Goal: Information Seeking & Learning: Learn about a topic

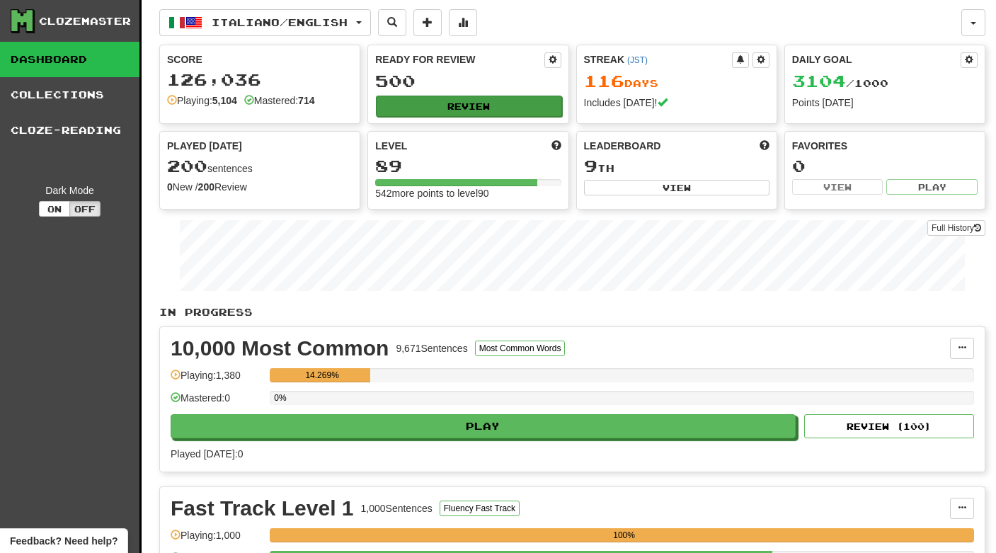
click at [511, 102] on button "Review" at bounding box center [468, 106] width 185 height 21
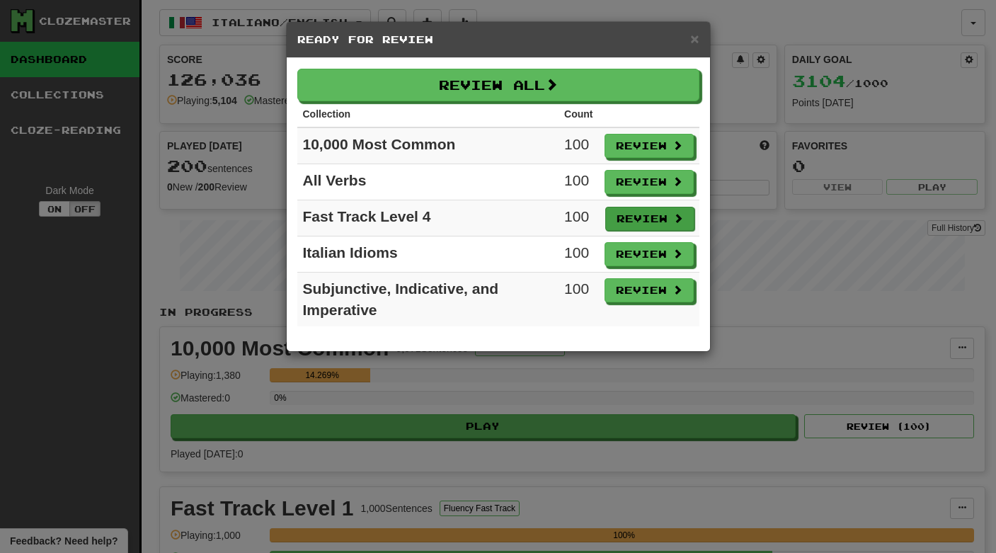
click at [636, 212] on button "Review" at bounding box center [649, 219] width 89 height 24
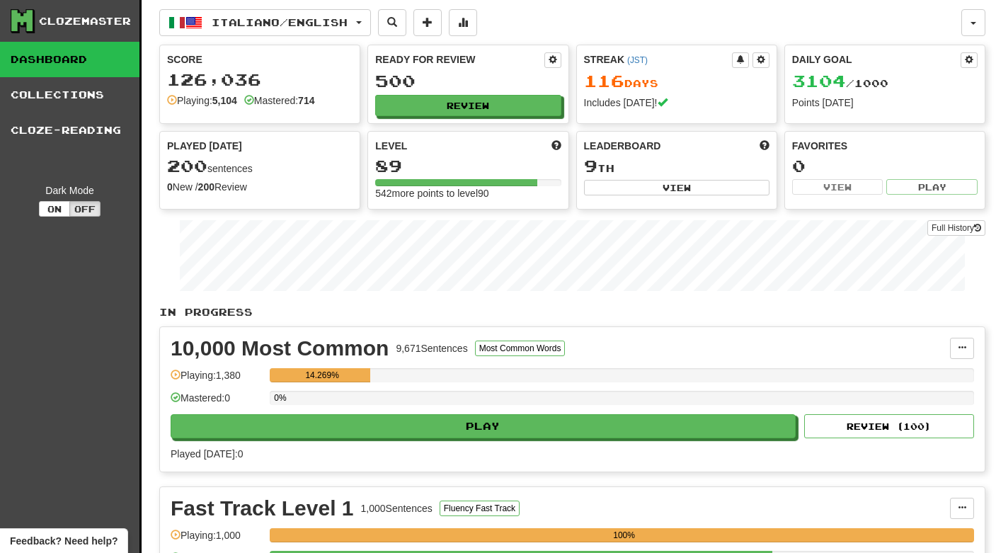
select select "***"
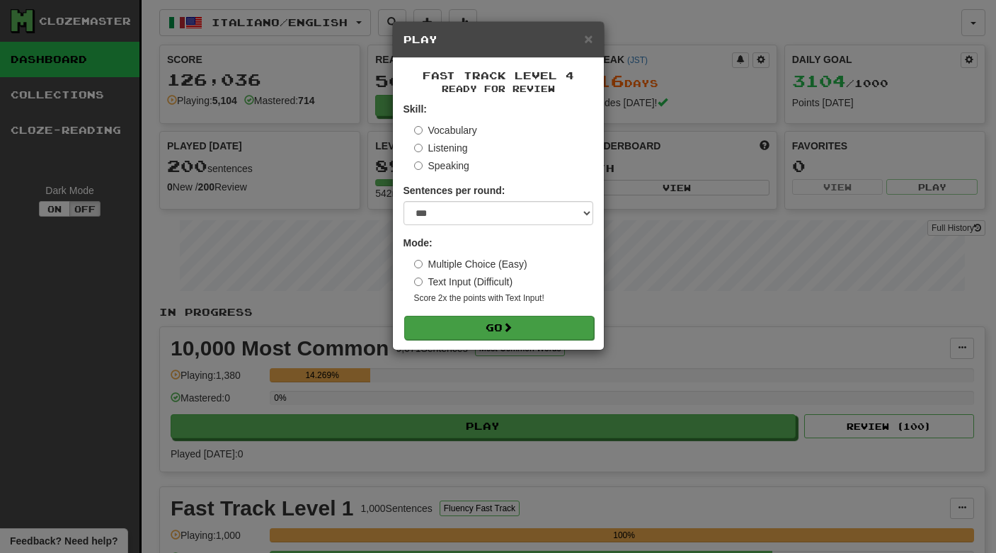
click at [483, 322] on button "Go" at bounding box center [499, 328] width 190 height 24
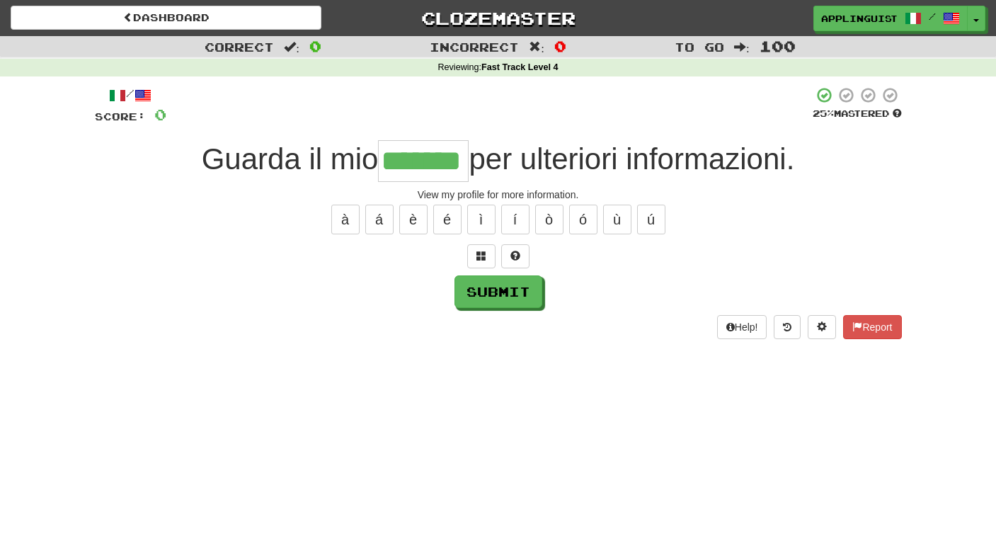
type input "*******"
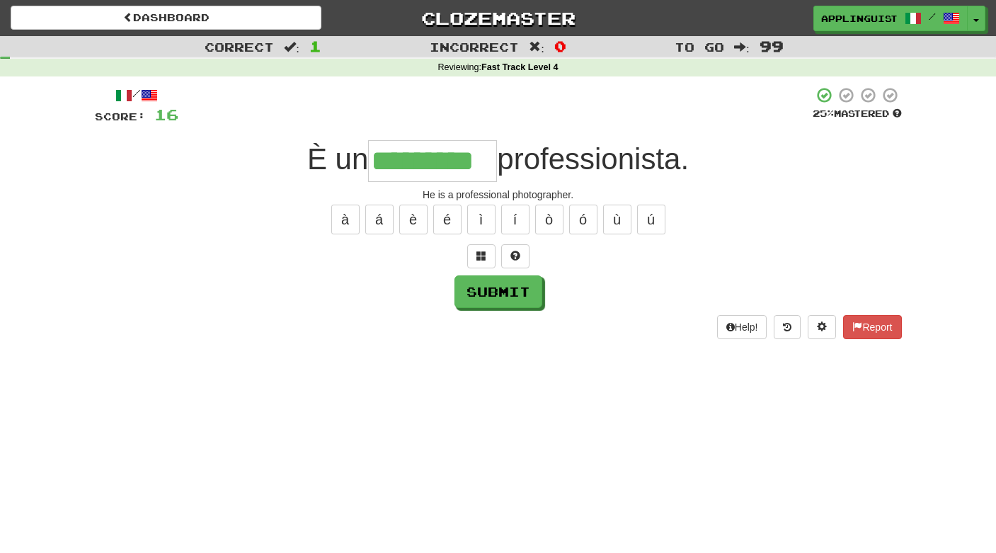
type input "*********"
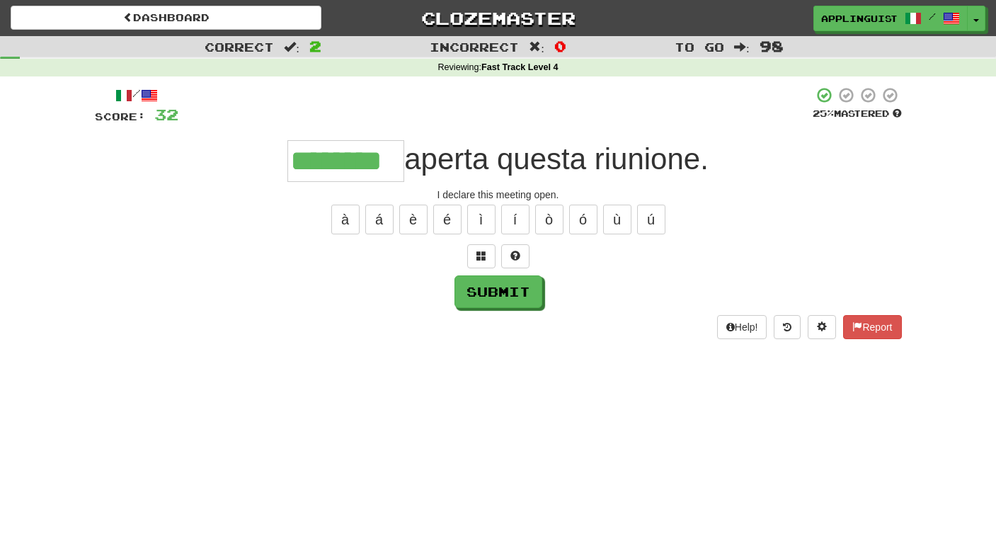
type input "********"
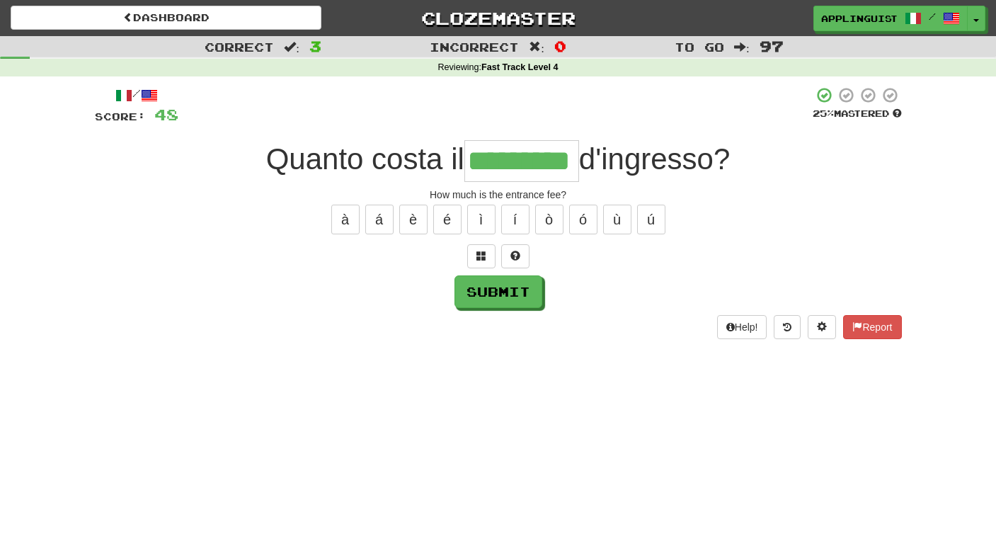
type input "*********"
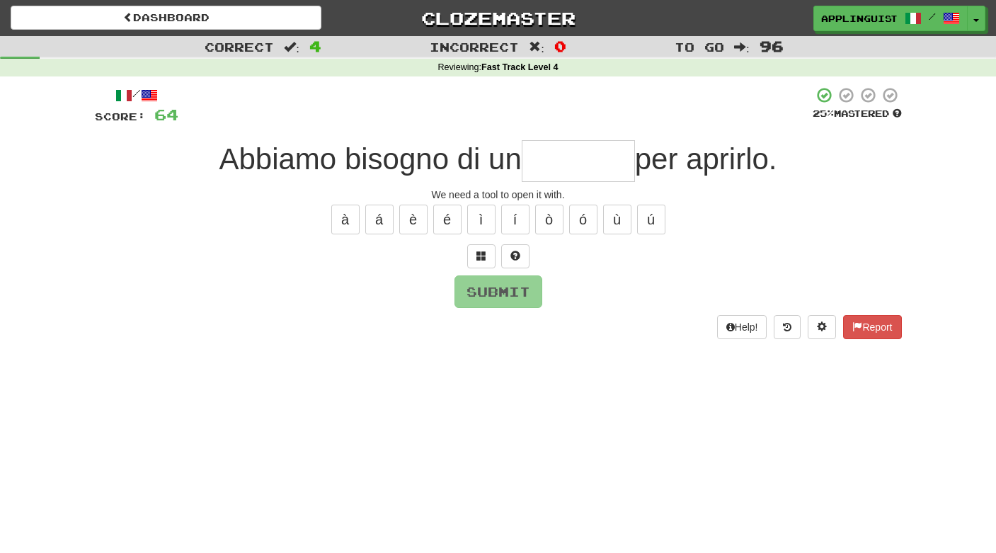
type input "*"
type input "********"
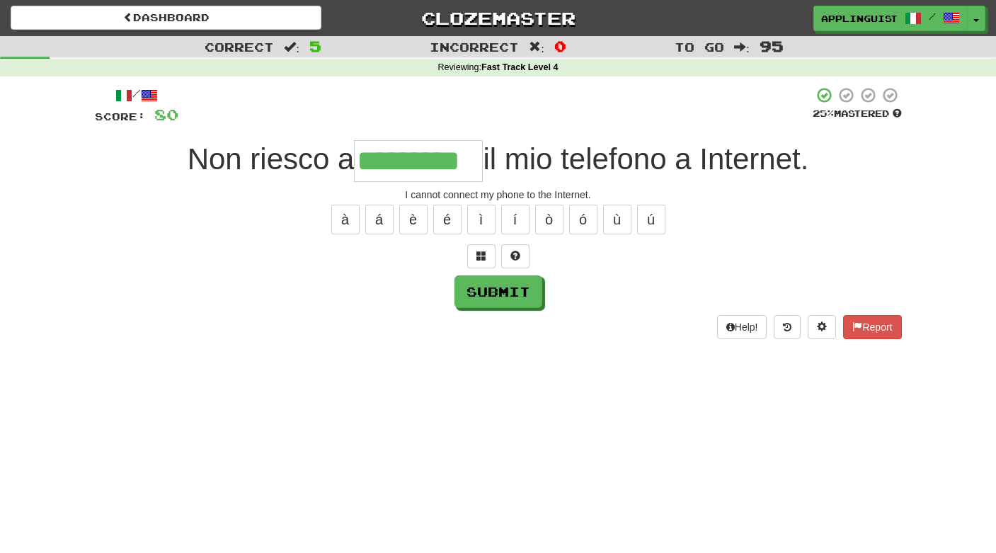
type input "*********"
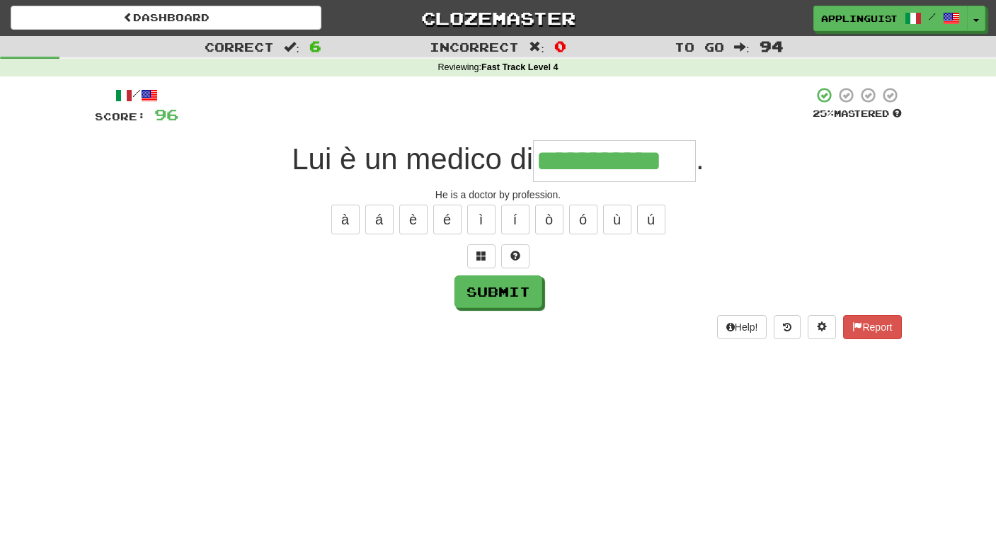
type input "**********"
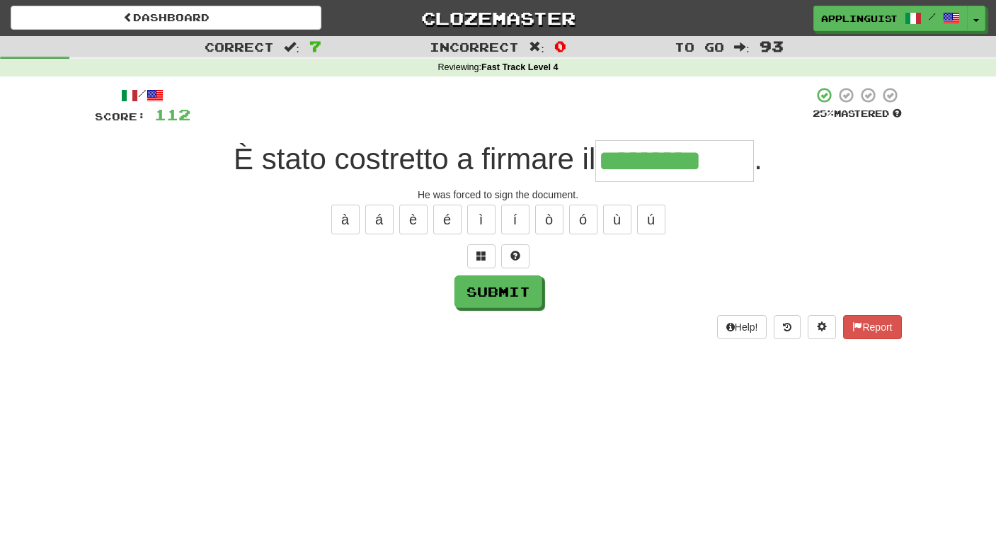
type input "*********"
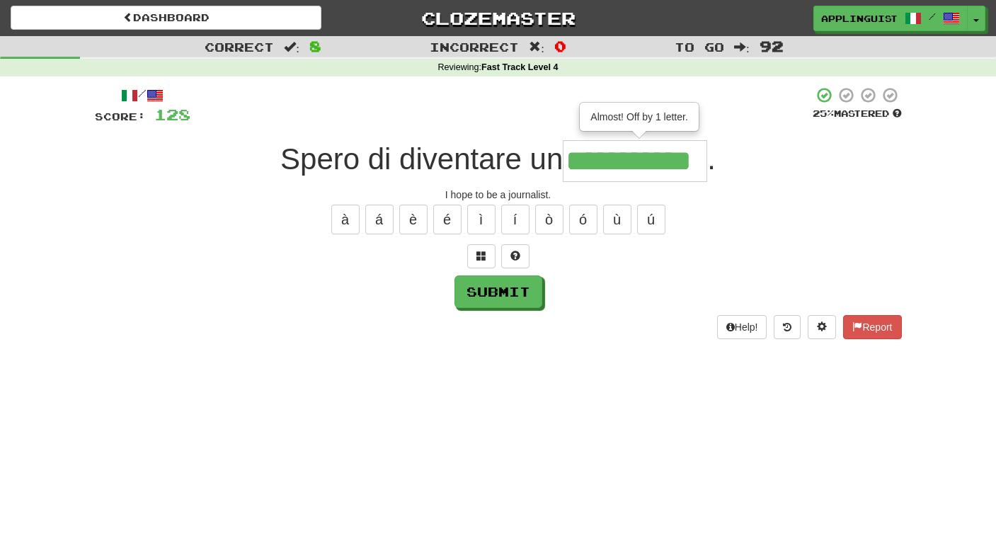
type input "**********"
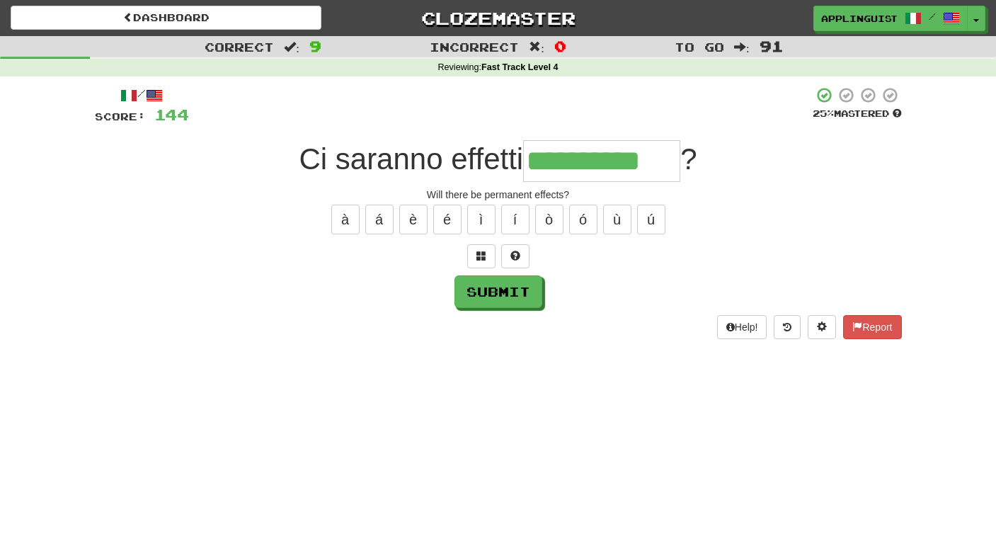
type input "**********"
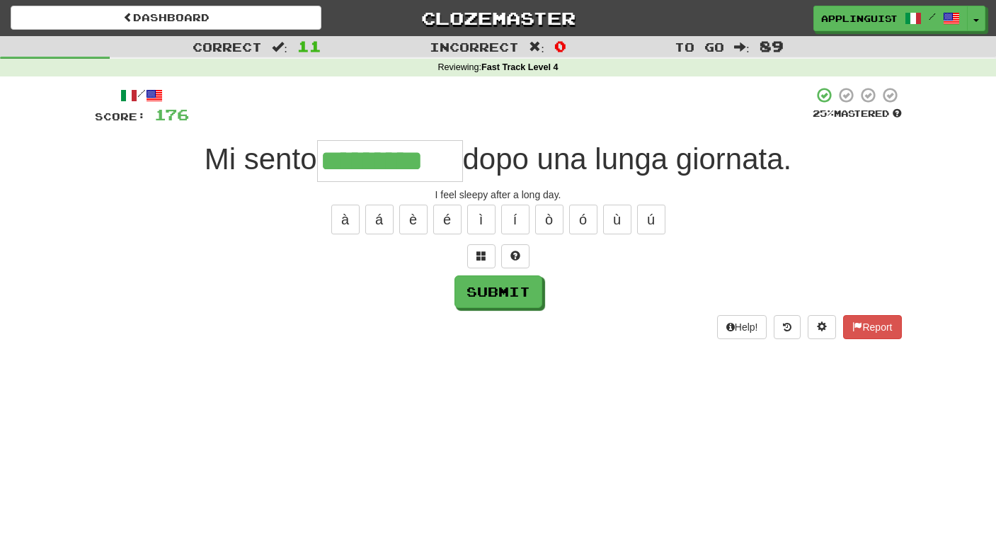
type input "*********"
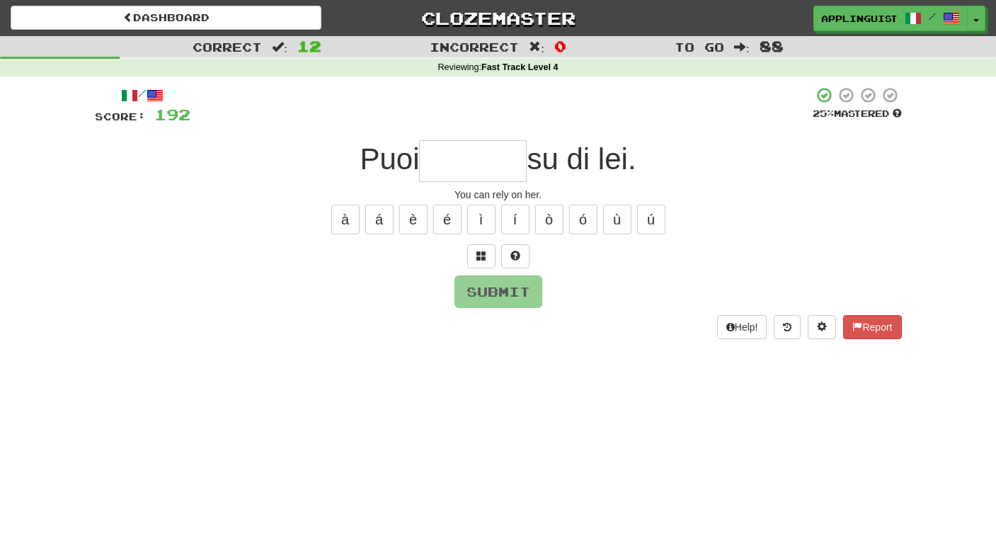
type input "*"
type input "*******"
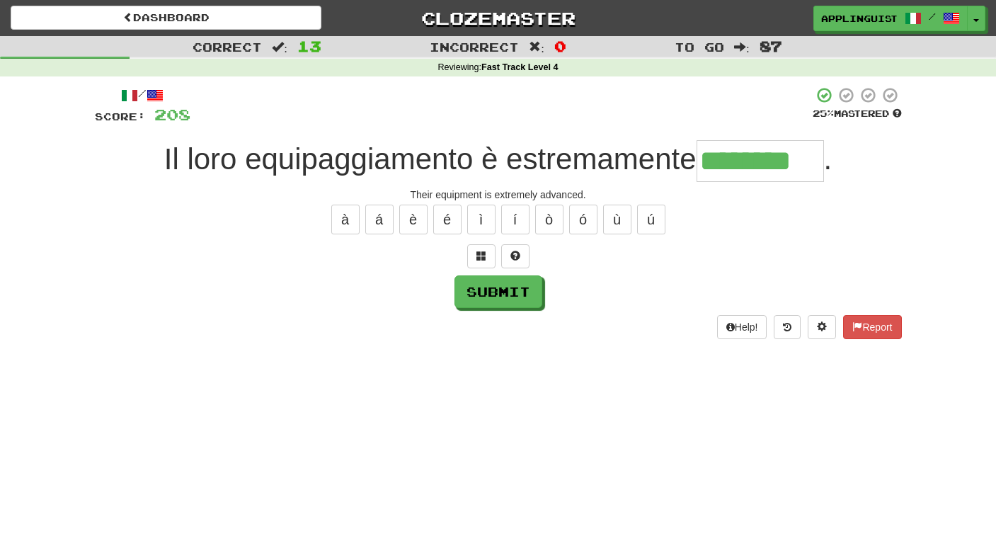
type input "********"
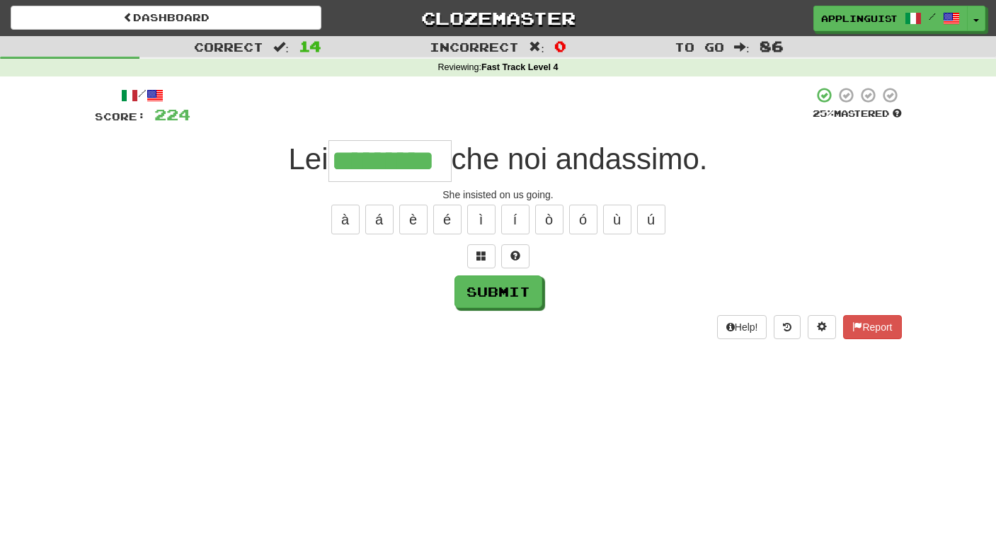
type input "*********"
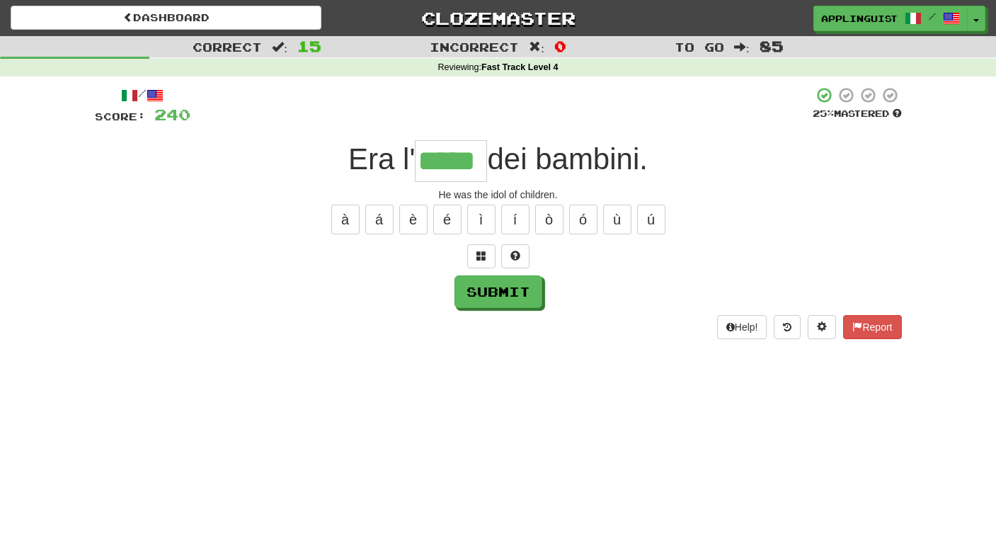
type input "*****"
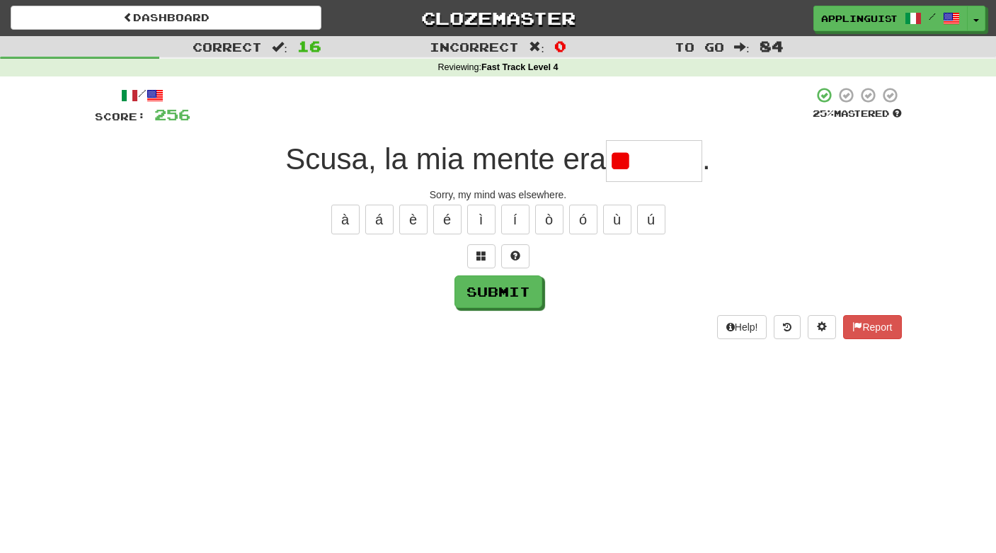
type input "*"
type input "*******"
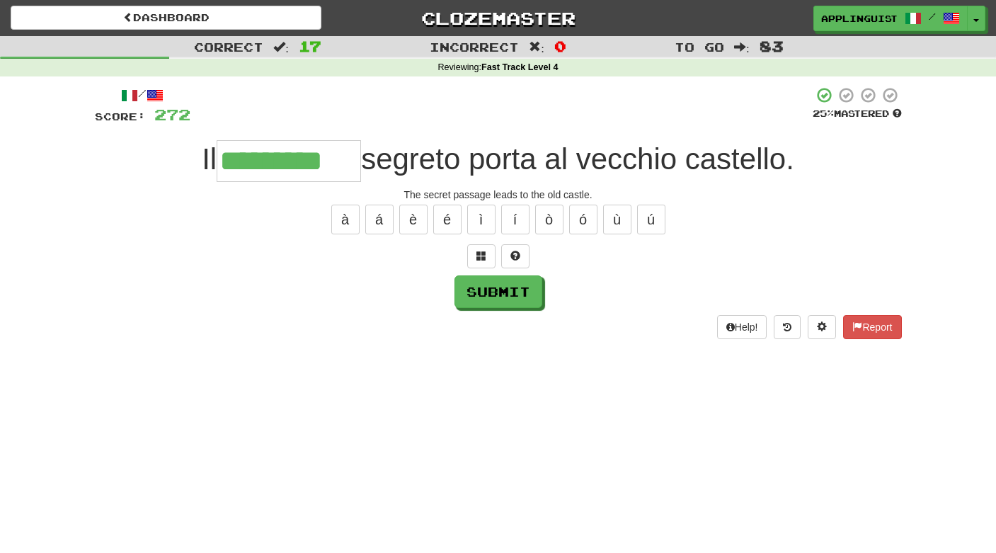
type input "*********"
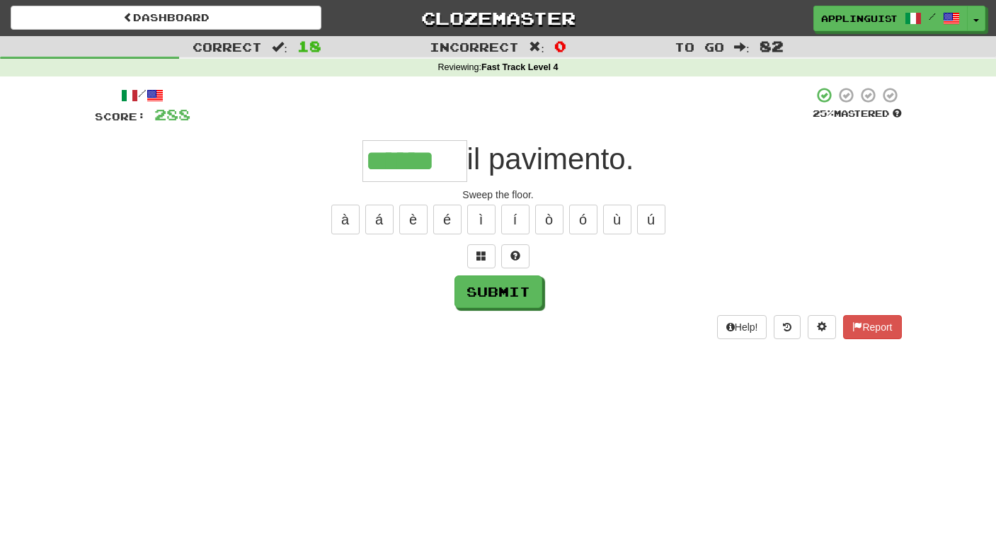
type input "******"
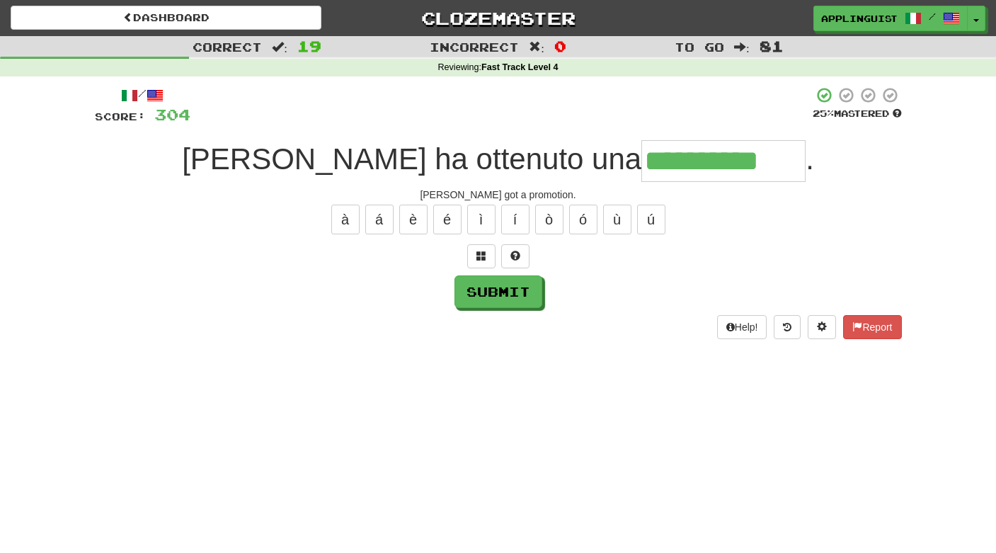
type input "**********"
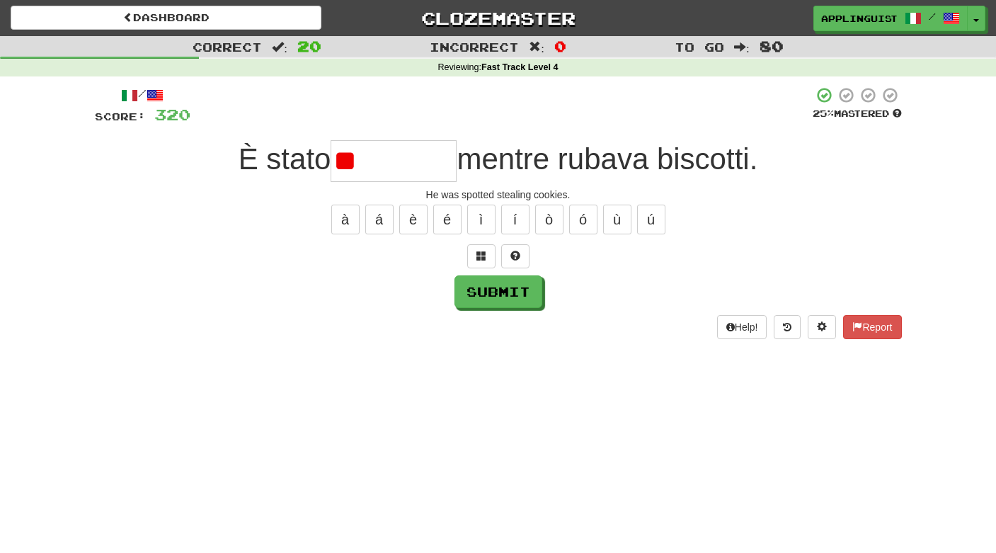
type input "*"
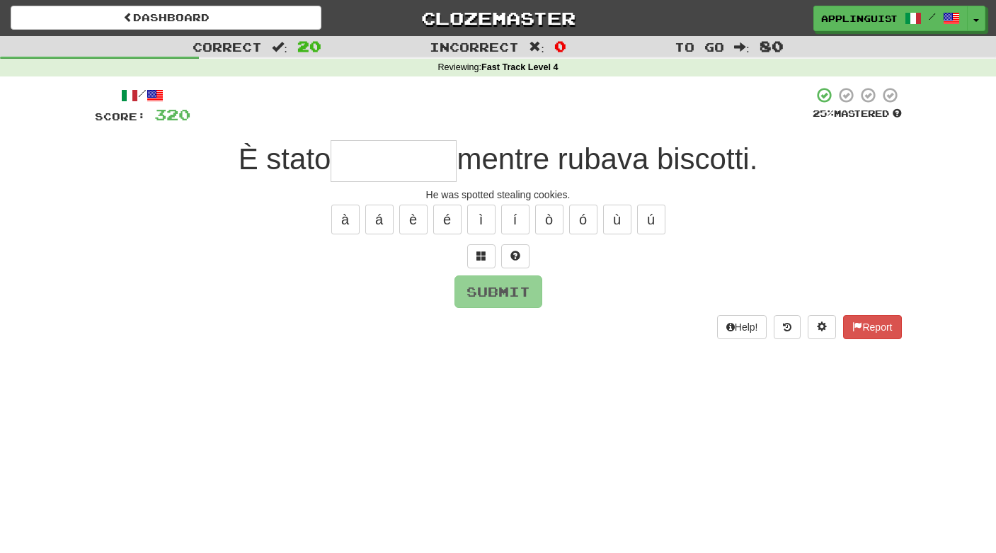
type input "*"
click at [517, 251] on span at bounding box center [515, 255] width 10 height 10
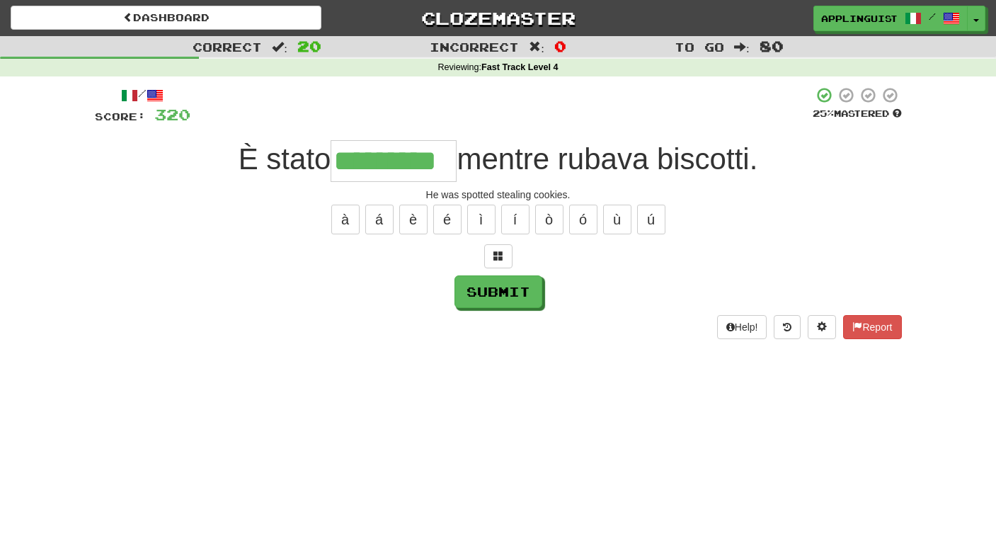
type input "*********"
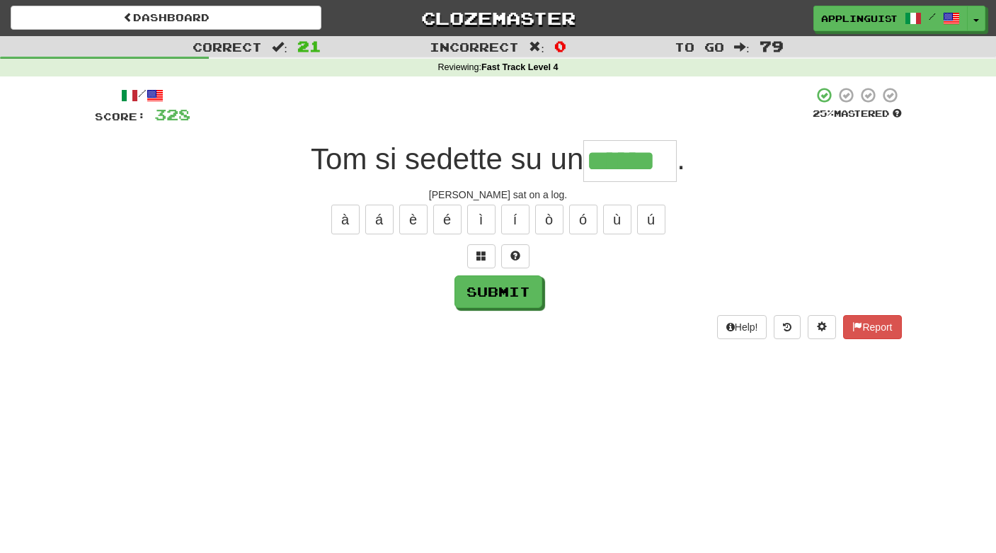
type input "******"
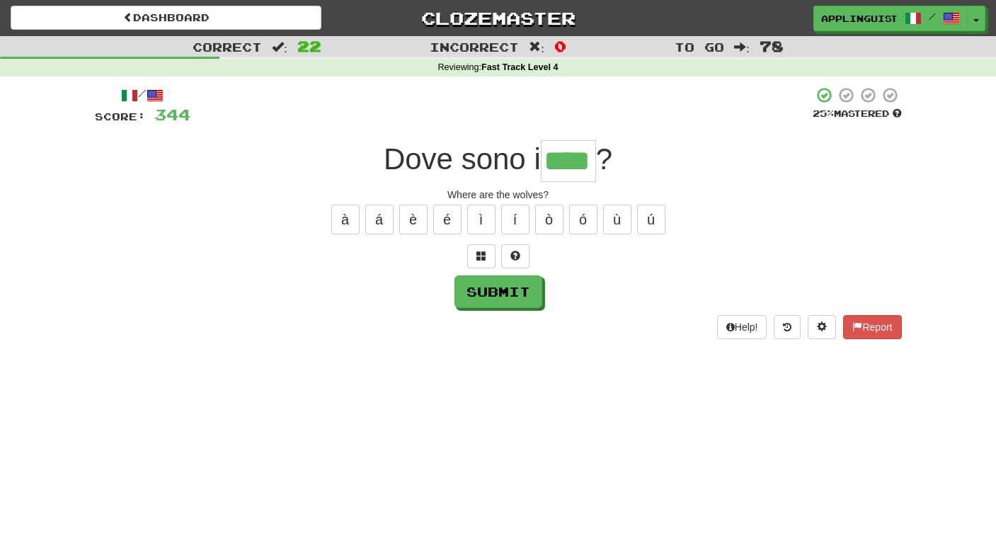
type input "****"
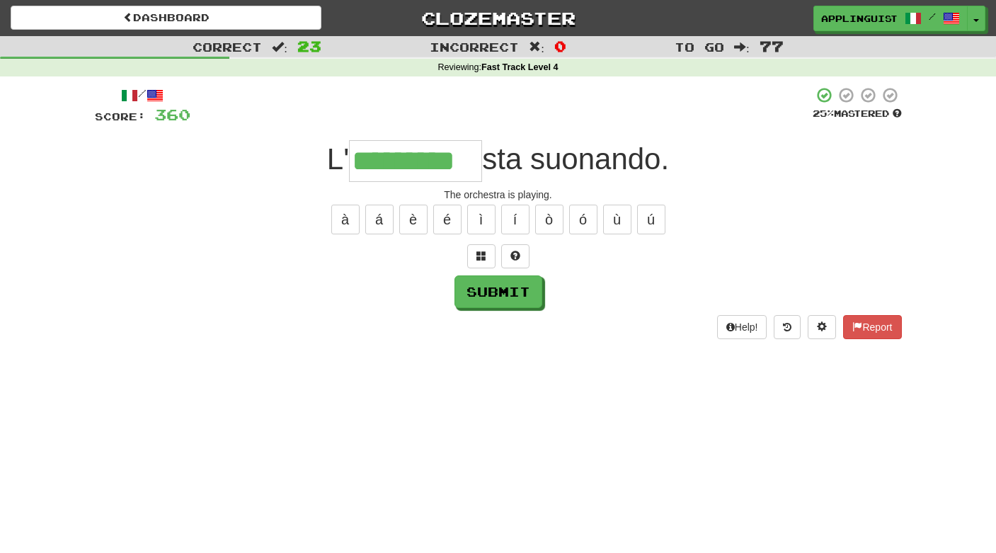
type input "*********"
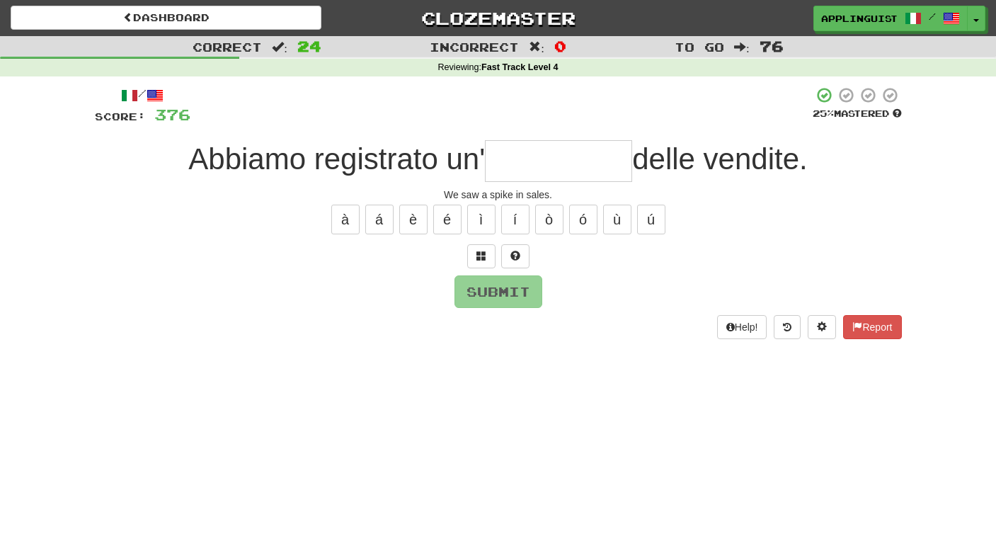
type input "*"
click at [520, 258] on button at bounding box center [515, 256] width 28 height 24
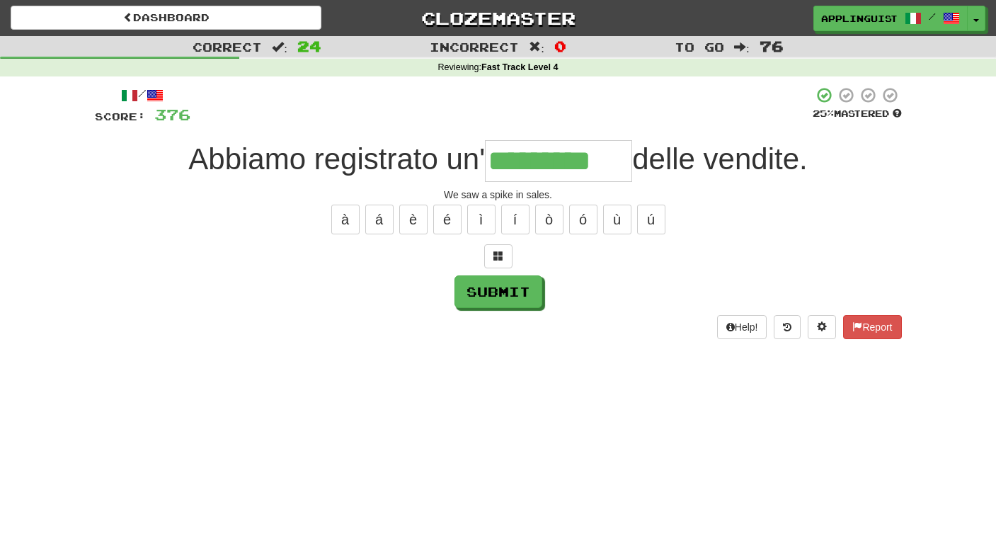
type input "*********"
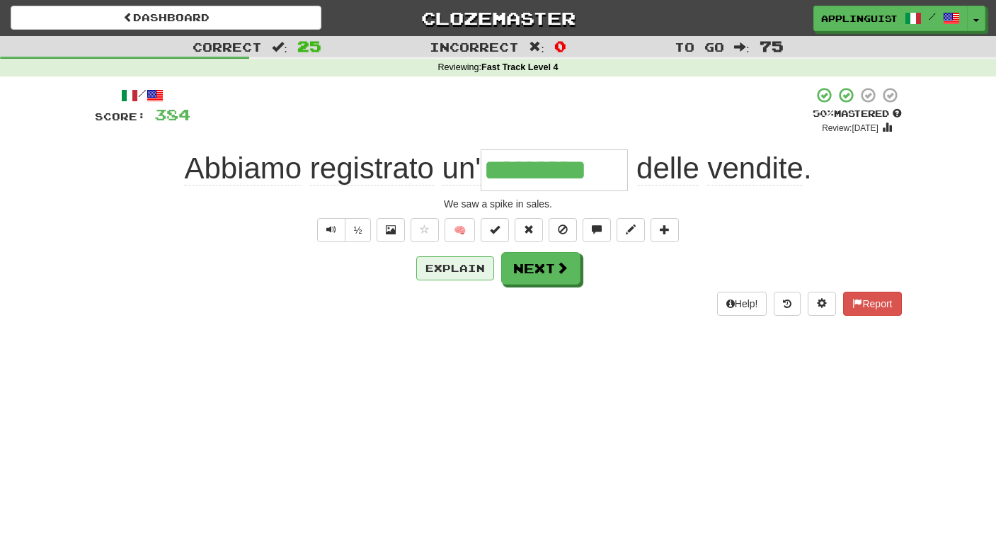
click at [452, 265] on button "Explain" at bounding box center [455, 268] width 78 height 24
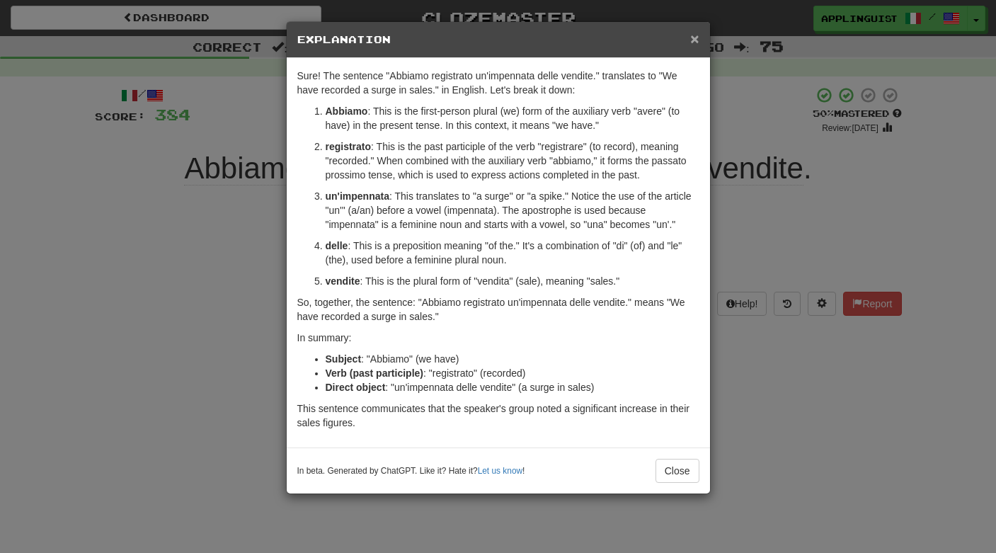
click at [696, 37] on span "×" at bounding box center [694, 38] width 8 height 16
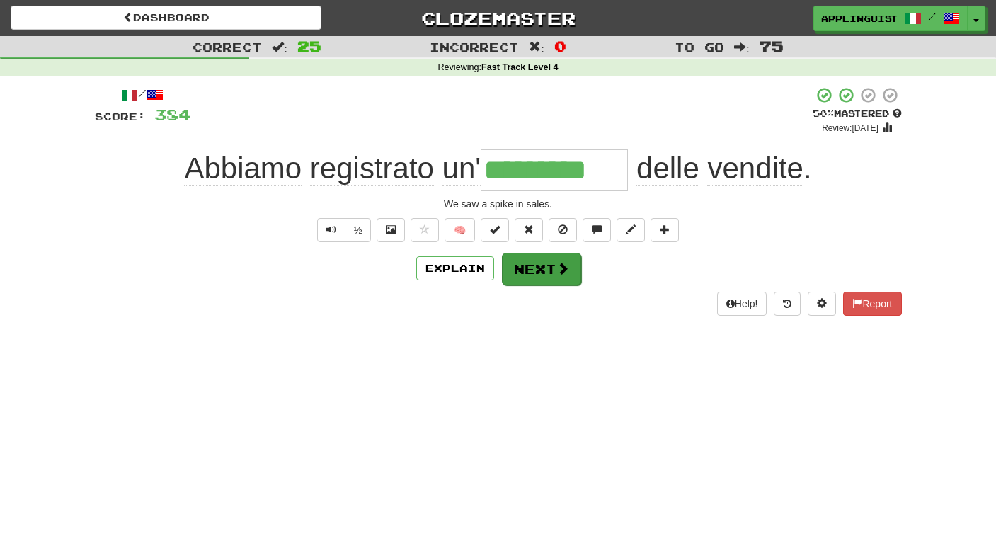
click at [543, 261] on button "Next" at bounding box center [541, 269] width 79 height 33
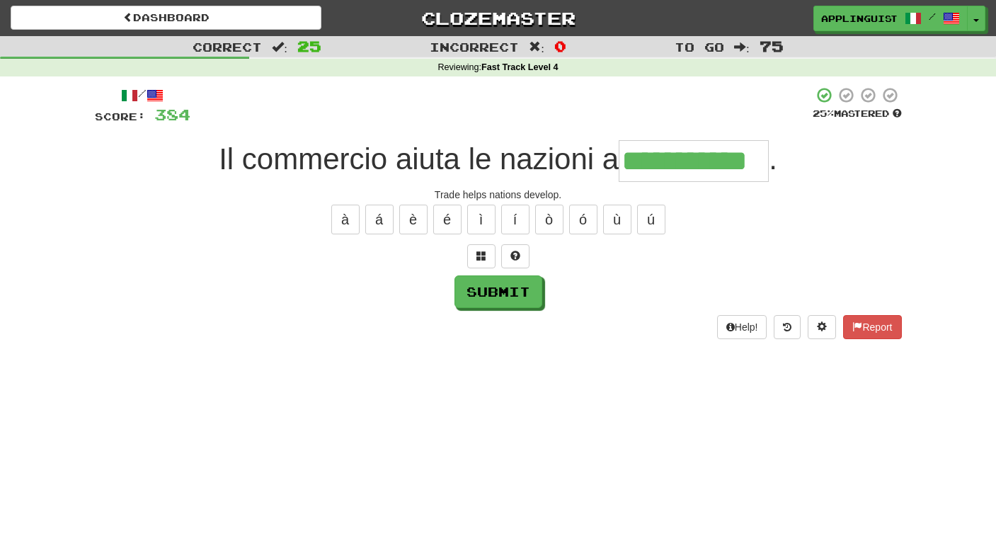
type input "**********"
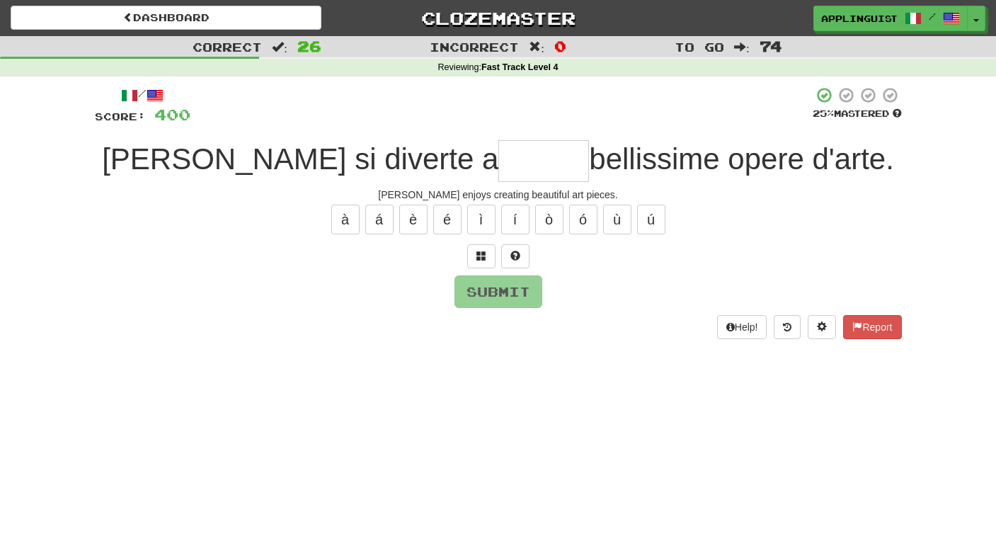
type input "*"
type input "******"
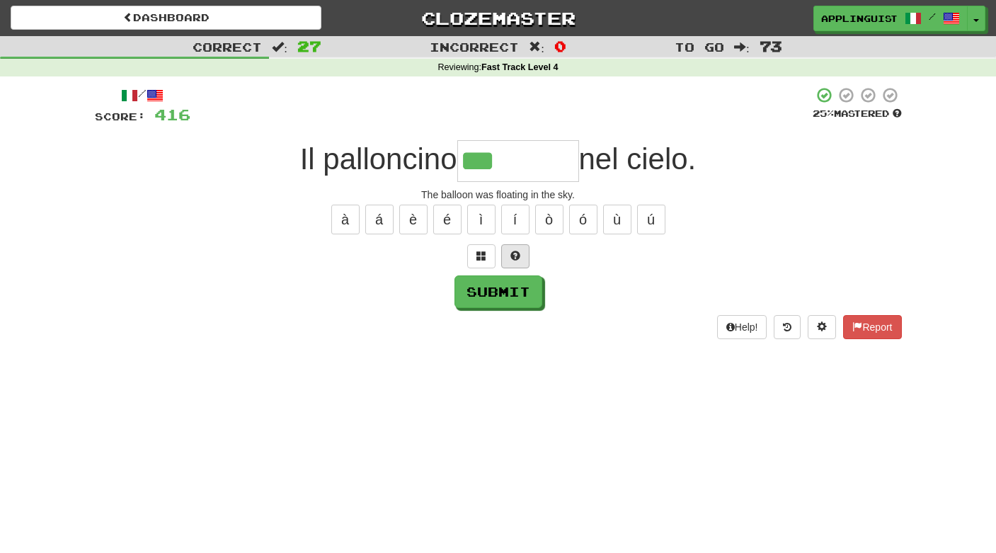
click at [517, 252] on span at bounding box center [515, 255] width 10 height 10
type input "*********"
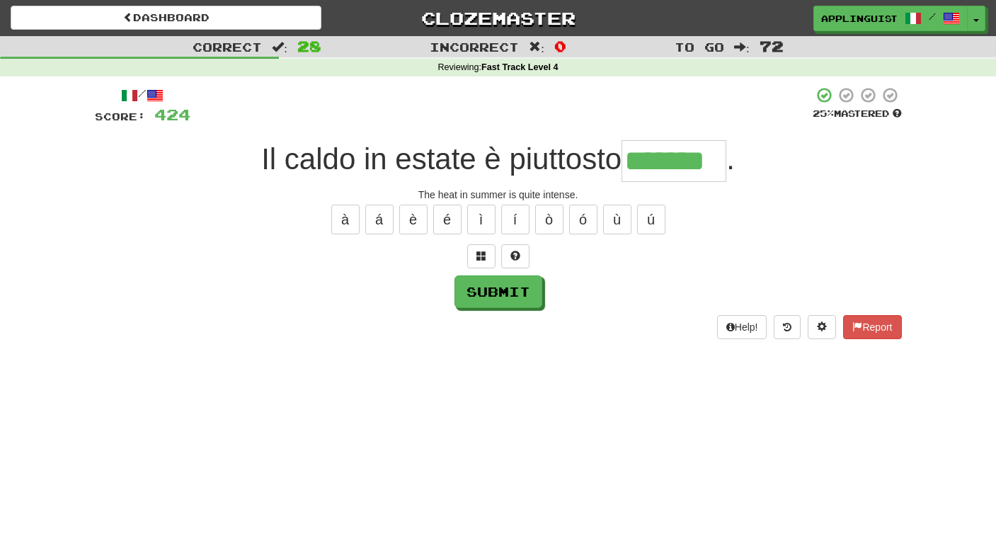
type input "*******"
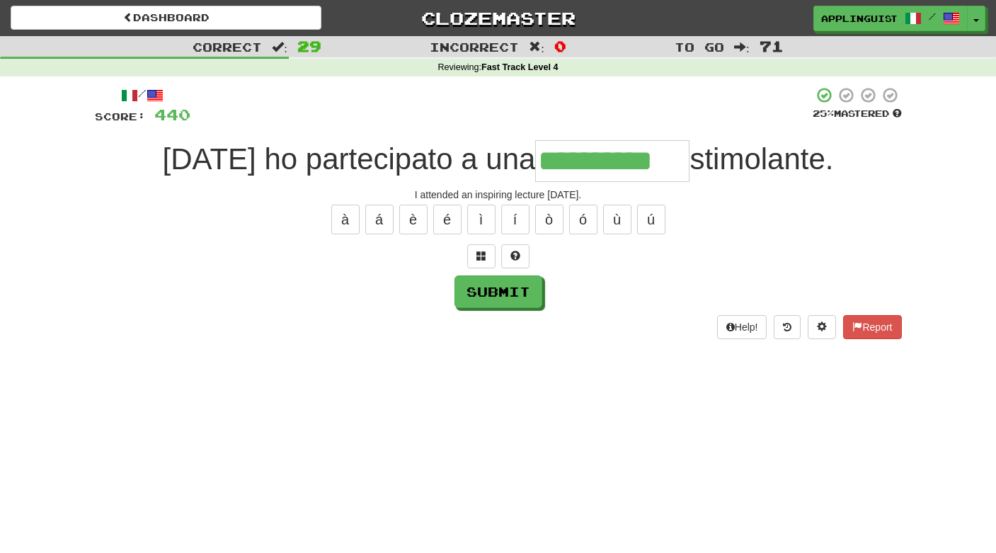
type input "**********"
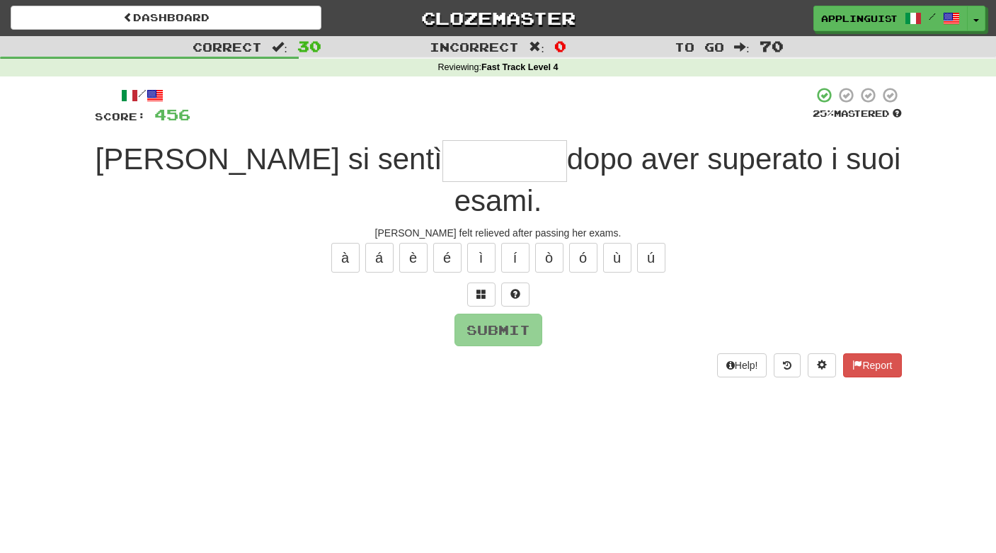
type input "*"
type input "*********"
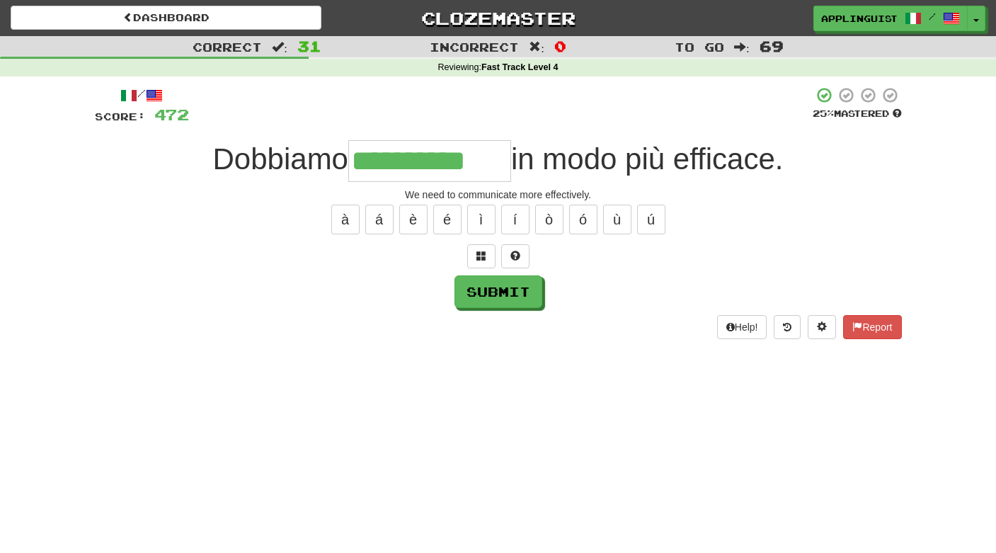
type input "**********"
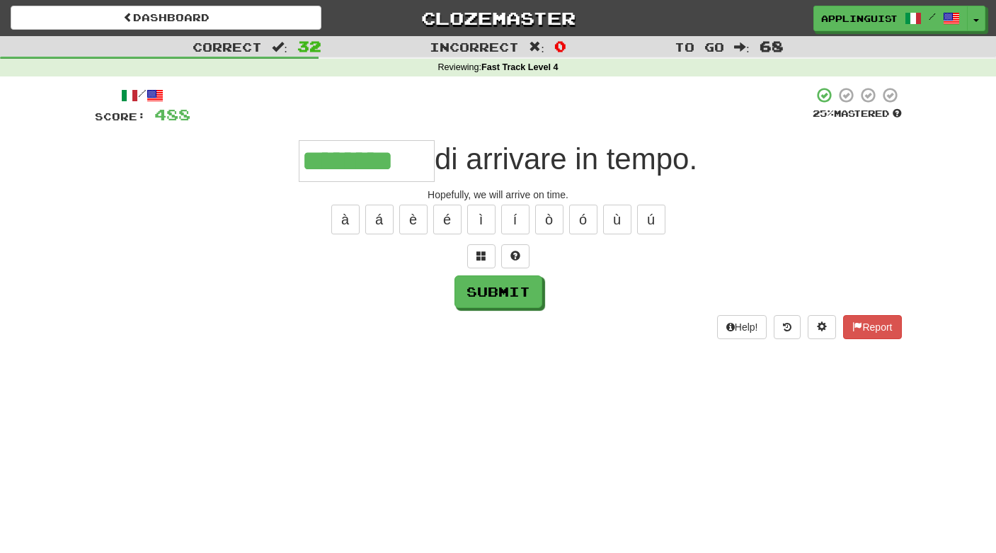
type input "********"
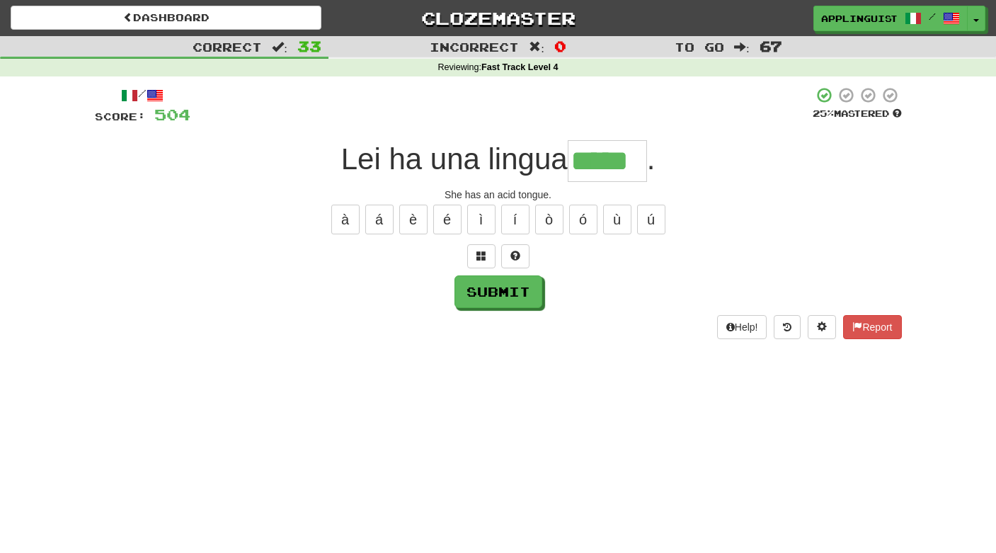
type input "*****"
type input "********"
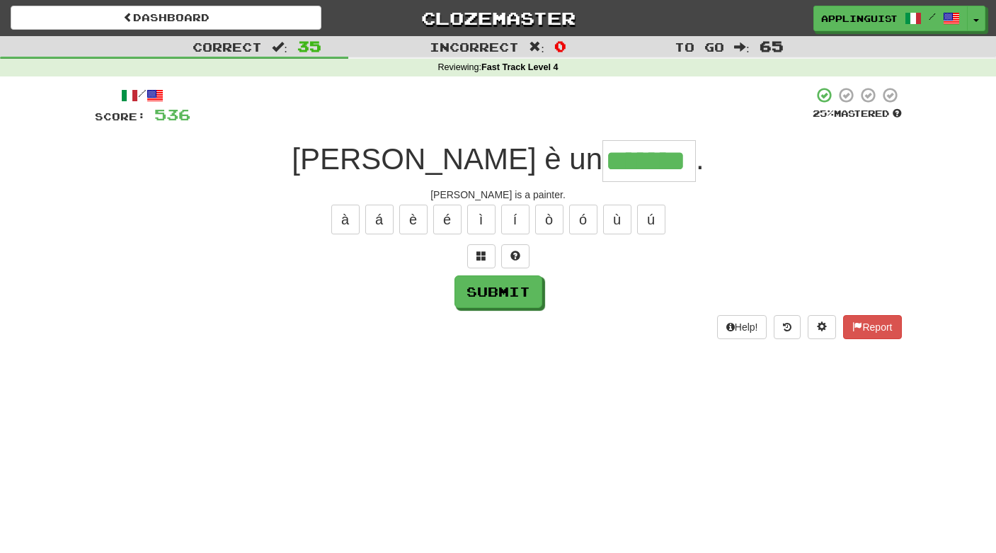
type input "*******"
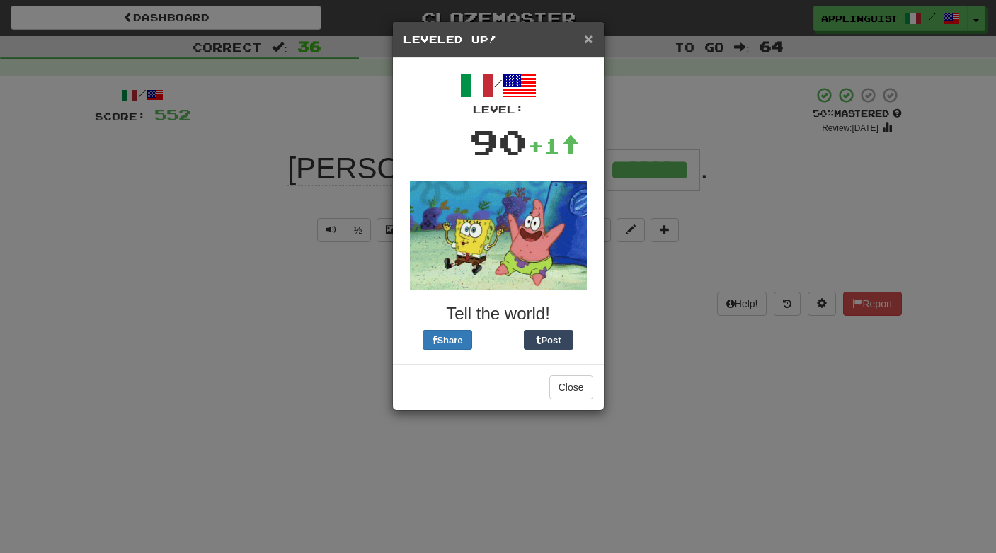
click at [585, 42] on span "×" at bounding box center [588, 38] width 8 height 16
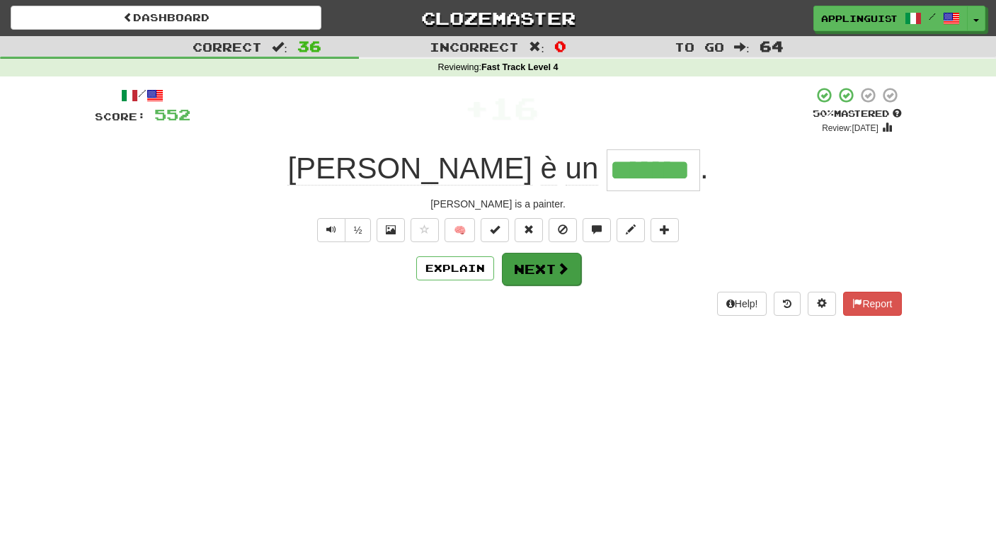
click at [539, 274] on button "Next" at bounding box center [541, 269] width 79 height 33
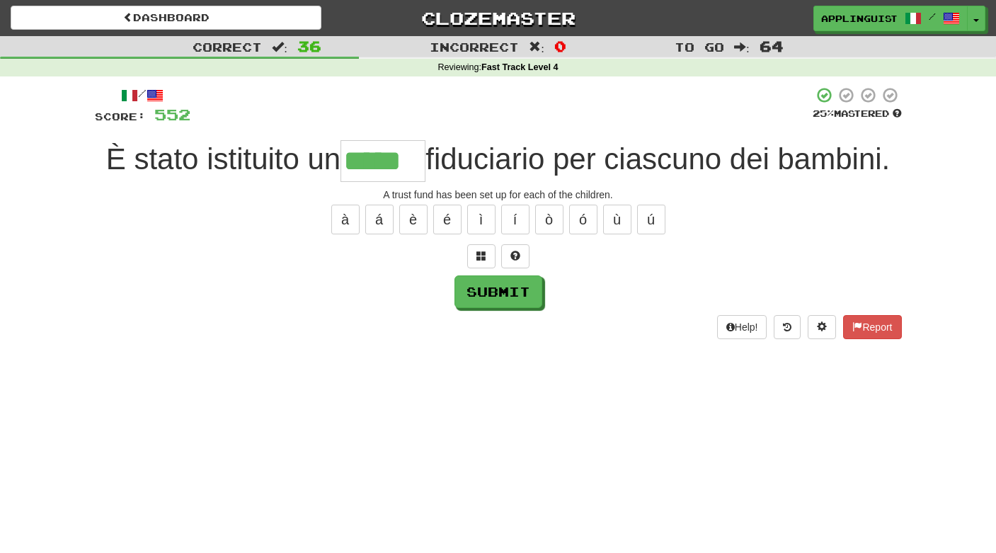
type input "*****"
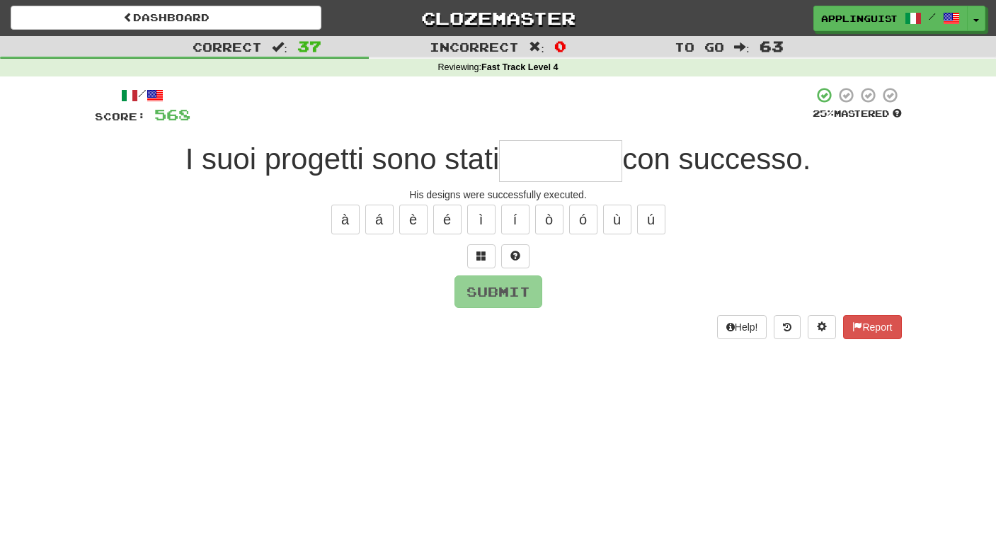
type input "*"
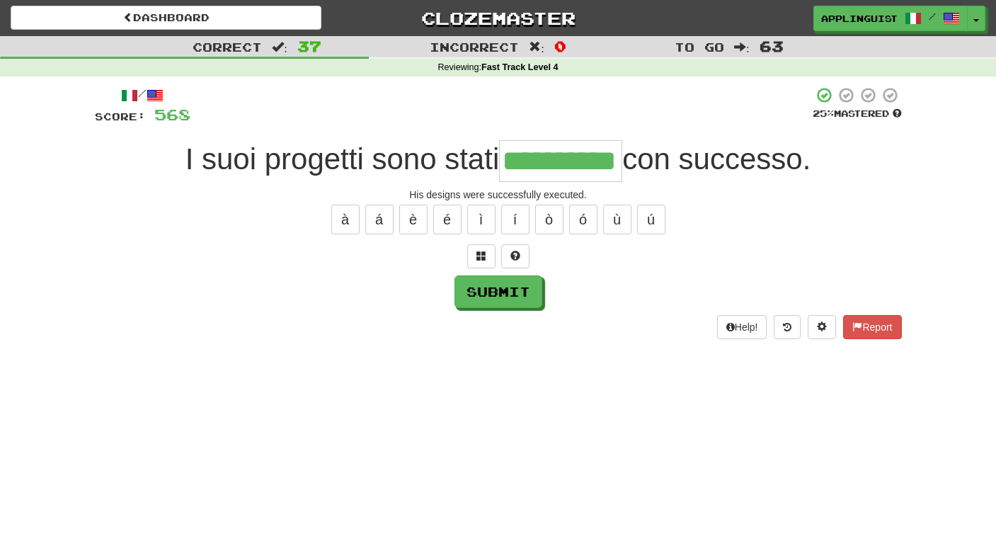
type input "**********"
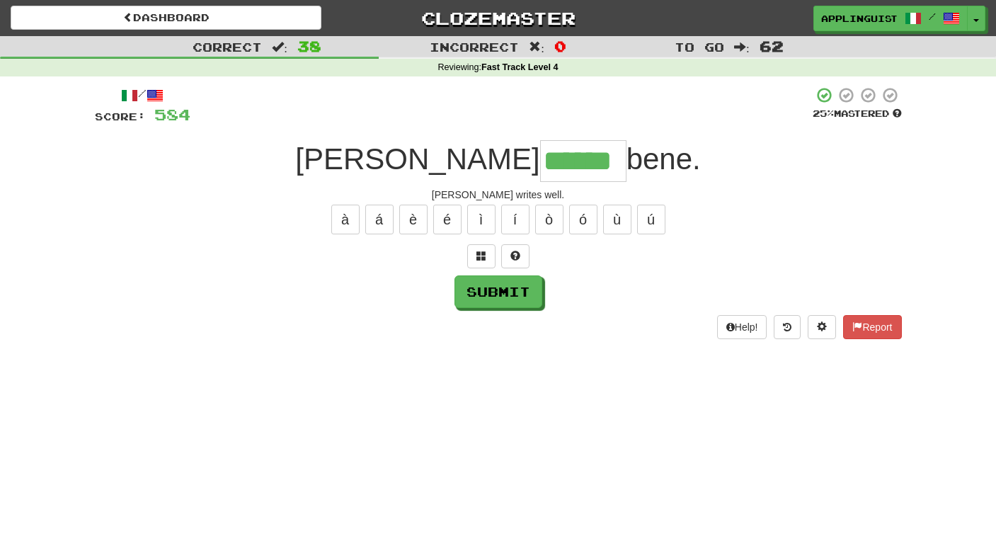
type input "******"
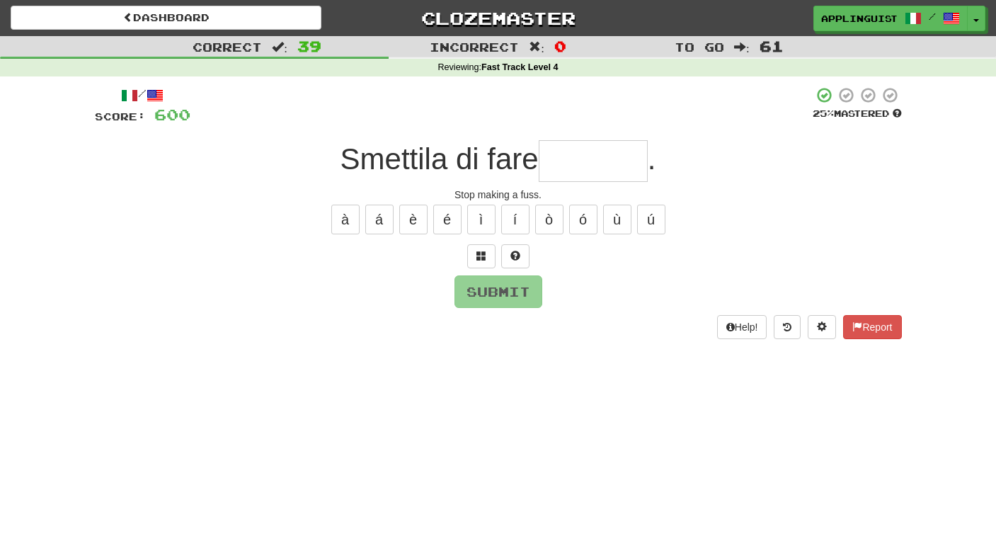
type input "*"
click at [521, 246] on button at bounding box center [515, 256] width 28 height 24
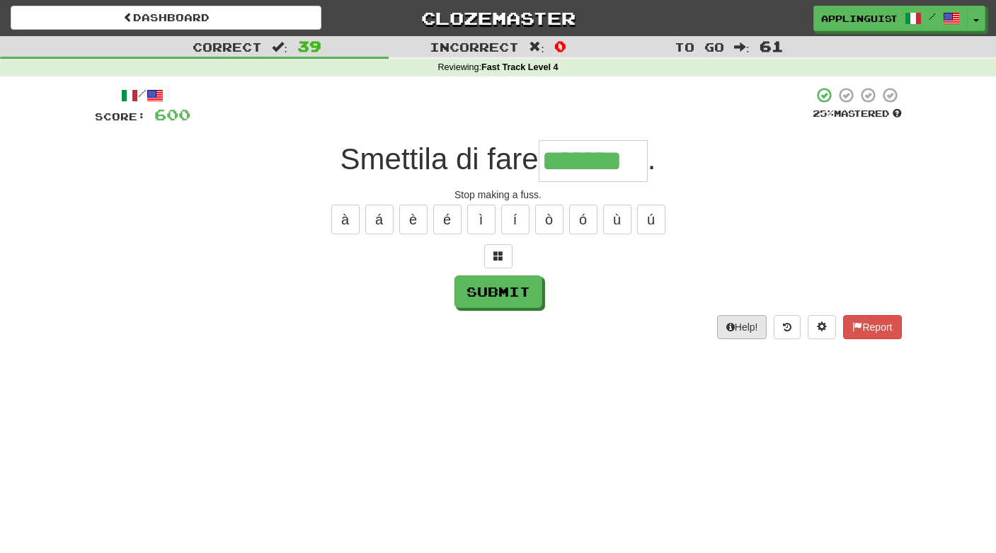
type input "*******"
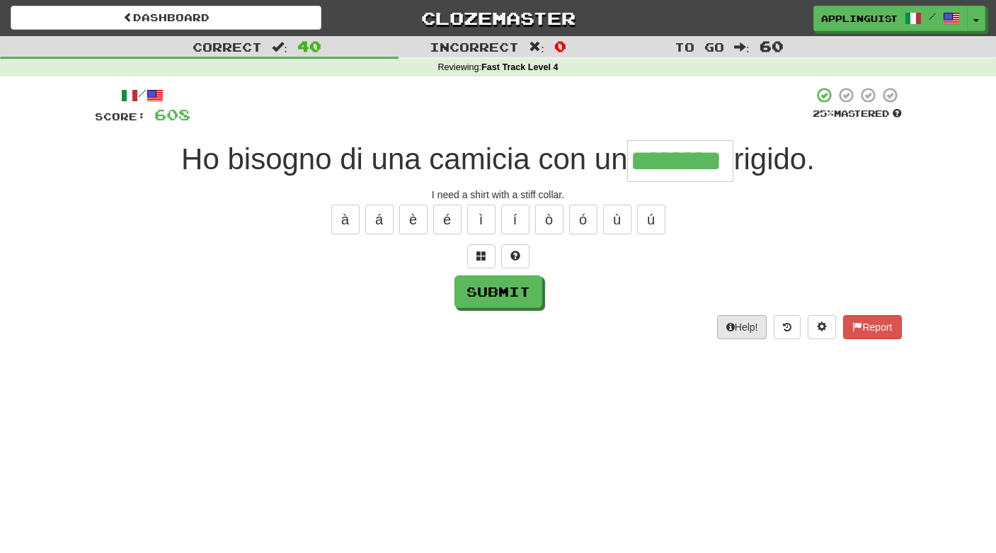
type input "********"
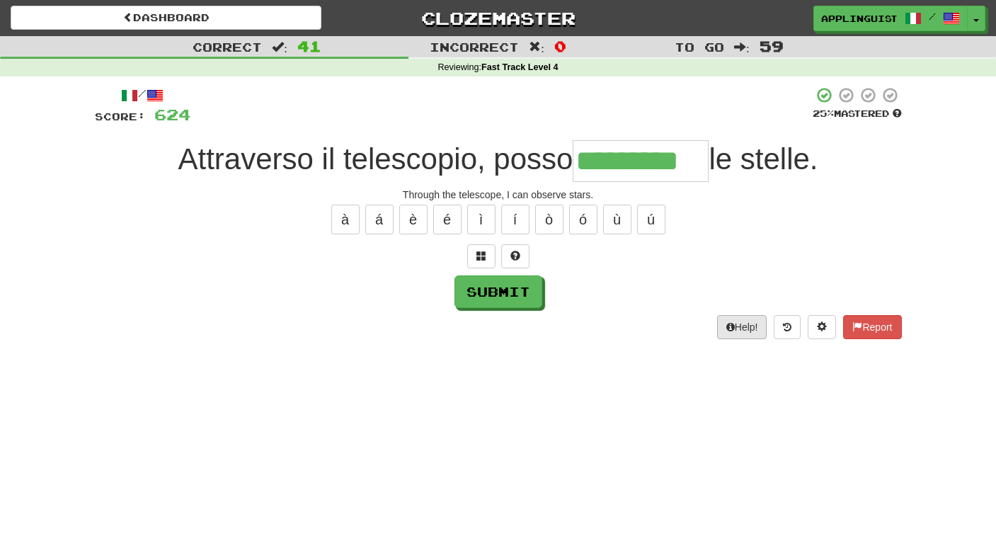
type input "*********"
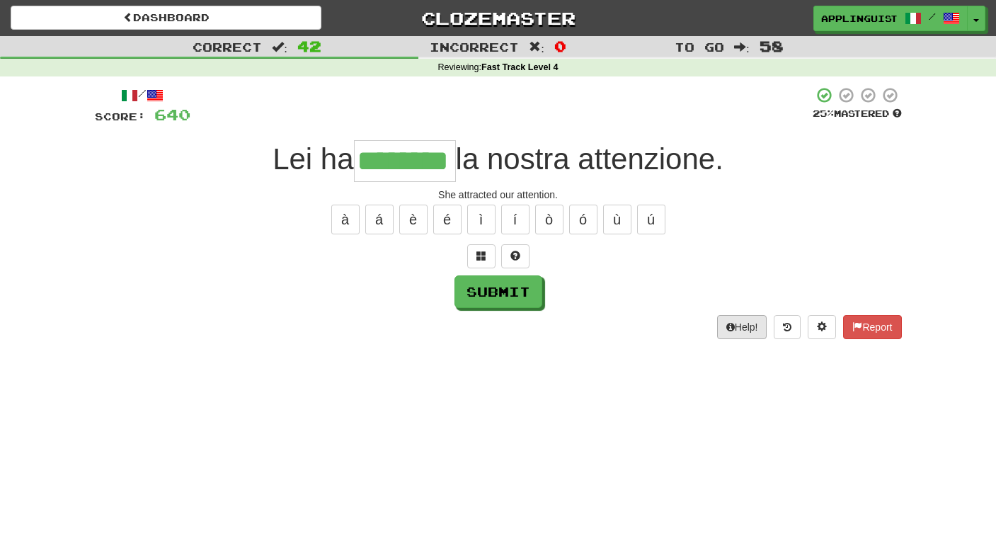
type input "********"
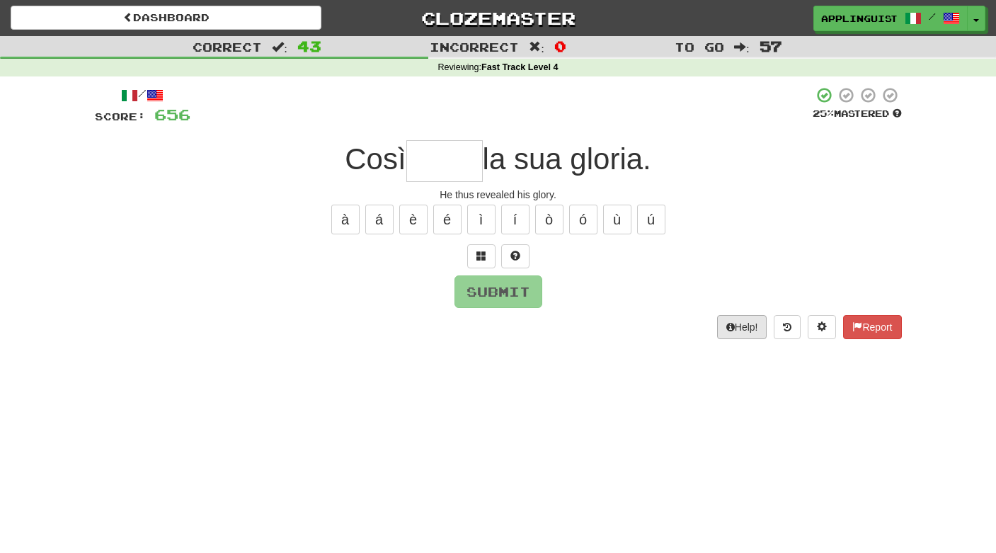
type input "*"
click at [514, 250] on span at bounding box center [515, 255] width 10 height 10
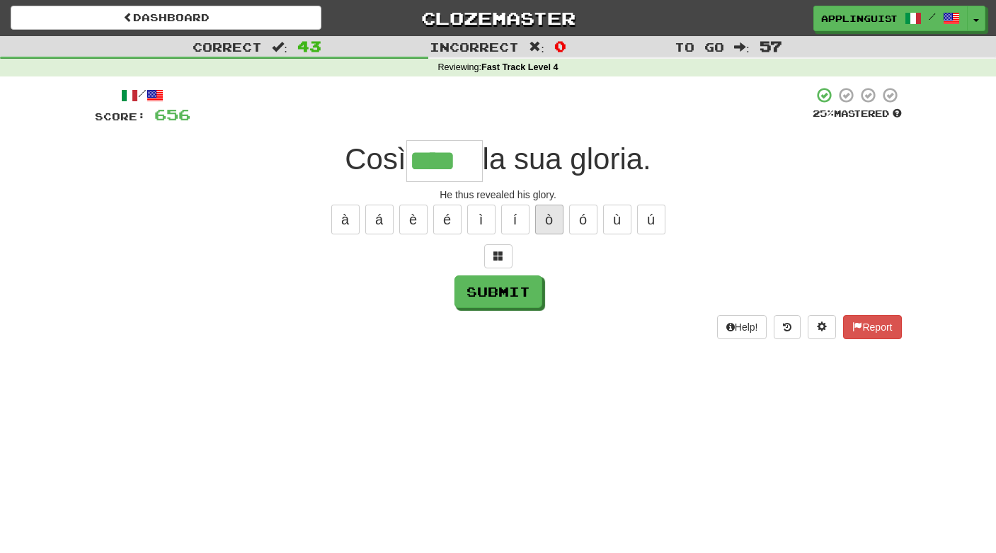
click at [553, 215] on button "ò" at bounding box center [549, 219] width 28 height 30
type input "*****"
click at [512, 294] on button "Submit" at bounding box center [499, 292] width 88 height 33
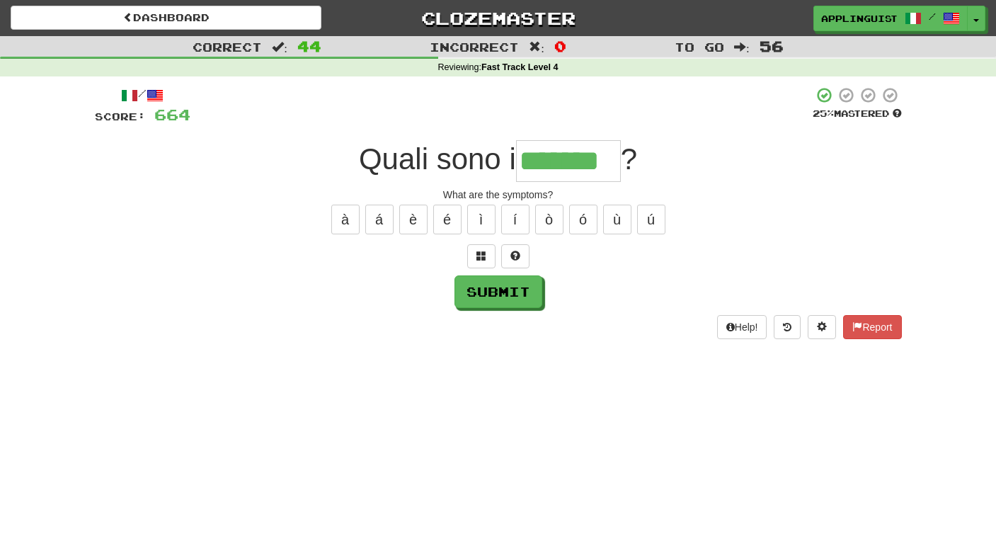
type input "*******"
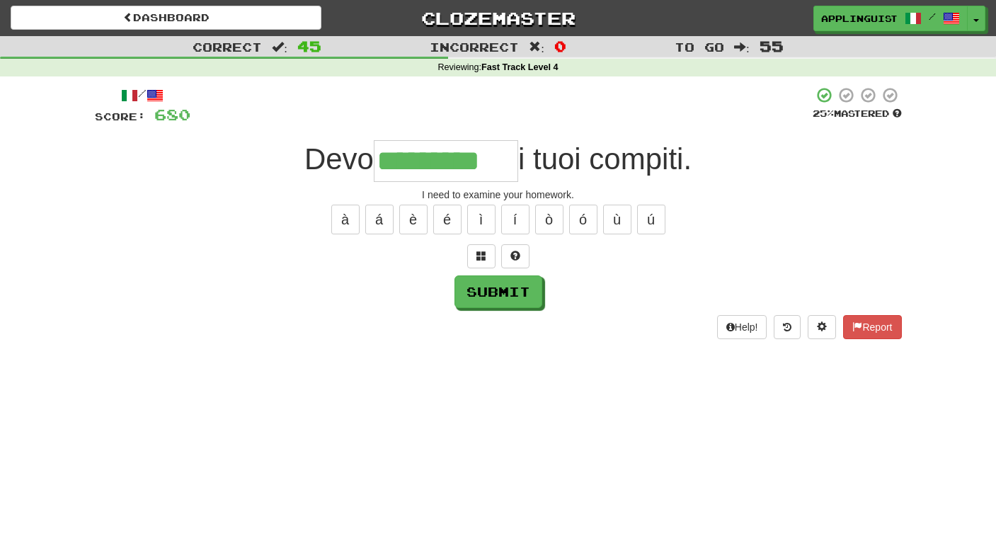
type input "*********"
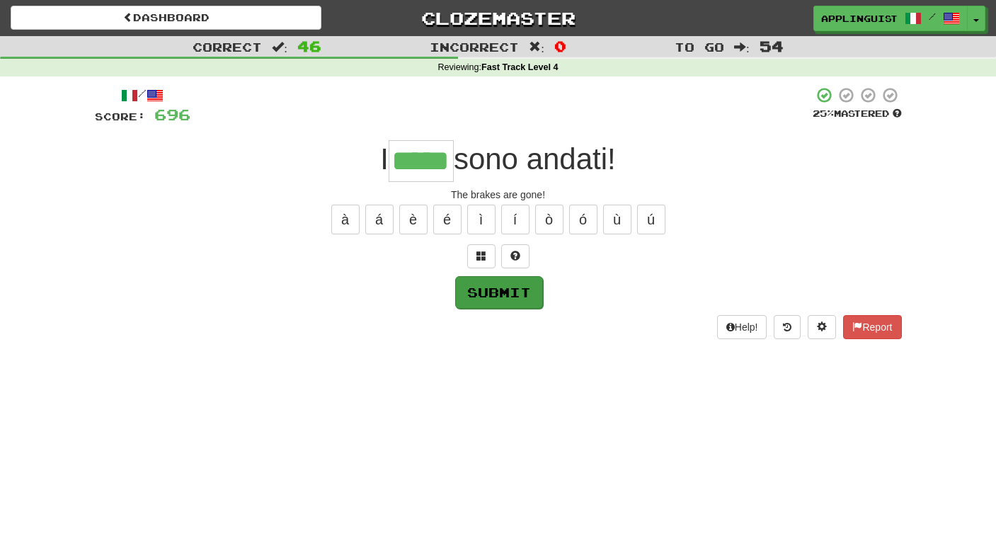
type input "*****"
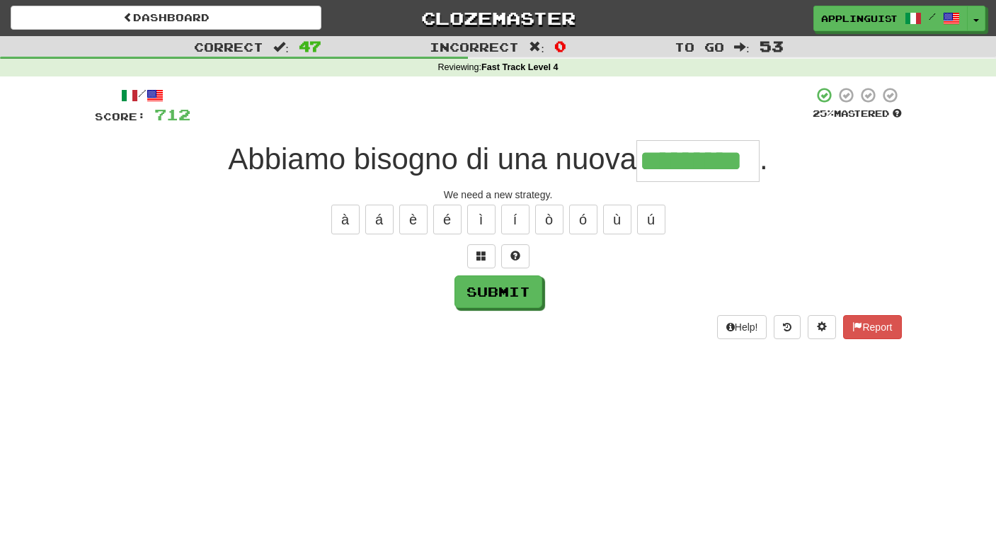
type input "*********"
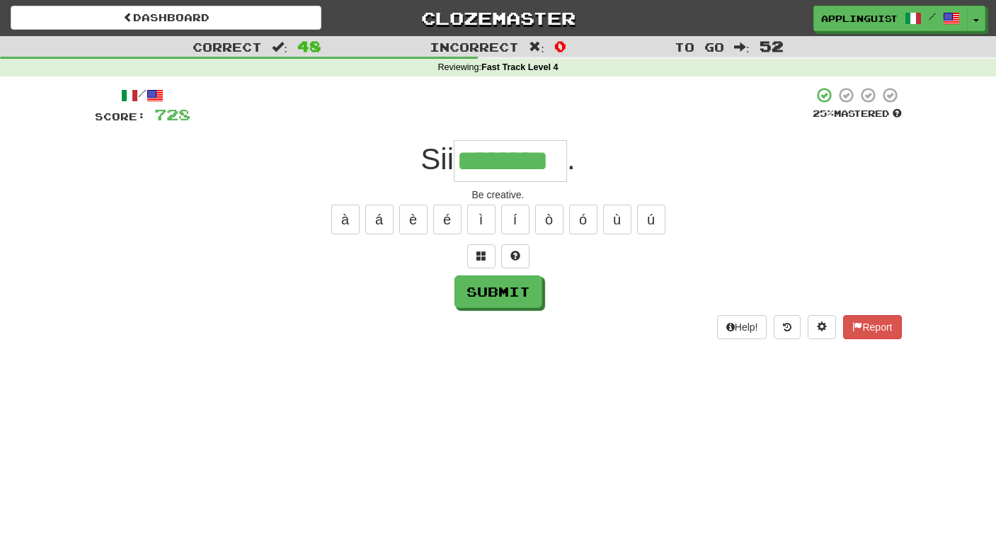
type input "********"
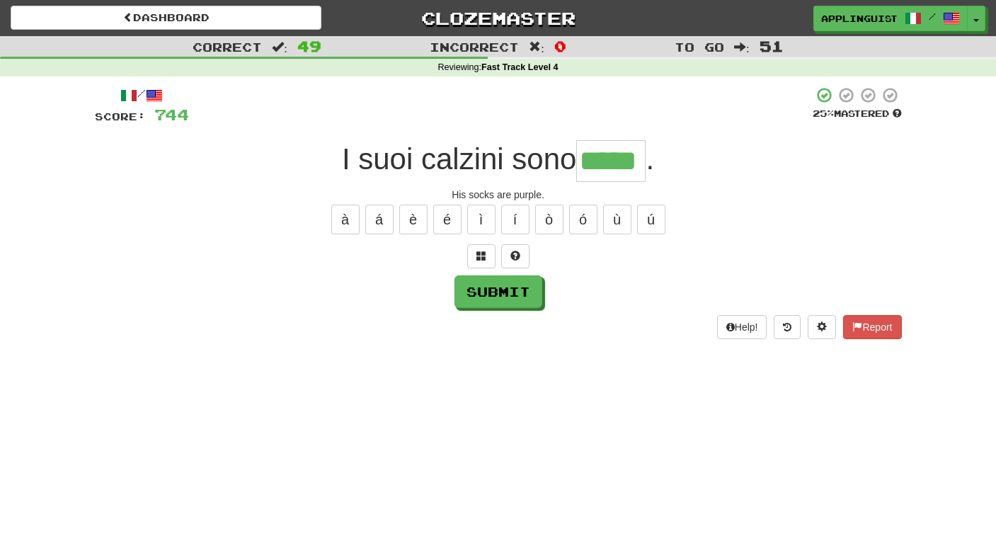
type input "*****"
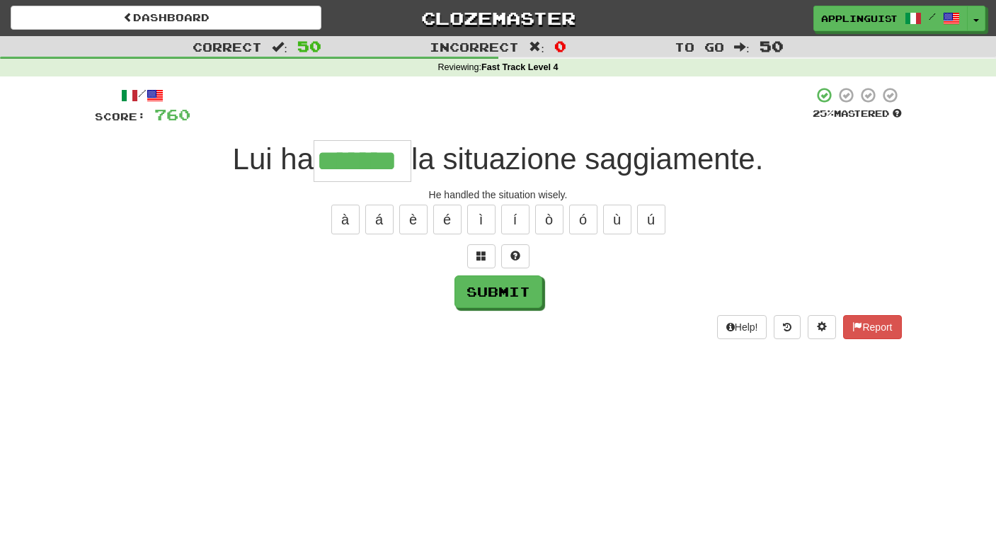
type input "*******"
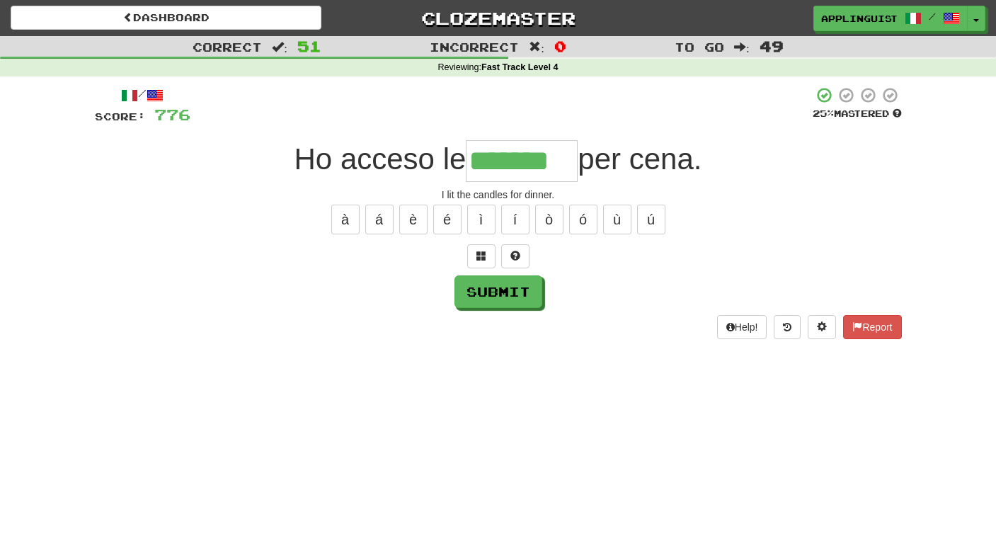
type input "*******"
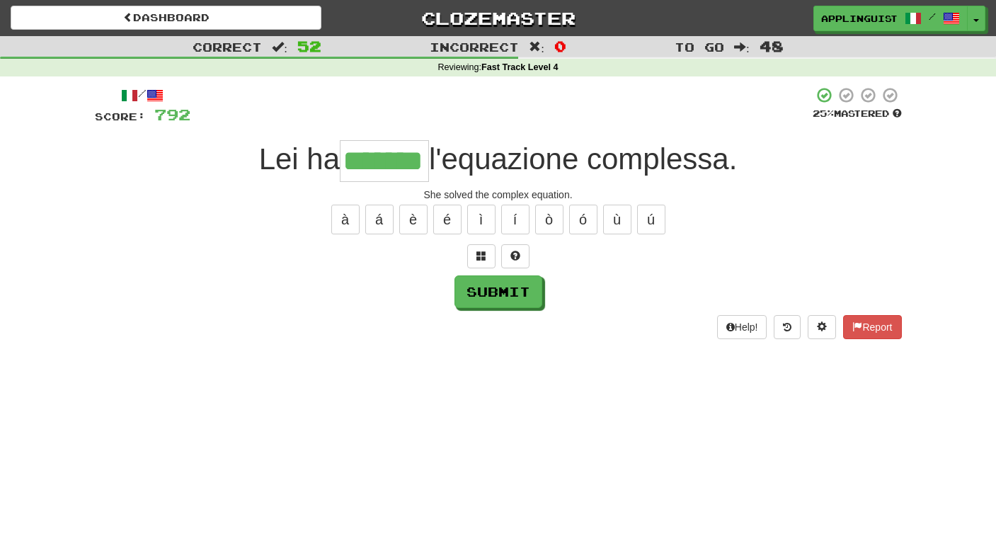
type input "*******"
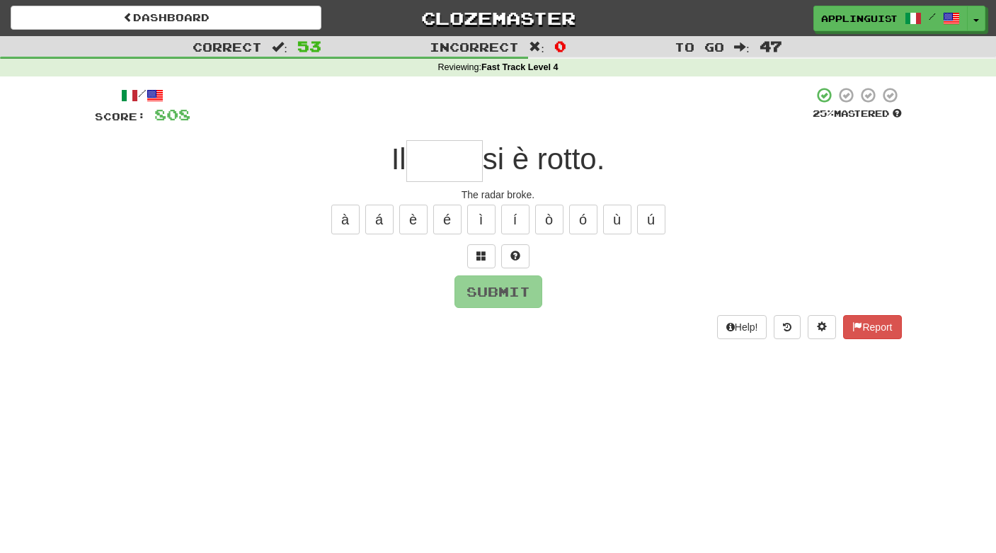
type input "*"
type input "*****"
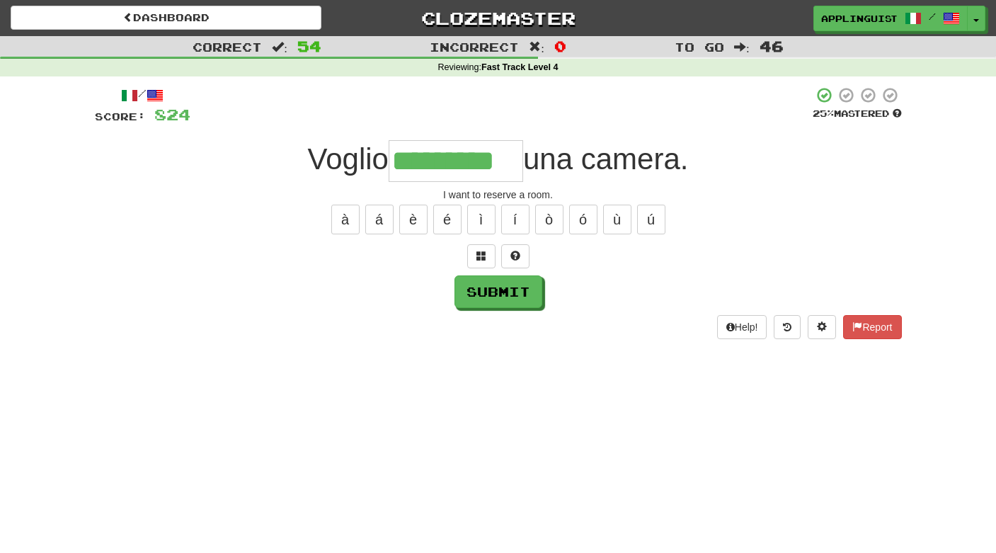
type input "*********"
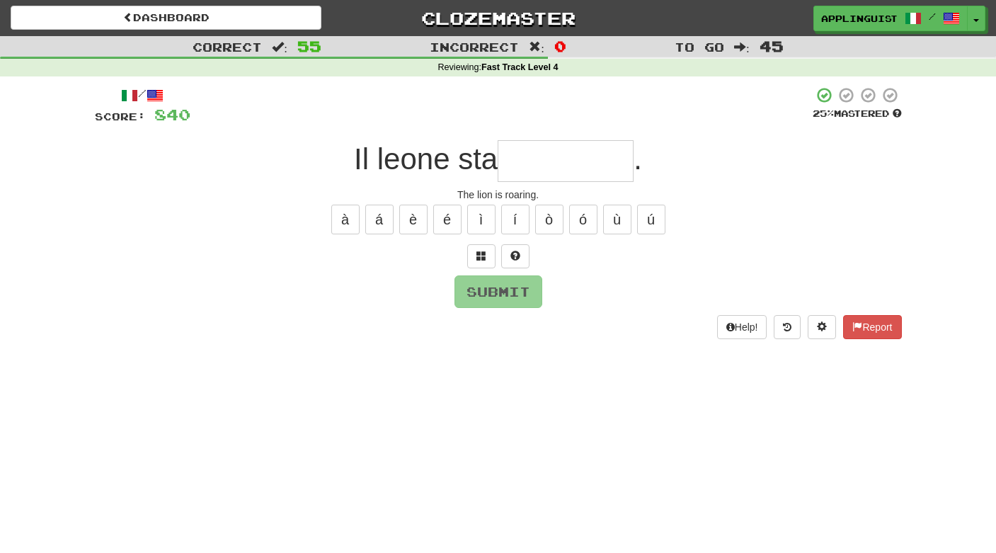
type input "*"
type input "********"
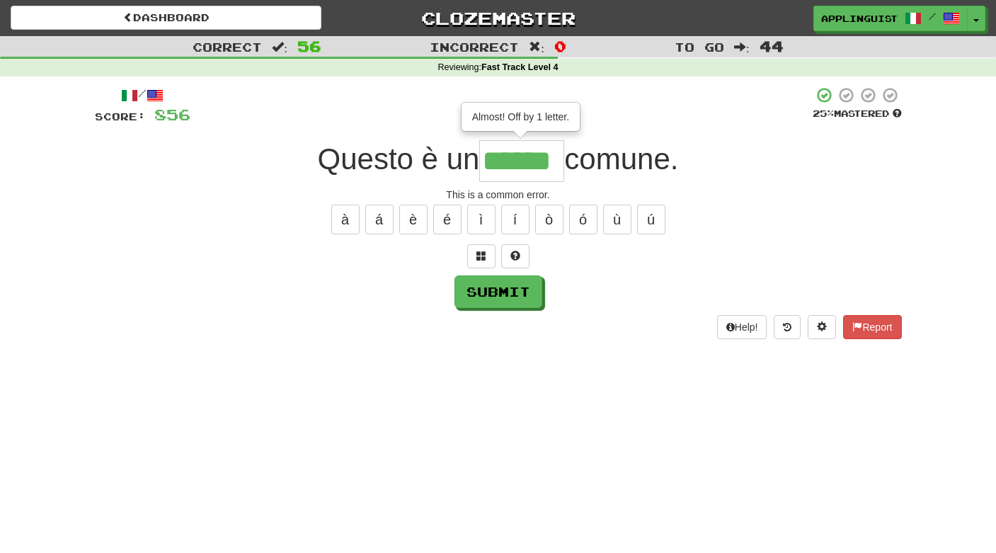
type input "******"
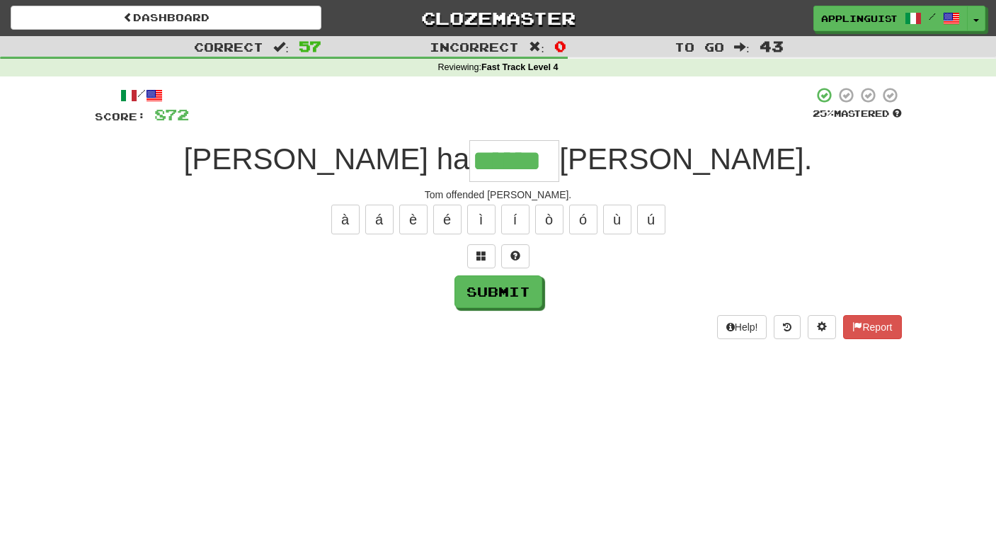
type input "******"
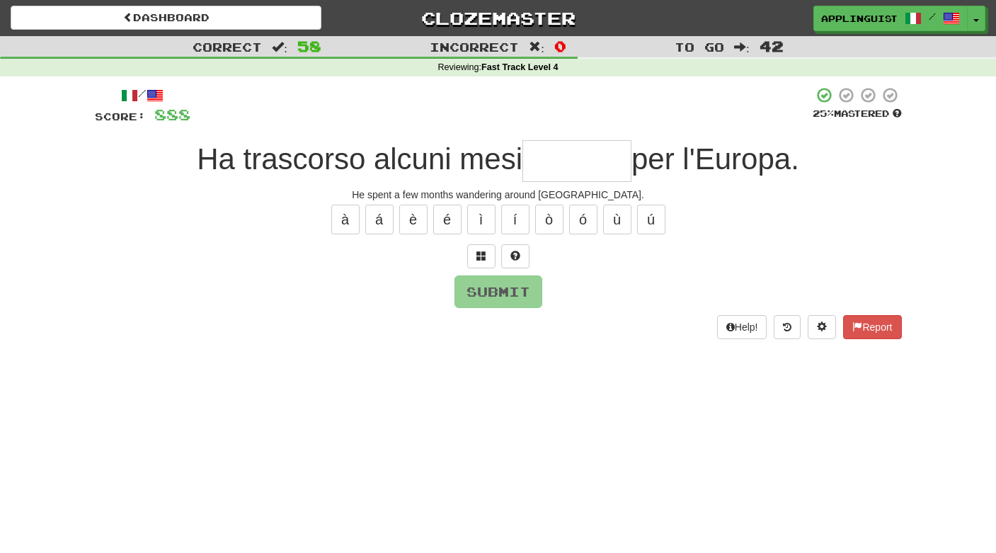
type input "*"
type input "*******"
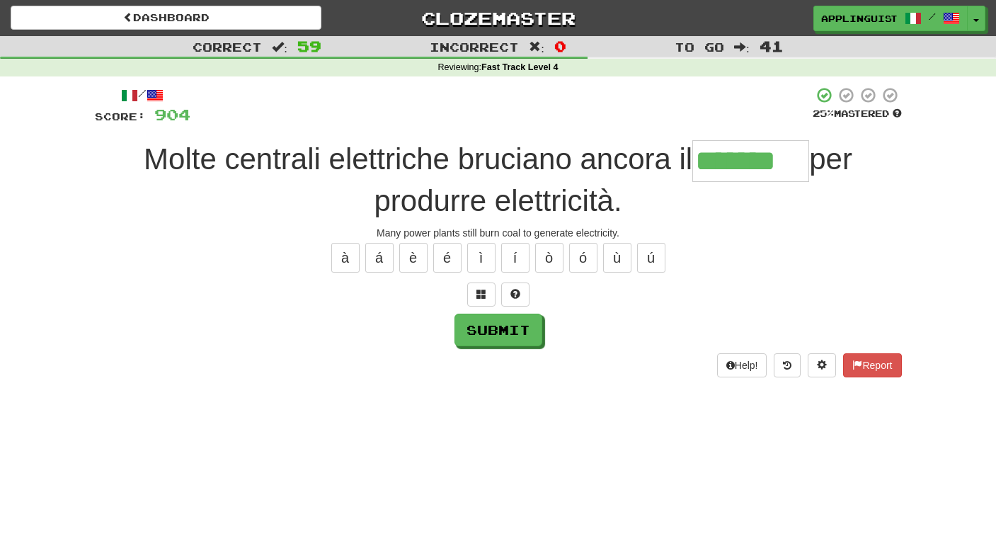
type input "*******"
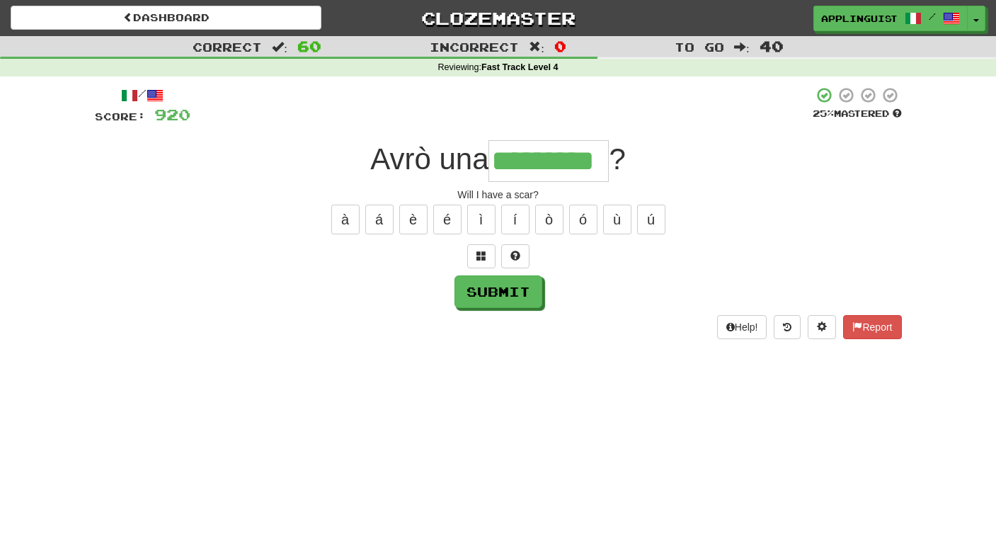
type input "*********"
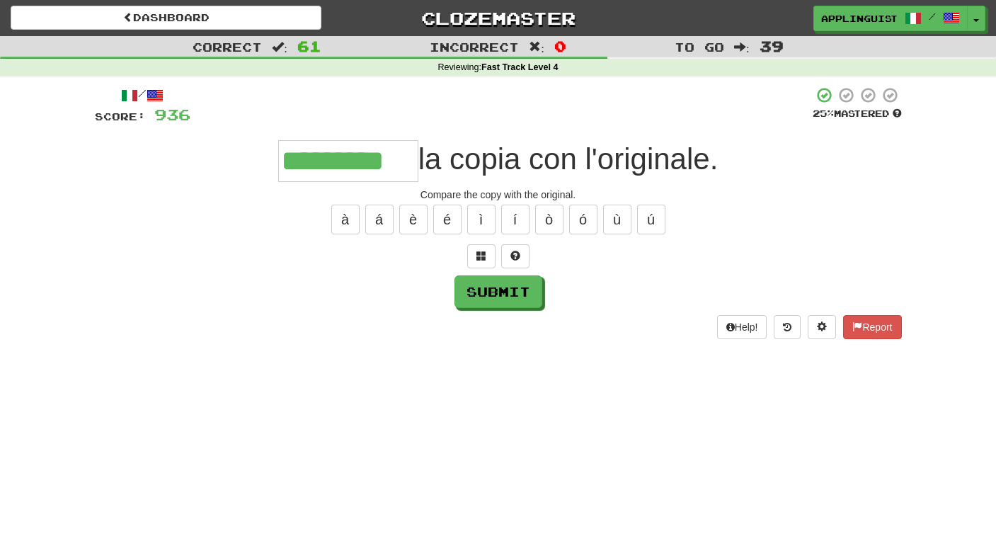
type input "*********"
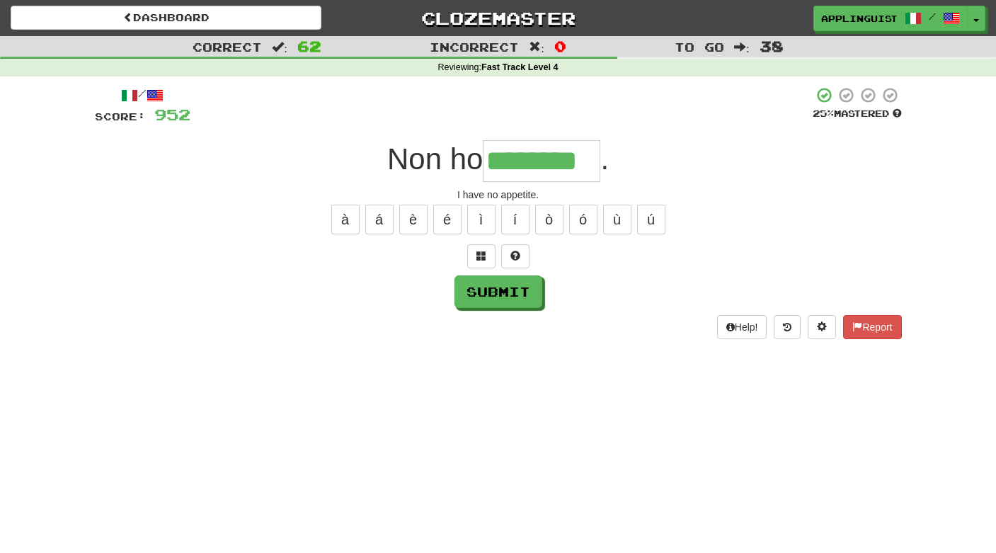
type input "********"
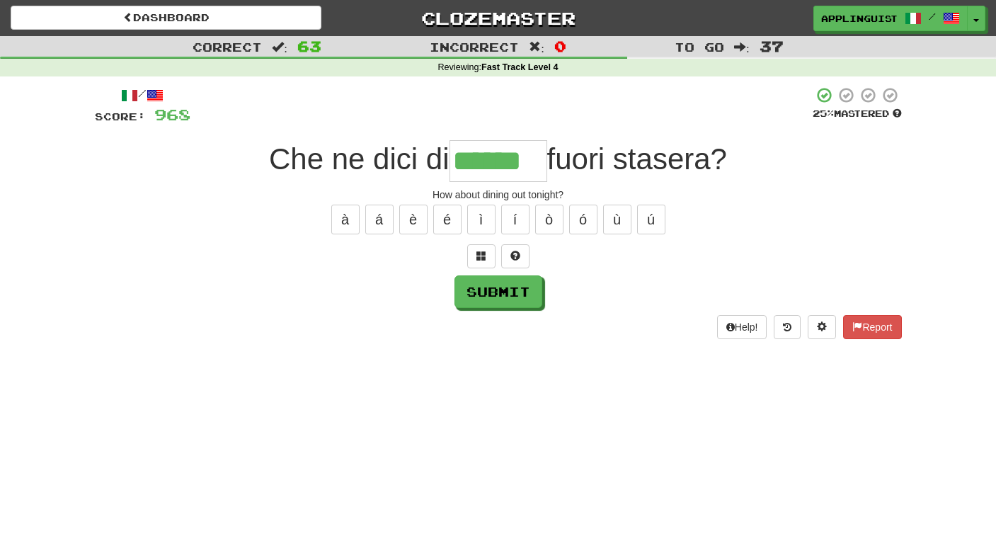
type input "******"
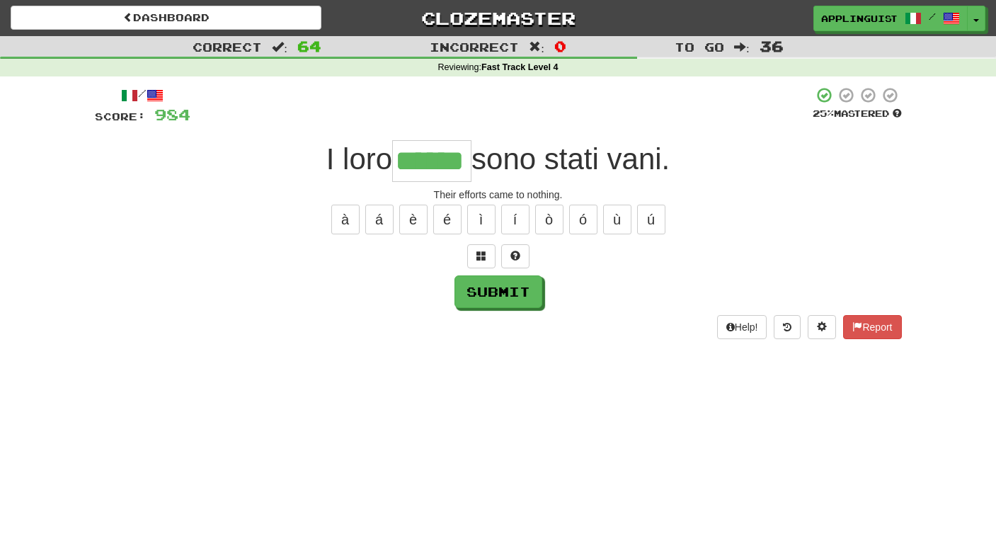
type input "******"
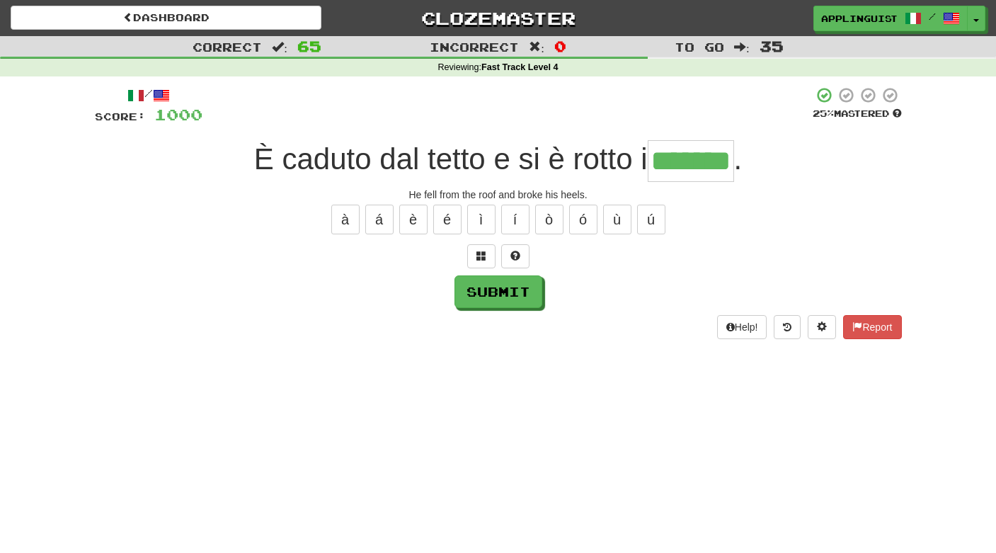
type input "*******"
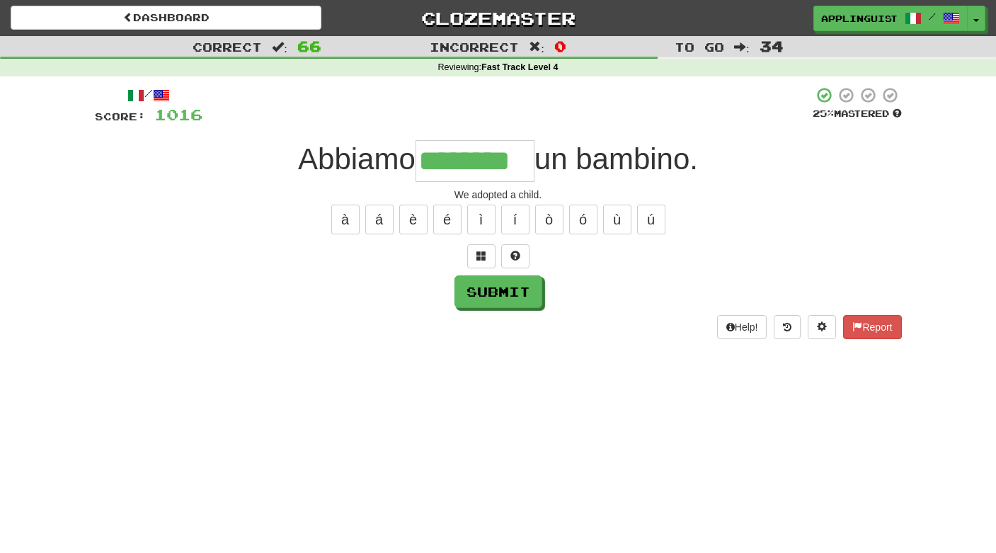
type input "********"
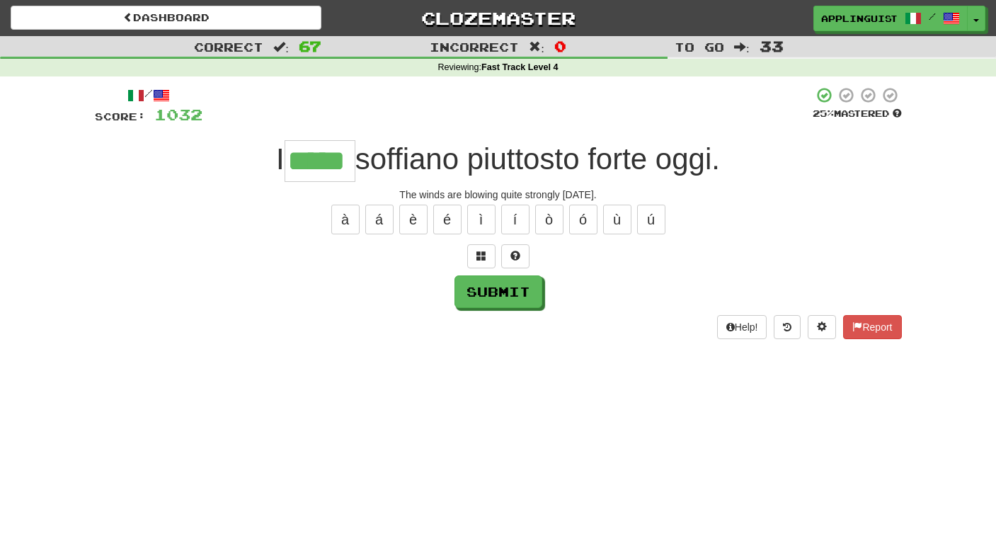
type input "*****"
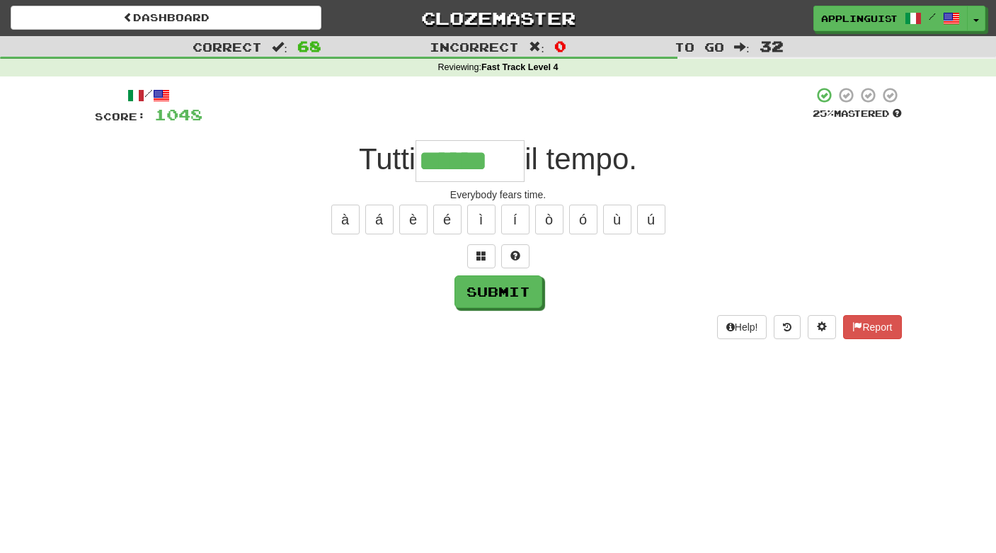
type input "******"
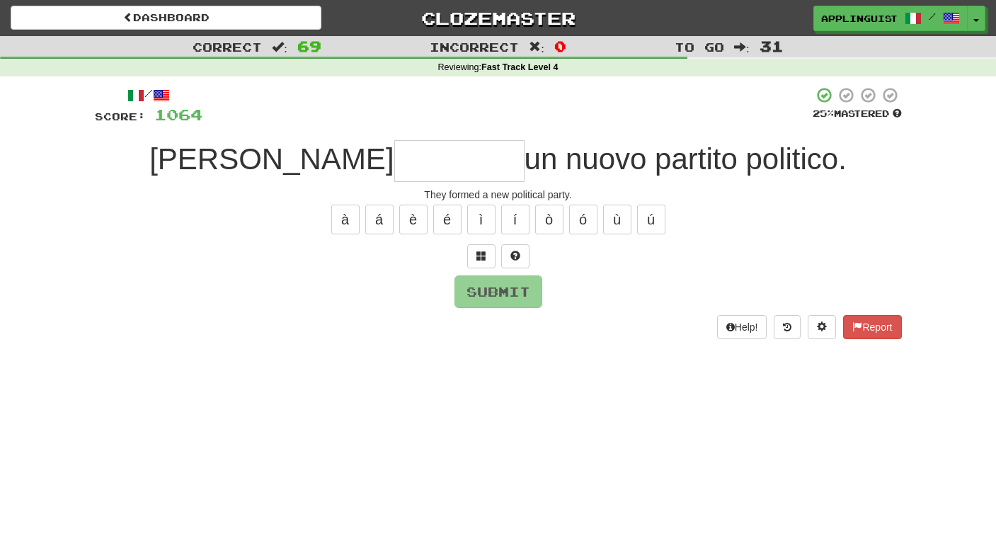
type input "*"
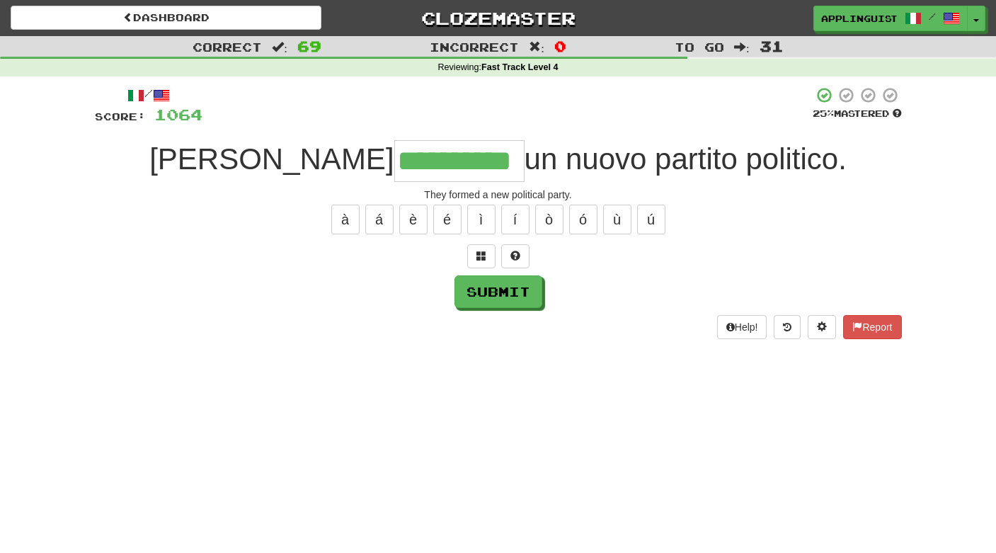
type input "**********"
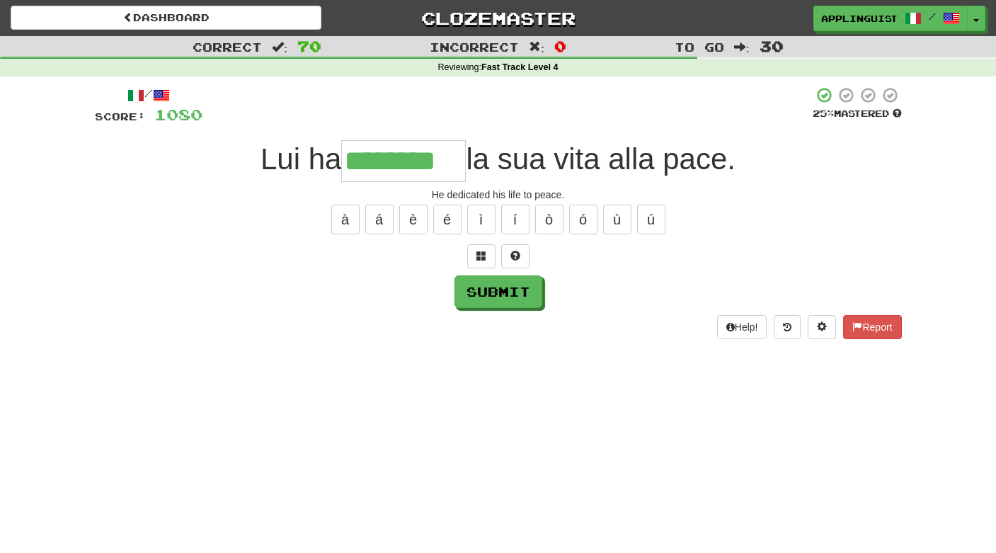
type input "********"
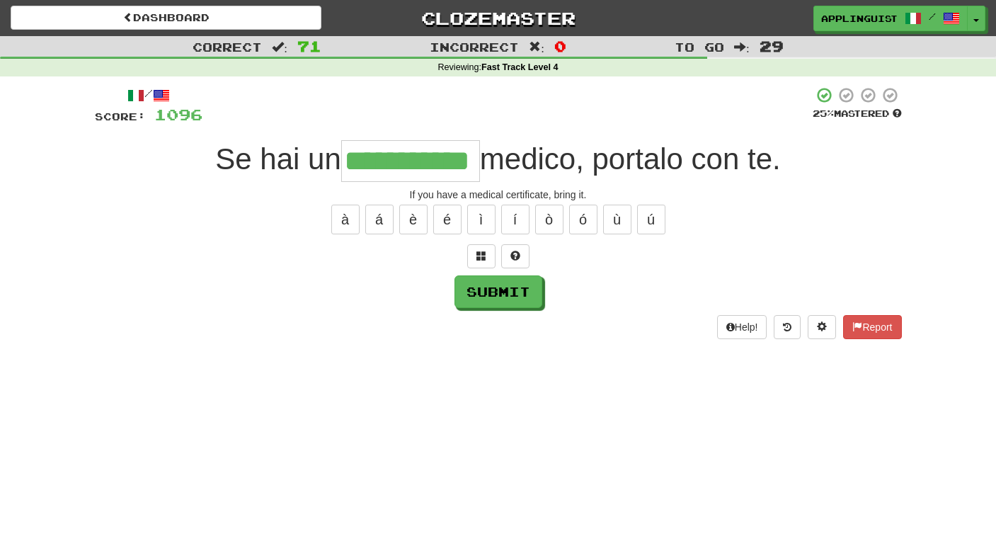
type input "**********"
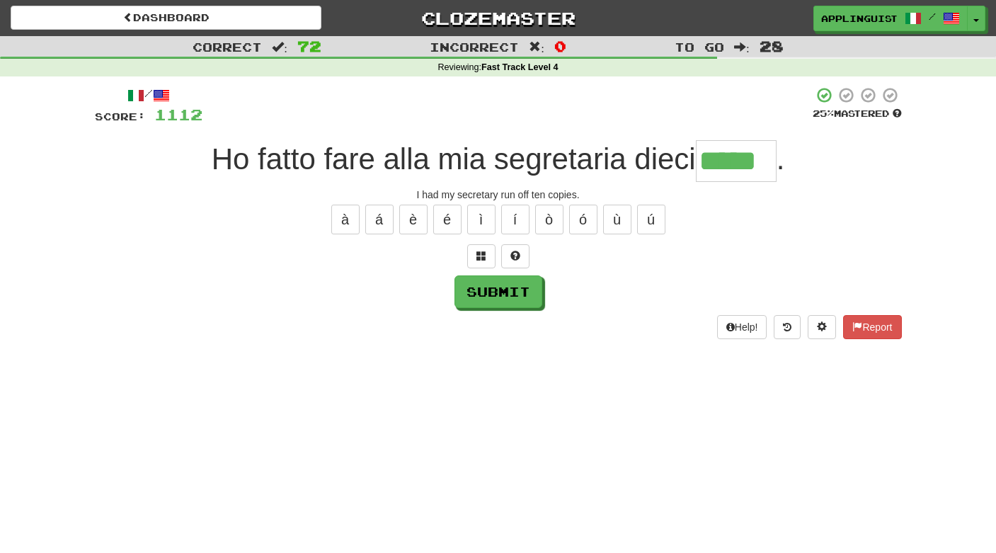
type input "*****"
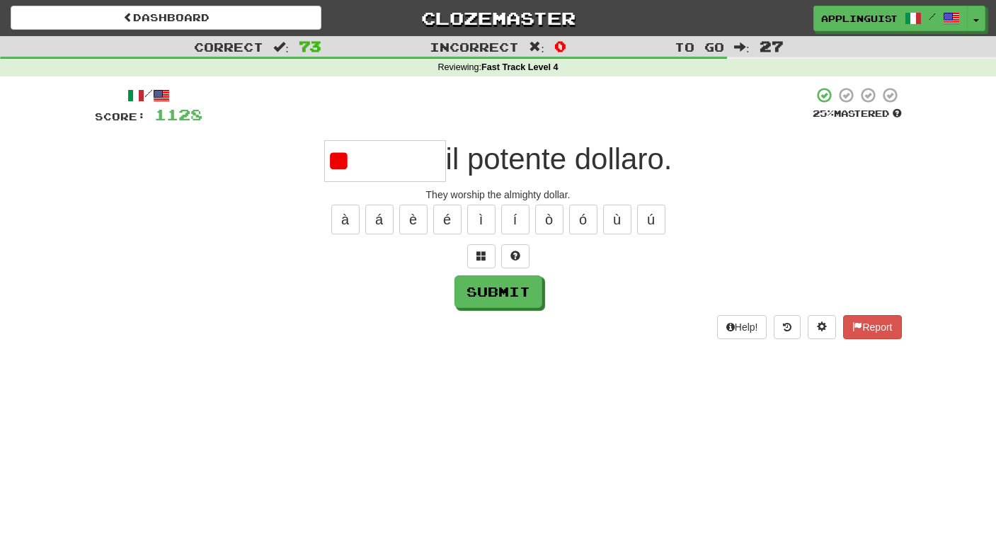
type input "*"
type input "*******"
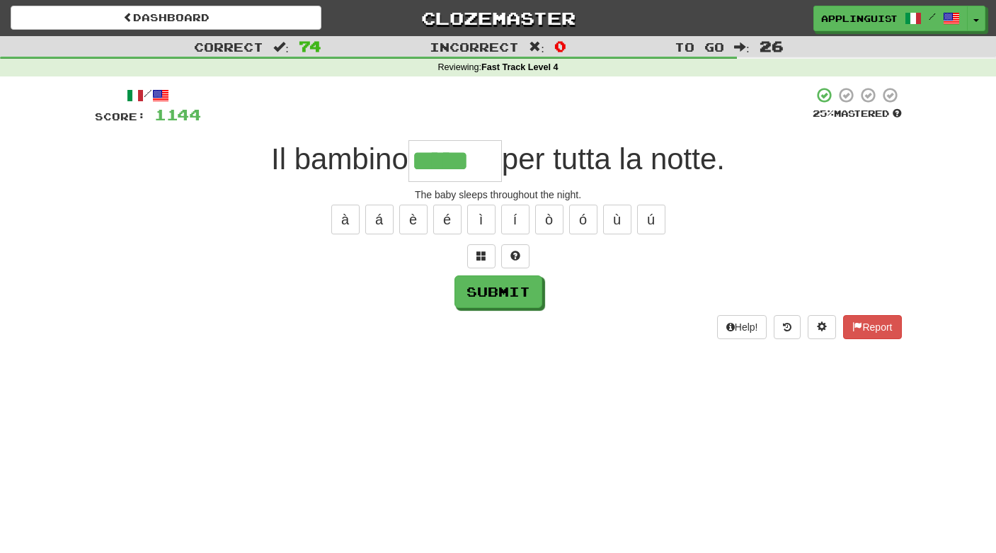
type input "*****"
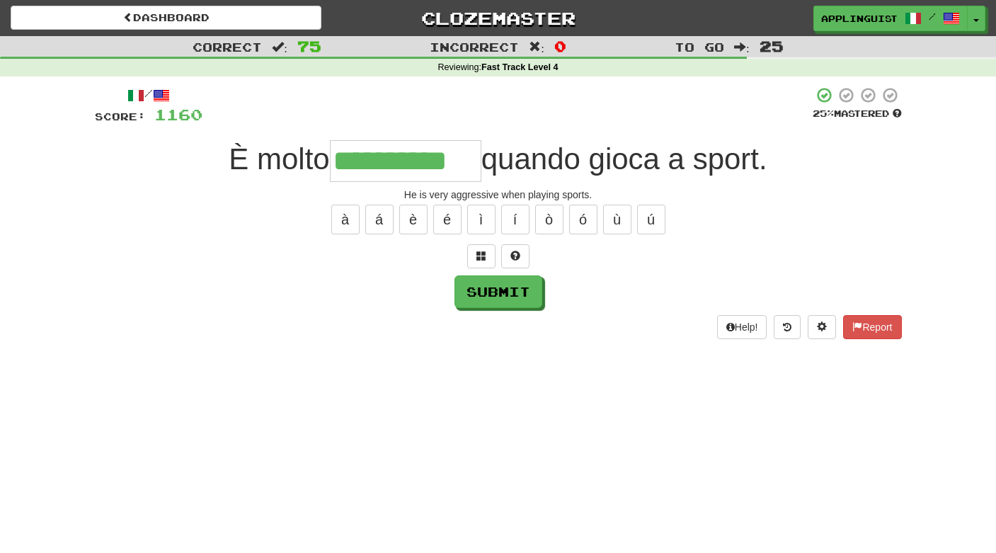
type input "**********"
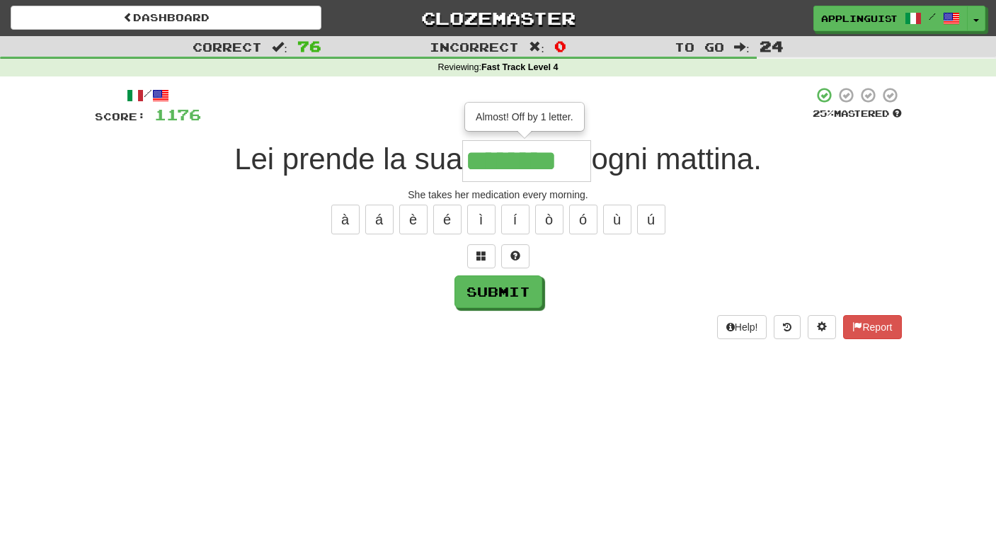
type input "********"
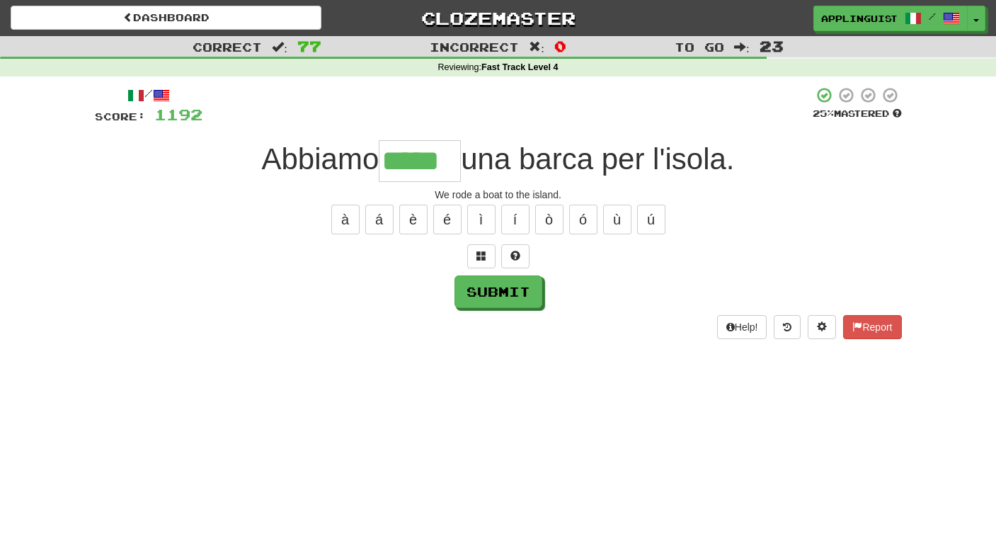
type input "*****"
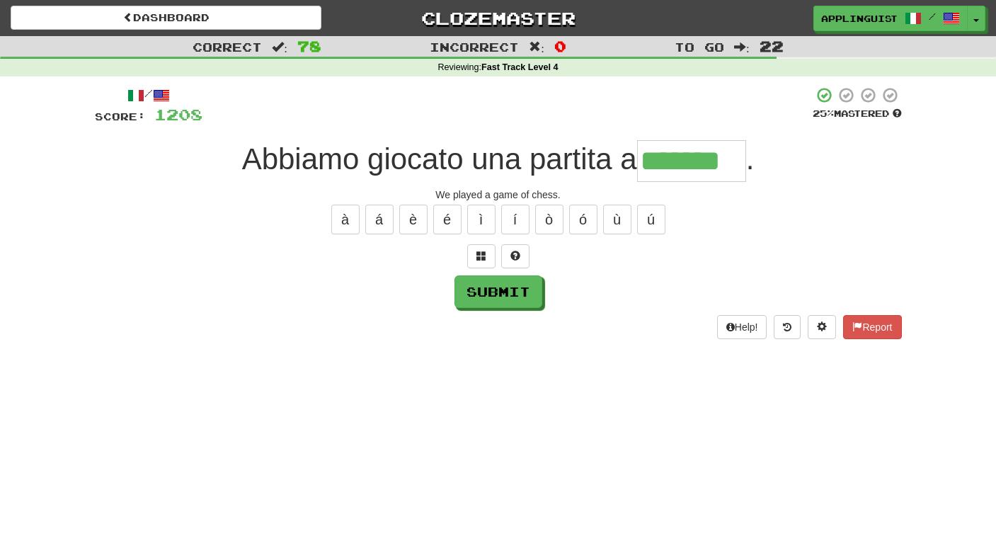
type input "*******"
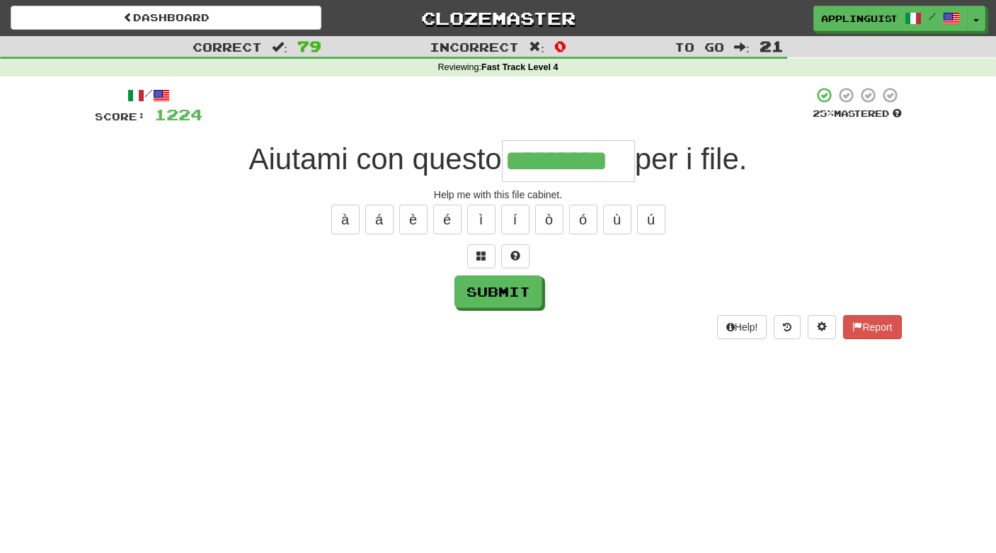
type input "*********"
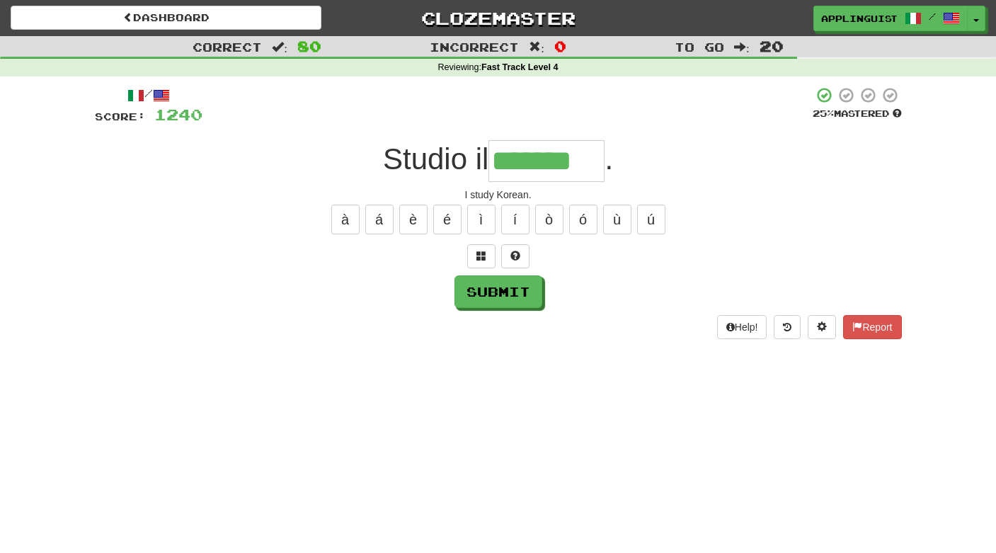
type input "*******"
type input "******"
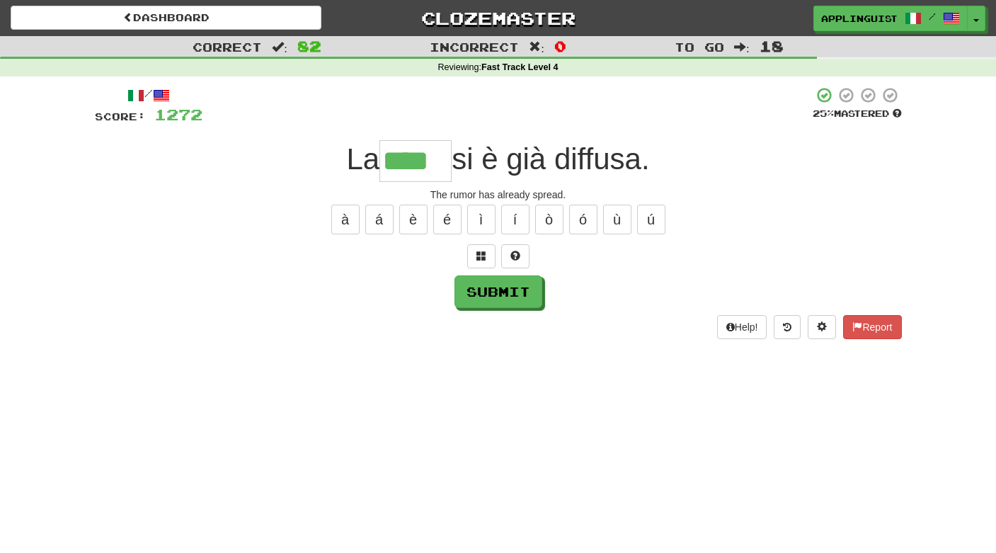
type input "****"
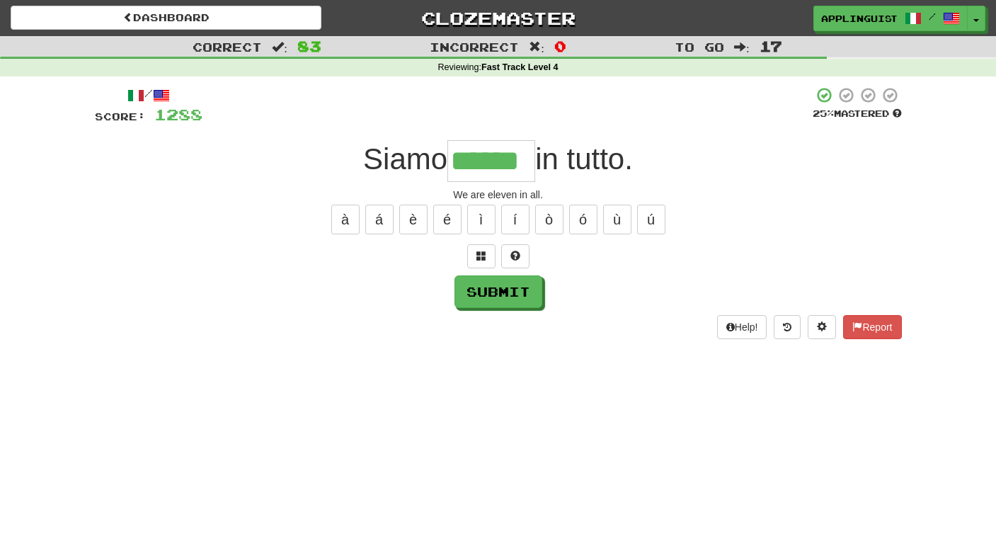
type input "******"
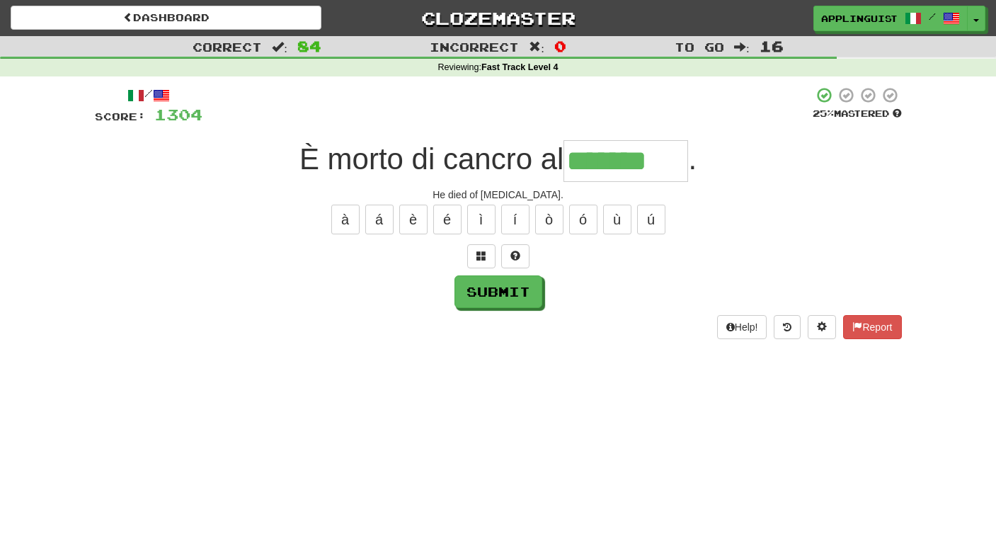
type input "*******"
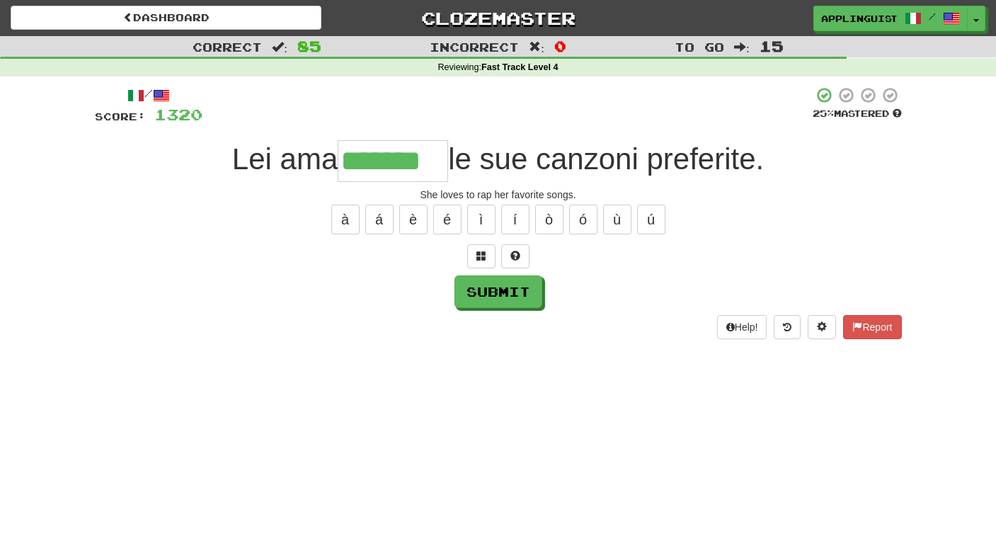
type input "*******"
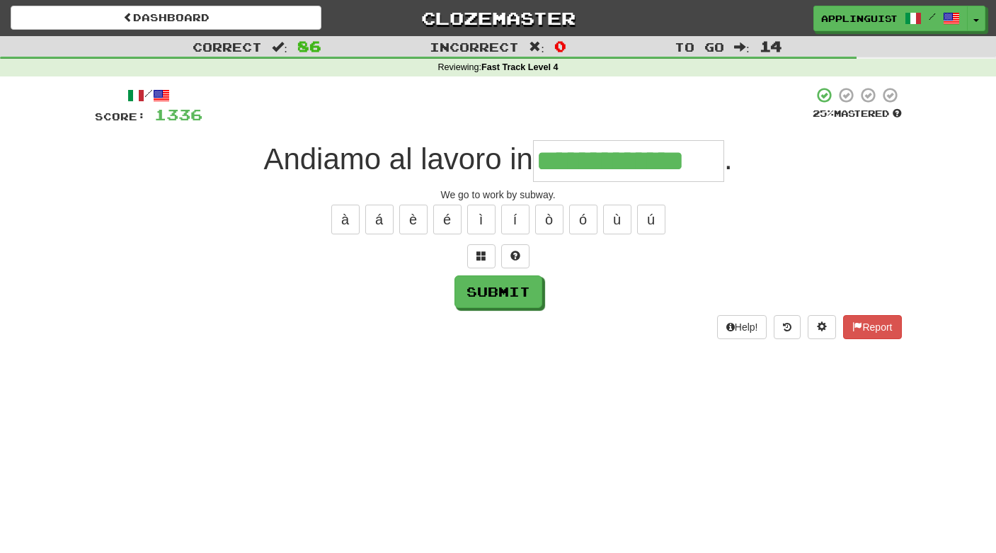
type input "**********"
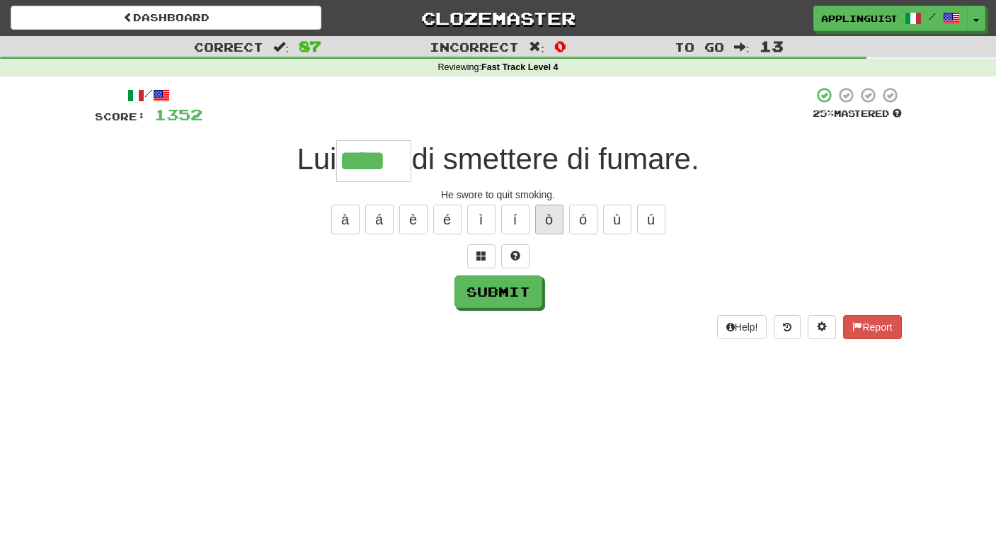
click at [546, 224] on button "ò" at bounding box center [549, 219] width 28 height 30
type input "*****"
click at [510, 289] on button "Submit" at bounding box center [499, 292] width 88 height 33
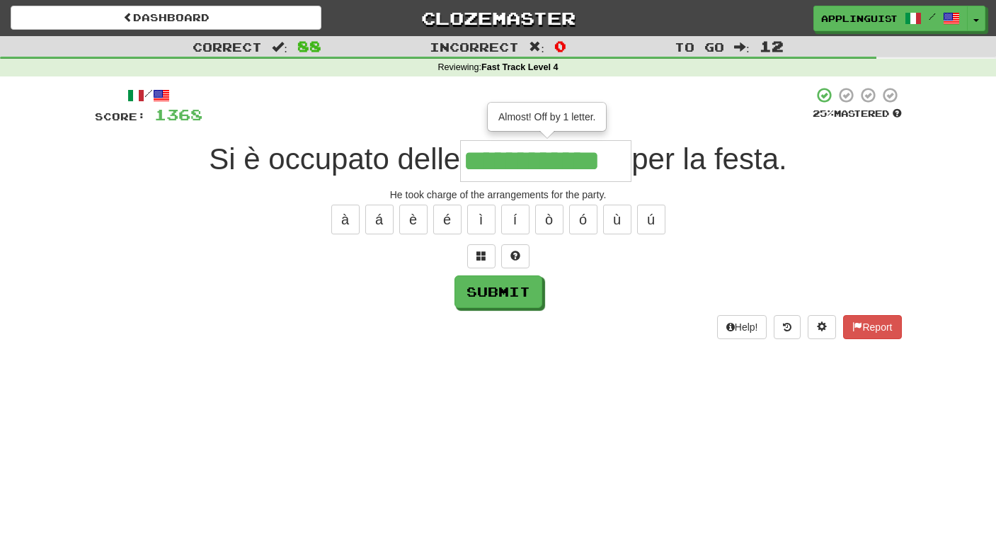
type input "**********"
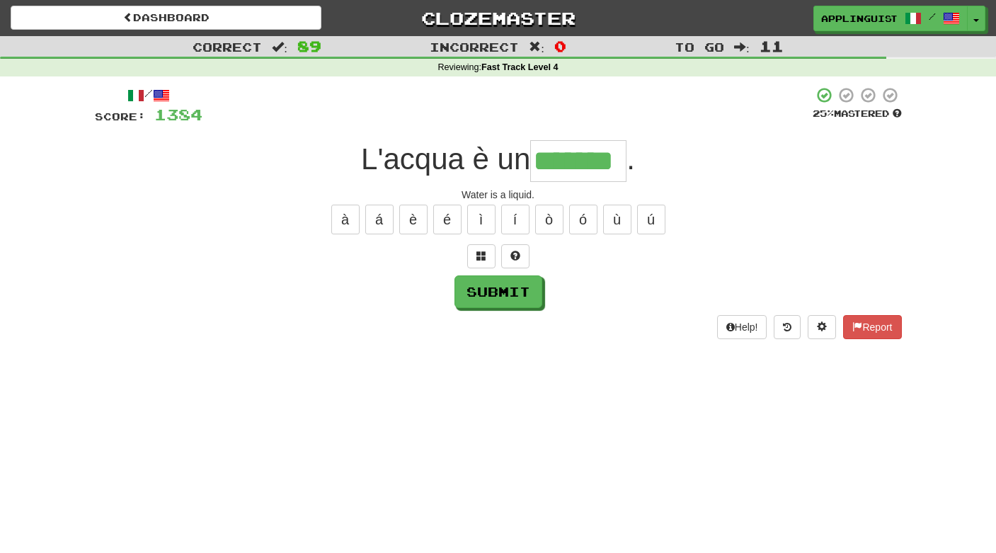
type input "*******"
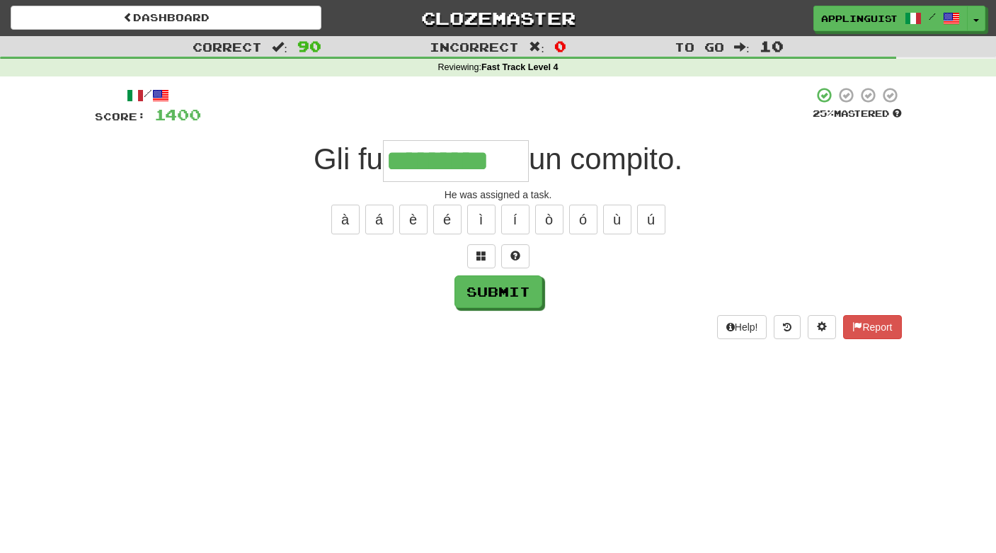
type input "*********"
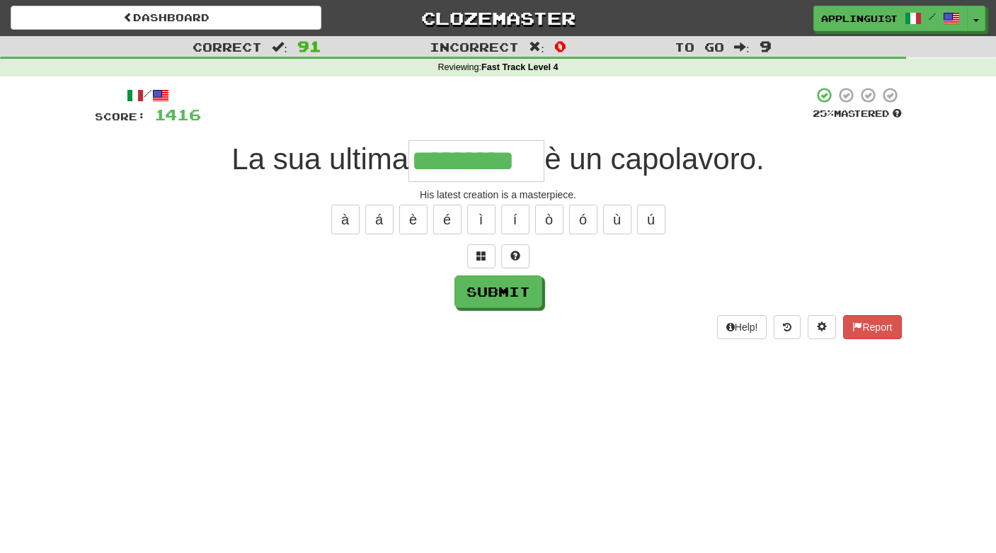
type input "*********"
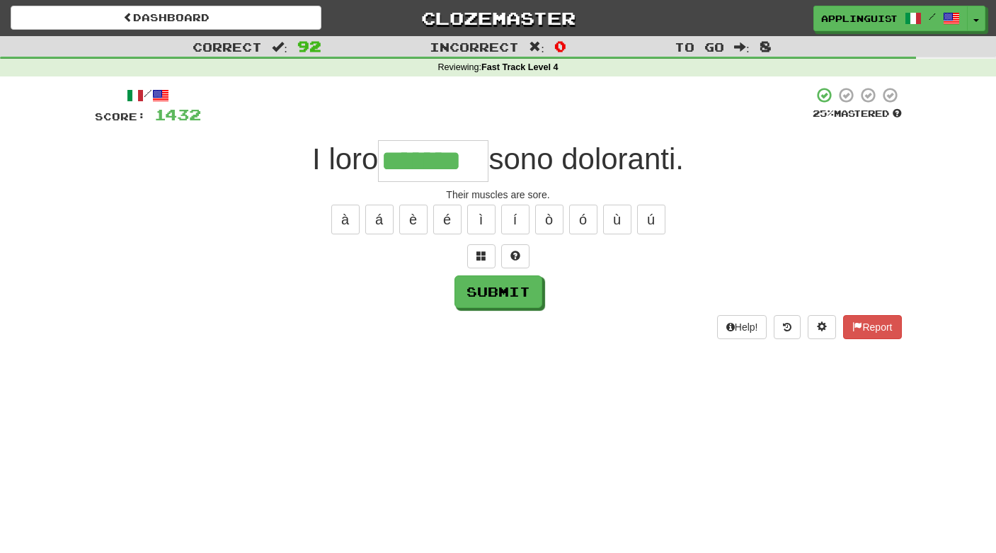
type input "*******"
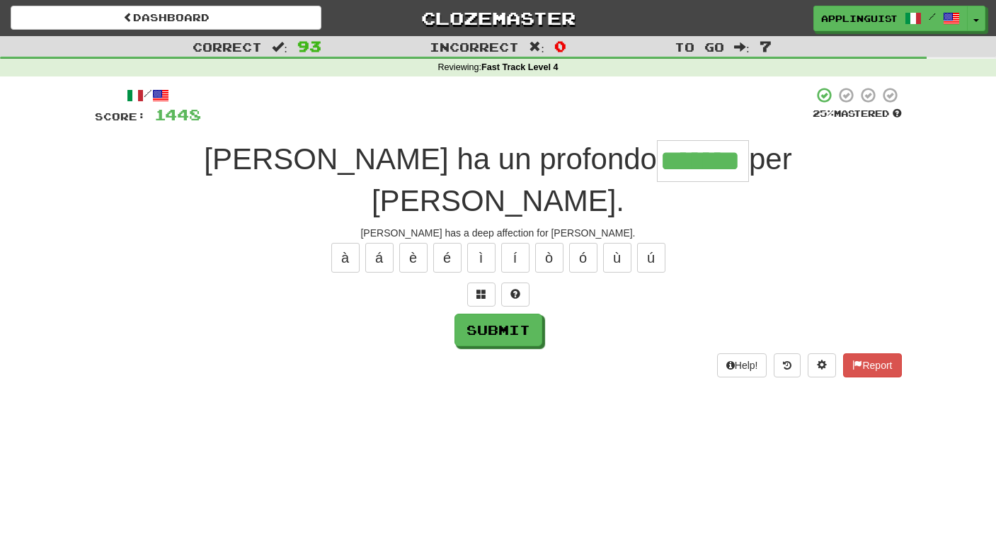
type input "*******"
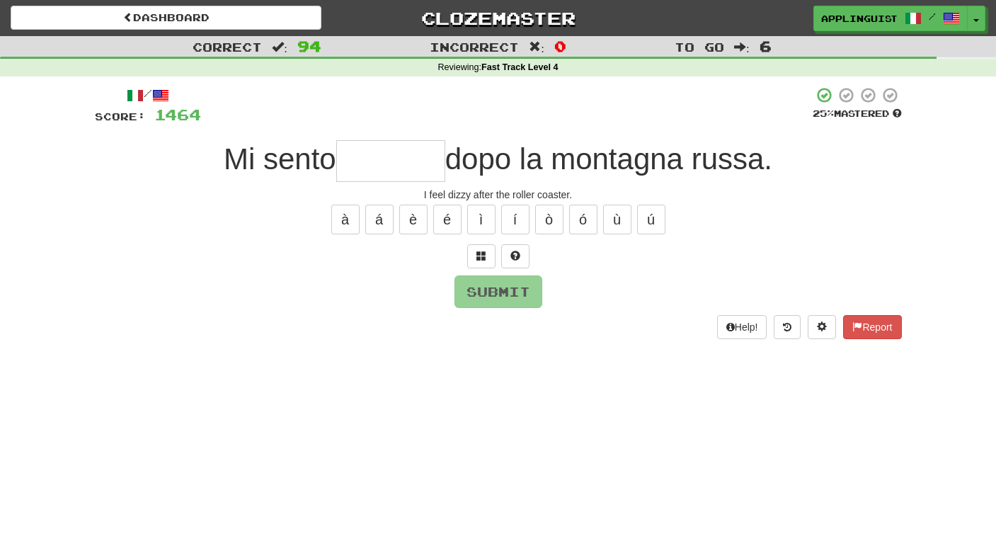
type input "*"
type input "********"
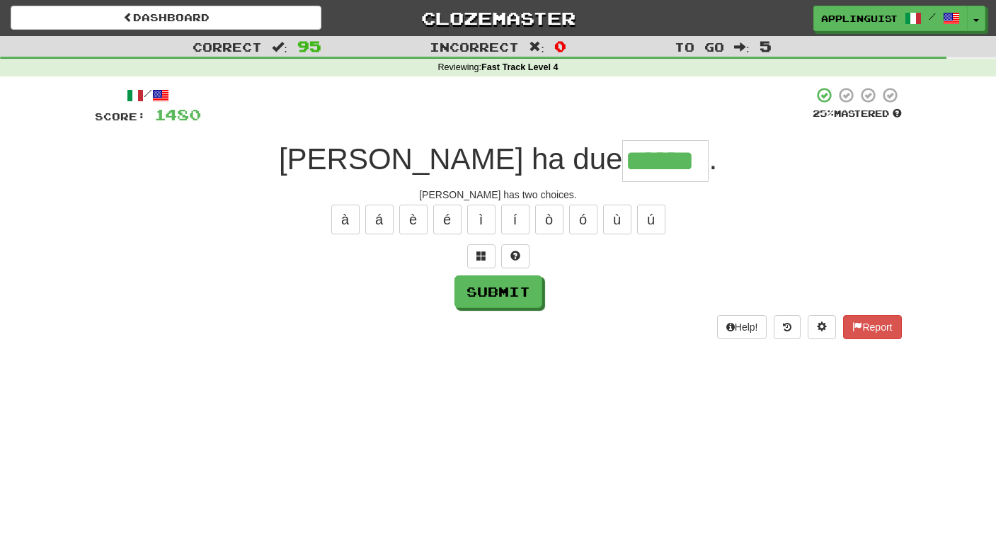
type input "******"
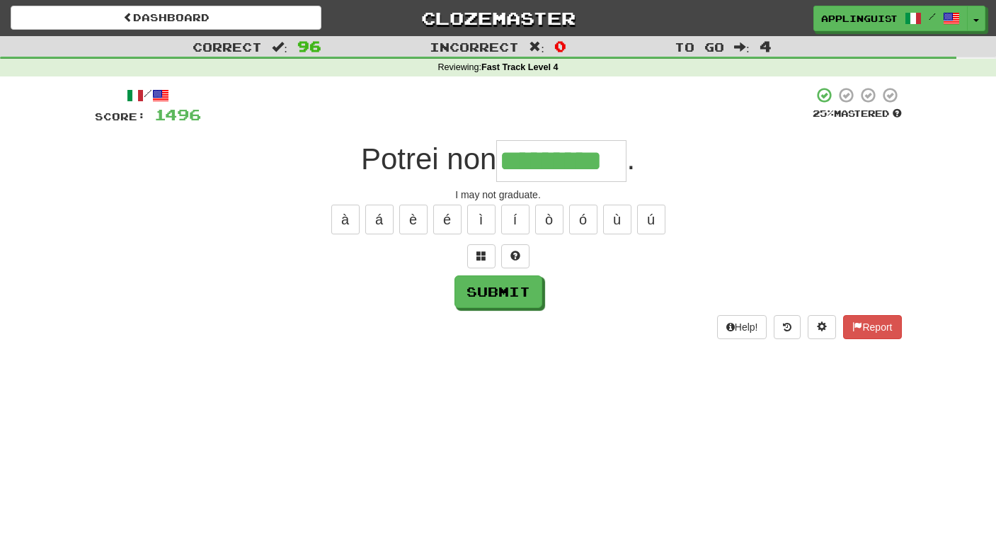
type input "*********"
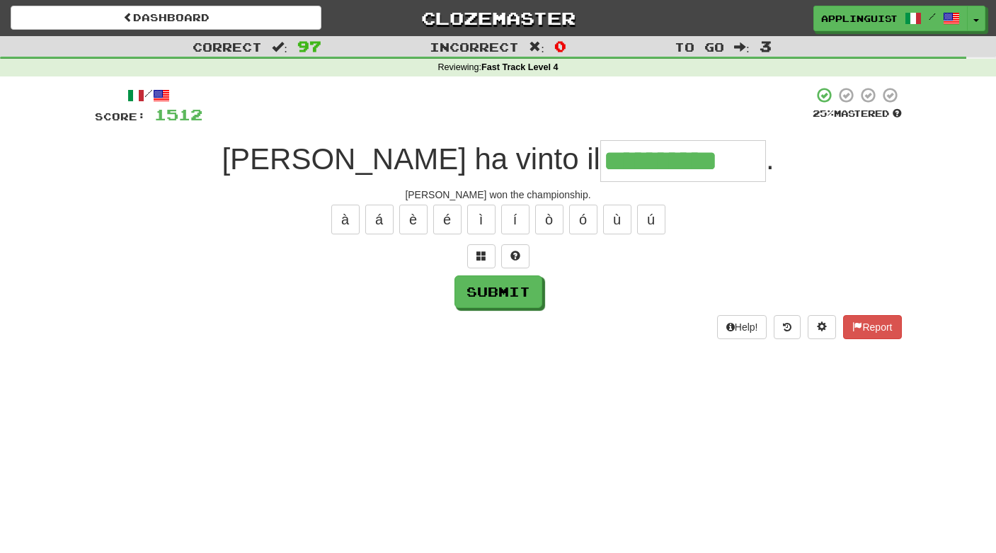
type input "**********"
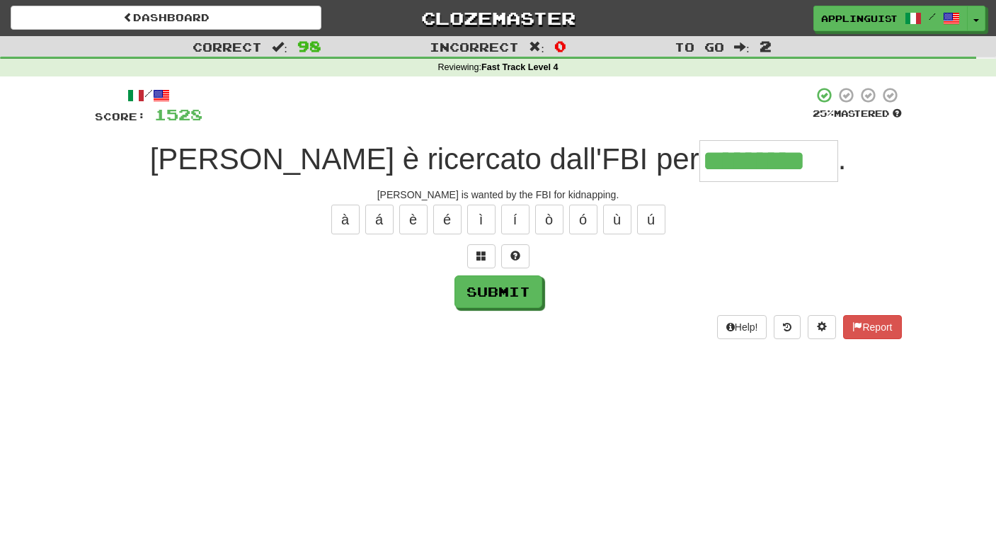
type input "*********"
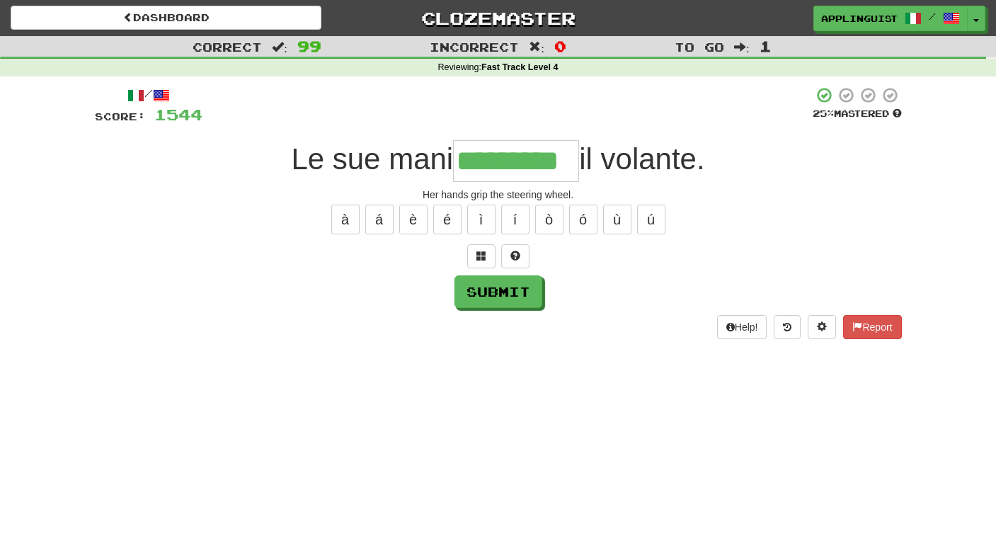
type input "*********"
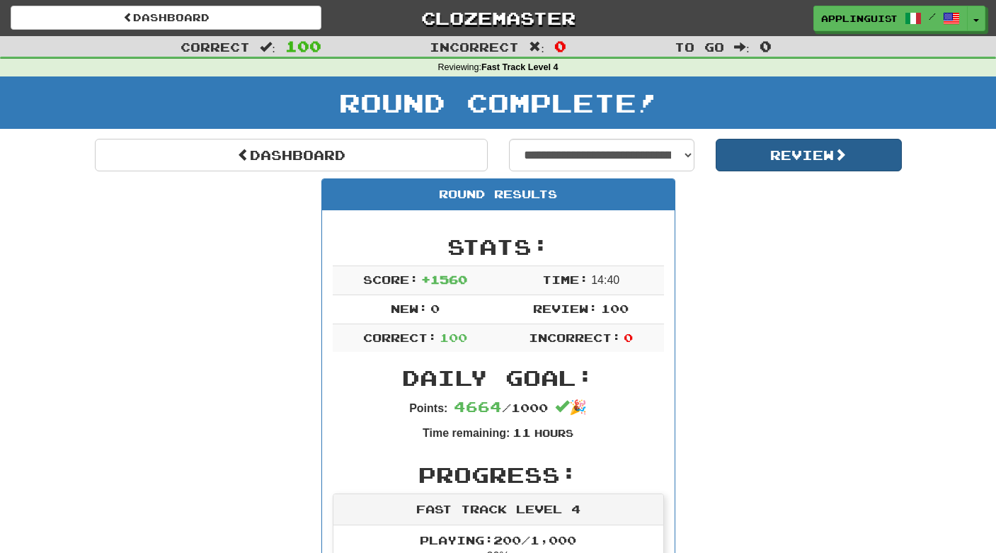
click at [742, 158] on button "Review" at bounding box center [808, 155] width 186 height 33
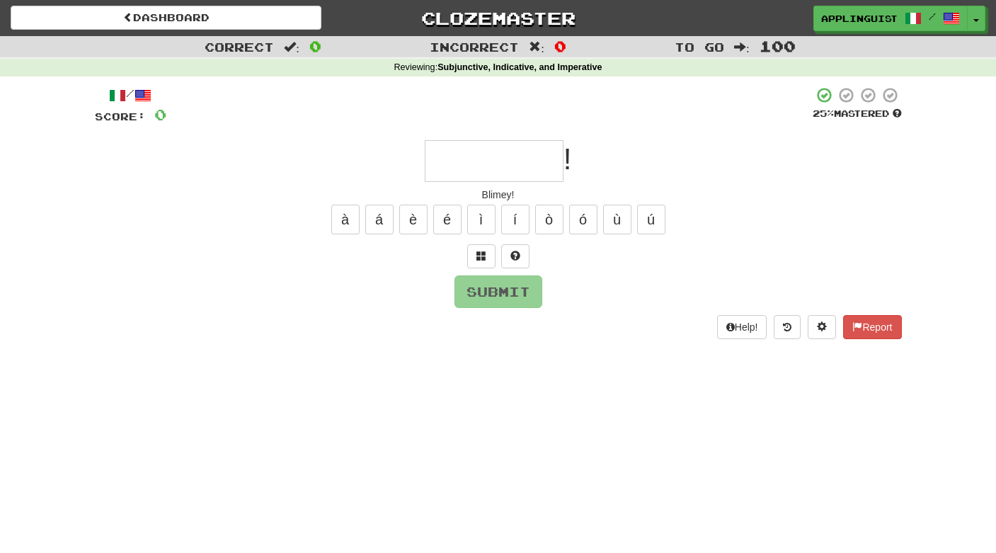
click at [217, 5] on div "Dashboard Clozemaster Applinguist / Toggle Dropdown Dashboard Leaderboard Activ…" at bounding box center [498, 15] width 996 height 31
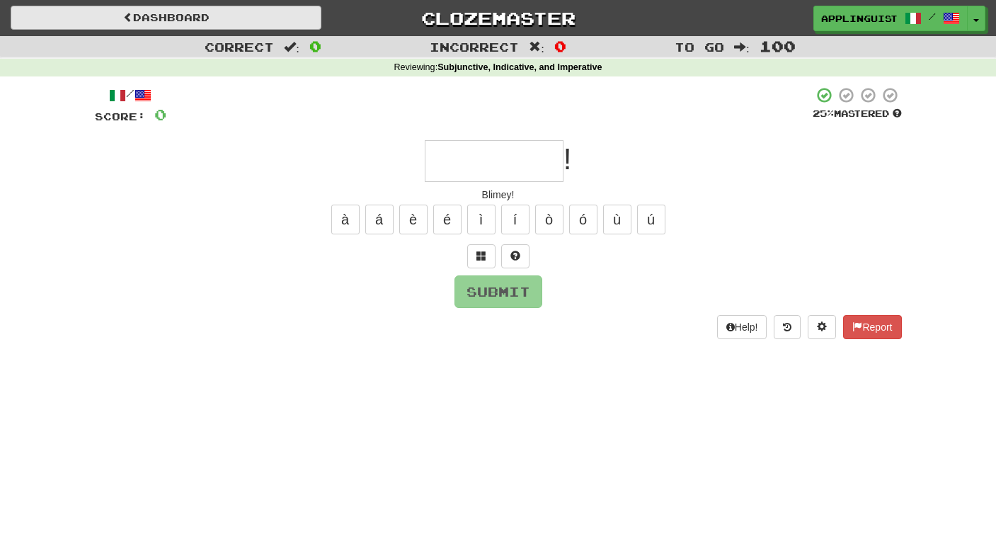
click at [224, 23] on link "Dashboard" at bounding box center [166, 18] width 311 height 24
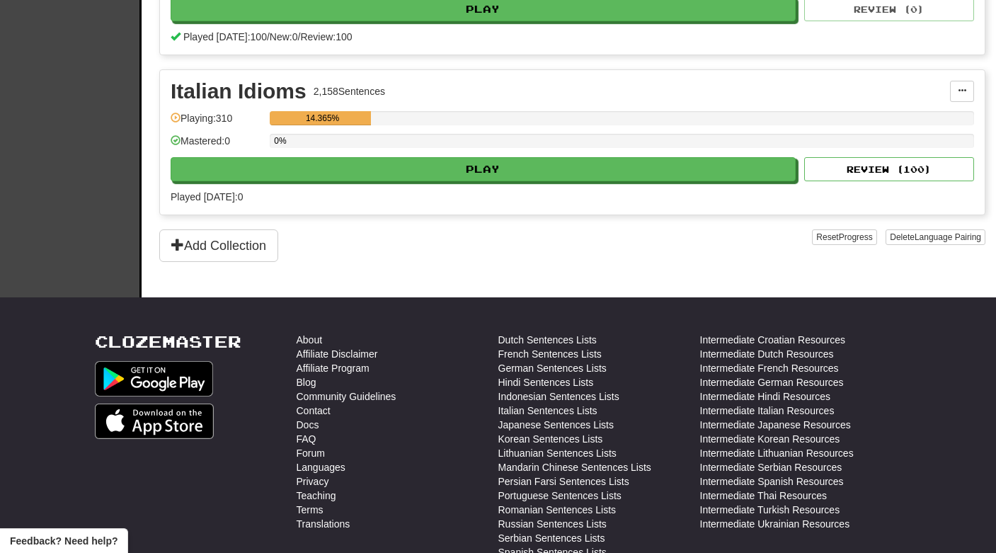
scroll to position [1056, 0]
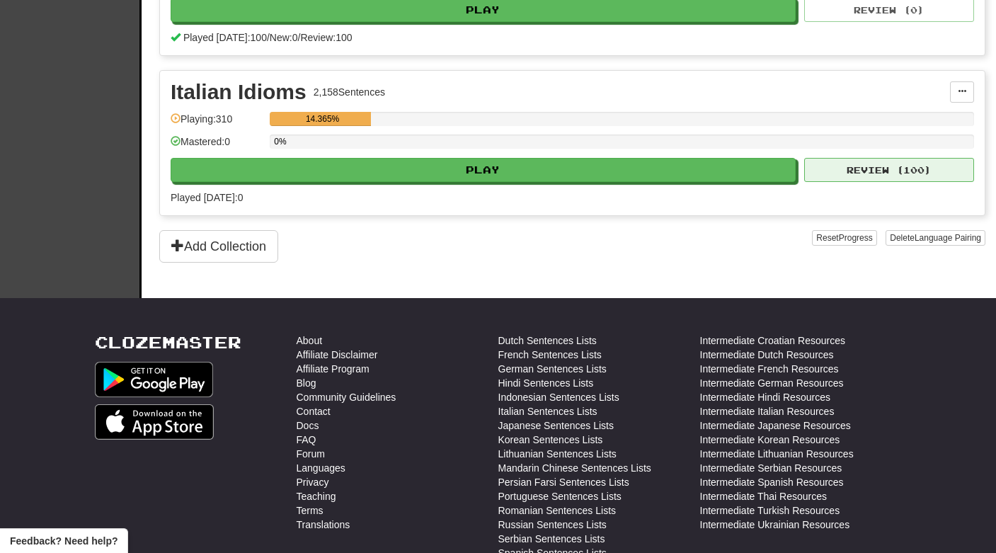
click at [864, 175] on button "Review ( 100 )" at bounding box center [889, 170] width 170 height 24
select select "***"
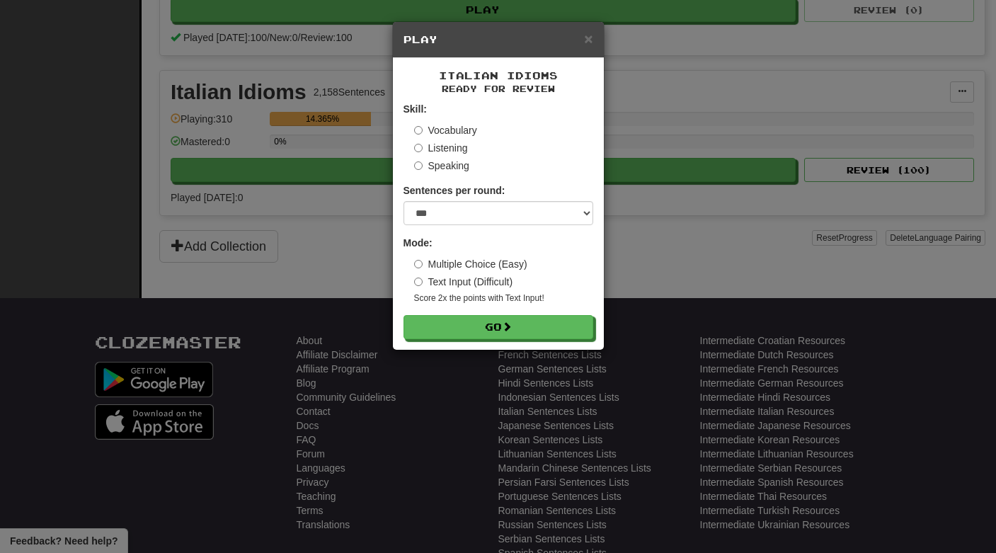
click at [458, 263] on label "Multiple Choice (Easy)" at bounding box center [470, 264] width 113 height 14
click at [477, 323] on button "Go" at bounding box center [499, 328] width 190 height 24
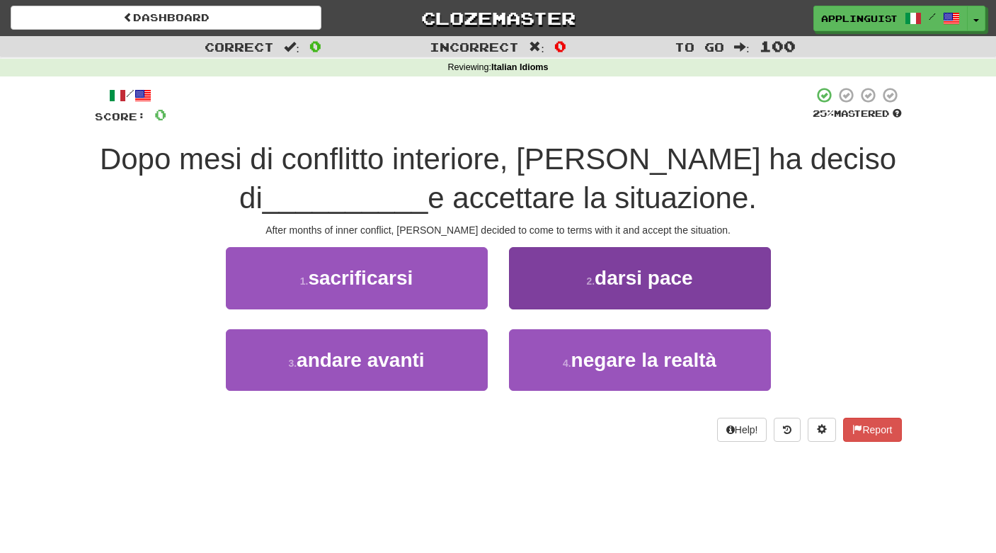
click at [577, 266] on button "2 . darsi pace" at bounding box center [640, 278] width 262 height 62
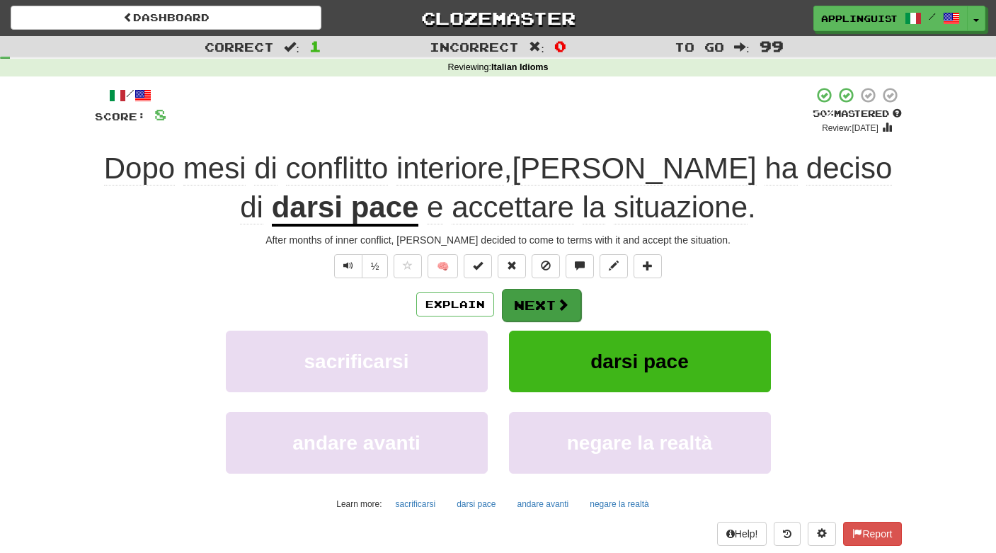
click at [553, 301] on button "Next" at bounding box center [541, 305] width 79 height 33
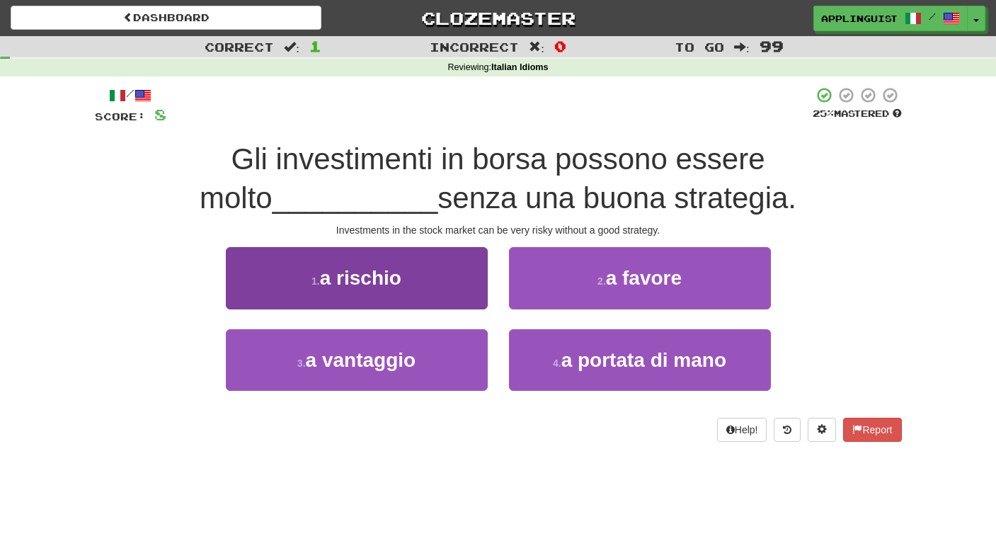
click at [401, 277] on span "a rischio" at bounding box center [360, 278] width 81 height 22
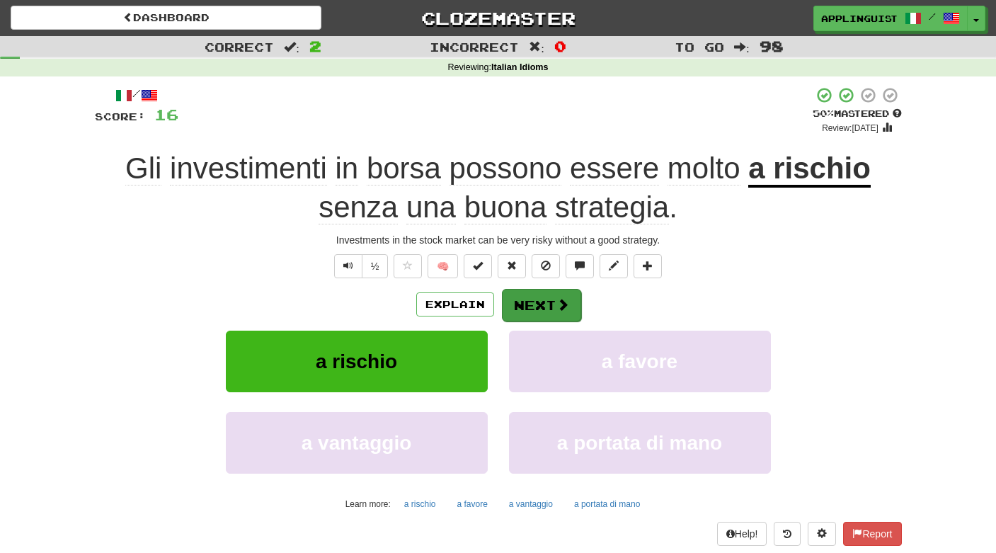
click at [547, 303] on button "Next" at bounding box center [541, 305] width 79 height 33
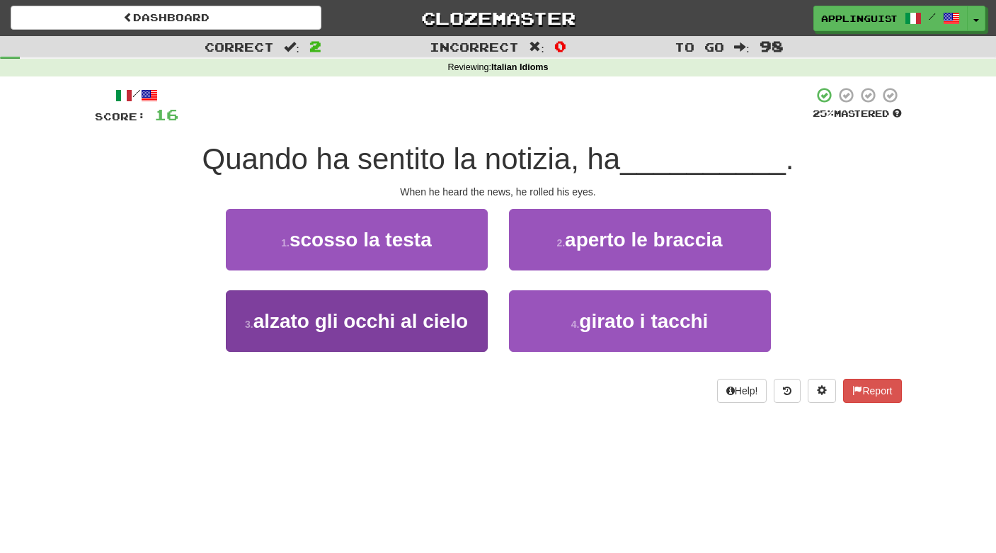
click at [426, 320] on span "alzato gli occhi al cielo" at bounding box center [360, 321] width 214 height 22
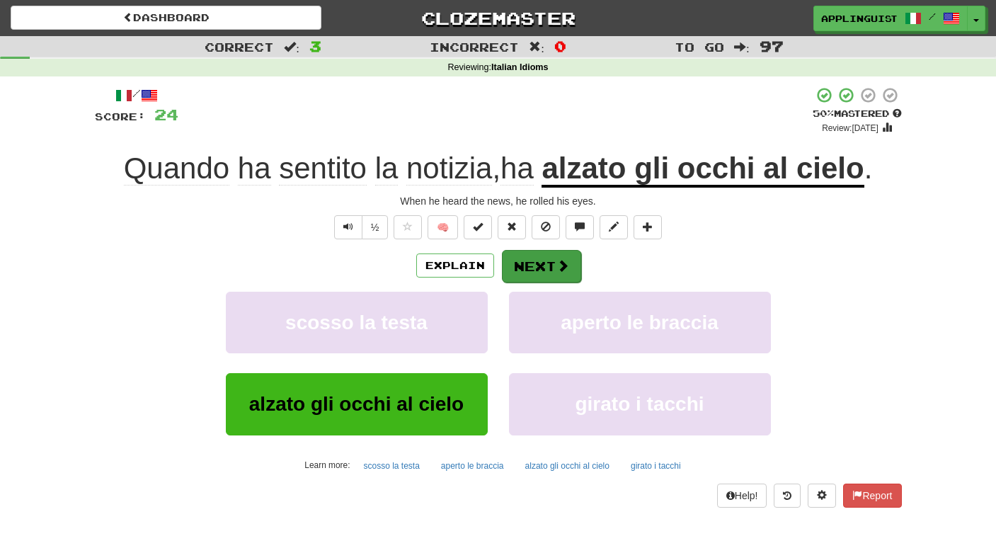
click at [548, 263] on button "Next" at bounding box center [541, 266] width 79 height 33
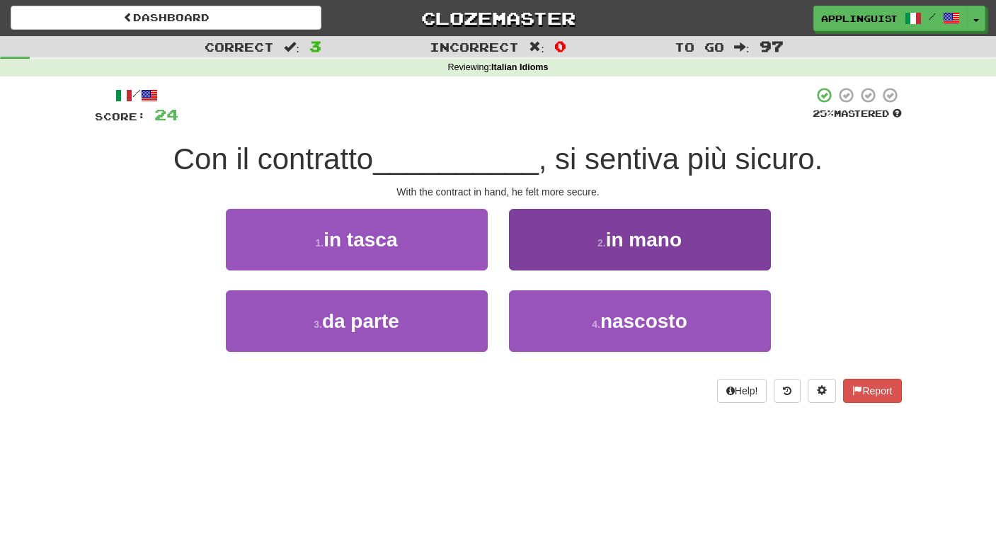
click at [581, 236] on button "2 . in mano" at bounding box center [640, 240] width 262 height 62
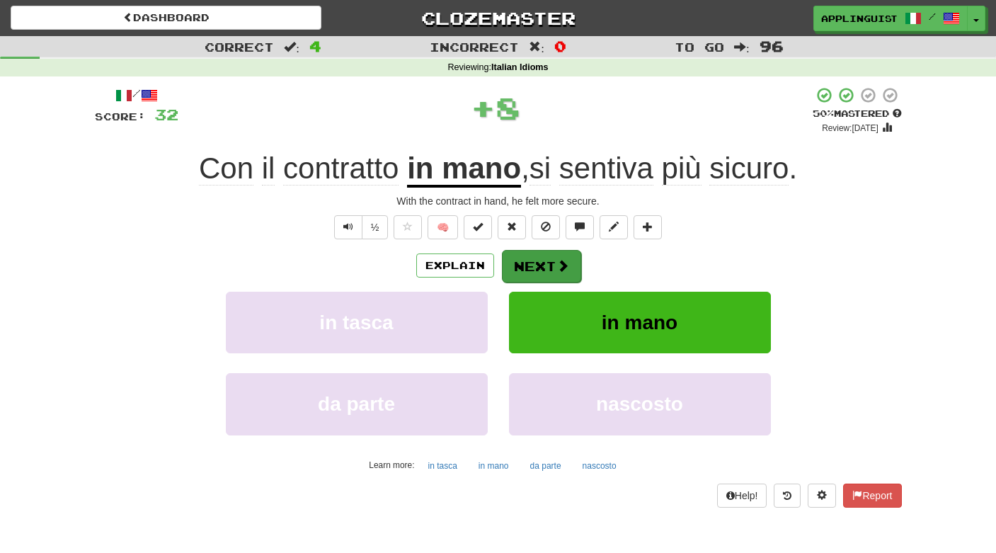
click at [548, 256] on button "Next" at bounding box center [541, 266] width 79 height 33
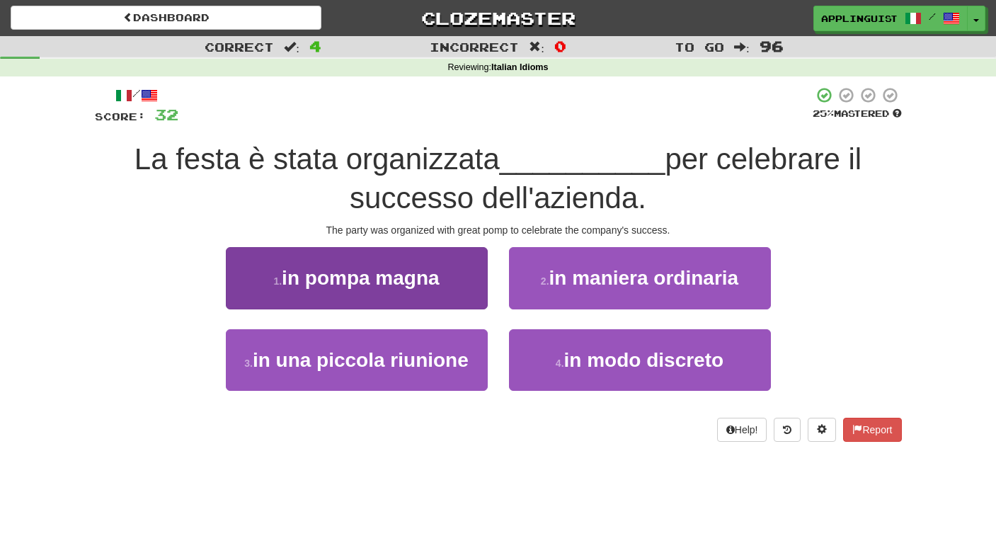
click at [415, 273] on span "in pompa magna" at bounding box center [360, 278] width 157 height 22
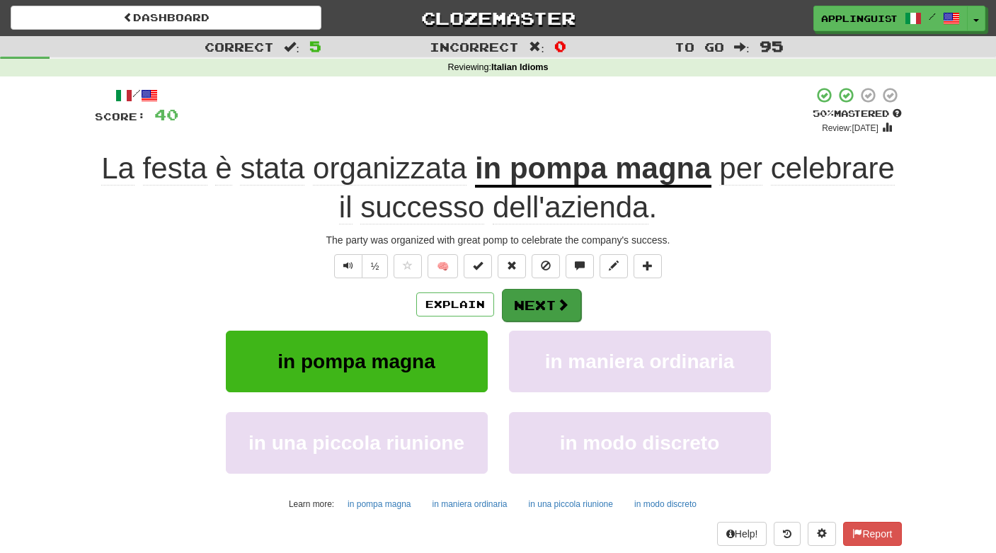
click at [534, 302] on button "Next" at bounding box center [541, 305] width 79 height 33
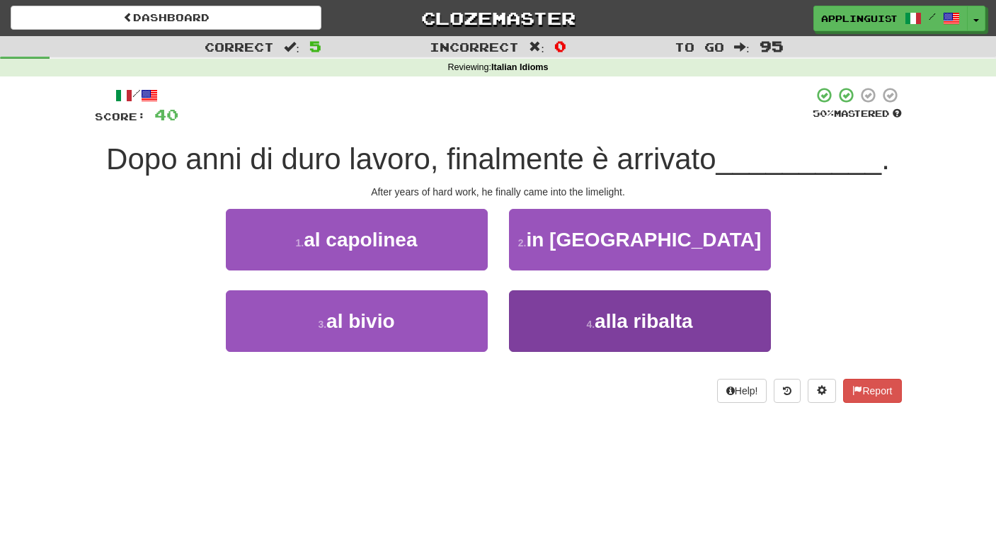
click at [570, 318] on button "4 . alla ribalta" at bounding box center [640, 321] width 262 height 62
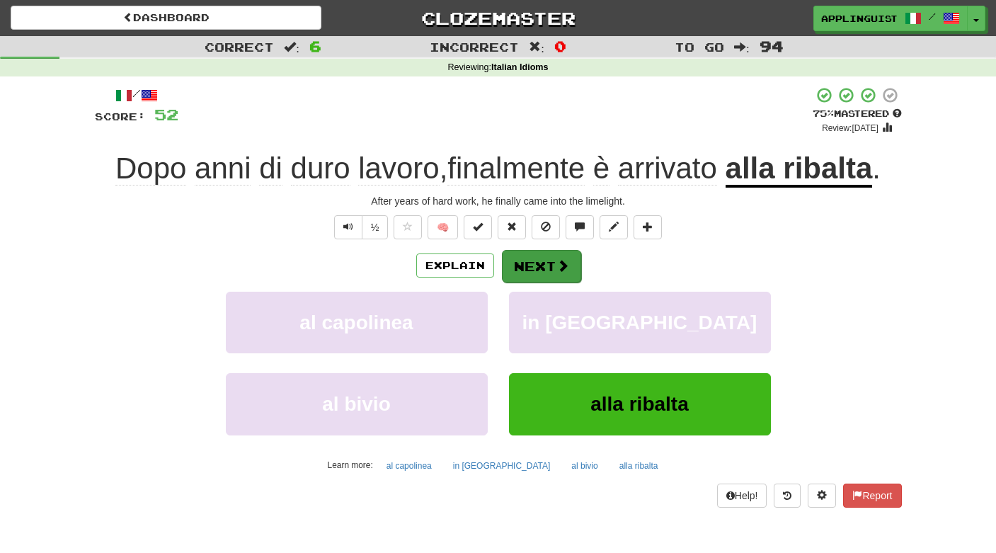
click at [548, 260] on button "Next" at bounding box center [541, 266] width 79 height 33
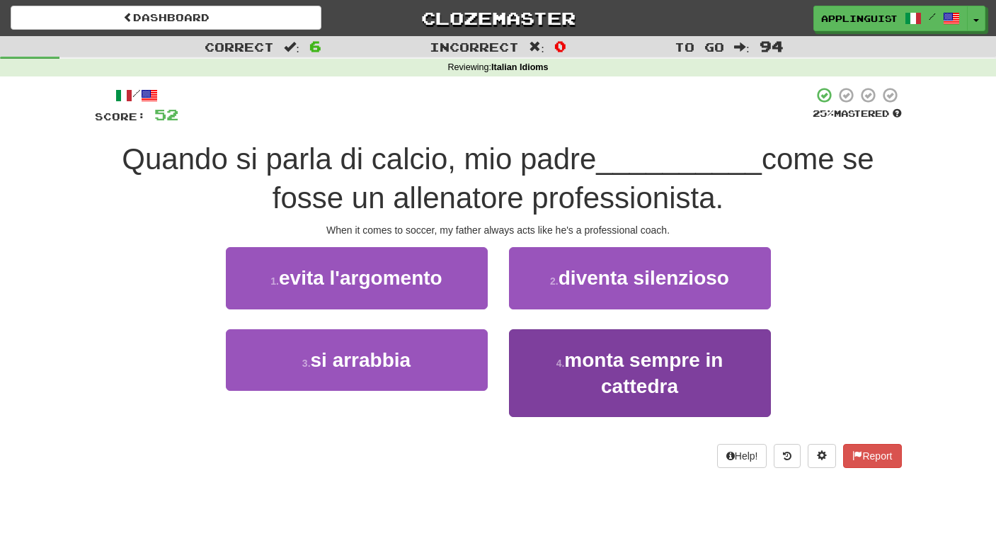
click at [584, 388] on button "4 . monta sempre in cattedra" at bounding box center [640, 373] width 262 height 88
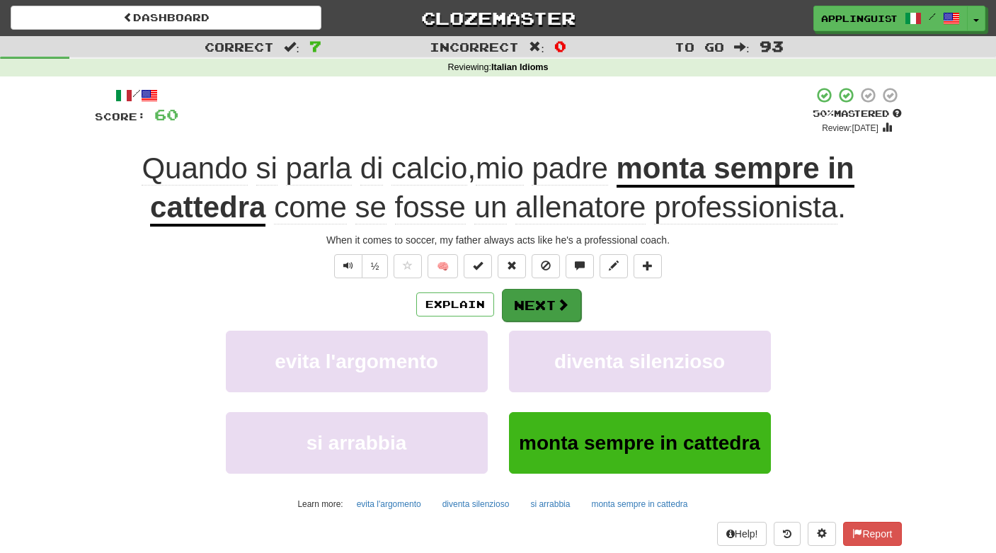
click at [557, 299] on span at bounding box center [562, 304] width 13 height 13
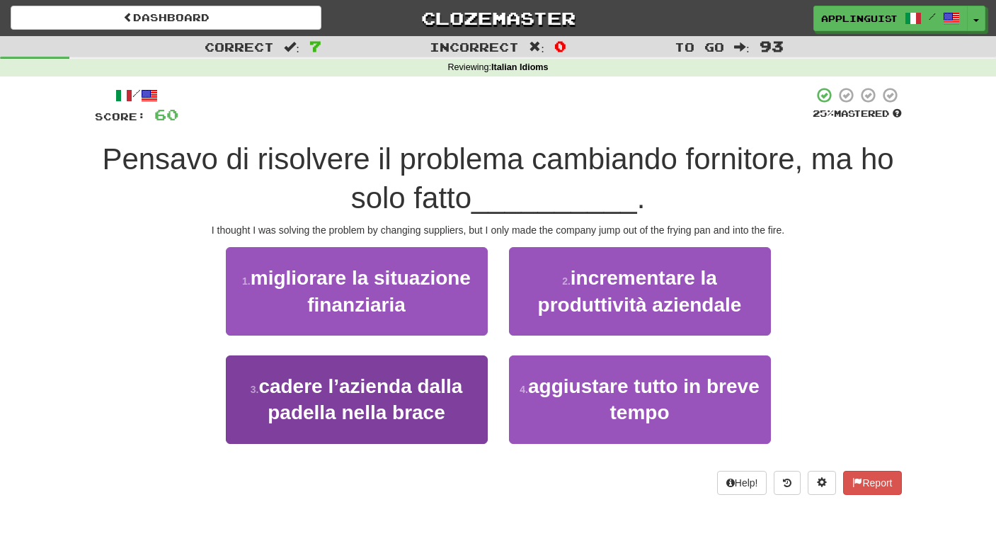
click at [422, 392] on span "cadere l’azienda dalla padella nella brace" at bounding box center [360, 399] width 204 height 48
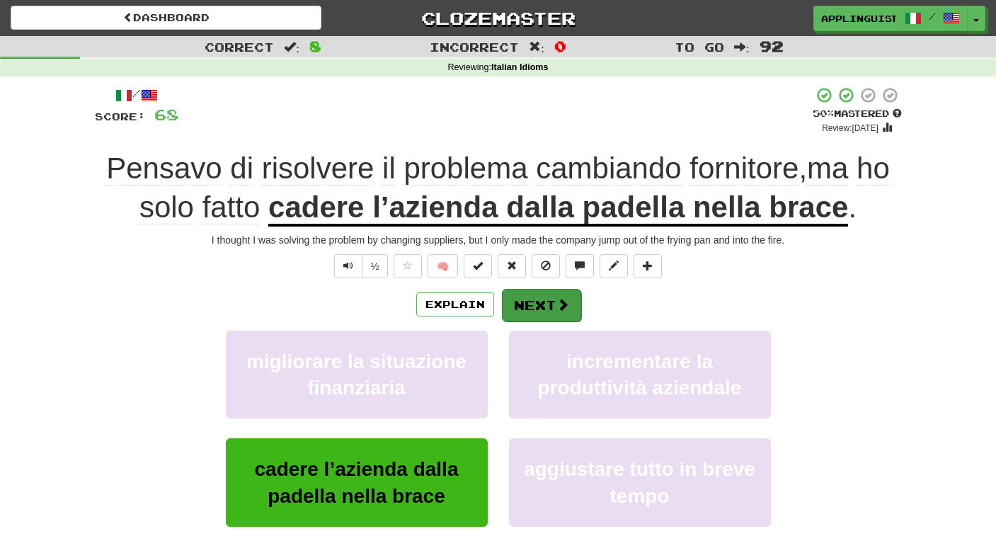
click at [526, 295] on button "Next" at bounding box center [541, 305] width 79 height 33
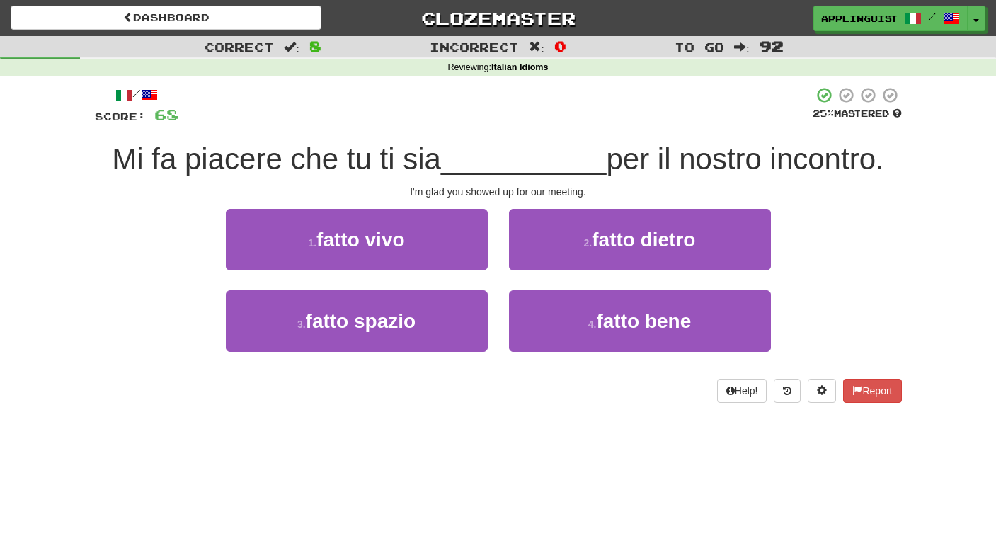
click at [373, 197] on div "/ Score: 68 25 % Mastered Mi fa piacere che tu ti sia __________ per il nostro …" at bounding box center [498, 244] width 807 height 316
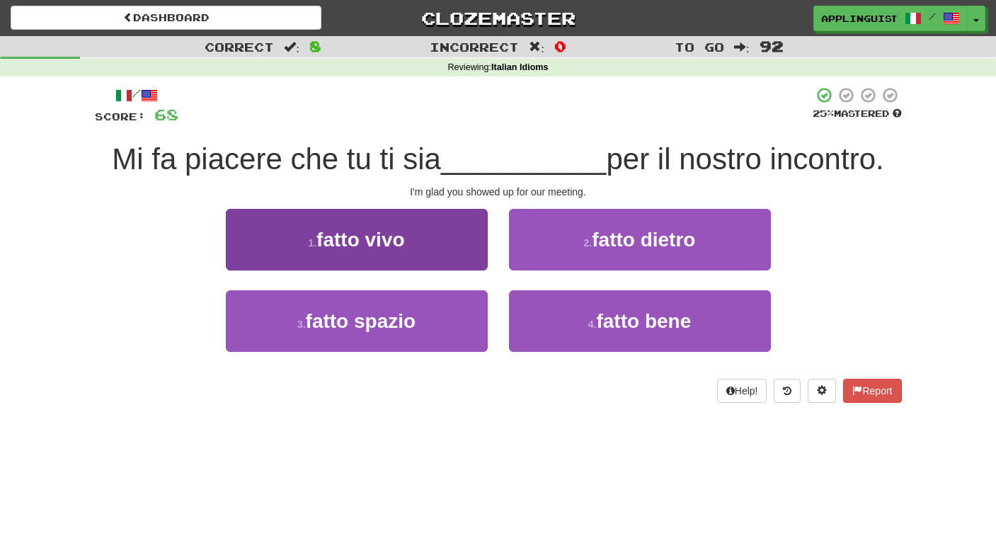
click at [377, 224] on button "1 . fatto vivo" at bounding box center [357, 240] width 262 height 62
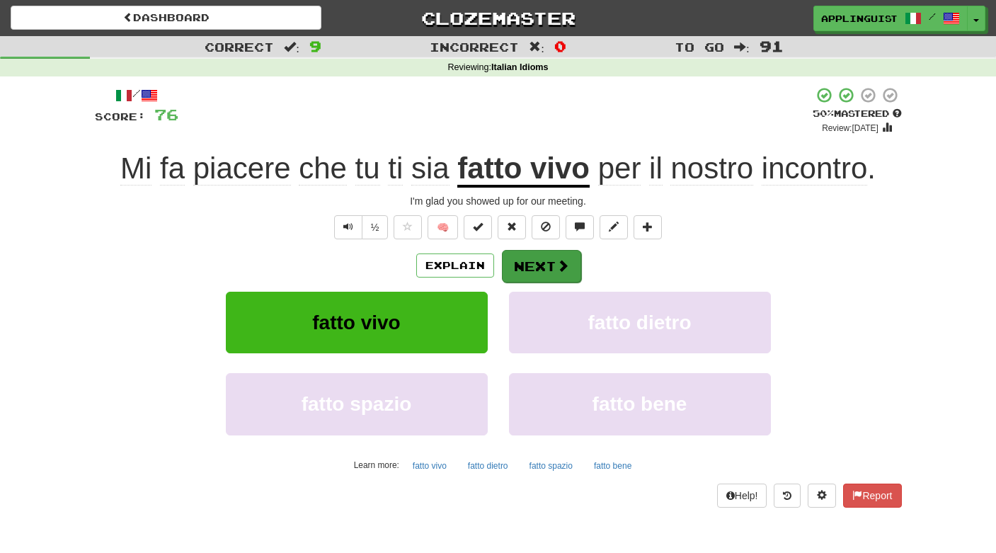
click at [540, 259] on button "Next" at bounding box center [541, 266] width 79 height 33
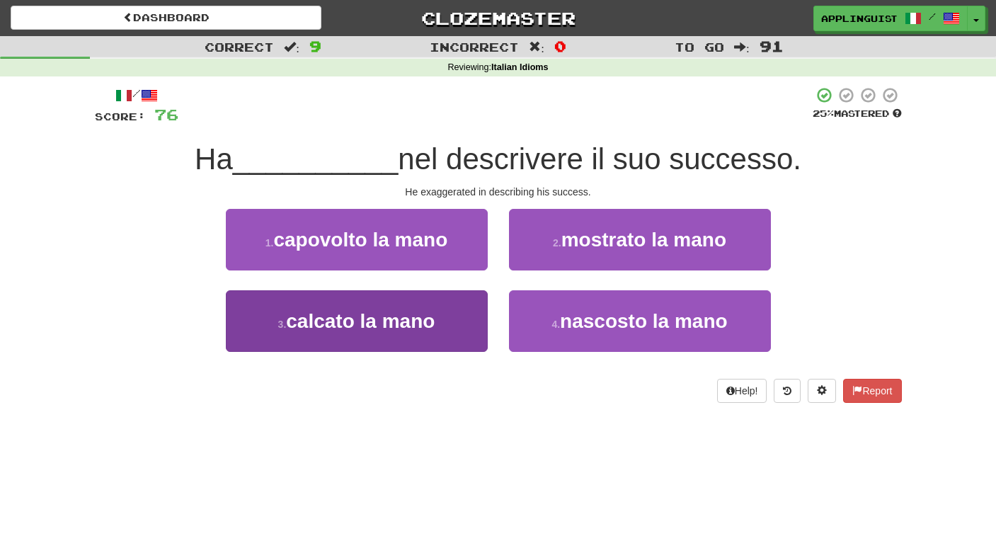
click at [400, 316] on span "calcato la mano" at bounding box center [360, 321] width 149 height 22
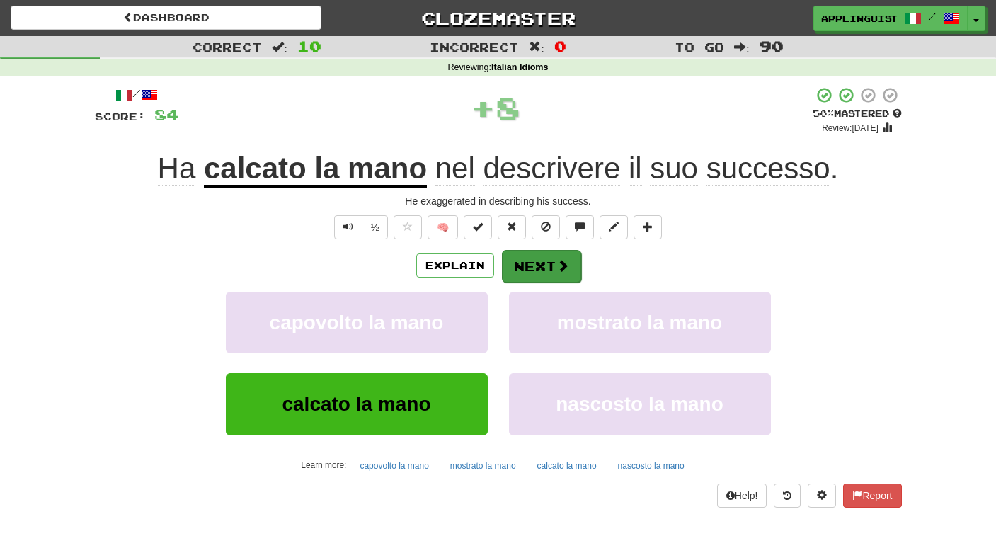
click at [536, 267] on button "Next" at bounding box center [541, 266] width 79 height 33
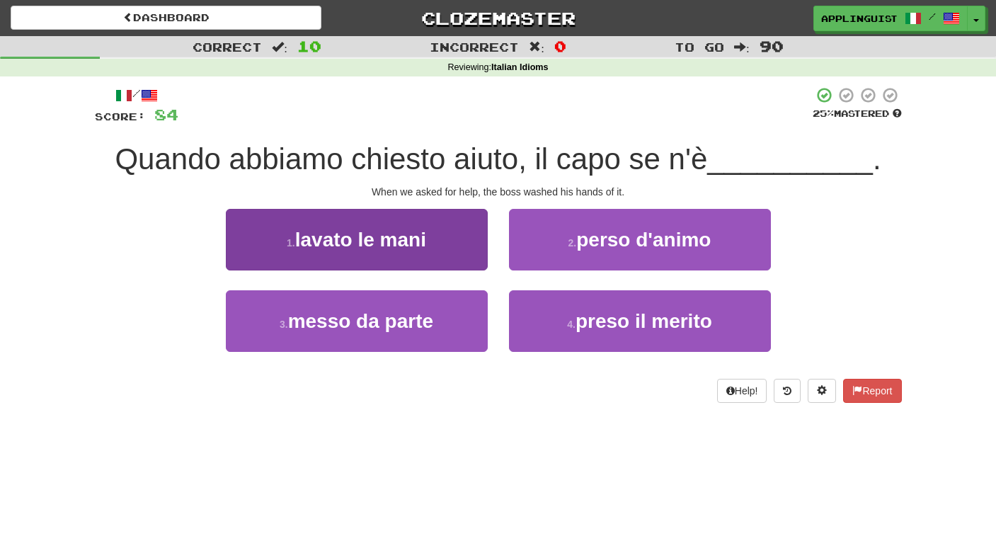
click at [413, 233] on span "lavato le mani" at bounding box center [360, 240] width 131 height 22
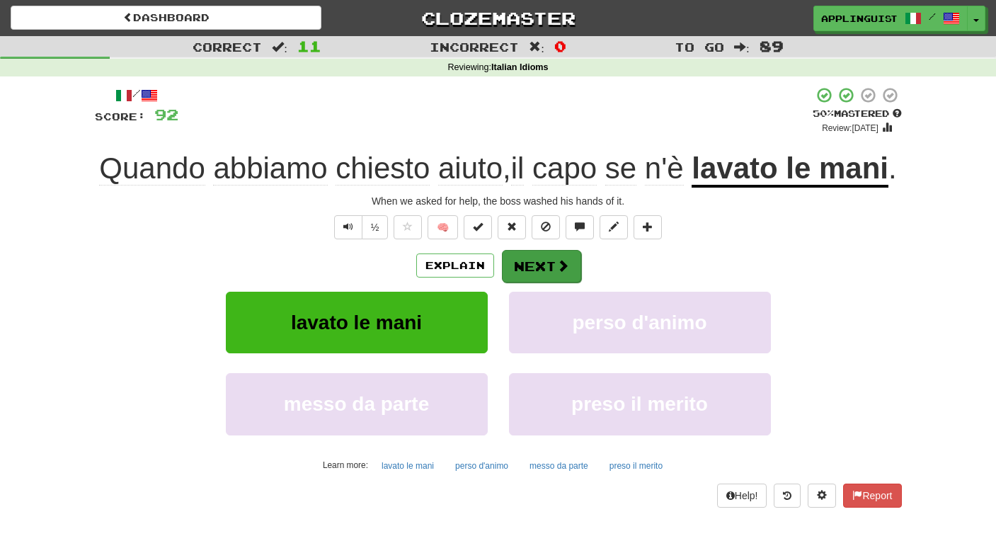
click at [543, 282] on button "Next" at bounding box center [541, 266] width 79 height 33
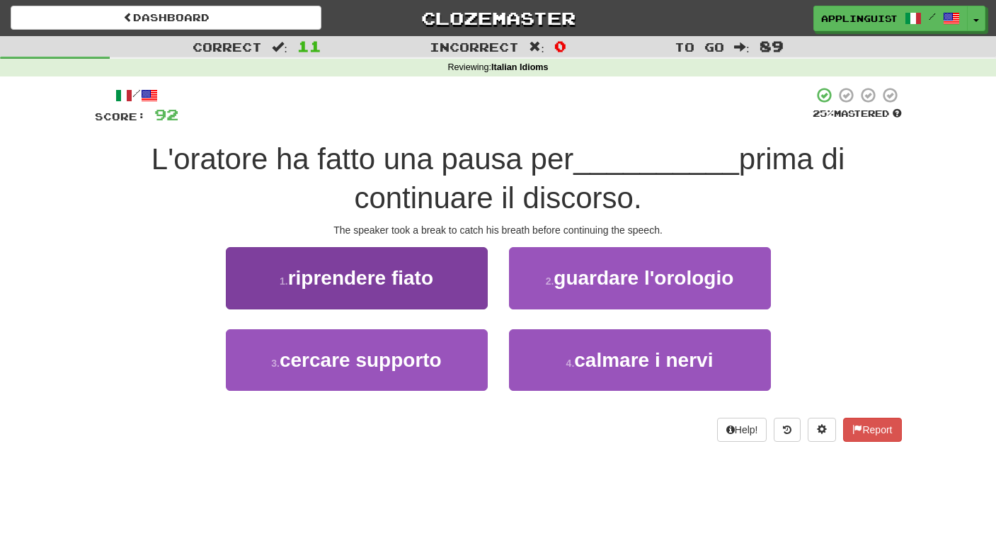
click at [390, 270] on span "riprendere fiato" at bounding box center [360, 278] width 145 height 22
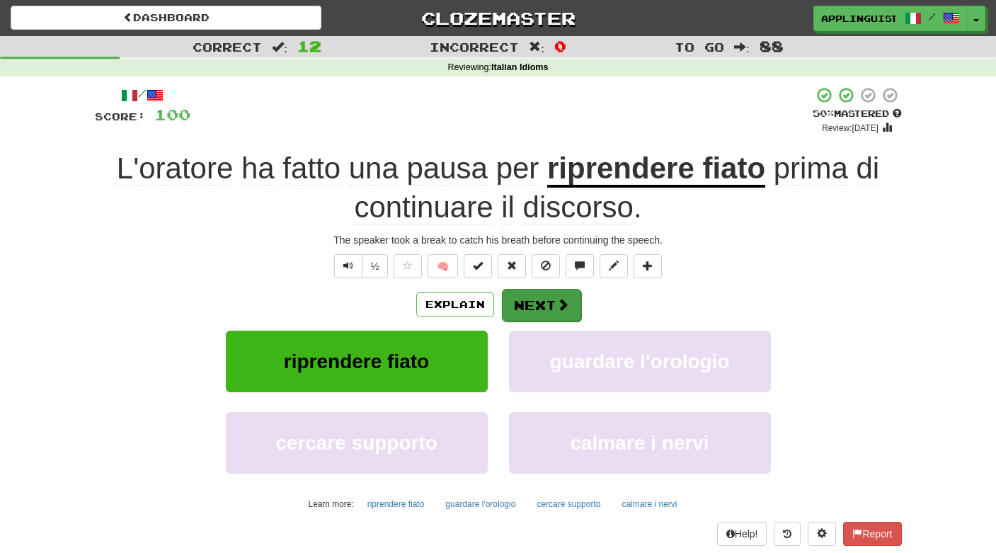
click at [519, 294] on button "Next" at bounding box center [541, 305] width 79 height 33
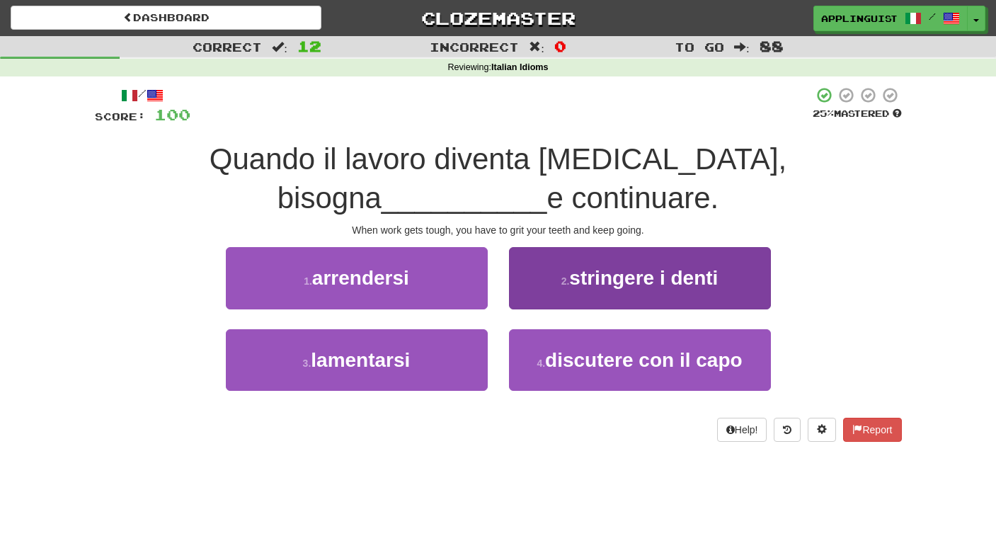
click at [582, 290] on button "2 . stringere i denti" at bounding box center [640, 278] width 262 height 62
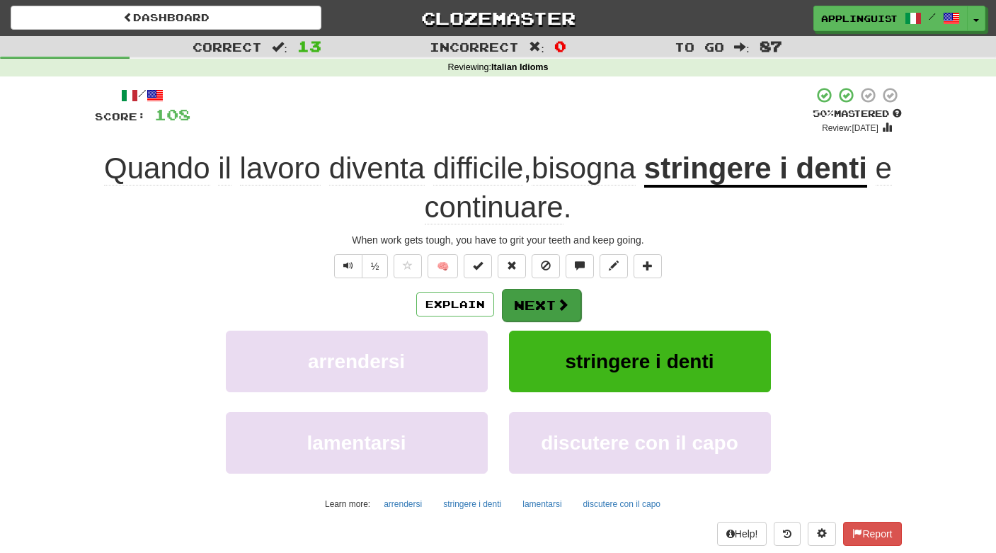
click at [546, 296] on button "Next" at bounding box center [541, 305] width 79 height 33
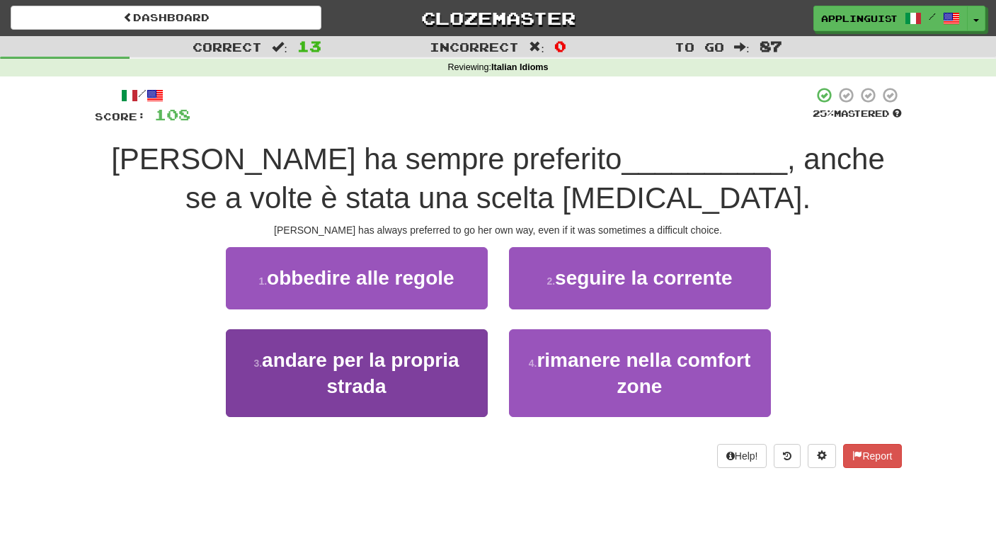
click at [414, 397] on button "3 . andare per la propria strada" at bounding box center [357, 373] width 262 height 88
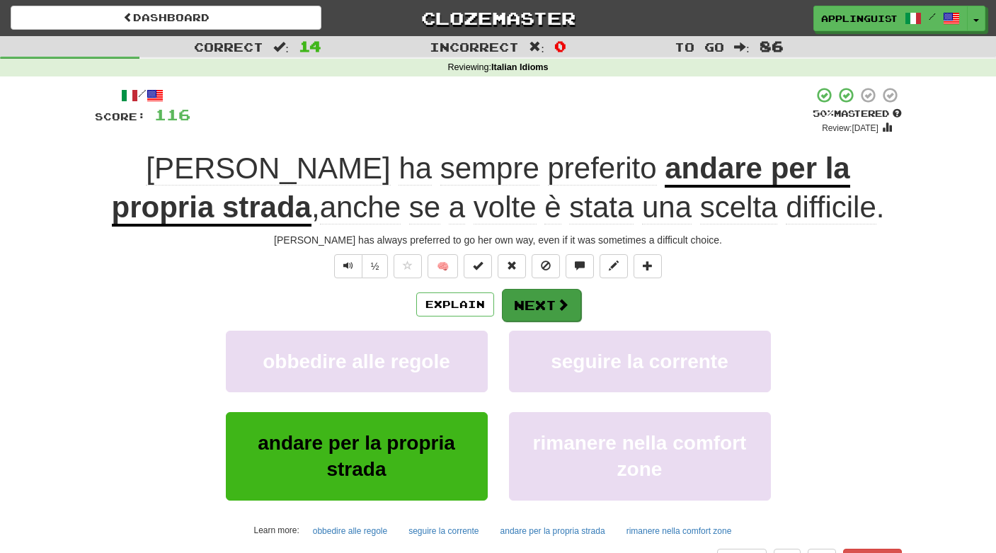
click at [524, 290] on button "Next" at bounding box center [541, 305] width 79 height 33
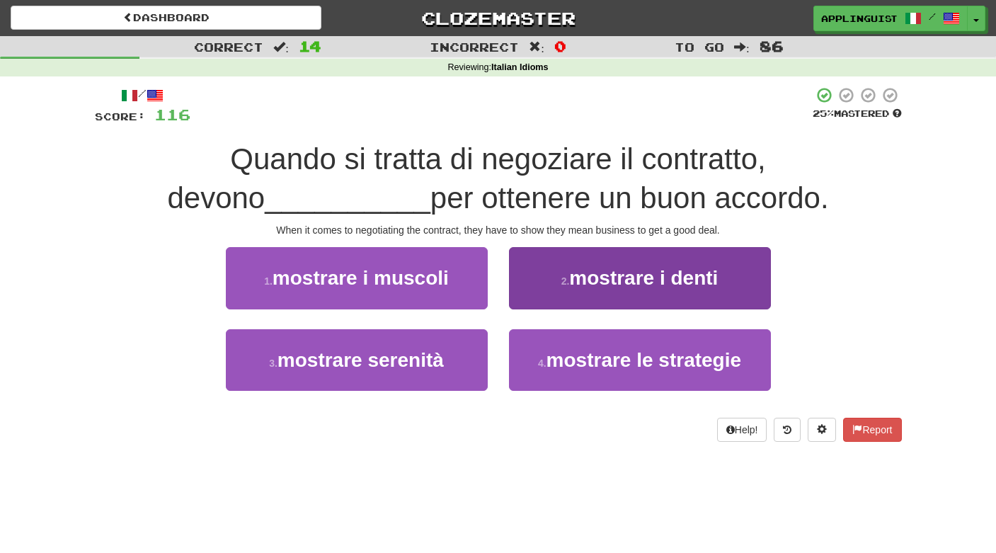
click at [593, 272] on span "mostrare i denti" at bounding box center [643, 278] width 149 height 22
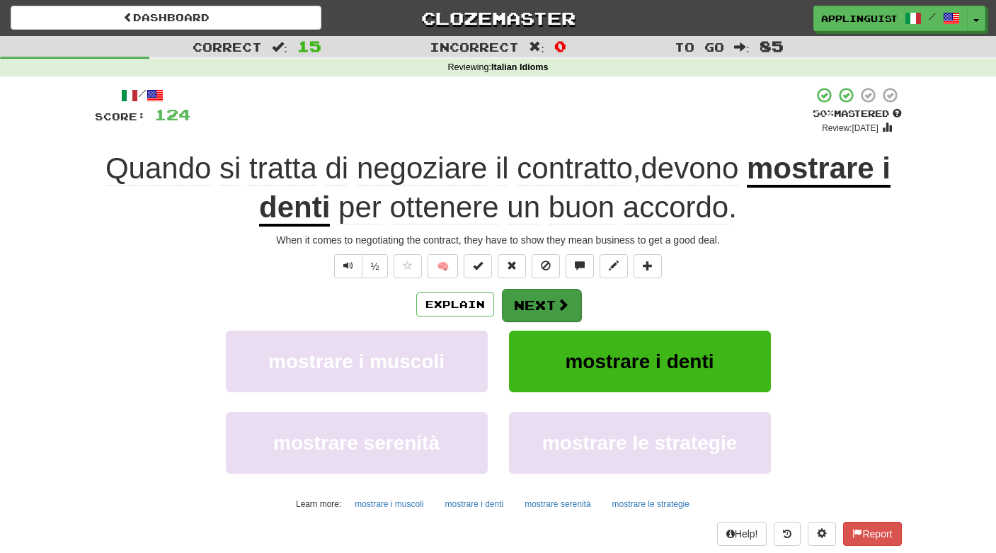
click at [547, 293] on button "Next" at bounding box center [541, 305] width 79 height 33
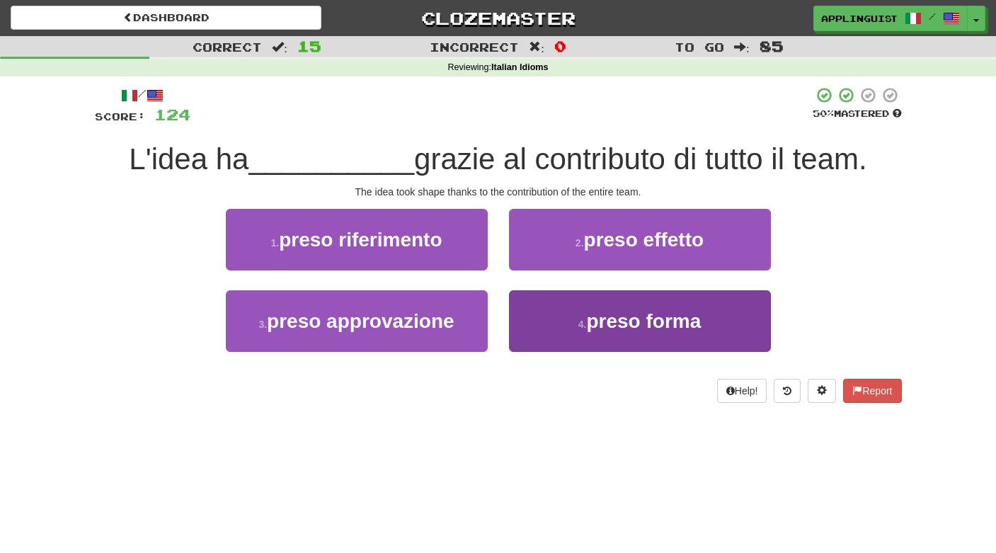
click at [599, 330] on span "preso forma" at bounding box center [643, 321] width 115 height 22
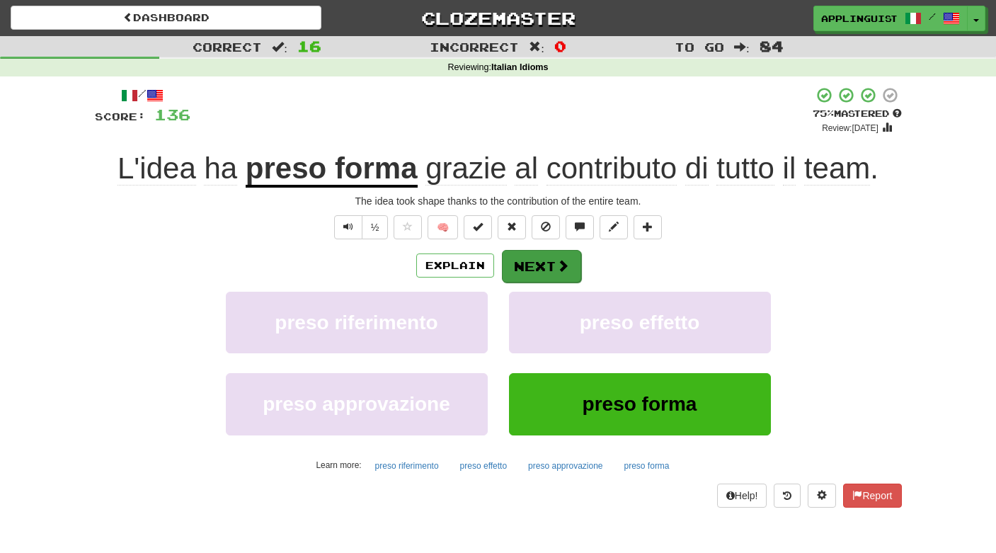
click at [543, 264] on button "Next" at bounding box center [541, 266] width 79 height 33
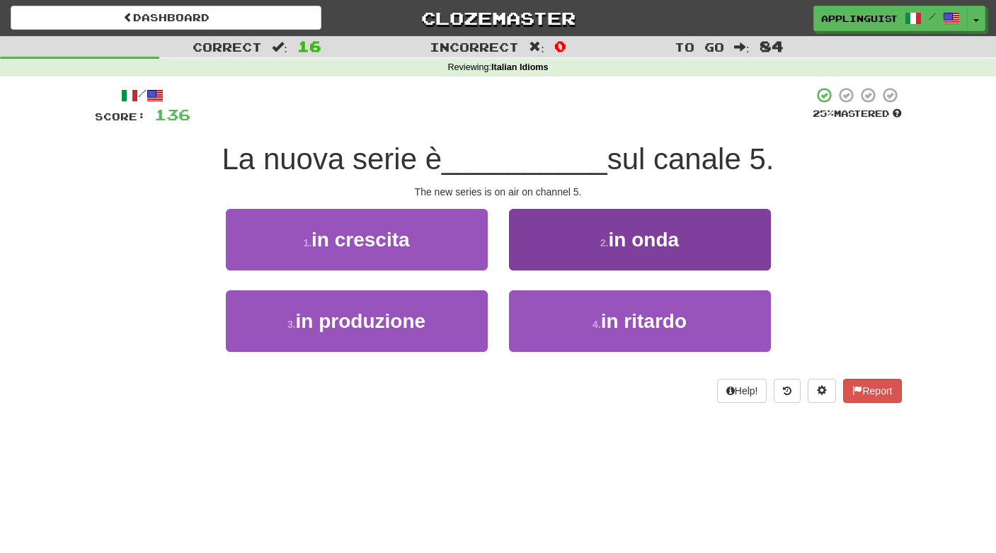
click at [613, 234] on span "in onda" at bounding box center [644, 240] width 71 height 22
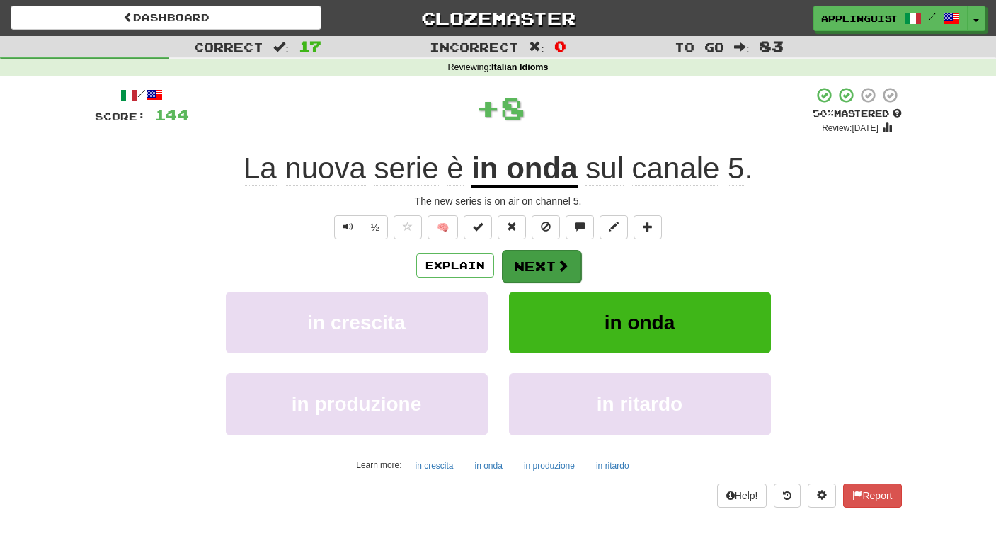
click at [553, 265] on button "Next" at bounding box center [541, 266] width 79 height 33
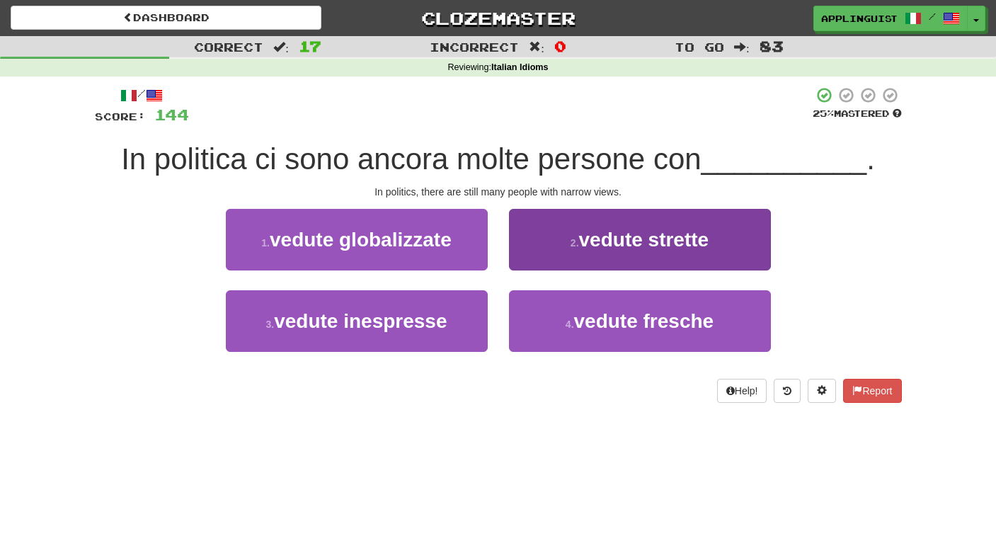
click at [583, 243] on span "vedute strette" at bounding box center [644, 240] width 130 height 22
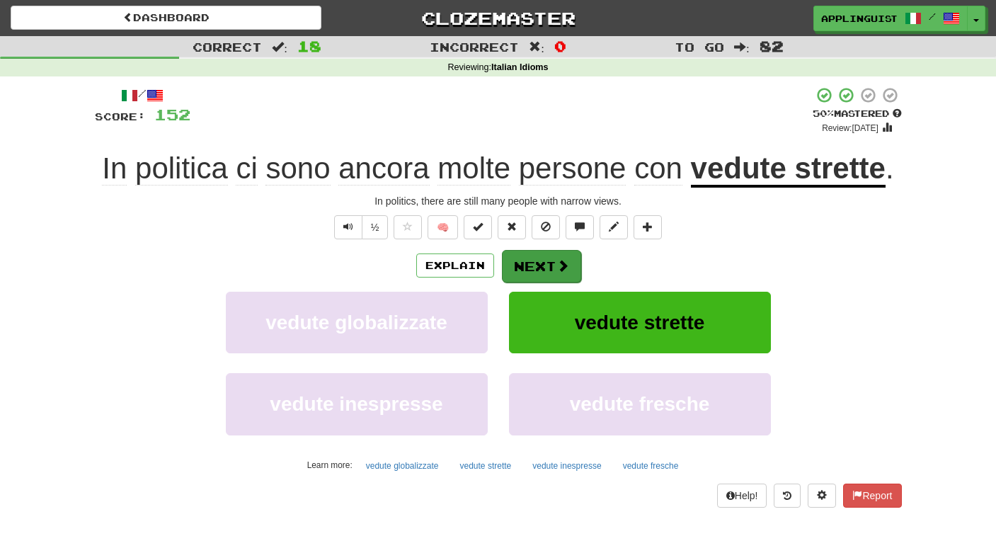
click at [538, 261] on button "Next" at bounding box center [541, 266] width 79 height 33
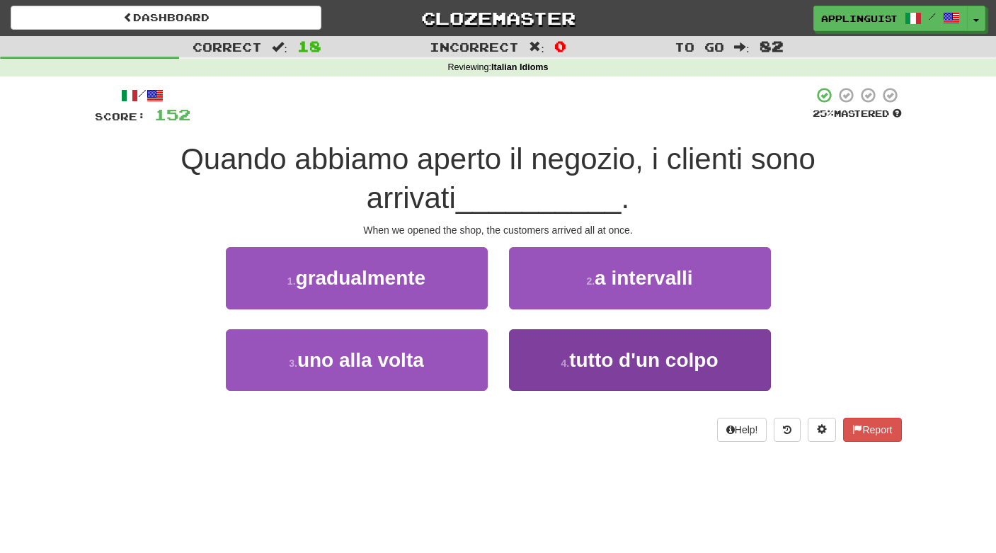
click at [605, 349] on span "tutto d'un colpo" at bounding box center [643, 360] width 149 height 22
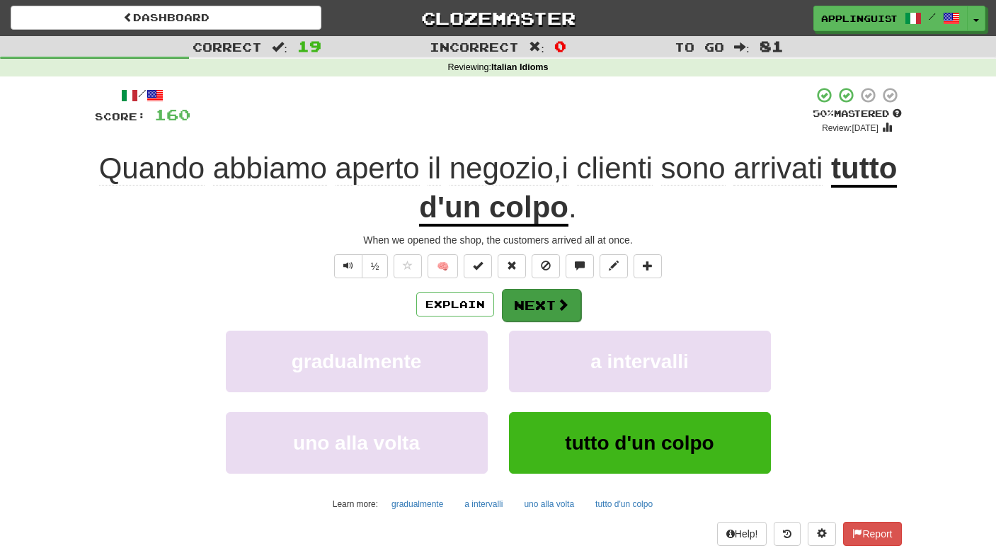
click at [546, 298] on button "Next" at bounding box center [541, 305] width 79 height 33
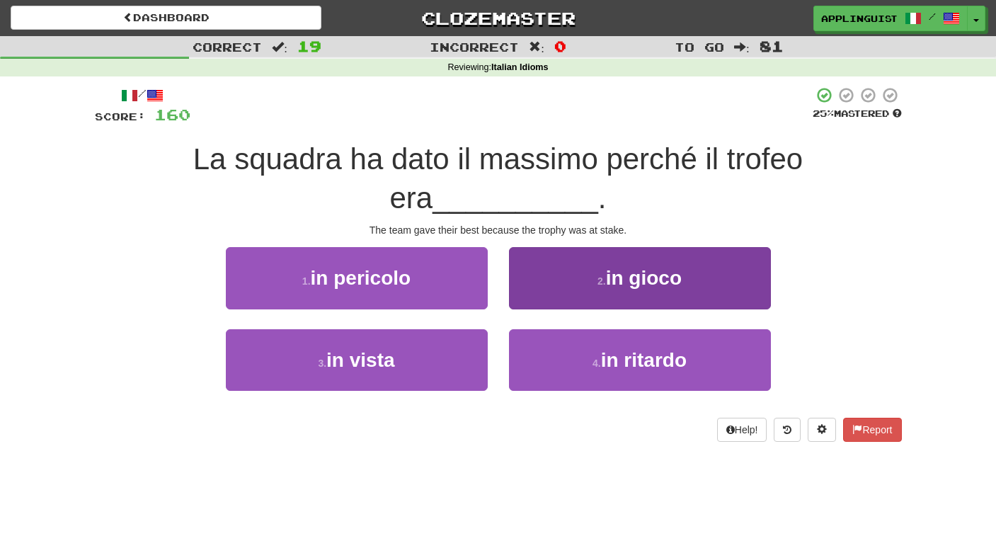
click at [586, 286] on button "2 . in gioco" at bounding box center [640, 278] width 262 height 62
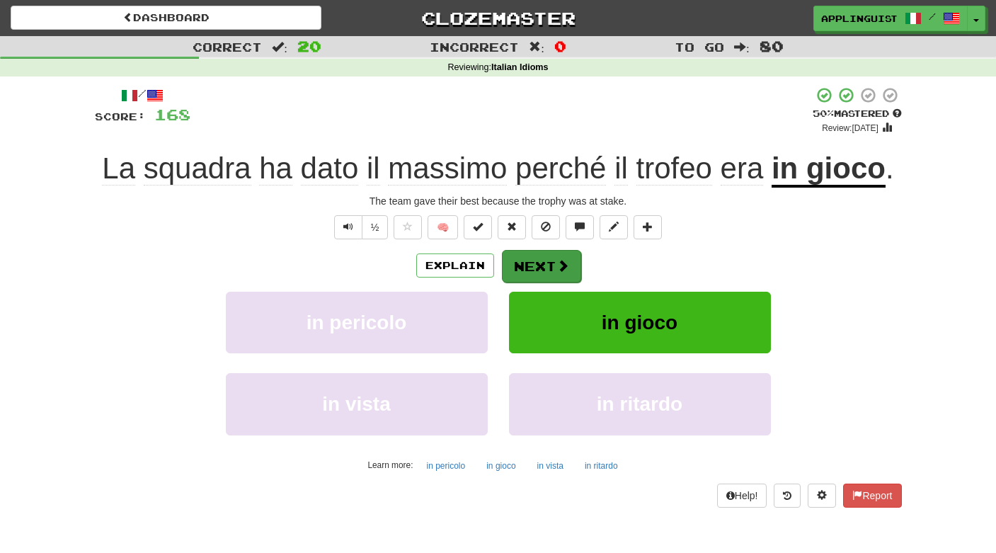
click at [541, 258] on button "Next" at bounding box center [541, 266] width 79 height 33
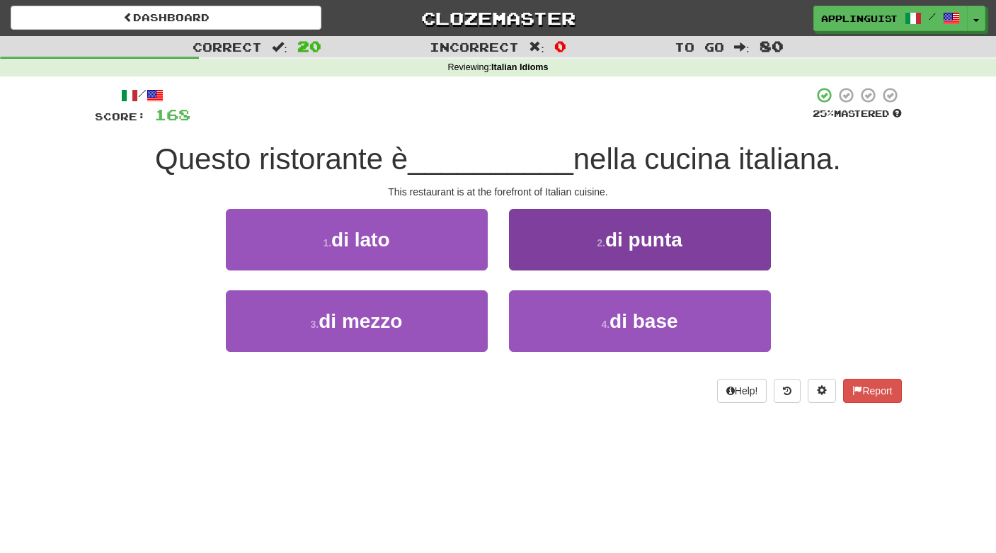
click at [579, 241] on button "2 . di punta" at bounding box center [640, 240] width 262 height 62
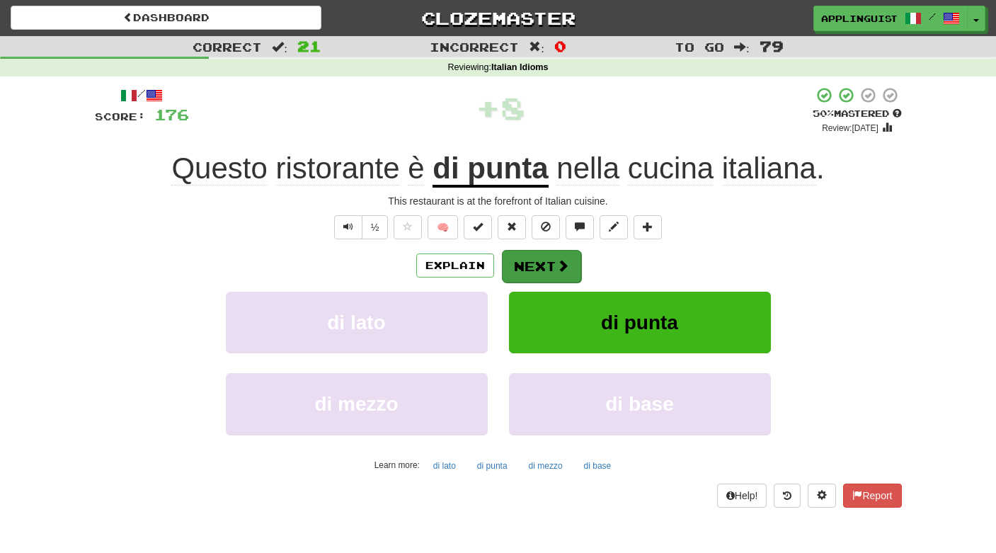
click at [549, 267] on button "Next" at bounding box center [541, 266] width 79 height 33
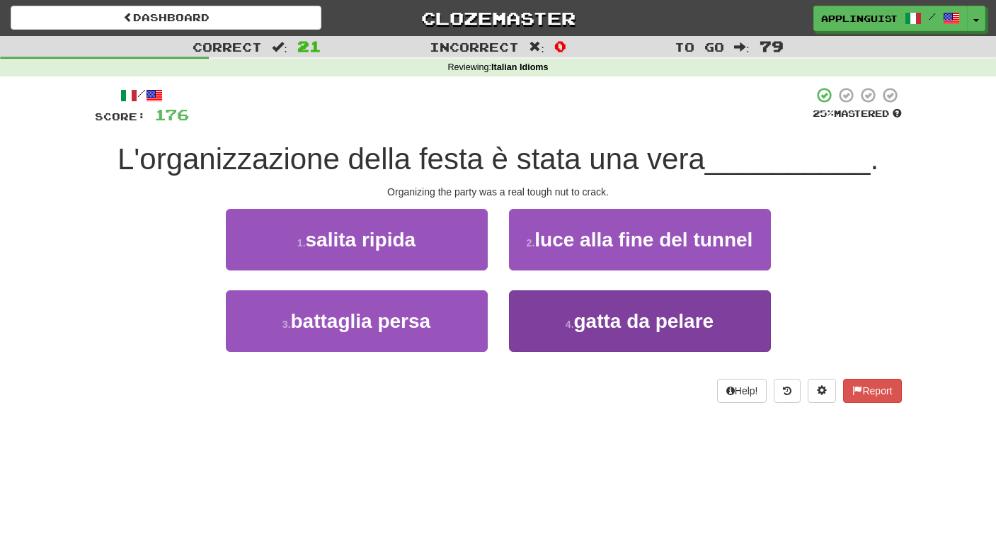
click at [613, 315] on span "gatta da pelare" at bounding box center [644, 321] width 140 height 22
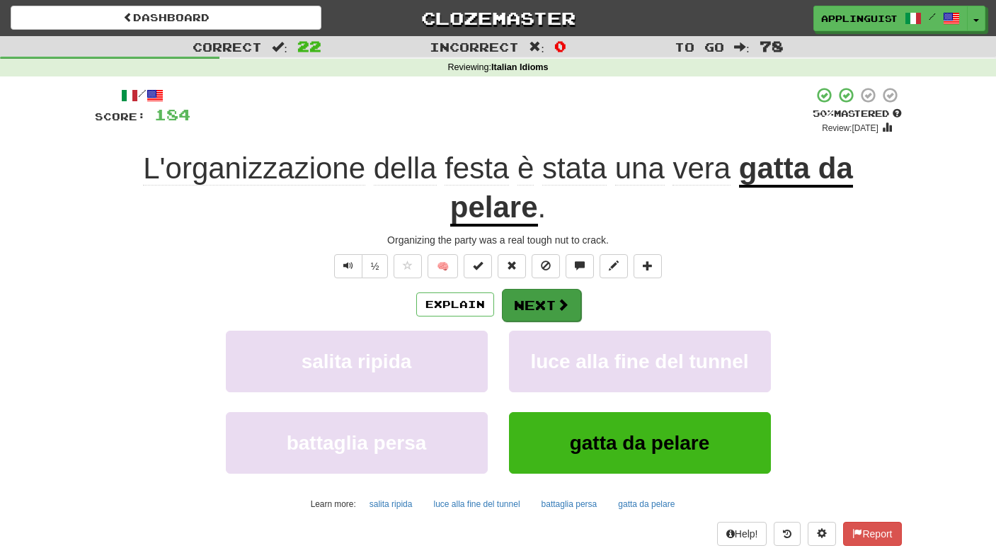
click at [549, 302] on button "Next" at bounding box center [541, 305] width 79 height 33
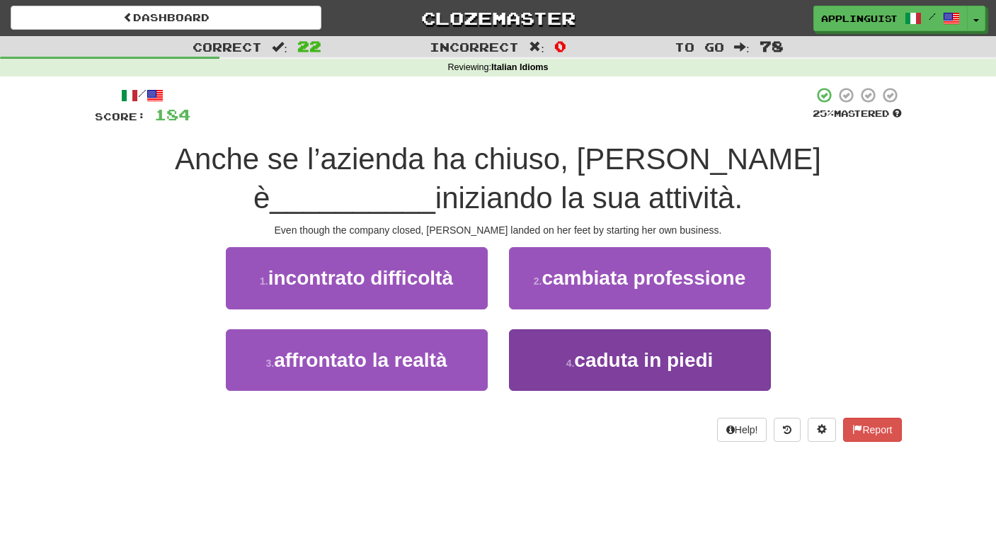
click at [606, 371] on button "4 . caduta in piedi" at bounding box center [640, 360] width 262 height 62
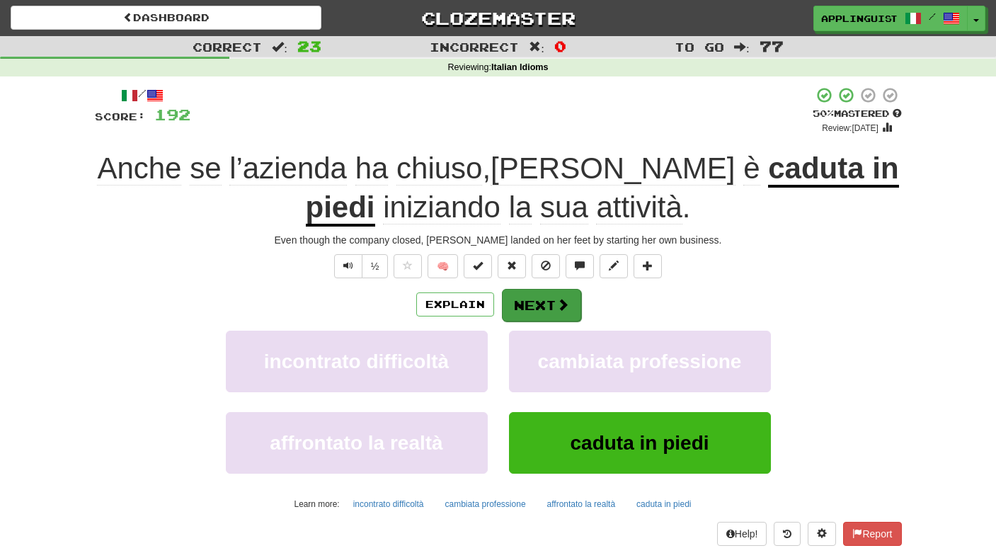
click at [541, 298] on button "Next" at bounding box center [541, 305] width 79 height 33
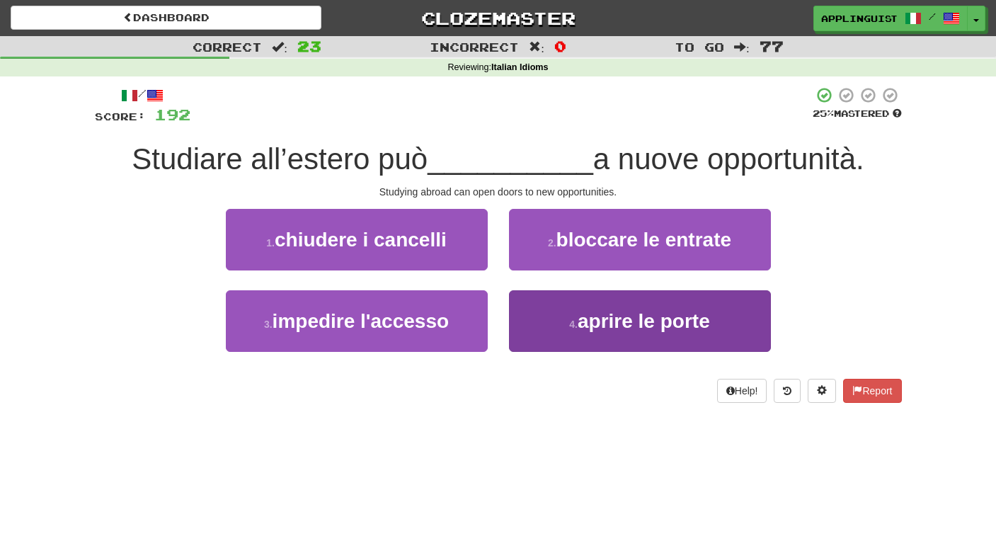
click at [565, 313] on button "4 . aprire le porte" at bounding box center [640, 321] width 262 height 62
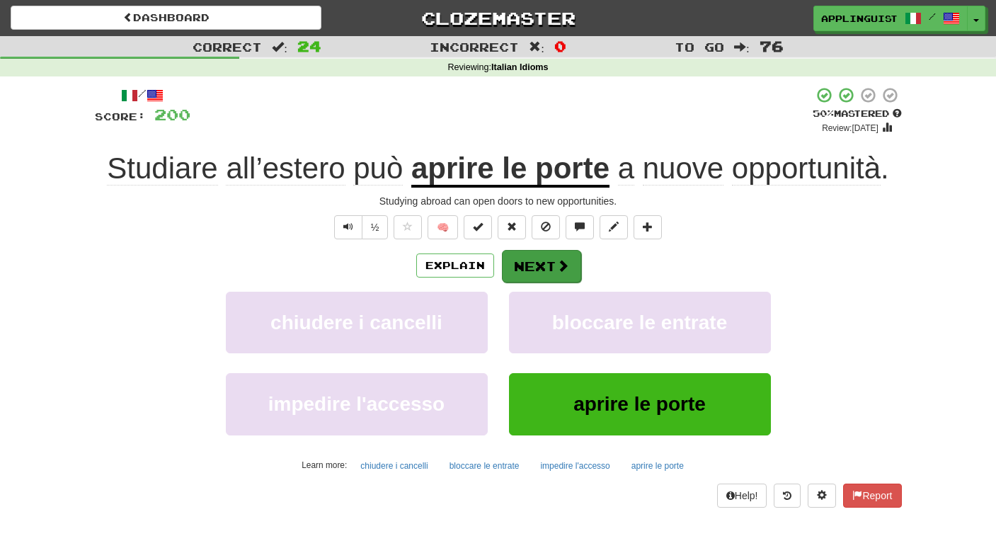
click at [549, 263] on button "Next" at bounding box center [541, 266] width 79 height 33
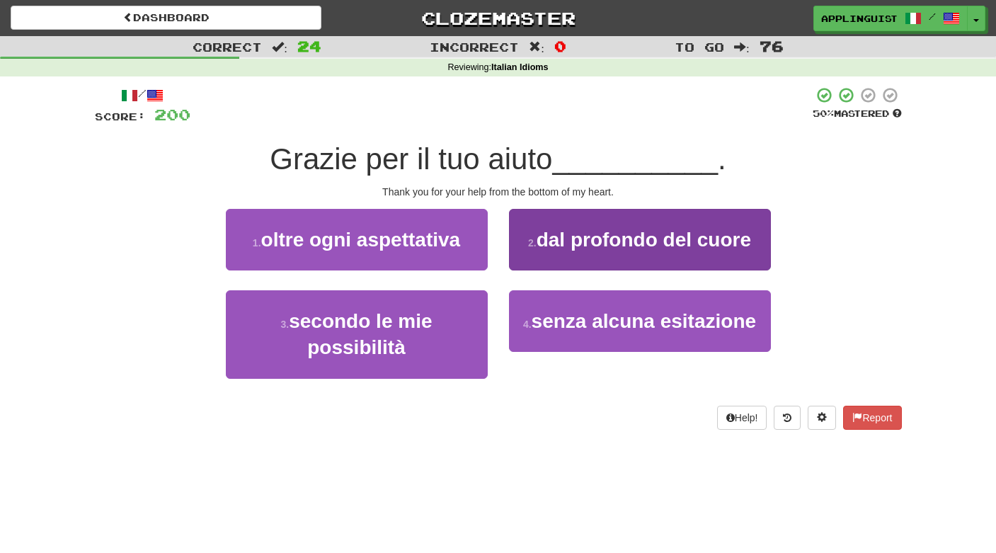
click at [566, 236] on span "dal profondo del cuore" at bounding box center [643, 240] width 214 height 22
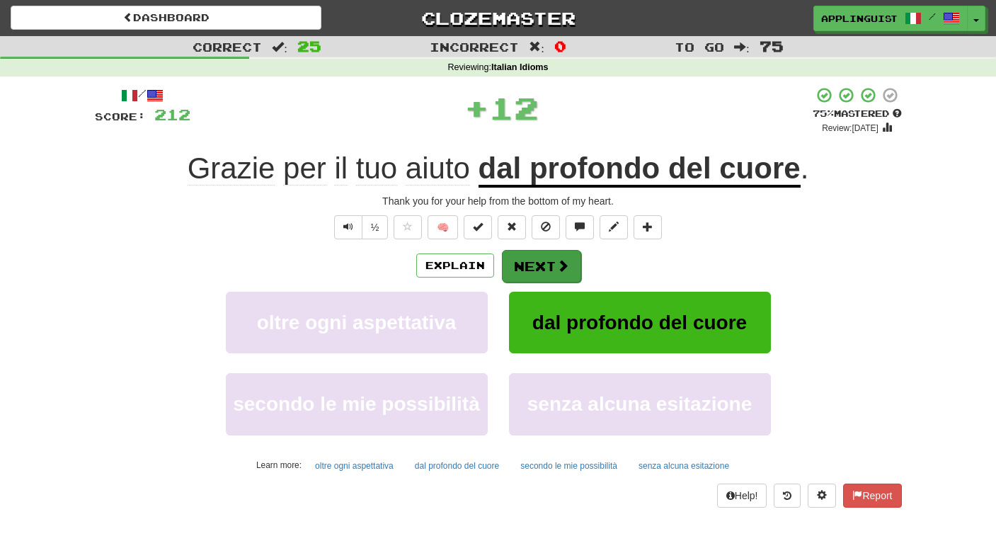
click at [563, 263] on span at bounding box center [562, 265] width 13 height 13
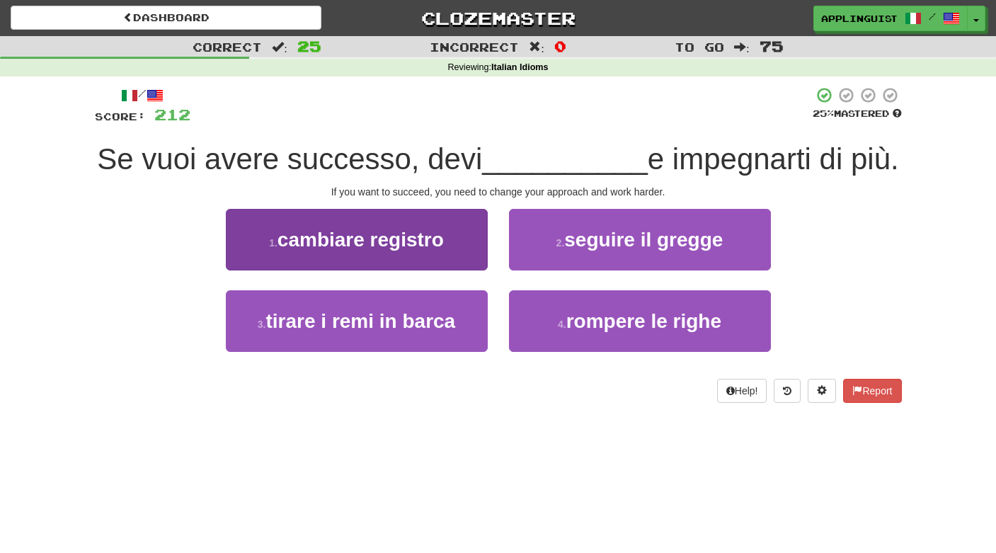
click at [430, 233] on span "cambiare registro" at bounding box center [360, 240] width 166 height 22
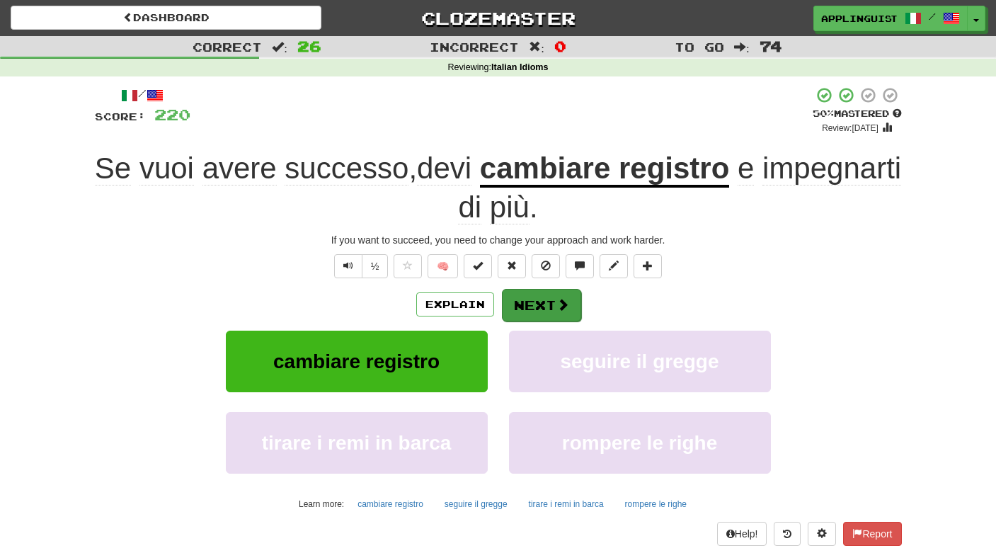
click at [543, 300] on button "Next" at bounding box center [541, 305] width 79 height 33
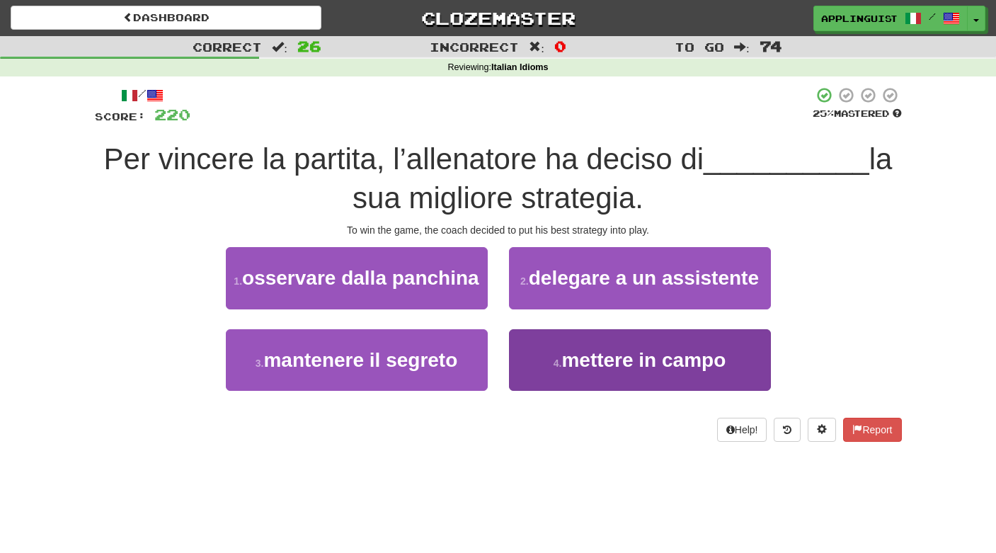
click at [606, 350] on span "mettere in campo" at bounding box center [643, 360] width 164 height 22
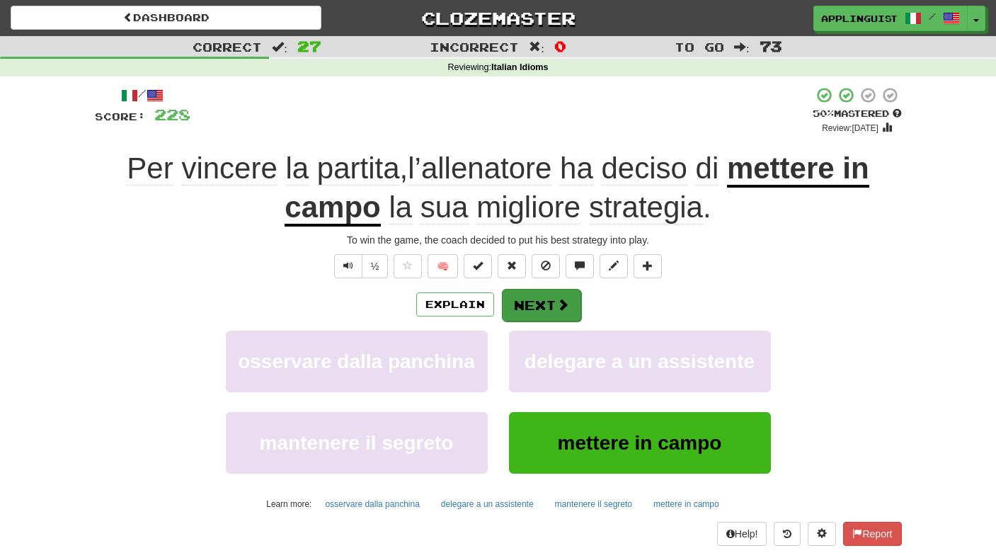
click at [556, 303] on span at bounding box center [562, 304] width 13 height 13
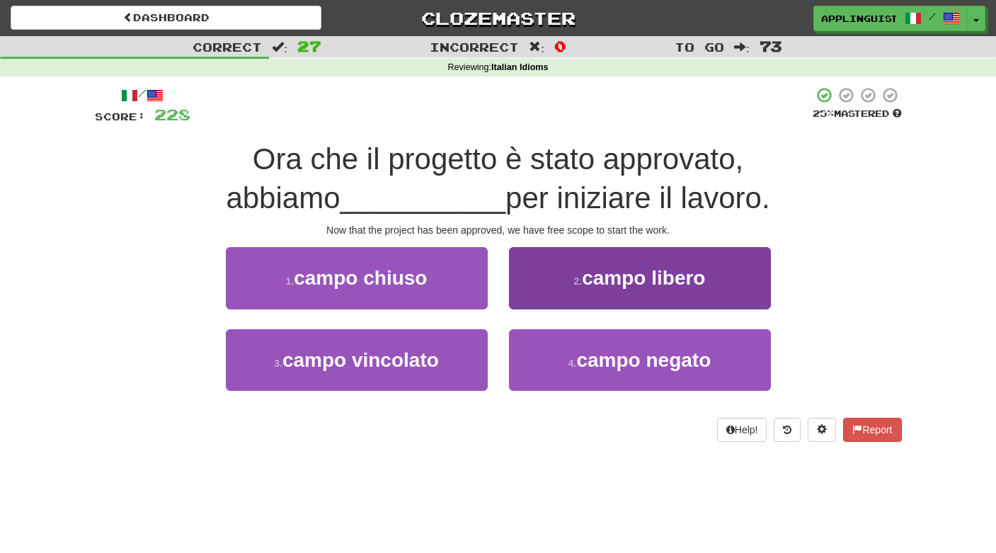
click at [589, 251] on button "2 . campo libero" at bounding box center [640, 278] width 262 height 62
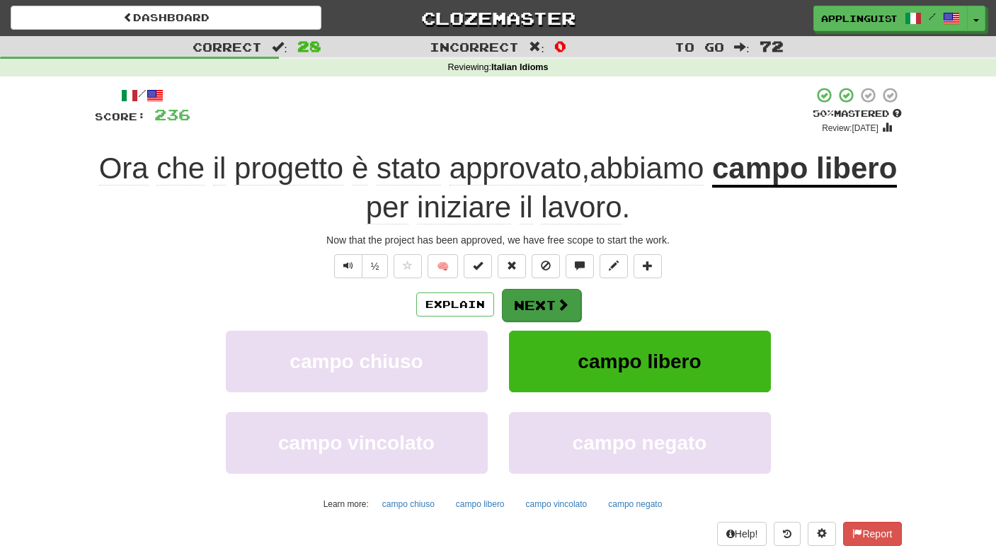
click at [551, 301] on button "Next" at bounding box center [541, 305] width 79 height 33
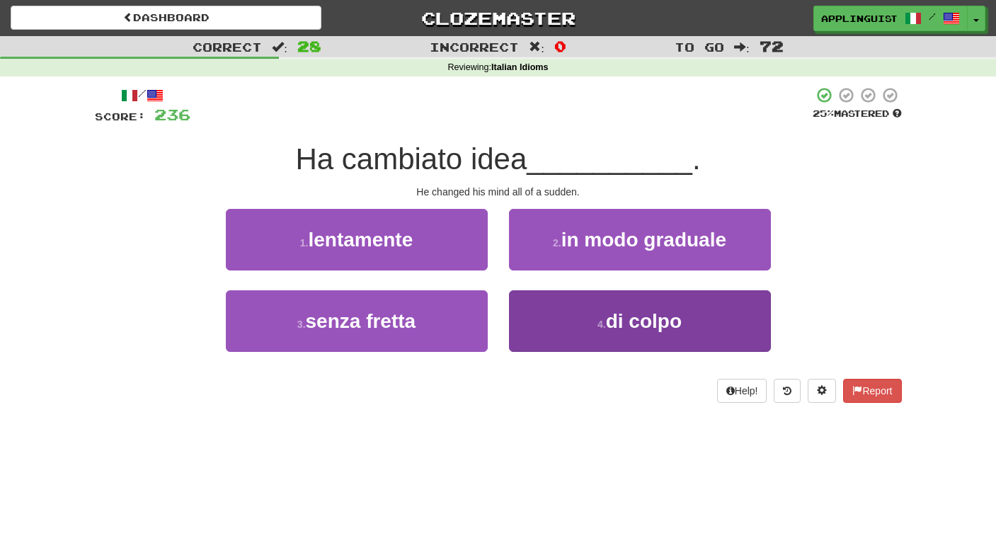
click at [602, 309] on button "4 . di colpo" at bounding box center [640, 321] width 262 height 62
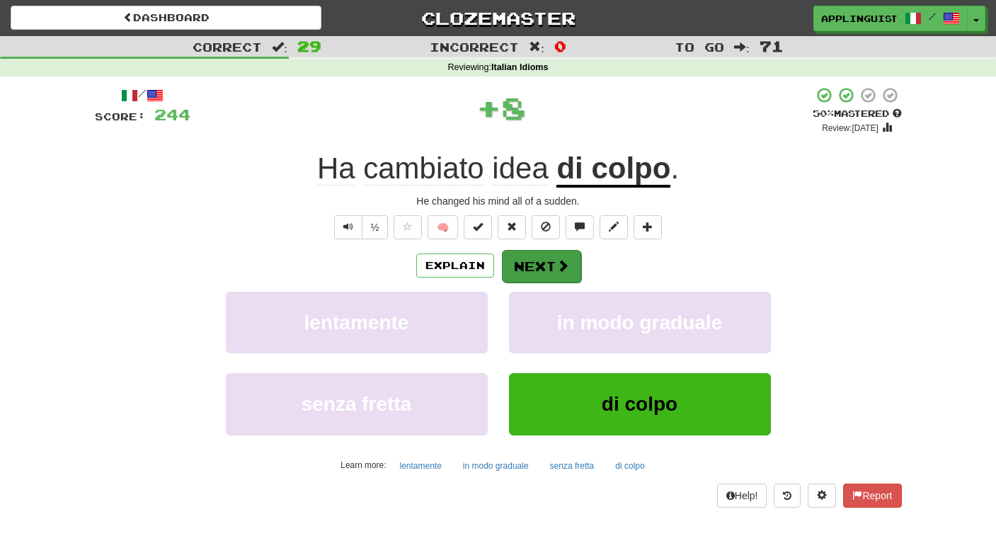
click at [554, 270] on button "Next" at bounding box center [541, 266] width 79 height 33
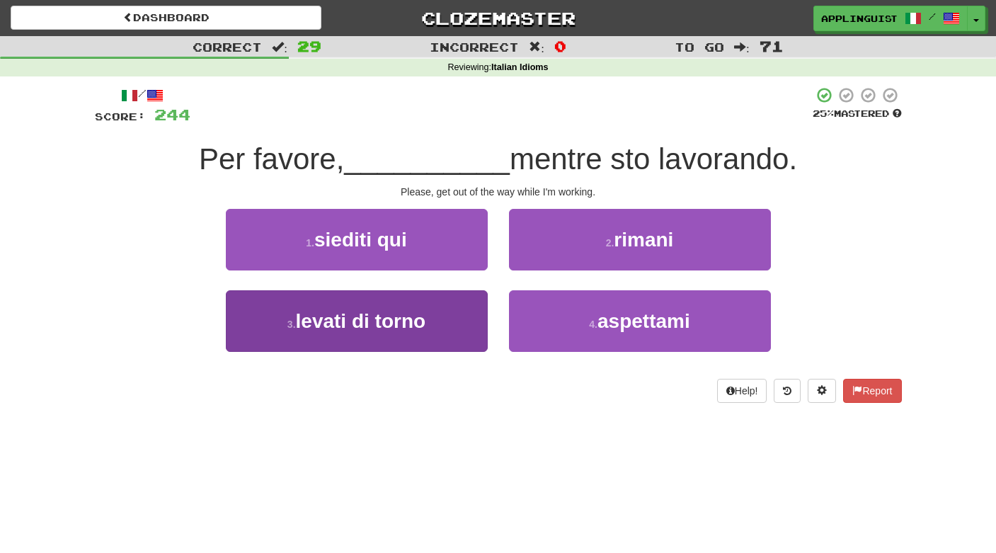
click at [439, 318] on button "3 . levati di torno" at bounding box center [357, 321] width 262 height 62
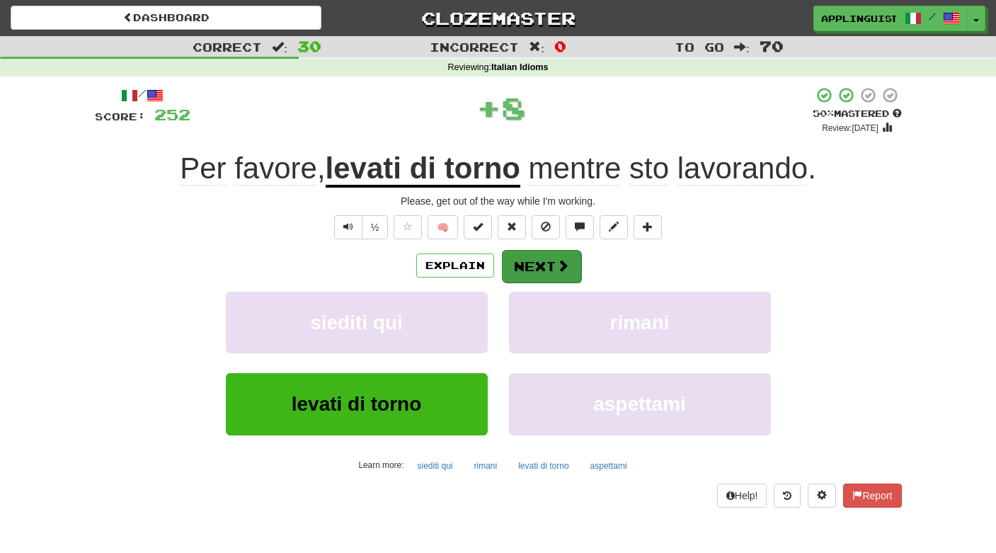
click at [526, 253] on button "Next" at bounding box center [541, 266] width 79 height 33
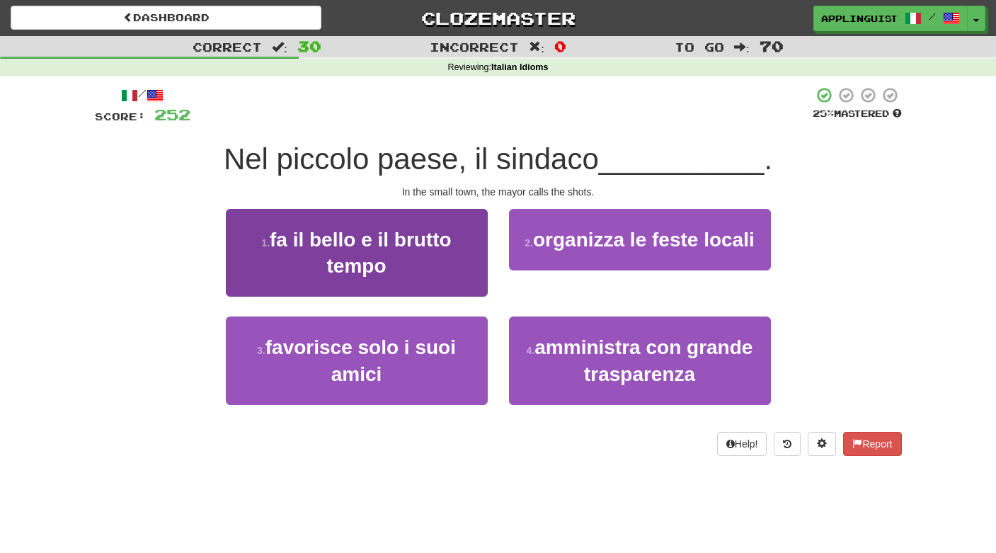
click at [421, 243] on span "fa il bello e il brutto tempo" at bounding box center [361, 253] width 182 height 48
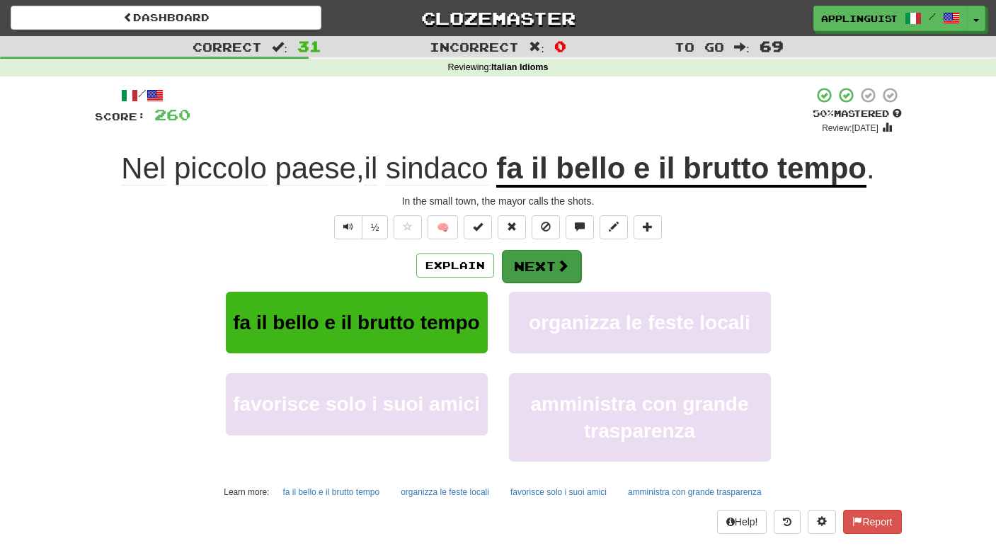
click at [553, 265] on button "Next" at bounding box center [541, 266] width 79 height 33
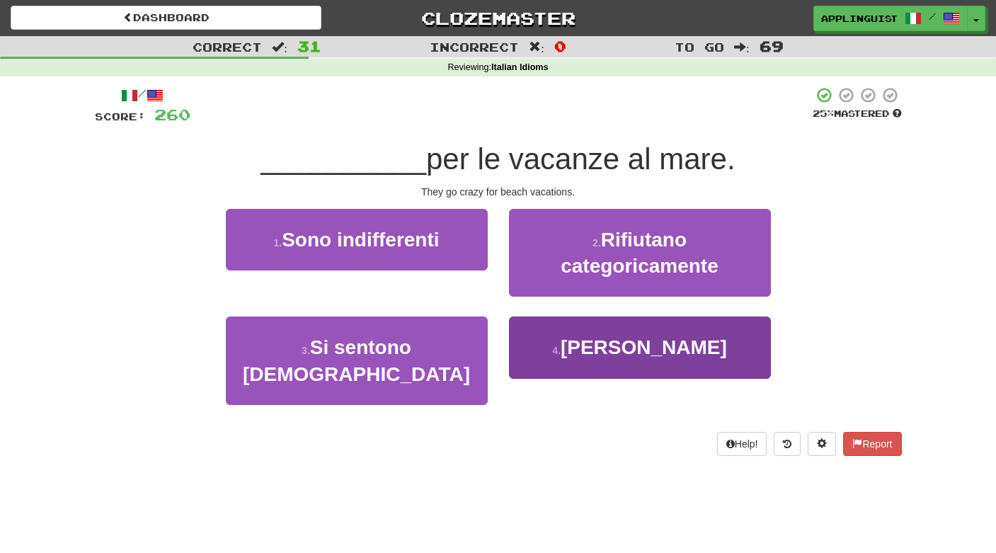
click at [563, 360] on button "4 . Vanno pazzi" at bounding box center [640, 347] width 262 height 62
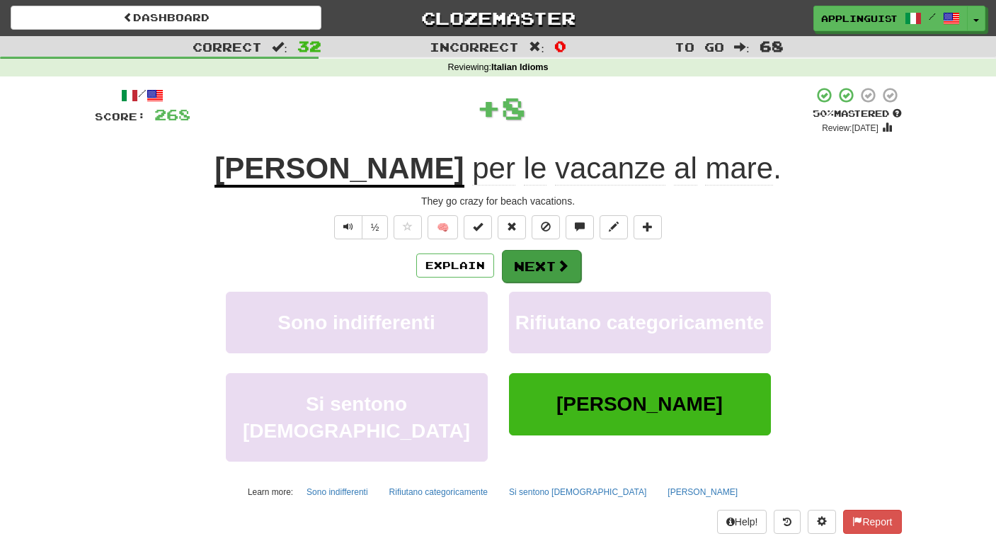
click at [537, 263] on button "Next" at bounding box center [541, 266] width 79 height 33
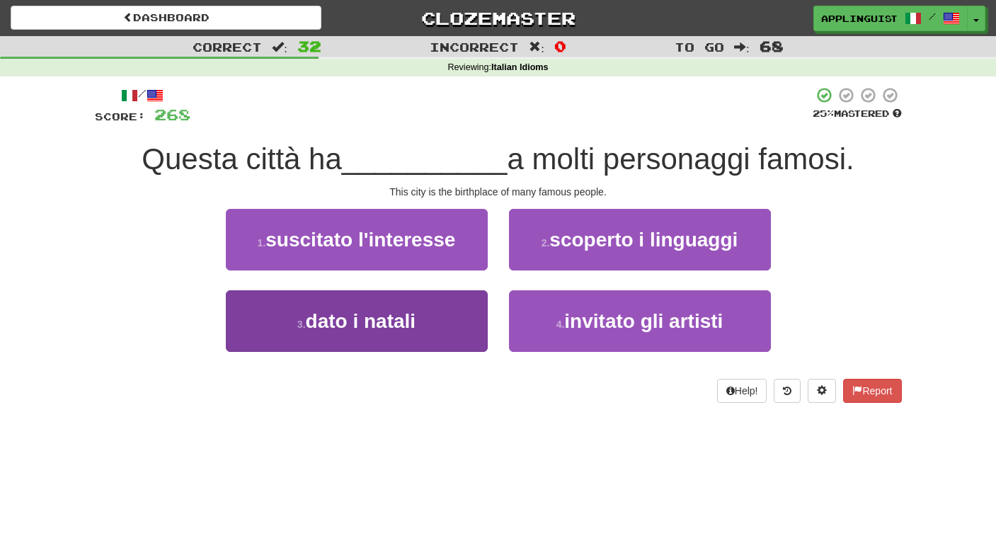
click at [398, 334] on button "3 . dato i natali" at bounding box center [357, 321] width 262 height 62
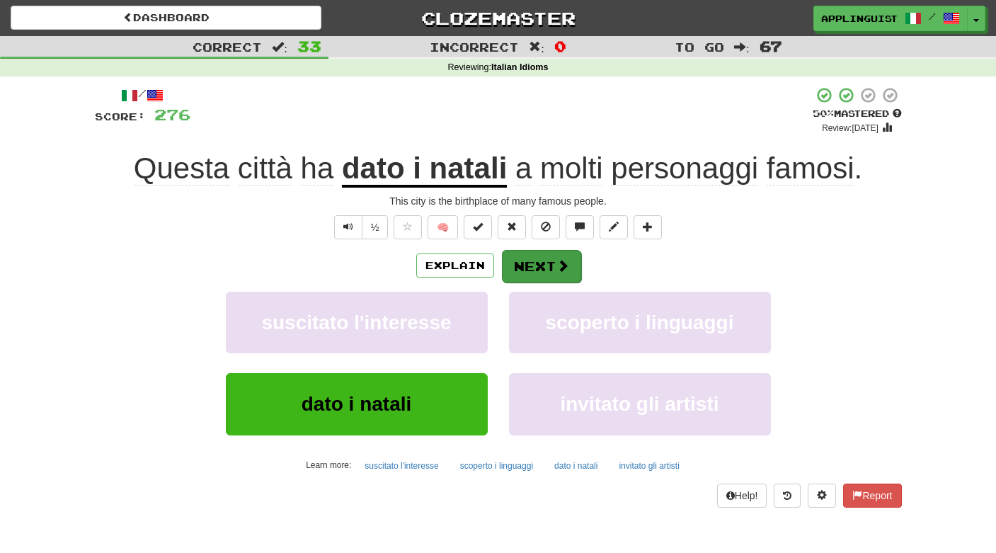
click at [528, 262] on button "Next" at bounding box center [541, 266] width 79 height 33
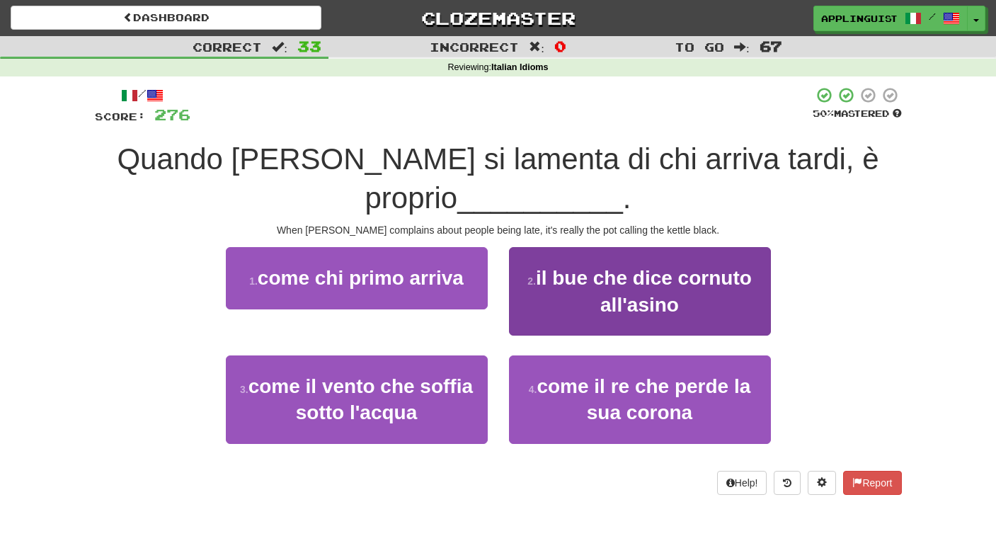
click at [570, 289] on button "2 . il bue che dice cornuto all'asino" at bounding box center [640, 291] width 262 height 88
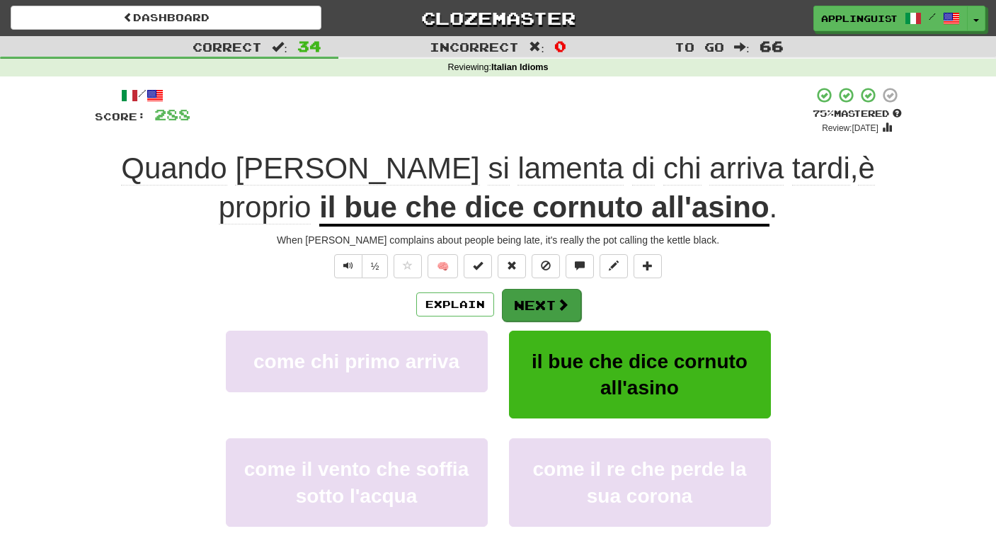
click at [543, 297] on button "Next" at bounding box center [541, 305] width 79 height 33
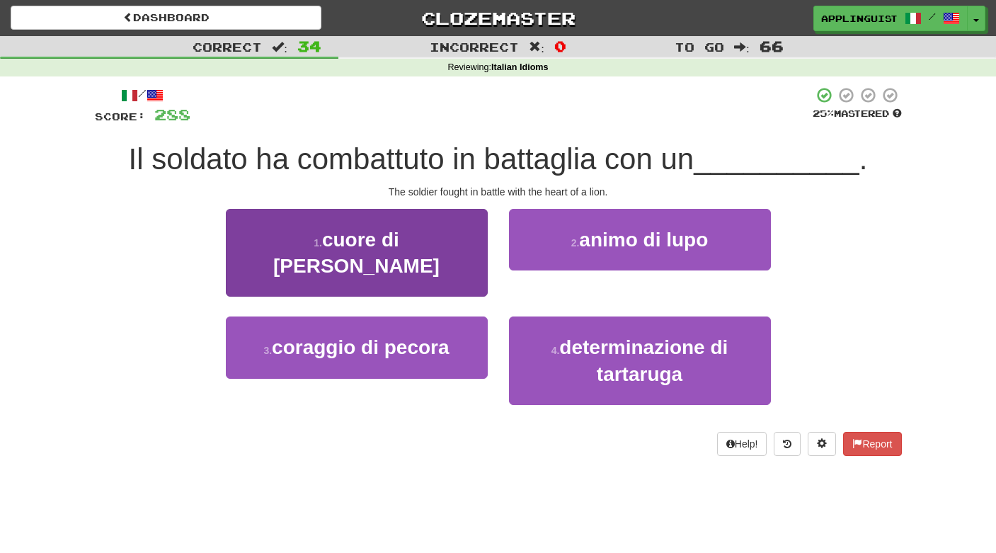
click at [432, 219] on button "1 . cuore di leone" at bounding box center [357, 253] width 262 height 88
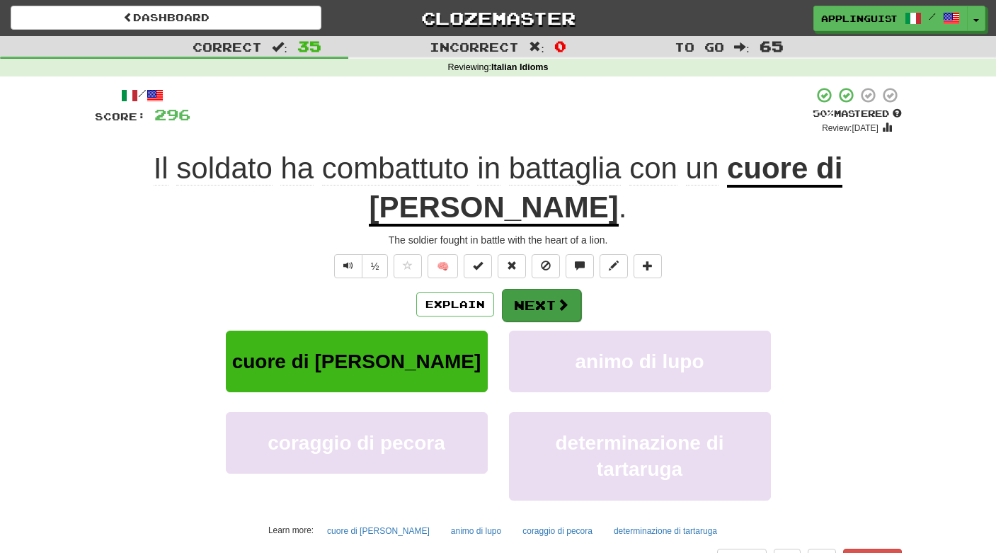
click at [532, 289] on button "Next" at bounding box center [541, 305] width 79 height 33
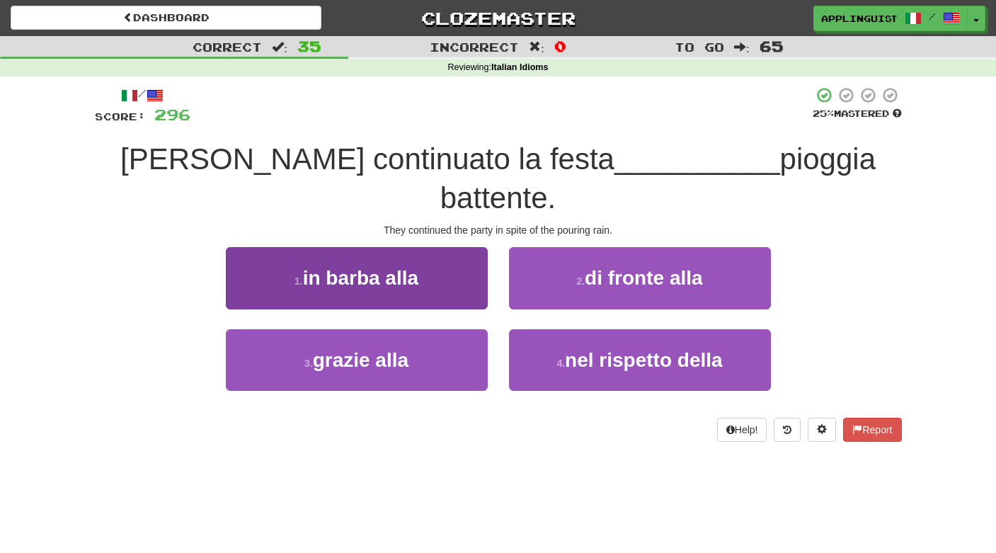
click at [410, 249] on button "1 . in barba alla" at bounding box center [357, 278] width 262 height 62
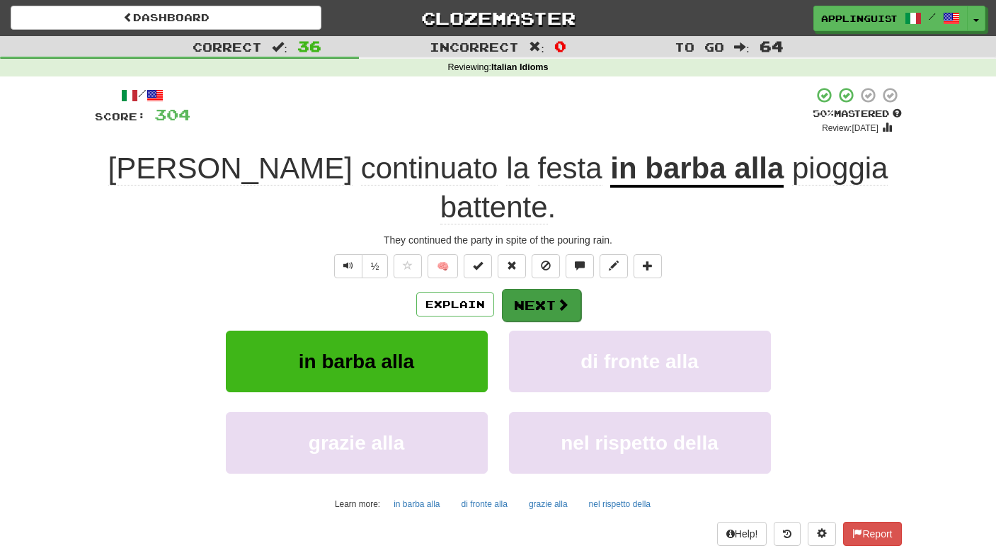
click at [533, 289] on button "Next" at bounding box center [541, 305] width 79 height 33
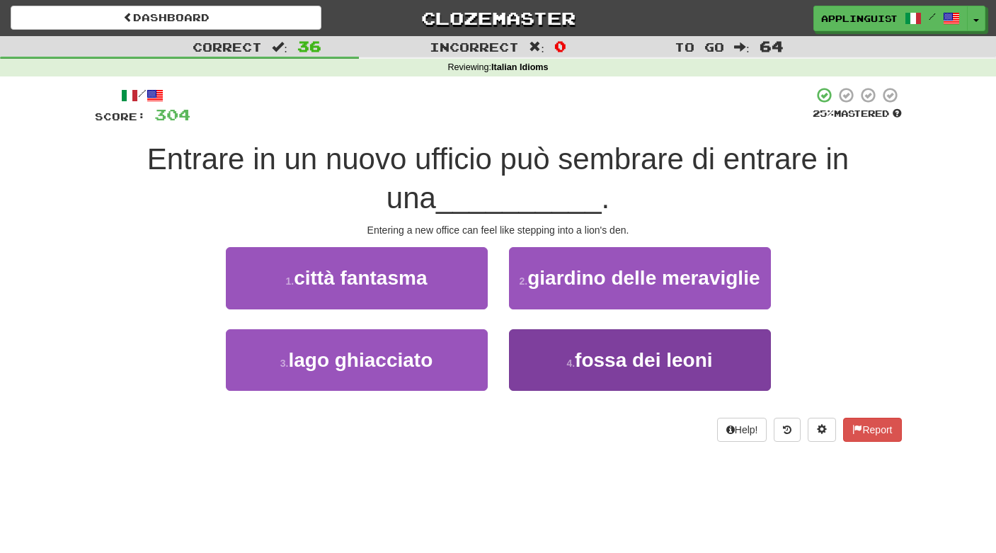
click at [555, 374] on button "4 . fossa dei leoni" at bounding box center [640, 360] width 262 height 62
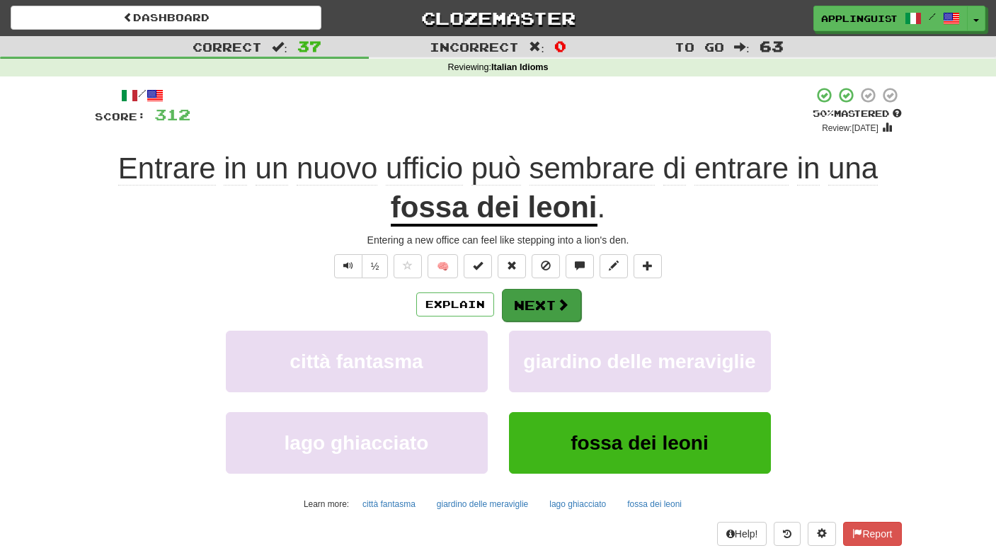
click at [528, 293] on button "Next" at bounding box center [541, 305] width 79 height 33
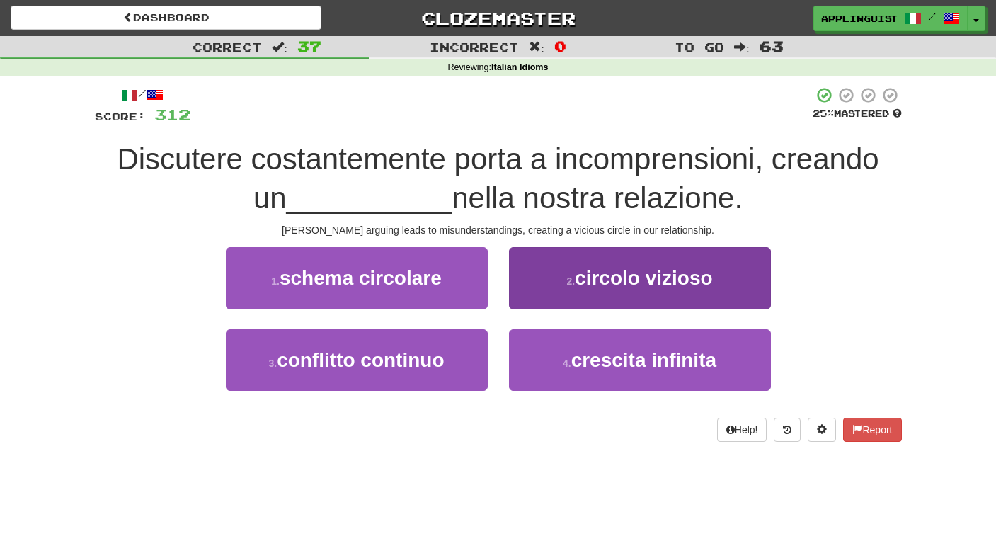
click at [582, 279] on span "circolo vizioso" at bounding box center [644, 278] width 138 height 22
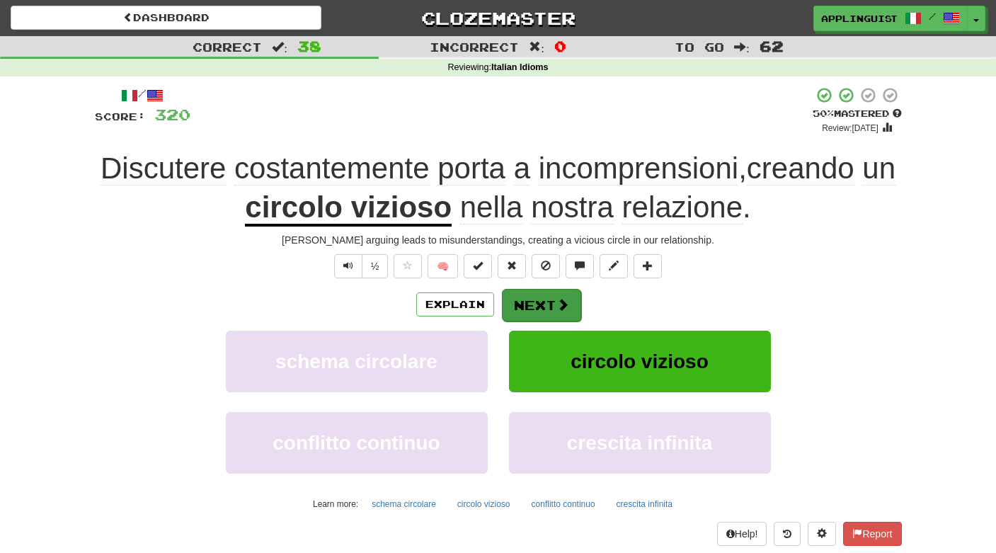
click at [548, 304] on button "Next" at bounding box center [541, 305] width 79 height 33
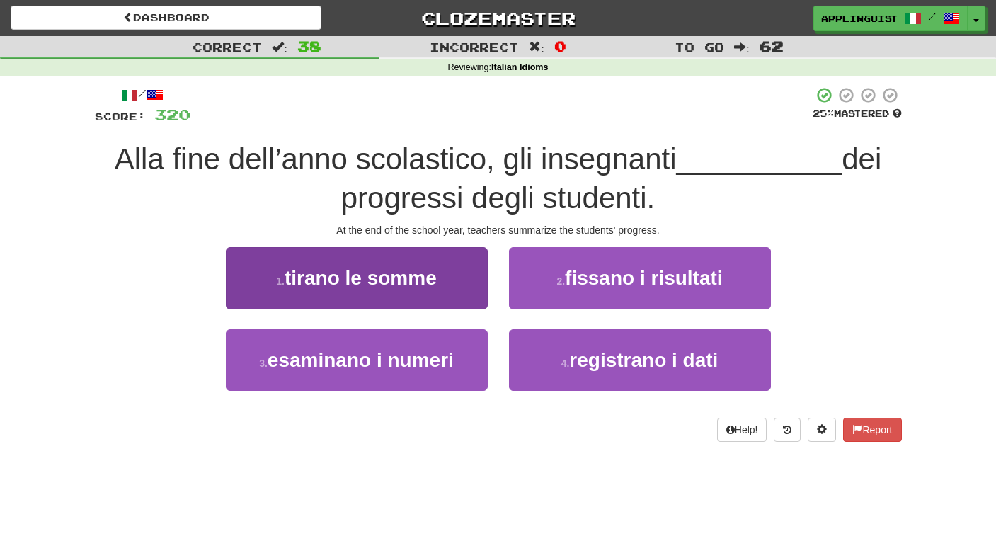
click at [410, 285] on span "tirano le somme" at bounding box center [360, 278] width 152 height 22
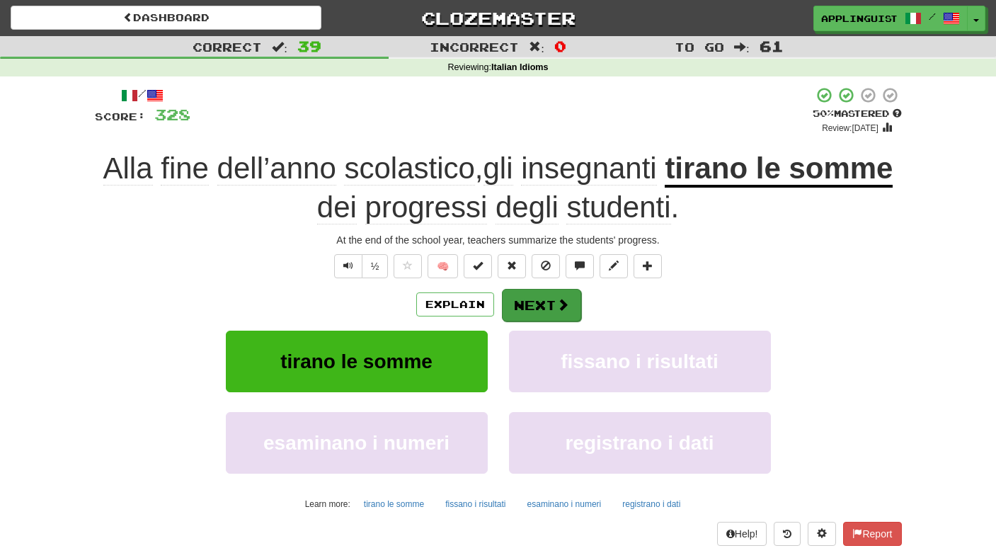
click at [535, 294] on button "Next" at bounding box center [541, 305] width 79 height 33
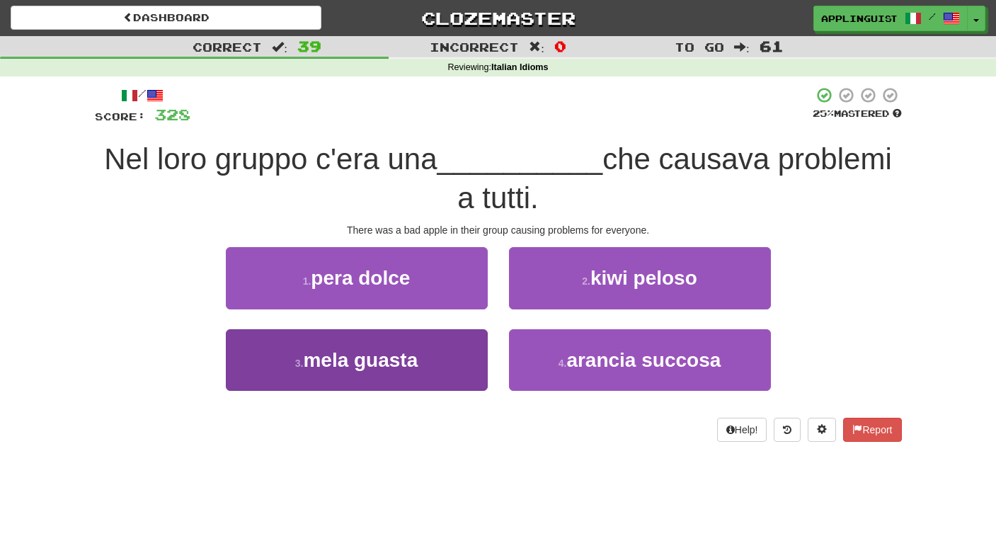
click at [389, 349] on span "mela guasta" at bounding box center [360, 360] width 115 height 22
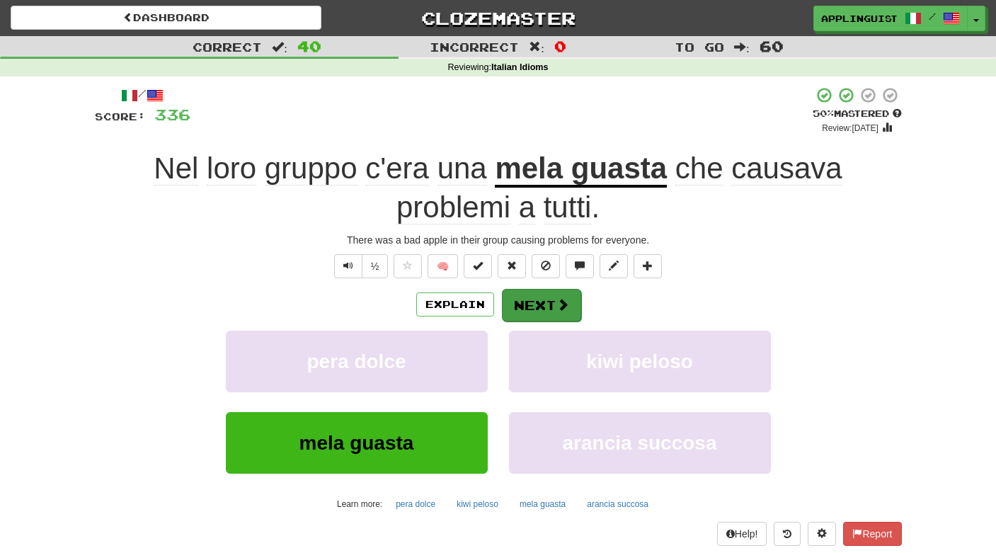
click at [560, 299] on span at bounding box center [562, 304] width 13 height 13
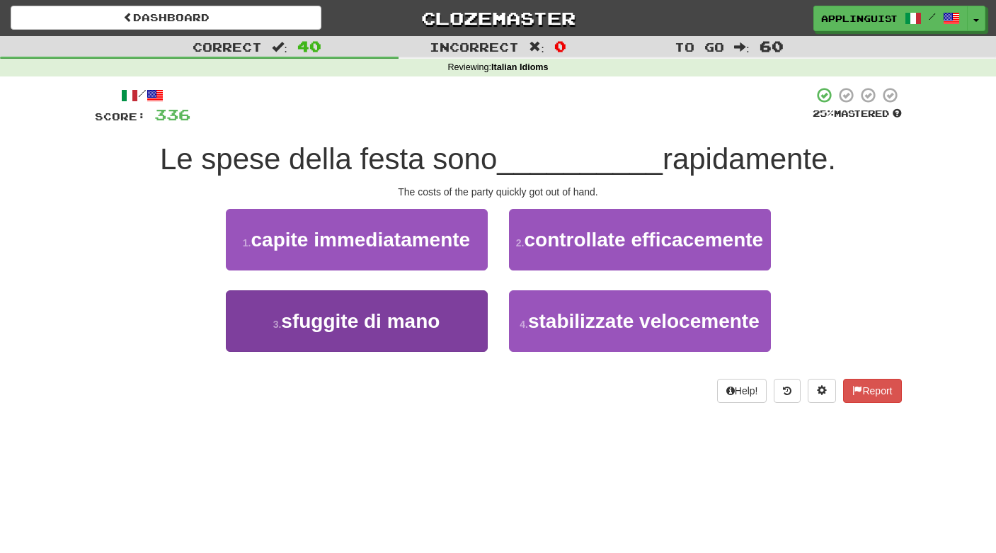
click at [434, 332] on span "sfuggite di mano" at bounding box center [360, 321] width 158 height 22
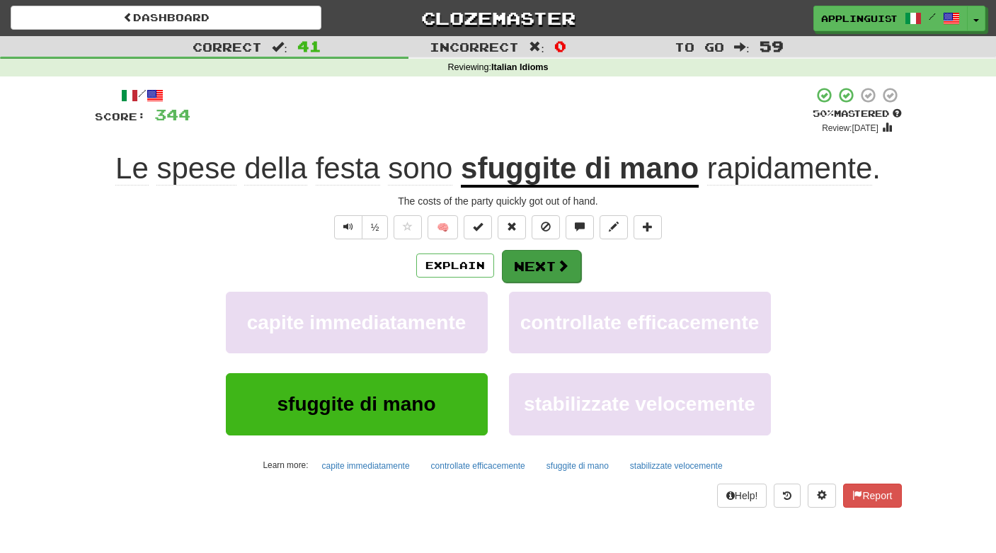
click at [534, 264] on button "Next" at bounding box center [541, 266] width 79 height 33
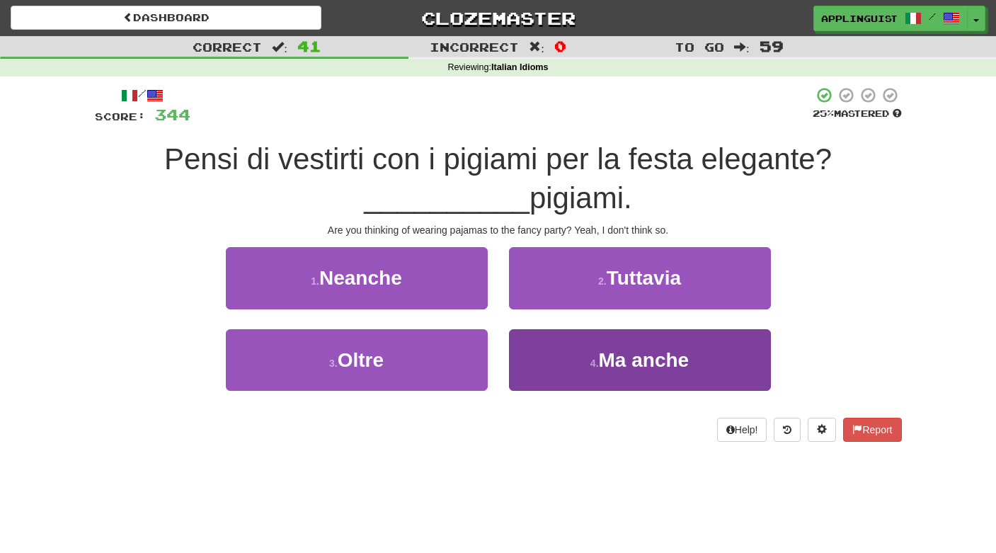
click at [579, 364] on button "4 . Ma anche" at bounding box center [640, 360] width 262 height 62
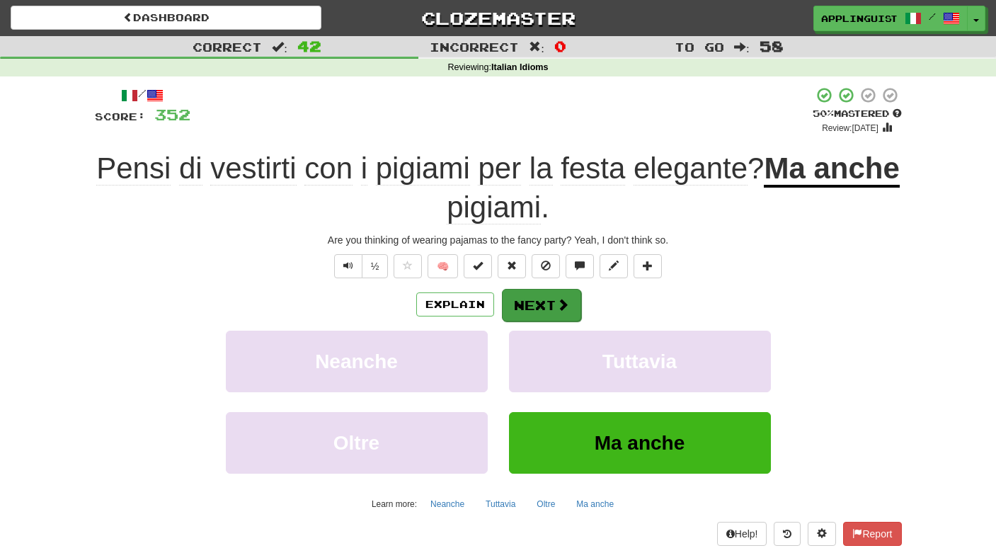
click at [549, 305] on button "Next" at bounding box center [541, 305] width 79 height 33
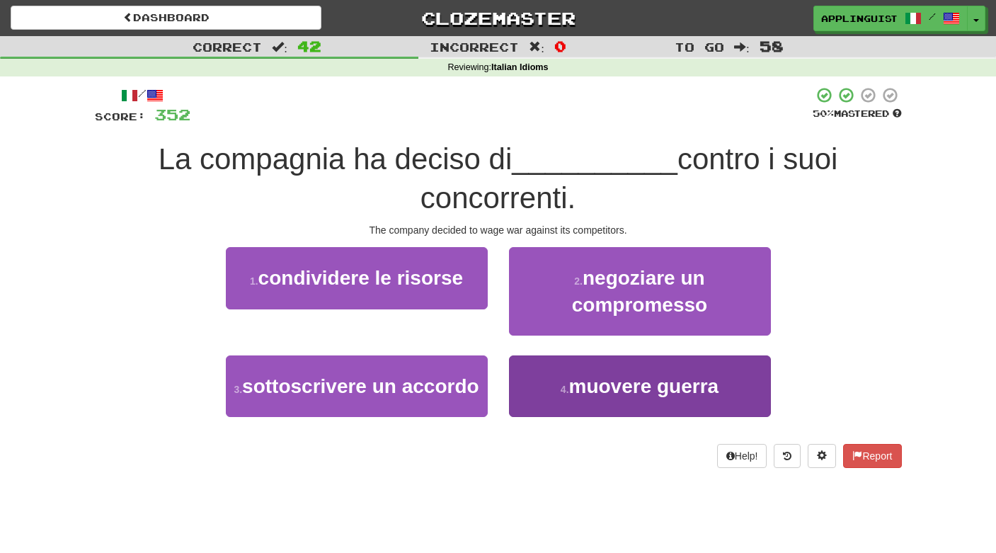
click at [545, 391] on button "4 . muovere guerra" at bounding box center [640, 386] width 262 height 62
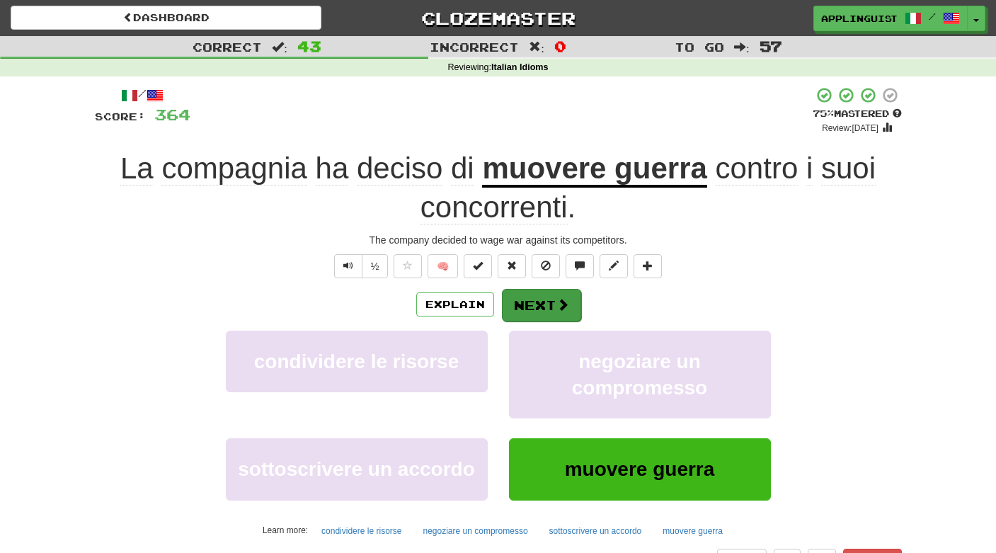
click at [534, 301] on button "Next" at bounding box center [541, 305] width 79 height 33
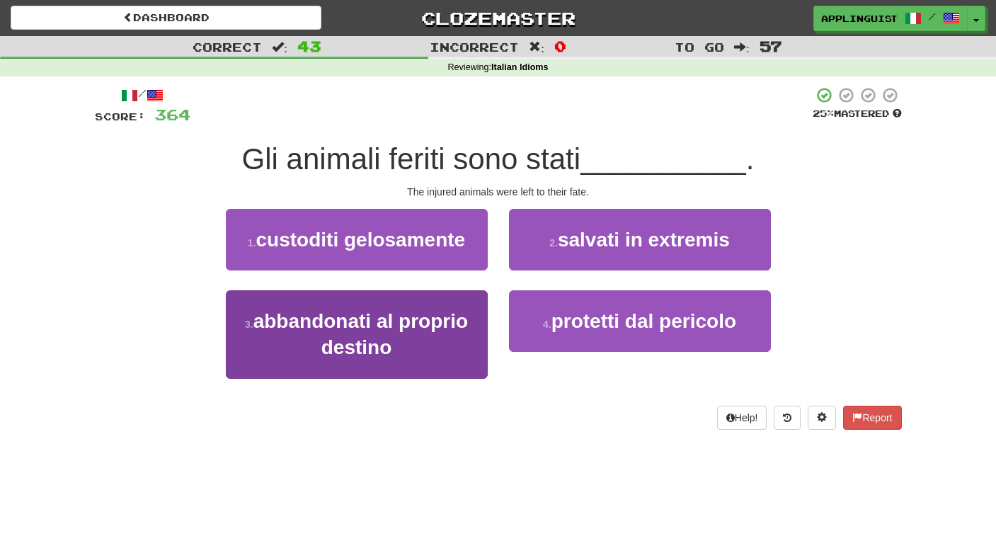
click at [415, 335] on button "3 . abbandonati al proprio destino" at bounding box center [357, 334] width 262 height 88
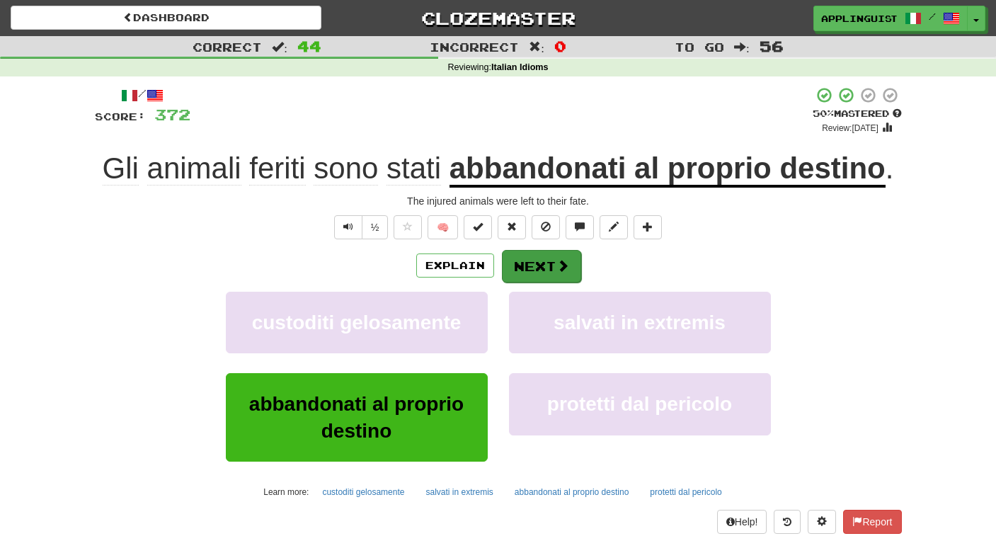
click at [549, 260] on button "Next" at bounding box center [541, 266] width 79 height 33
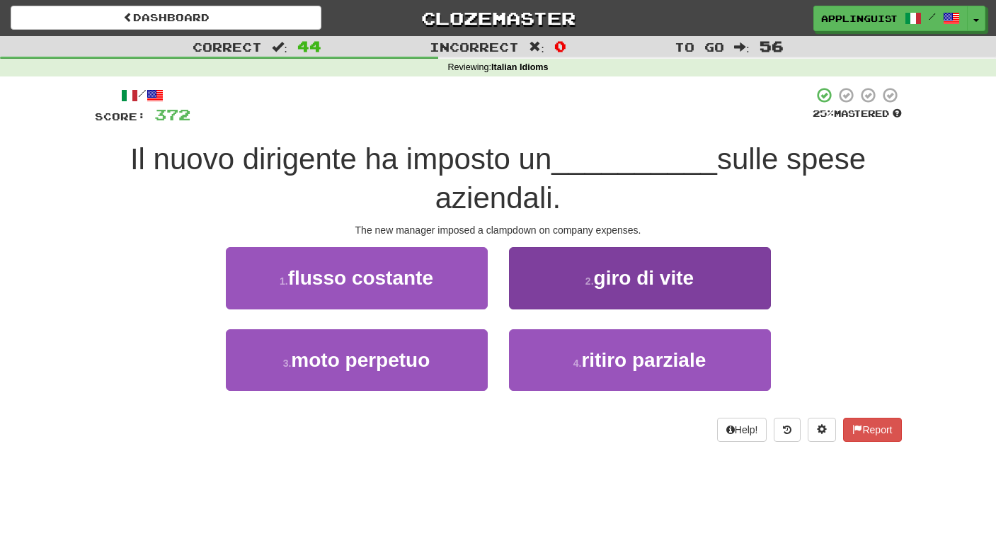
click at [589, 267] on button "2 . giro di vite" at bounding box center [640, 278] width 262 height 62
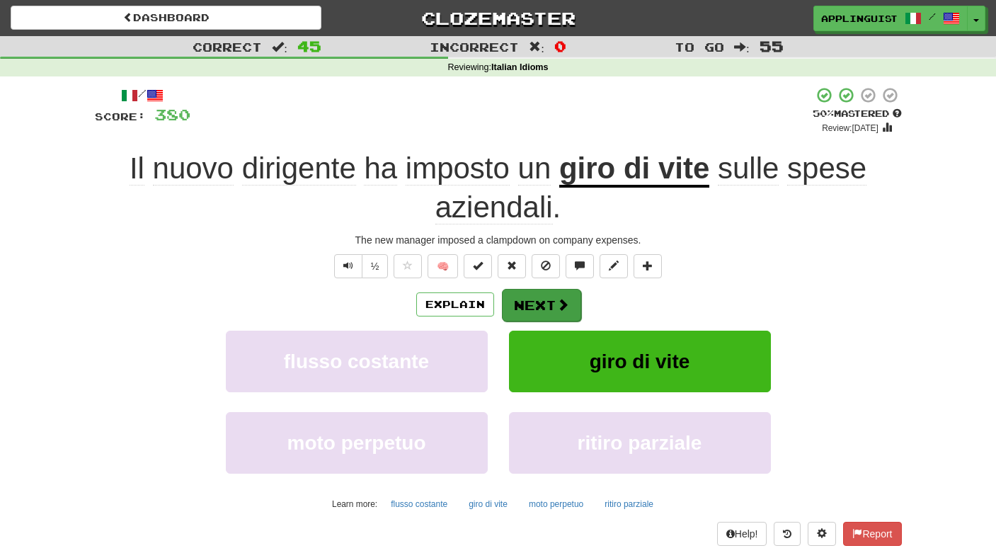
click at [532, 301] on button "Next" at bounding box center [541, 305] width 79 height 33
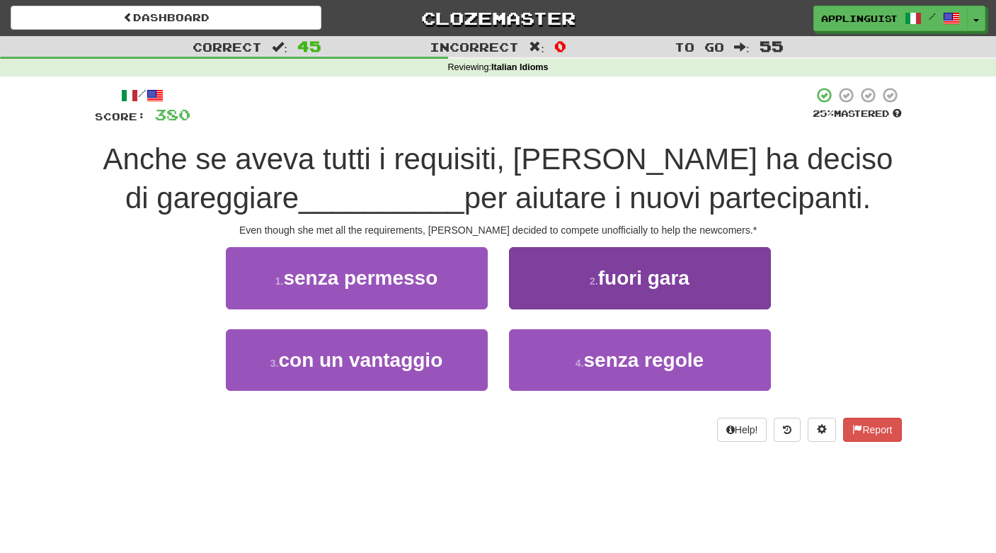
click at [580, 284] on button "2 . fuori gara" at bounding box center [640, 278] width 262 height 62
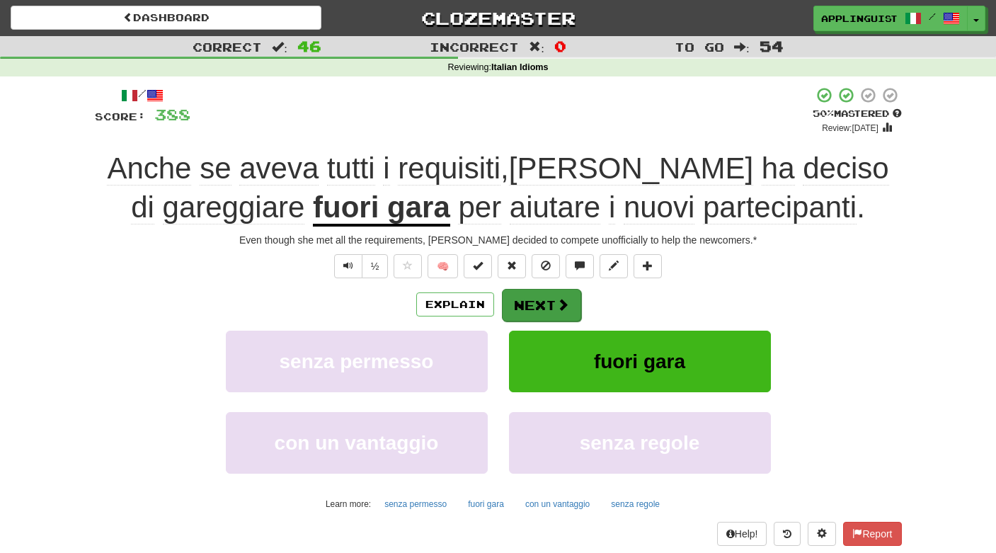
click at [539, 300] on button "Next" at bounding box center [541, 305] width 79 height 33
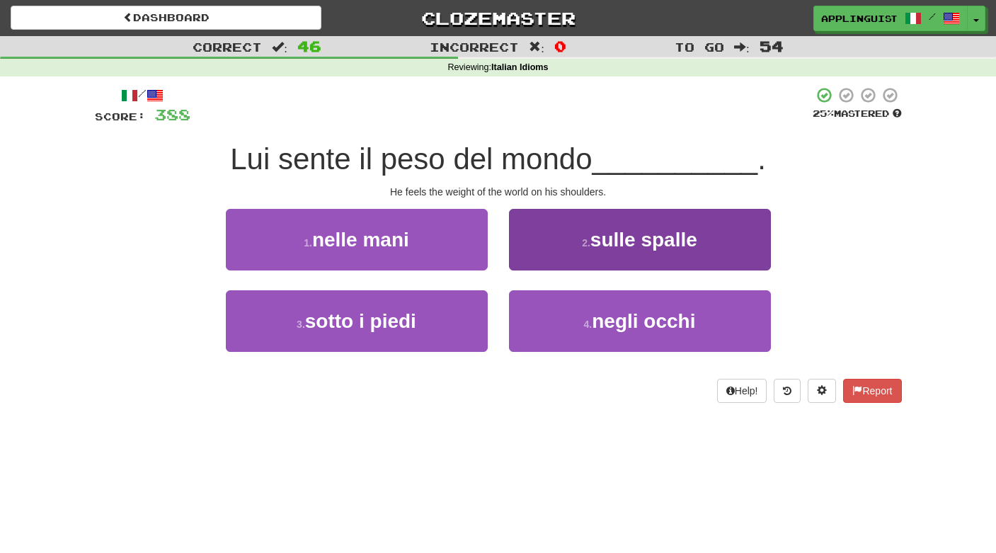
click at [563, 241] on button "2 . sulle spalle" at bounding box center [640, 240] width 262 height 62
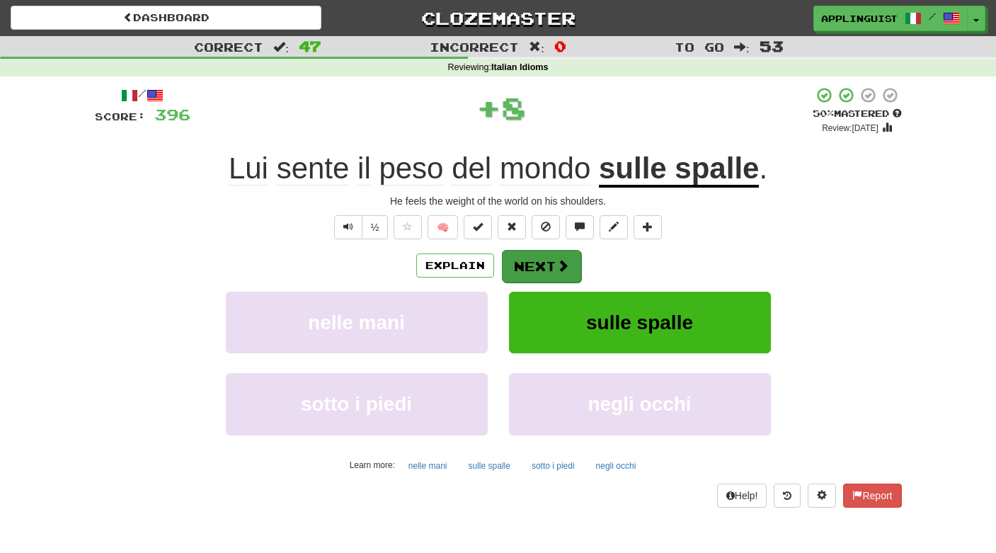
click at [529, 261] on button "Next" at bounding box center [541, 266] width 79 height 33
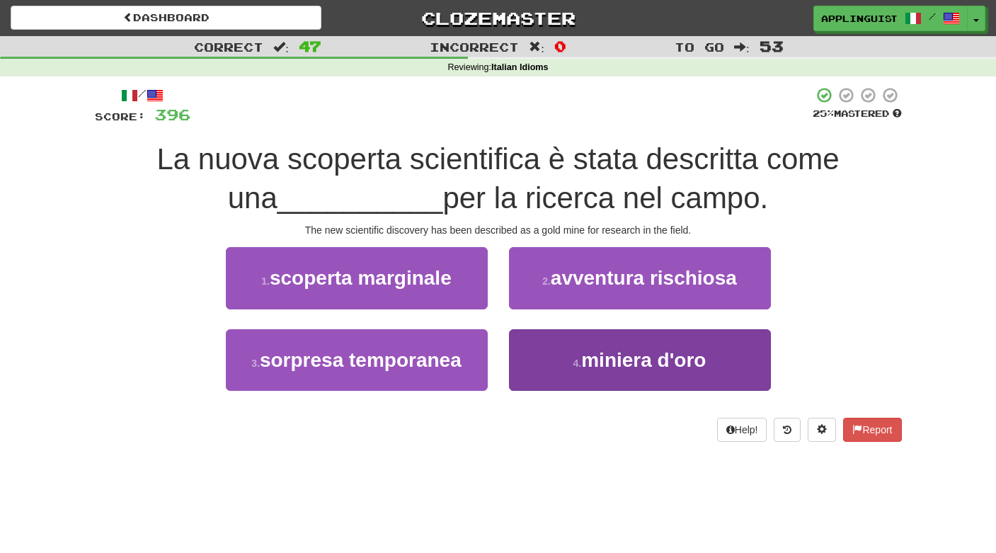
click at [574, 361] on small "4 ." at bounding box center [577, 362] width 8 height 11
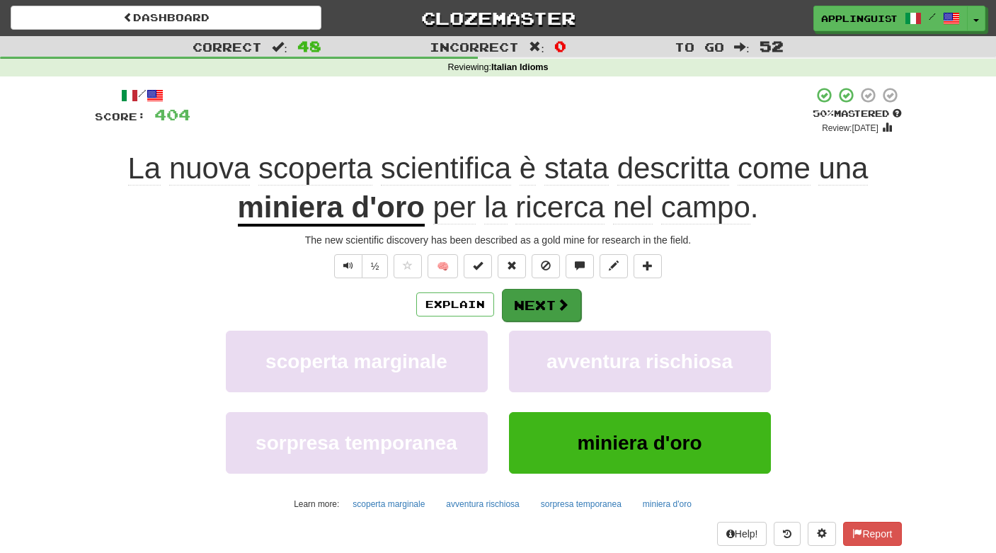
click at [545, 299] on button "Next" at bounding box center [541, 305] width 79 height 33
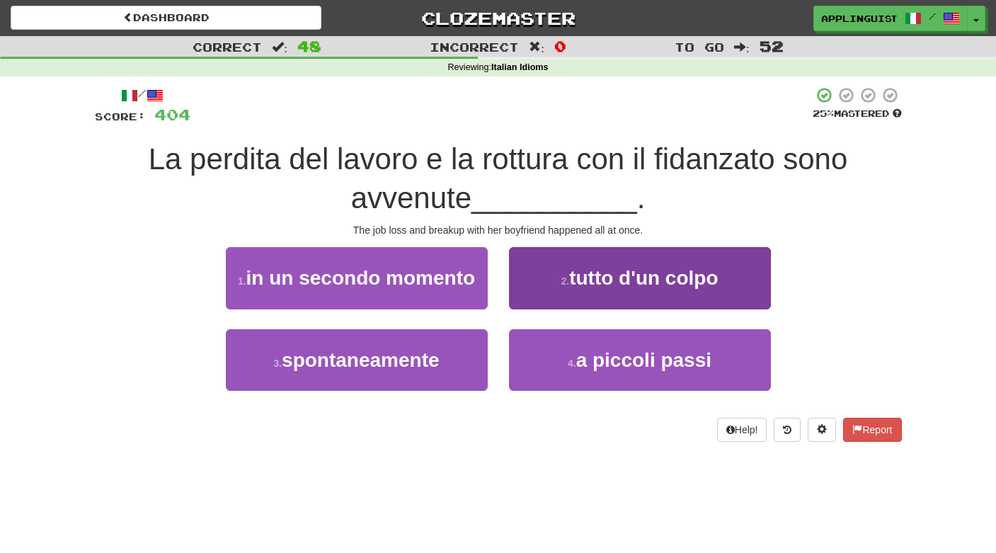
click at [576, 268] on span "tutto d'un colpo" at bounding box center [643, 278] width 149 height 22
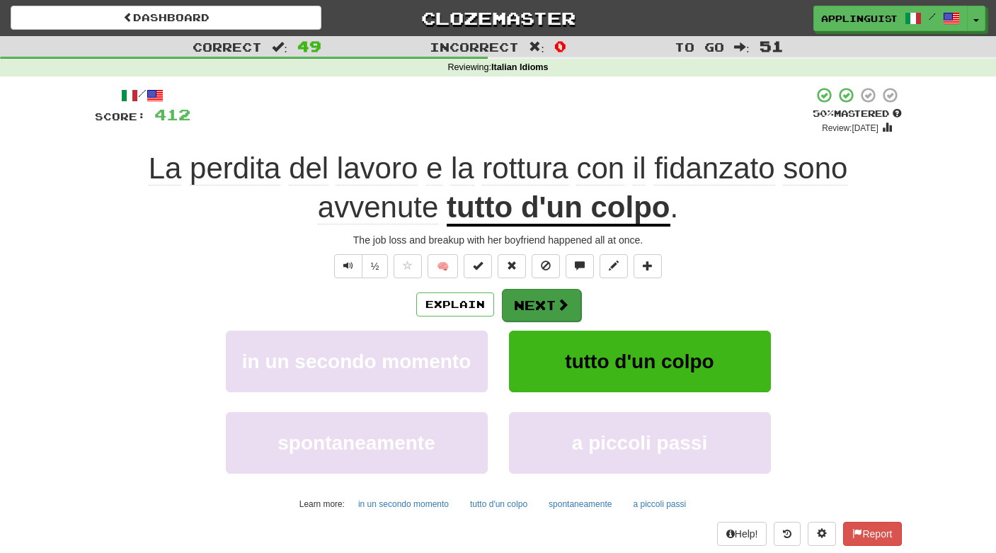
click at [541, 295] on button "Next" at bounding box center [541, 305] width 79 height 33
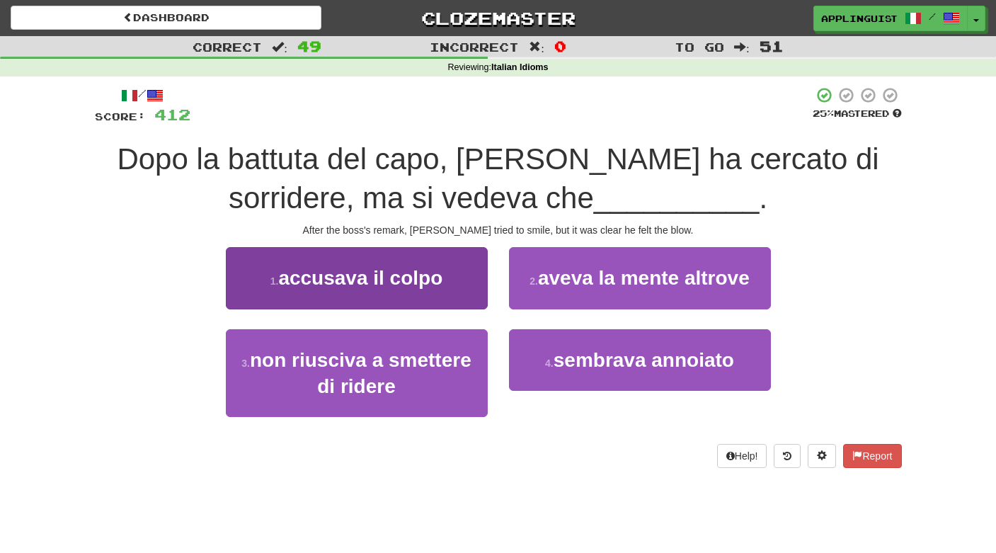
click at [437, 275] on span "accusava il colpo" at bounding box center [360, 278] width 164 height 22
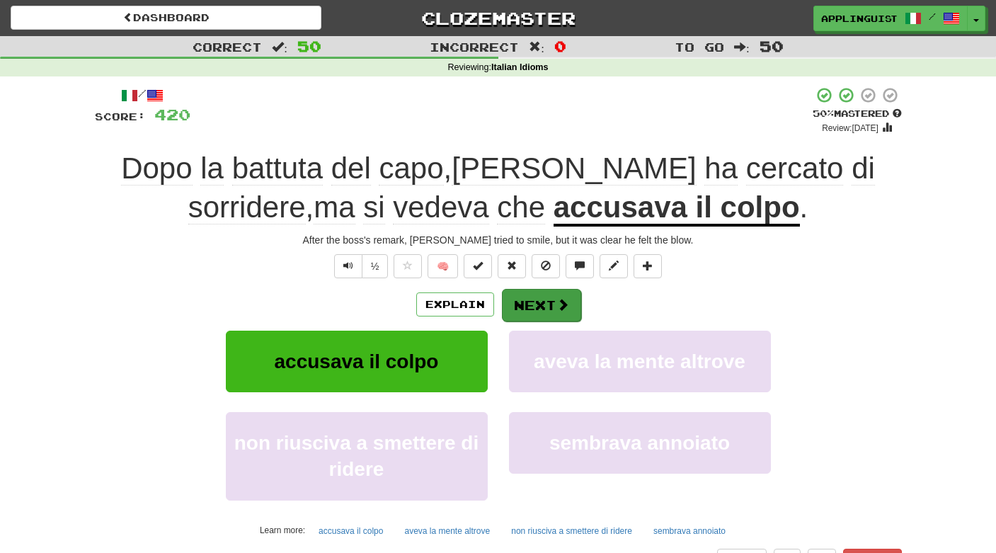
click at [544, 300] on button "Next" at bounding box center [541, 305] width 79 height 33
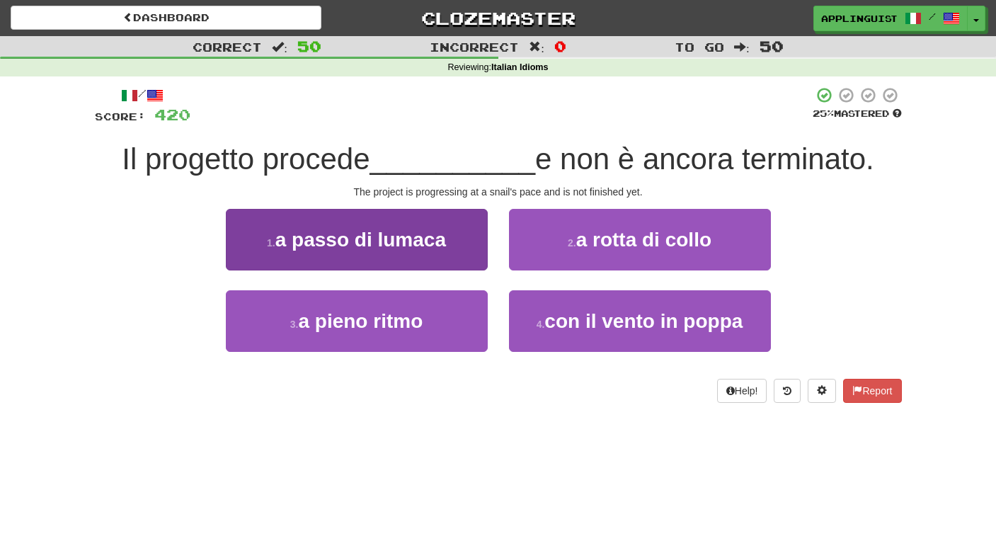
click at [410, 232] on span "a passo di lumaca" at bounding box center [360, 240] width 171 height 22
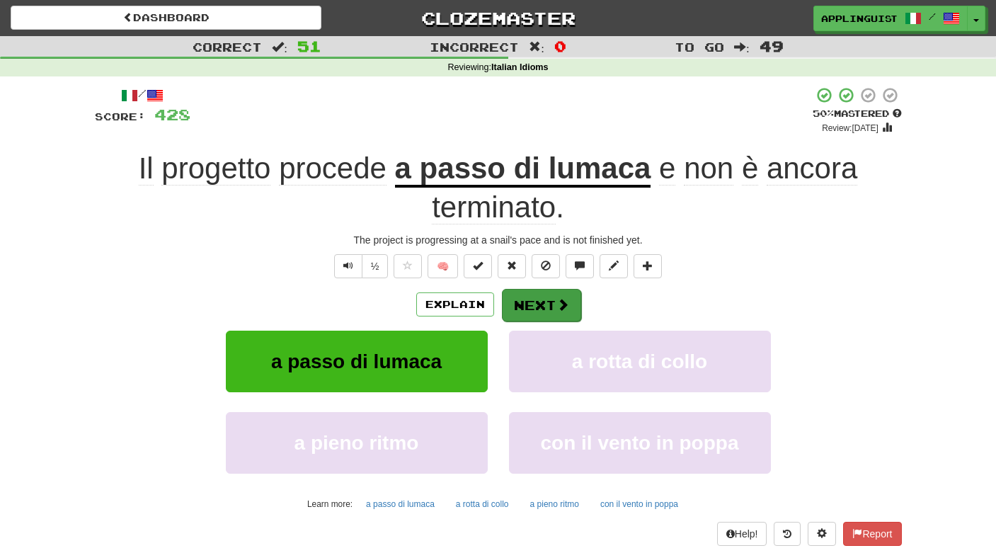
click at [553, 301] on button "Next" at bounding box center [541, 305] width 79 height 33
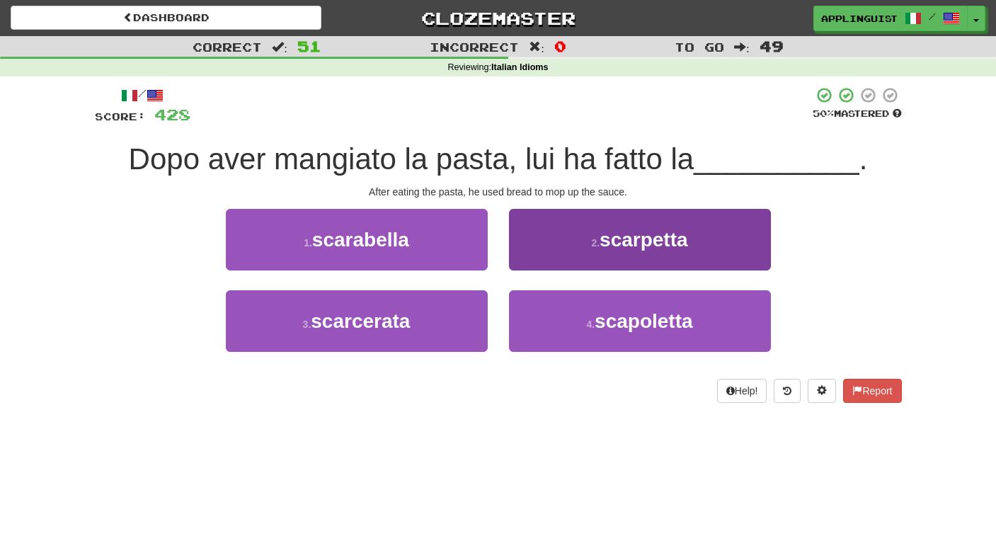
click at [553, 241] on button "2 . scarpetta" at bounding box center [640, 240] width 262 height 62
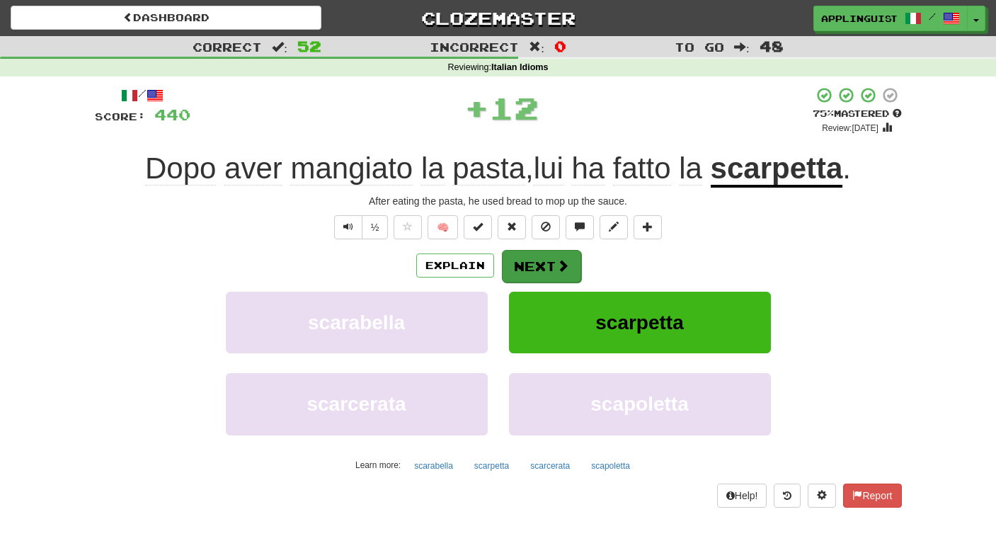
click at [536, 257] on button "Next" at bounding box center [541, 266] width 79 height 33
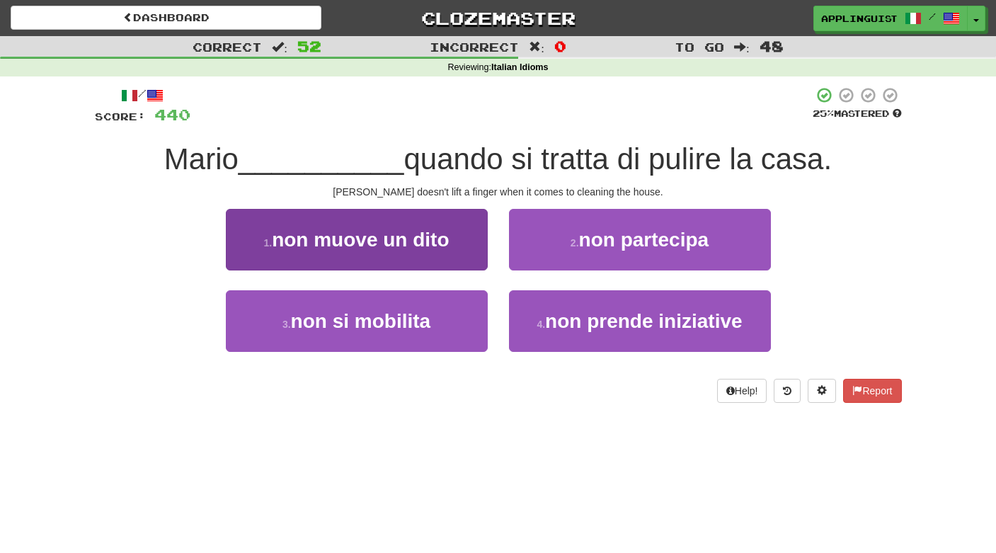
click at [413, 243] on span "non muove un dito" at bounding box center [360, 240] width 177 height 22
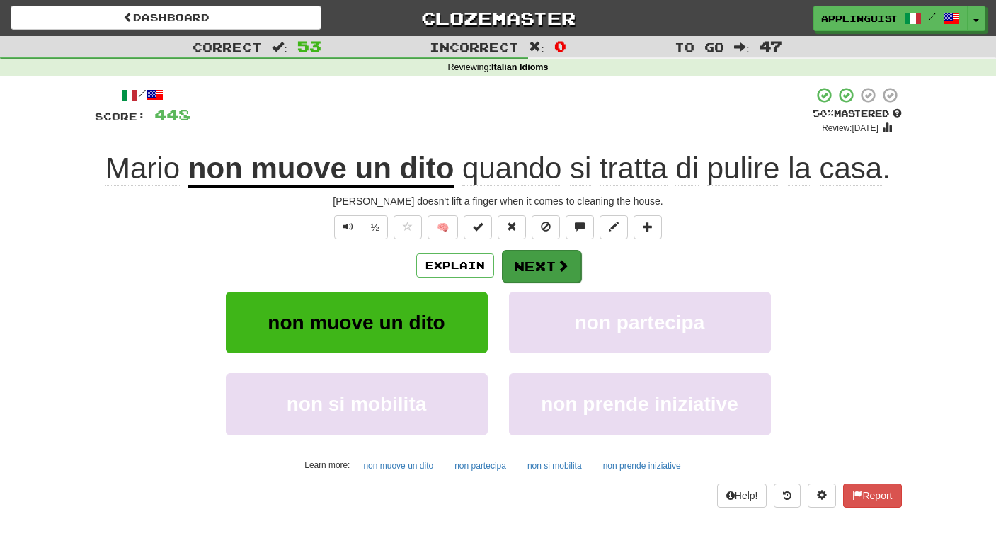
click at [540, 263] on button "Next" at bounding box center [541, 266] width 79 height 33
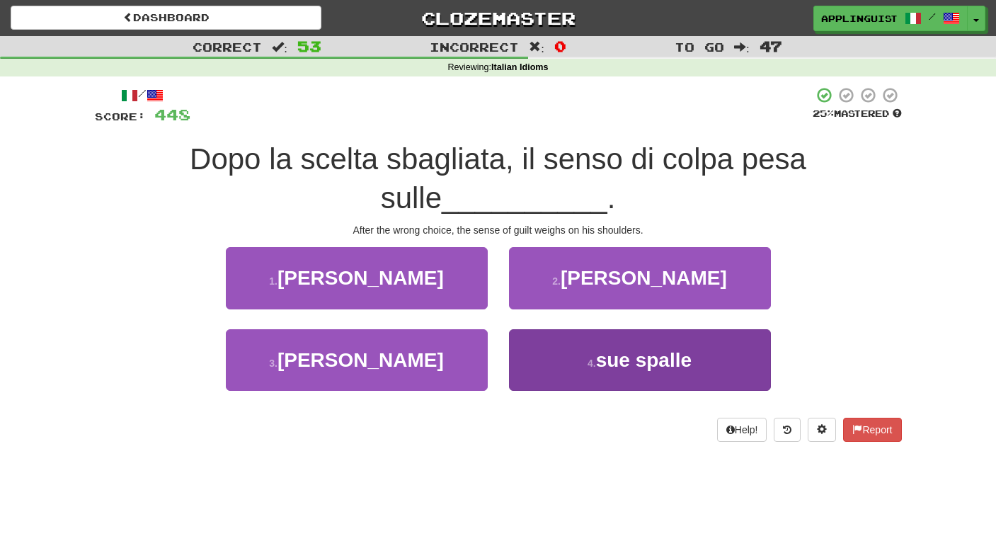
click at [594, 353] on button "4 . sue spalle" at bounding box center [640, 360] width 262 height 62
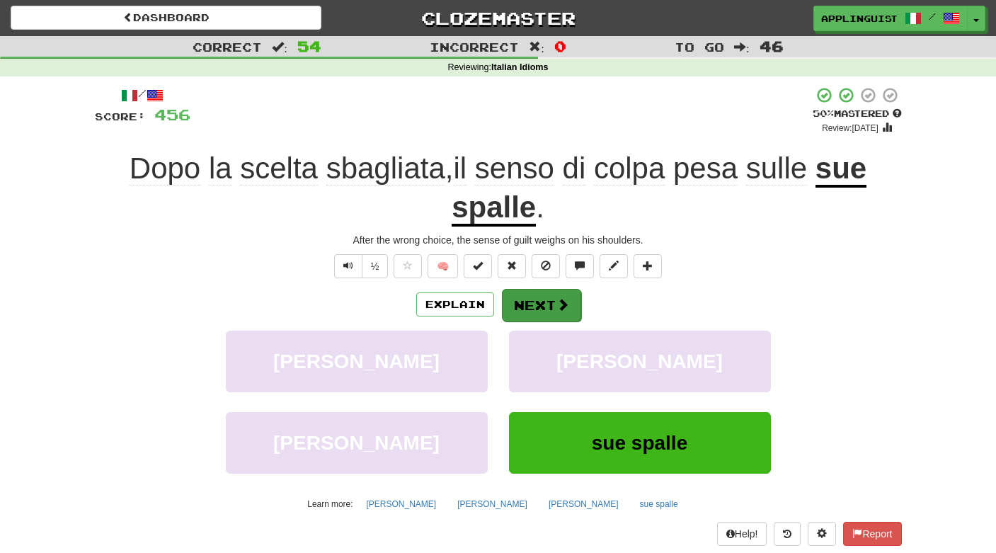
click at [543, 299] on button "Next" at bounding box center [541, 305] width 79 height 33
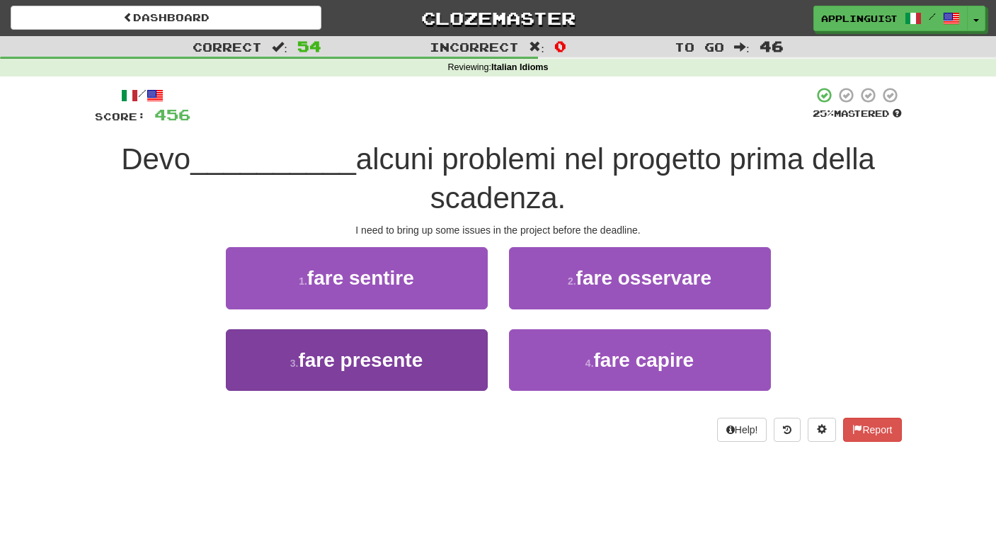
click at [435, 359] on button "3 . fare presente" at bounding box center [357, 360] width 262 height 62
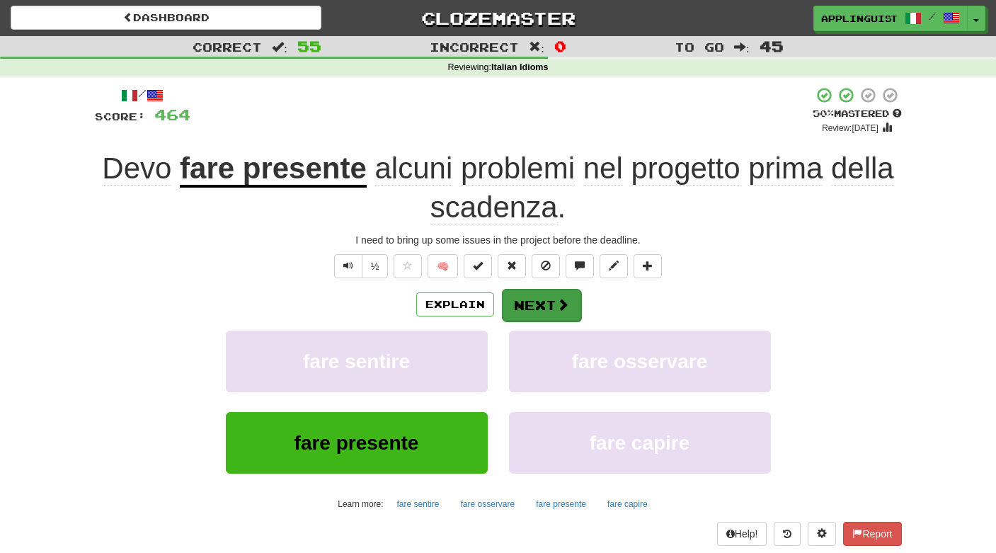
click at [538, 303] on button "Next" at bounding box center [541, 305] width 79 height 33
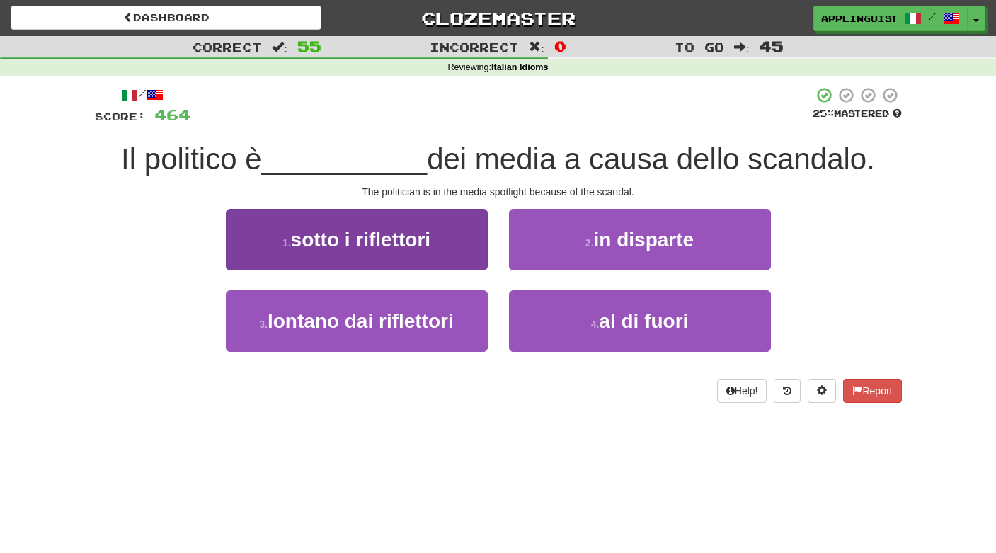
click at [371, 230] on span "sotto i riflettori" at bounding box center [361, 240] width 140 height 22
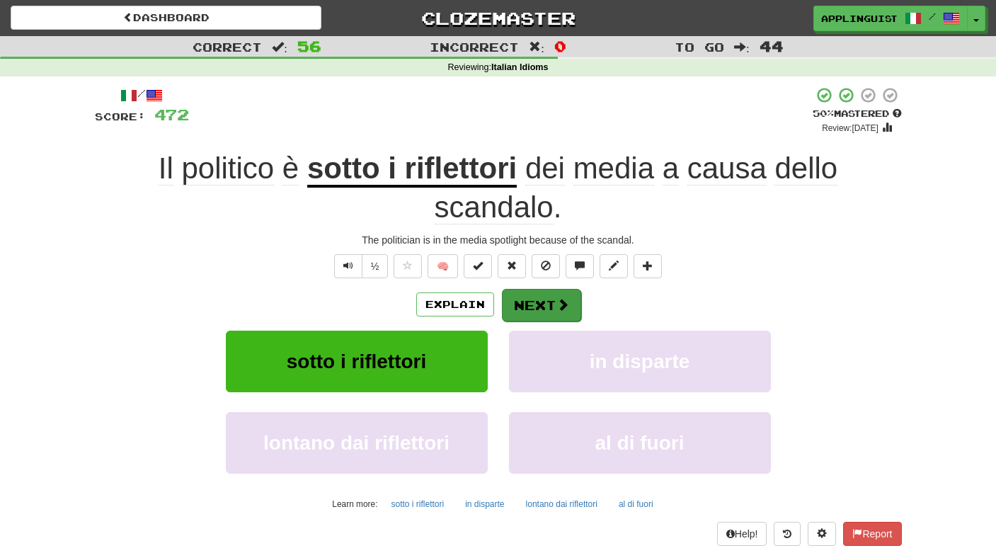
click at [550, 299] on button "Next" at bounding box center [541, 305] width 79 height 33
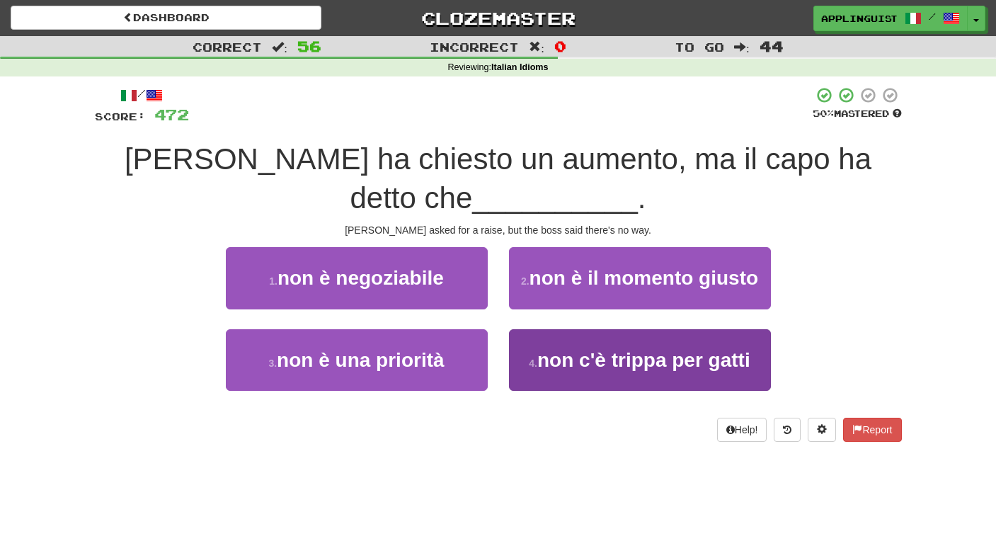
click at [577, 363] on span "non c'è trippa per gatti" at bounding box center [643, 360] width 213 height 22
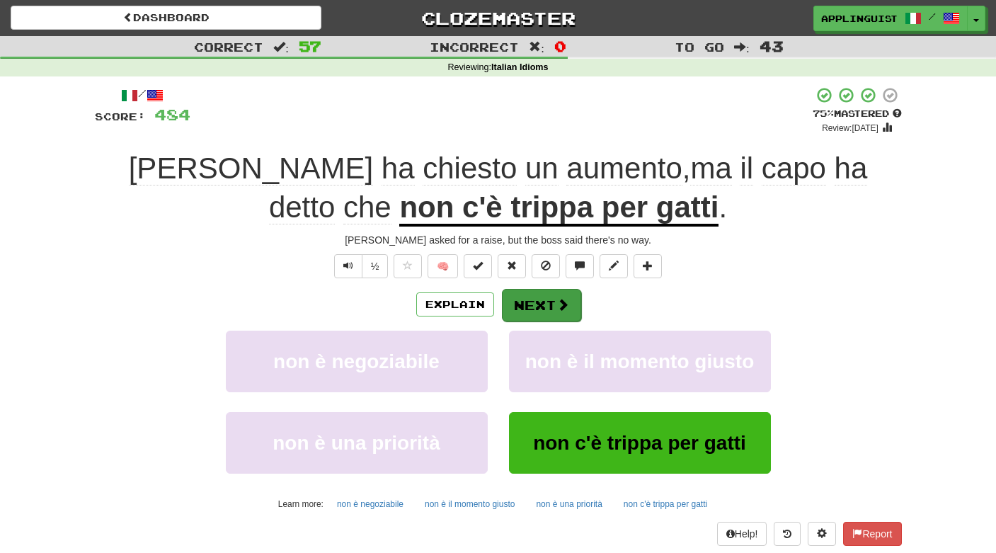
click at [535, 299] on button "Next" at bounding box center [541, 305] width 79 height 33
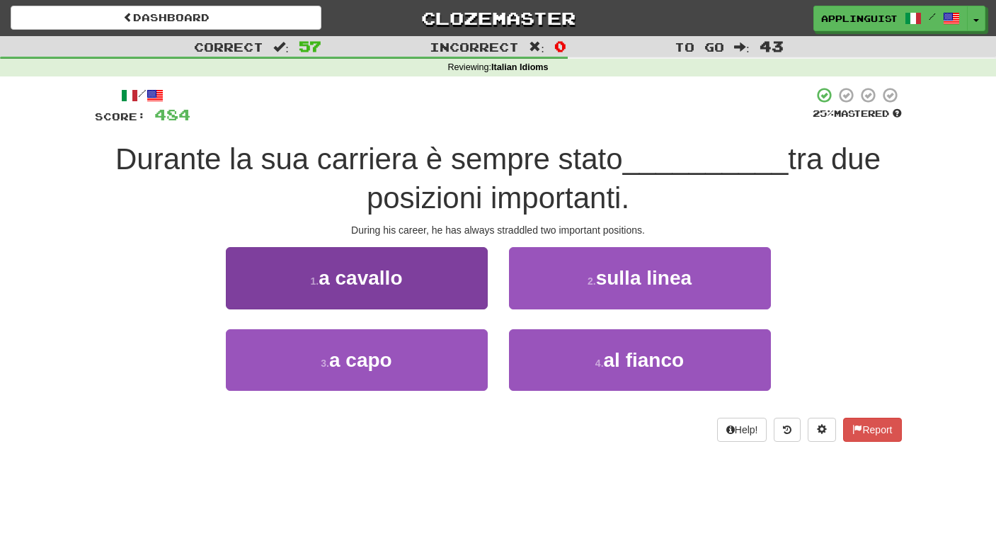
click at [352, 279] on span "a cavallo" at bounding box center [359, 278] width 83 height 22
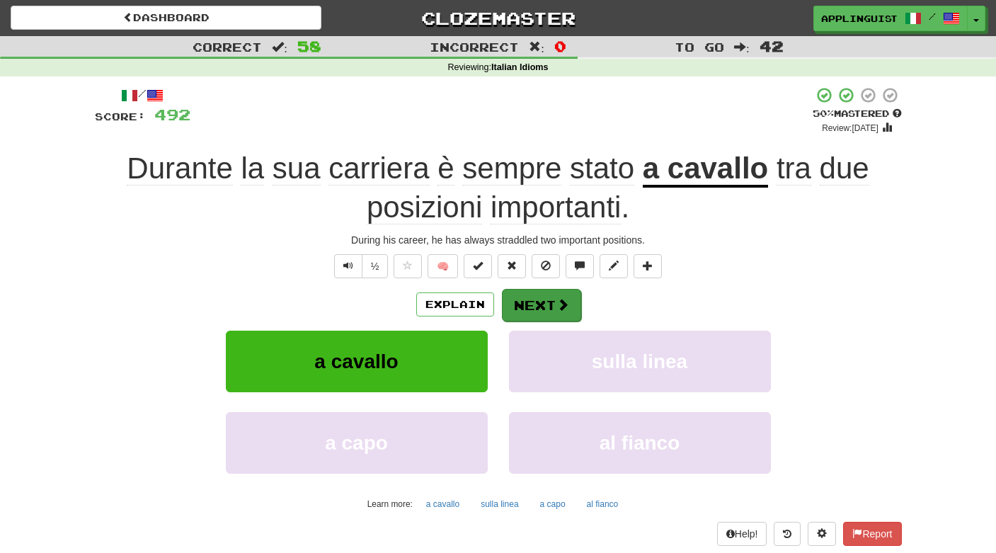
click at [534, 294] on button "Next" at bounding box center [541, 305] width 79 height 33
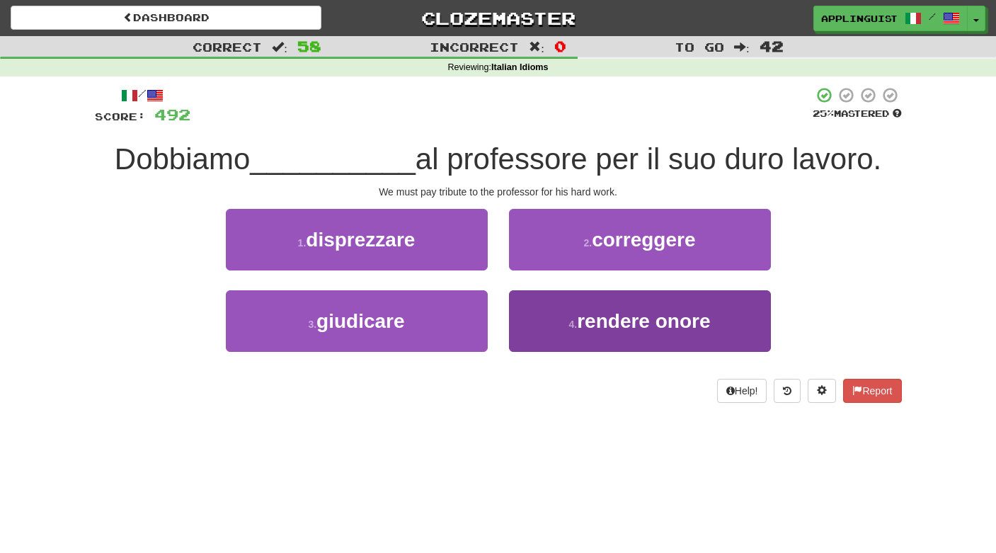
click at [568, 335] on button "4 . rendere onore" at bounding box center [640, 321] width 262 height 62
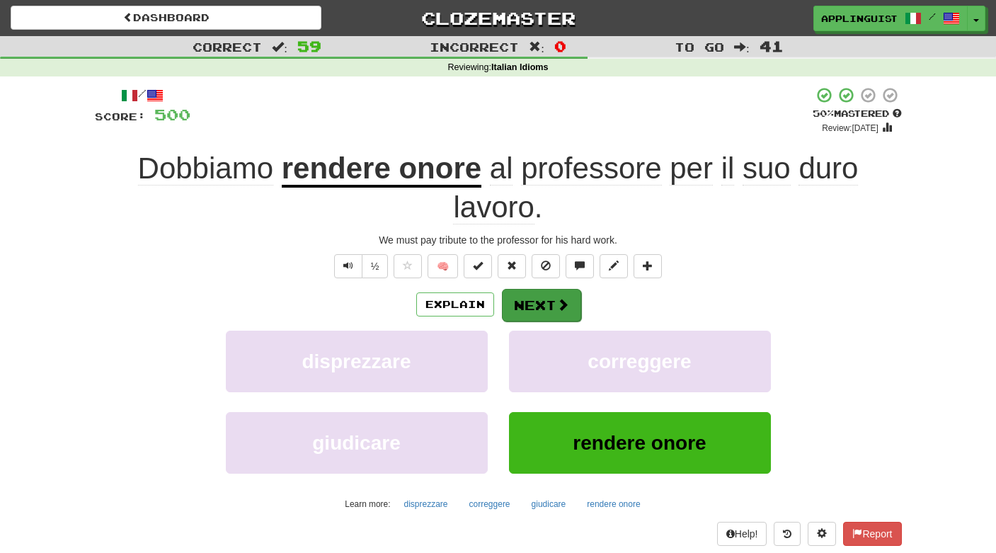
click at [531, 292] on button "Next" at bounding box center [541, 305] width 79 height 33
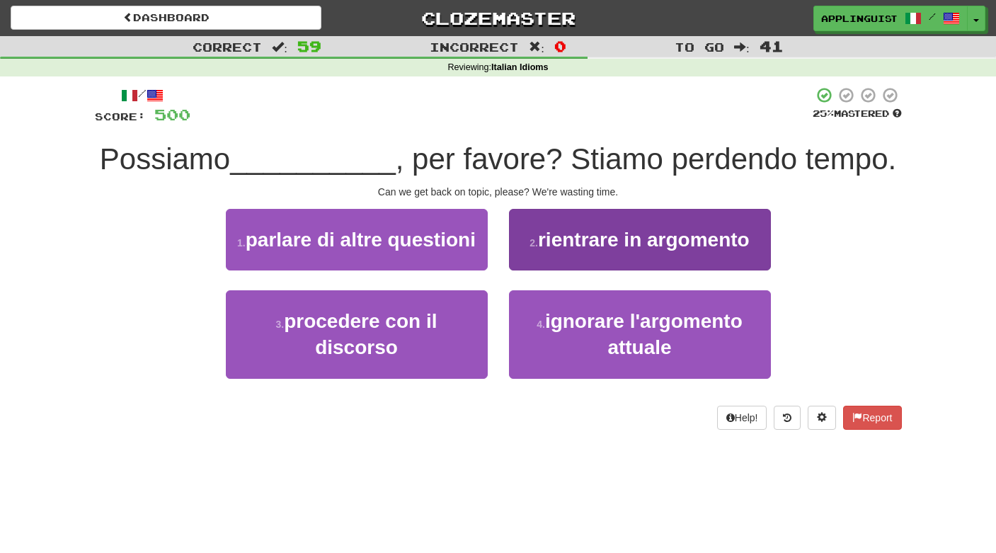
click at [556, 234] on span "rientrare in argomento" at bounding box center [644, 240] width 212 height 22
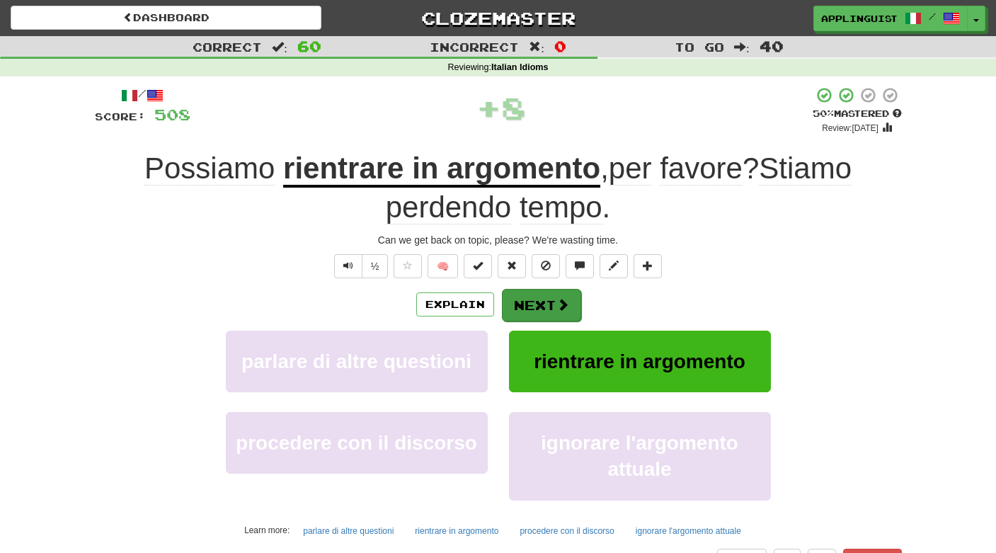
click at [568, 311] on button "Next" at bounding box center [541, 305] width 79 height 33
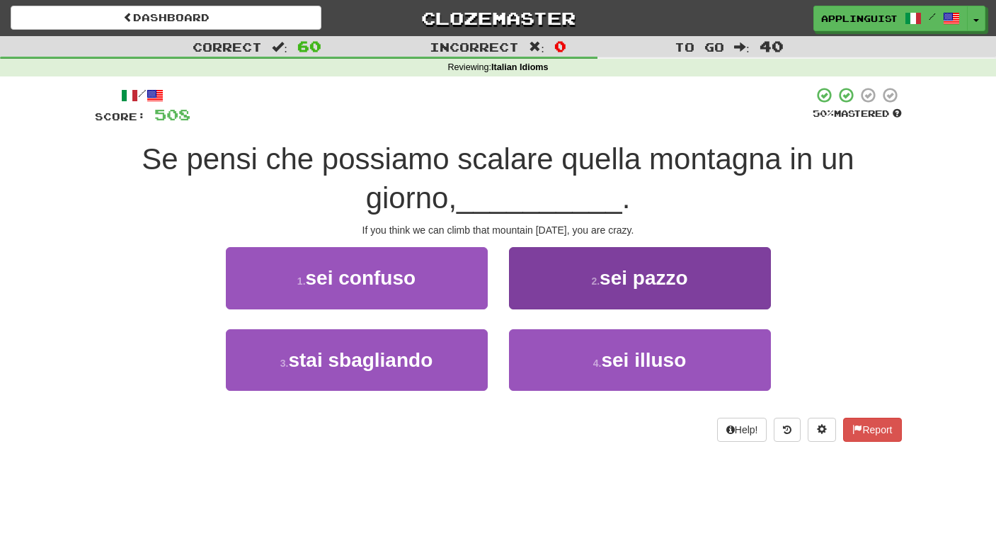
click at [568, 269] on button "2 . sei pazzo" at bounding box center [640, 278] width 262 height 62
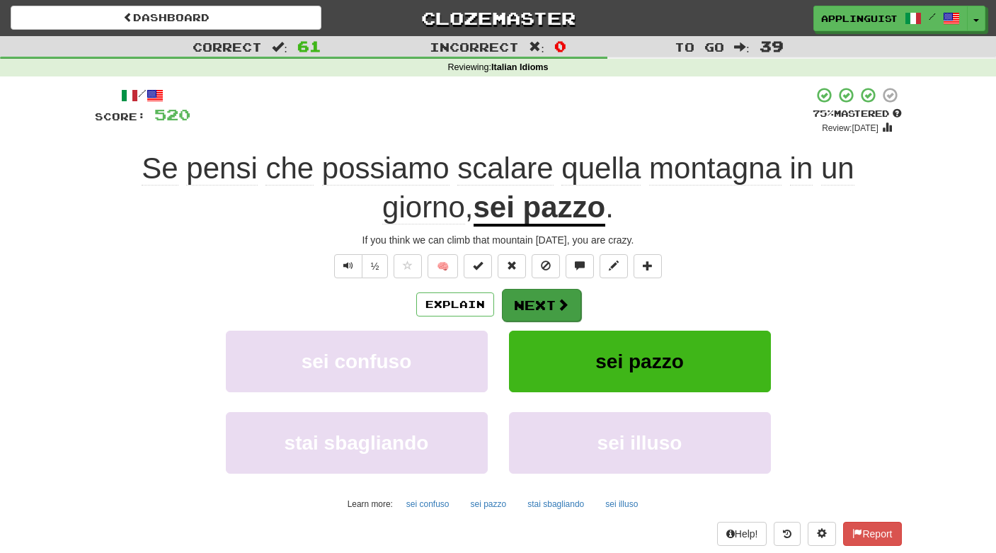
click at [543, 294] on button "Next" at bounding box center [541, 305] width 79 height 33
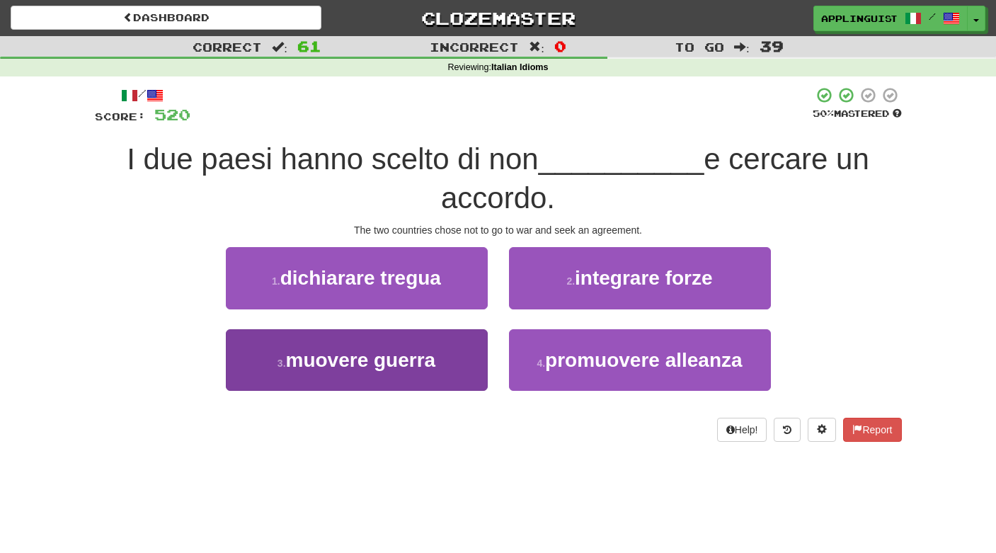
click at [432, 349] on span "muovere guerra" at bounding box center [361, 360] width 150 height 22
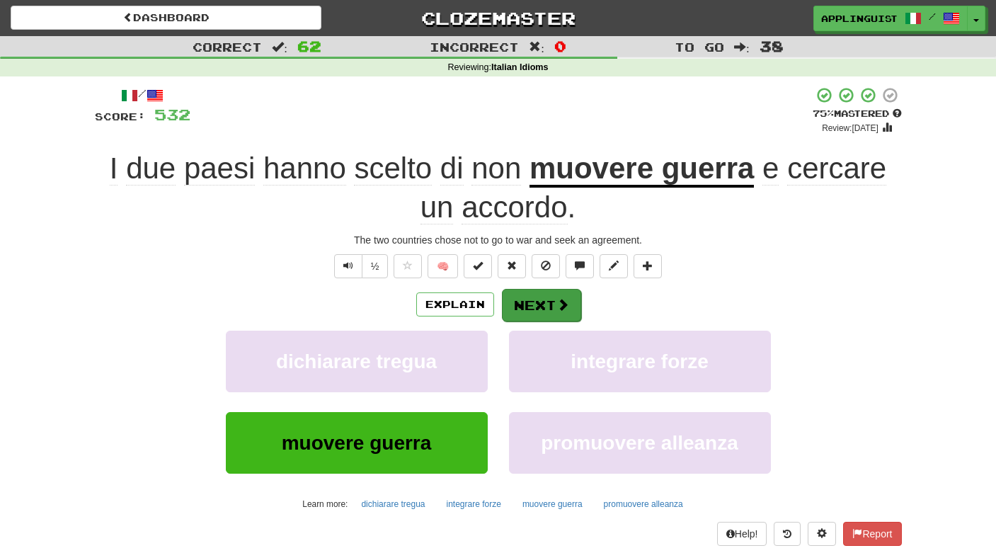
click at [519, 291] on button "Next" at bounding box center [541, 305] width 79 height 33
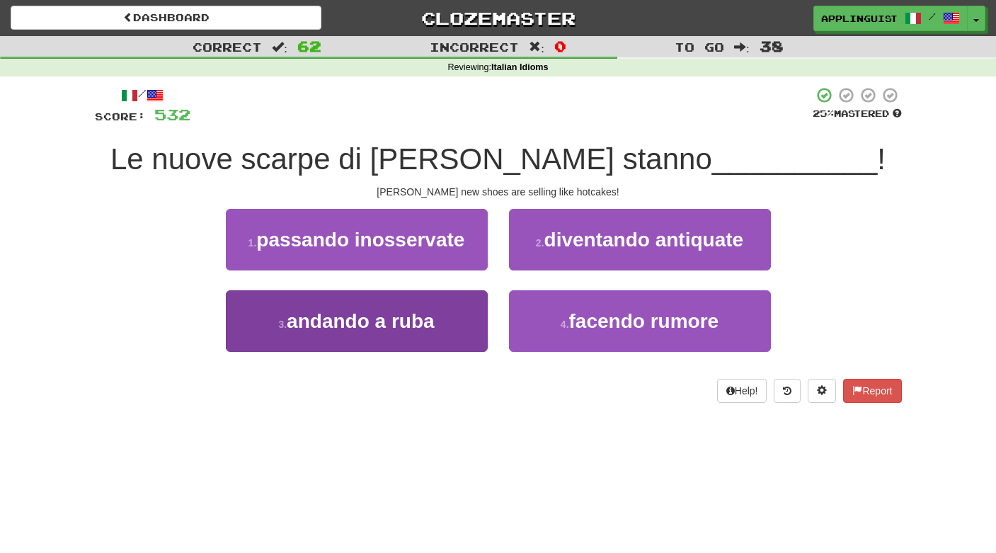
click at [386, 326] on span "andando a ruba" at bounding box center [360, 321] width 147 height 22
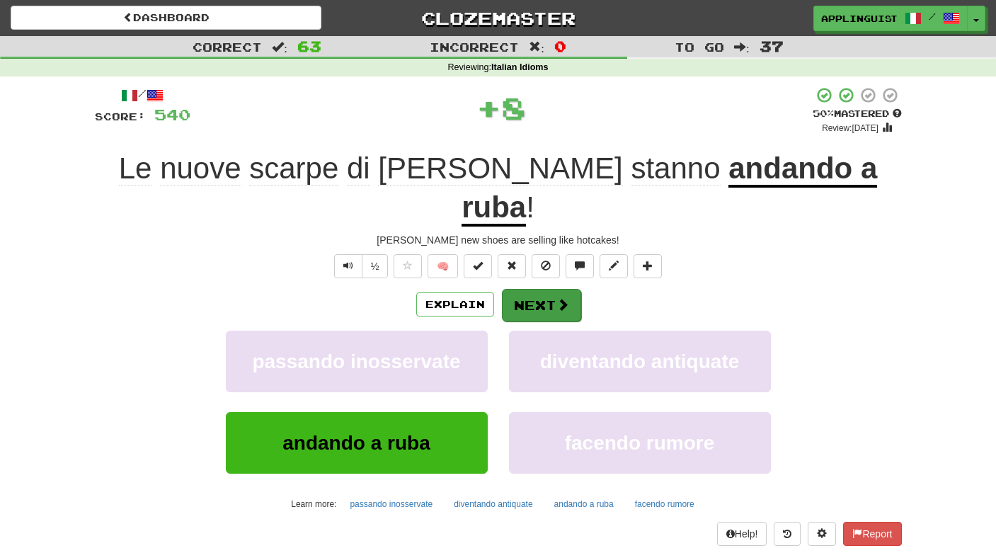
click at [538, 289] on button "Next" at bounding box center [541, 305] width 79 height 33
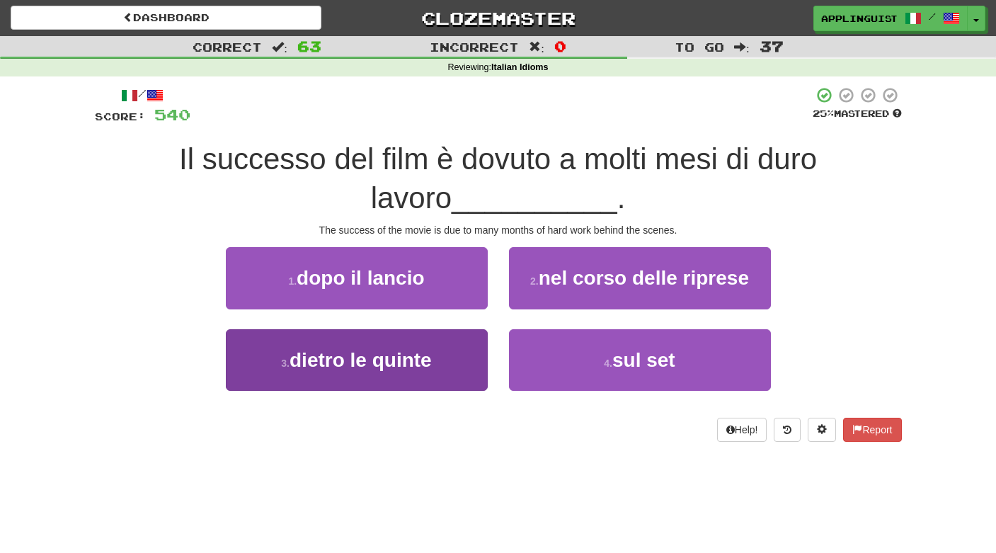
click at [429, 352] on span "dietro le quinte" at bounding box center [360, 360] width 142 height 22
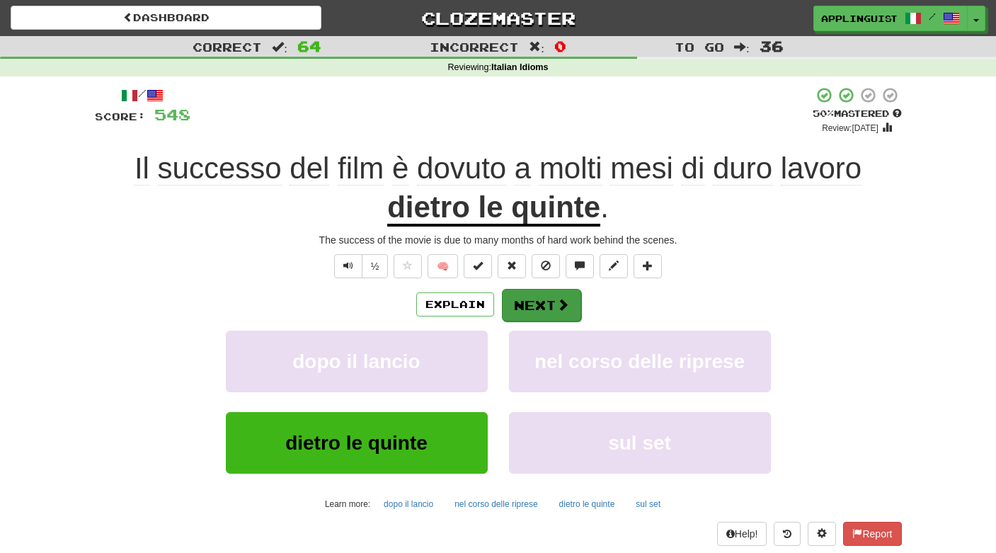
click at [543, 296] on button "Next" at bounding box center [541, 305] width 79 height 33
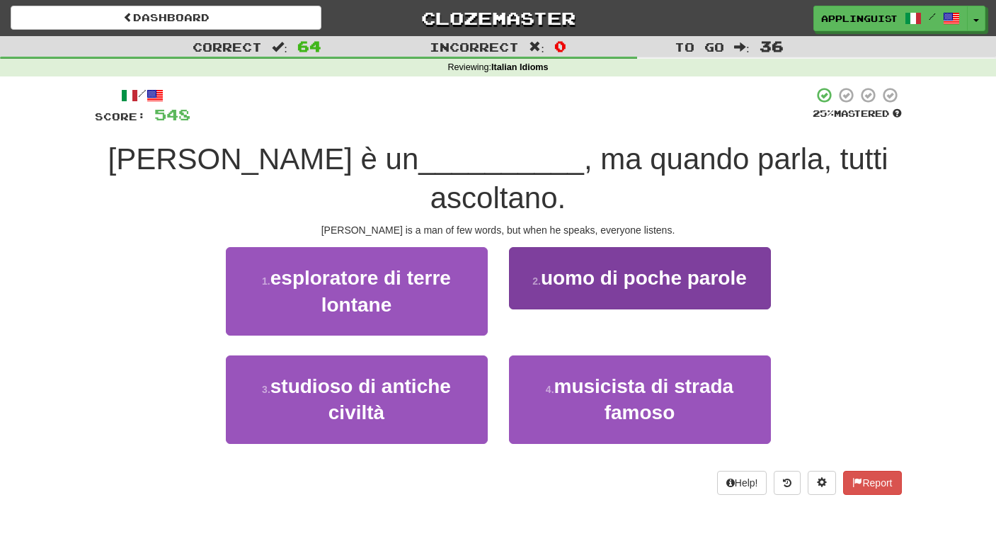
click at [601, 253] on button "2 . uomo di poche parole" at bounding box center [640, 278] width 262 height 62
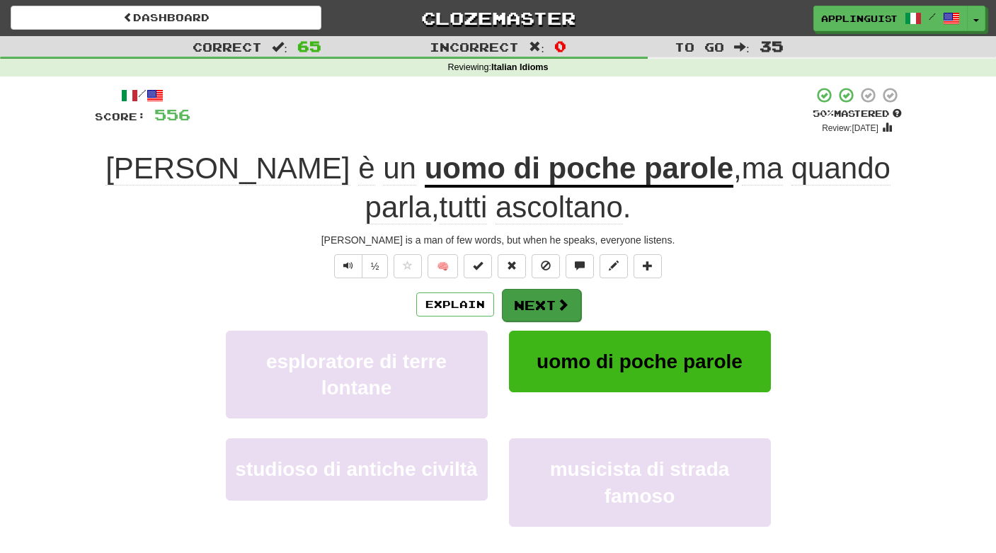
click at [545, 291] on button "Next" at bounding box center [541, 305] width 79 height 33
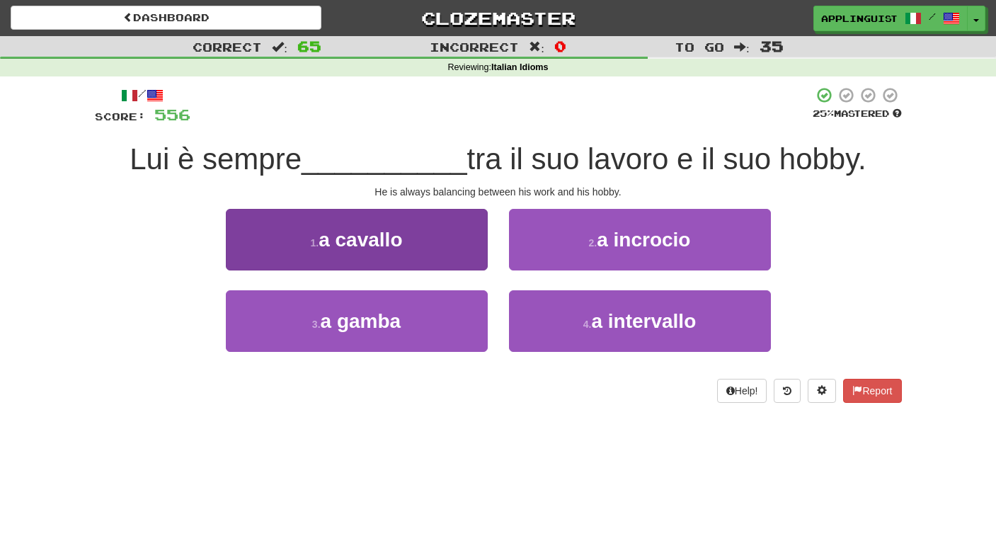
click at [413, 257] on button "1 . a cavallo" at bounding box center [357, 240] width 262 height 62
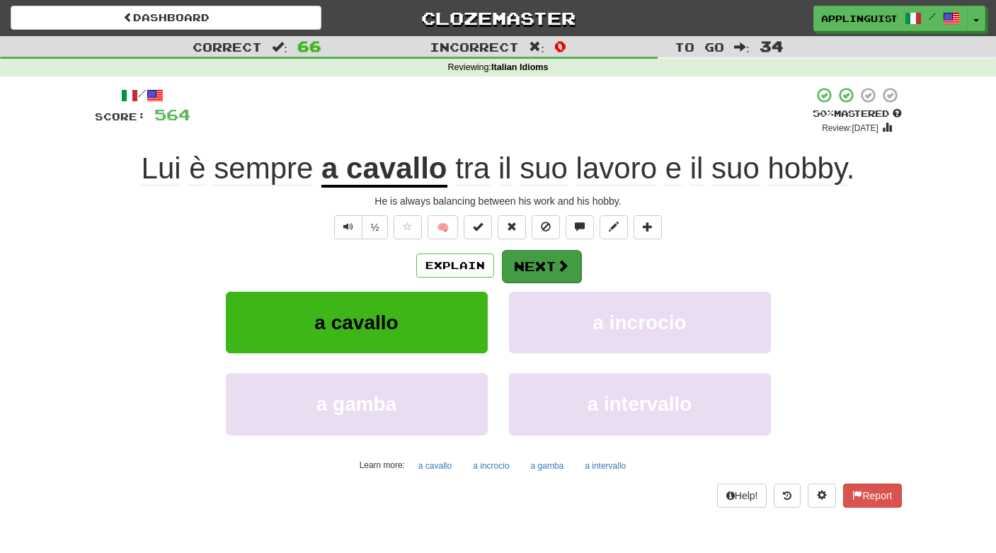
click at [530, 258] on button "Next" at bounding box center [541, 266] width 79 height 33
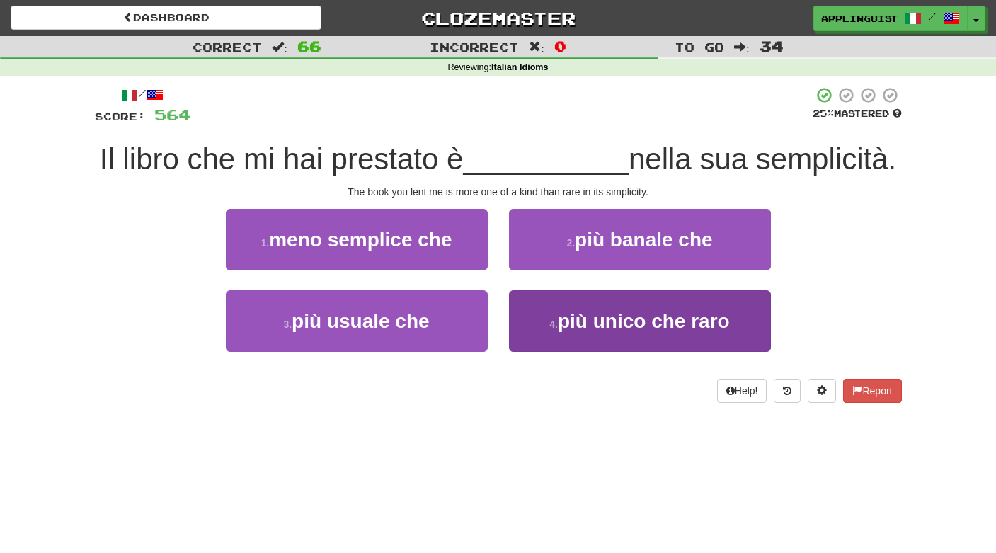
click at [600, 311] on span "più unico che raro" at bounding box center [644, 321] width 172 height 22
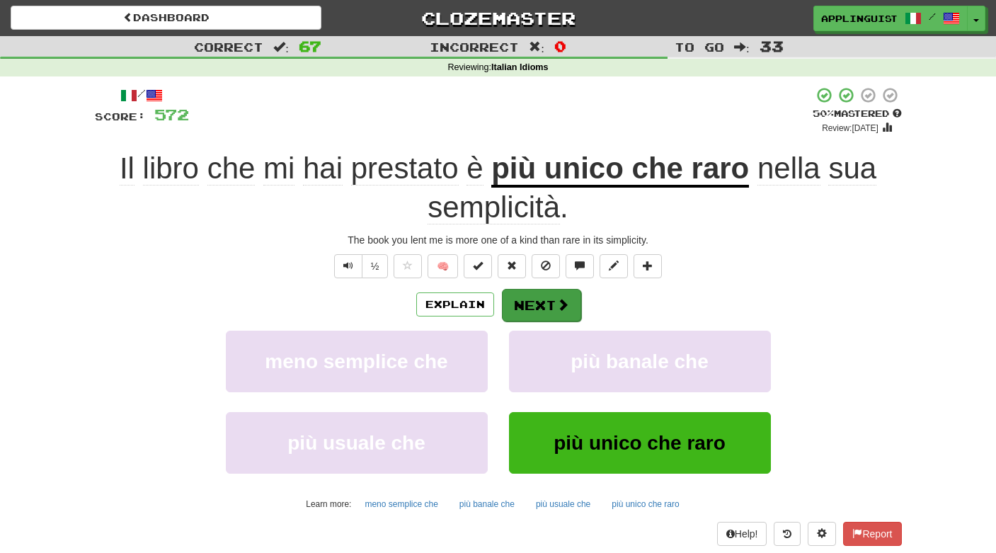
click at [553, 299] on button "Next" at bounding box center [541, 305] width 79 height 33
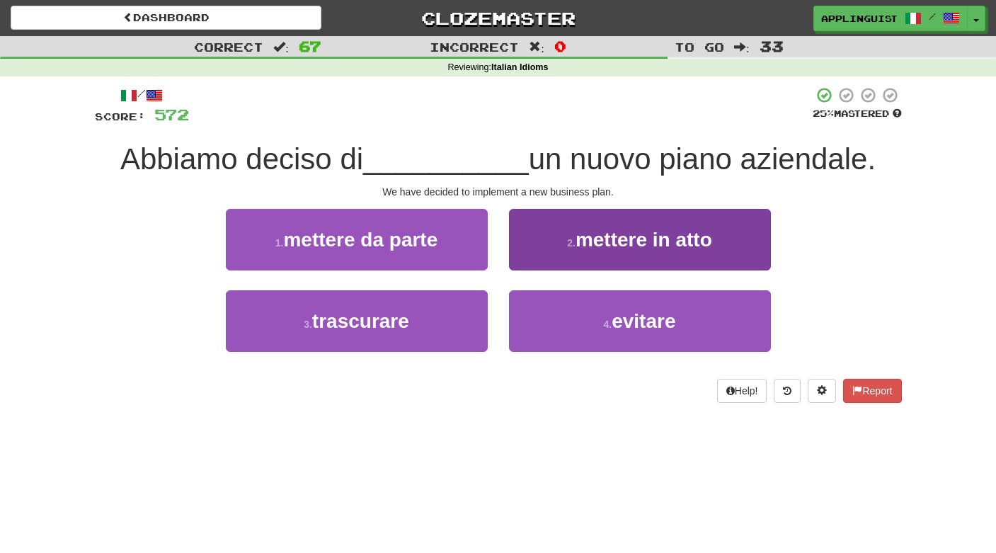
click at [600, 240] on span "mettere in atto" at bounding box center [643, 240] width 137 height 22
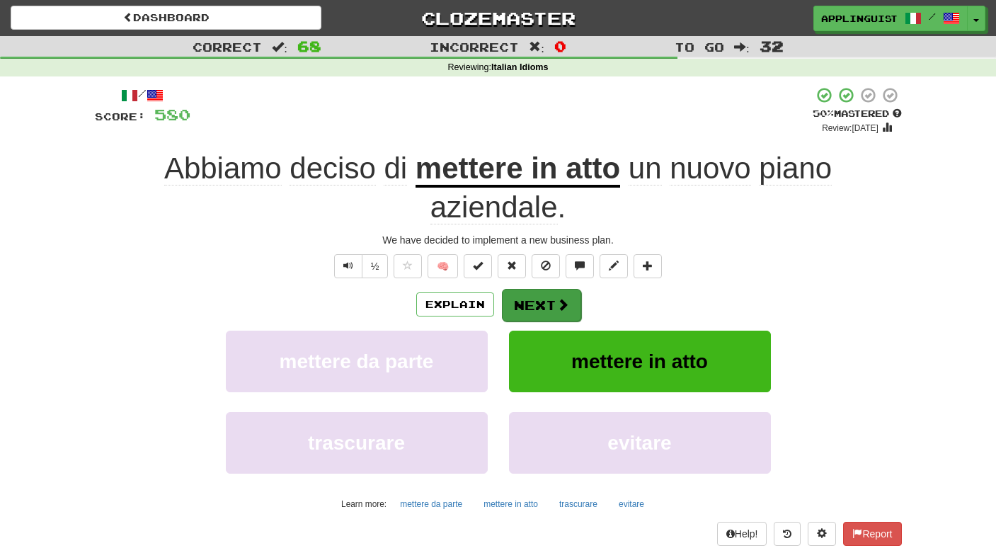
click at [541, 296] on button "Next" at bounding box center [541, 305] width 79 height 33
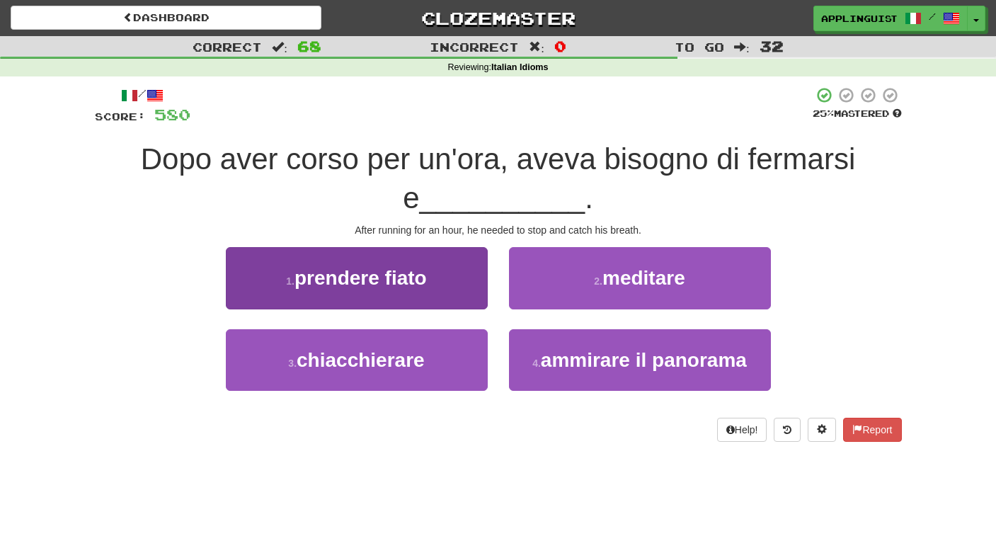
click at [448, 274] on button "1 . prendere fiato" at bounding box center [357, 278] width 262 height 62
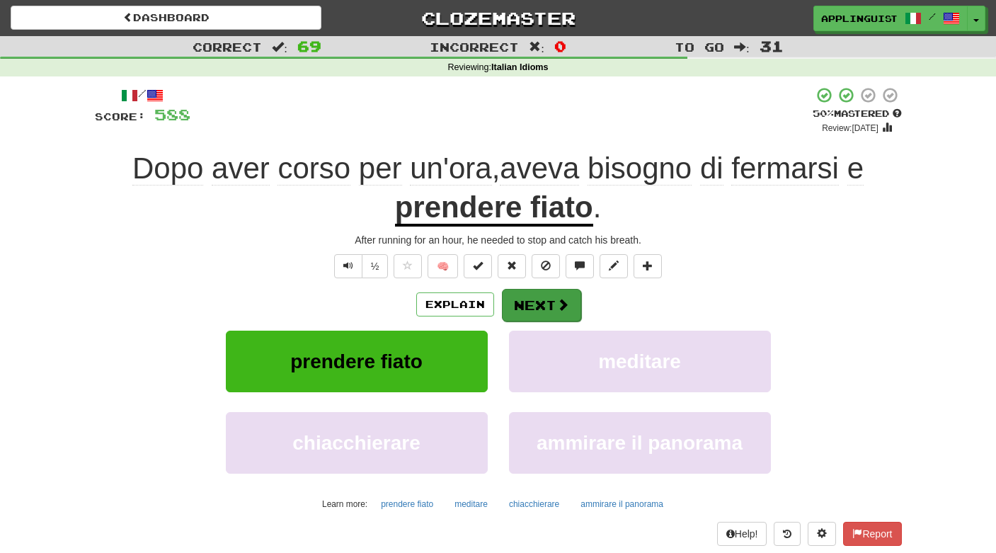
click at [563, 298] on span at bounding box center [562, 304] width 13 height 13
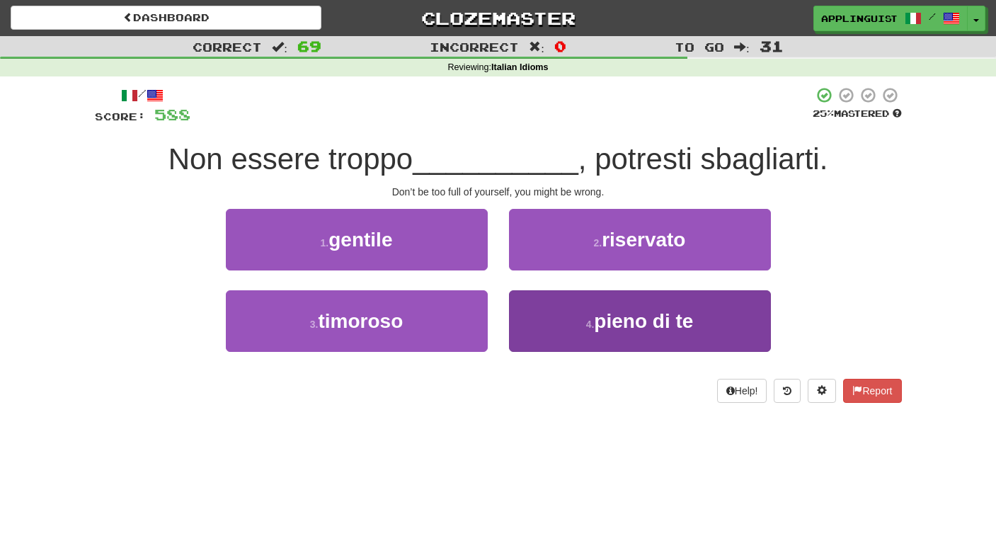
click at [584, 333] on button "4 . pieno di te" at bounding box center [640, 321] width 262 height 62
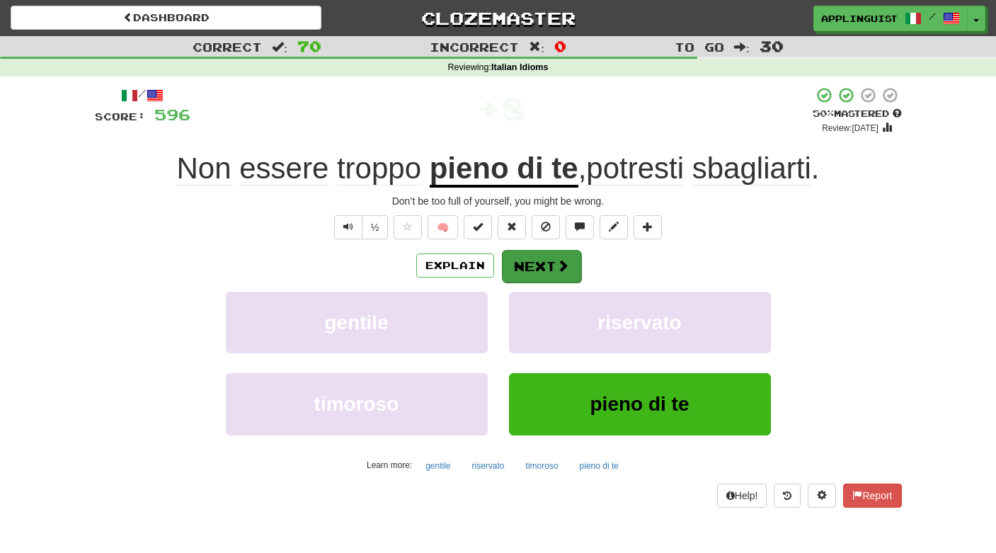
click at [556, 263] on span at bounding box center [562, 265] width 13 height 13
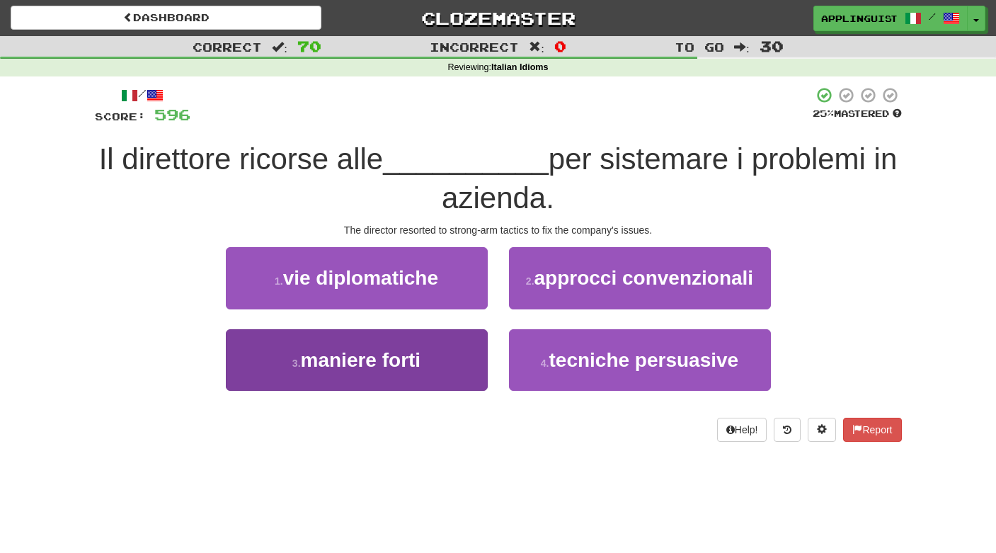
click at [461, 373] on button "3 . maniere forti" at bounding box center [357, 360] width 262 height 62
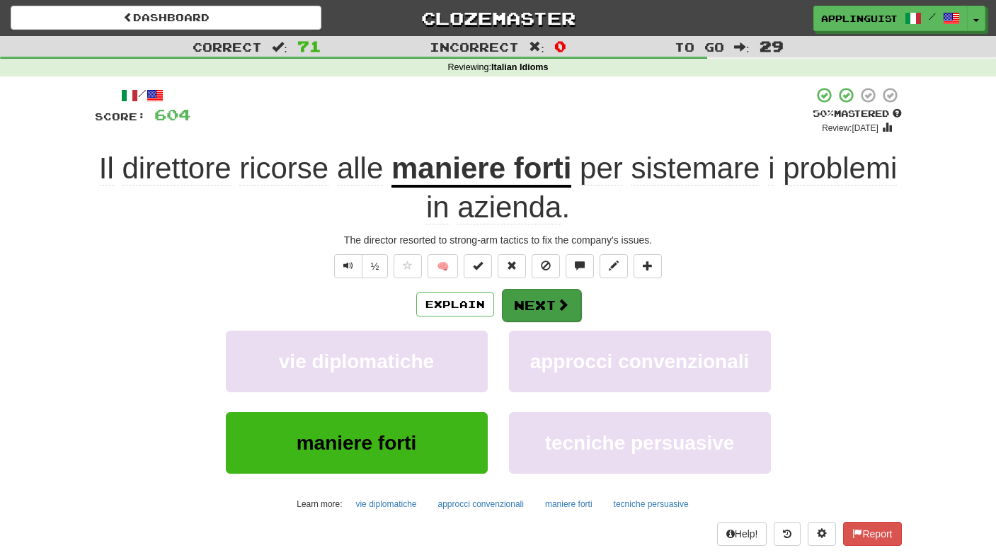
click at [533, 298] on button "Next" at bounding box center [541, 305] width 79 height 33
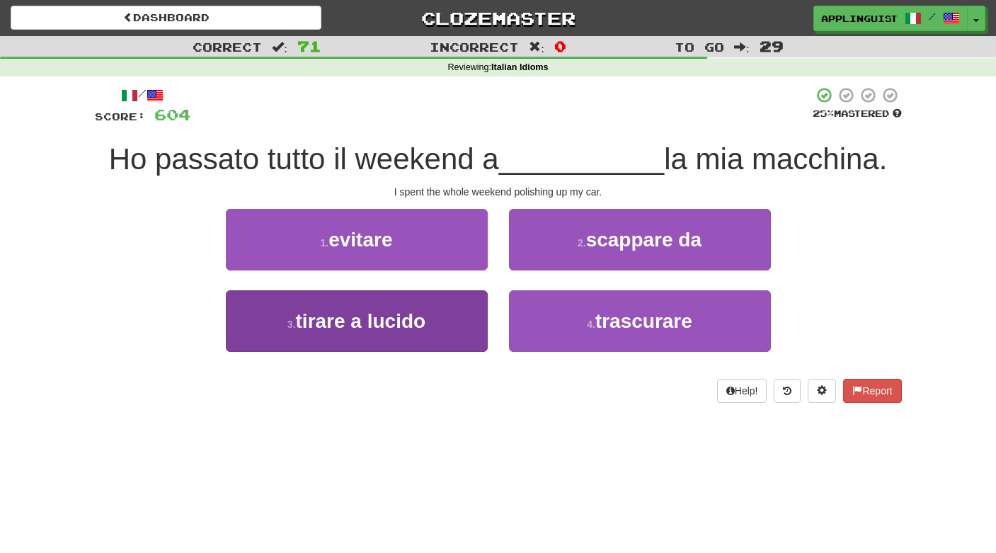
click at [447, 328] on button "3 . tirare a lucido" at bounding box center [357, 321] width 262 height 62
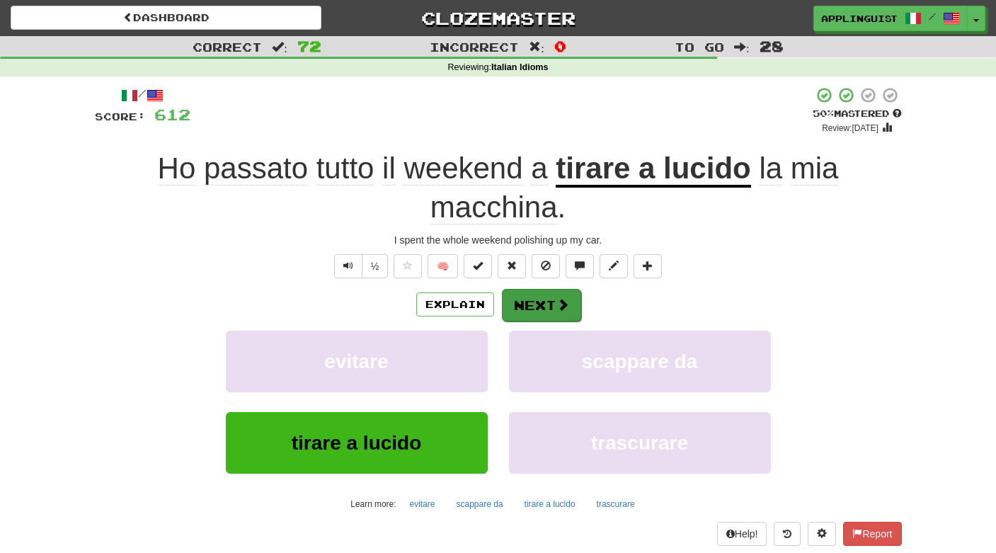
click at [550, 294] on button "Next" at bounding box center [541, 305] width 79 height 33
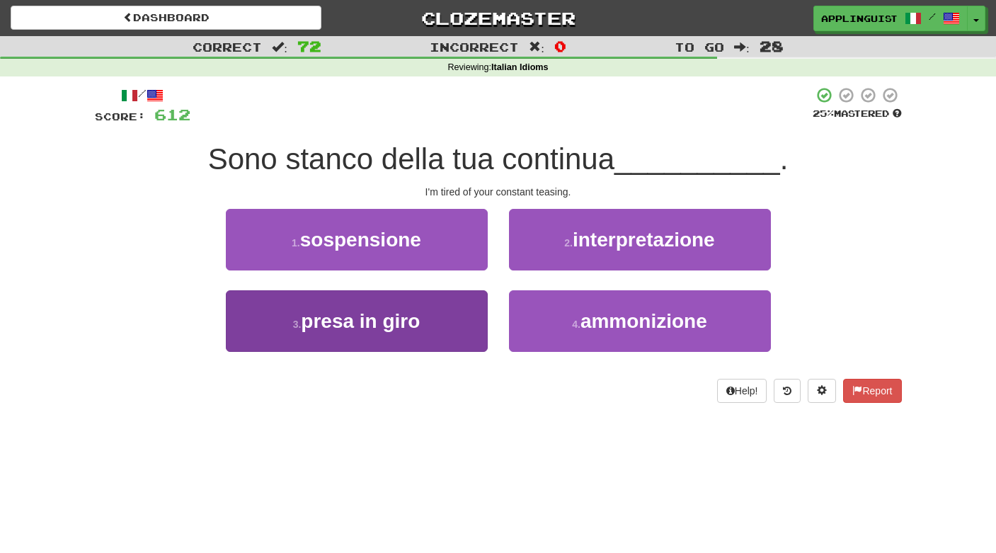
click at [466, 340] on button "3 . presa in giro" at bounding box center [357, 321] width 262 height 62
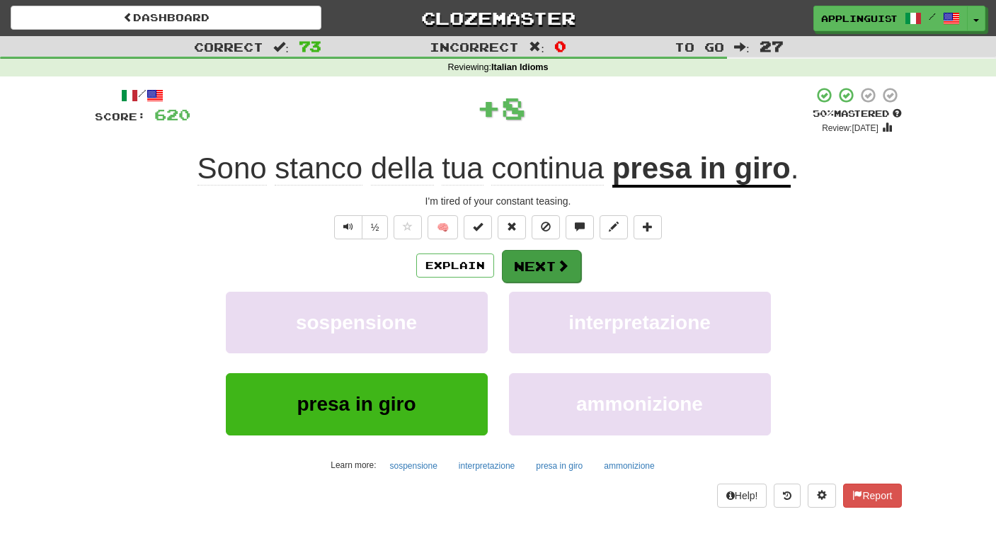
click at [539, 258] on button "Next" at bounding box center [541, 266] width 79 height 33
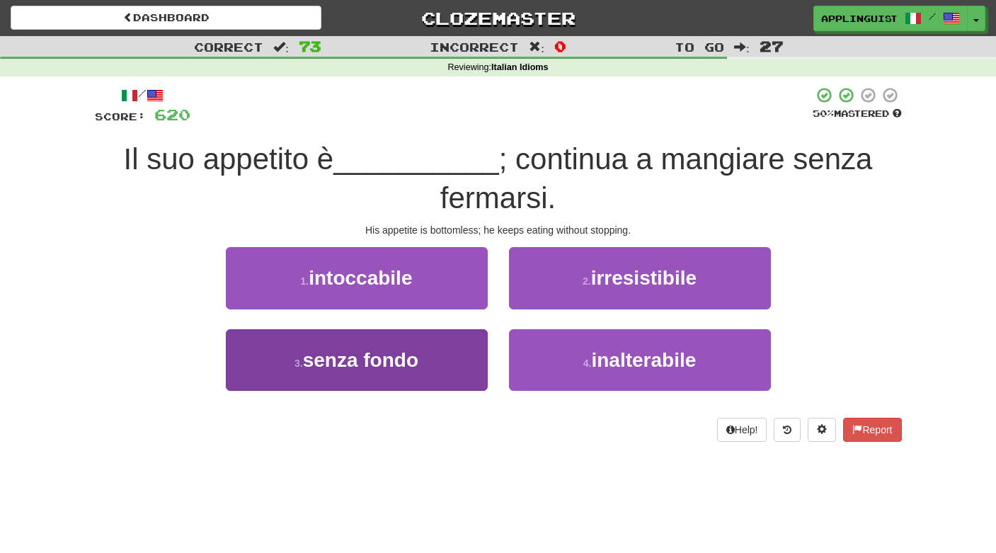
click at [465, 348] on button "3 . senza fondo" at bounding box center [357, 360] width 262 height 62
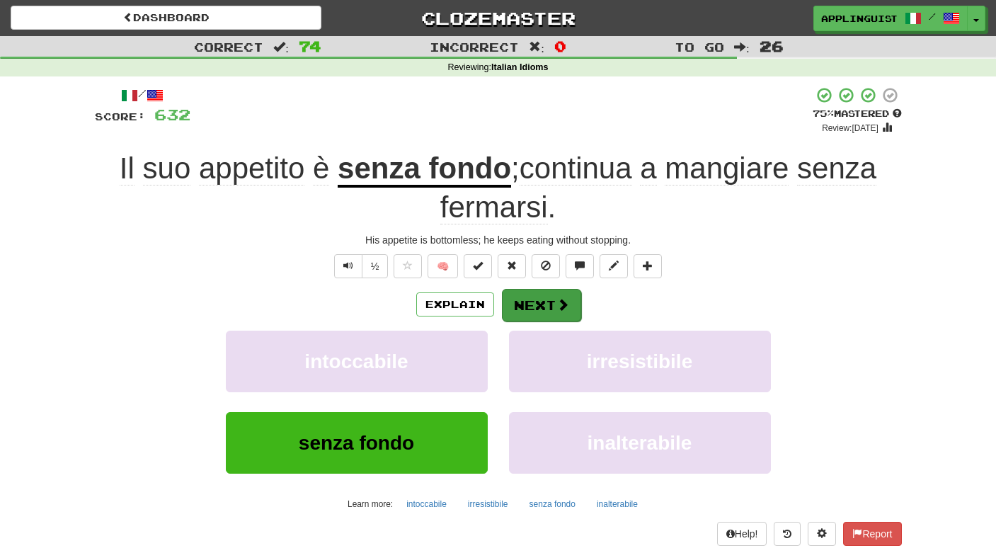
click at [525, 296] on button "Next" at bounding box center [541, 305] width 79 height 33
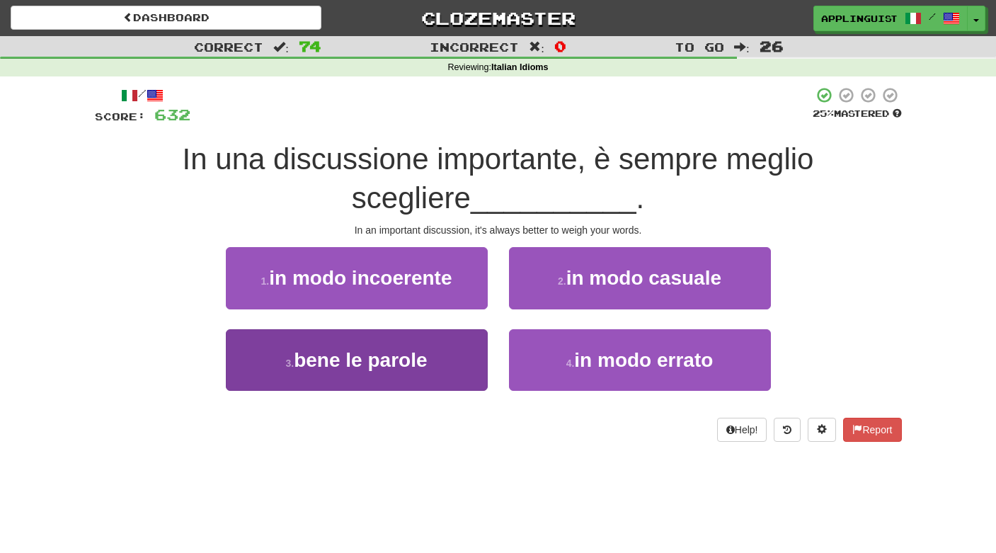
click at [476, 365] on button "3 . bene le parole" at bounding box center [357, 360] width 262 height 62
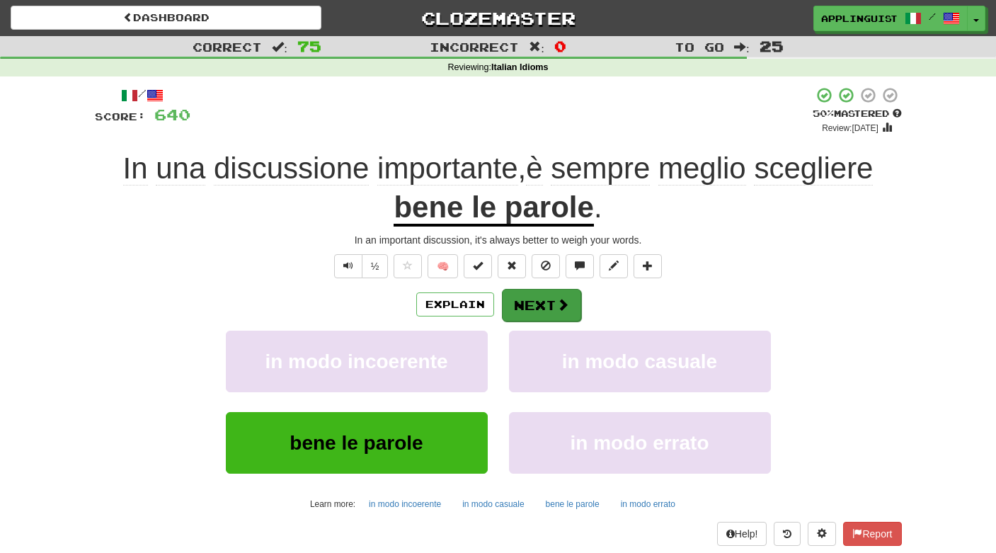
click at [524, 295] on button "Next" at bounding box center [541, 305] width 79 height 33
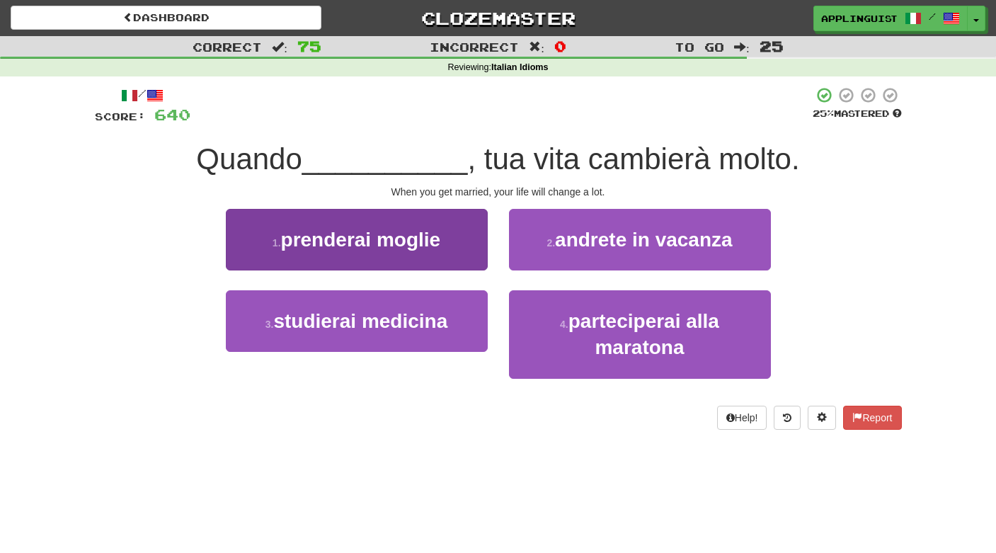
click at [425, 245] on span "prenderai moglie" at bounding box center [361, 240] width 160 height 22
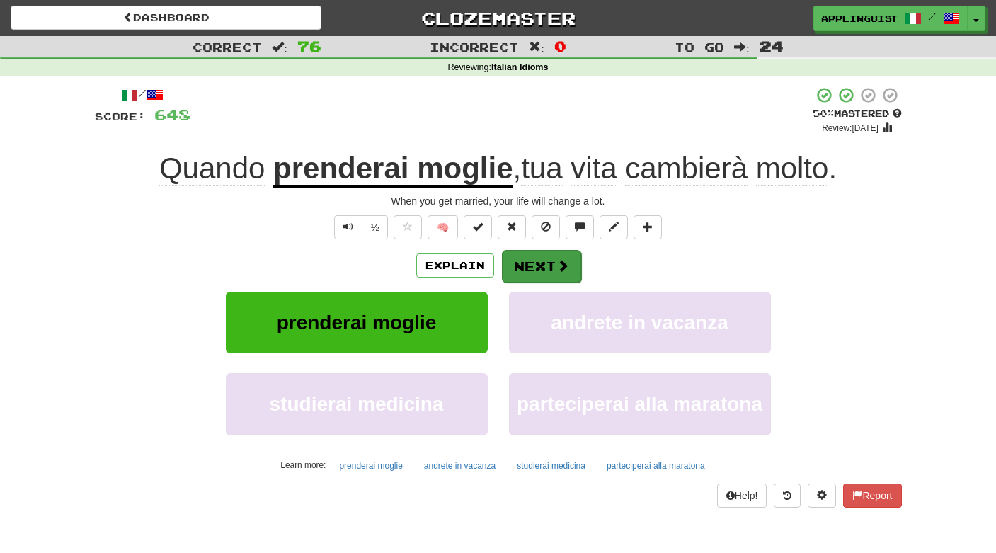
click at [550, 260] on button "Next" at bounding box center [541, 266] width 79 height 33
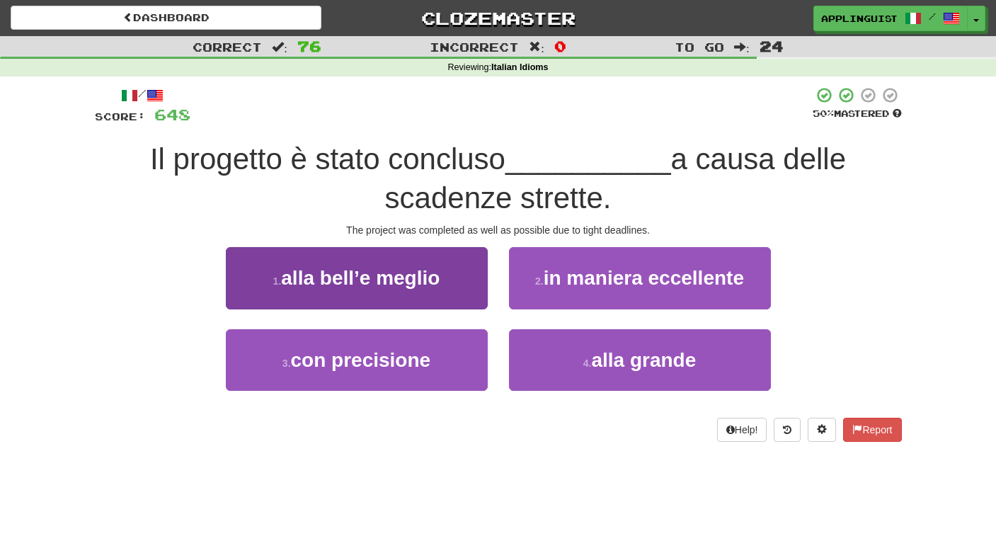
click at [403, 283] on span "alla bell’e meglio" at bounding box center [360, 278] width 158 height 22
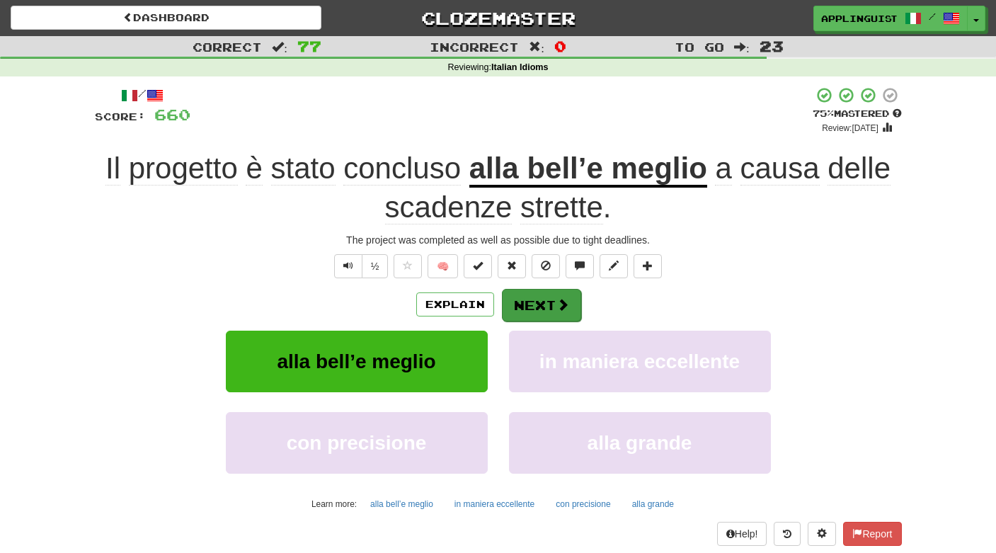
click at [564, 299] on span at bounding box center [562, 304] width 13 height 13
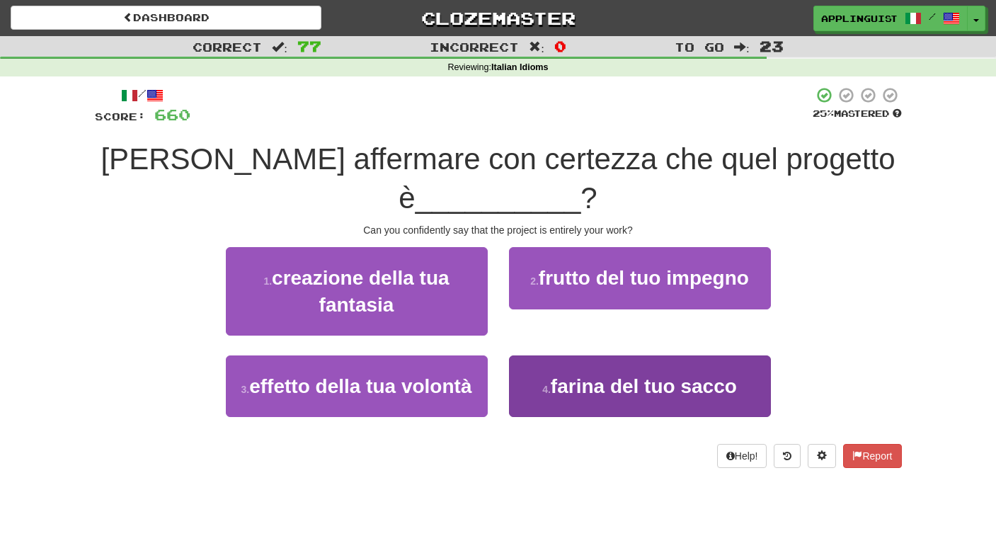
click at [564, 383] on span "farina del tuo sacco" at bounding box center [643, 386] width 186 height 22
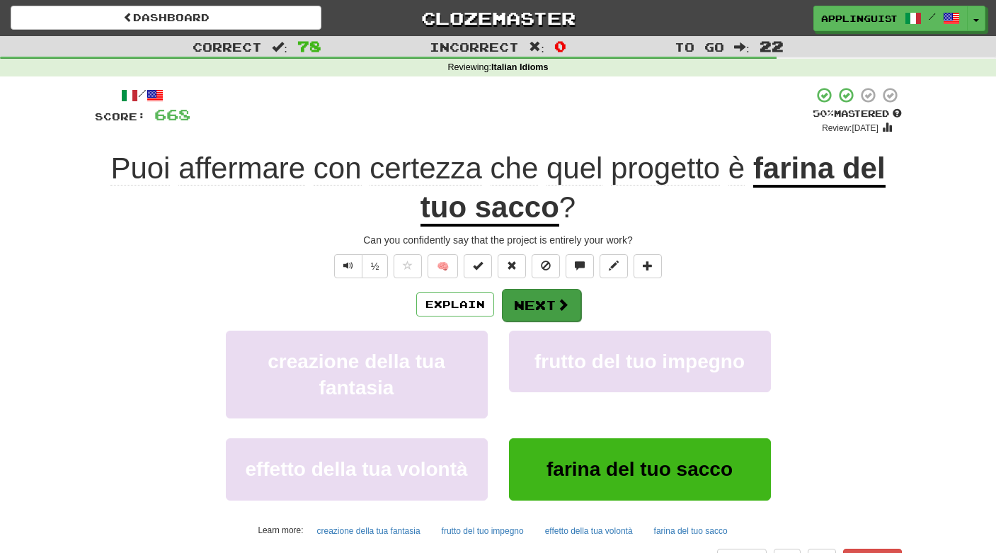
click at [532, 303] on button "Next" at bounding box center [541, 305] width 79 height 33
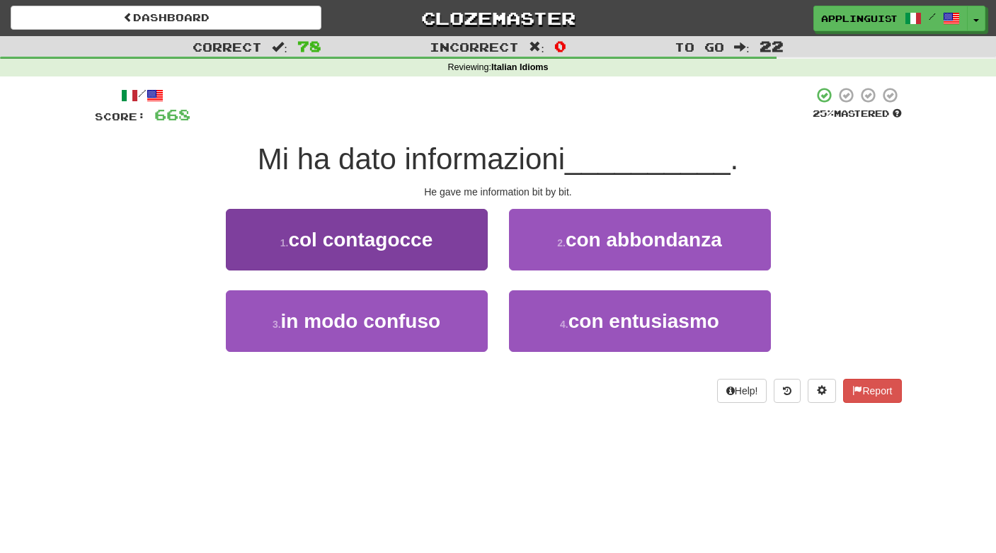
click at [430, 234] on span "col contagocce" at bounding box center [360, 240] width 144 height 22
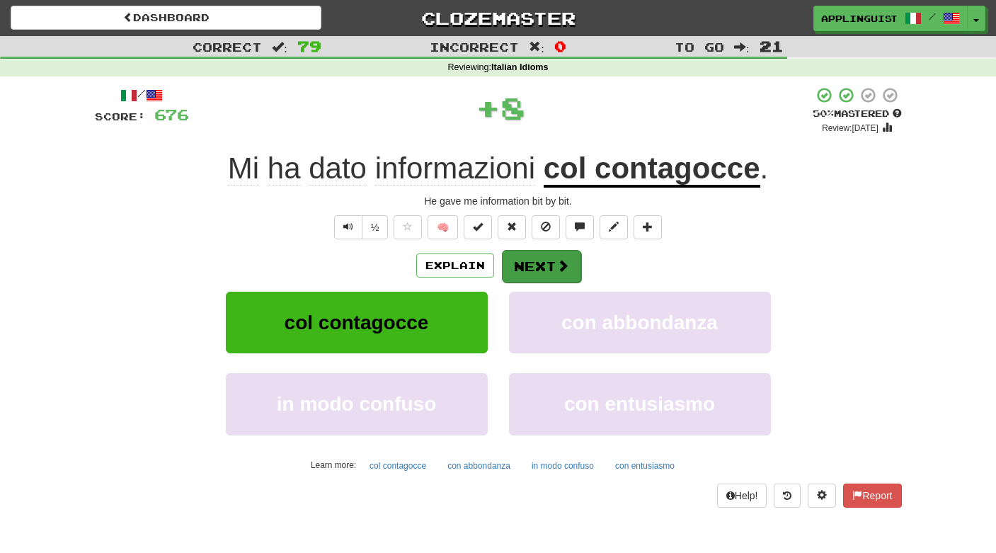
click at [559, 269] on span at bounding box center [562, 265] width 13 height 13
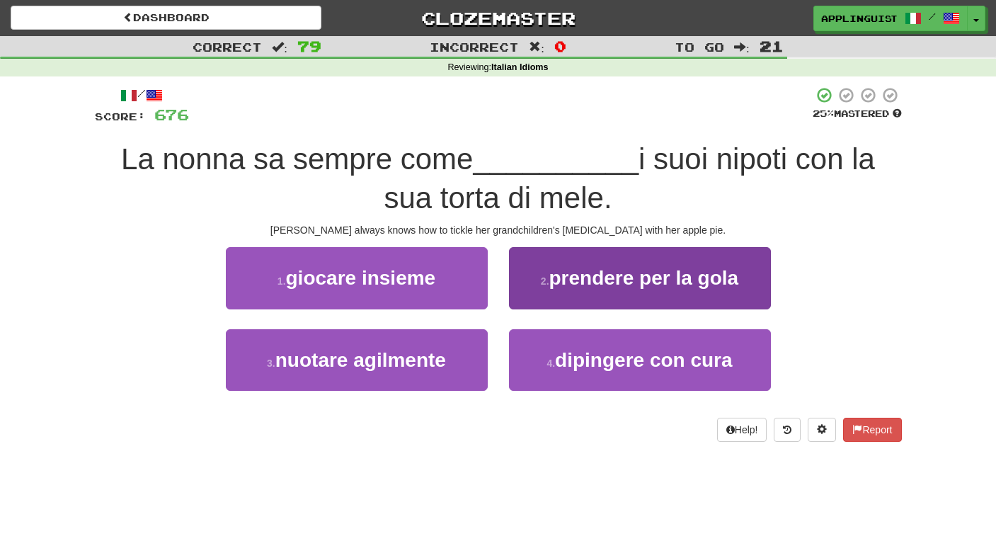
click at [573, 278] on span "prendere per la gola" at bounding box center [644, 278] width 190 height 22
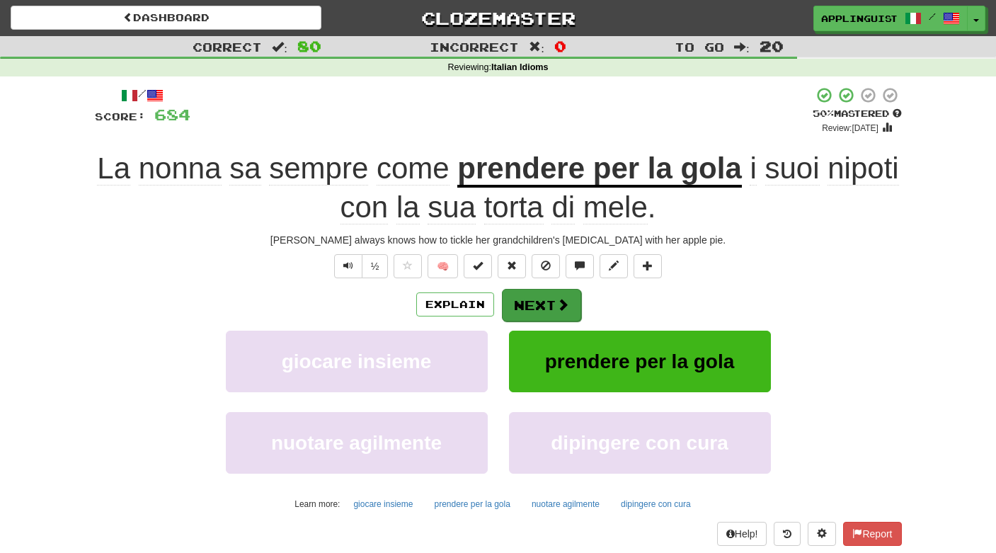
click at [558, 298] on span at bounding box center [562, 304] width 13 height 13
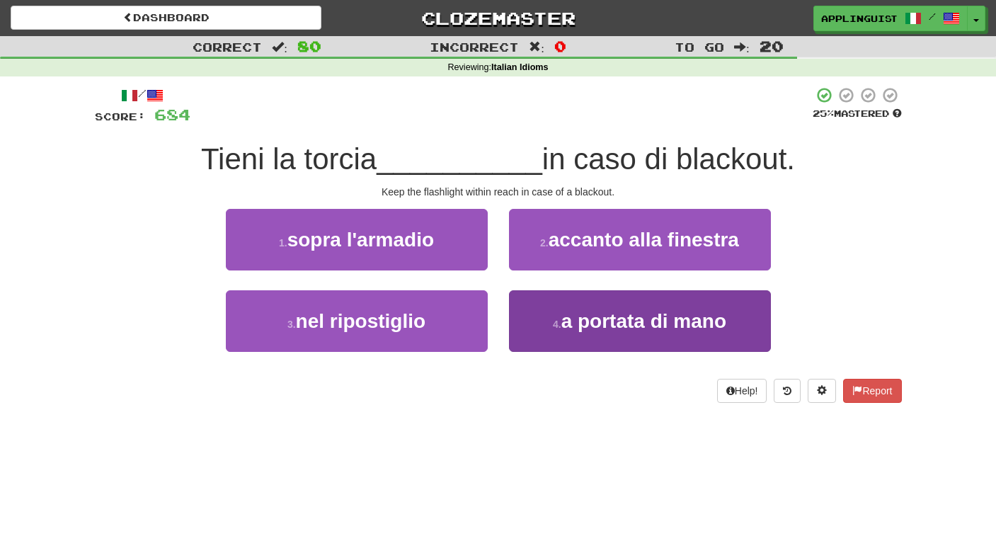
click at [577, 329] on span "a portata di mano" at bounding box center [643, 321] width 165 height 22
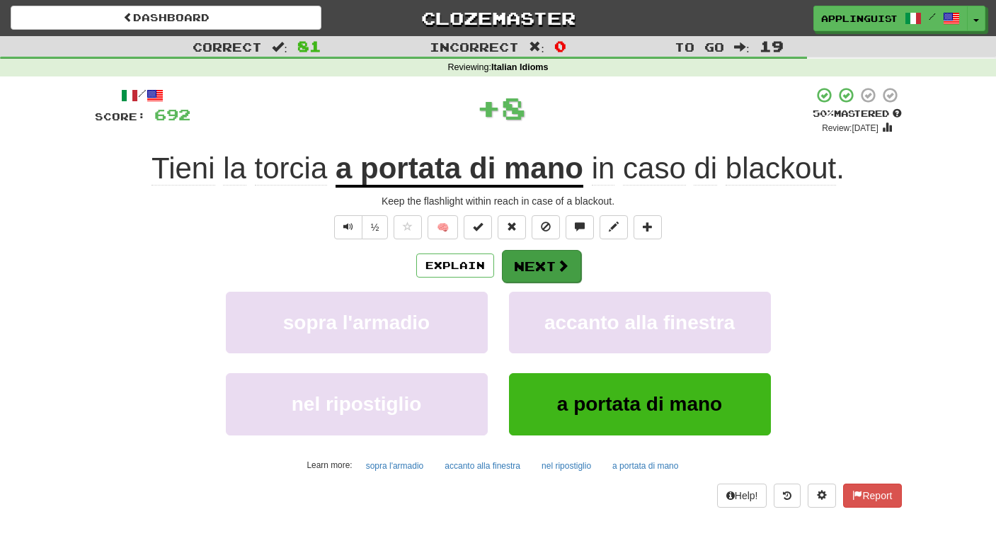
click at [548, 257] on button "Next" at bounding box center [541, 266] width 79 height 33
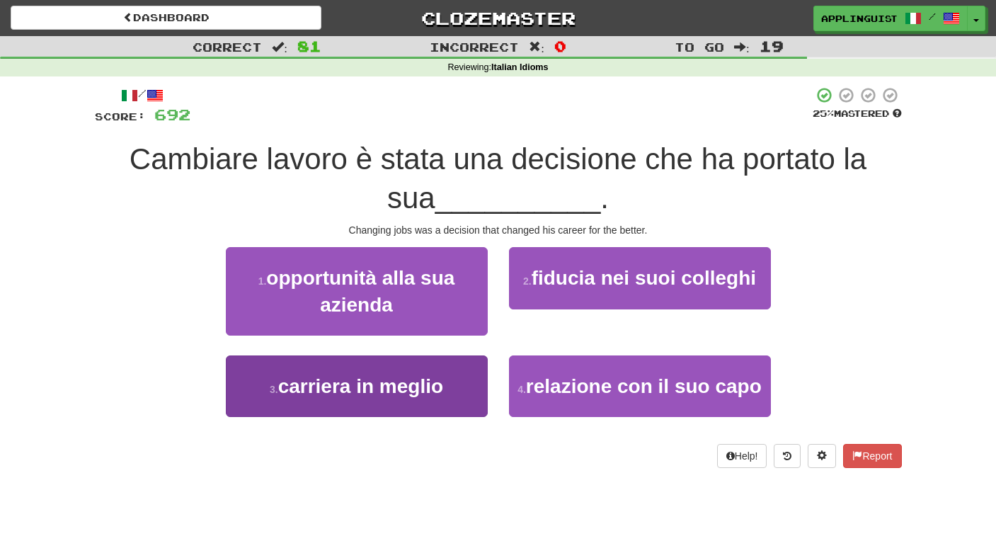
click at [483, 394] on button "3 . carriera in meglio" at bounding box center [357, 386] width 262 height 62
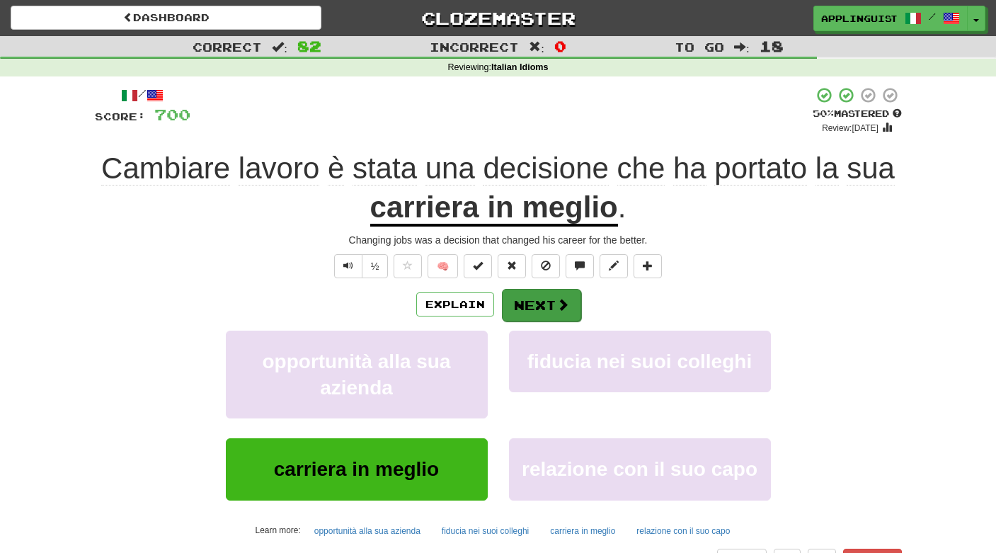
click at [567, 300] on span at bounding box center [562, 304] width 13 height 13
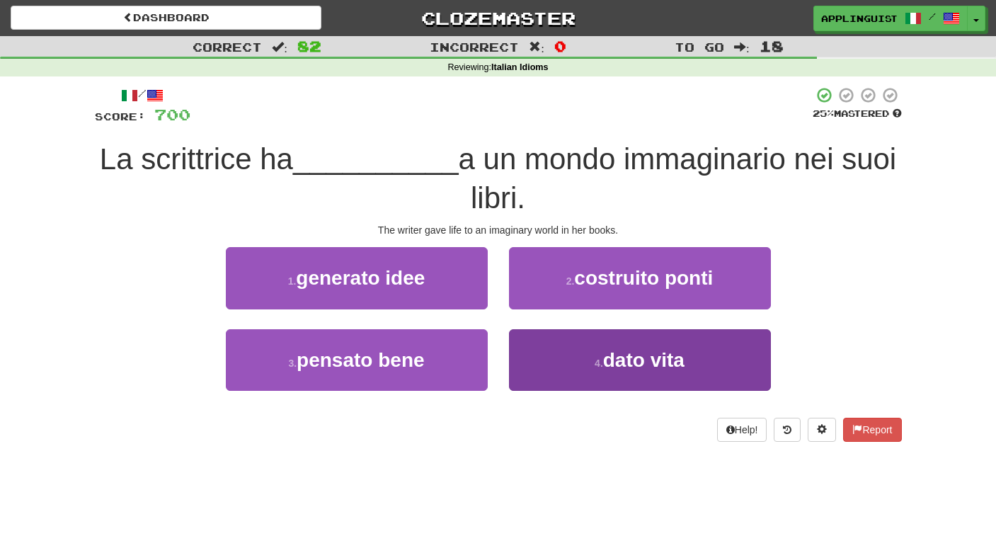
click at [621, 363] on span "dato vita" at bounding box center [643, 360] width 81 height 22
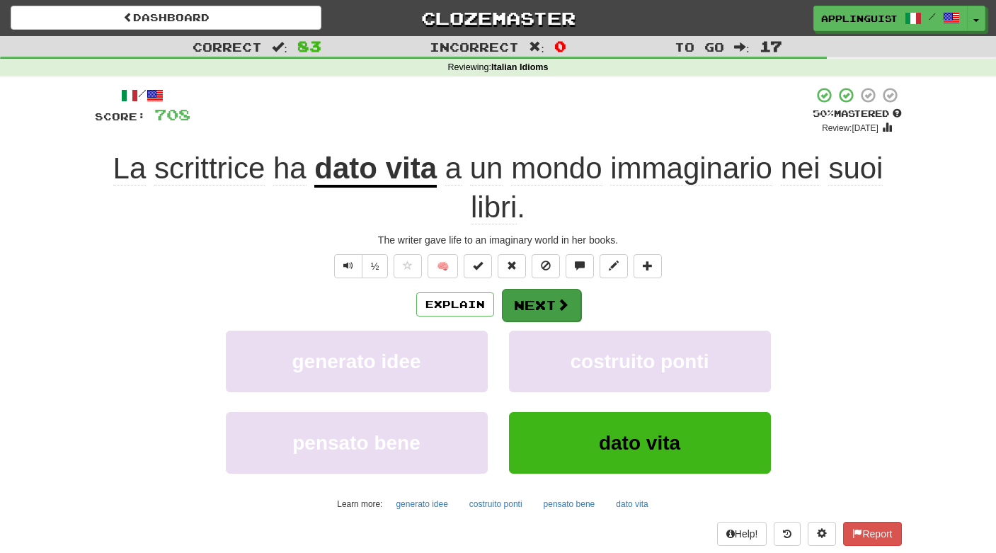
click at [557, 294] on button "Next" at bounding box center [541, 305] width 79 height 33
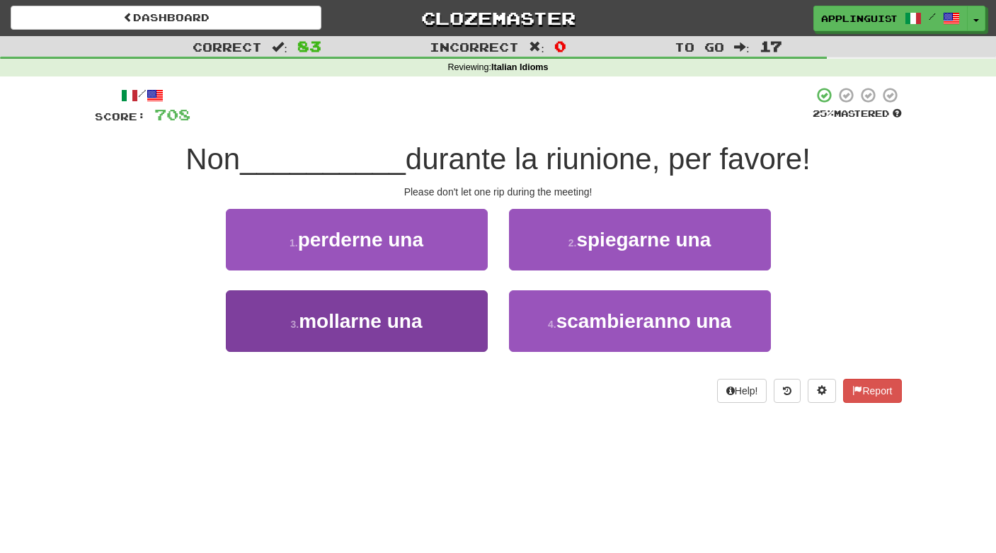
click at [449, 329] on button "3 . mollarne una" at bounding box center [357, 321] width 262 height 62
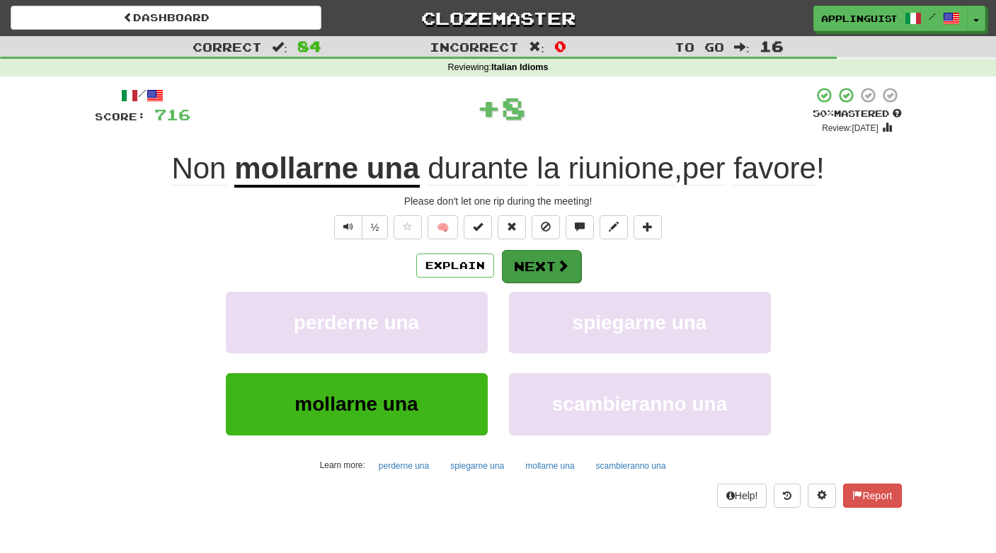
click at [547, 260] on button "Next" at bounding box center [541, 266] width 79 height 33
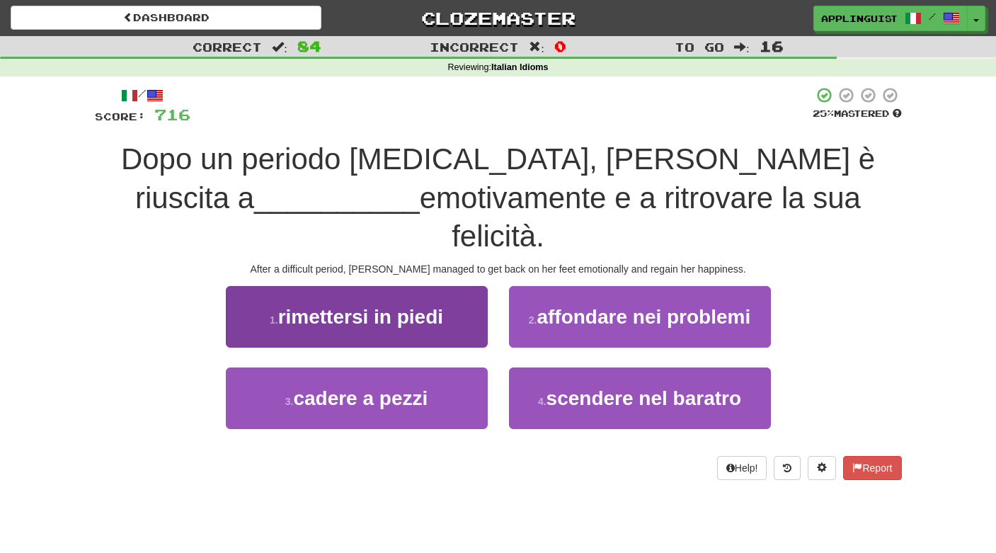
click at [428, 306] on span "rimettersi in piedi" at bounding box center [360, 317] width 165 height 22
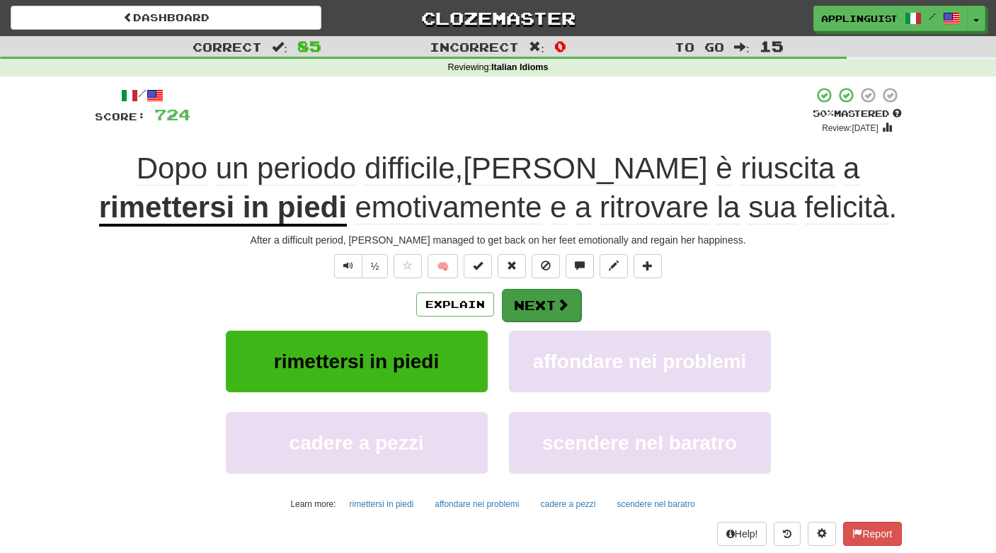
click at [552, 299] on button "Next" at bounding box center [541, 305] width 79 height 33
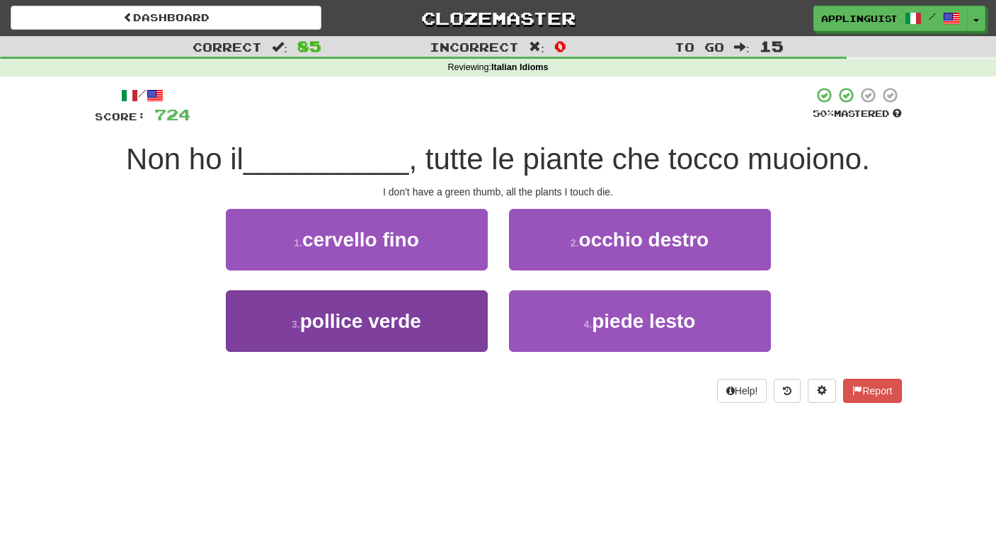
click at [459, 319] on button "3 . pollice verde" at bounding box center [357, 321] width 262 height 62
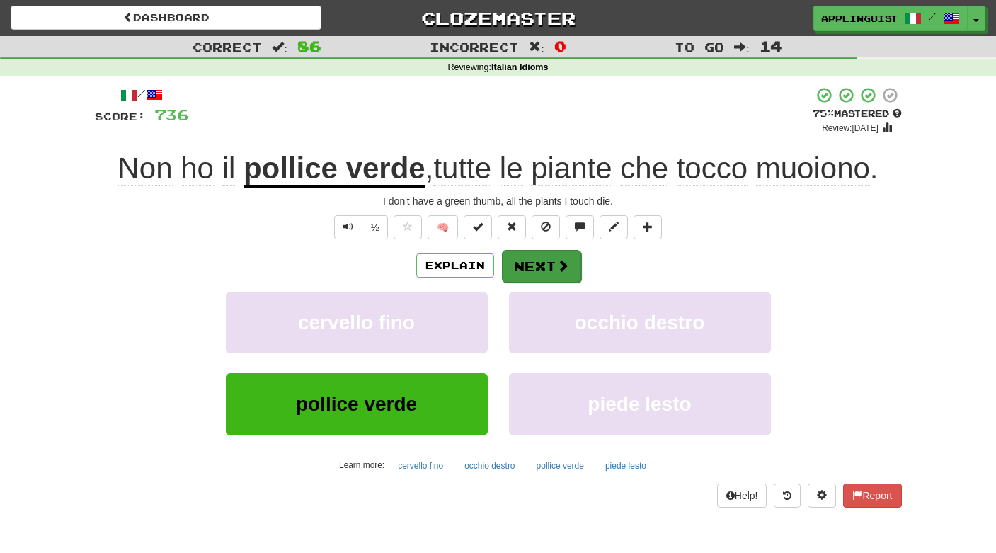
click at [563, 255] on button "Next" at bounding box center [541, 266] width 79 height 33
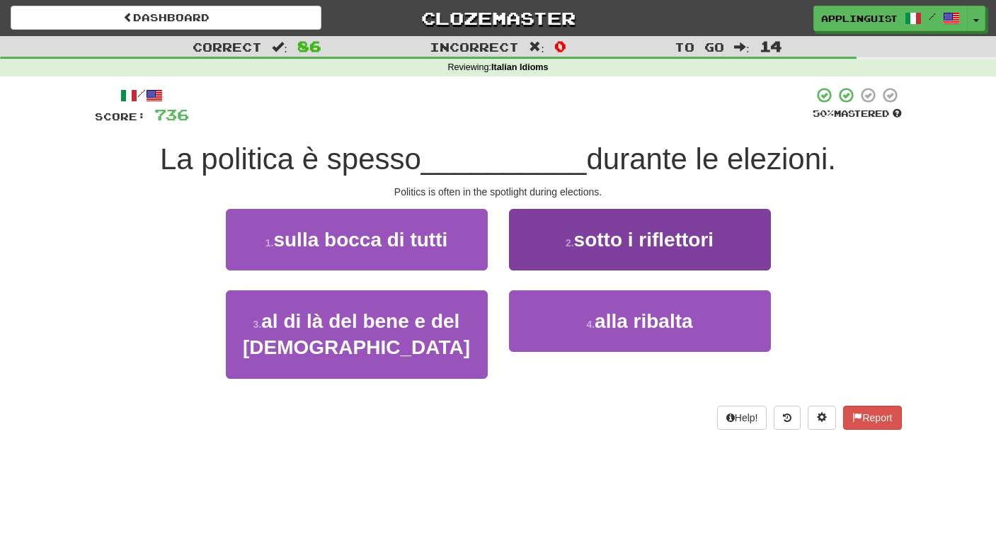
click at [628, 230] on span "sotto i riflettori" at bounding box center [644, 240] width 140 height 22
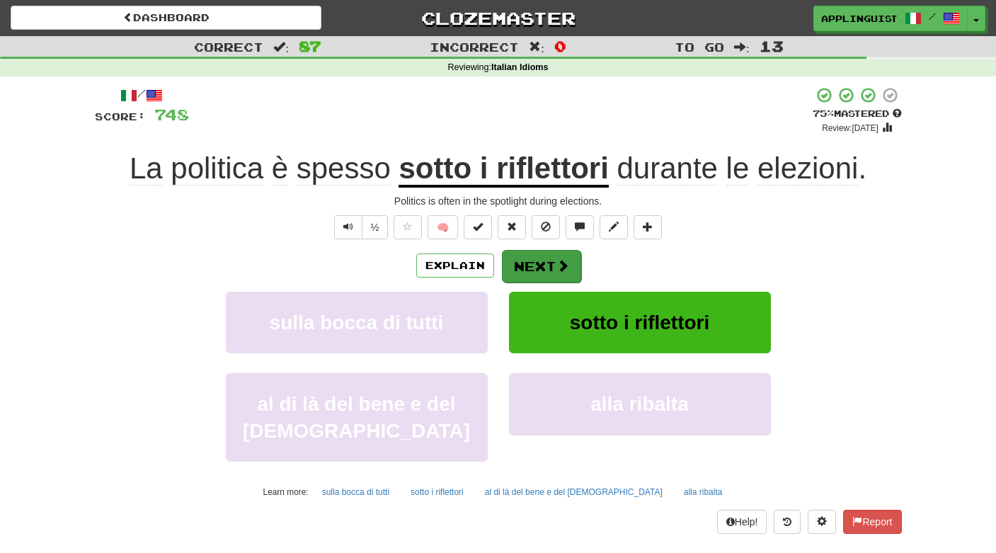
click at [553, 262] on button "Next" at bounding box center [541, 266] width 79 height 33
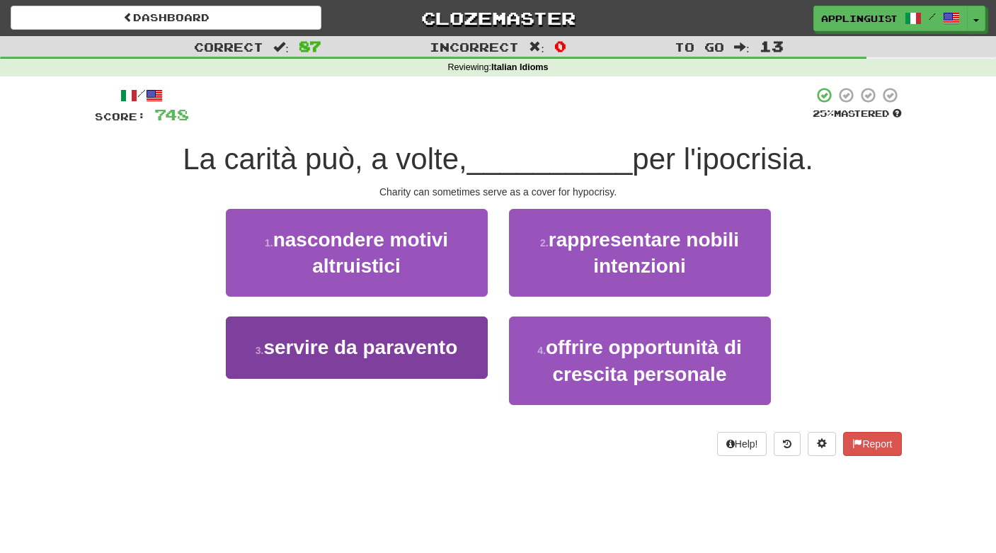
click at [425, 349] on span "servire da paravento" at bounding box center [360, 347] width 194 height 22
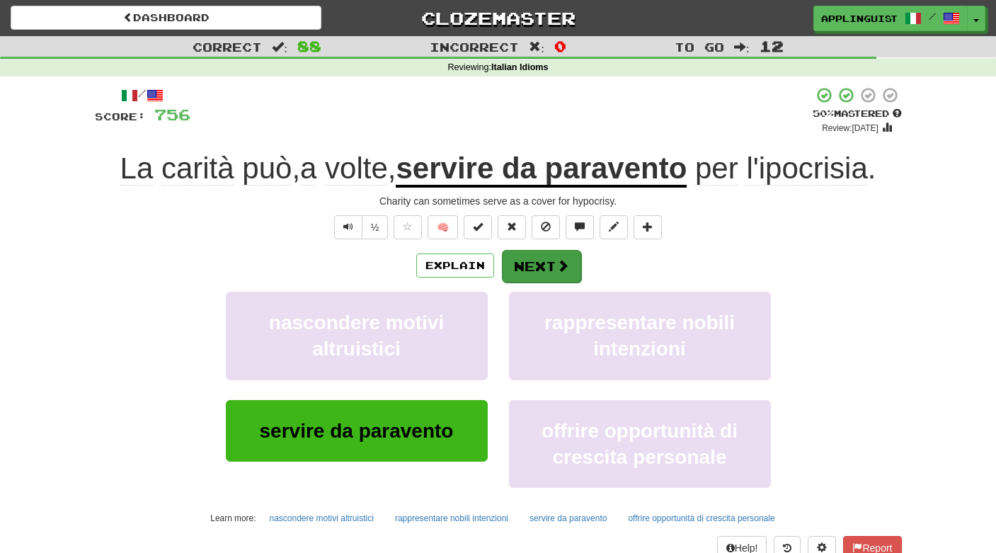
click at [558, 256] on button "Next" at bounding box center [541, 266] width 79 height 33
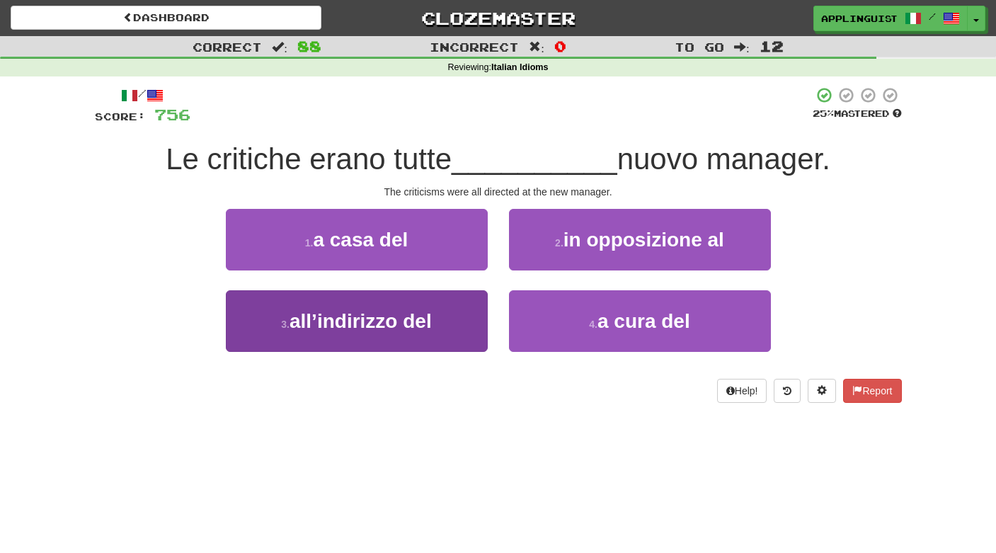
click at [438, 330] on button "3 . all’indirizzo del" at bounding box center [357, 321] width 262 height 62
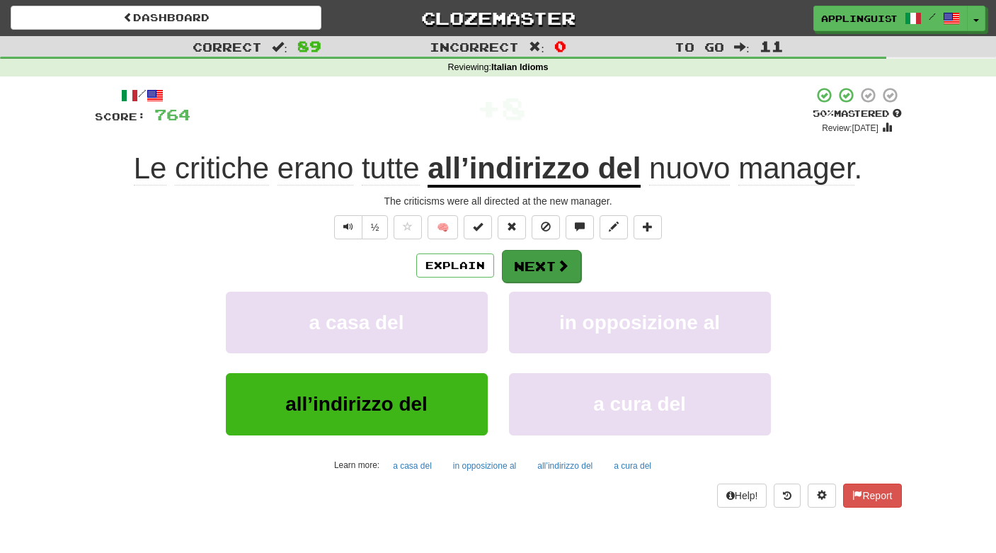
click at [553, 260] on button "Next" at bounding box center [541, 266] width 79 height 33
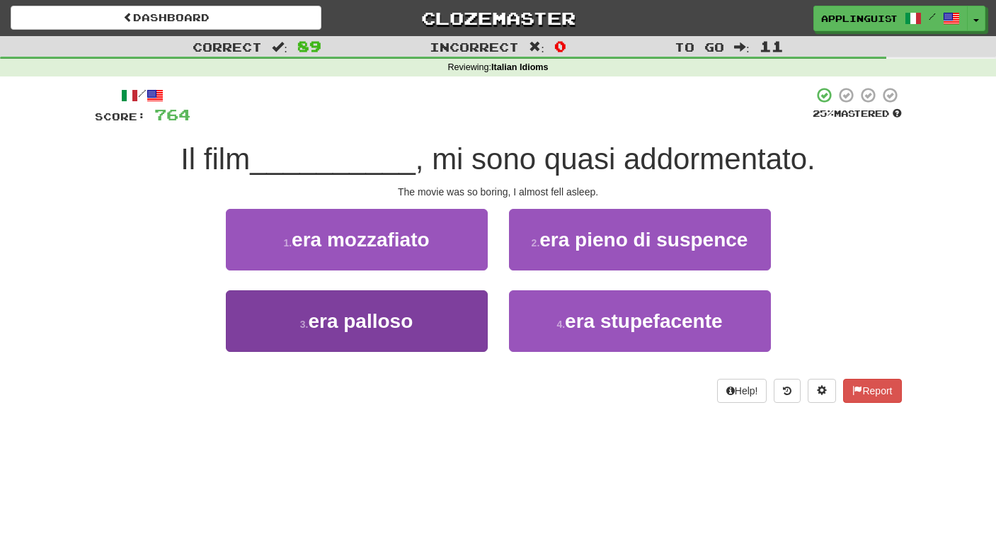
click at [454, 323] on button "3 . era palloso" at bounding box center [357, 321] width 262 height 62
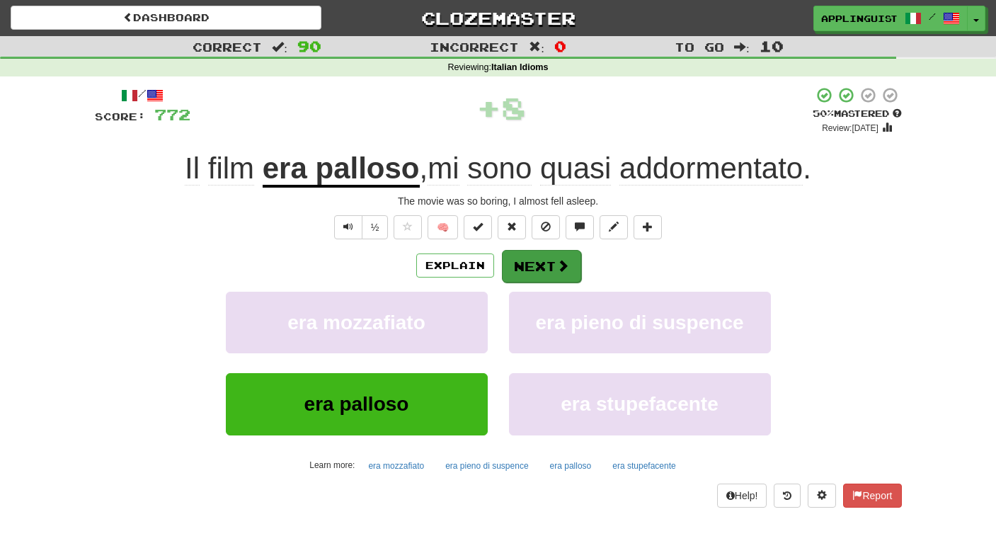
click at [549, 257] on button "Next" at bounding box center [541, 266] width 79 height 33
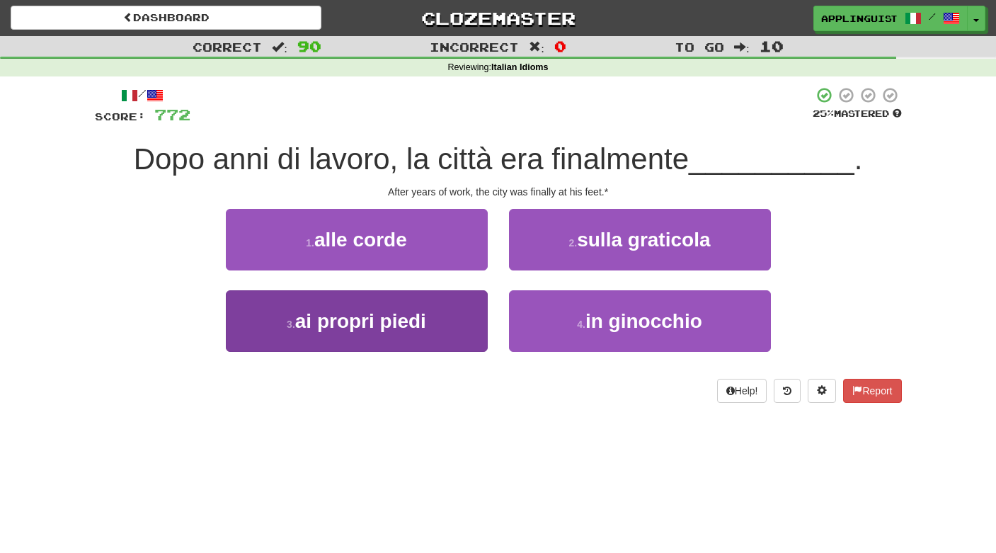
click at [458, 317] on button "3 . ai propri piedi" at bounding box center [357, 321] width 262 height 62
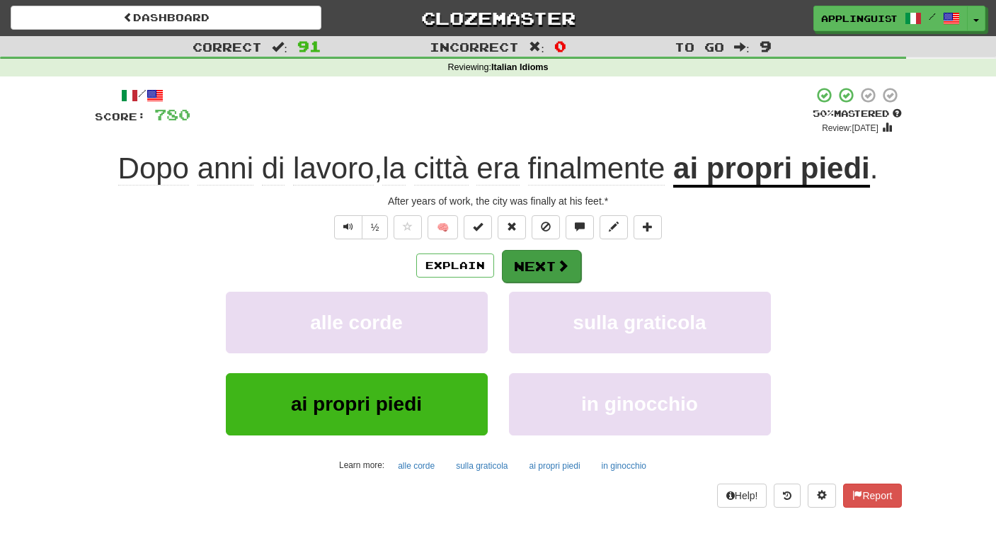
click at [542, 265] on button "Next" at bounding box center [541, 266] width 79 height 33
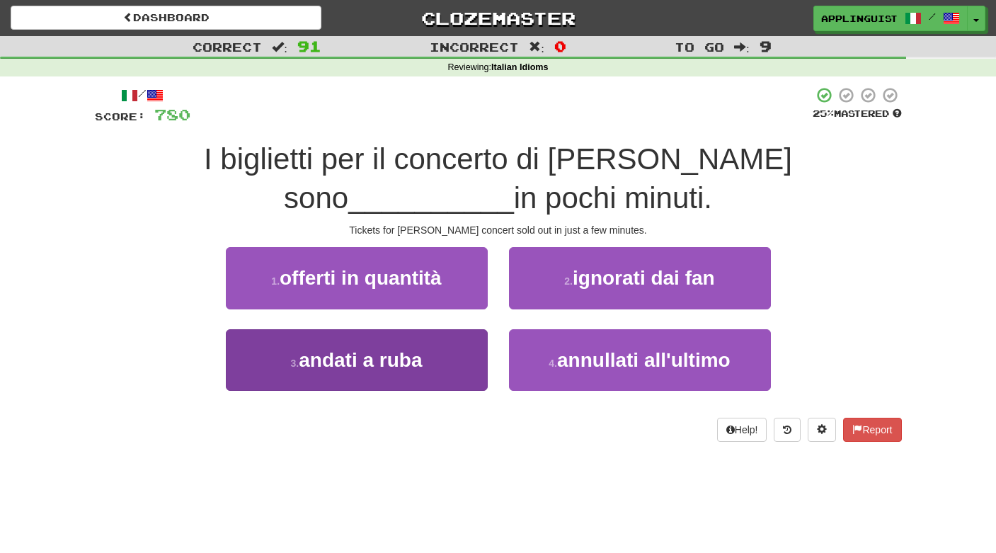
click at [466, 364] on button "3 . andati a ruba" at bounding box center [357, 360] width 262 height 62
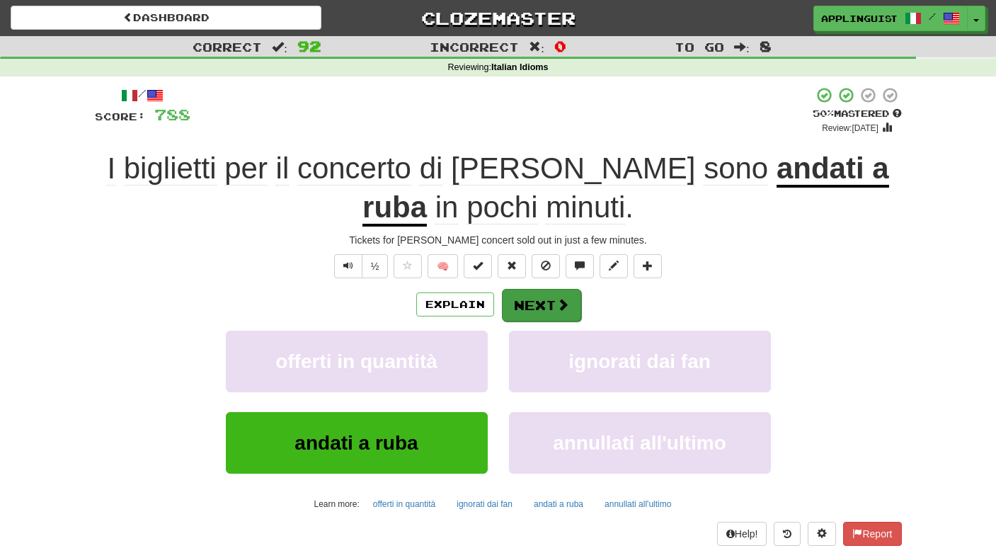
click at [556, 298] on span at bounding box center [562, 304] width 13 height 13
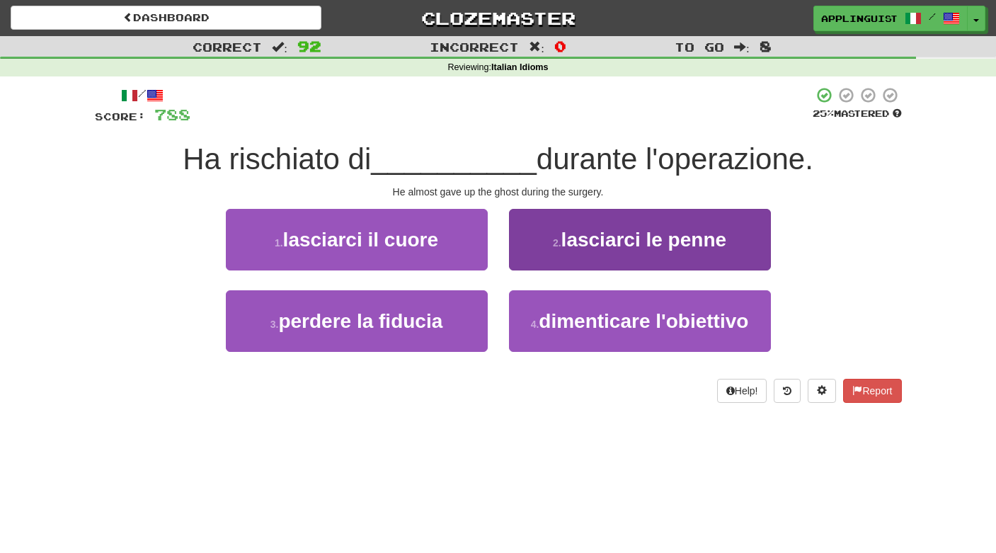
click at [604, 250] on button "2 . lasciarci le penne" at bounding box center [640, 240] width 262 height 62
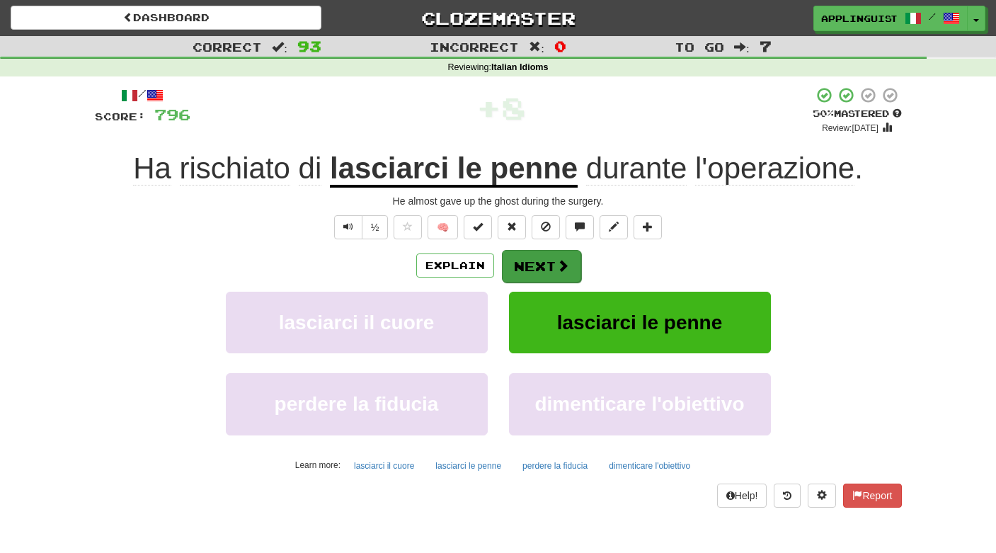
click at [543, 266] on button "Next" at bounding box center [541, 266] width 79 height 33
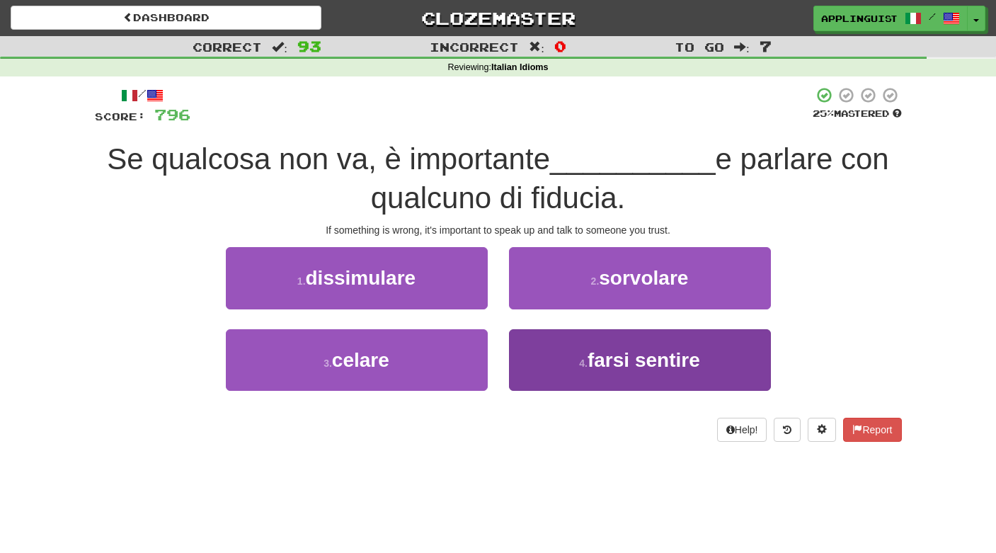
click at [580, 369] on button "4 . farsi sentire" at bounding box center [640, 360] width 262 height 62
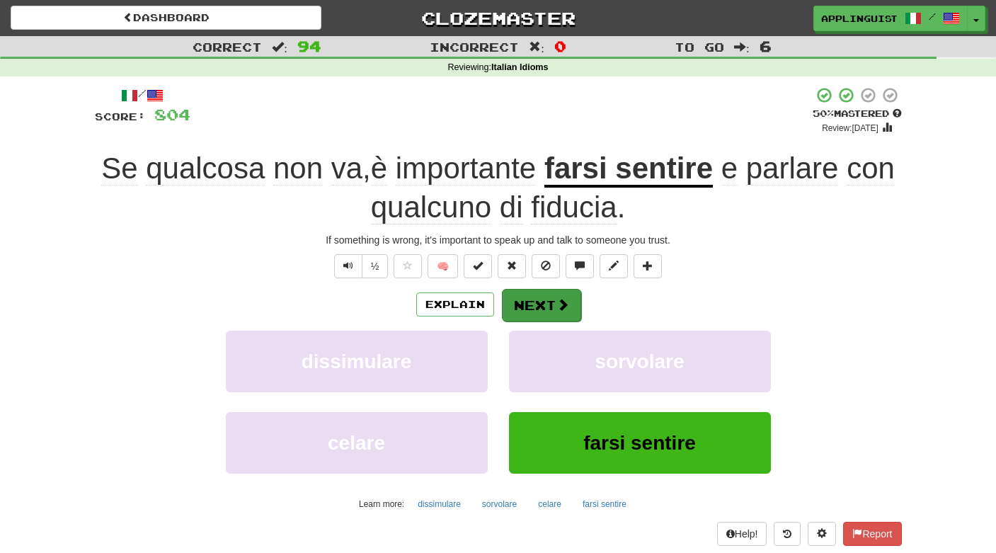
click at [551, 304] on button "Next" at bounding box center [541, 305] width 79 height 33
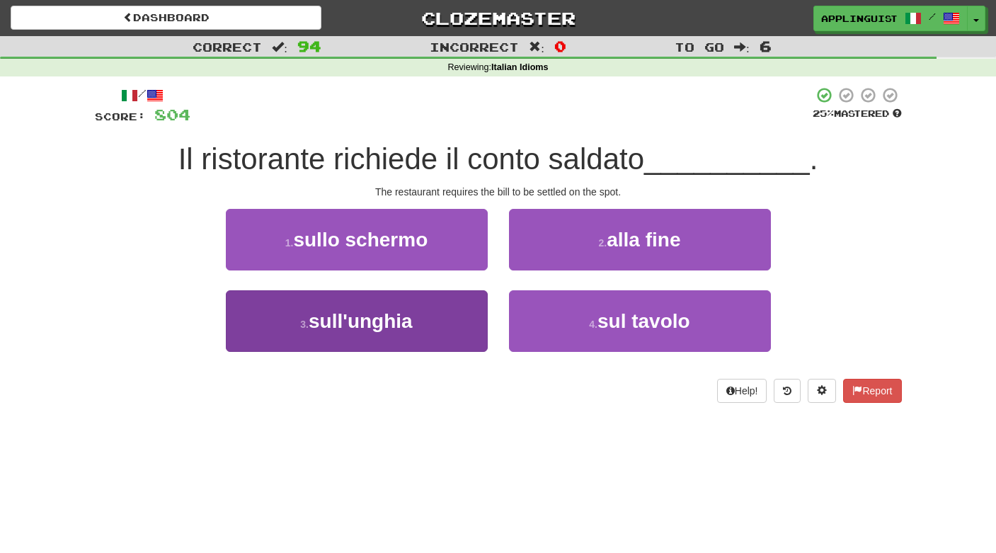
click at [421, 325] on button "3 . sull'unghia" at bounding box center [357, 321] width 262 height 62
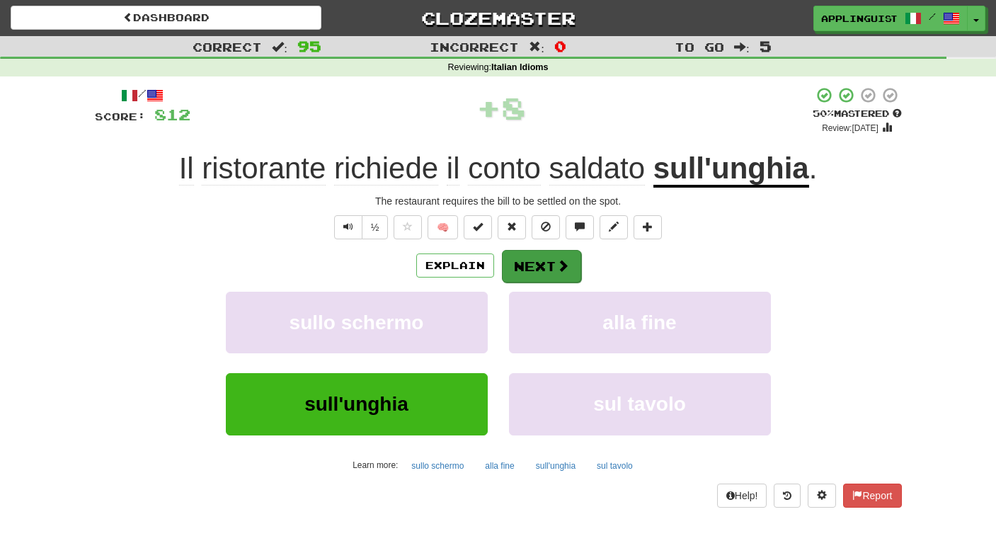
click at [543, 259] on button "Next" at bounding box center [541, 266] width 79 height 33
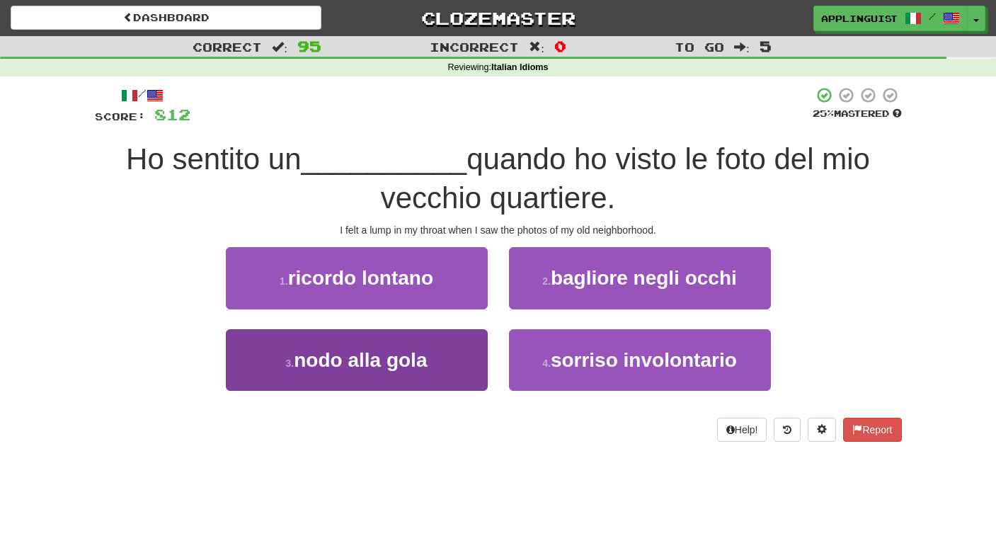
click at [462, 366] on button "3 . nodo alla gola" at bounding box center [357, 360] width 262 height 62
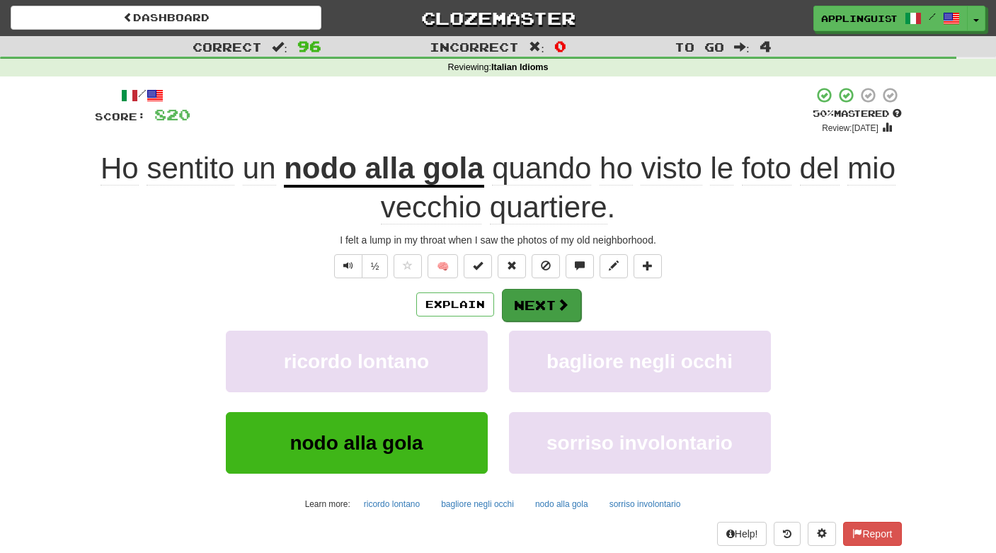
click at [559, 301] on span at bounding box center [562, 304] width 13 height 13
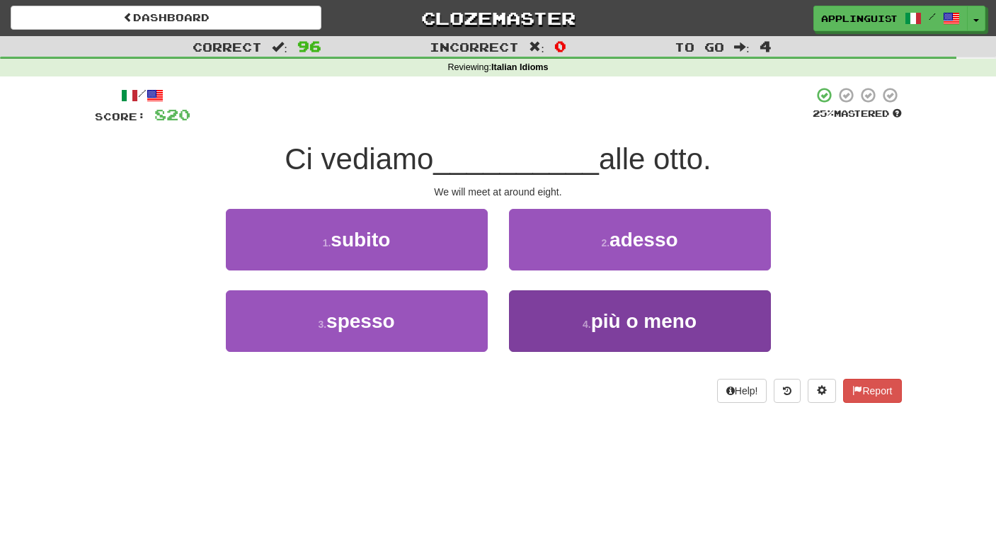
click at [655, 338] on button "4 . più o meno" at bounding box center [640, 321] width 262 height 62
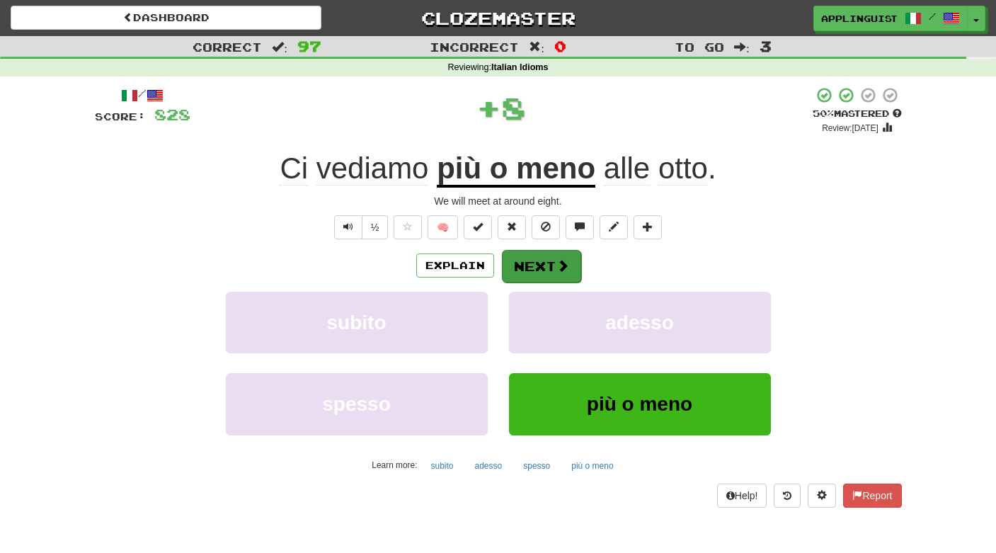
click at [560, 256] on button "Next" at bounding box center [541, 266] width 79 height 33
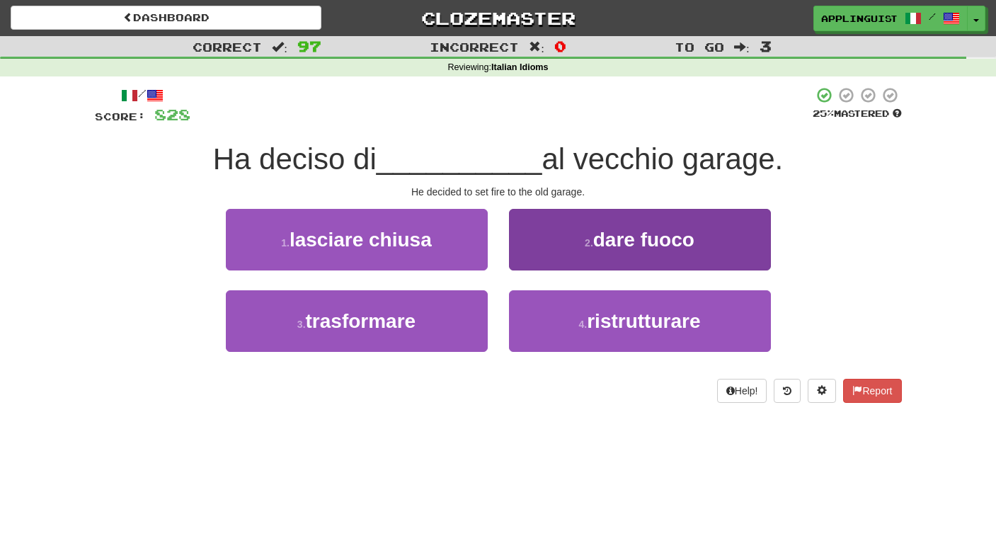
click at [626, 238] on span "dare fuoco" at bounding box center [643, 240] width 101 height 22
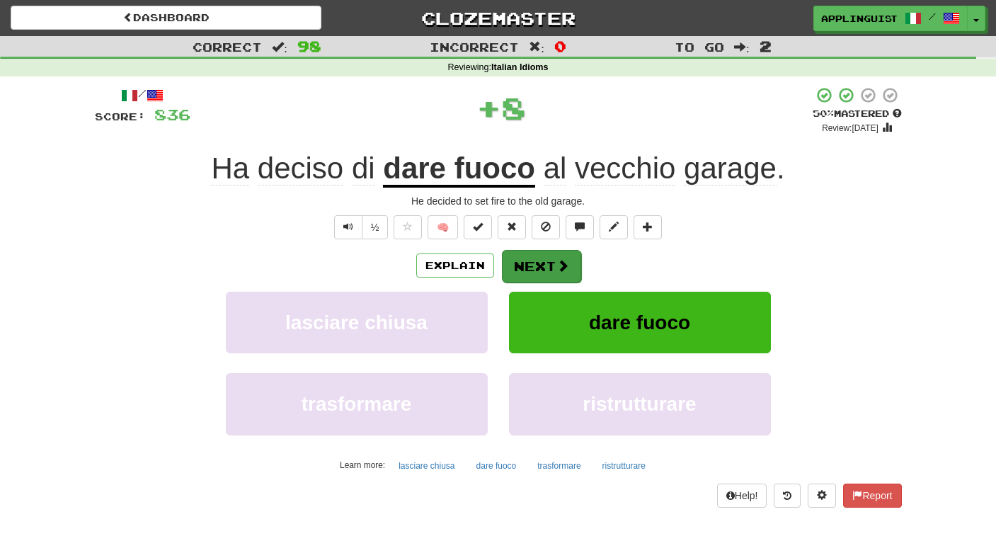
click at [542, 261] on button "Next" at bounding box center [541, 266] width 79 height 33
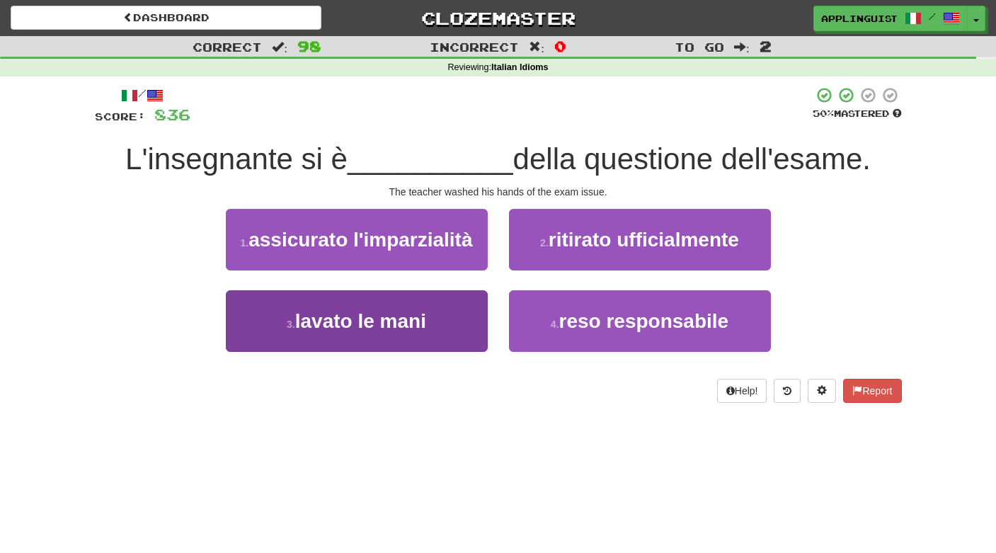
click at [448, 338] on button "3 . lavato le mani" at bounding box center [357, 321] width 262 height 62
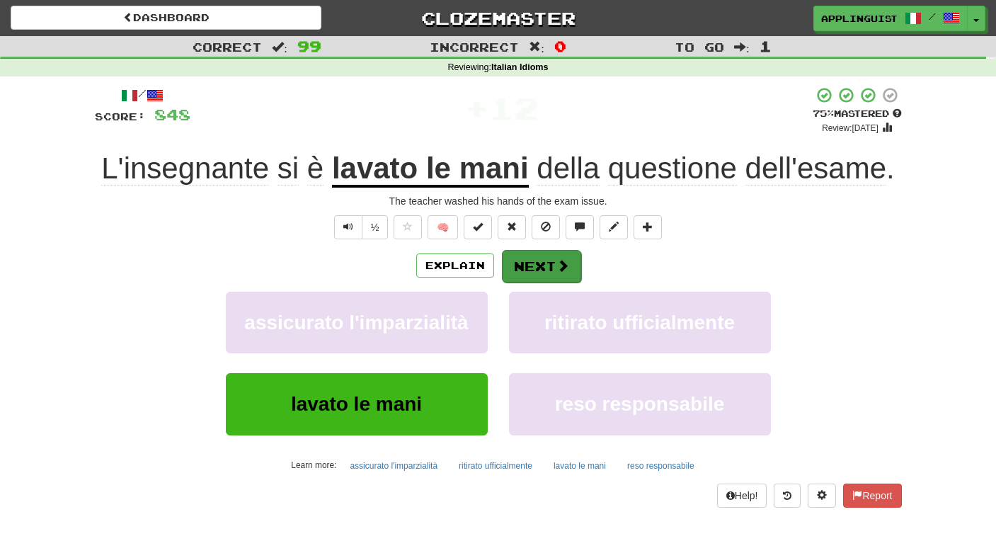
click at [563, 259] on span at bounding box center [562, 265] width 13 height 13
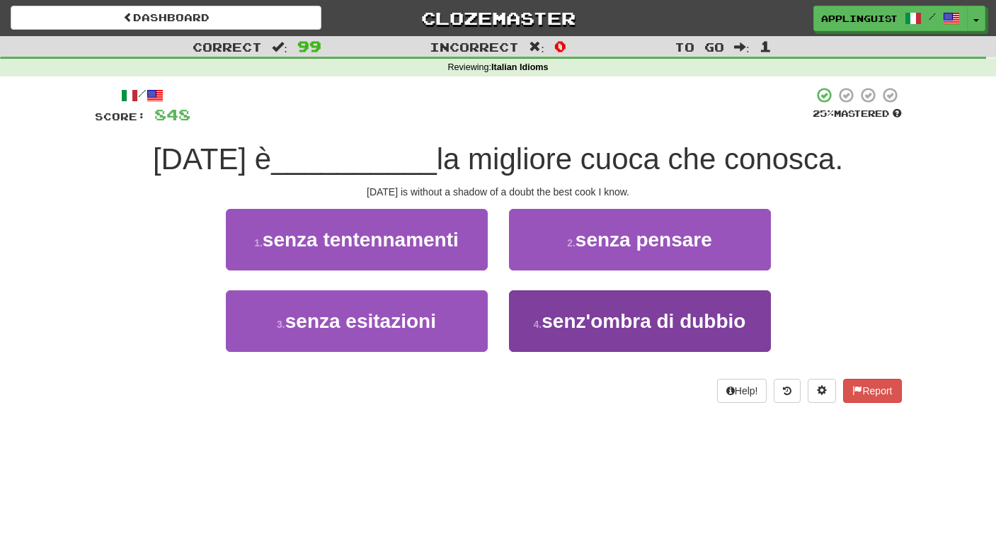
click at [595, 323] on span "senz'ombra di dubbio" at bounding box center [643, 321] width 204 height 22
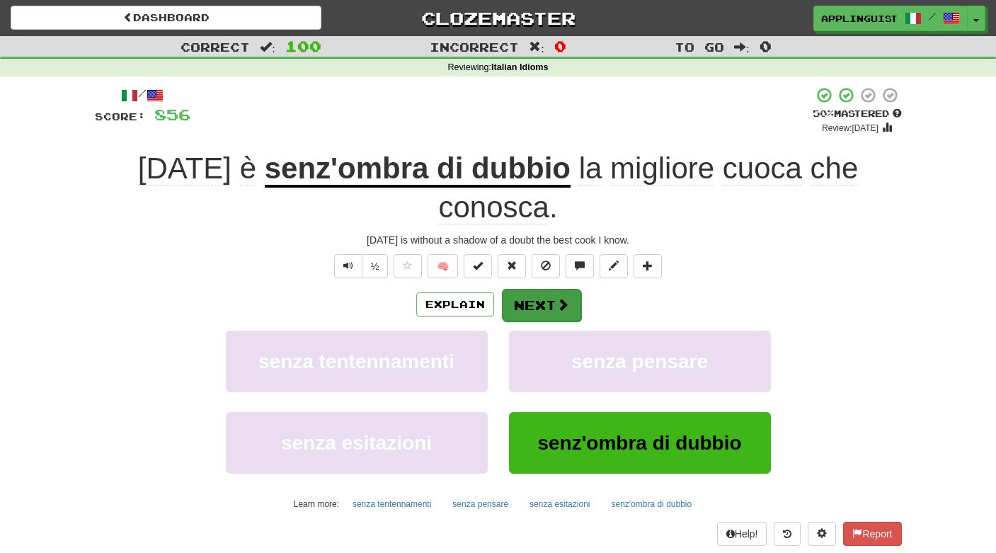
click at [562, 292] on button "Next" at bounding box center [541, 305] width 79 height 33
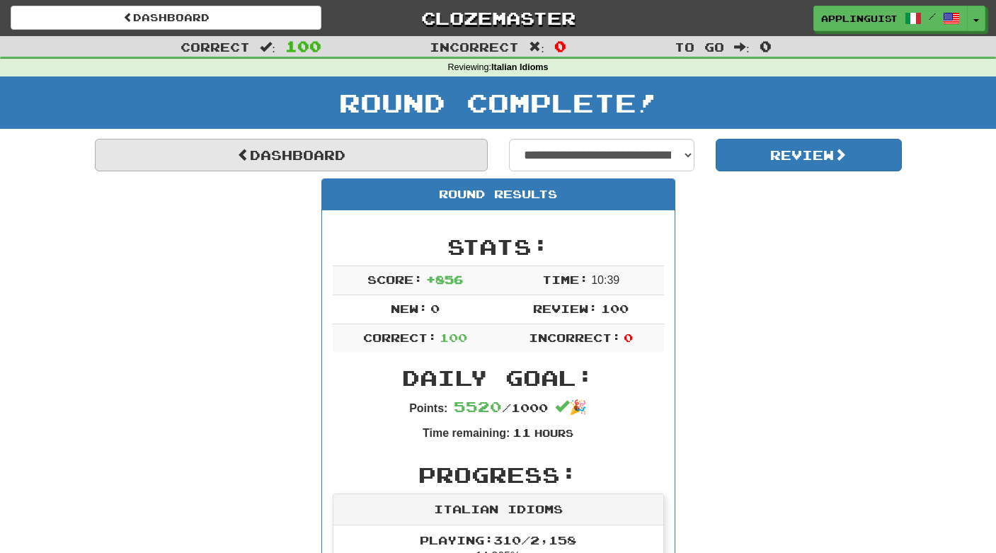
click at [345, 156] on link "Dashboard" at bounding box center [291, 155] width 393 height 33
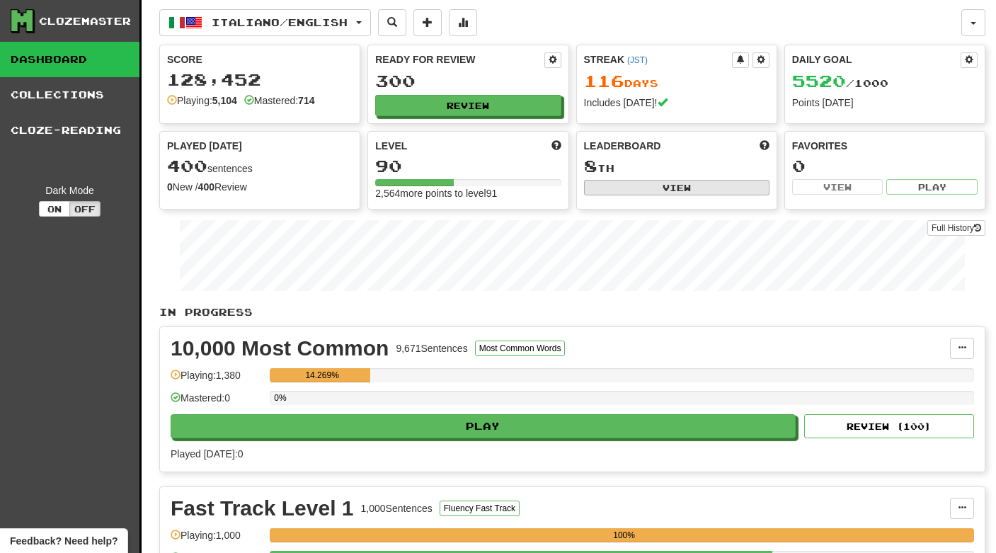
click at [684, 190] on button "View" at bounding box center [676, 188] width 185 height 16
select select "**********"
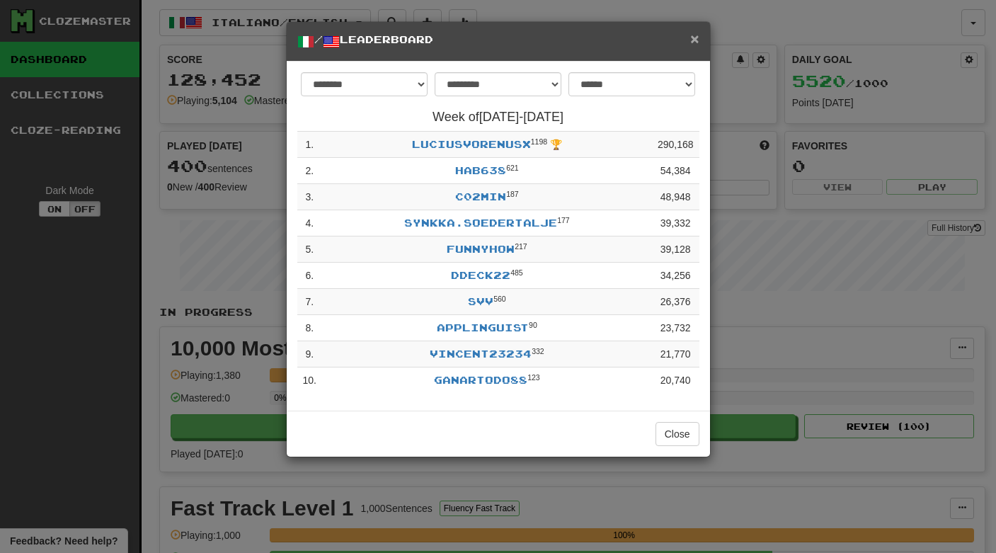
click at [696, 41] on span "×" at bounding box center [694, 38] width 8 height 16
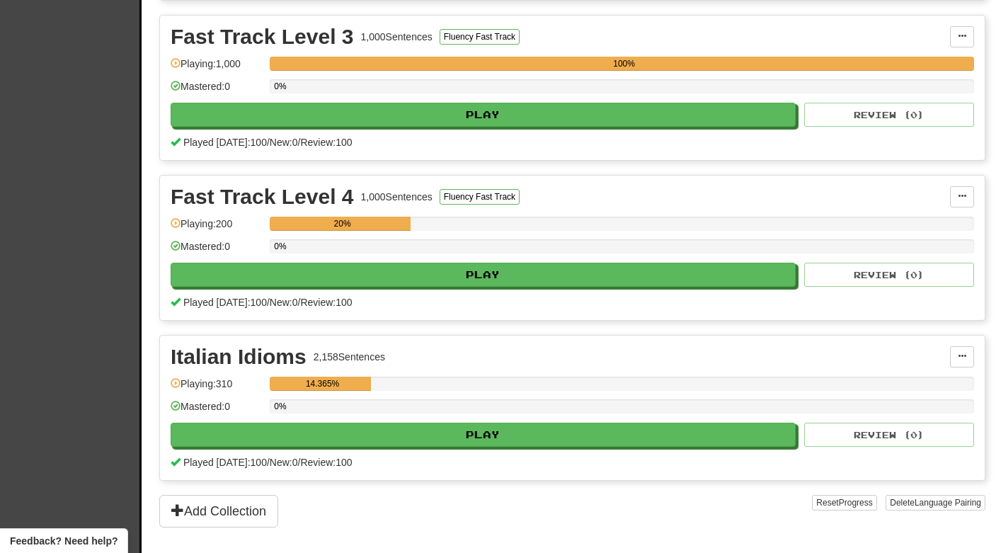
scroll to position [792, 0]
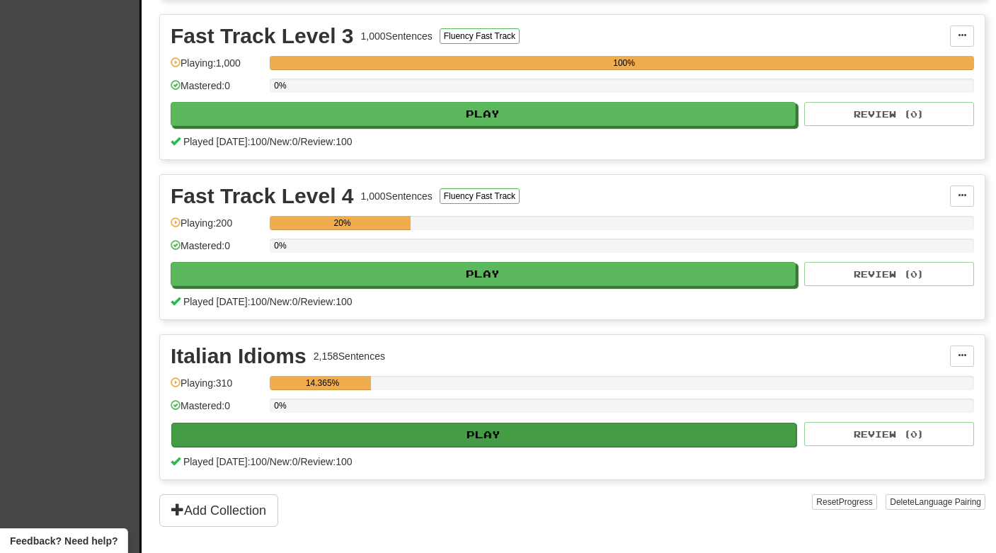
click at [496, 434] on button "Play" at bounding box center [483, 434] width 625 height 24
select select "***"
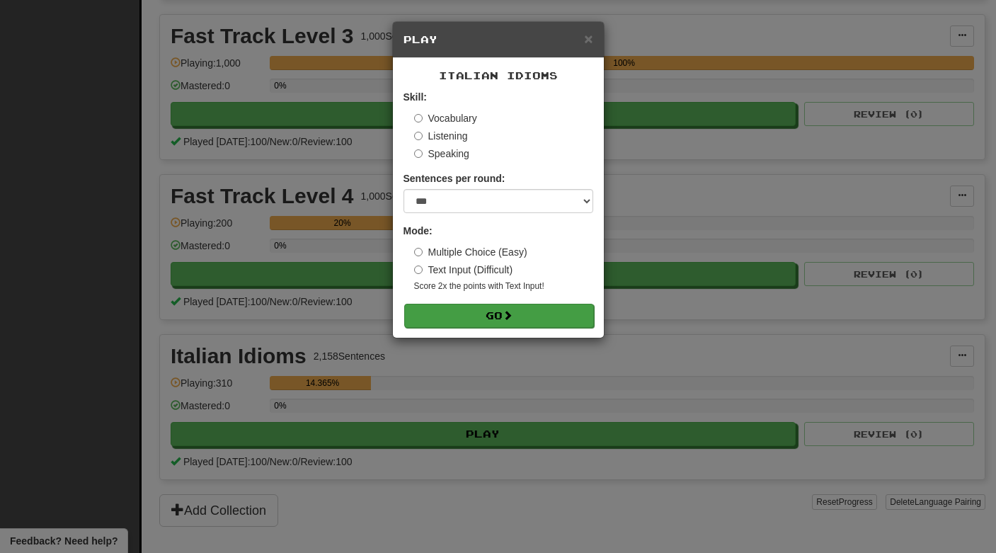
click at [512, 311] on span at bounding box center [507, 315] width 10 height 10
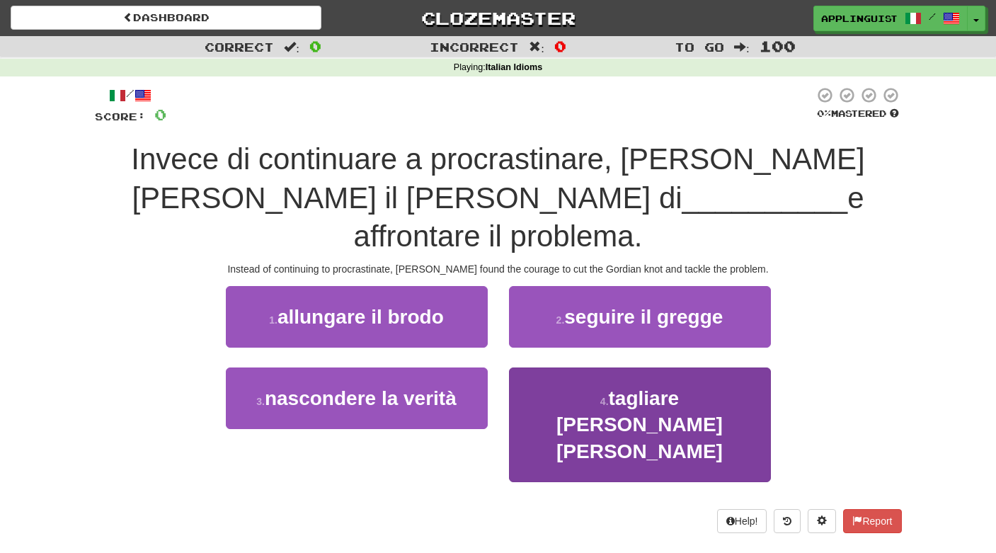
click at [601, 387] on span "tagliare la testa al toro" at bounding box center [639, 424] width 166 height 75
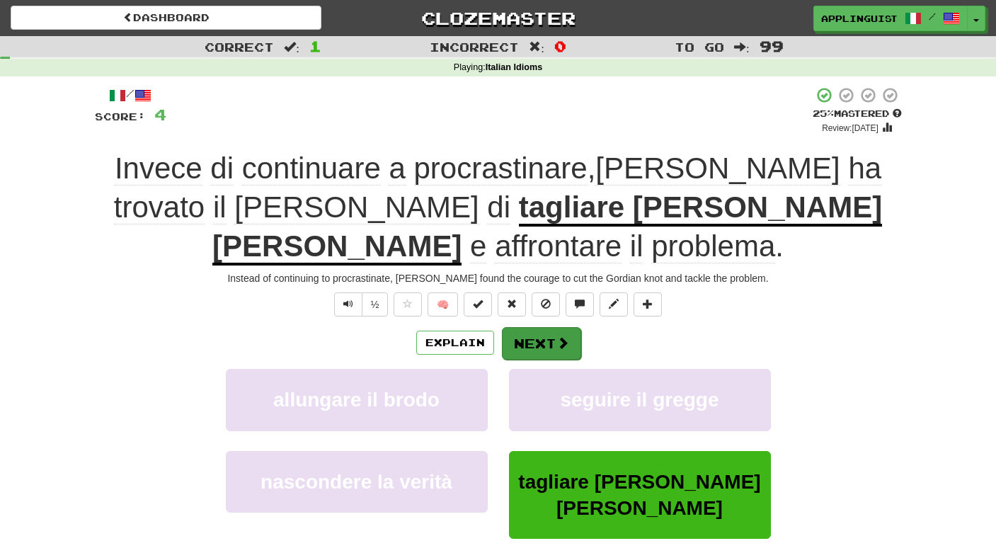
click at [565, 336] on span at bounding box center [562, 342] width 13 height 13
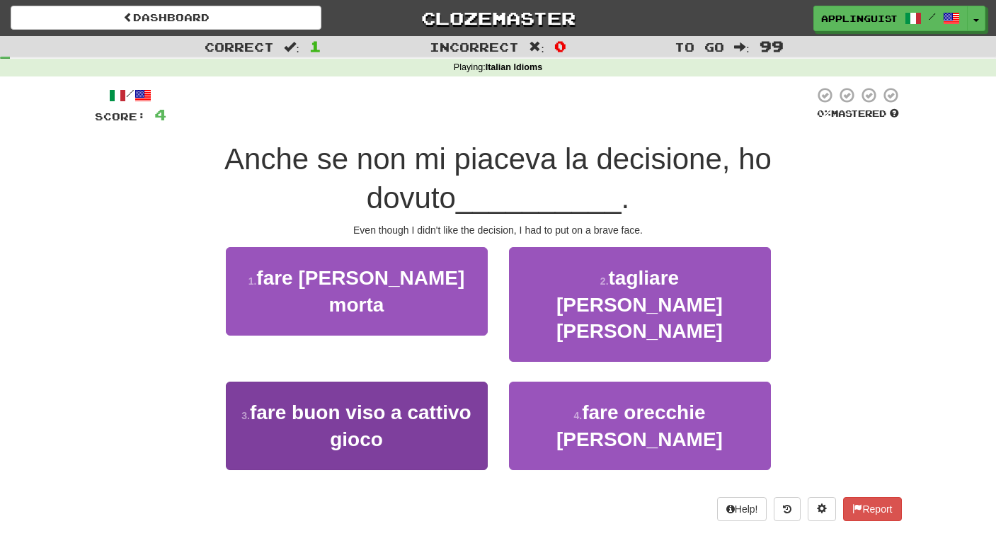
click at [444, 381] on button "3 . fare buon viso a cattivo gioco" at bounding box center [357, 425] width 262 height 88
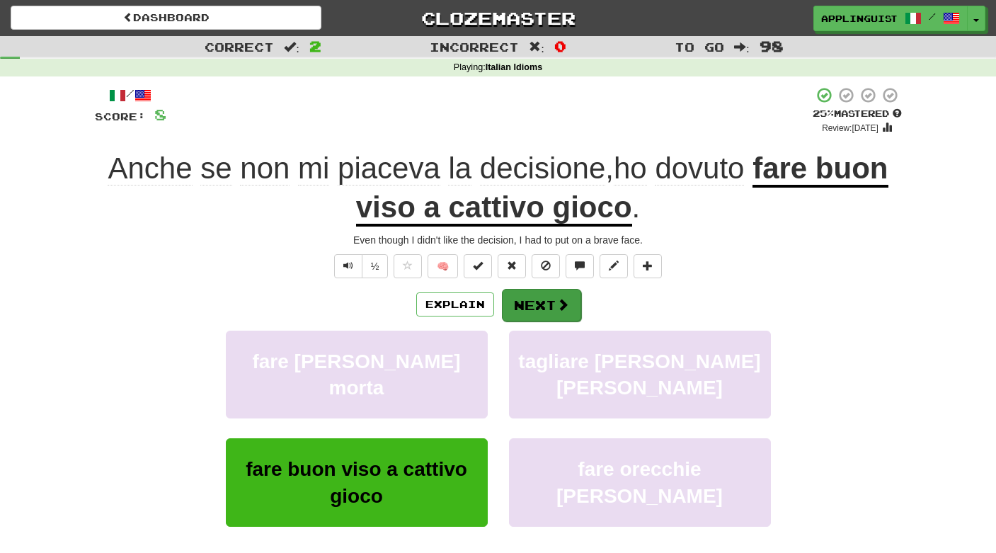
click at [563, 298] on span at bounding box center [562, 304] width 13 height 13
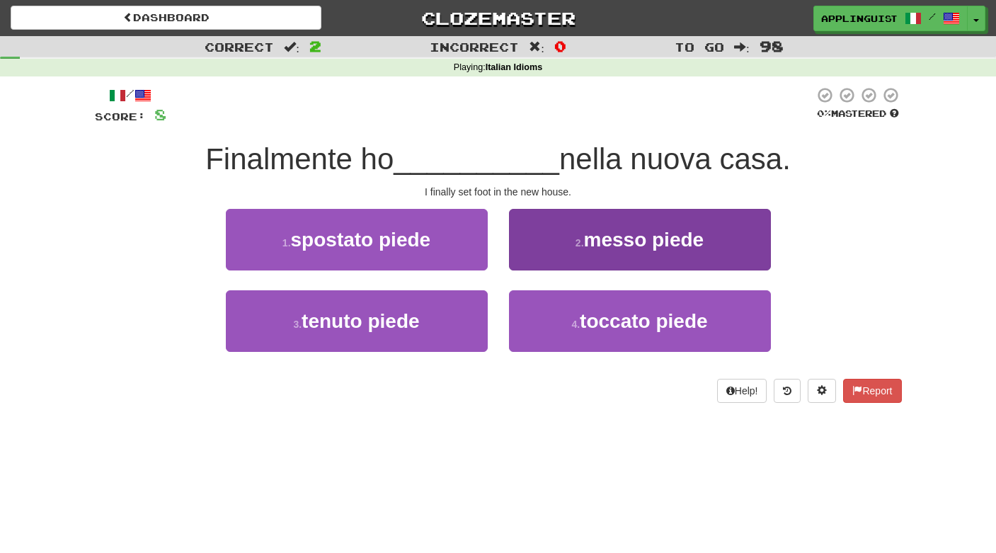
click at [584, 232] on span "messo piede" at bounding box center [644, 240] width 120 height 22
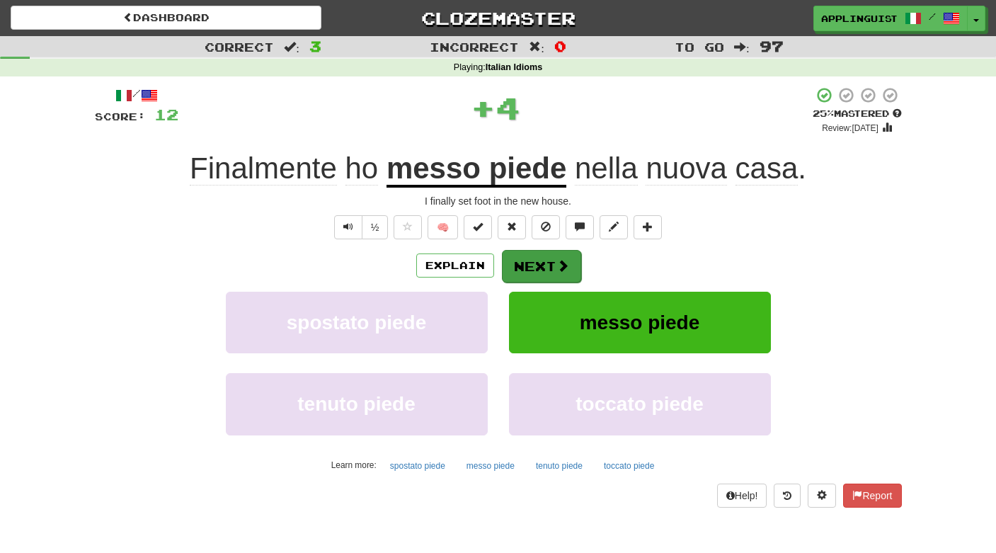
click at [556, 259] on span at bounding box center [562, 265] width 13 height 13
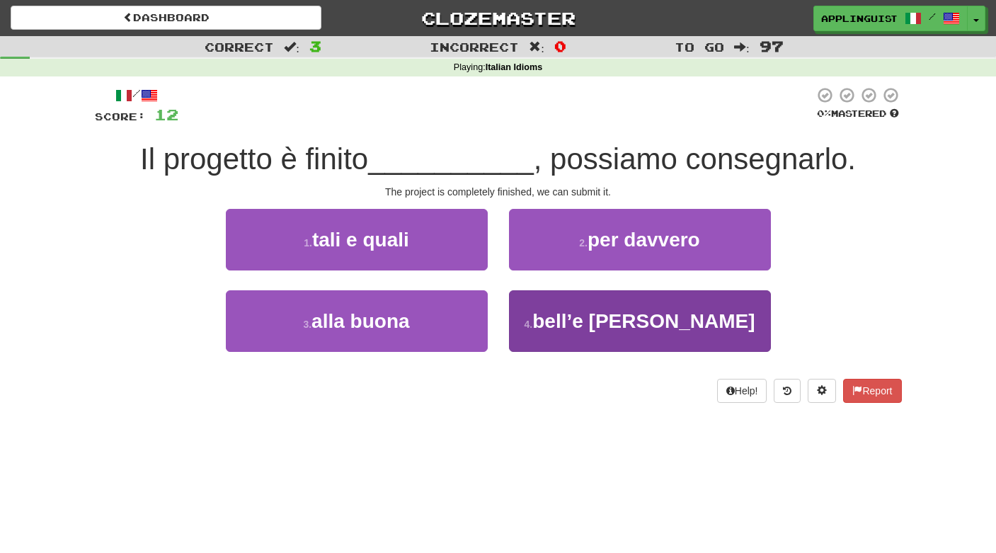
click at [592, 316] on span "bell’e buono" at bounding box center [643, 321] width 222 height 22
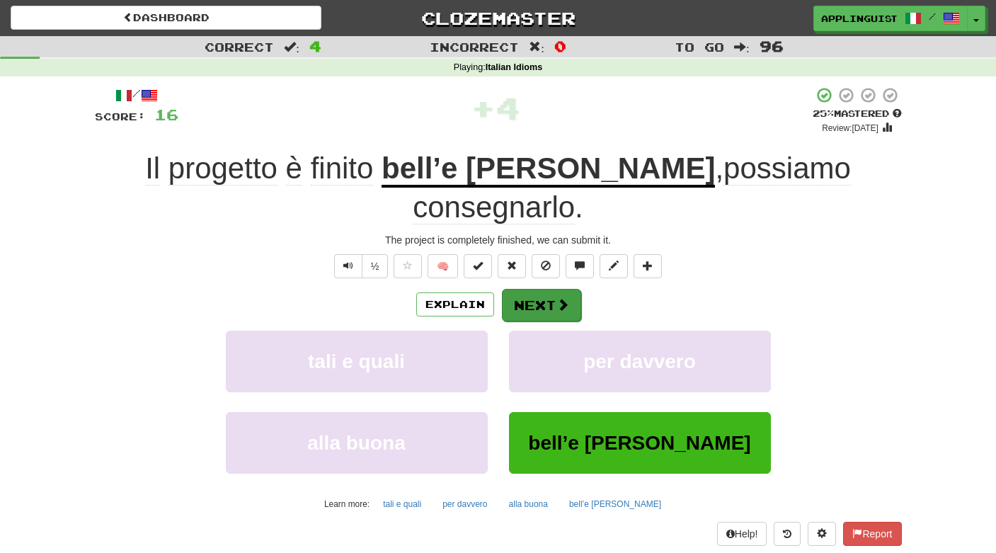
click at [543, 289] on button "Next" at bounding box center [541, 305] width 79 height 33
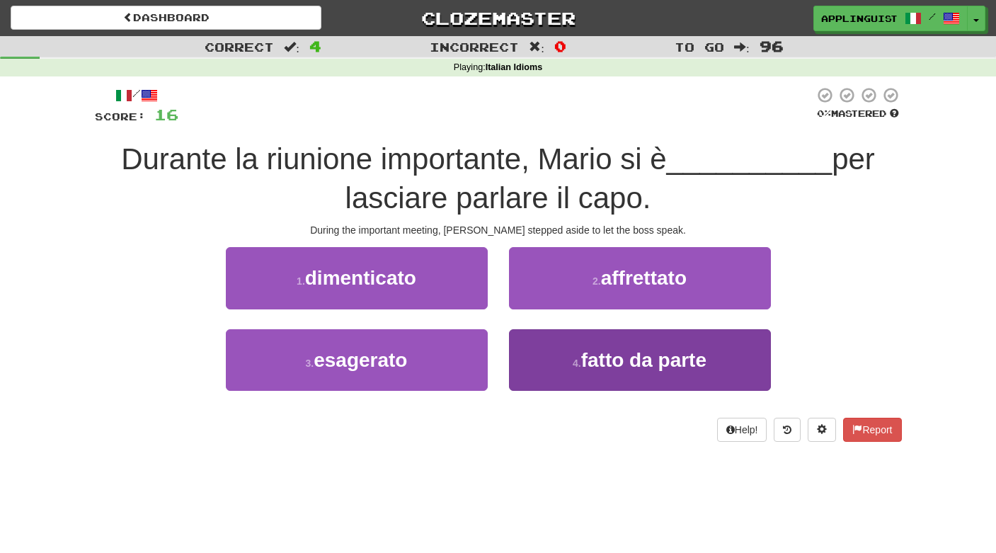
click at [612, 365] on span "fatto da parte" at bounding box center [643, 360] width 125 height 22
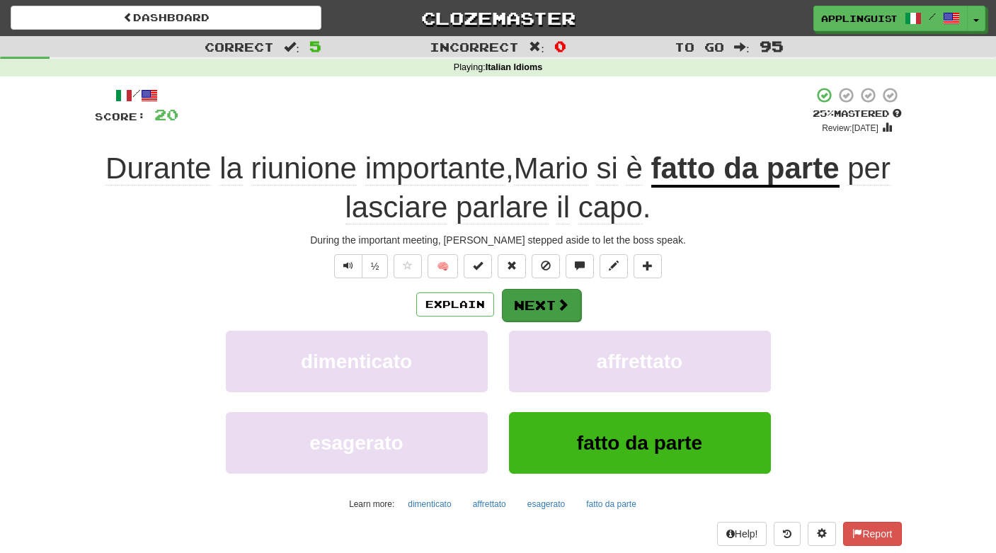
click at [550, 297] on button "Next" at bounding box center [541, 305] width 79 height 33
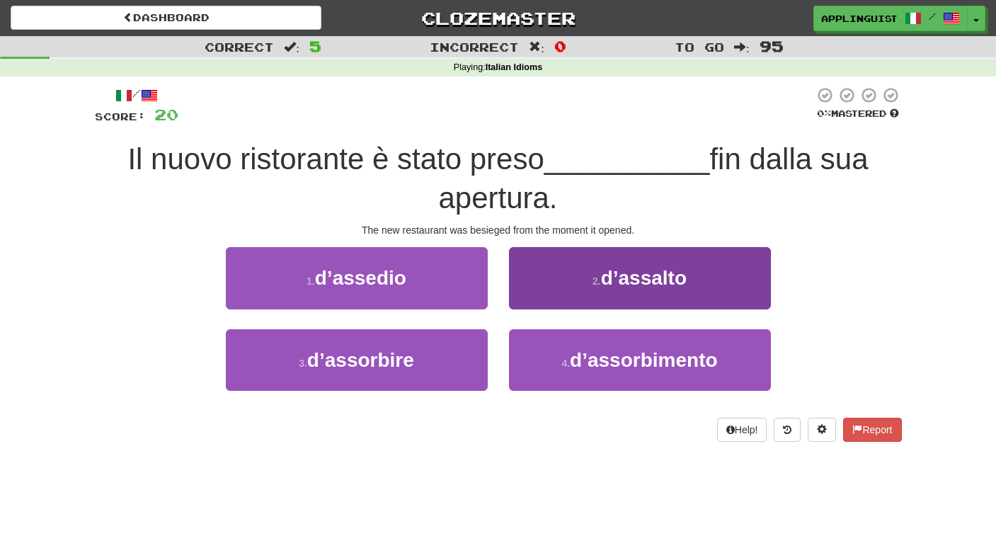
click at [567, 285] on button "2 . d’assalto" at bounding box center [640, 278] width 262 height 62
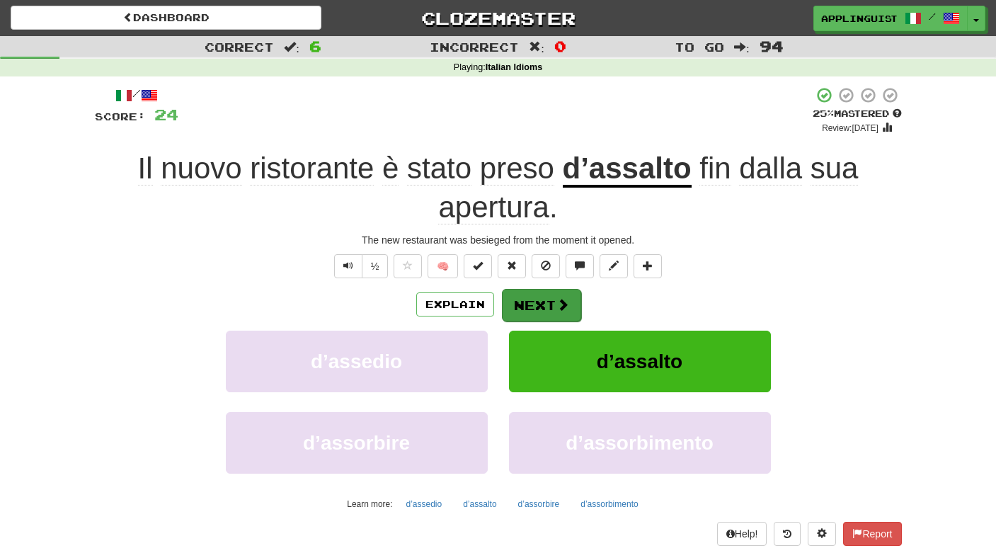
click at [547, 302] on button "Next" at bounding box center [541, 305] width 79 height 33
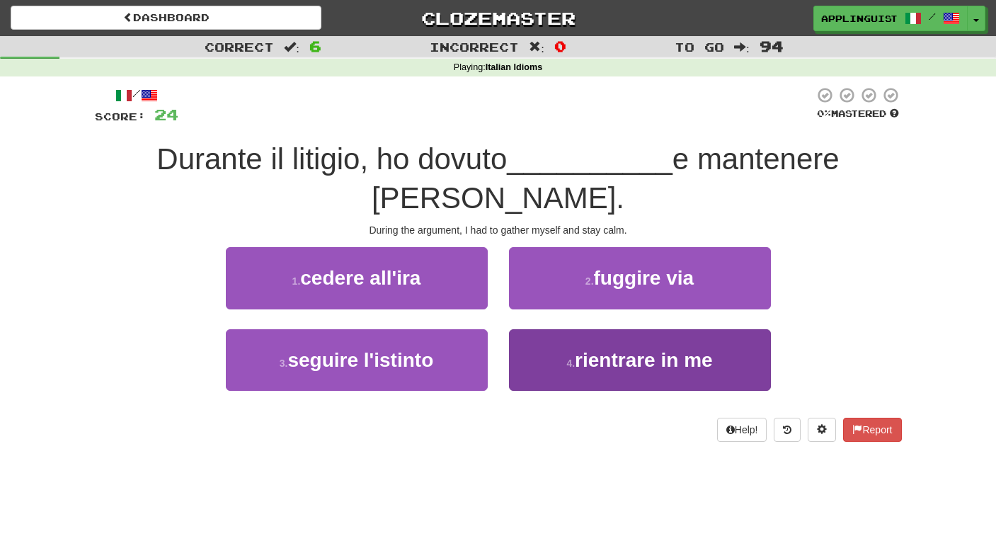
click at [670, 351] on span "rientrare in me" at bounding box center [644, 360] width 138 height 22
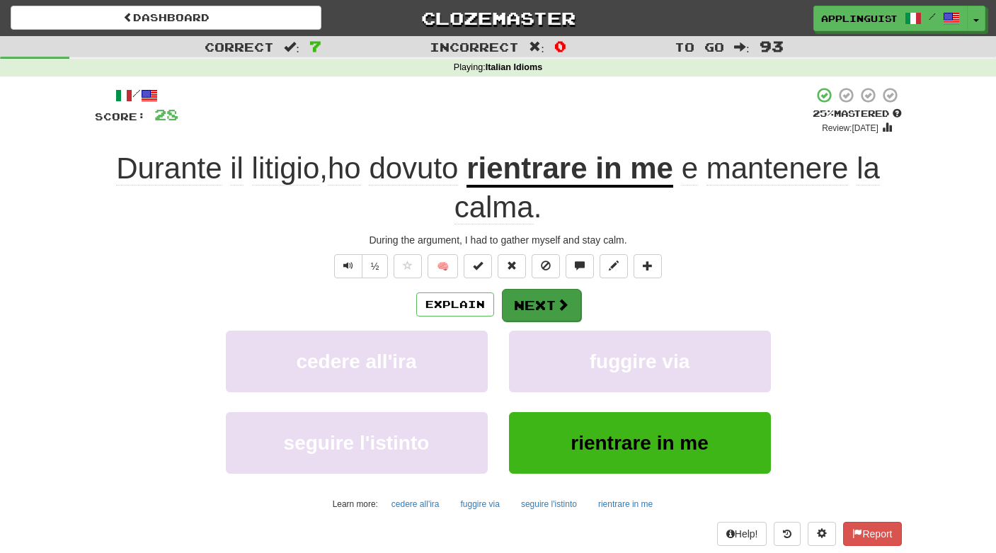
click at [540, 300] on button "Next" at bounding box center [541, 305] width 79 height 33
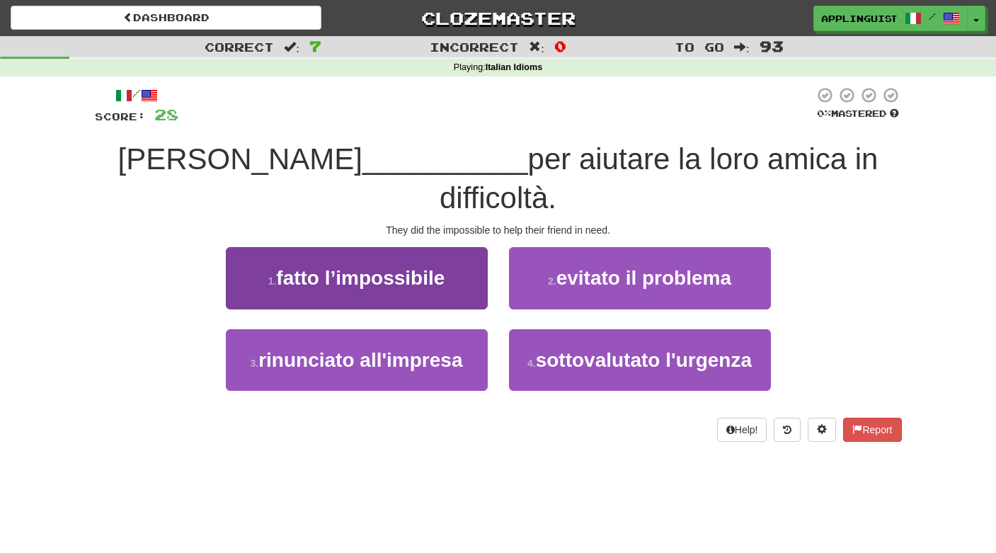
click at [439, 267] on span "fatto l’impossibile" at bounding box center [360, 278] width 168 height 22
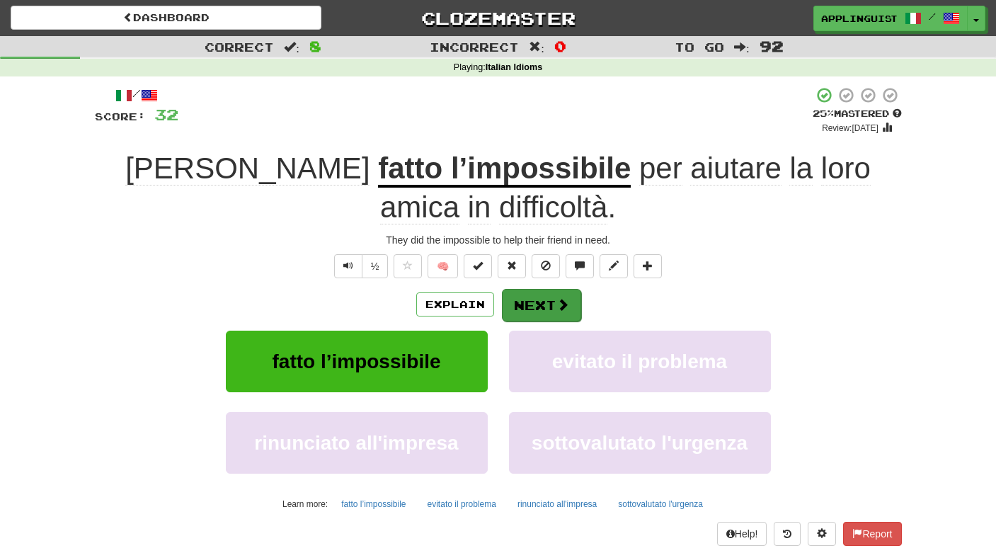
click at [549, 309] on button "Next" at bounding box center [541, 305] width 79 height 33
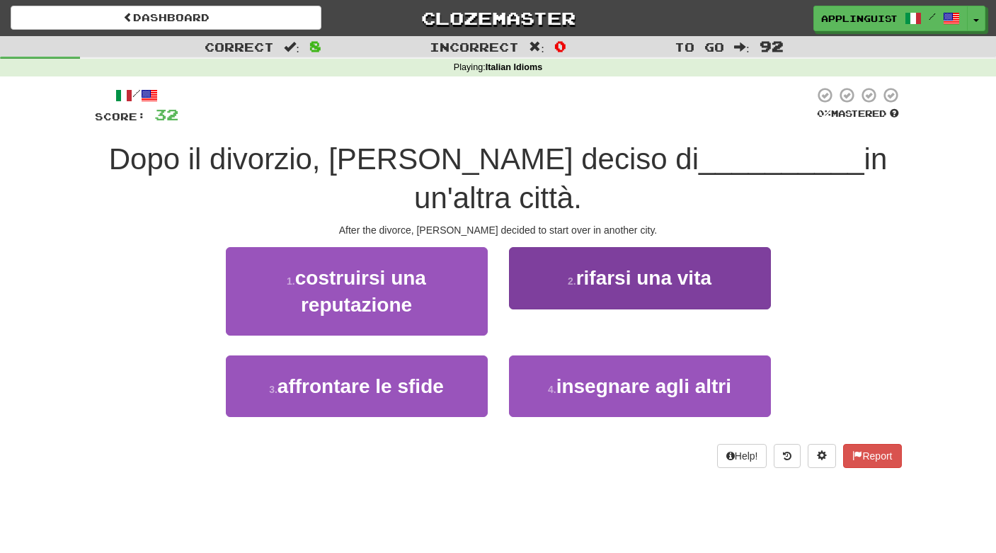
click at [621, 269] on span "rifarsi una vita" at bounding box center [643, 278] width 135 height 22
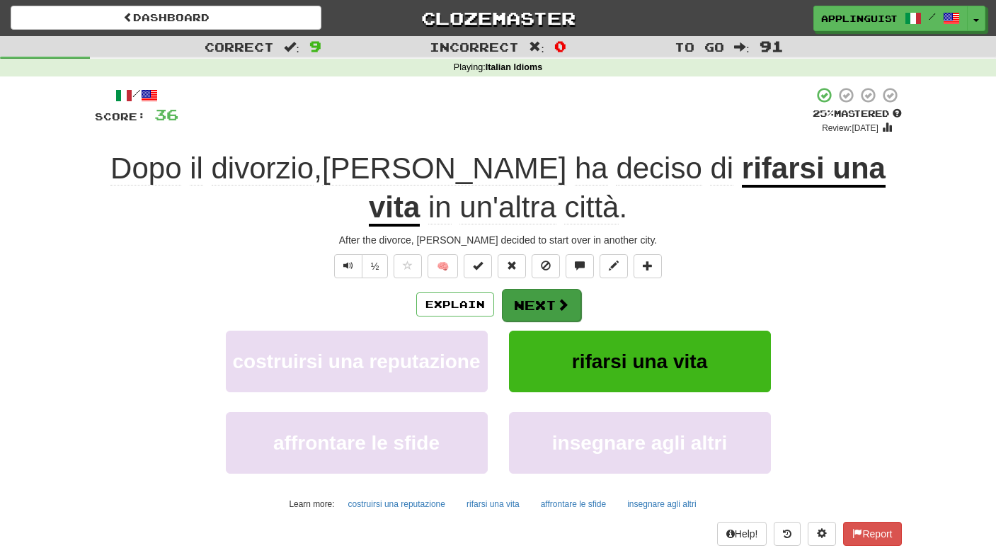
click at [561, 300] on span at bounding box center [562, 304] width 13 height 13
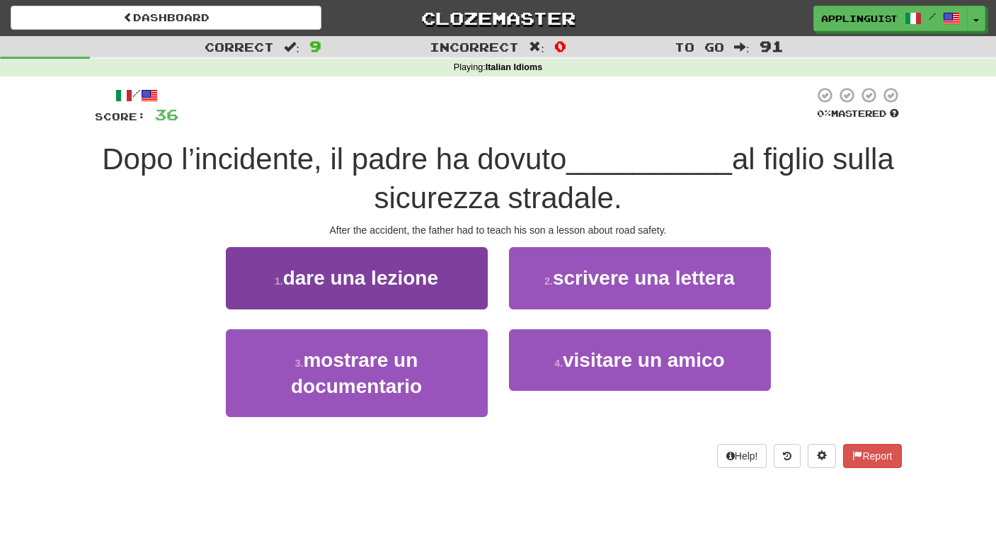
click at [421, 284] on span "dare una lezione" at bounding box center [360, 278] width 155 height 22
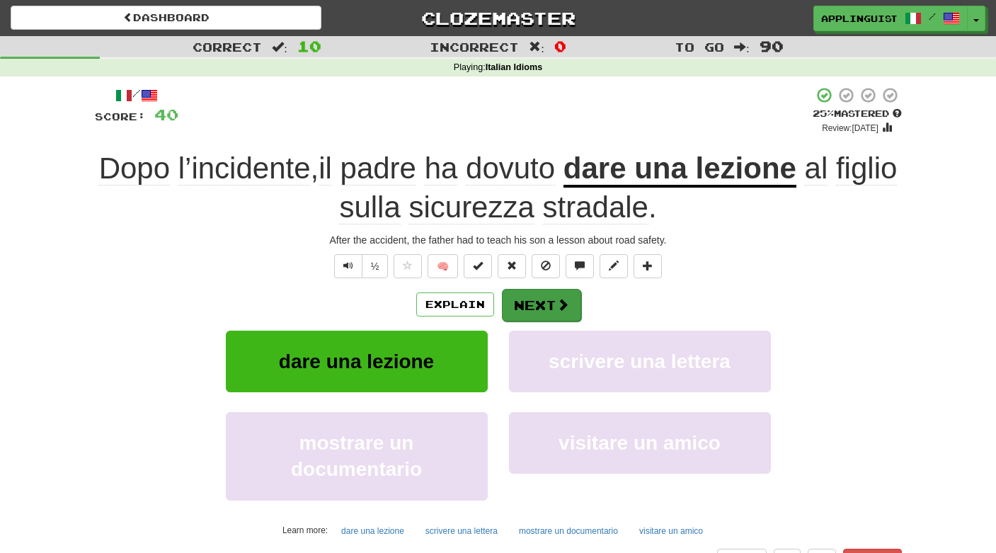
click at [550, 293] on button "Next" at bounding box center [541, 305] width 79 height 33
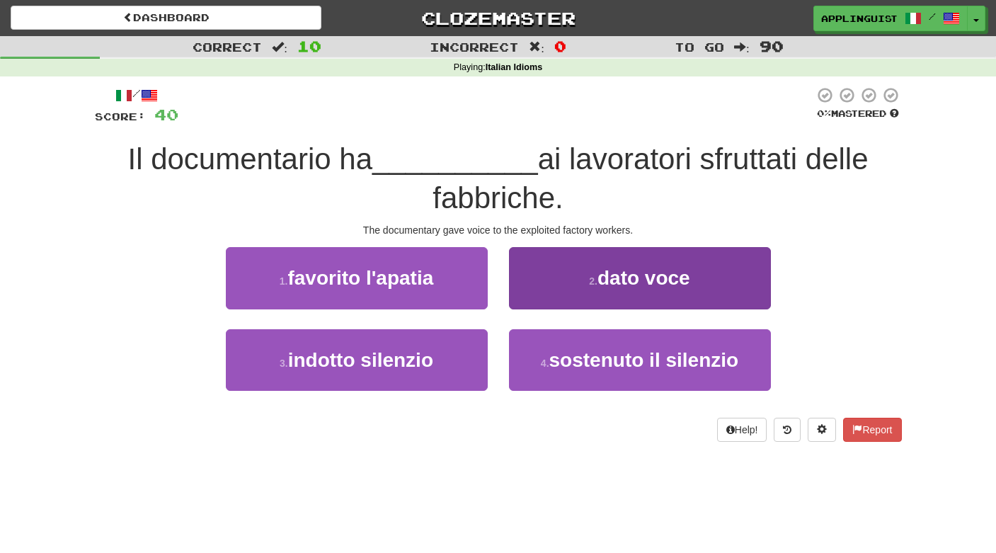
click at [628, 284] on span "dato voce" at bounding box center [643, 278] width 93 height 22
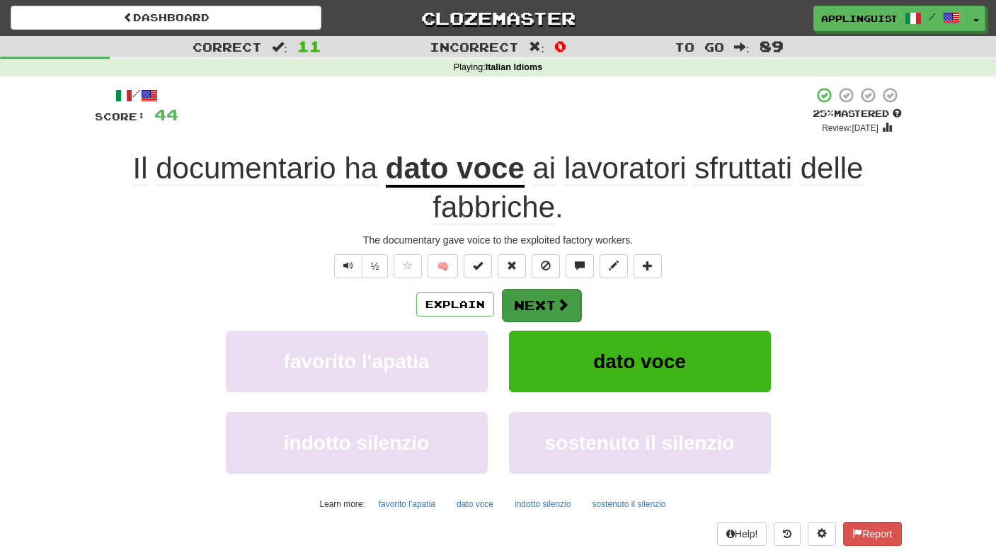
click at [540, 297] on button "Next" at bounding box center [541, 305] width 79 height 33
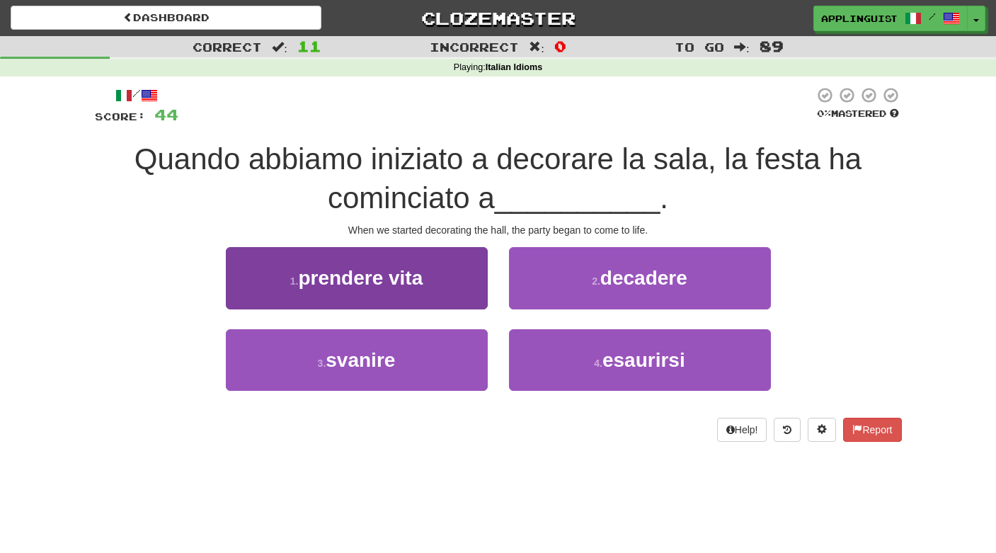
click at [420, 267] on span "prendere vita" at bounding box center [360, 278] width 125 height 22
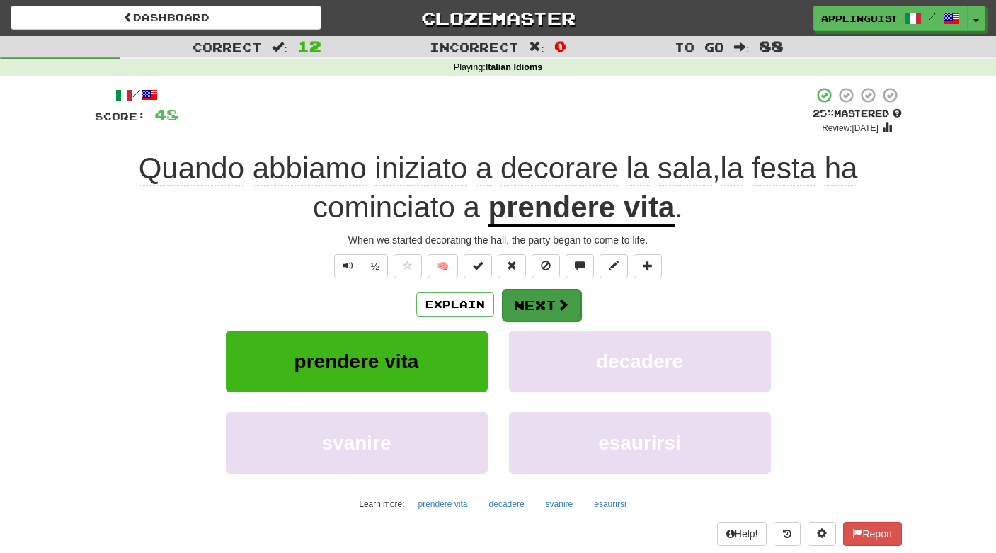
click at [536, 298] on button "Next" at bounding box center [541, 305] width 79 height 33
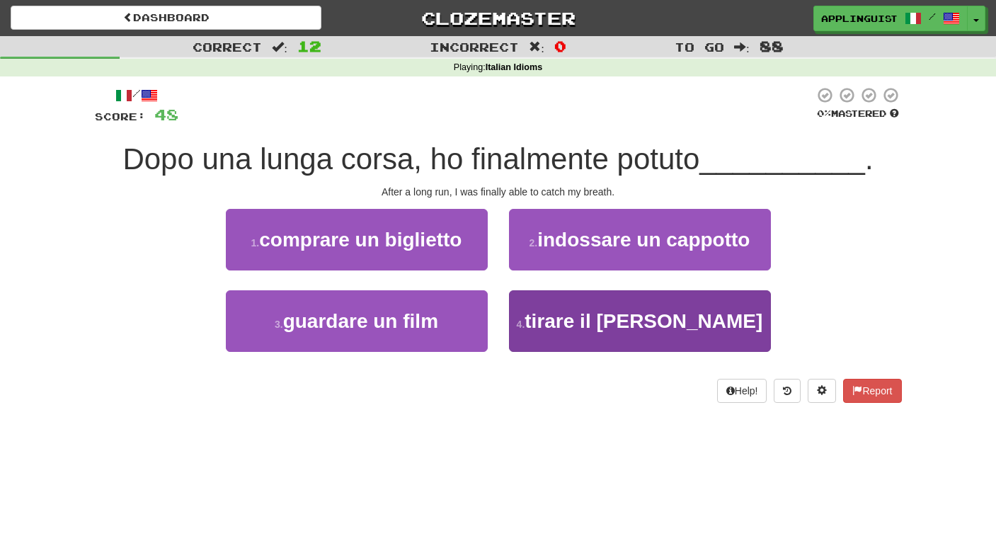
click at [598, 310] on span "tirare il fiato" at bounding box center [643, 321] width 238 height 22
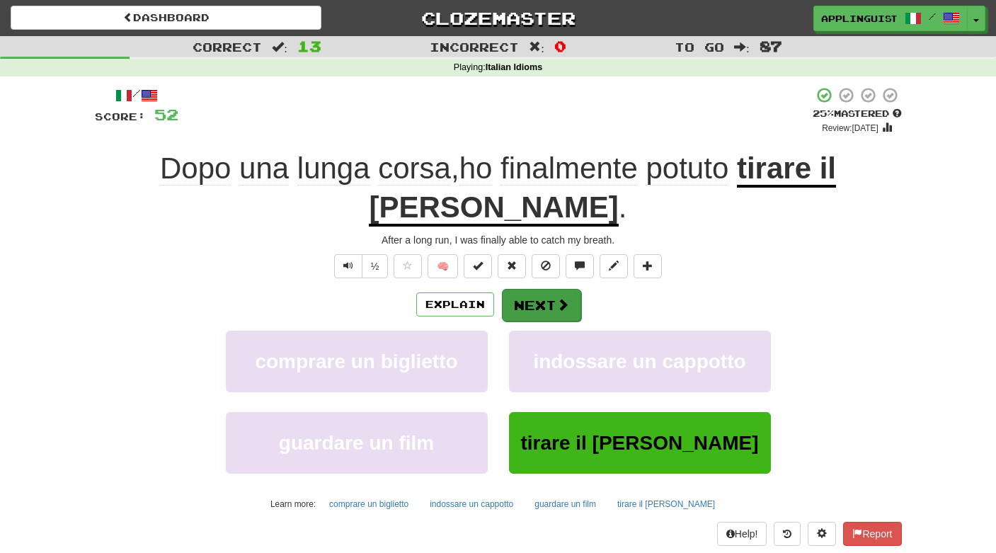
click at [553, 289] on button "Next" at bounding box center [541, 305] width 79 height 33
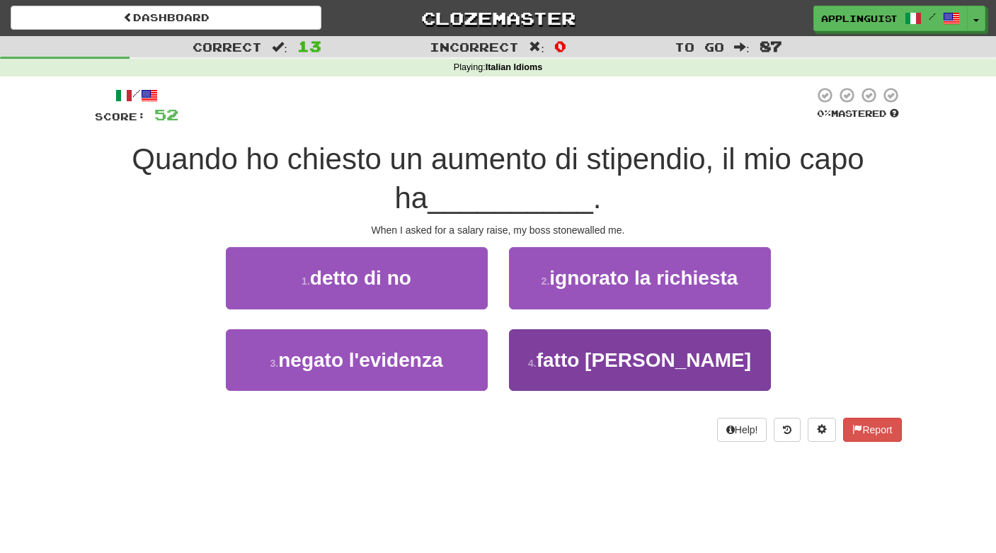
click at [613, 342] on button "4 . fatto muro" at bounding box center [640, 360] width 262 height 62
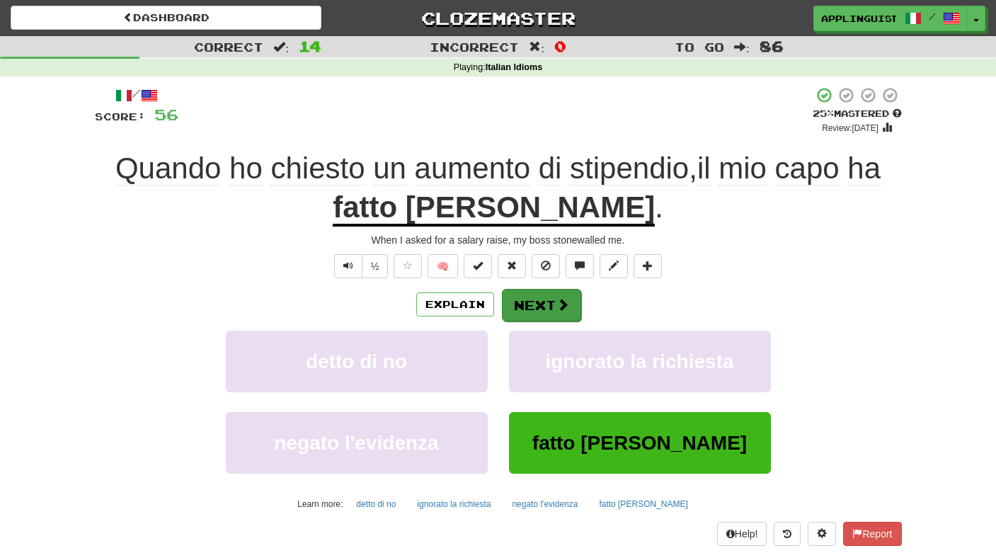
click at [554, 296] on button "Next" at bounding box center [541, 305] width 79 height 33
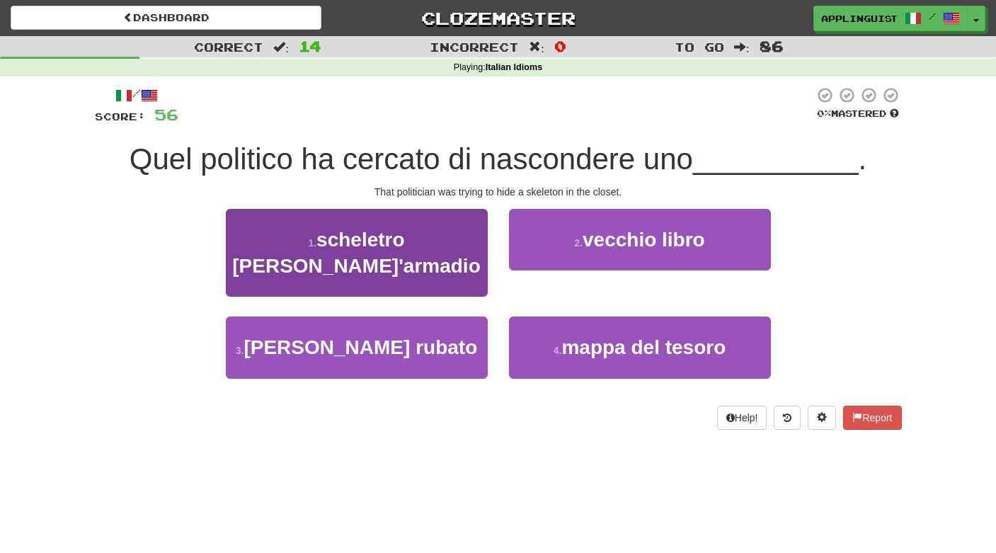
click at [448, 242] on span "scheletro nell'armadio" at bounding box center [356, 253] width 248 height 48
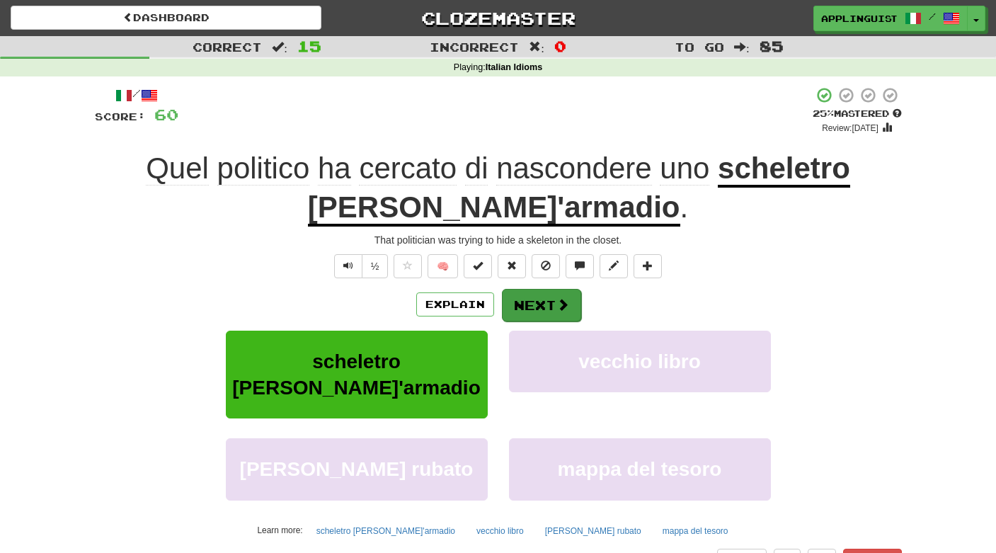
click at [560, 299] on span at bounding box center [562, 304] width 13 height 13
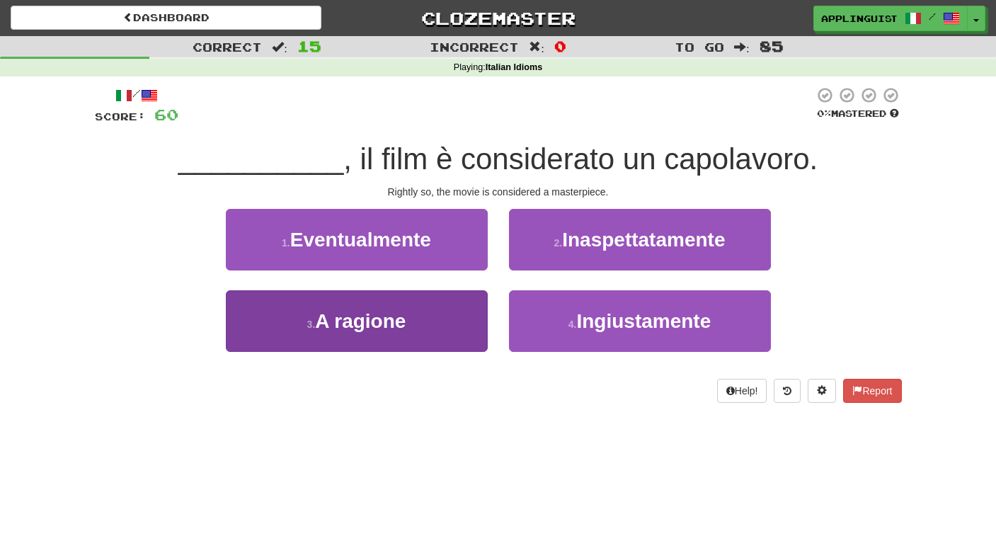
click at [444, 328] on button "3 . A ragione" at bounding box center [357, 321] width 262 height 62
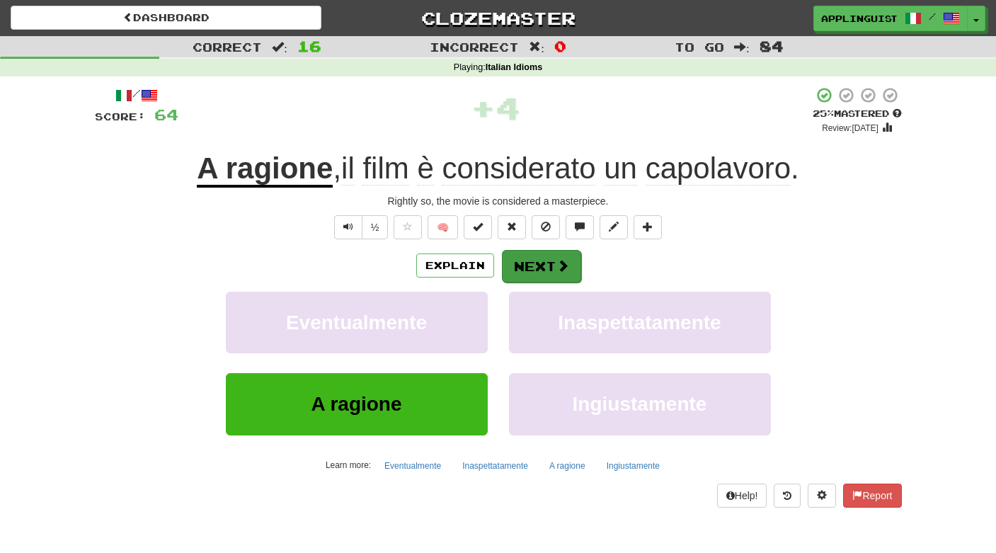
click at [554, 258] on button "Next" at bounding box center [541, 266] width 79 height 33
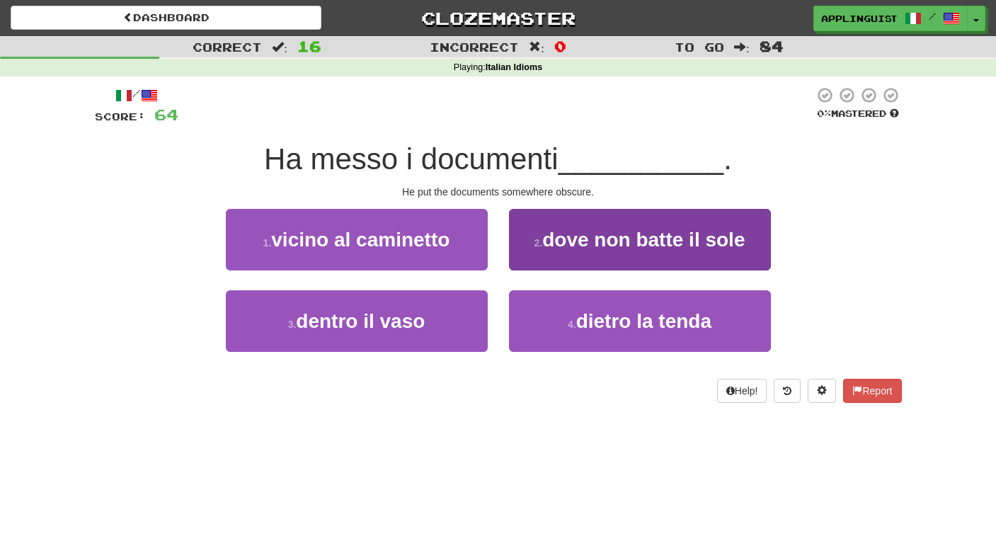
click at [645, 237] on span "dove non batte il sole" at bounding box center [643, 240] width 202 height 22
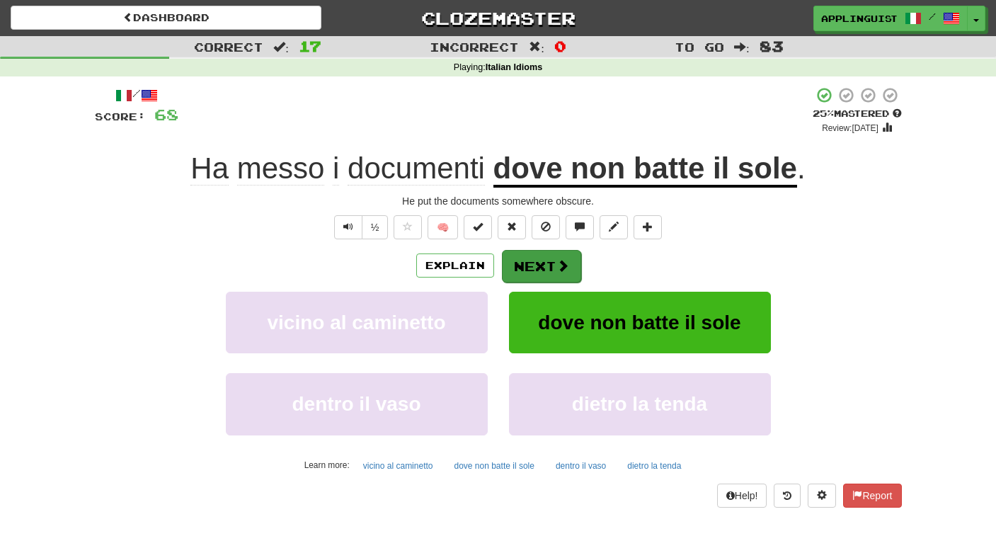
click at [550, 265] on button "Next" at bounding box center [541, 266] width 79 height 33
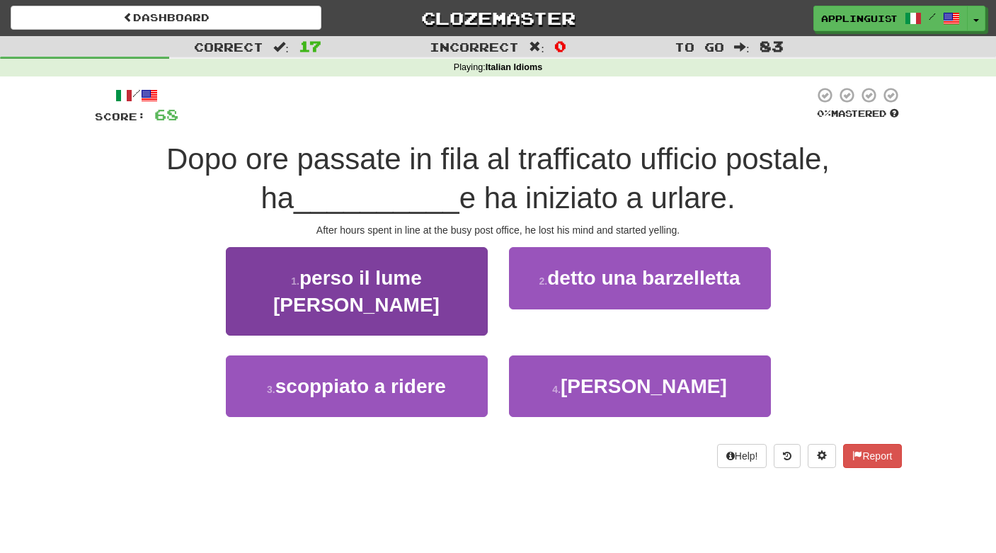
click at [429, 276] on span "perso il lume della ragione" at bounding box center [356, 291] width 166 height 48
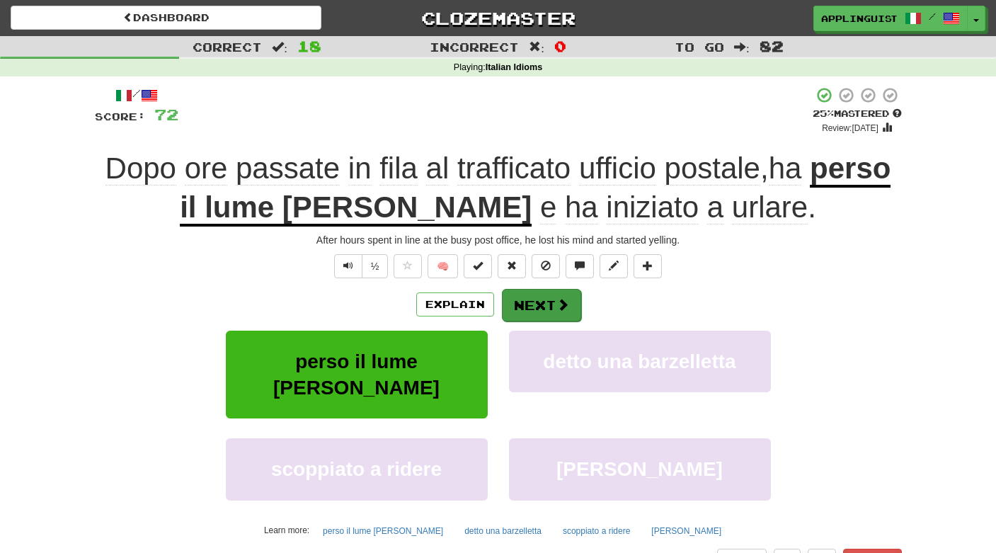
click at [556, 299] on span at bounding box center [562, 304] width 13 height 13
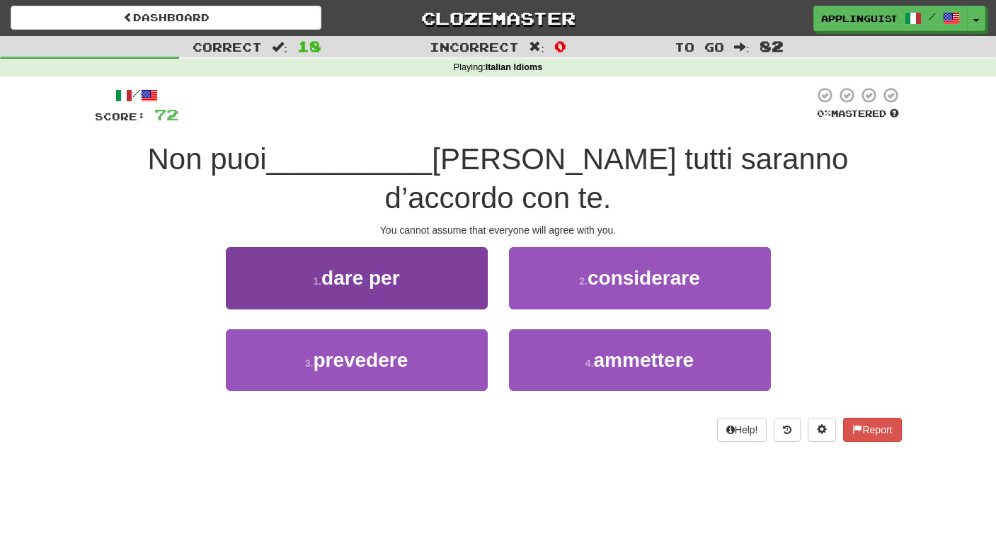
click at [427, 276] on button "1 . dare per" at bounding box center [357, 278] width 262 height 62
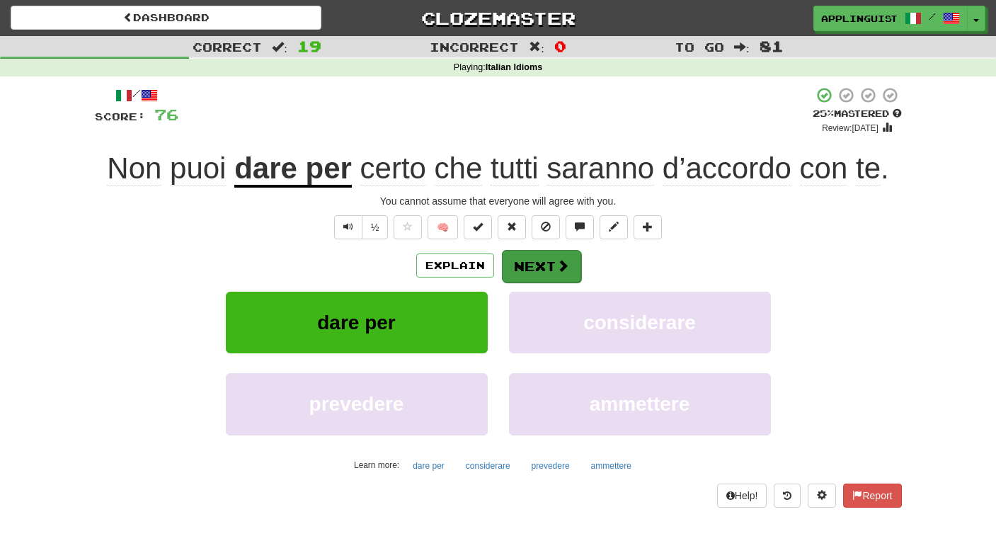
click at [559, 266] on span at bounding box center [562, 265] width 13 height 13
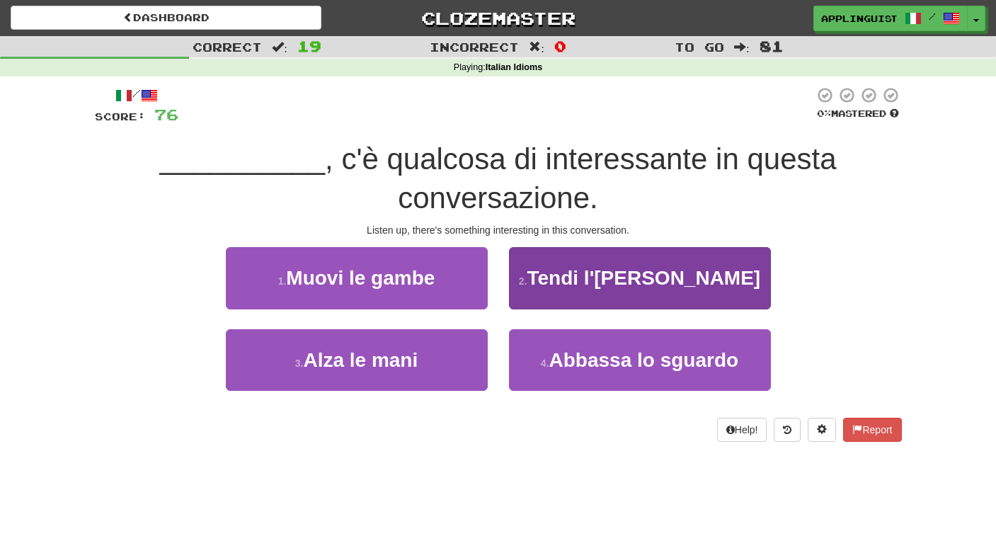
click at [608, 282] on span "Tendi l'orecchio" at bounding box center [643, 278] width 234 height 22
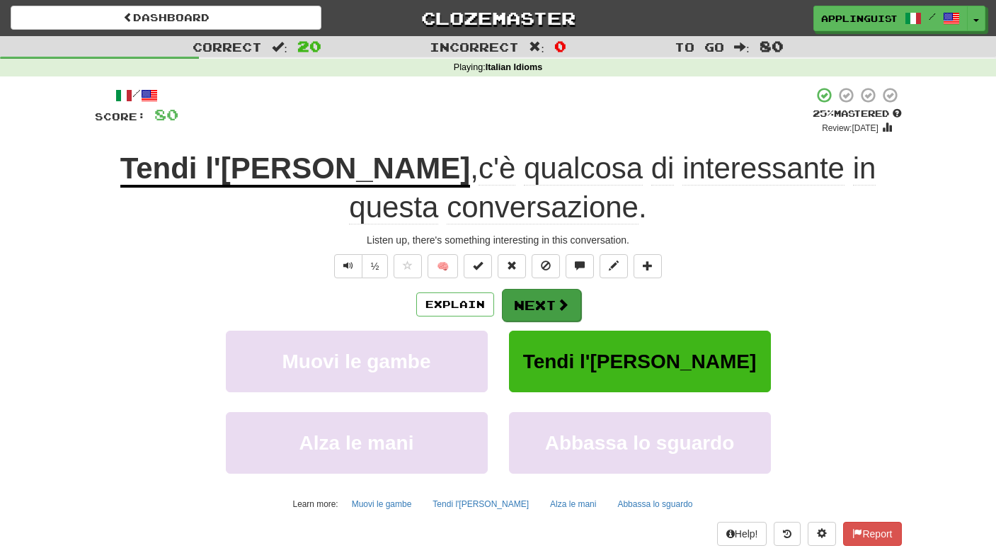
click at [549, 293] on button "Next" at bounding box center [541, 305] width 79 height 33
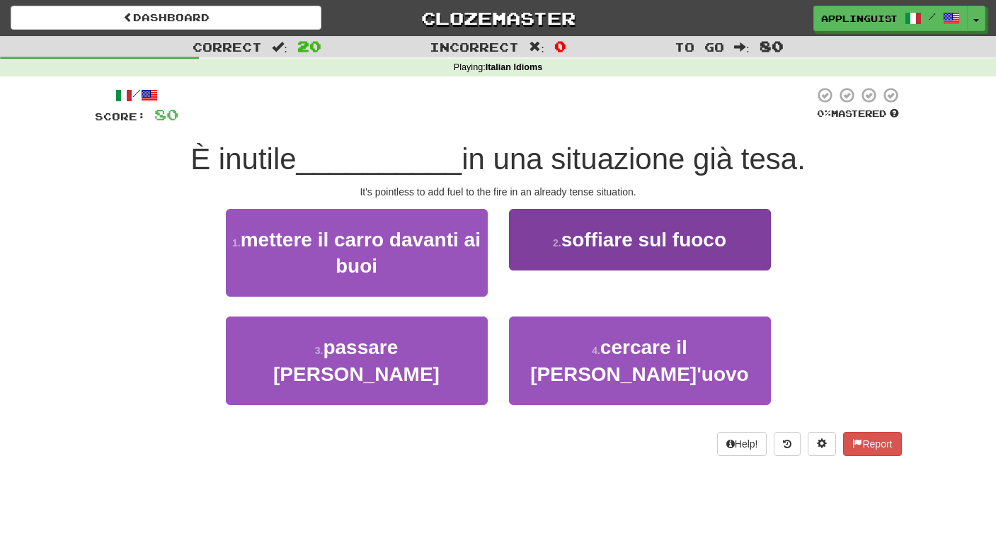
click at [616, 232] on span "soffiare sul fuoco" at bounding box center [643, 240] width 165 height 22
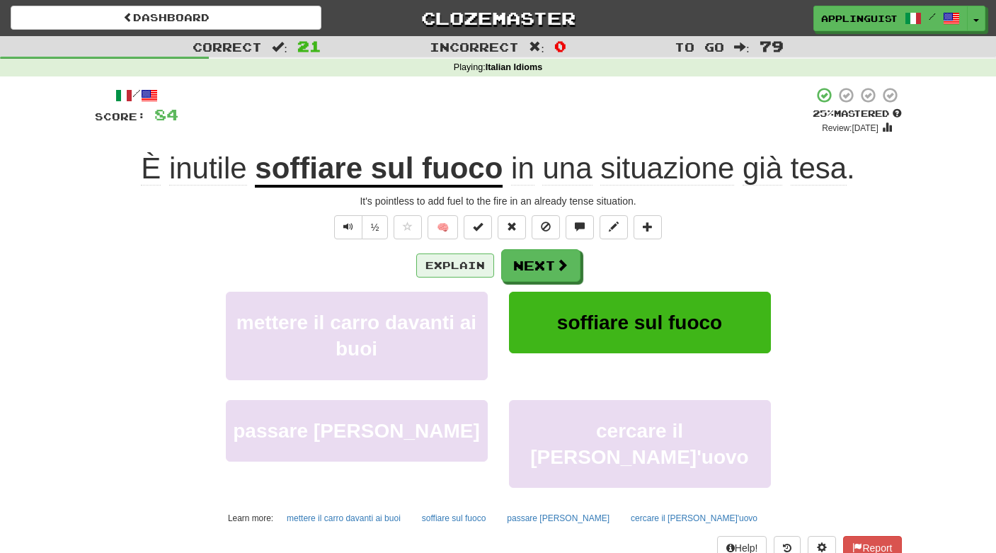
click at [473, 259] on button "Explain" at bounding box center [455, 265] width 78 height 24
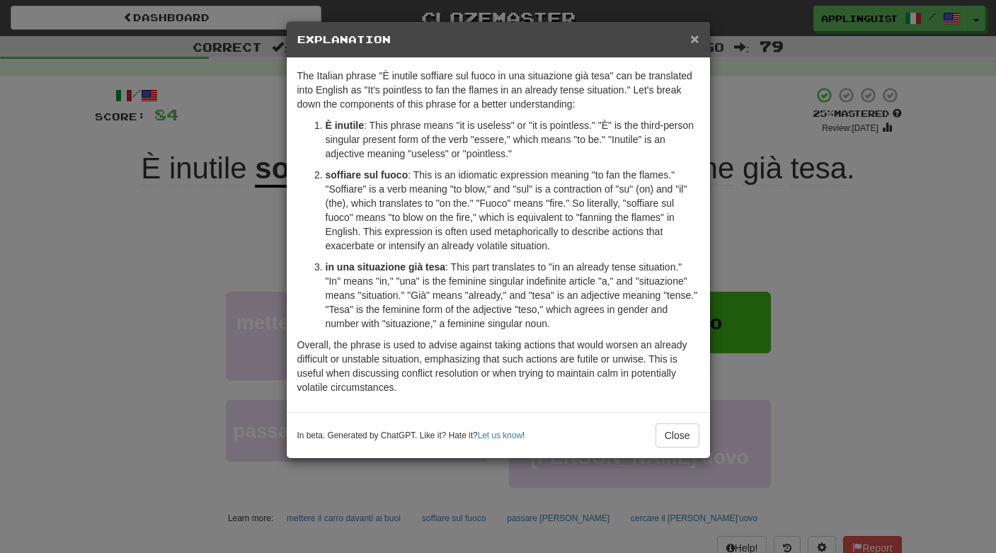
click at [693, 46] on span "×" at bounding box center [694, 38] width 8 height 16
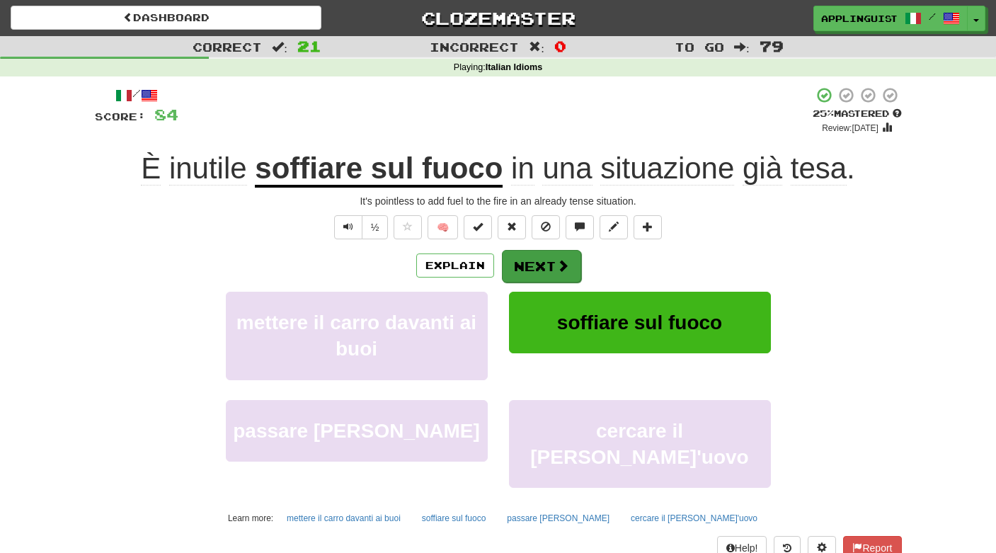
click at [553, 266] on button "Next" at bounding box center [541, 266] width 79 height 33
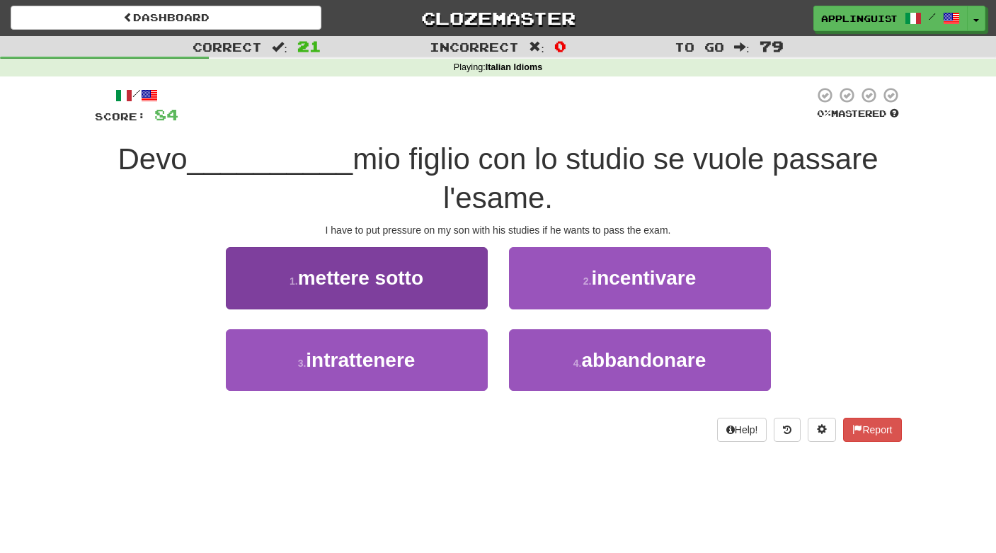
click at [423, 274] on span "mettere sotto" at bounding box center [360, 278] width 125 height 22
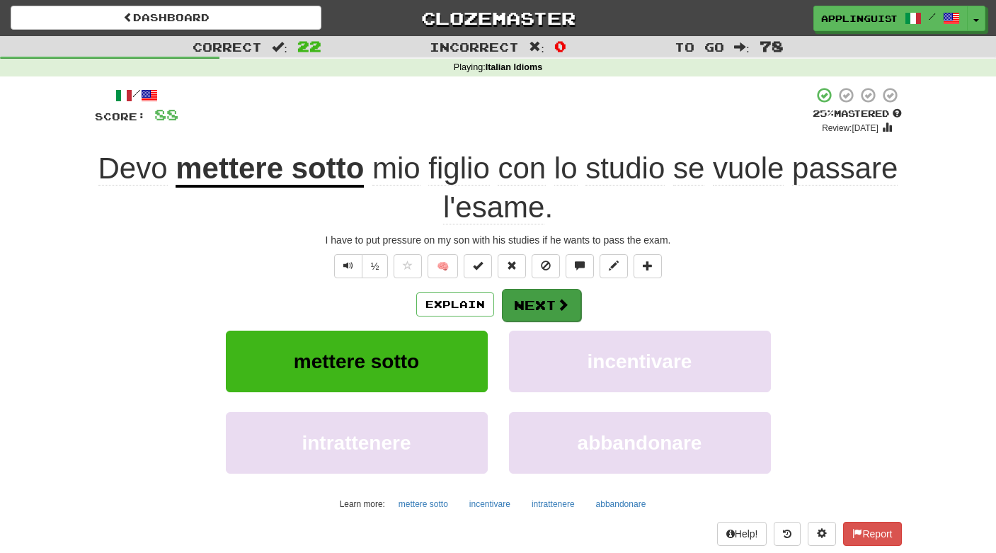
click at [548, 303] on button "Next" at bounding box center [541, 305] width 79 height 33
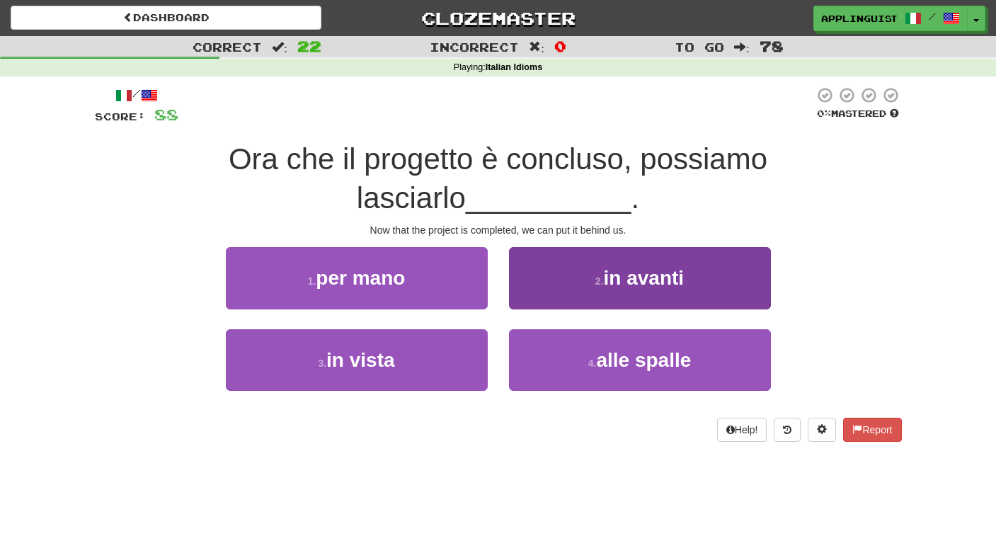
click at [625, 296] on button "2 . in avanti" at bounding box center [640, 278] width 262 height 62
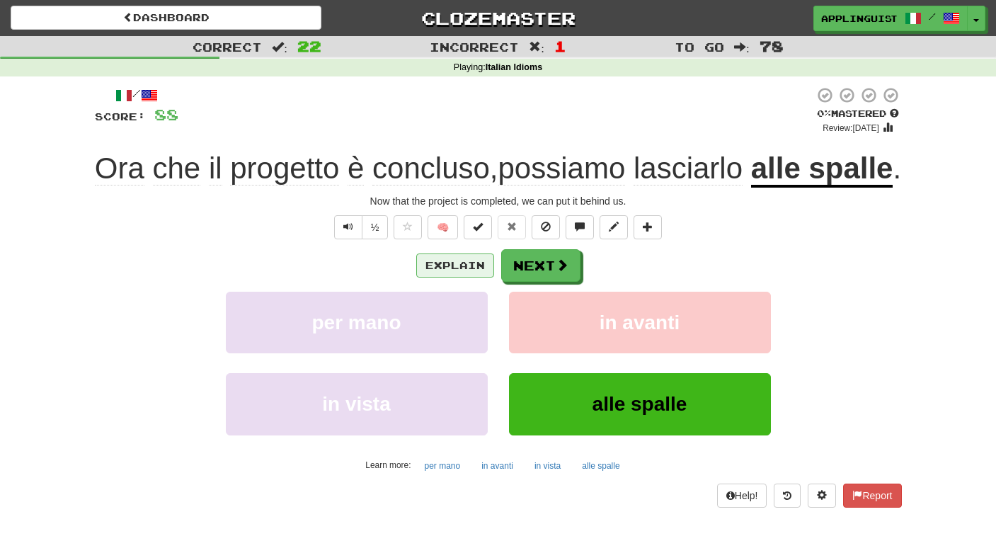
click at [463, 277] on button "Explain" at bounding box center [455, 265] width 78 height 24
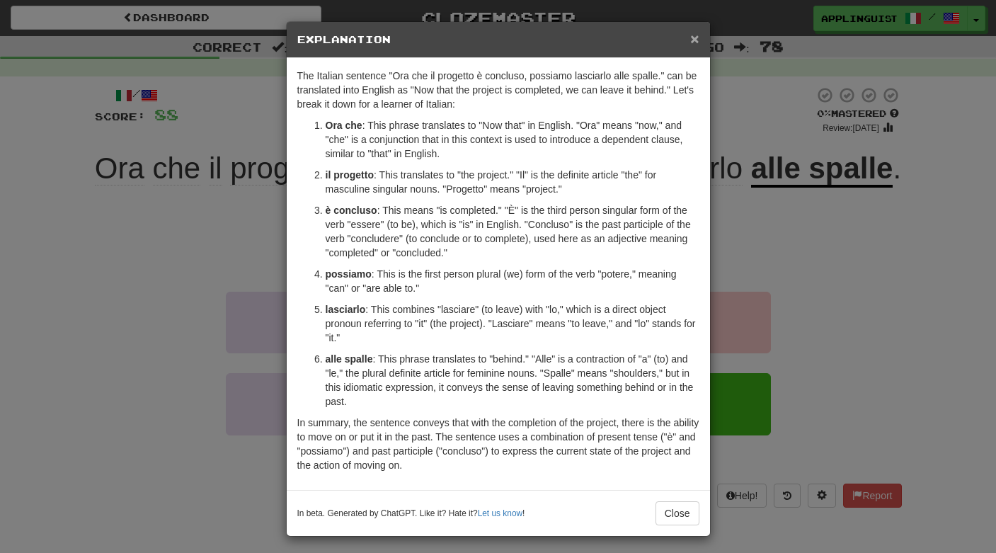
click at [693, 43] on span "×" at bounding box center [694, 38] width 8 height 16
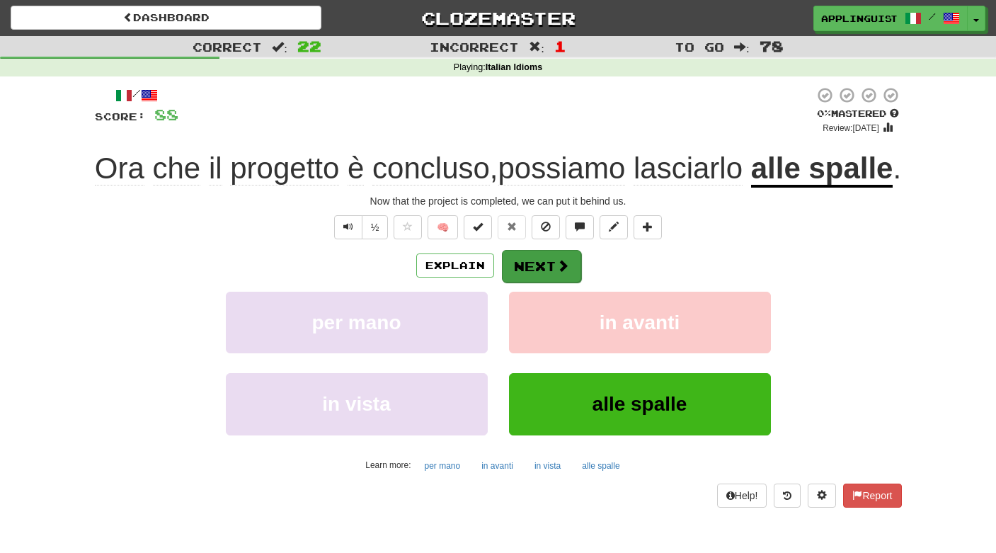
click at [554, 282] on button "Next" at bounding box center [541, 266] width 79 height 33
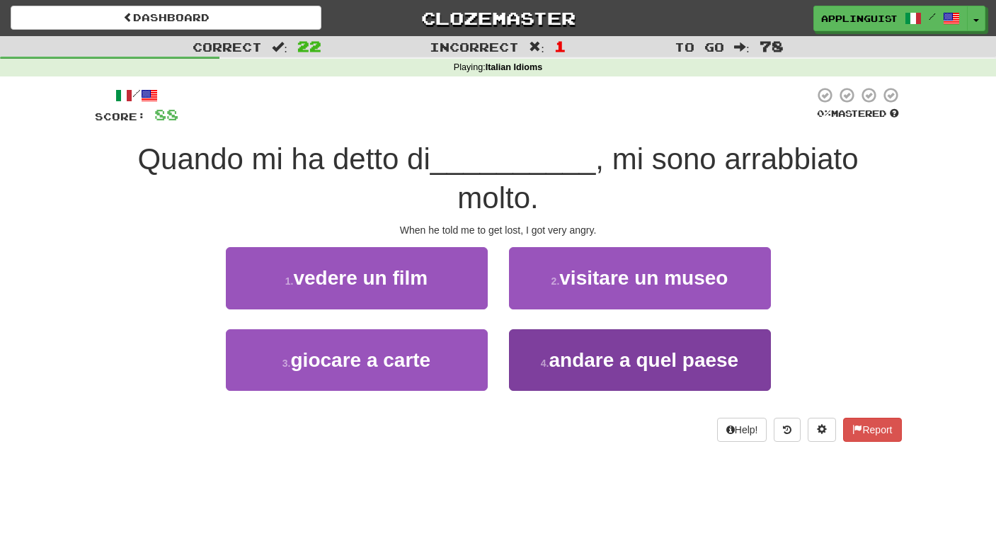
click at [578, 369] on button "4 . andare a quel paese" at bounding box center [640, 360] width 262 height 62
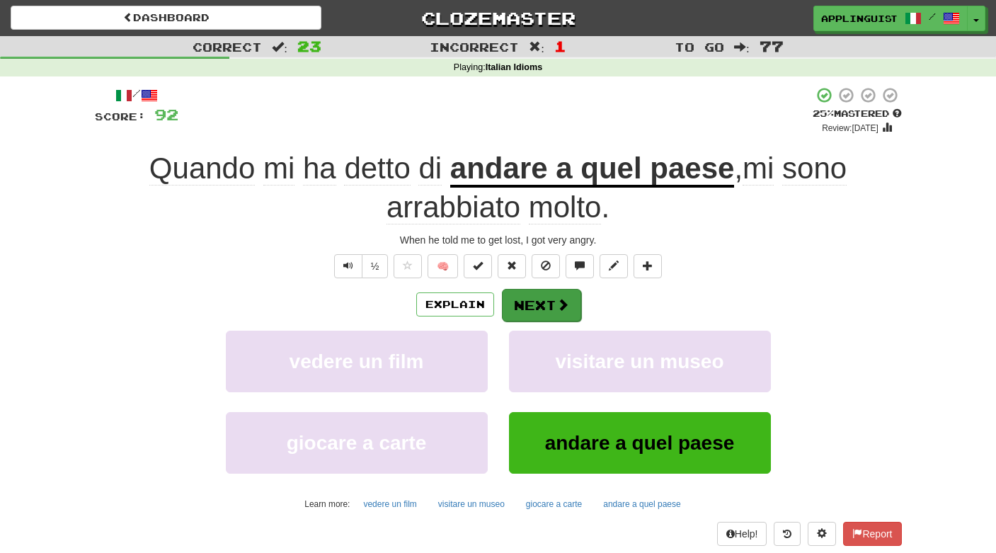
click at [547, 300] on button "Next" at bounding box center [541, 305] width 79 height 33
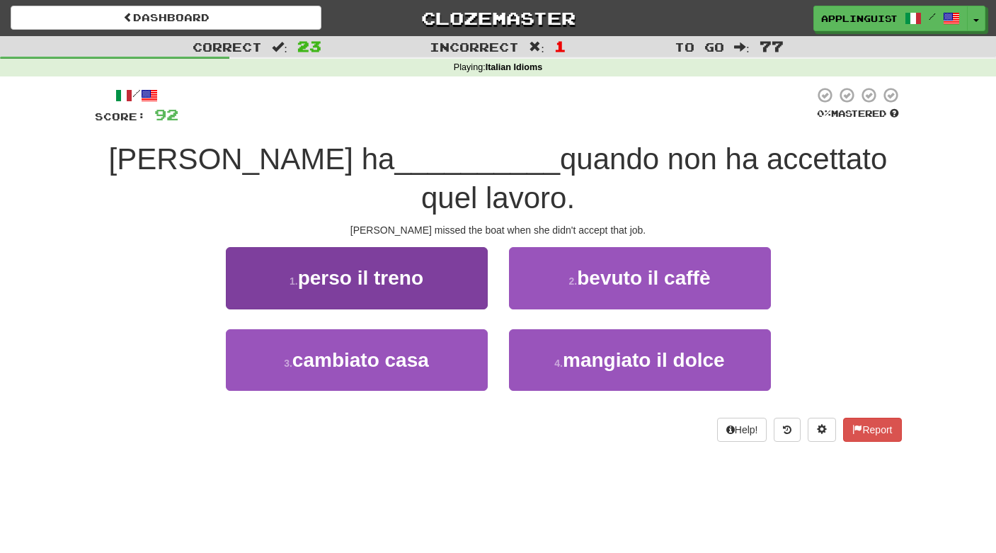
click at [415, 249] on button "1 . perso il treno" at bounding box center [357, 278] width 262 height 62
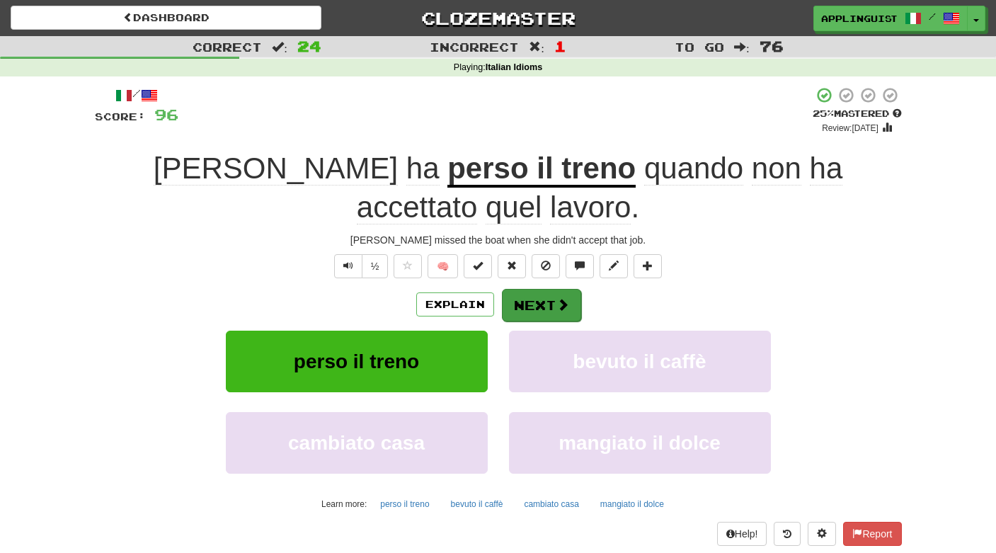
click at [541, 306] on button "Next" at bounding box center [541, 305] width 79 height 33
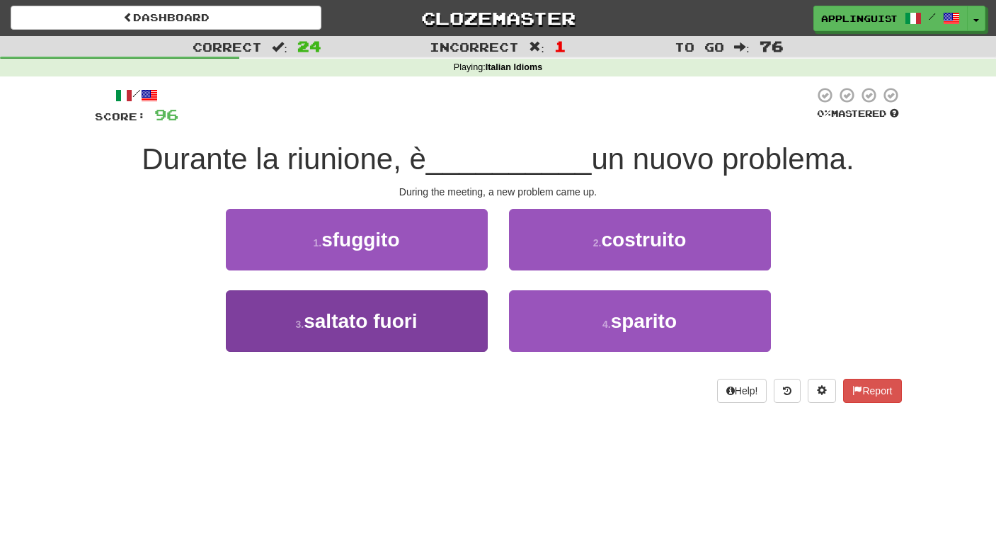
click at [426, 323] on button "3 . saltato fuori" at bounding box center [357, 321] width 262 height 62
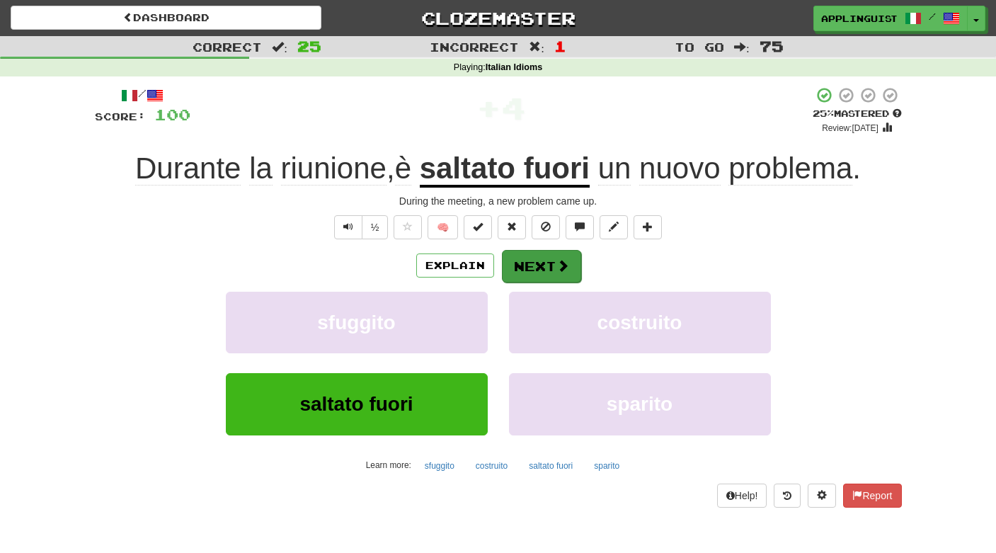
click at [551, 262] on button "Next" at bounding box center [541, 266] width 79 height 33
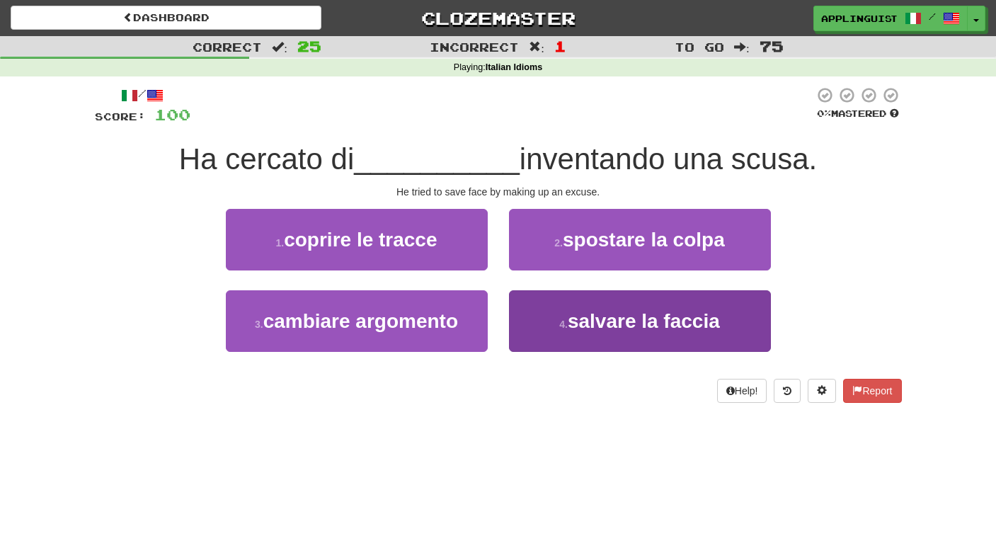
click at [613, 323] on span "salvare la faccia" at bounding box center [643, 321] width 152 height 22
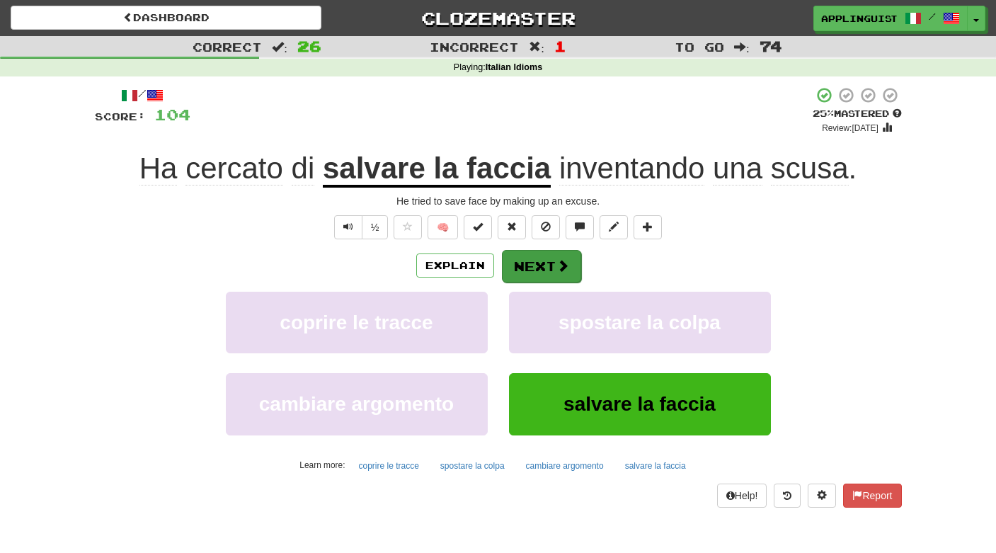
click at [541, 256] on button "Next" at bounding box center [541, 266] width 79 height 33
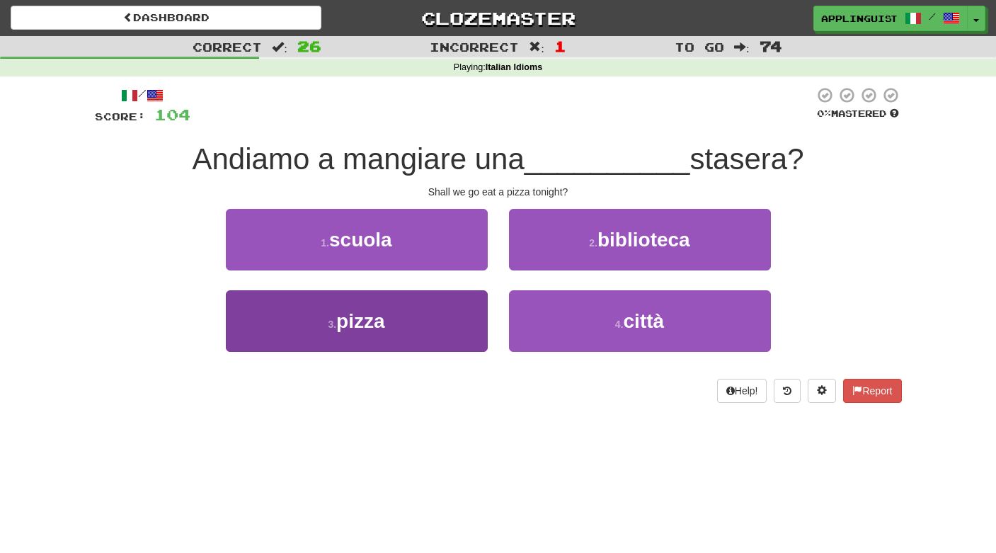
click at [418, 304] on button "3 . pizza" at bounding box center [357, 321] width 262 height 62
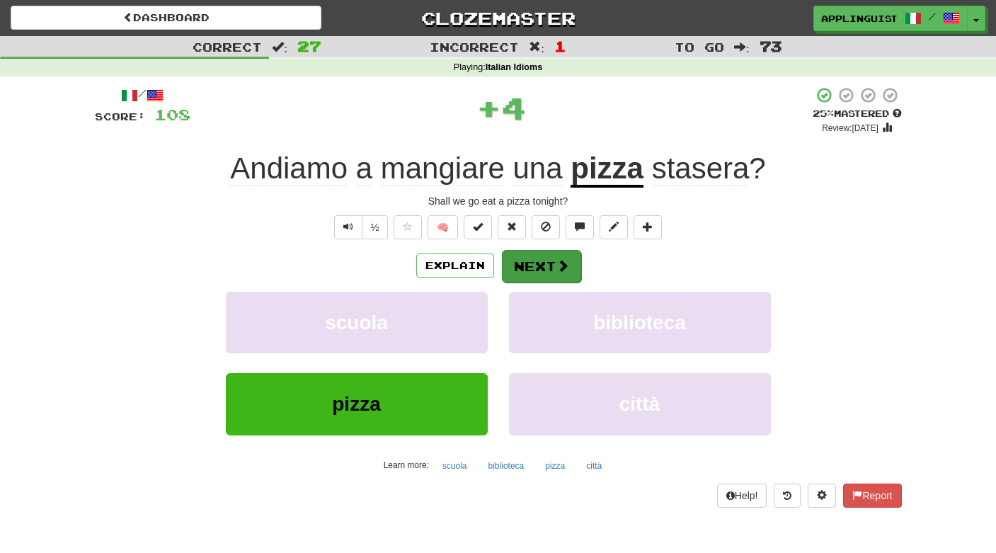
click at [534, 259] on button "Next" at bounding box center [541, 266] width 79 height 33
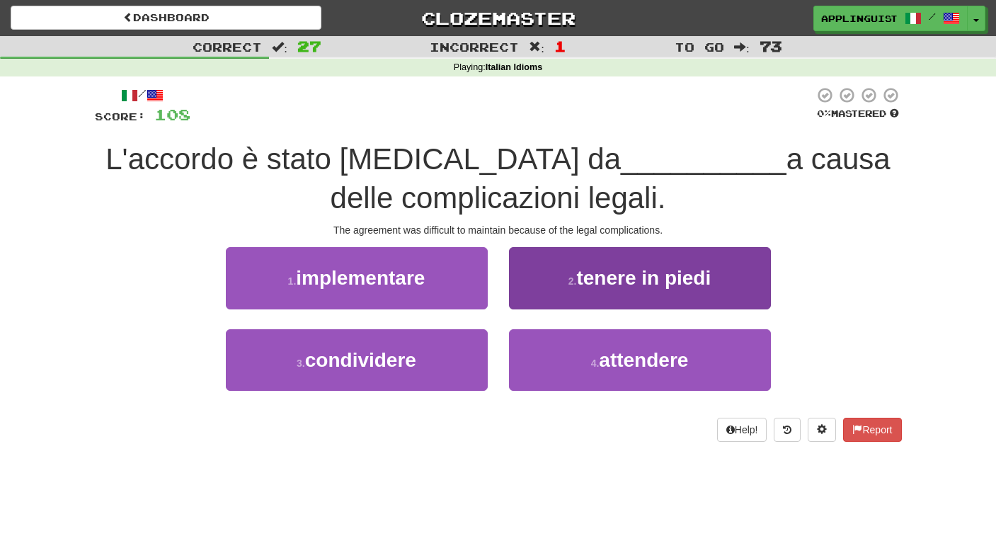
click at [613, 281] on span "tenere in piedi" at bounding box center [643, 278] width 134 height 22
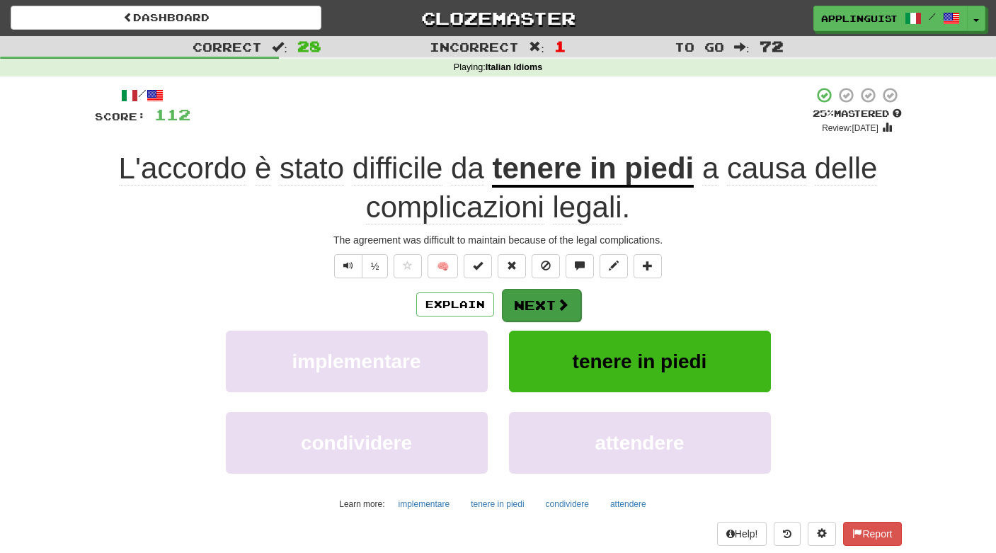
click at [568, 300] on button "Next" at bounding box center [541, 305] width 79 height 33
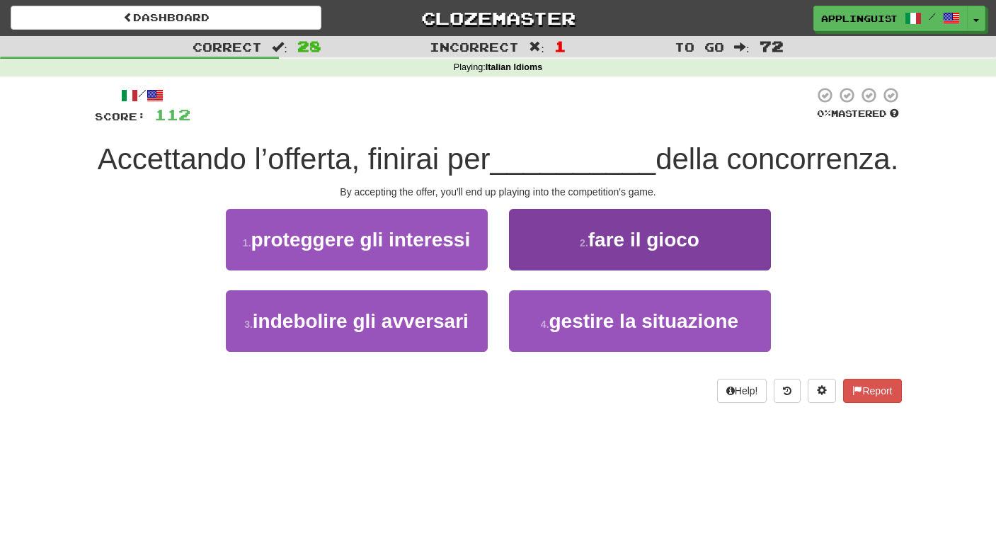
click at [696, 250] on span "fare il gioco" at bounding box center [643, 240] width 111 height 22
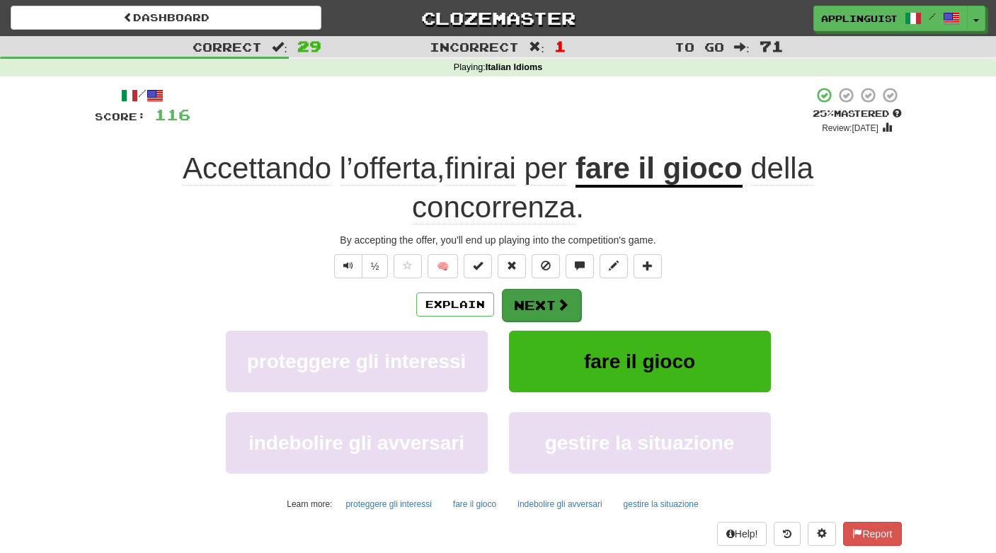
click at [546, 297] on button "Next" at bounding box center [541, 305] width 79 height 33
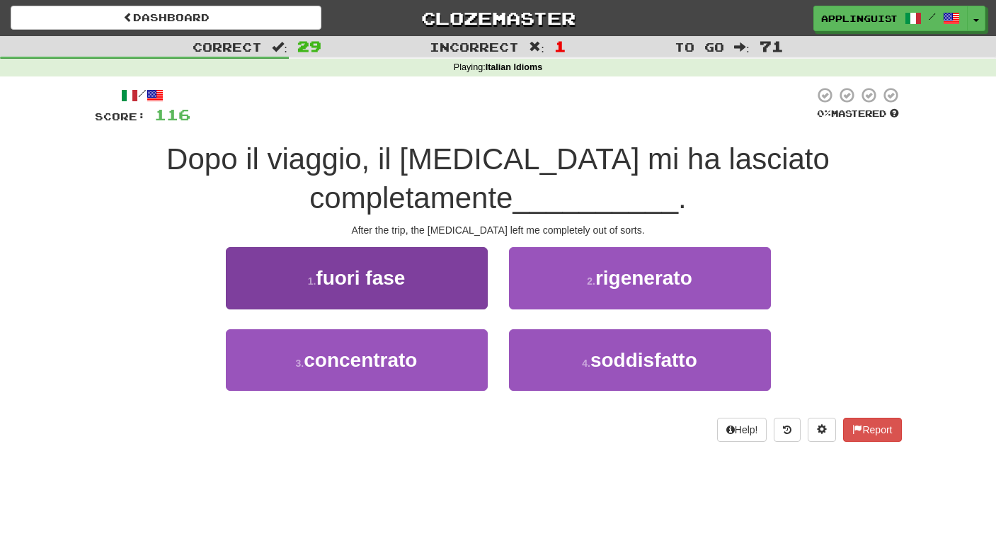
click at [415, 268] on button "1 . fuori fase" at bounding box center [357, 278] width 262 height 62
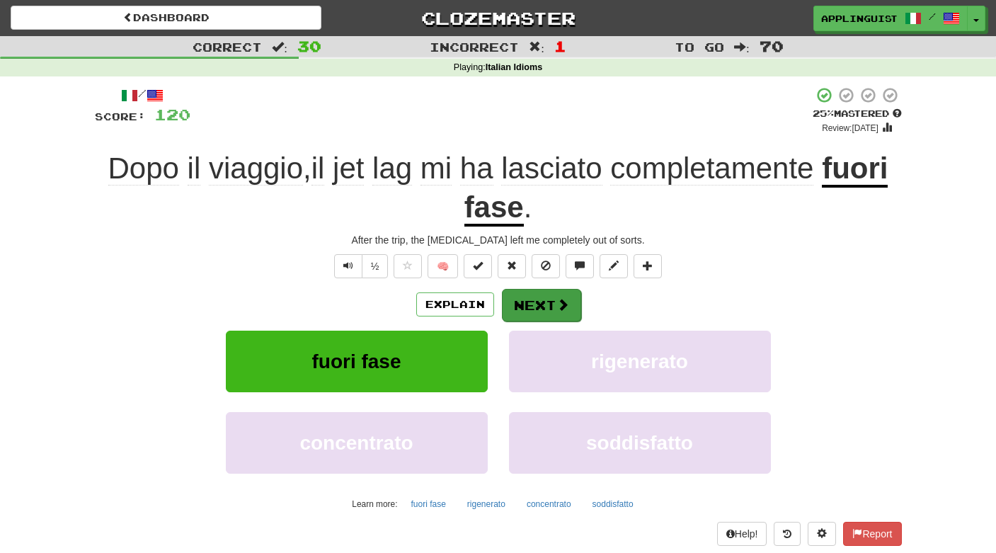
click at [532, 304] on button "Next" at bounding box center [541, 305] width 79 height 33
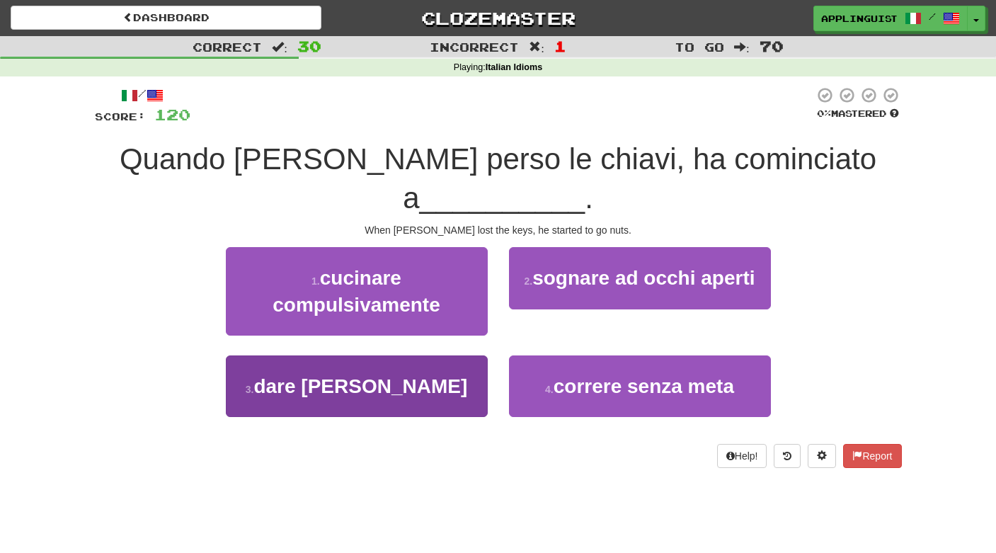
click at [429, 385] on button "3 . dare di matto" at bounding box center [357, 386] width 262 height 62
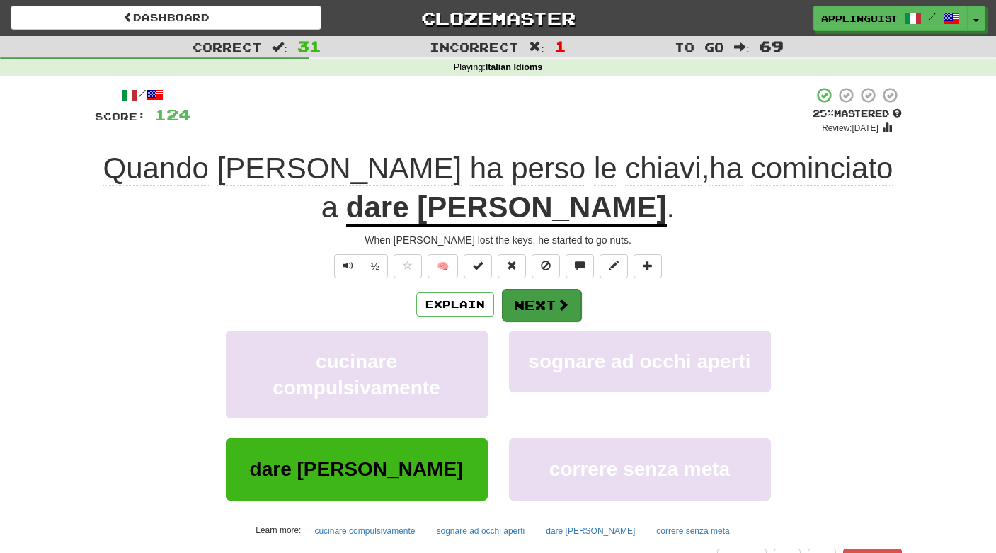
click at [558, 299] on span at bounding box center [562, 304] width 13 height 13
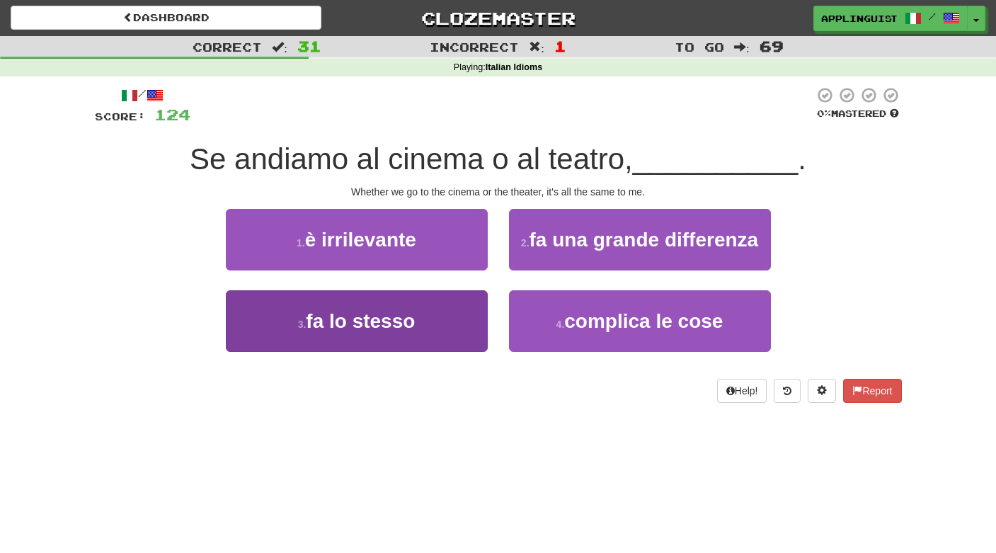
click at [460, 322] on button "3 . fa lo stesso" at bounding box center [357, 321] width 262 height 62
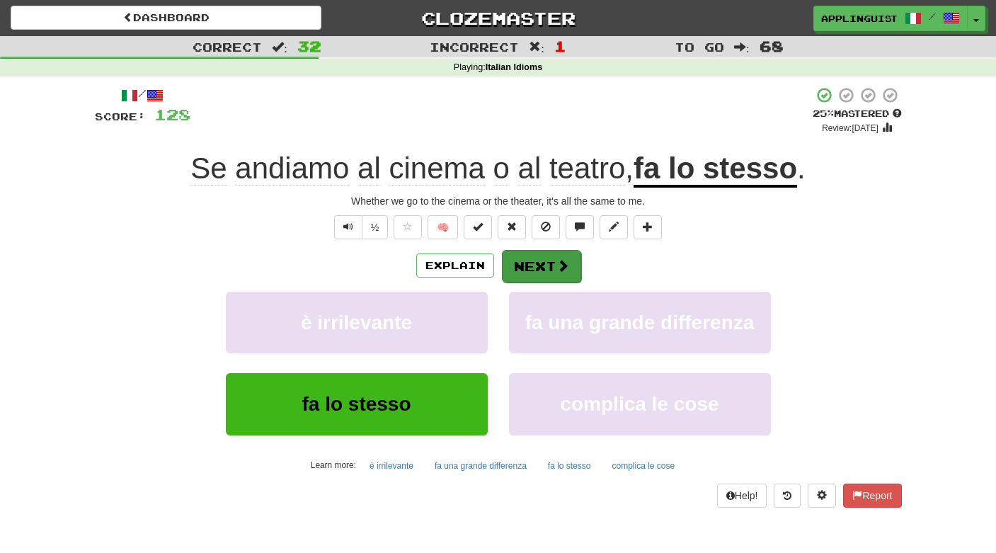
click at [533, 263] on button "Next" at bounding box center [541, 266] width 79 height 33
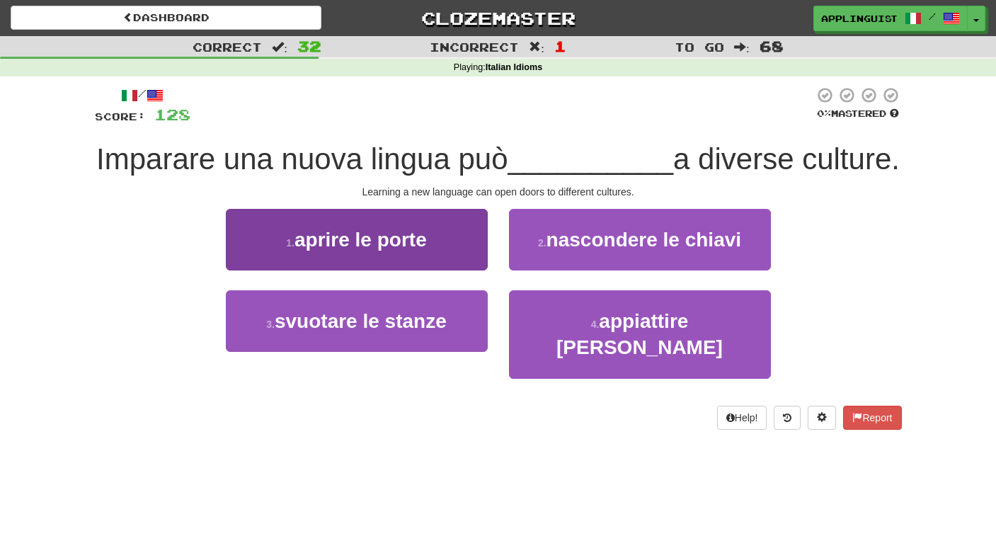
click at [422, 251] on button "1 . aprire le porte" at bounding box center [357, 240] width 262 height 62
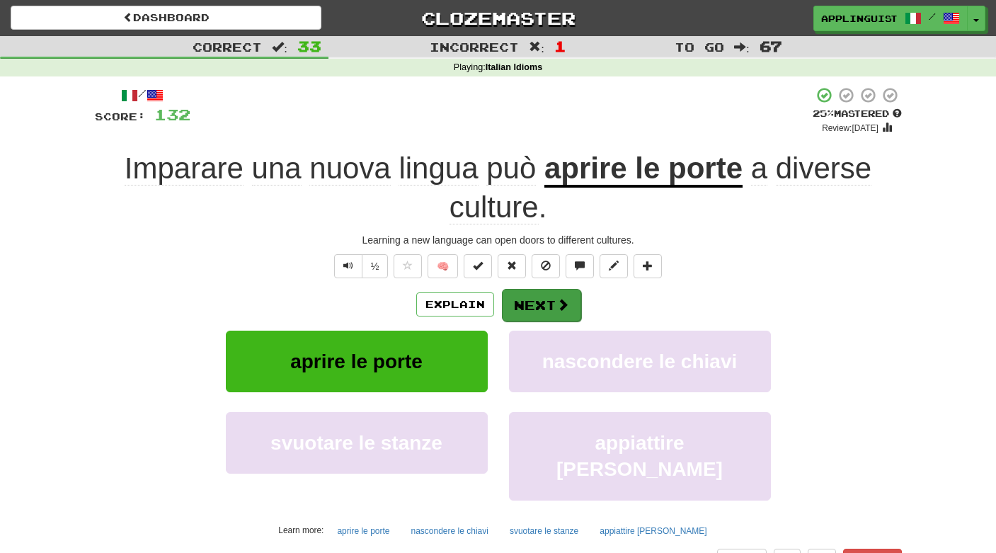
click at [560, 294] on button "Next" at bounding box center [541, 305] width 79 height 33
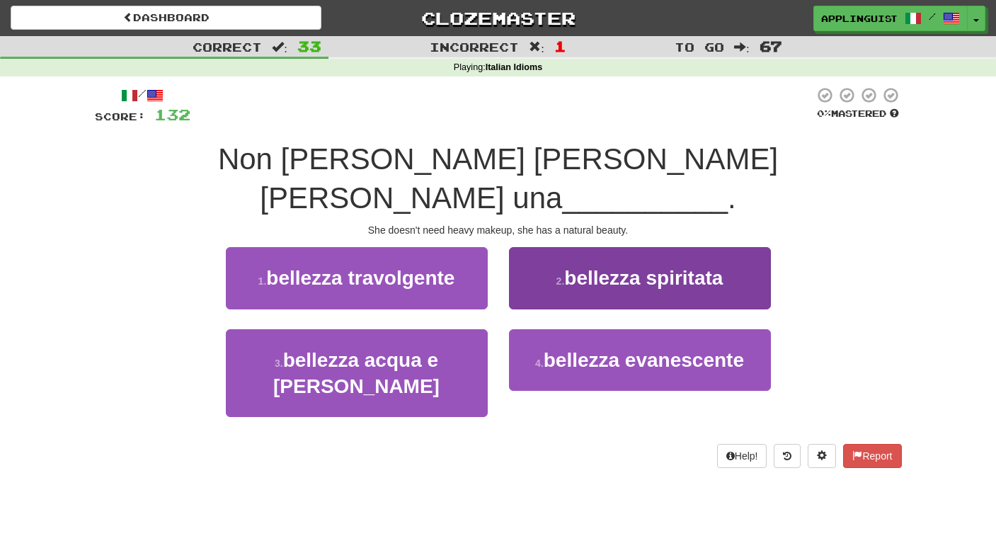
click at [633, 267] on span "bellezza spiritata" at bounding box center [643, 278] width 158 height 22
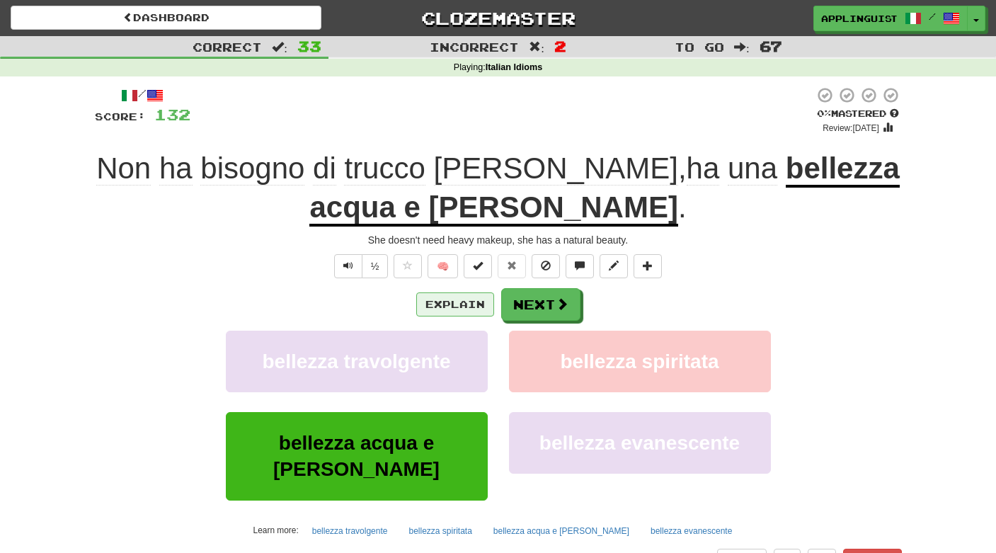
click at [466, 296] on button "Explain" at bounding box center [455, 304] width 78 height 24
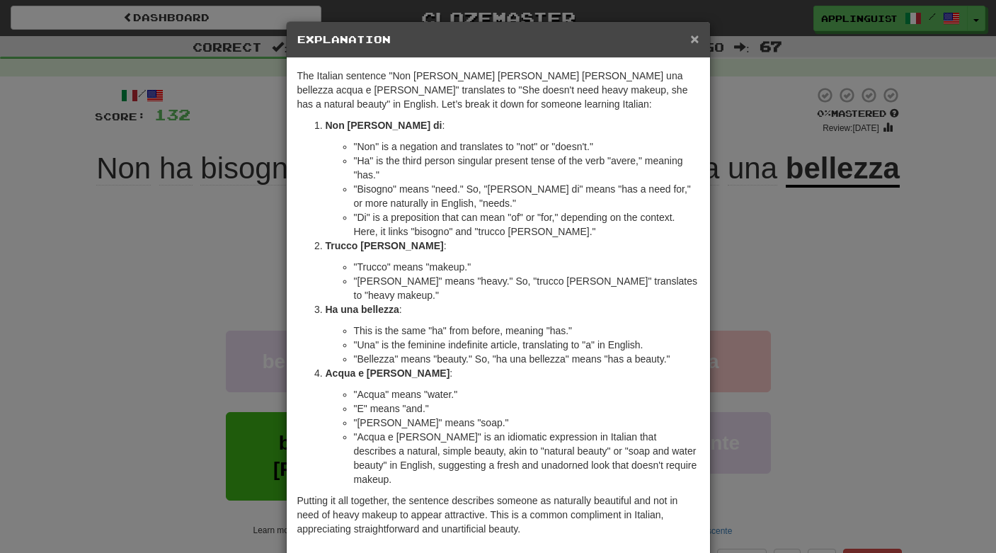
click at [696, 32] on span "×" at bounding box center [694, 38] width 8 height 16
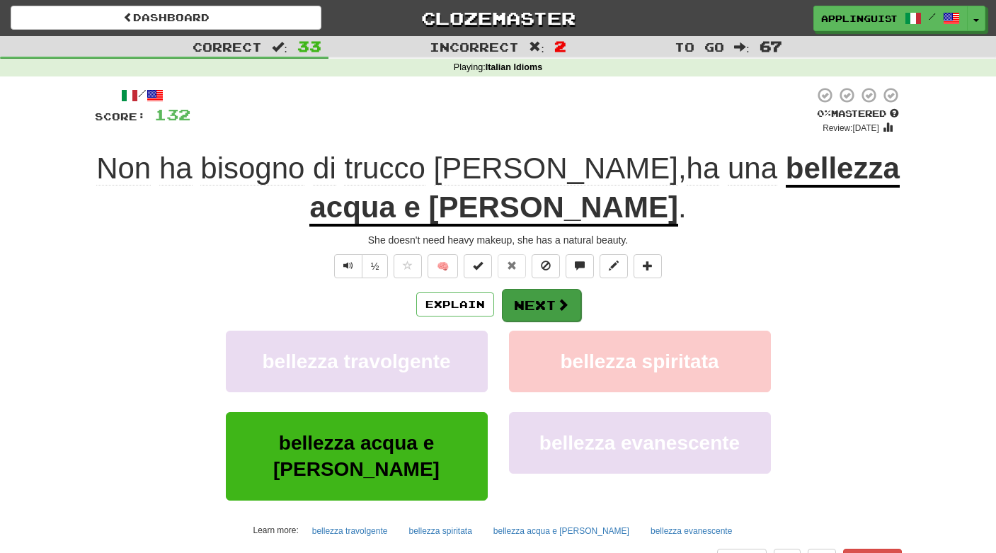
click at [551, 294] on button "Next" at bounding box center [541, 305] width 79 height 33
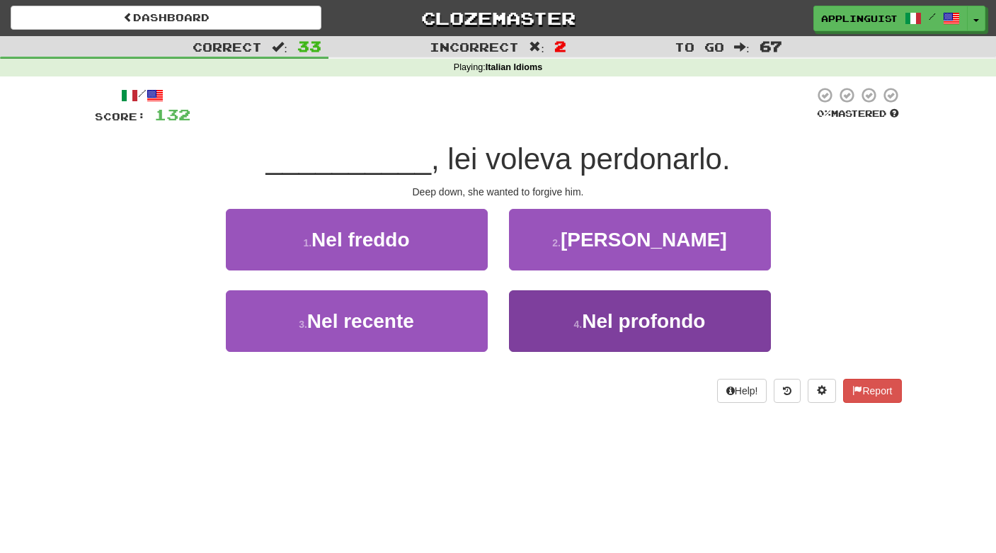
click at [596, 321] on span "Nel profondo" at bounding box center [643, 321] width 123 height 22
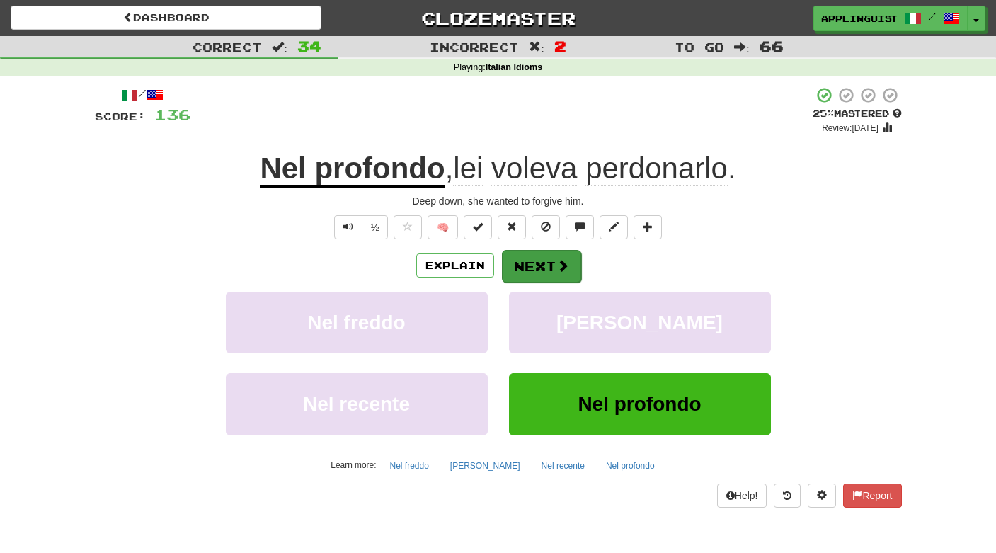
click at [561, 255] on button "Next" at bounding box center [541, 266] width 79 height 33
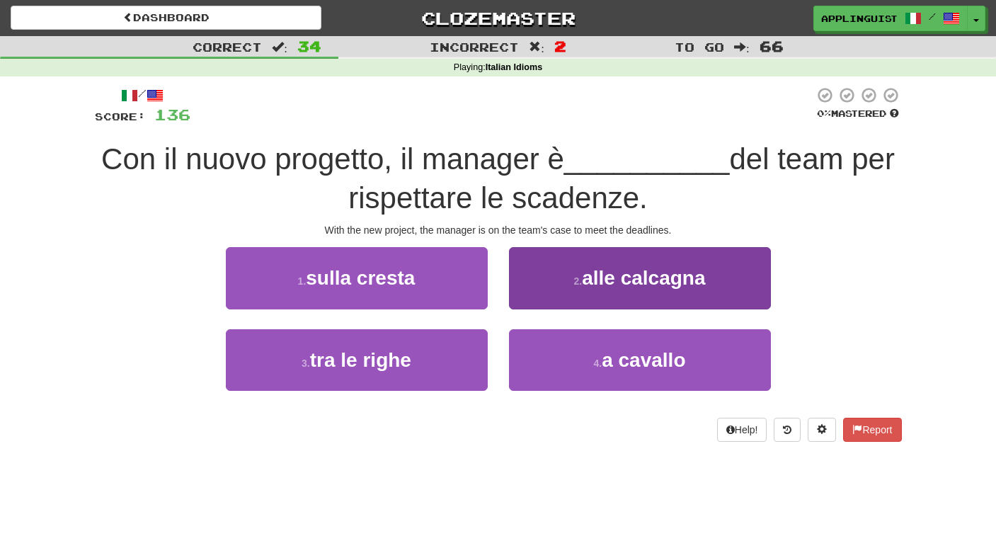
click at [559, 270] on button "2 . alle calcagna" at bounding box center [640, 278] width 262 height 62
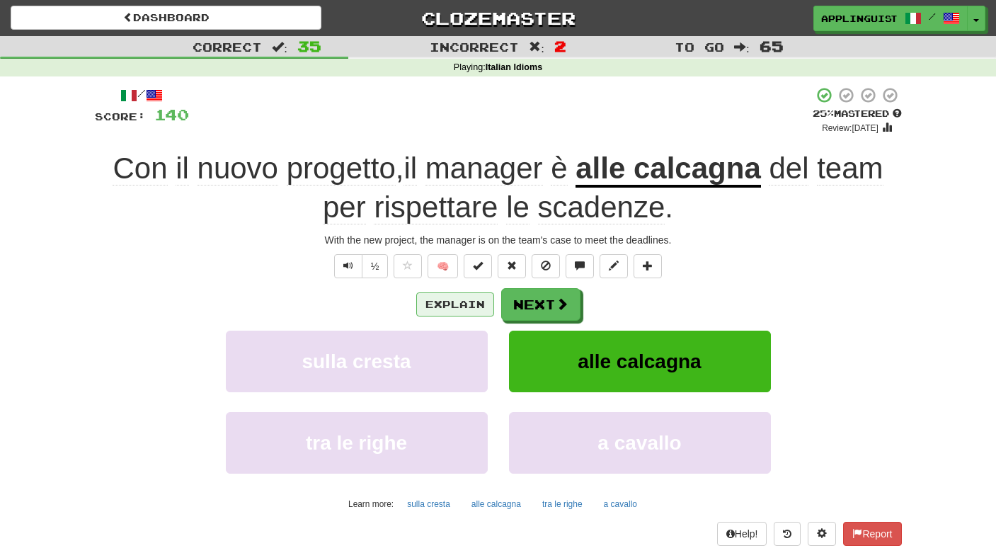
click at [461, 301] on button "Explain" at bounding box center [455, 304] width 78 height 24
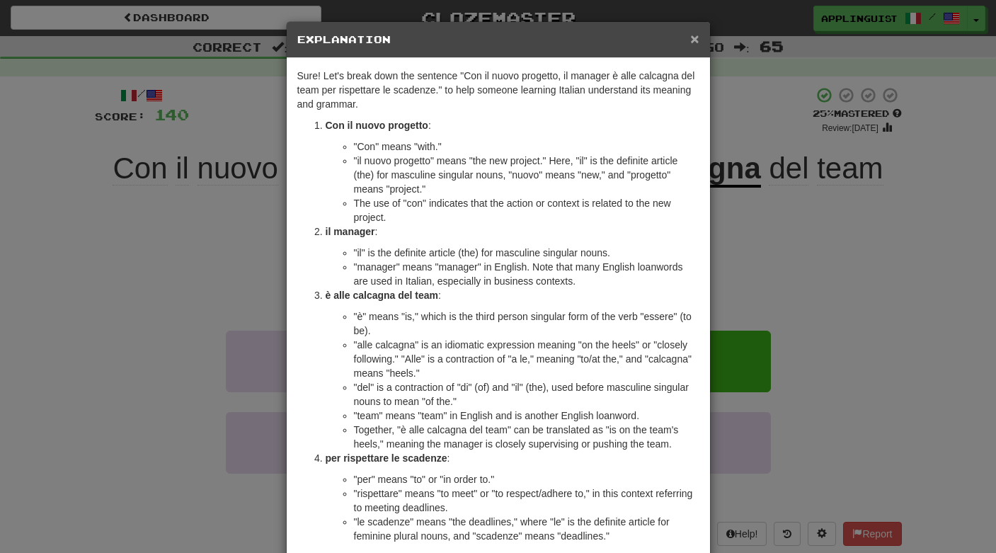
click at [691, 38] on span "×" at bounding box center [694, 38] width 8 height 16
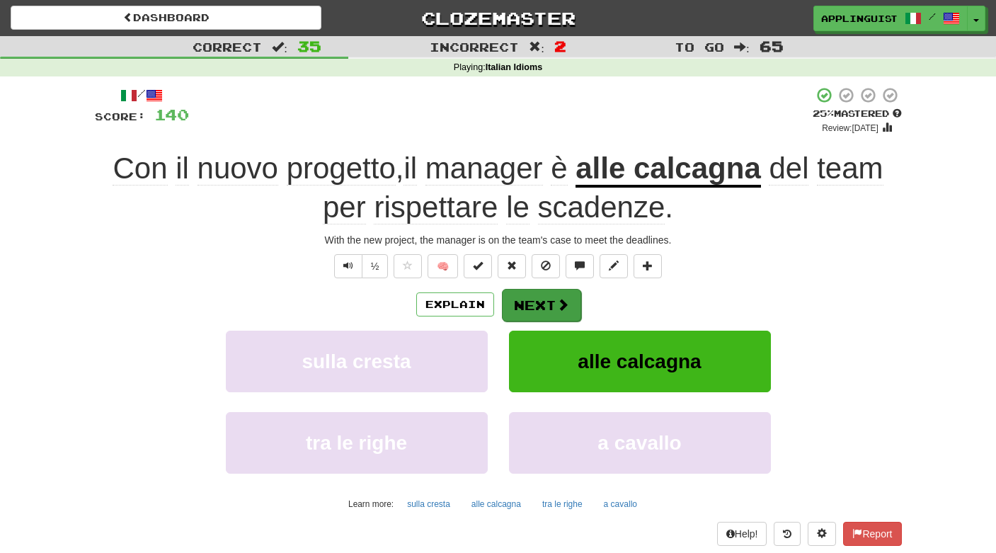
click at [544, 300] on button "Next" at bounding box center [541, 305] width 79 height 33
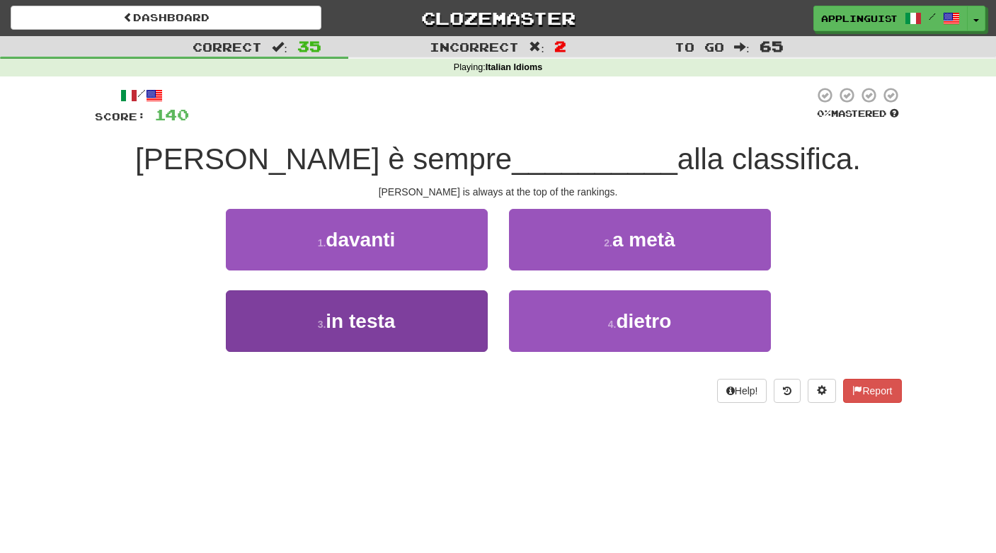
click at [394, 314] on span "in testa" at bounding box center [359, 321] width 69 height 22
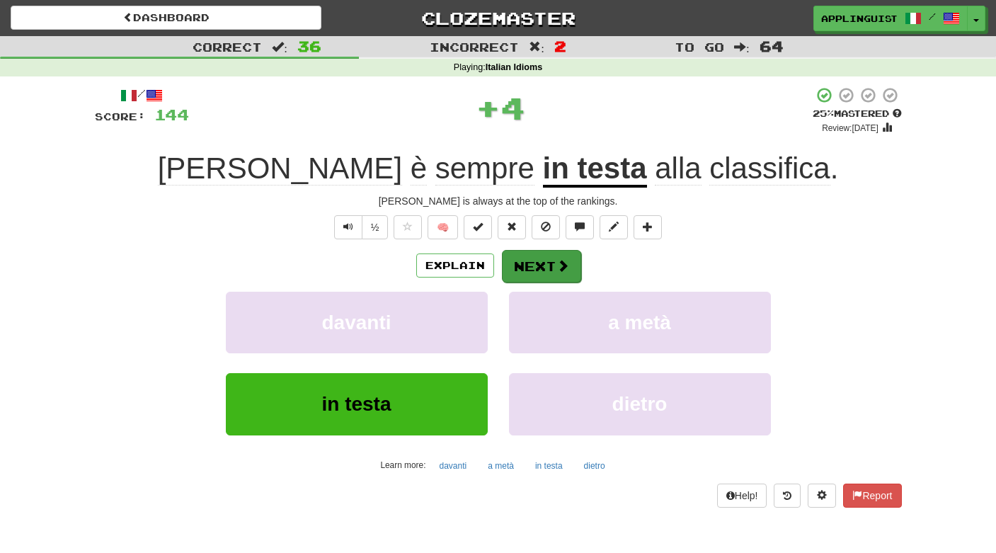
click at [538, 263] on button "Next" at bounding box center [541, 266] width 79 height 33
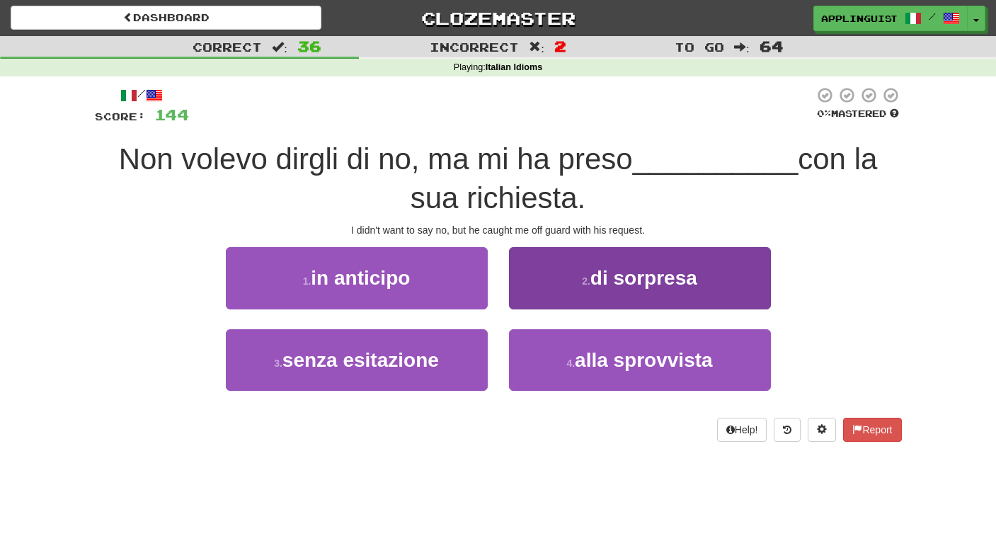
click at [616, 275] on span "di sorpresa" at bounding box center [643, 278] width 107 height 22
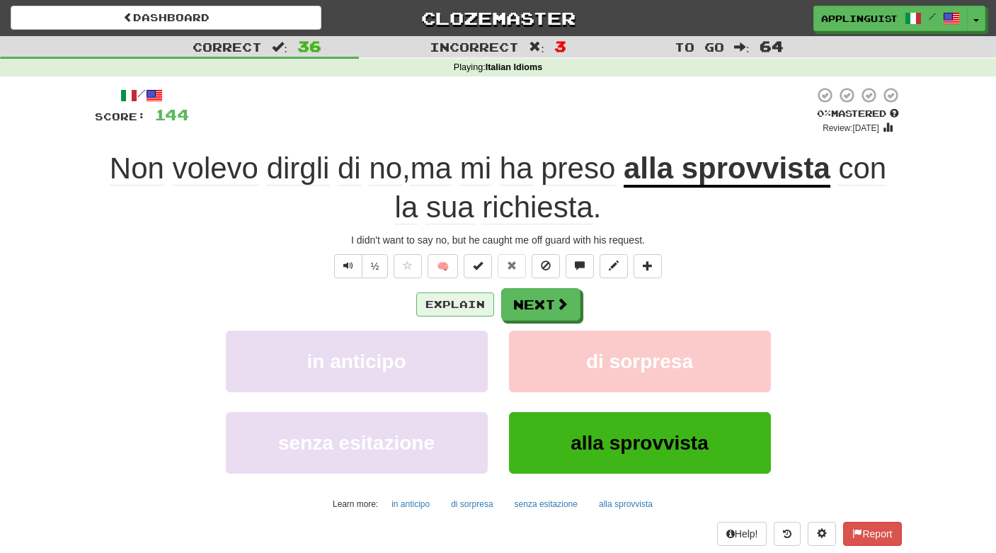
click at [450, 301] on button "Explain" at bounding box center [455, 304] width 78 height 24
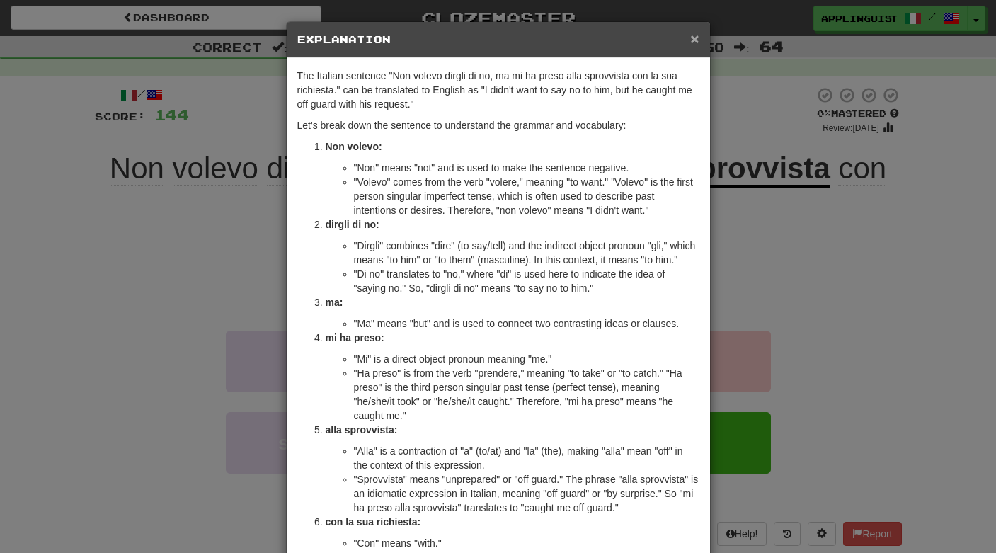
click at [692, 42] on span "×" at bounding box center [694, 38] width 8 height 16
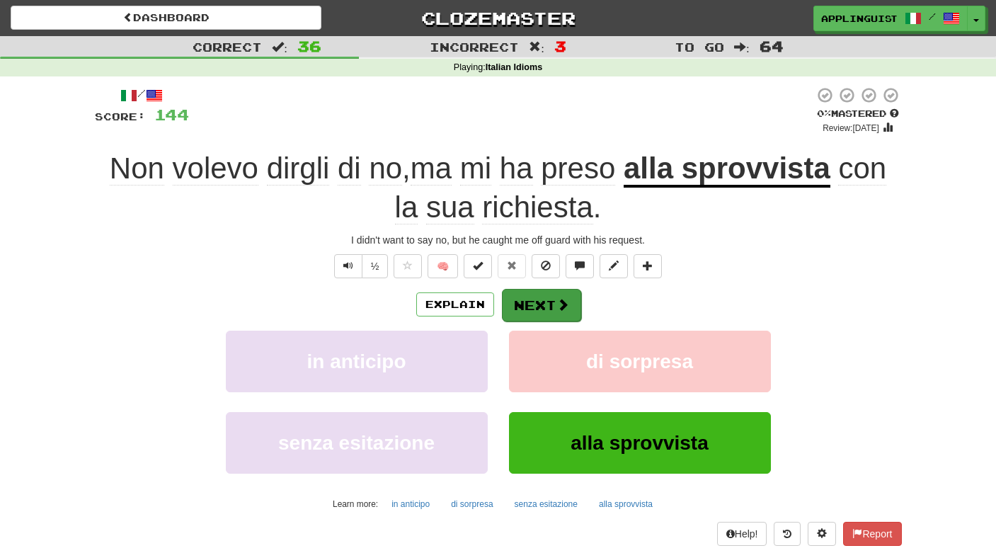
click at [524, 295] on button "Next" at bounding box center [541, 305] width 79 height 33
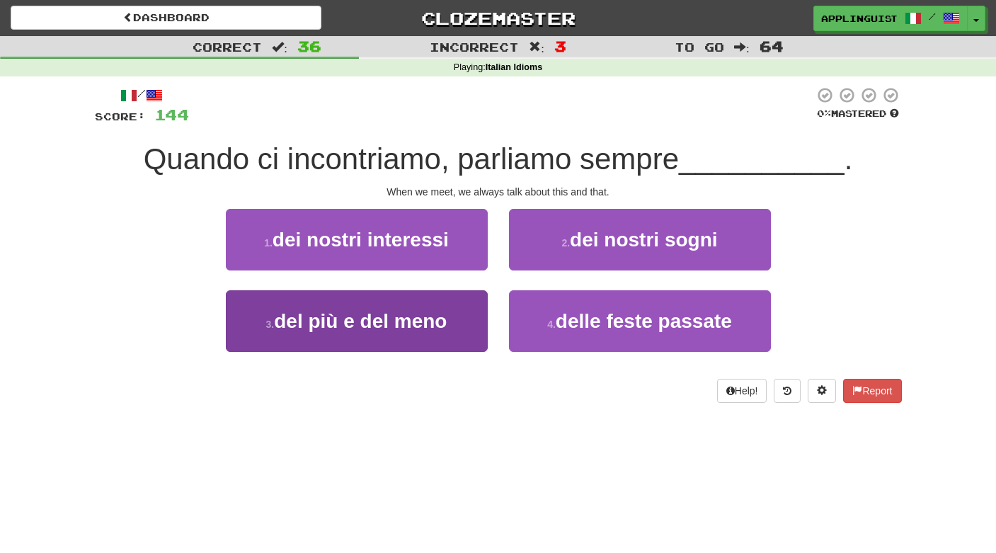
click at [352, 323] on span "del più e del meno" at bounding box center [360, 321] width 173 height 22
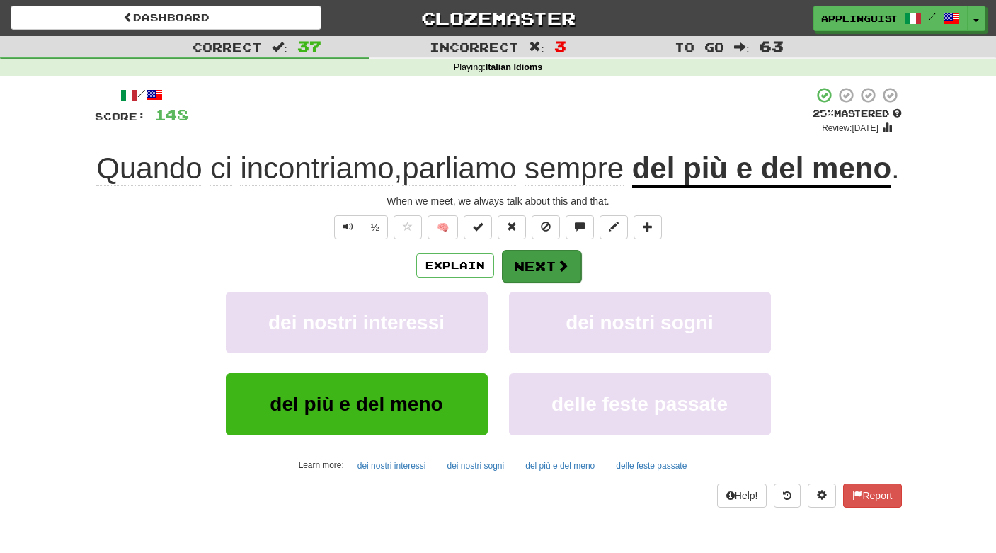
click at [560, 272] on span at bounding box center [562, 265] width 13 height 13
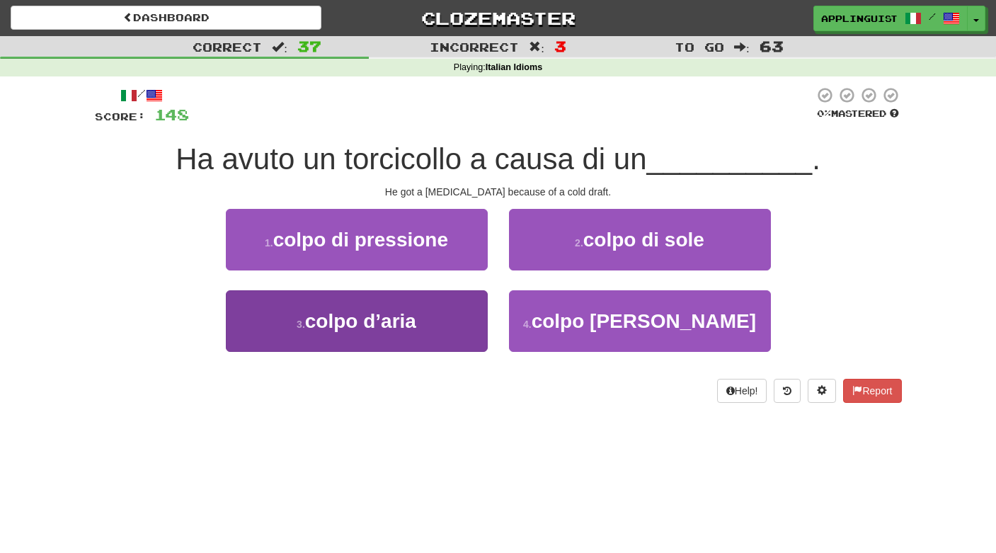
click at [309, 328] on span "colpo d’aria" at bounding box center [360, 321] width 111 height 22
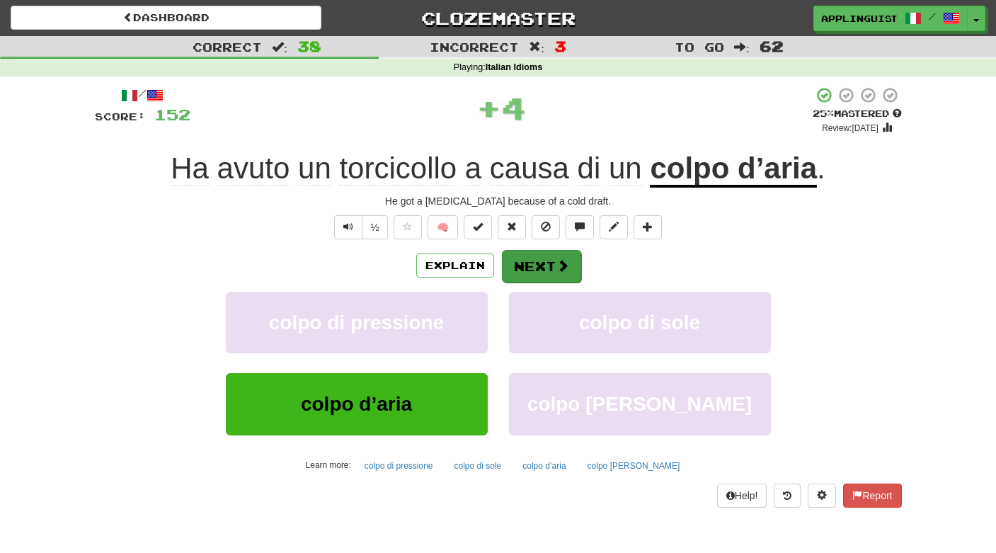
click at [557, 270] on span at bounding box center [562, 265] width 13 height 13
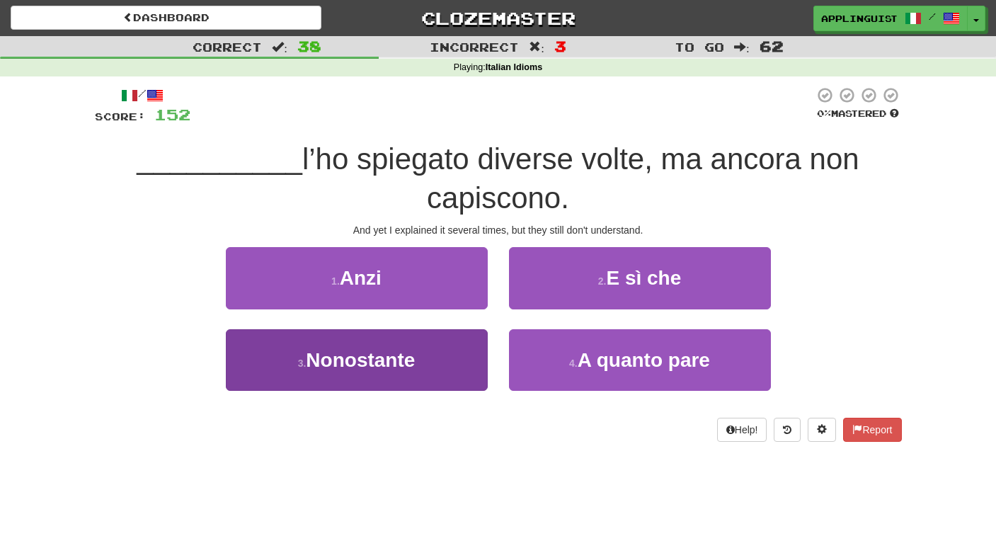
click at [380, 357] on span "Nonostante" at bounding box center [360, 360] width 109 height 22
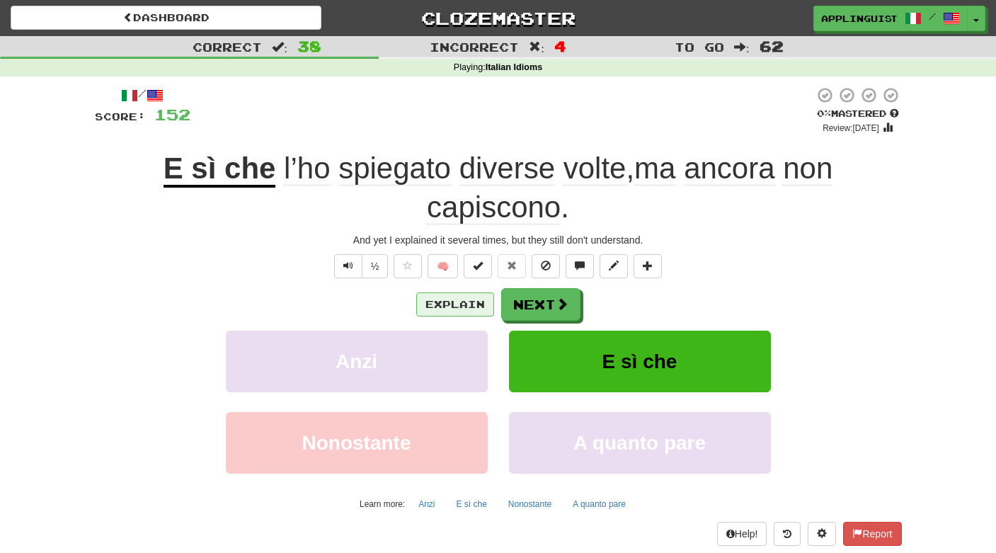
click at [447, 298] on button "Explain" at bounding box center [455, 304] width 78 height 24
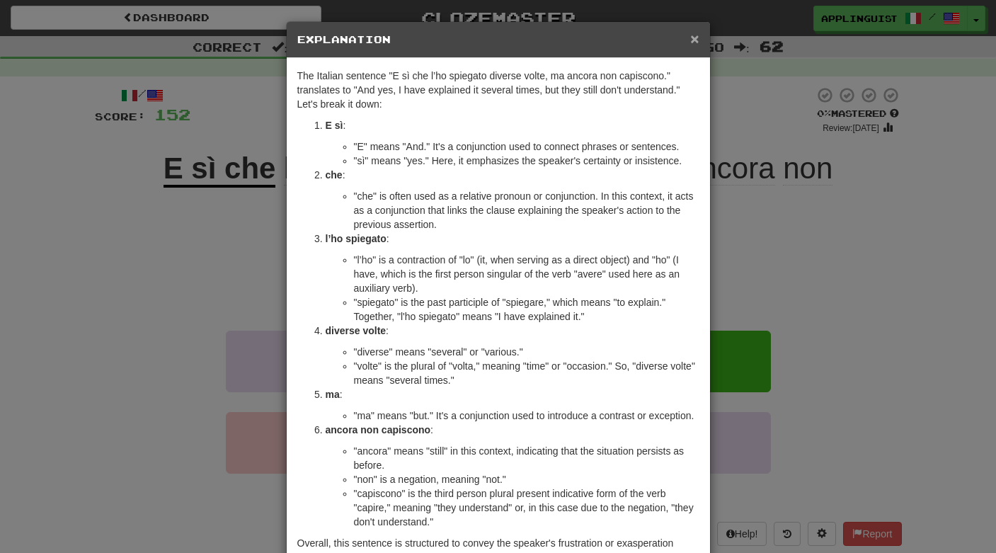
click at [696, 40] on span "×" at bounding box center [694, 38] width 8 height 16
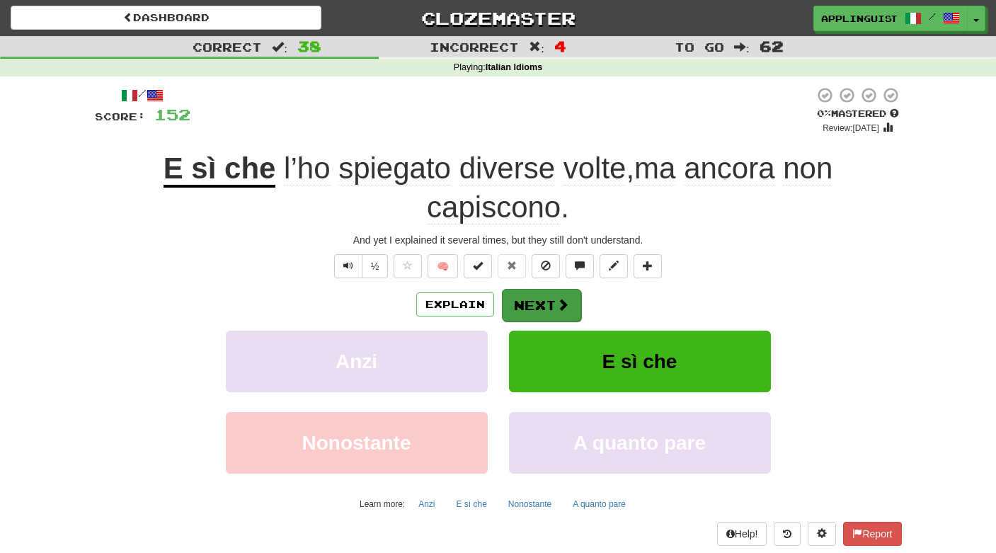
click at [536, 310] on button "Next" at bounding box center [541, 305] width 79 height 33
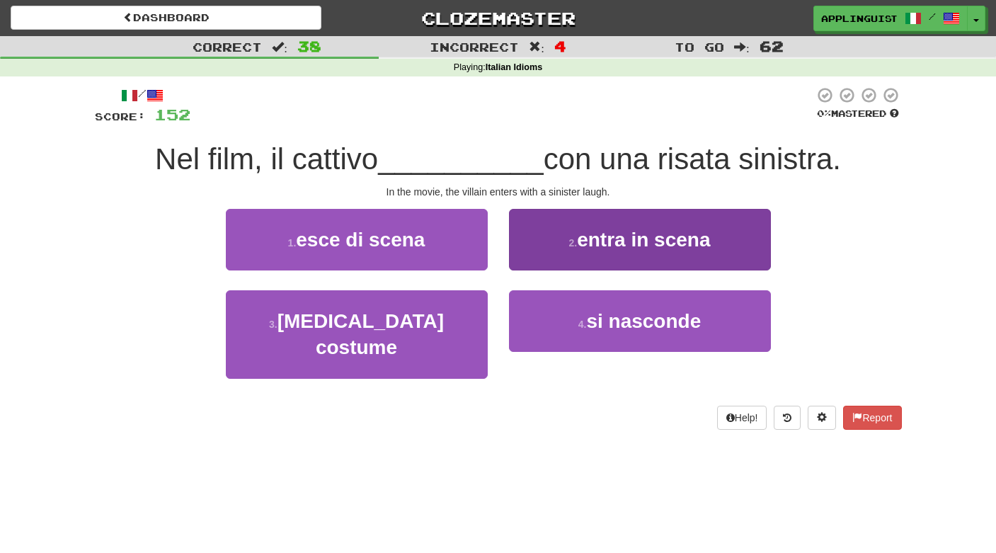
click at [578, 250] on button "2 . entra in scena" at bounding box center [640, 240] width 262 height 62
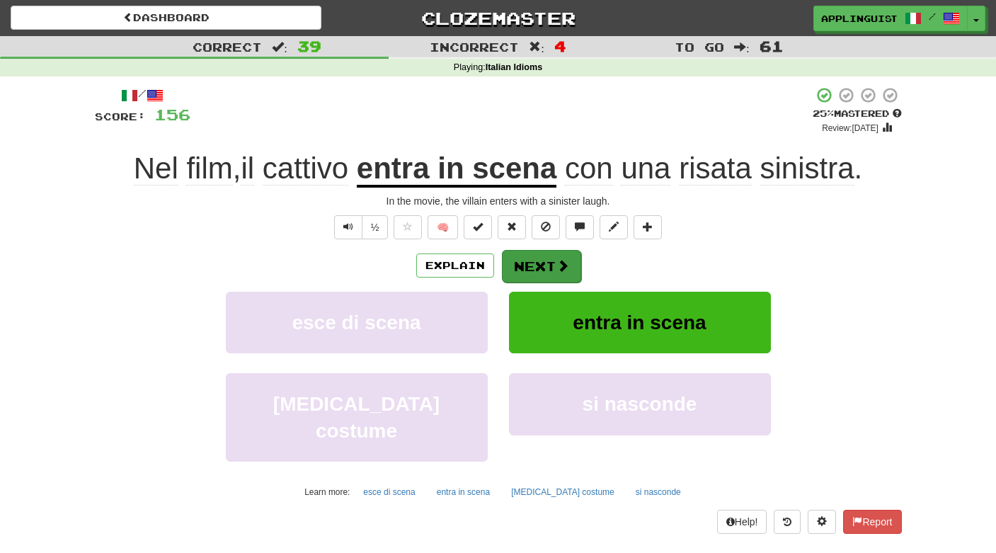
click at [531, 260] on button "Next" at bounding box center [541, 266] width 79 height 33
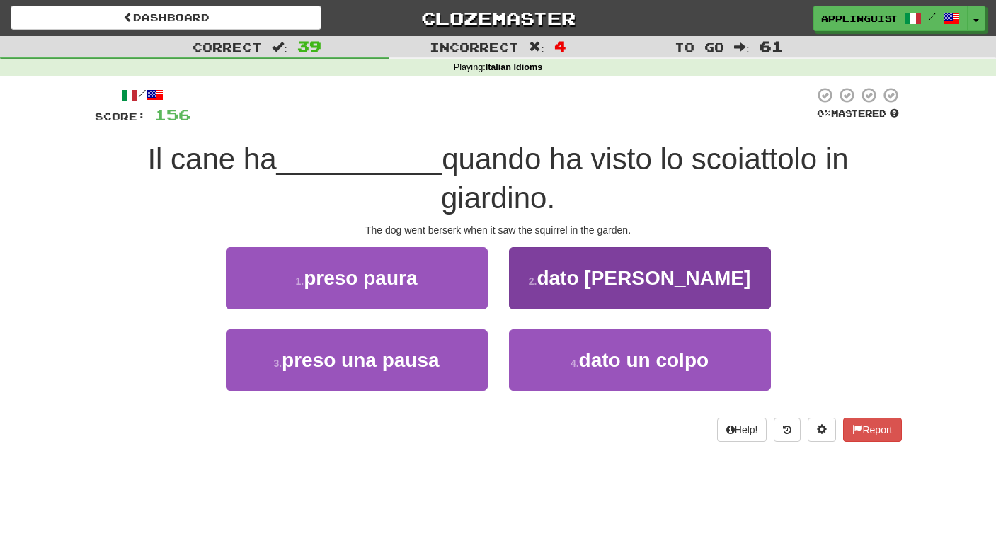
click at [593, 293] on button "2 . dato di matto" at bounding box center [640, 278] width 262 height 62
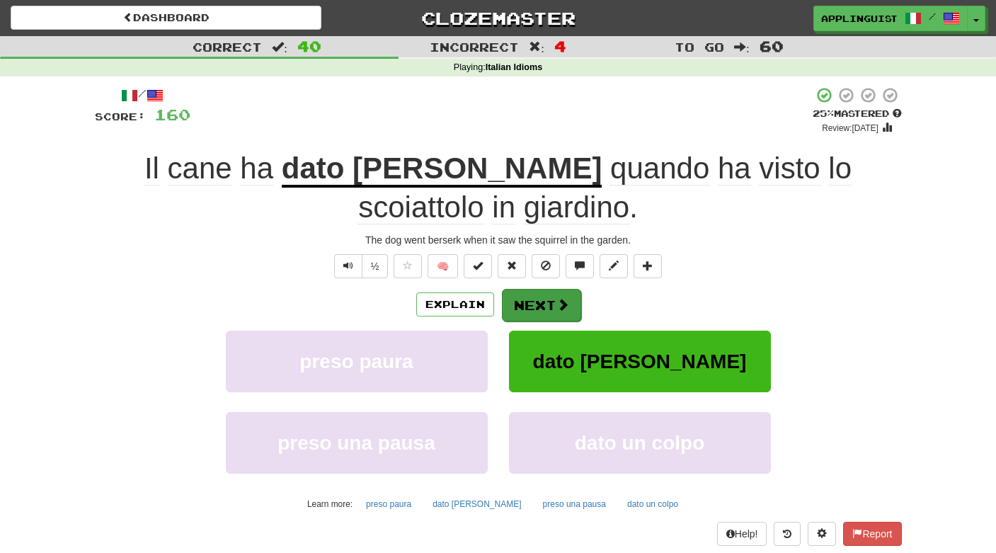
click at [554, 301] on button "Next" at bounding box center [541, 305] width 79 height 33
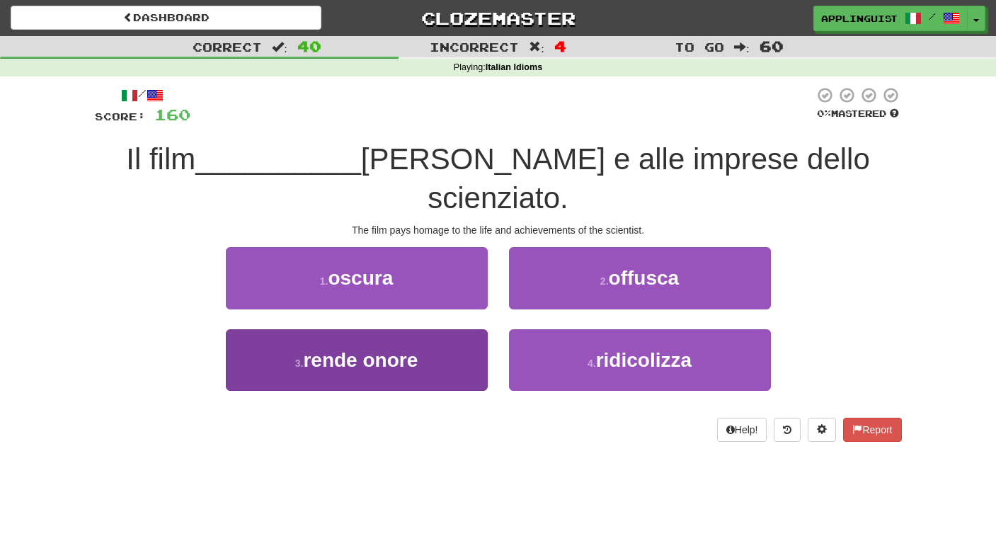
click at [421, 331] on button "3 . rende onore" at bounding box center [357, 360] width 262 height 62
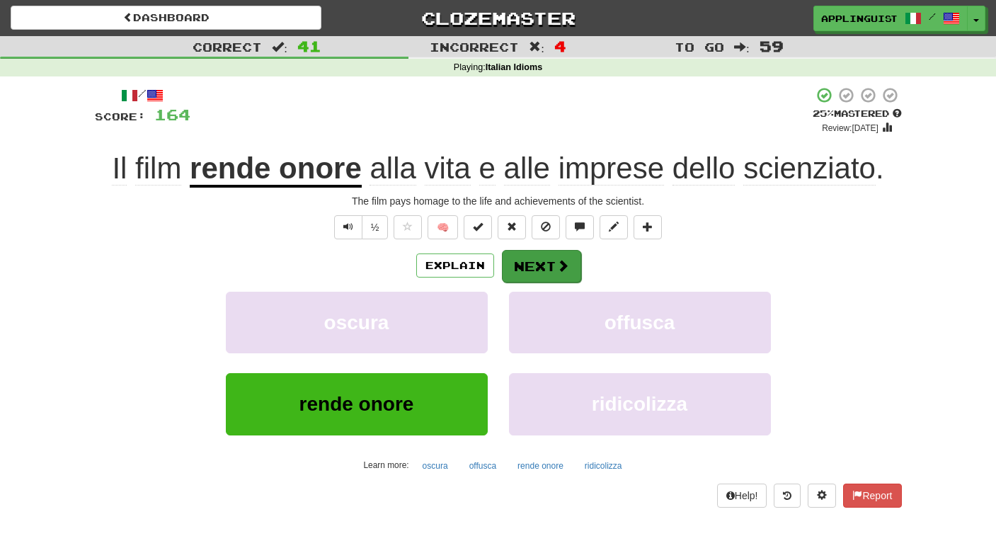
click at [538, 269] on button "Next" at bounding box center [541, 266] width 79 height 33
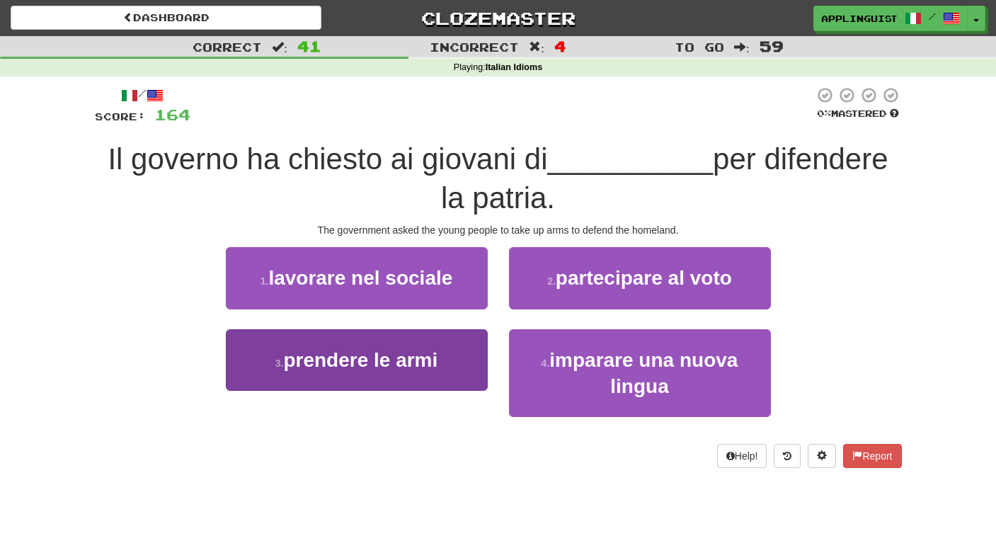
click at [314, 352] on span "prendere le armi" at bounding box center [360, 360] width 154 height 22
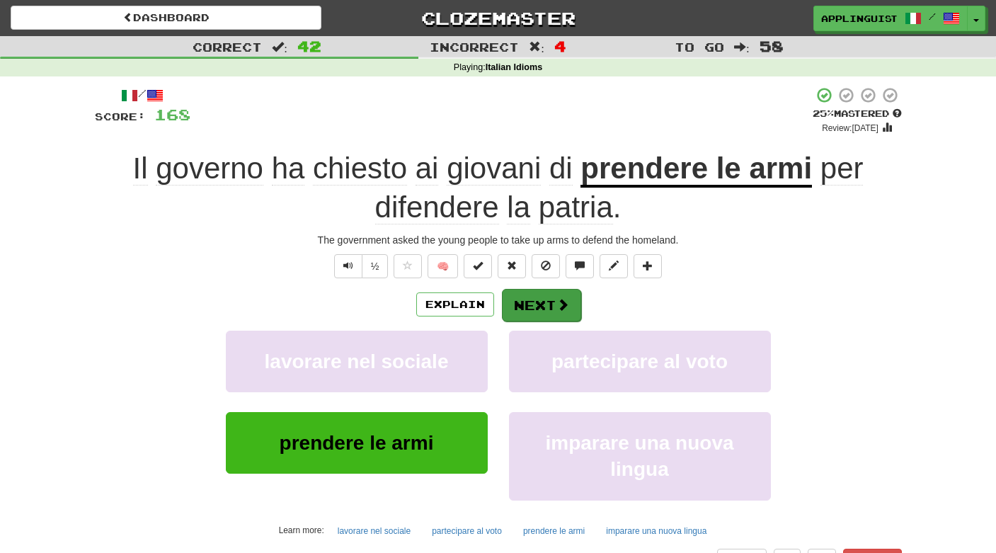
click at [539, 296] on button "Next" at bounding box center [541, 305] width 79 height 33
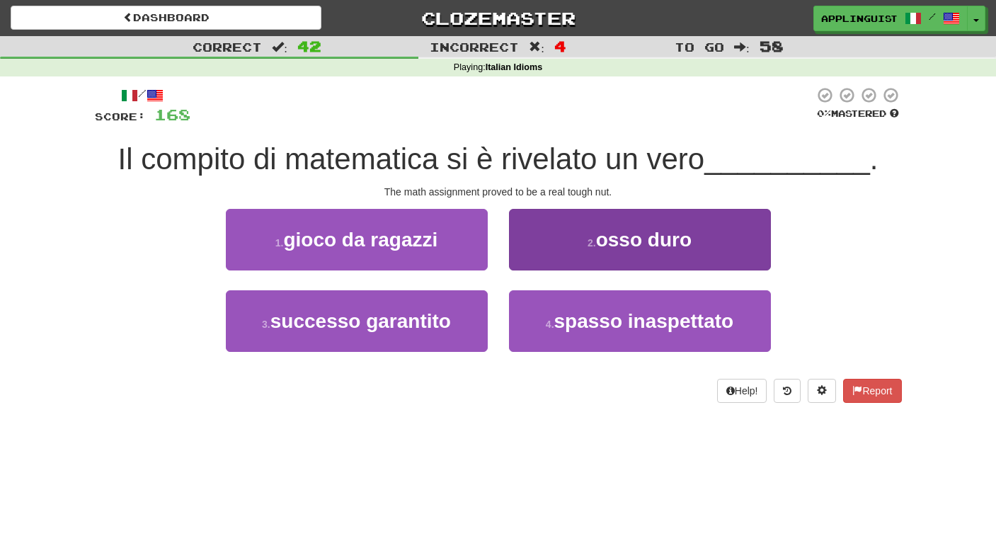
click at [610, 238] on span "osso duro" at bounding box center [644, 240] width 96 height 22
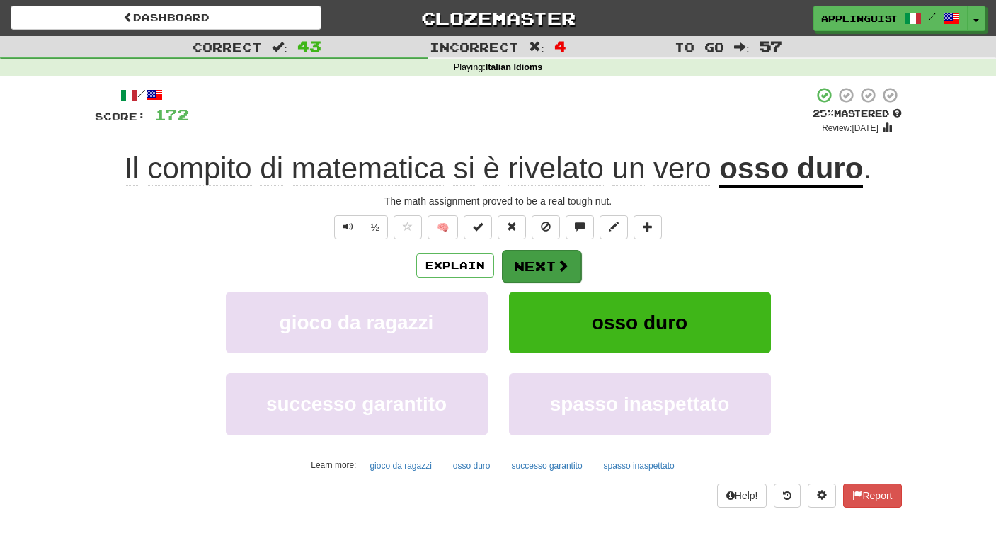
click at [531, 262] on button "Next" at bounding box center [541, 266] width 79 height 33
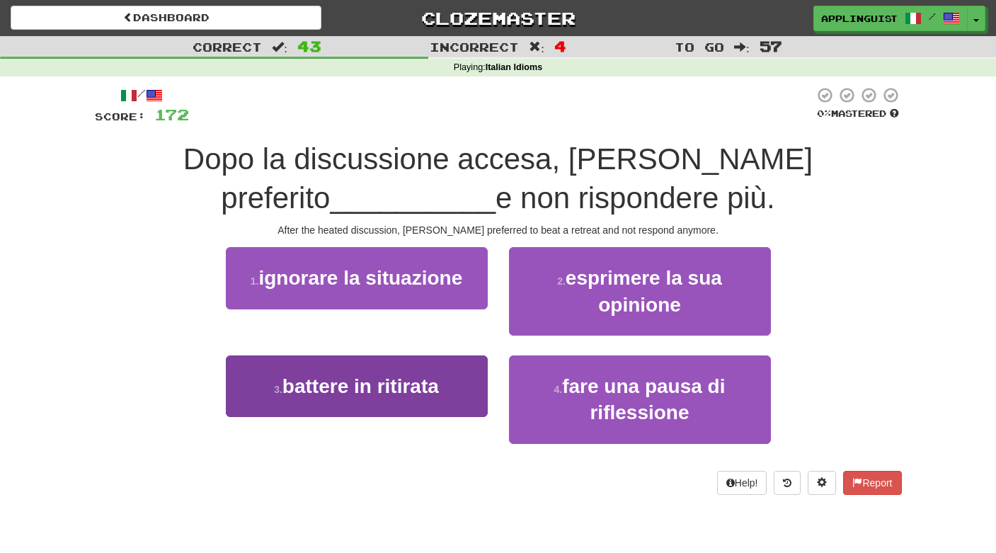
click at [379, 388] on span "battere in ritirata" at bounding box center [360, 386] width 156 height 22
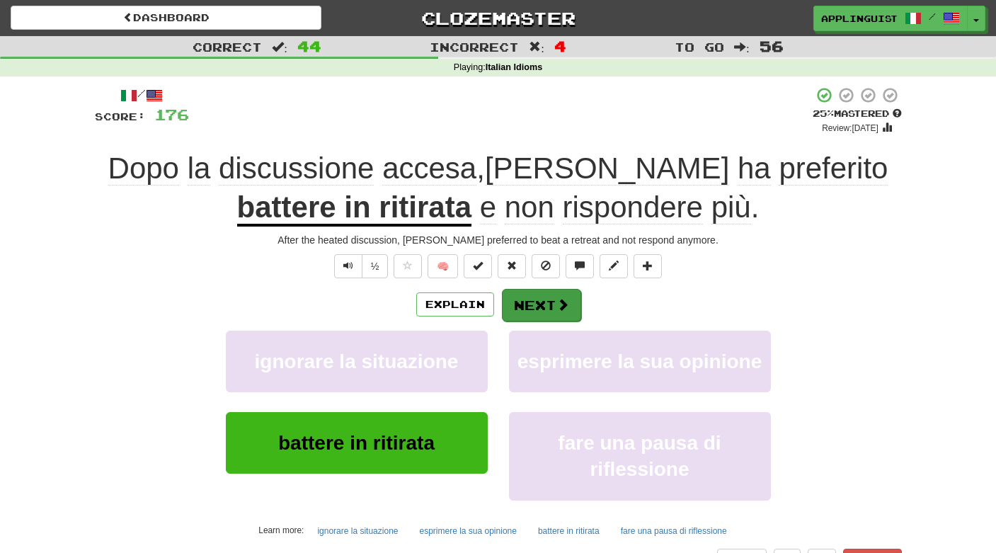
click at [556, 302] on span at bounding box center [562, 304] width 13 height 13
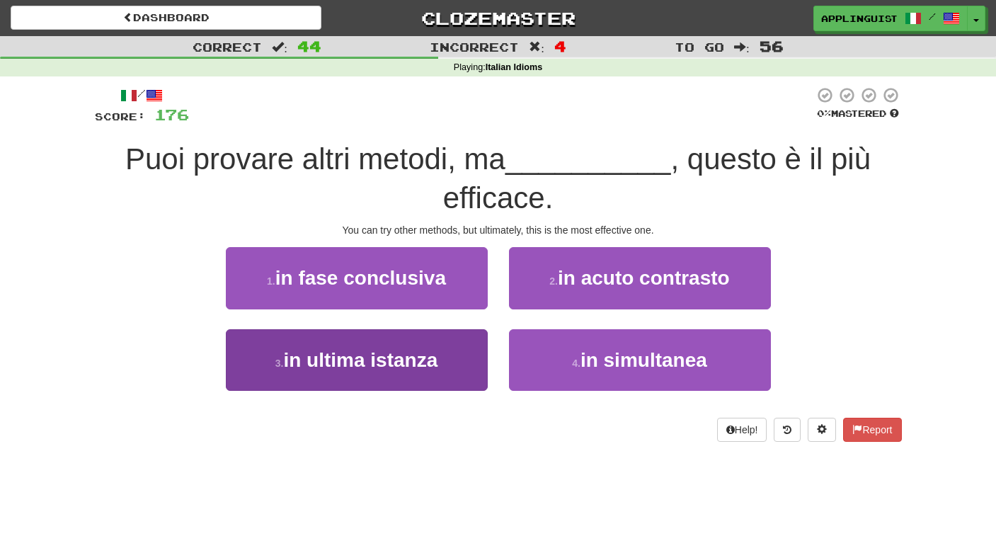
click at [412, 367] on span "in ultima istanza" at bounding box center [360, 360] width 154 height 22
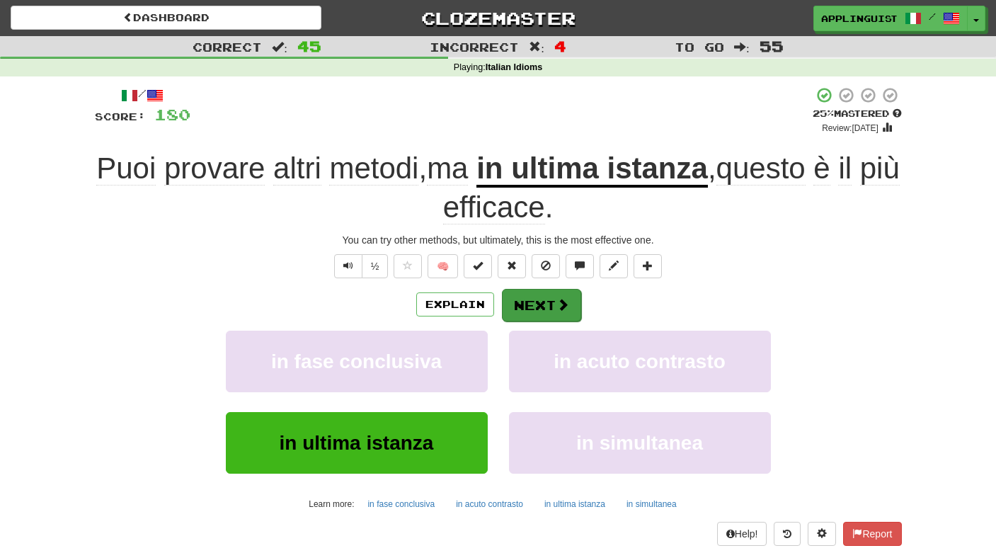
click at [541, 300] on button "Next" at bounding box center [541, 305] width 79 height 33
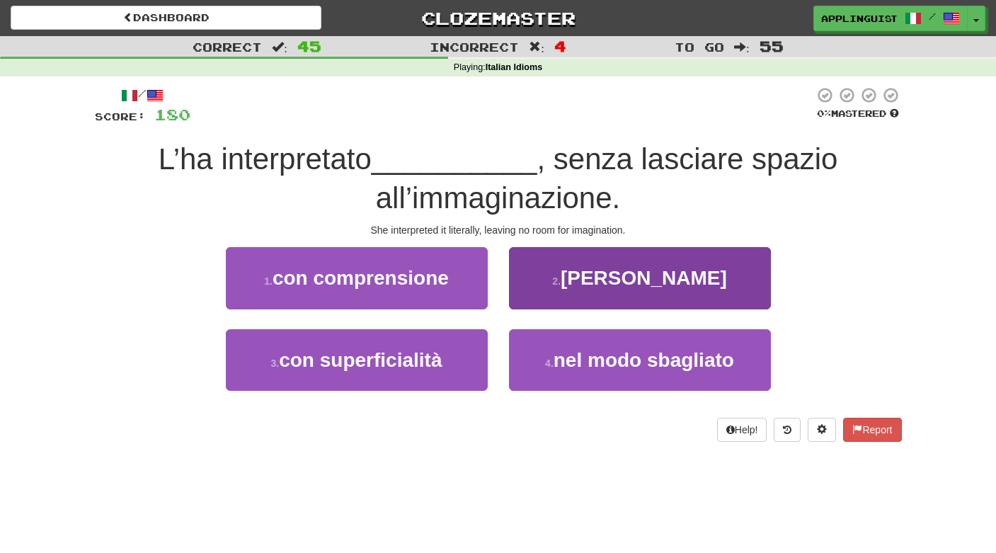
click at [634, 267] on span "alla lettera" at bounding box center [643, 278] width 166 height 22
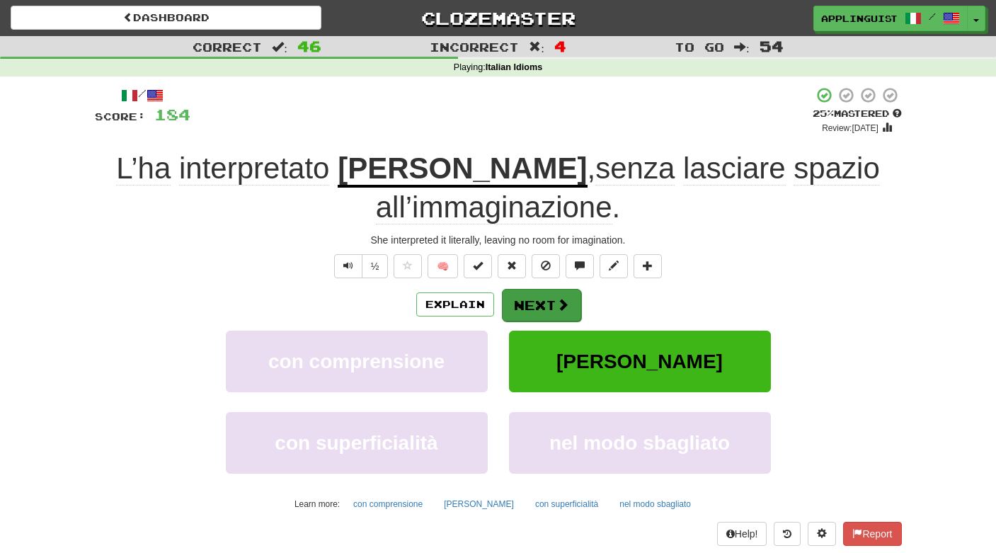
click at [548, 306] on button "Next" at bounding box center [541, 305] width 79 height 33
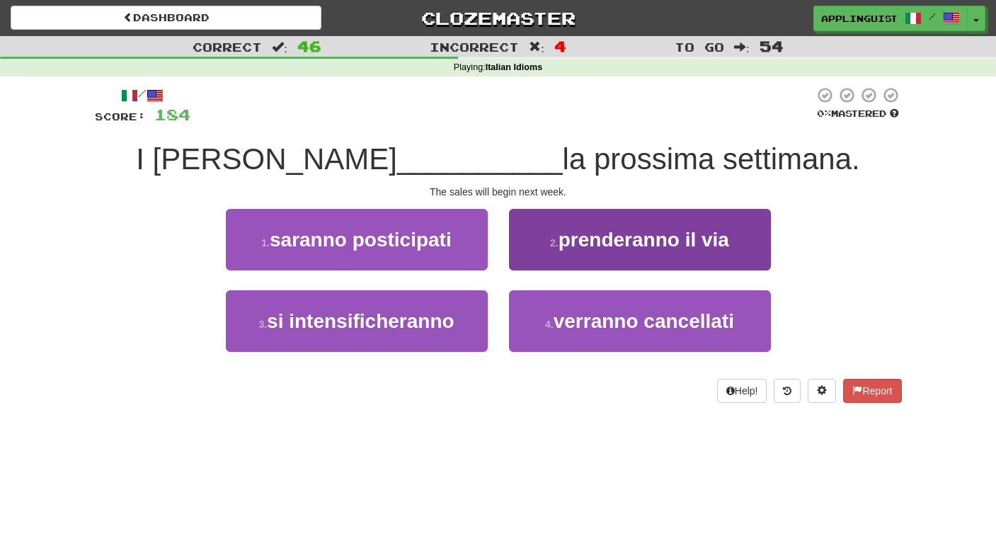
click at [642, 231] on span "prenderanno il via" at bounding box center [643, 240] width 171 height 22
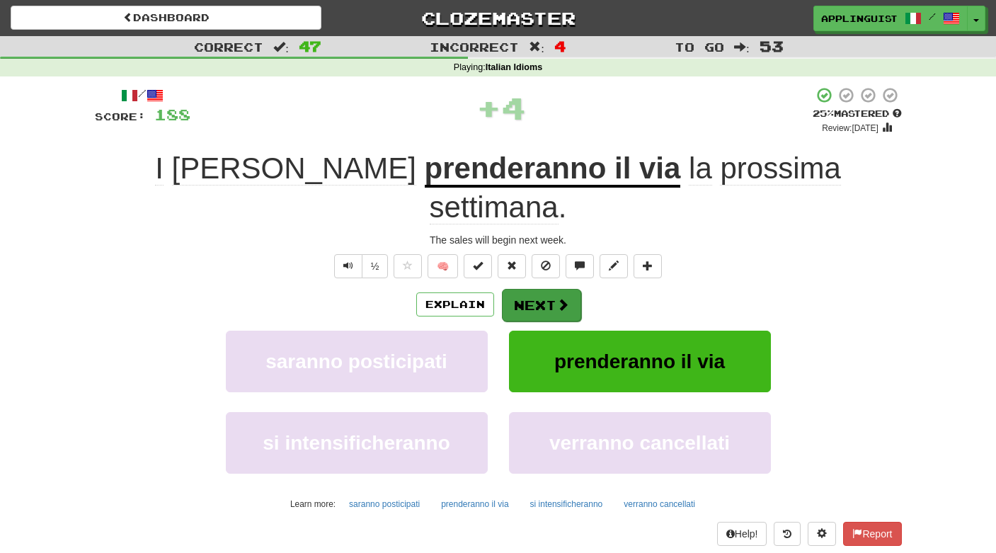
click at [556, 298] on span at bounding box center [562, 304] width 13 height 13
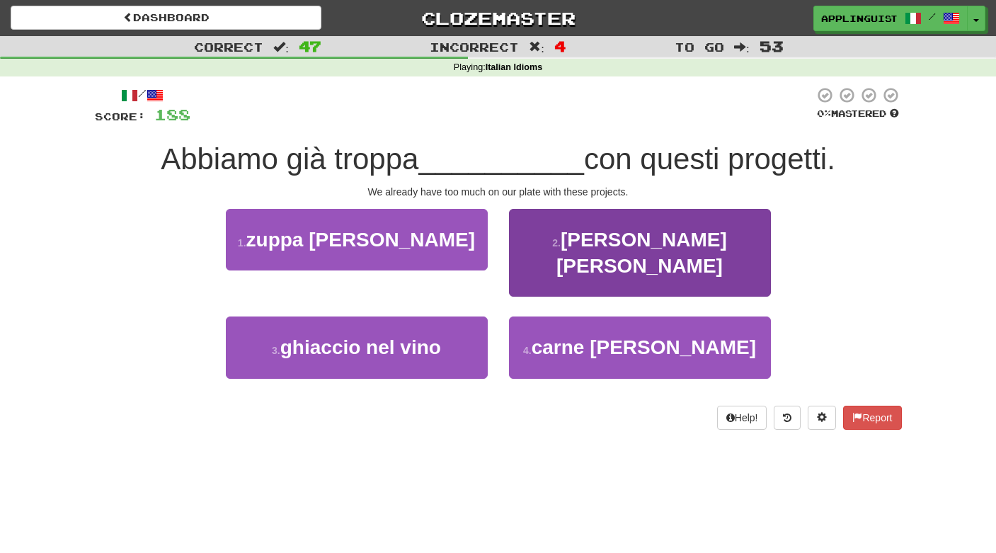
click at [645, 243] on span "neve sulla palma" at bounding box center [641, 253] width 171 height 48
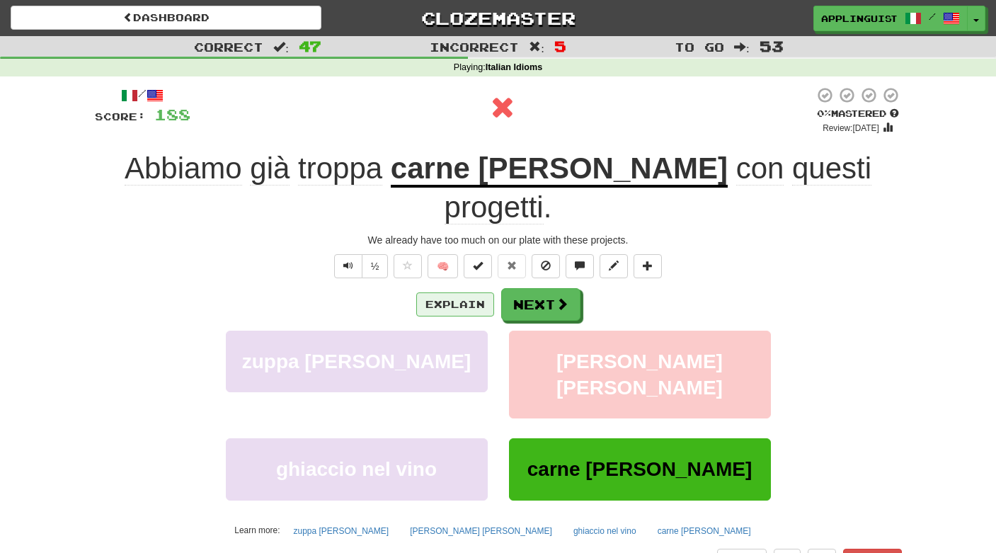
click at [463, 292] on button "Explain" at bounding box center [455, 304] width 78 height 24
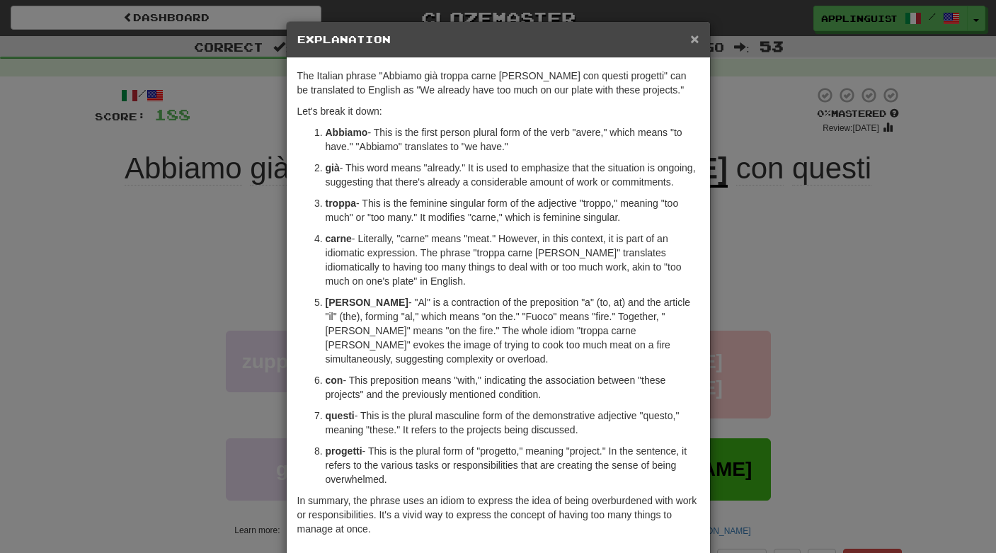
click at [695, 42] on span "×" at bounding box center [694, 38] width 8 height 16
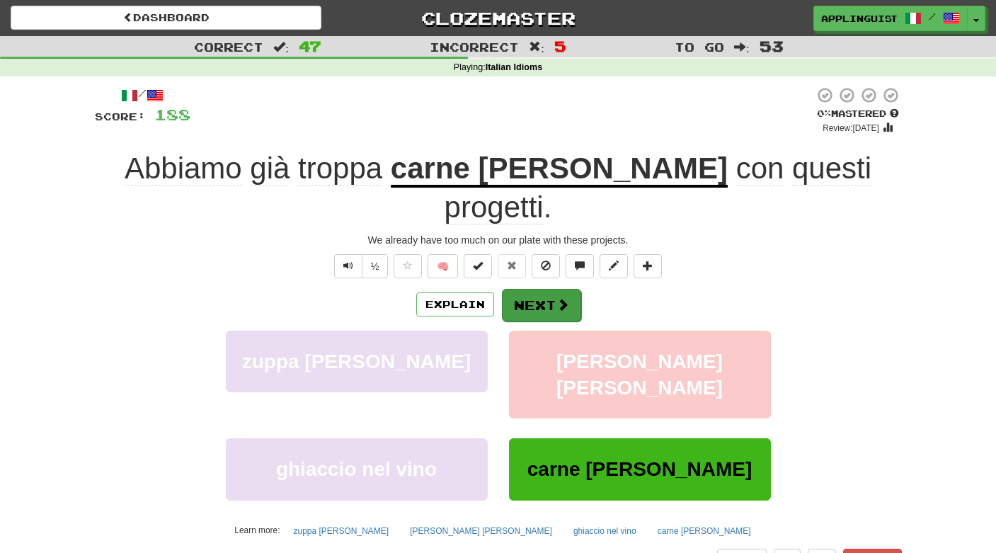
click at [532, 289] on button "Next" at bounding box center [541, 305] width 79 height 33
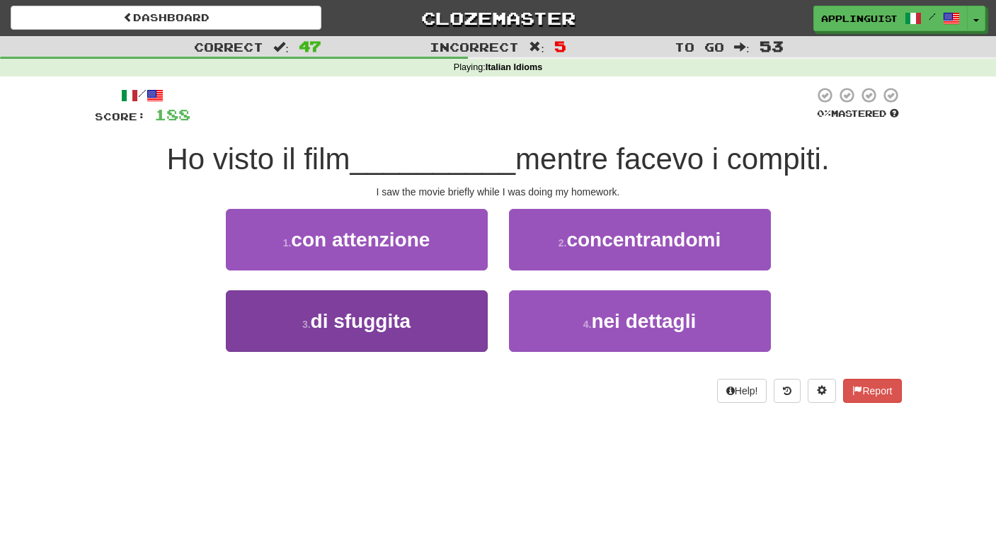
click at [322, 318] on span "di sfuggita" at bounding box center [361, 321] width 100 height 22
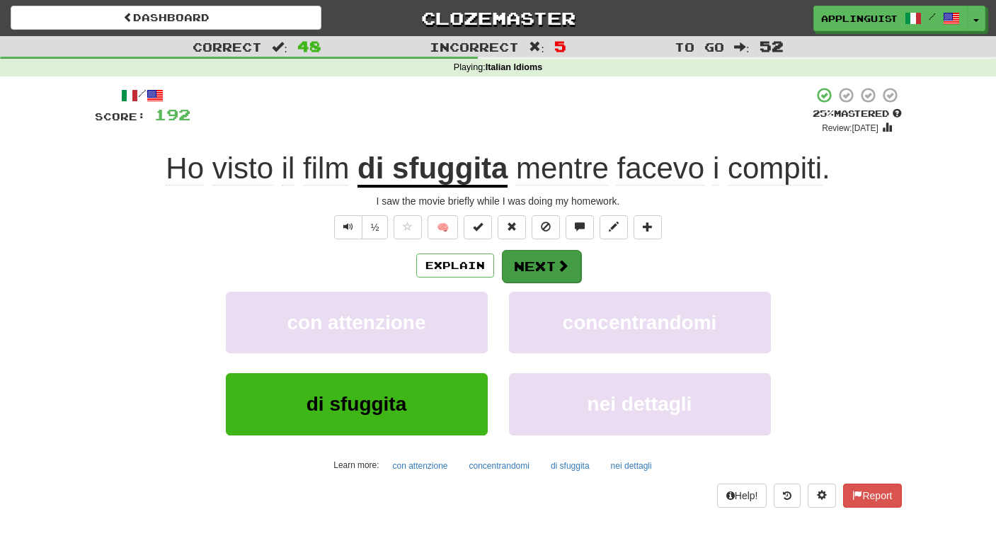
click at [550, 263] on button "Next" at bounding box center [541, 266] width 79 height 33
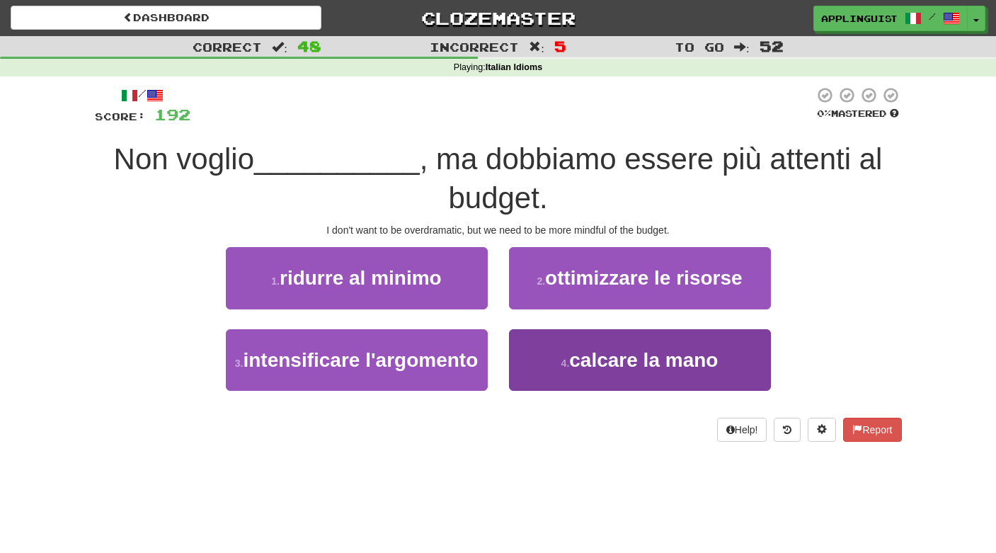
click at [601, 364] on span "calcare la mano" at bounding box center [643, 360] width 149 height 22
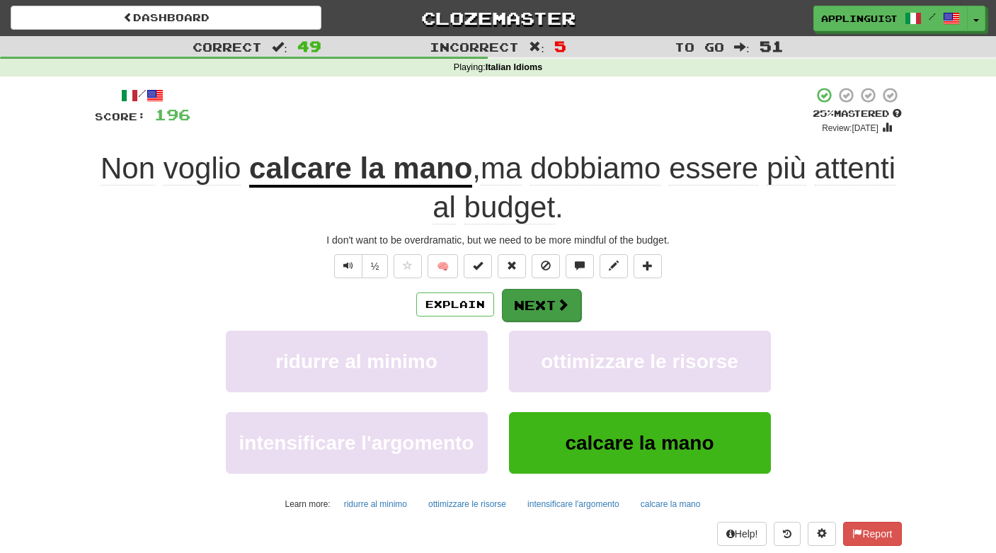
click at [546, 300] on button "Next" at bounding box center [541, 305] width 79 height 33
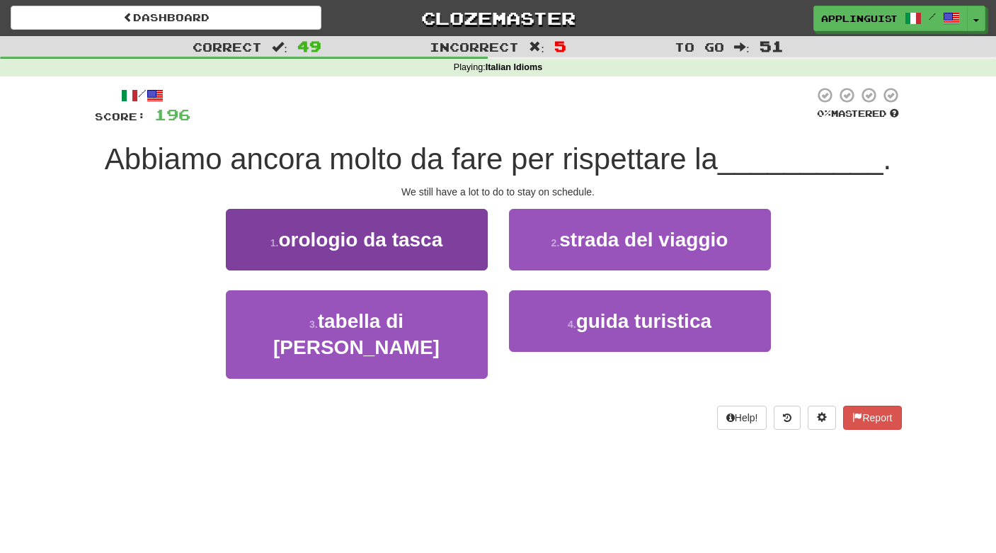
click at [430, 237] on span "orologio da tasca" at bounding box center [360, 240] width 164 height 22
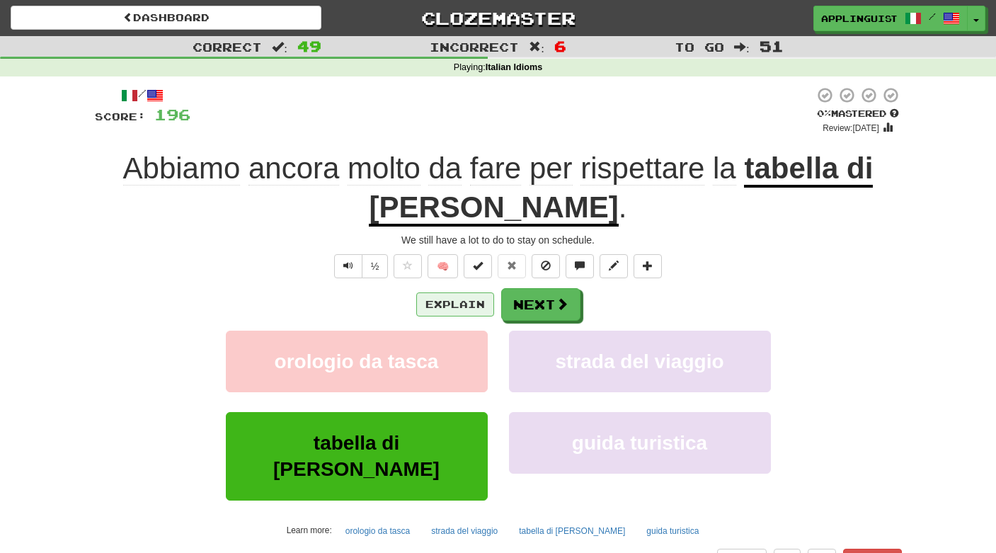
click at [440, 304] on button "Explain" at bounding box center [455, 304] width 78 height 24
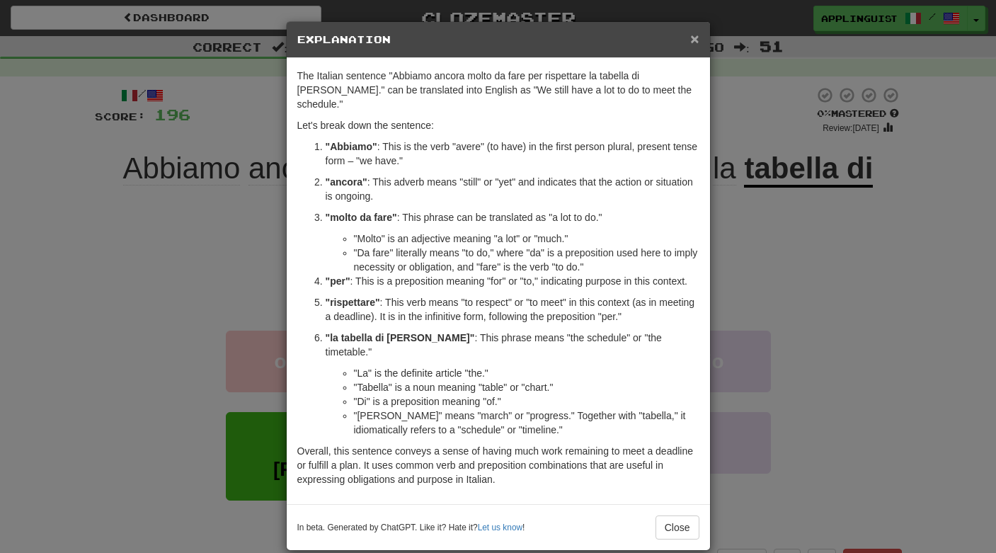
click at [691, 38] on span "×" at bounding box center [694, 38] width 8 height 16
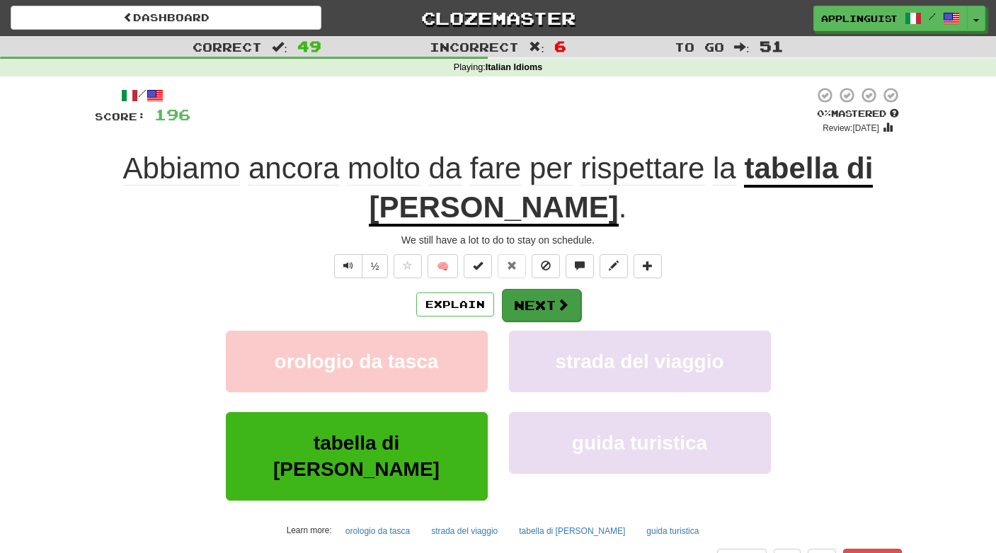
click at [550, 301] on button "Next" at bounding box center [541, 305] width 79 height 33
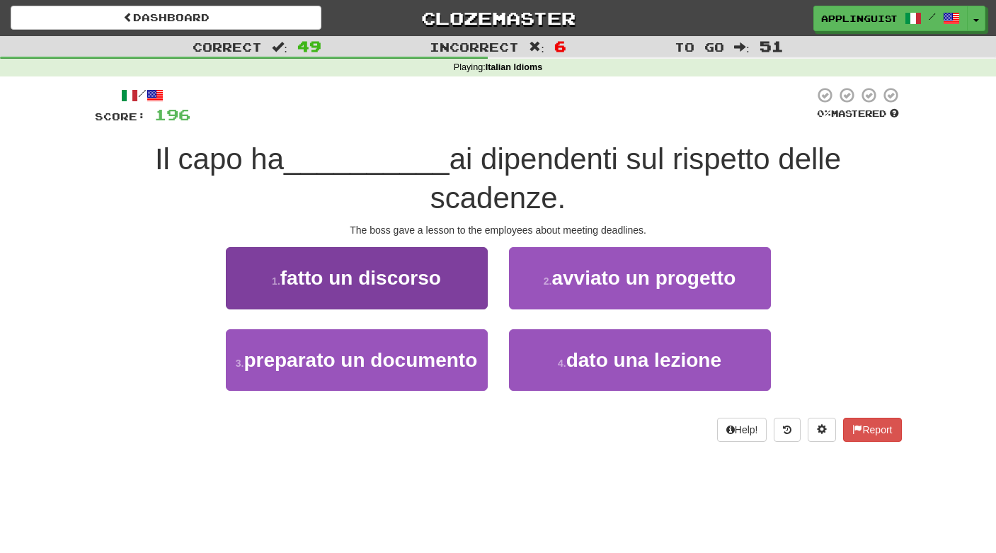
click at [422, 275] on span "fatto un discorso" at bounding box center [360, 278] width 161 height 22
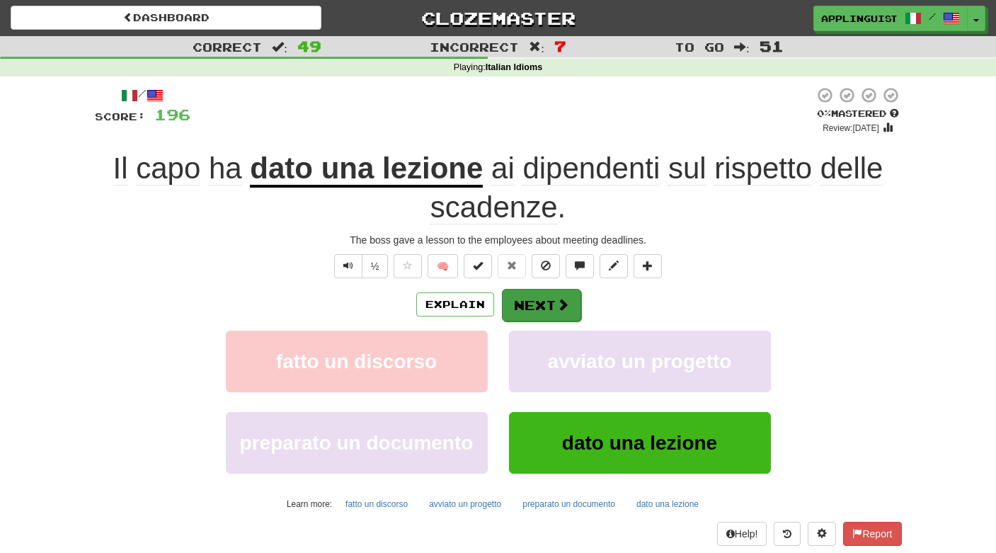
click at [553, 294] on button "Next" at bounding box center [541, 305] width 79 height 33
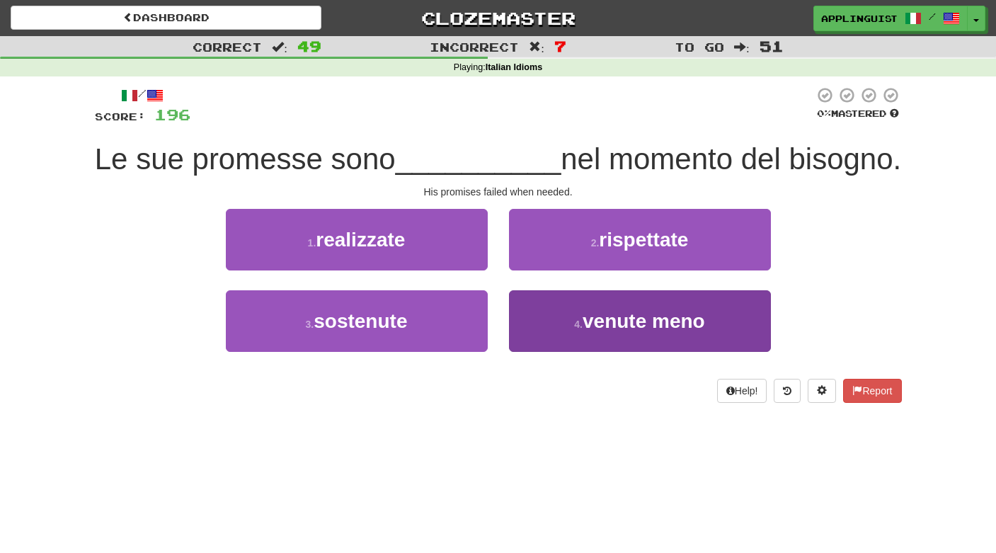
click at [675, 332] on span "venute meno" at bounding box center [643, 321] width 122 height 22
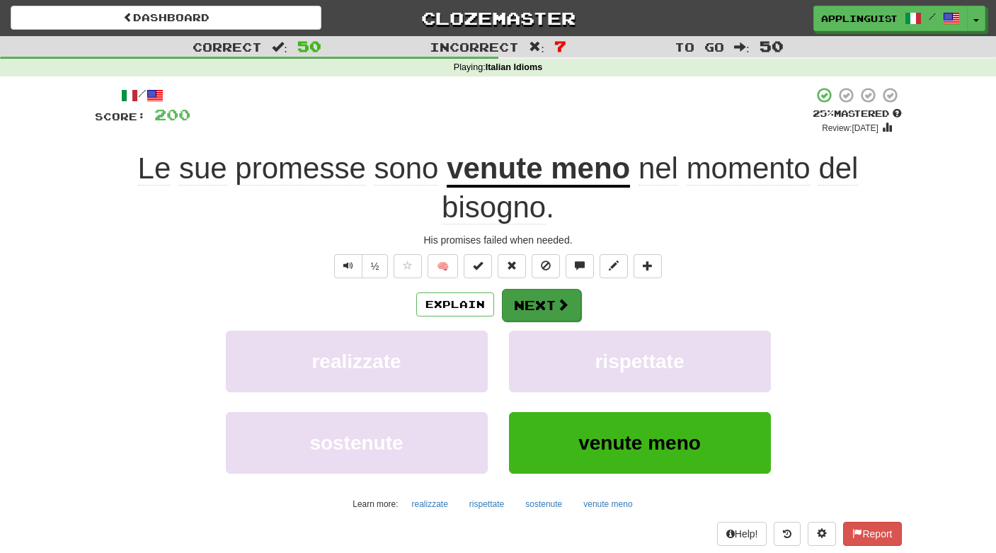
click at [560, 299] on span at bounding box center [562, 304] width 13 height 13
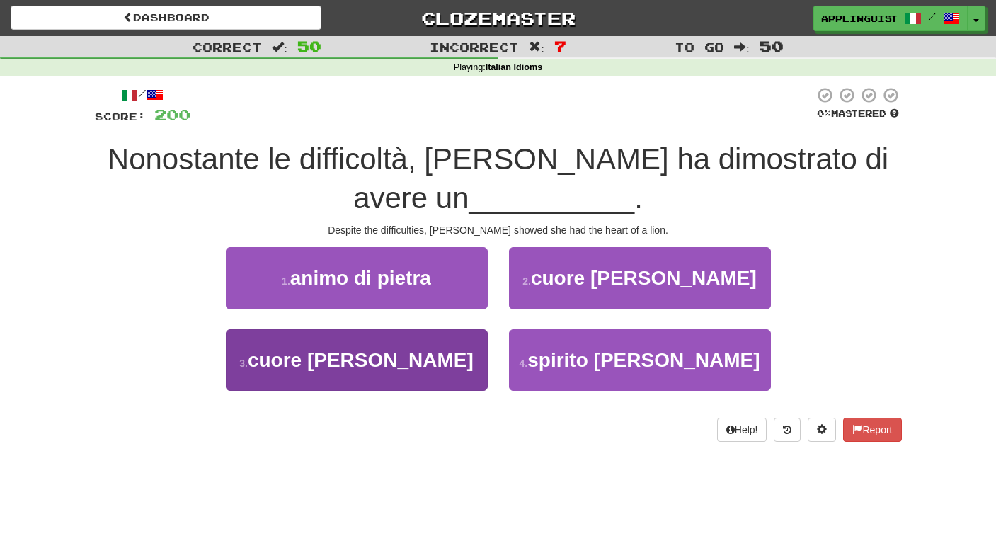
click at [431, 355] on button "3 . cuore di leone" at bounding box center [357, 360] width 262 height 62
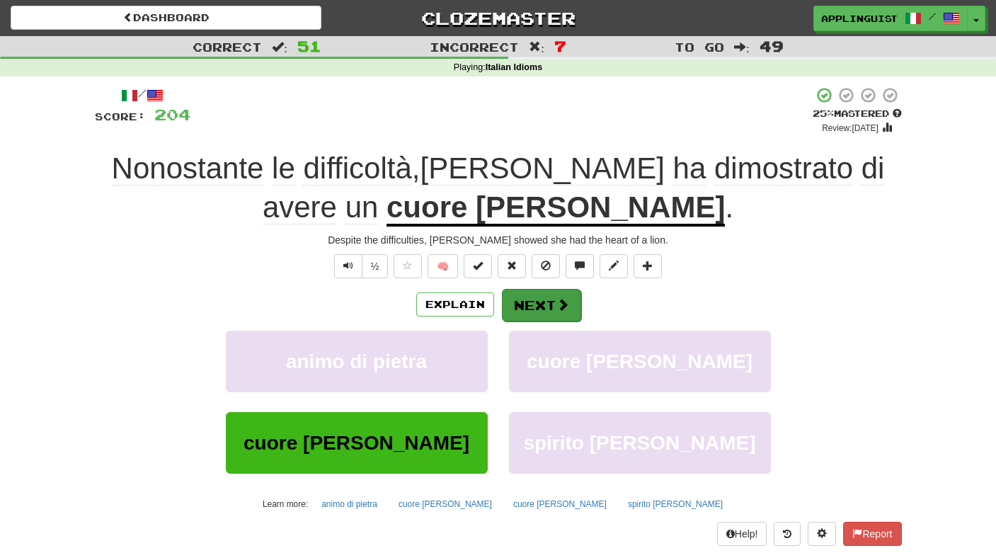
click at [545, 303] on button "Next" at bounding box center [541, 305] width 79 height 33
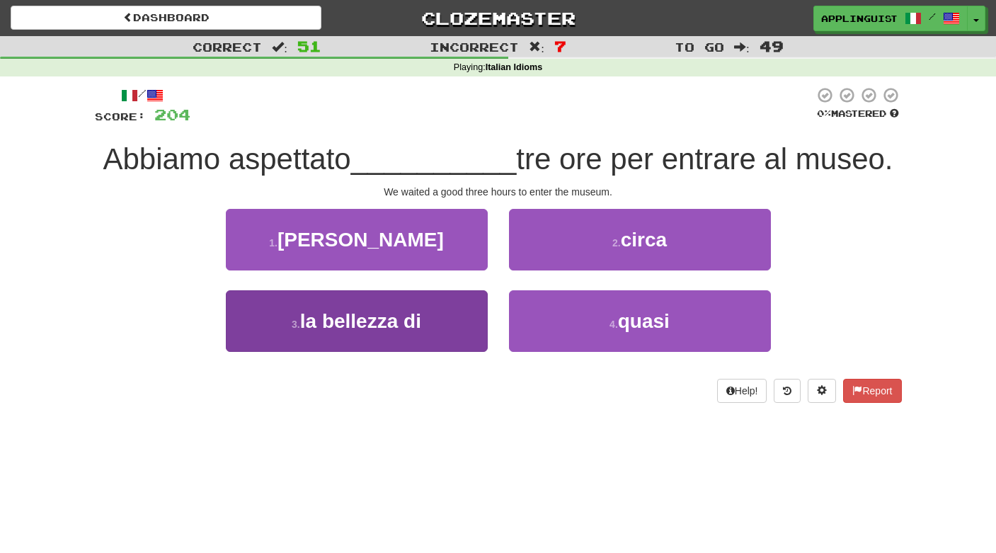
click at [437, 322] on button "3 . la bellezza di" at bounding box center [357, 321] width 262 height 62
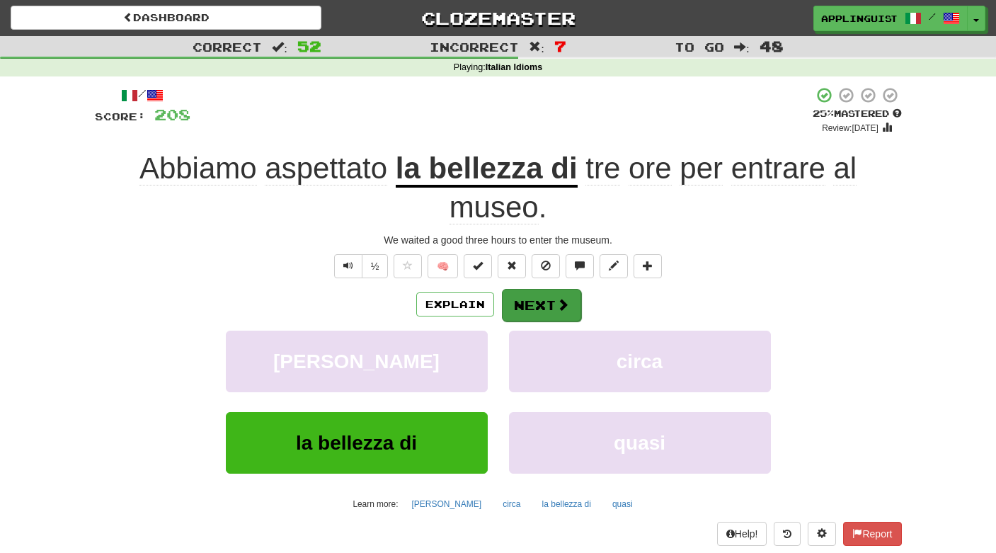
click at [543, 301] on button "Next" at bounding box center [541, 305] width 79 height 33
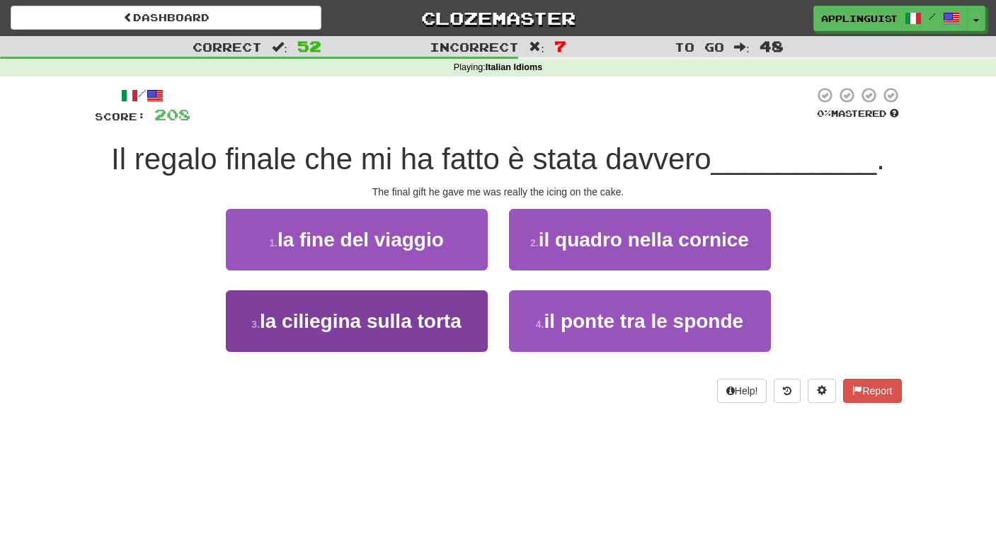
click at [424, 322] on span "la ciliegina sulla torta" at bounding box center [361, 321] width 202 height 22
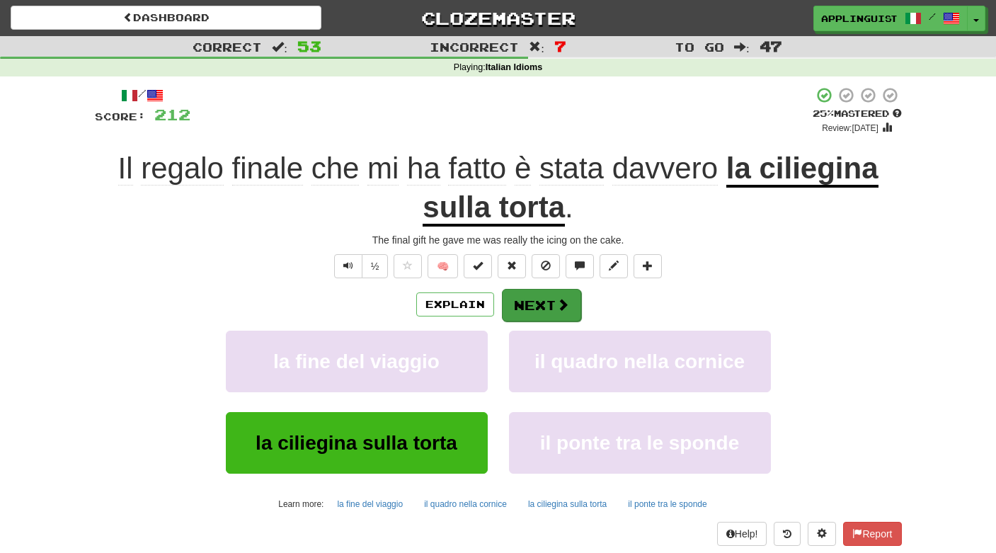
click at [552, 295] on button "Next" at bounding box center [541, 305] width 79 height 33
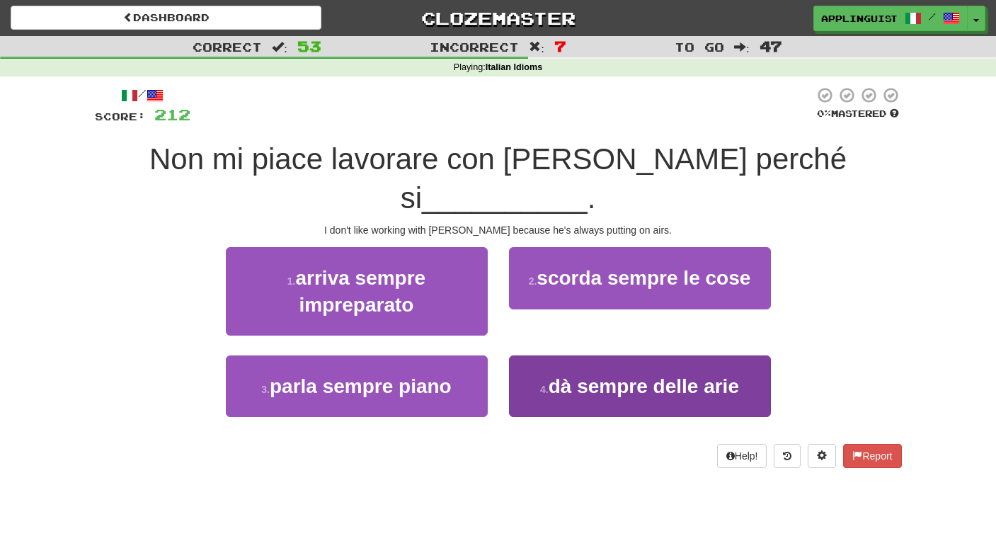
click at [606, 375] on span "dà sempre delle arie" at bounding box center [643, 386] width 190 height 22
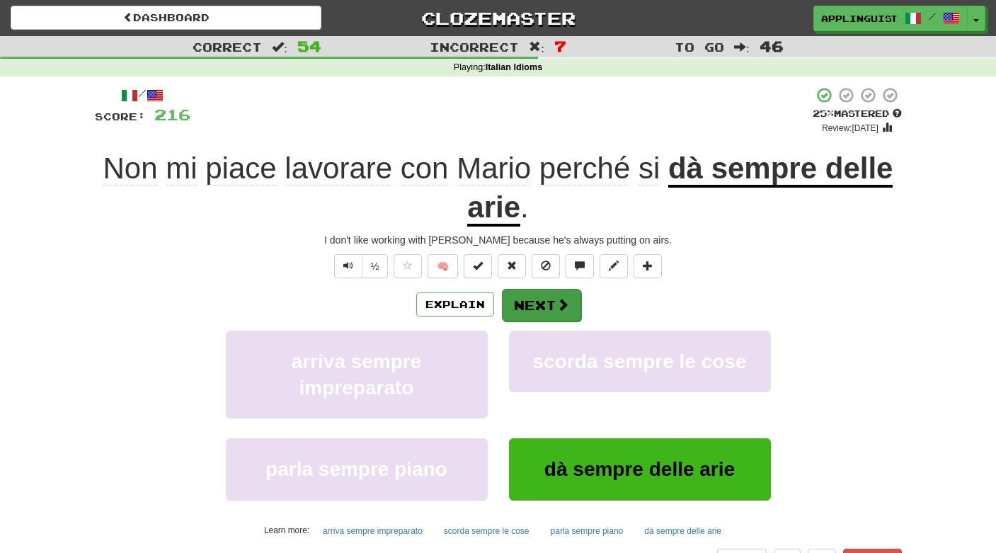
click at [560, 304] on span at bounding box center [562, 304] width 13 height 13
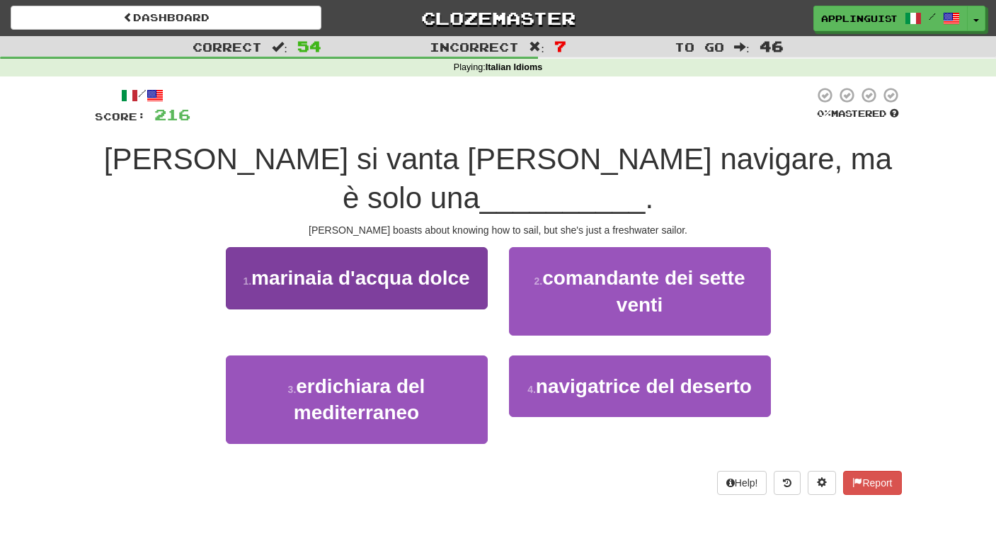
click at [422, 267] on span "marinaia d'acqua dolce" at bounding box center [360, 278] width 219 height 22
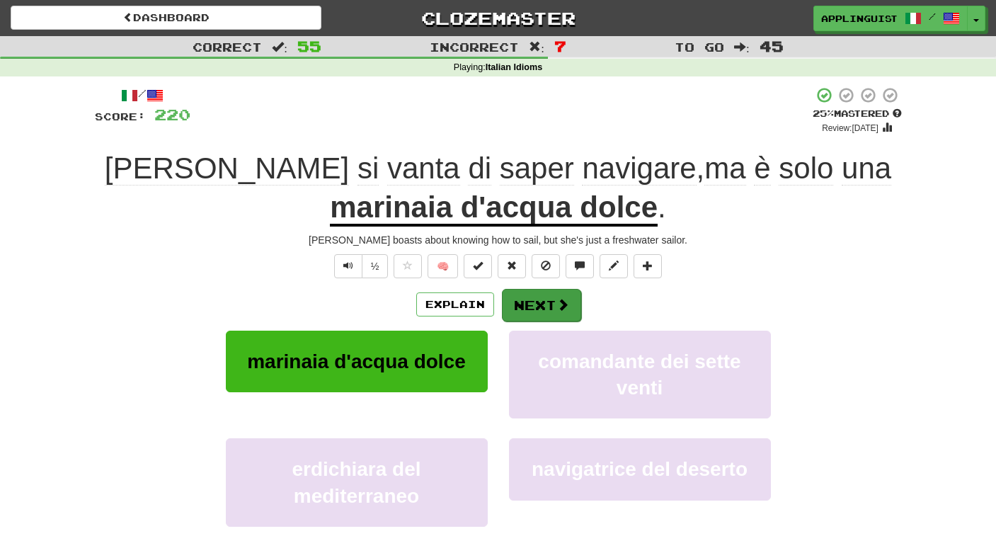
click at [562, 309] on span at bounding box center [562, 304] width 13 height 13
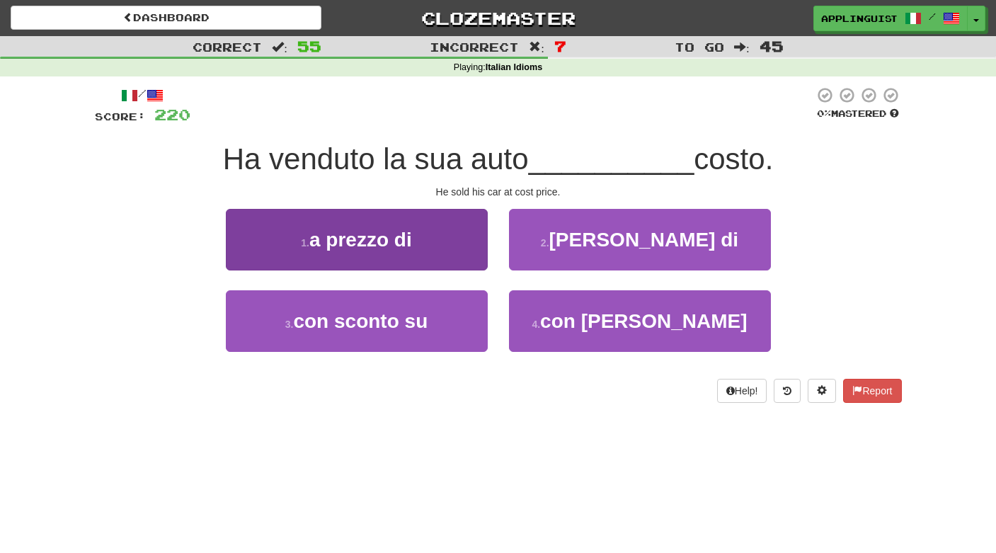
click at [441, 243] on button "1 . a prezzo di" at bounding box center [357, 240] width 262 height 62
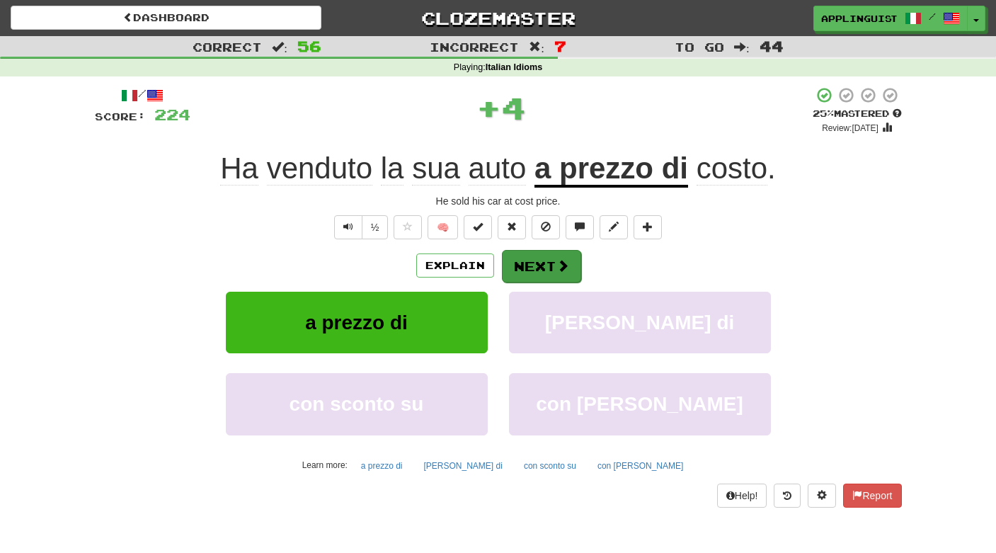
click at [523, 256] on button "Next" at bounding box center [541, 266] width 79 height 33
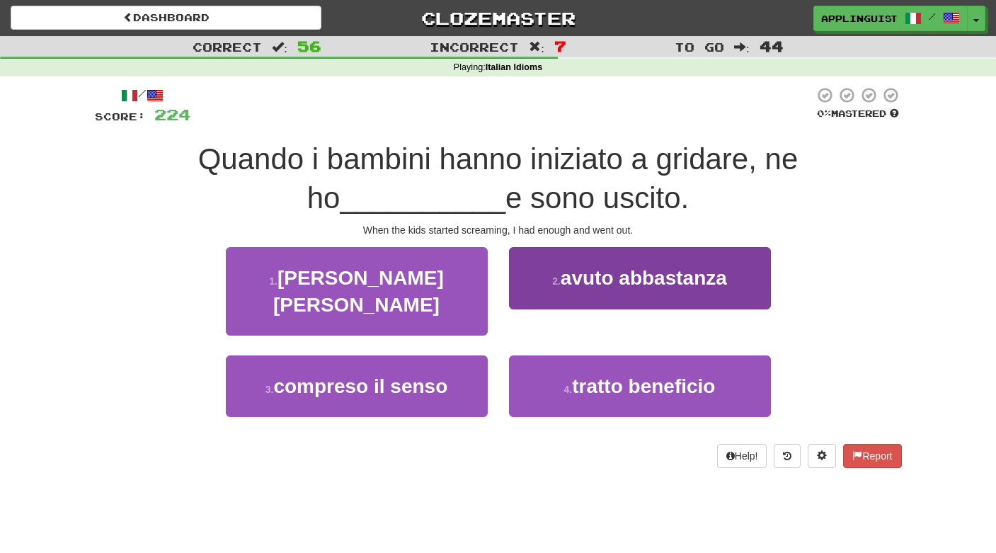
click at [617, 287] on button "2 . avuto abbastanza" at bounding box center [640, 278] width 262 height 62
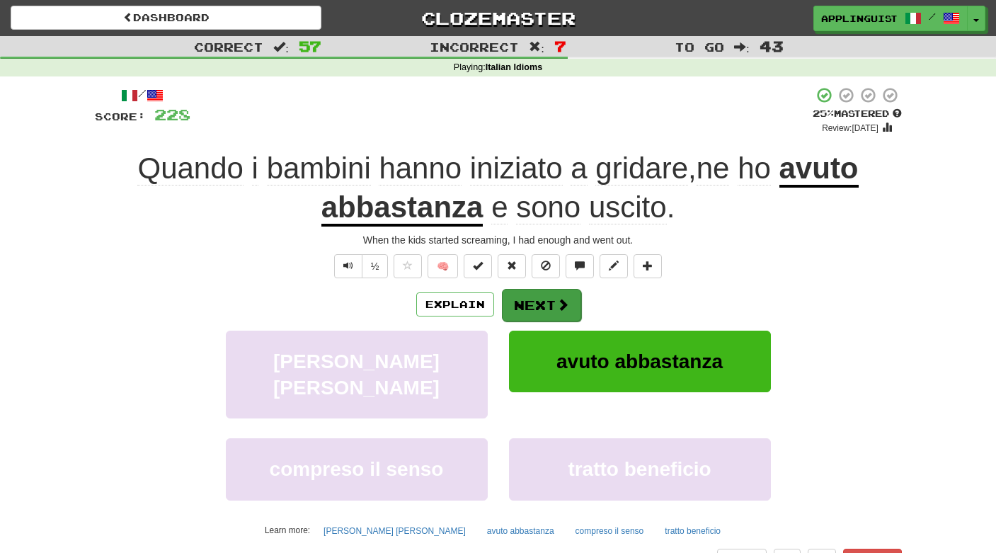
click at [546, 298] on button "Next" at bounding box center [541, 305] width 79 height 33
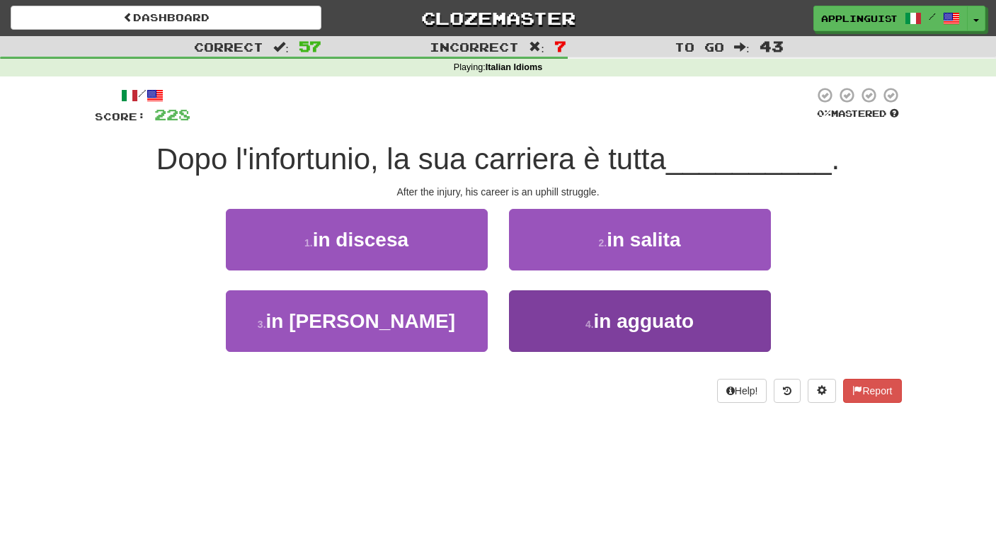
click at [571, 329] on button "4 . in agguato" at bounding box center [640, 321] width 262 height 62
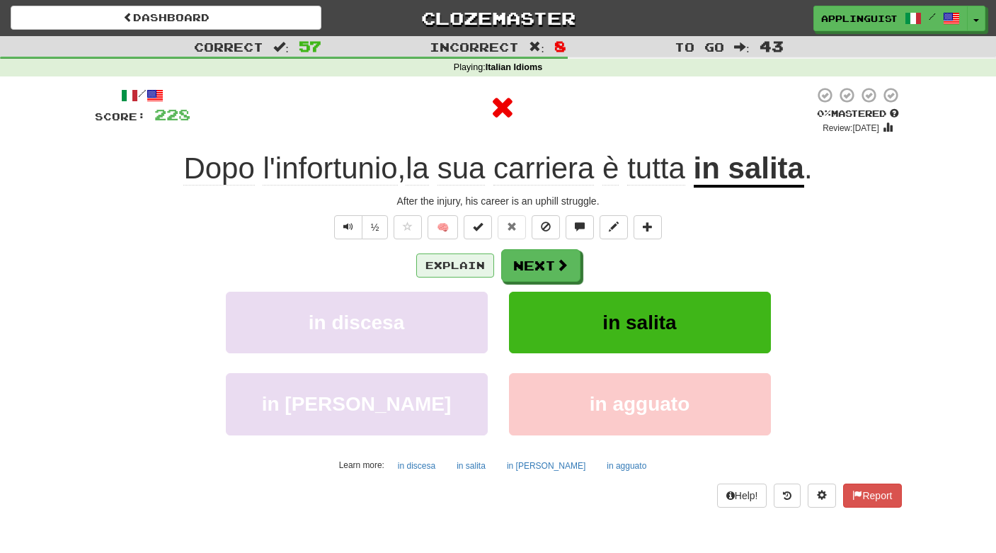
click at [455, 255] on button "Explain" at bounding box center [455, 265] width 78 height 24
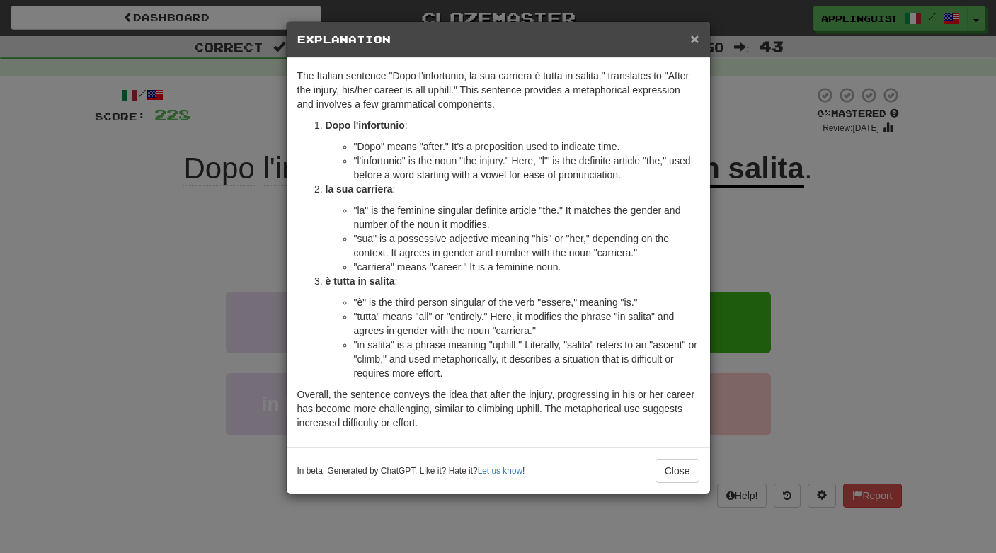
click at [691, 44] on span "×" at bounding box center [694, 38] width 8 height 16
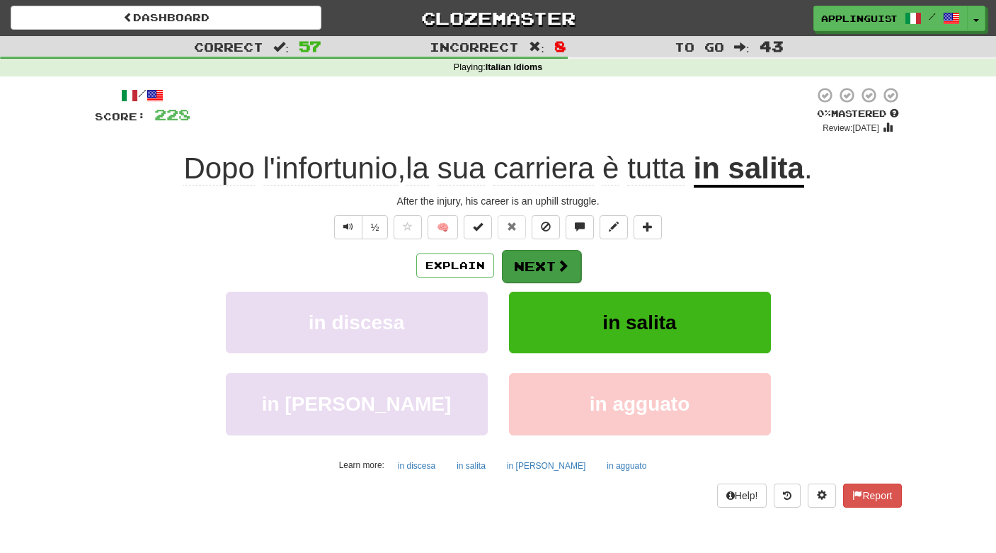
click at [563, 255] on button "Next" at bounding box center [541, 266] width 79 height 33
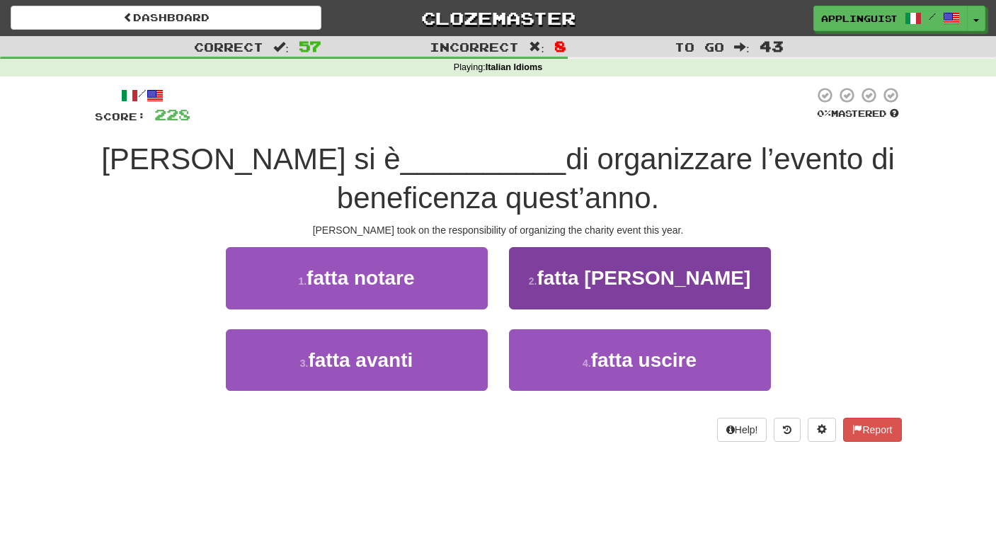
click at [611, 267] on span "fatta carico" at bounding box center [643, 278] width 214 height 22
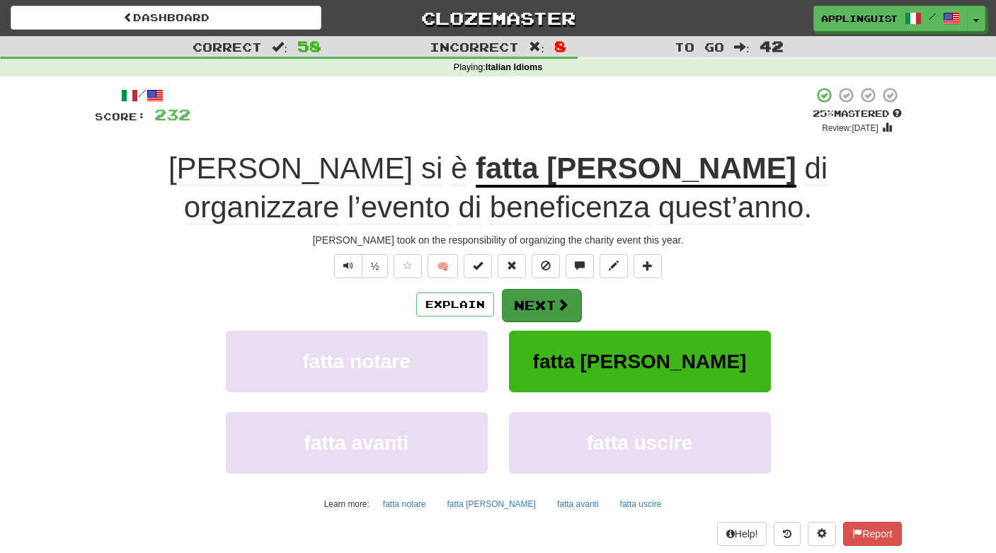
click at [539, 305] on button "Next" at bounding box center [541, 305] width 79 height 33
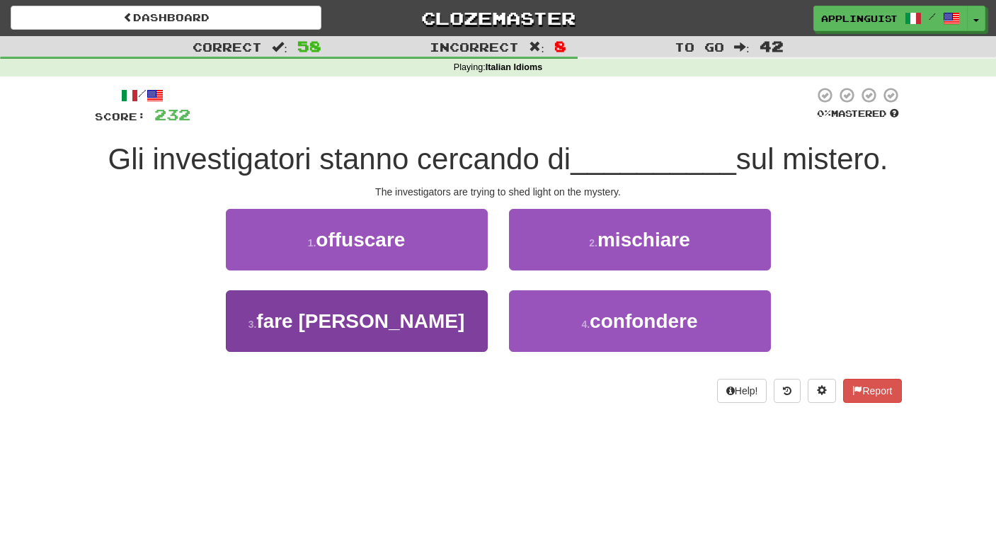
click at [454, 342] on button "3 . fare luce" at bounding box center [357, 321] width 262 height 62
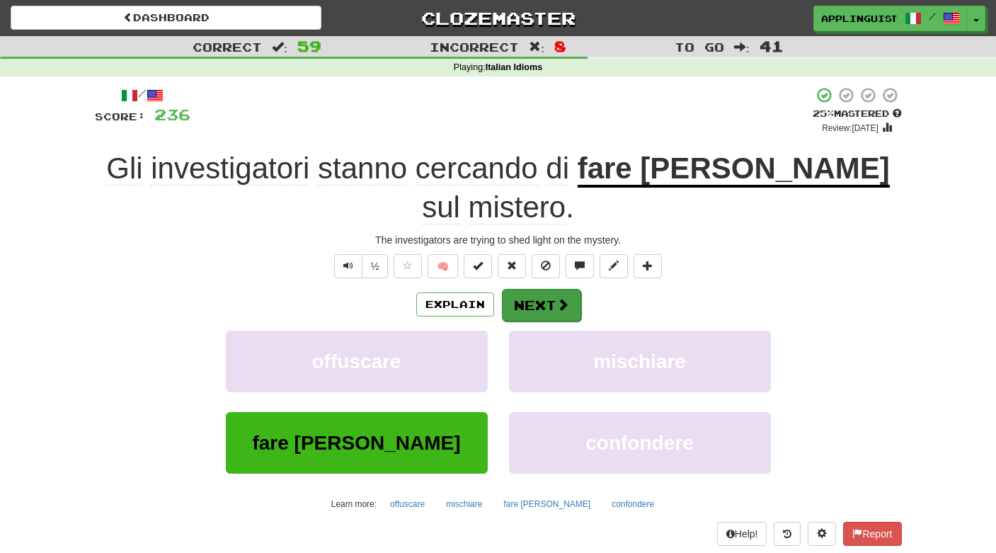
click at [556, 289] on button "Next" at bounding box center [541, 305] width 79 height 33
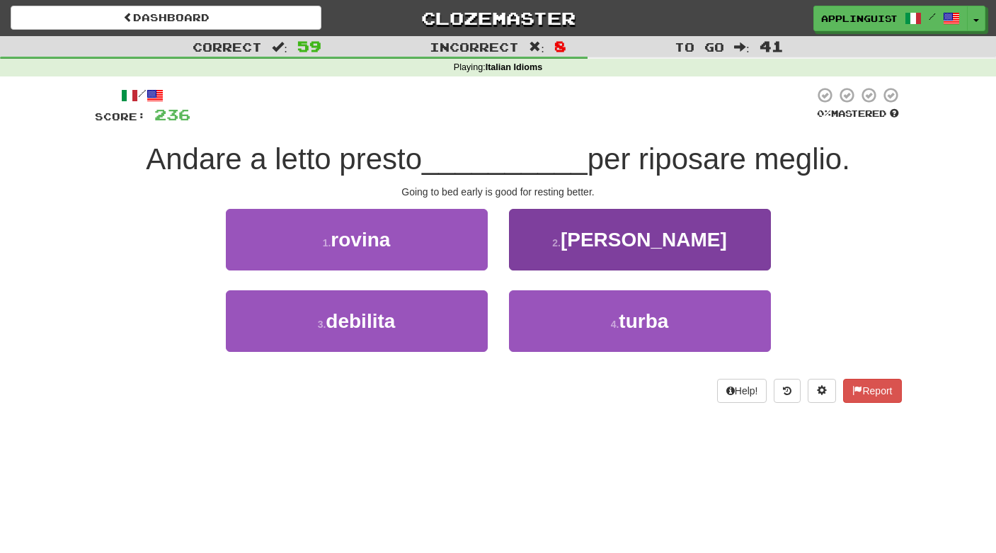
click at [641, 238] on span "fa bene" at bounding box center [643, 240] width 166 height 22
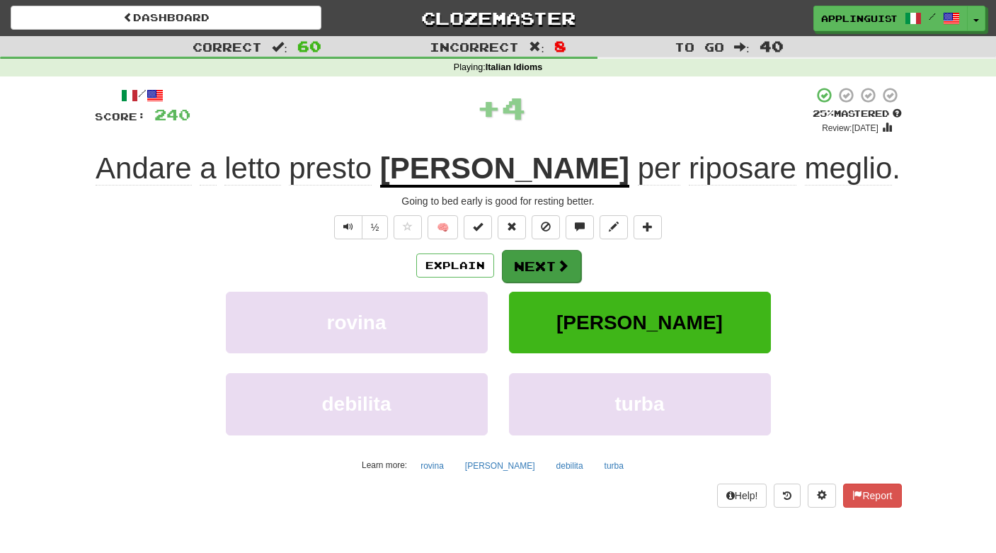
click at [541, 254] on button "Next" at bounding box center [541, 266] width 79 height 33
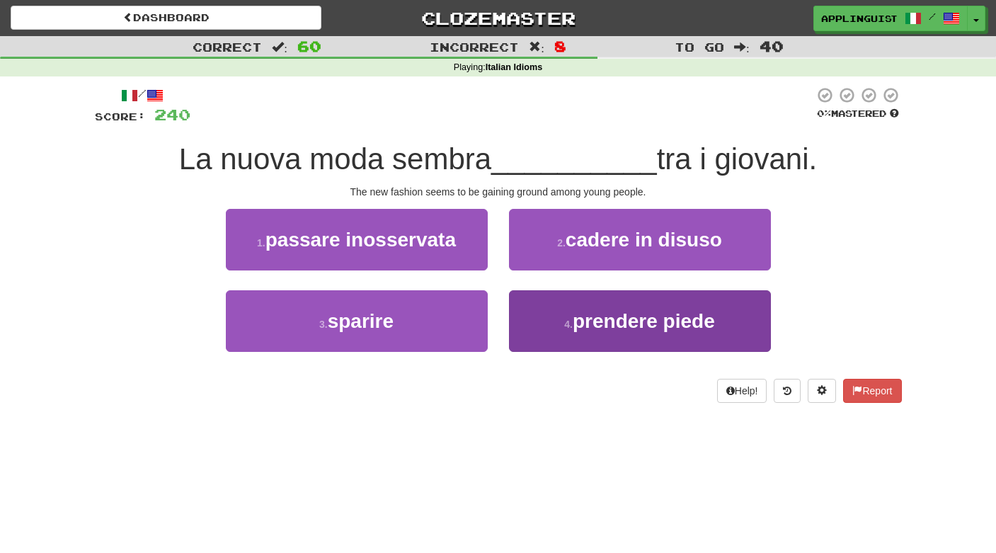
click at [607, 341] on button "4 . prendere piede" at bounding box center [640, 321] width 262 height 62
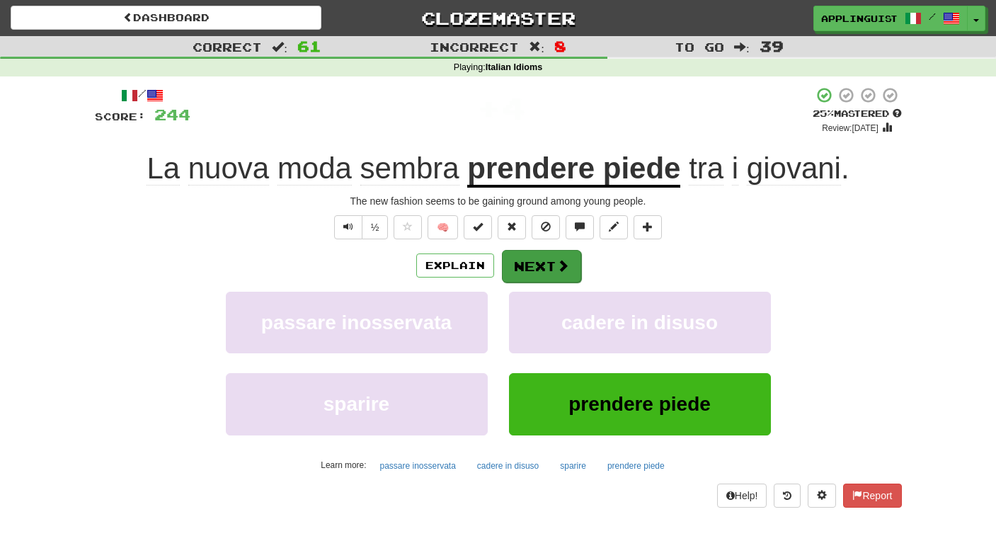
click at [548, 267] on button "Next" at bounding box center [541, 266] width 79 height 33
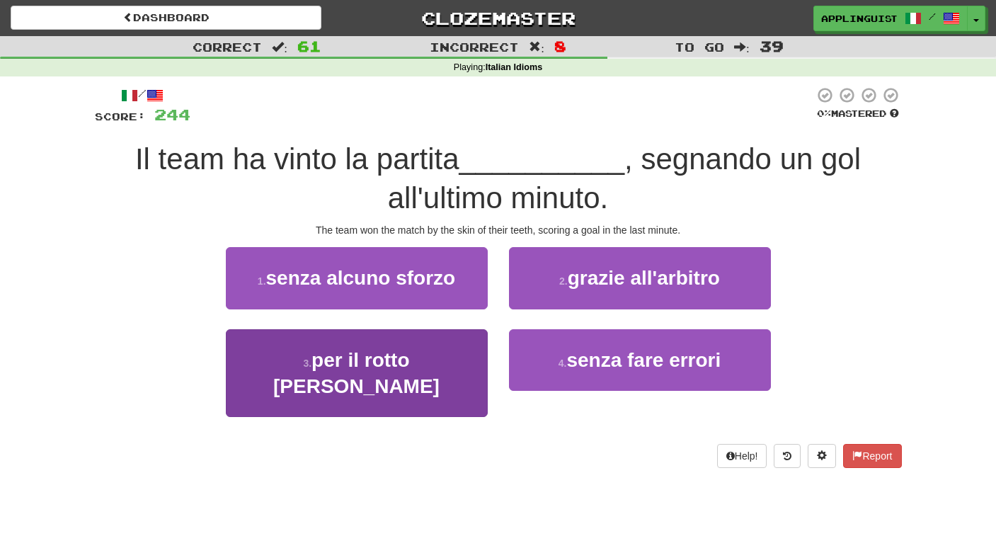
click at [439, 359] on span "per il rotto della cuffia" at bounding box center [356, 373] width 166 height 48
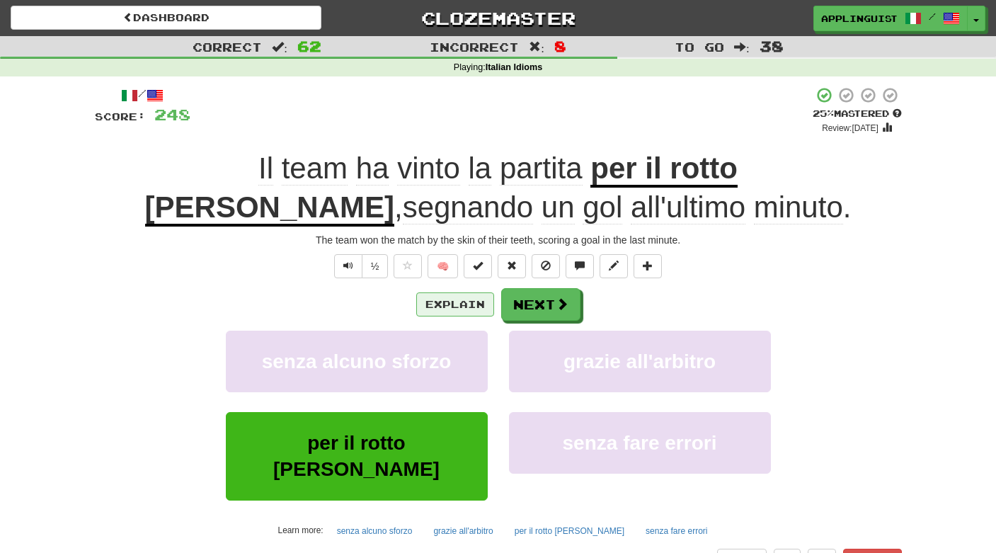
click at [459, 301] on button "Explain" at bounding box center [455, 304] width 78 height 24
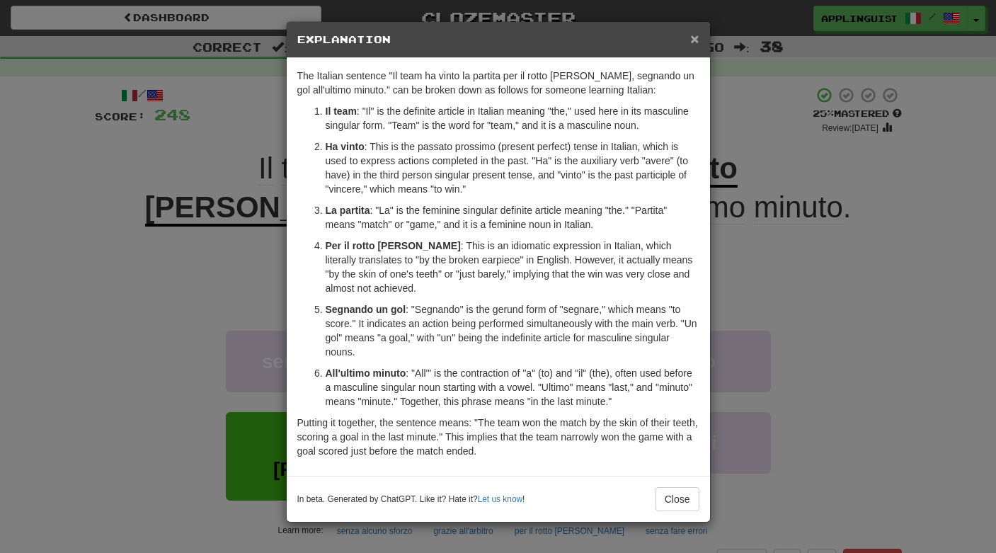
click at [695, 40] on span "×" at bounding box center [694, 38] width 8 height 16
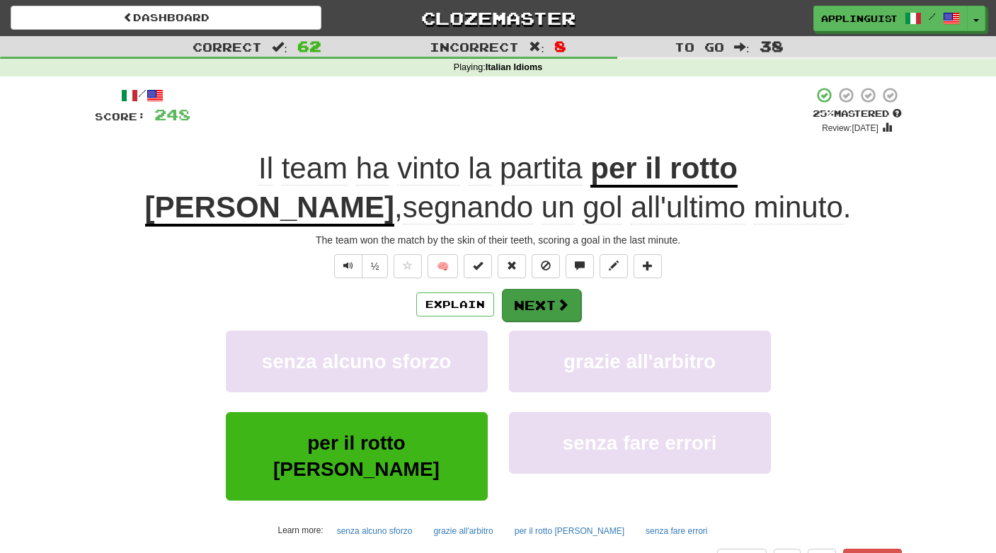
click at [536, 303] on button "Next" at bounding box center [541, 305] width 79 height 33
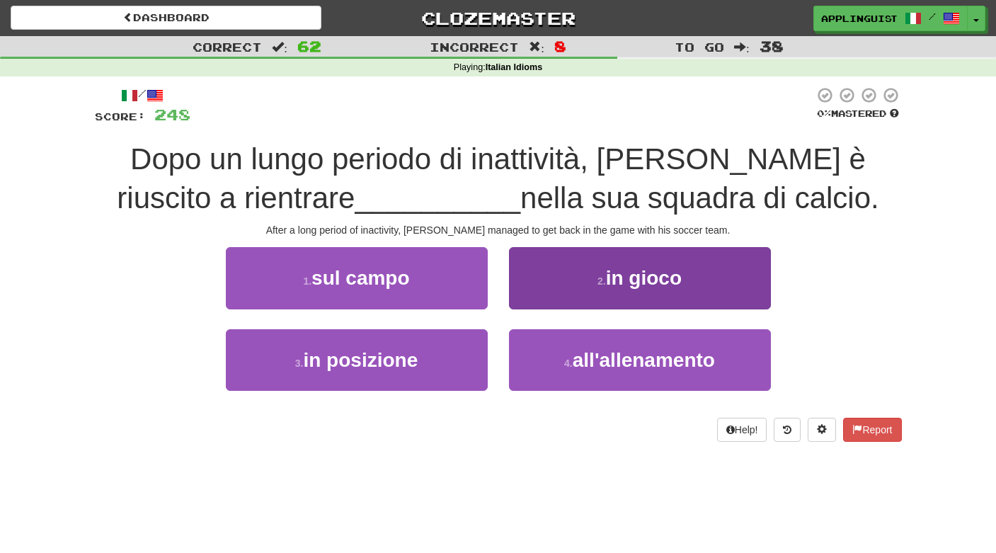
click at [596, 269] on button "2 . in gioco" at bounding box center [640, 278] width 262 height 62
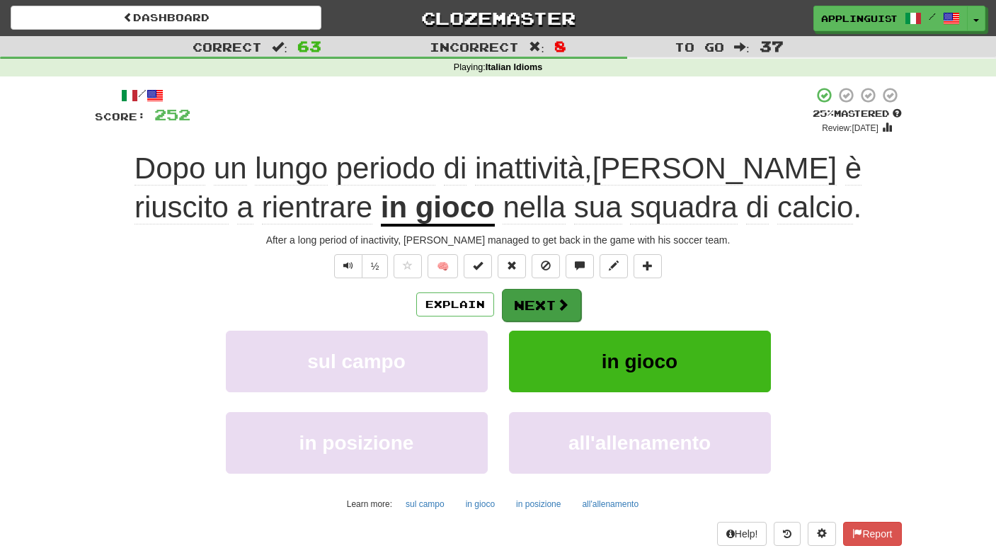
click at [539, 294] on button "Next" at bounding box center [541, 305] width 79 height 33
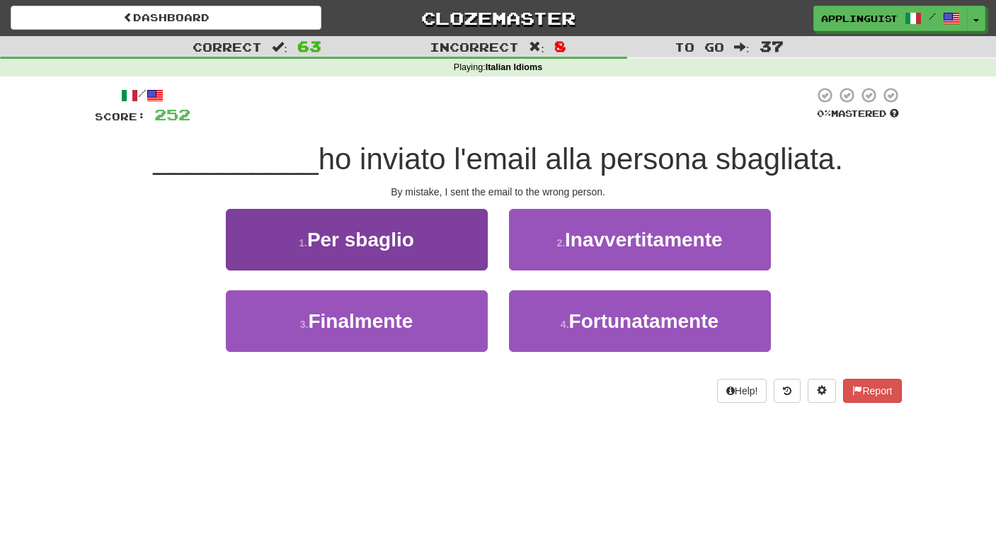
click at [408, 231] on span "Per sbaglio" at bounding box center [360, 240] width 107 height 22
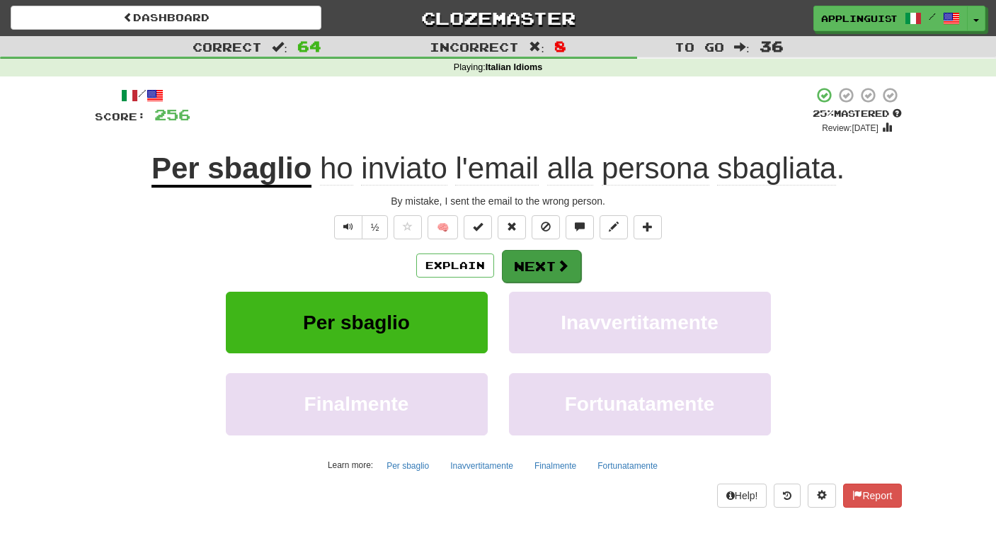
click at [550, 258] on button "Next" at bounding box center [541, 266] width 79 height 33
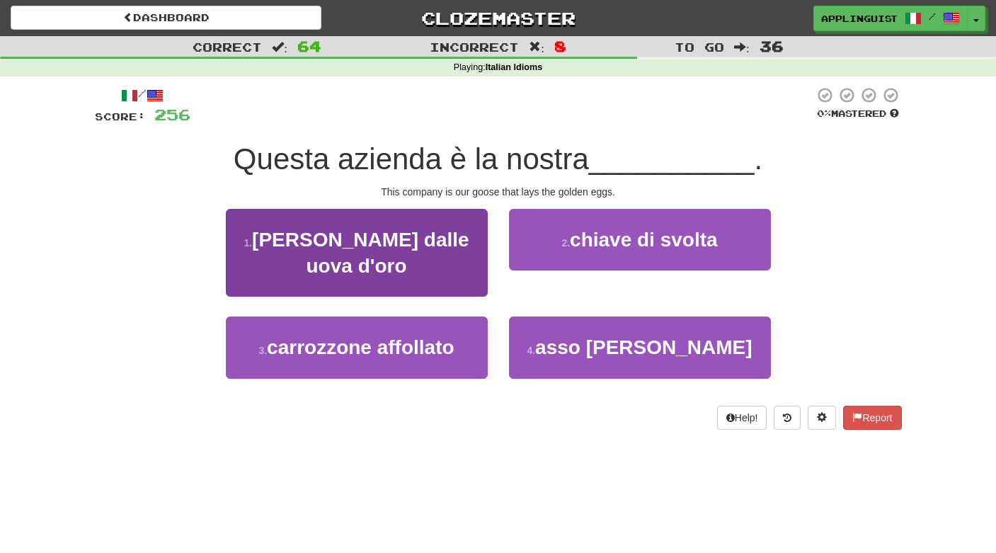
click at [426, 234] on span "gallina dalle uova d'oro" at bounding box center [360, 253] width 217 height 48
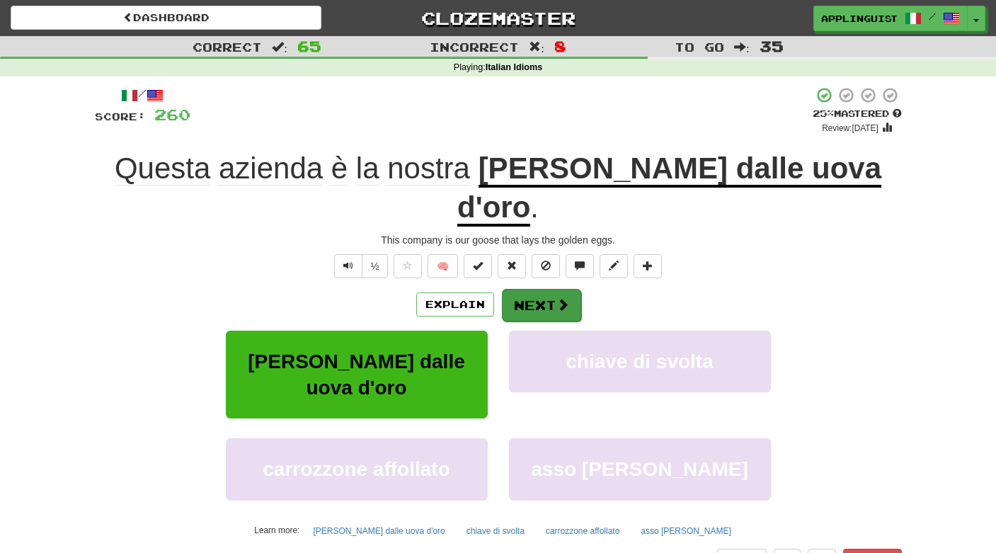
click at [521, 289] on button "Next" at bounding box center [541, 305] width 79 height 33
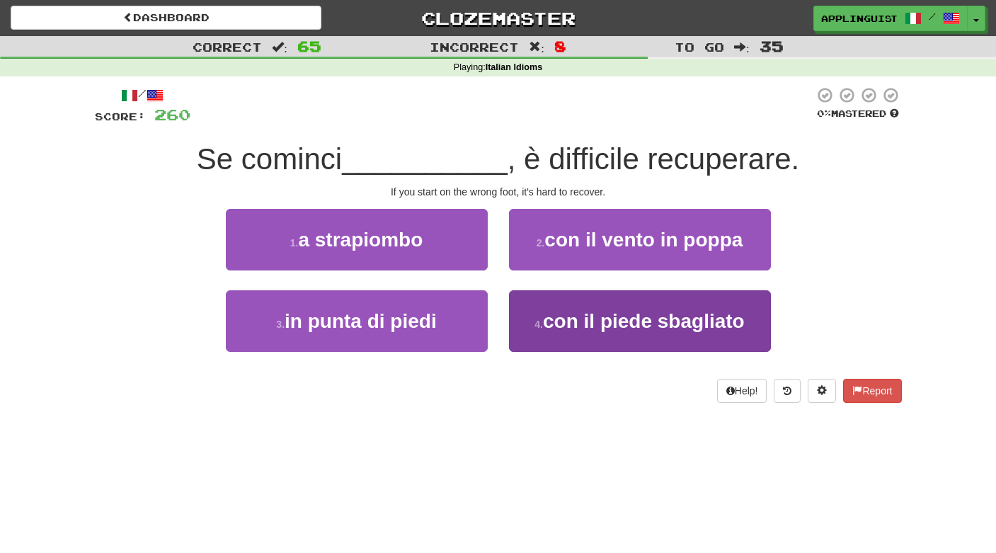
click at [628, 323] on span "con il piede sbagliato" at bounding box center [644, 321] width 202 height 22
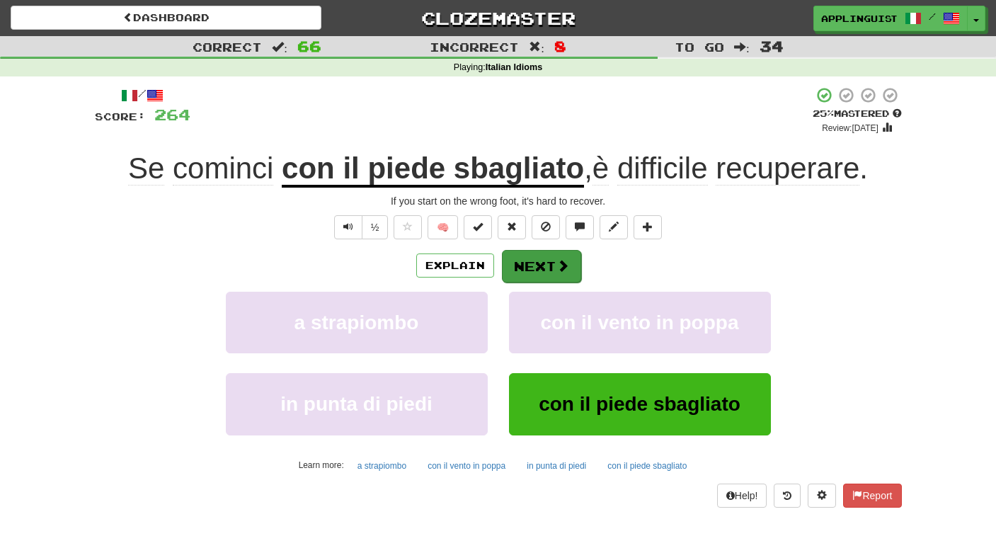
click at [548, 261] on button "Next" at bounding box center [541, 266] width 79 height 33
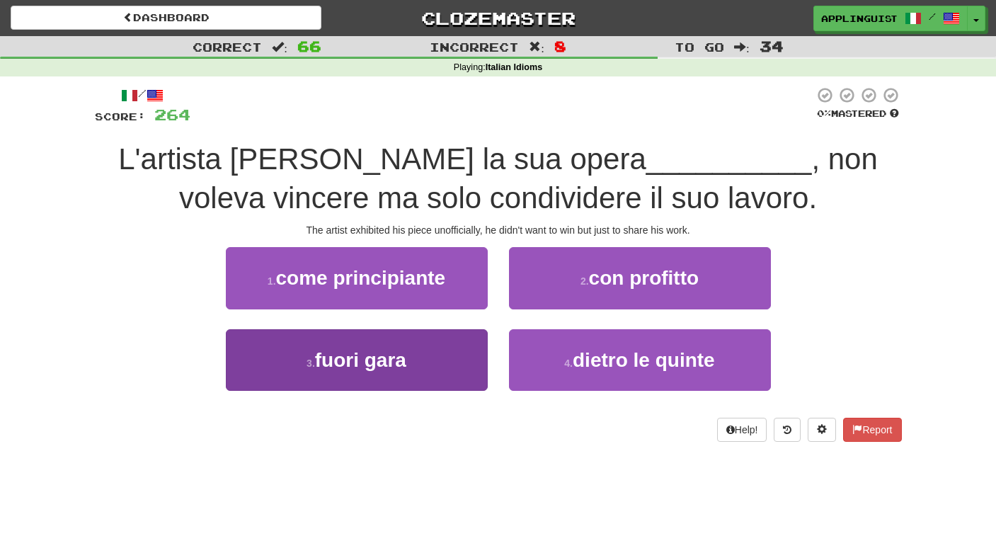
click at [440, 359] on button "3 . fuori gara" at bounding box center [357, 360] width 262 height 62
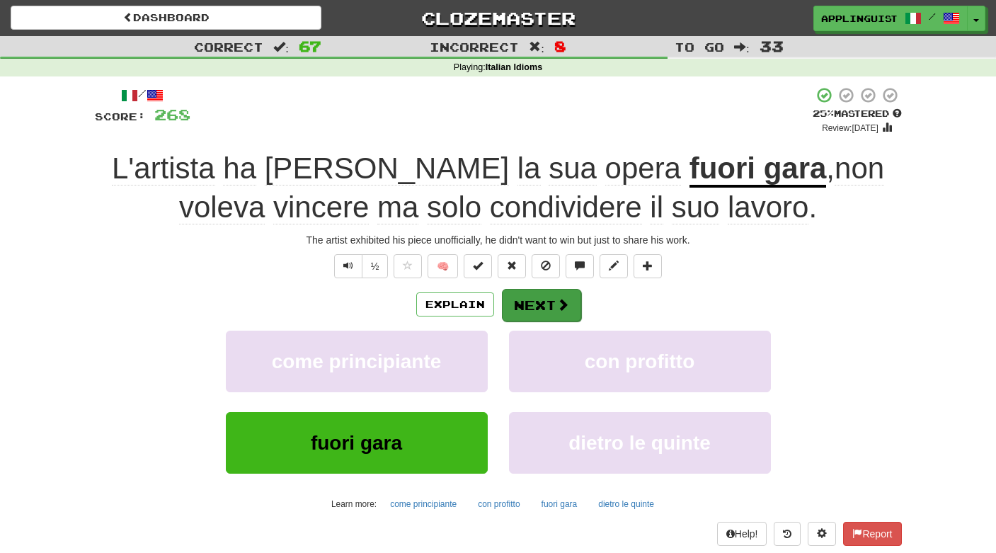
click at [554, 296] on button "Next" at bounding box center [541, 305] width 79 height 33
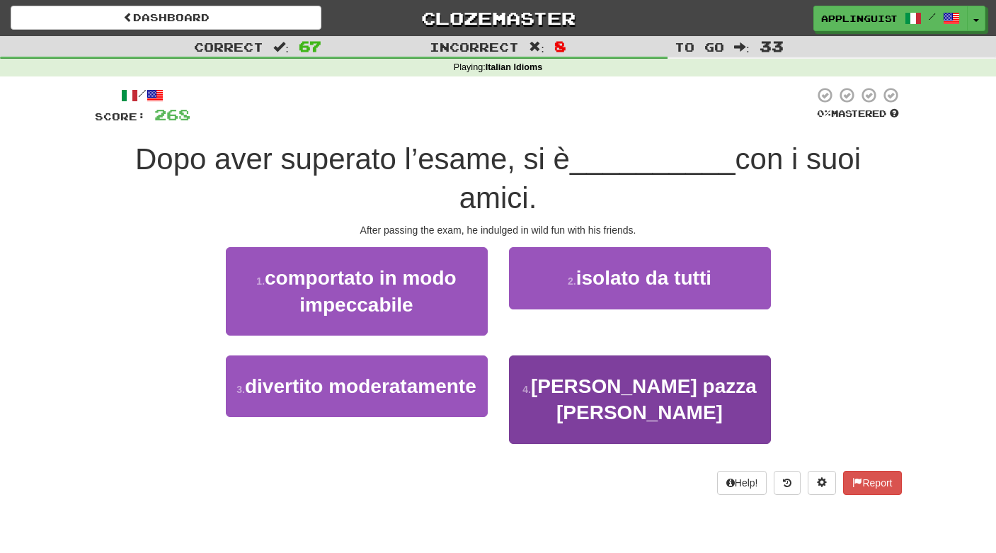
click at [570, 400] on button "4 . dato alla pazza gioia" at bounding box center [640, 399] width 262 height 88
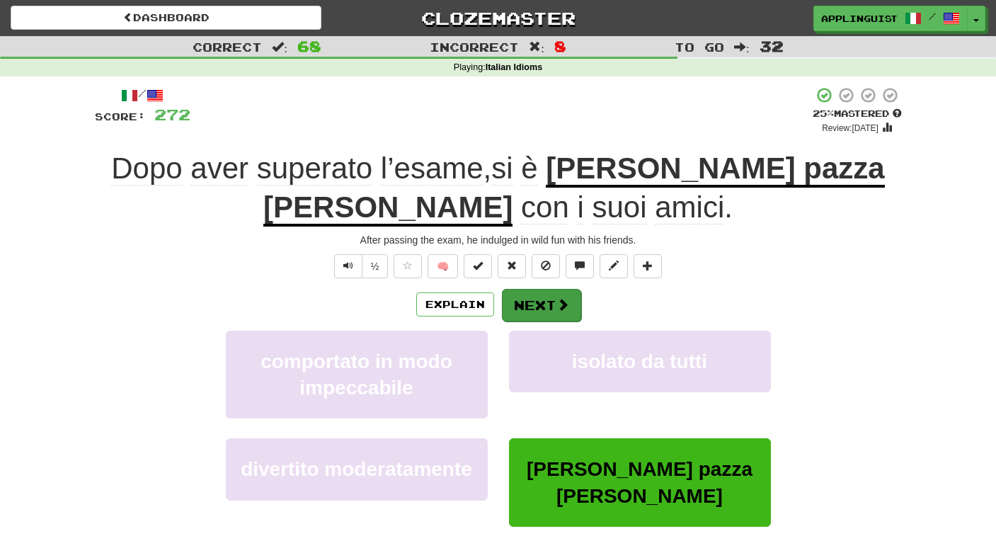
click at [542, 302] on button "Next" at bounding box center [541, 305] width 79 height 33
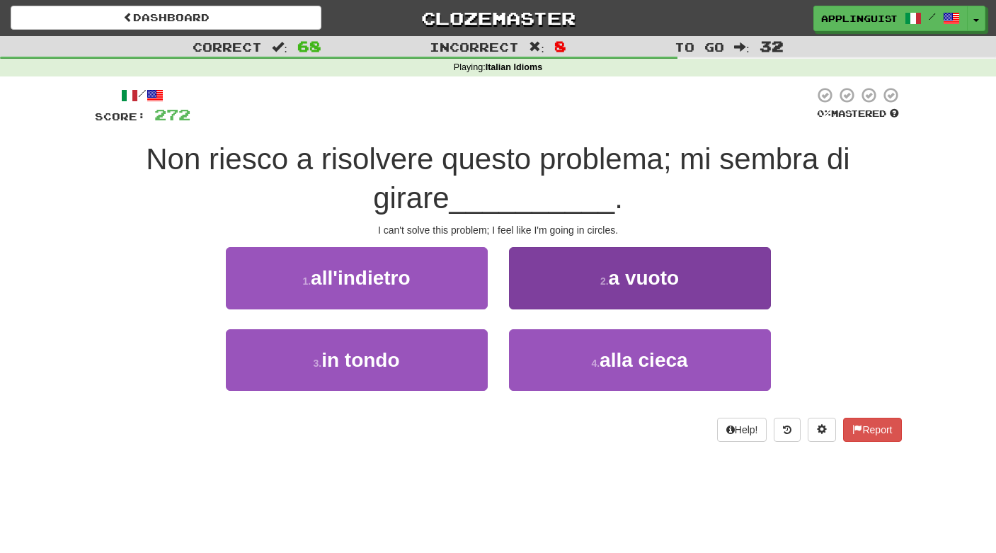
click at [616, 267] on span "a vuoto" at bounding box center [644, 278] width 71 height 22
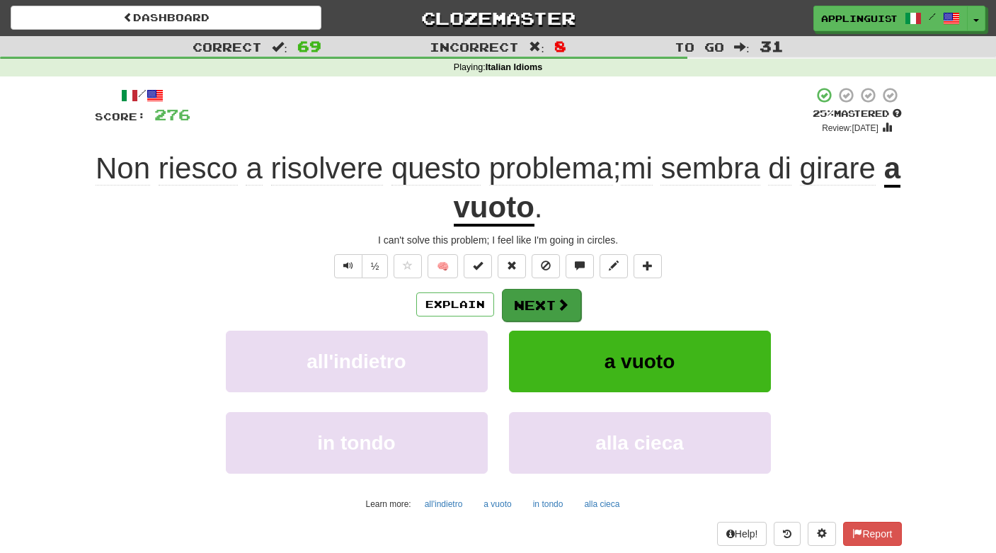
click at [540, 299] on button "Next" at bounding box center [541, 305] width 79 height 33
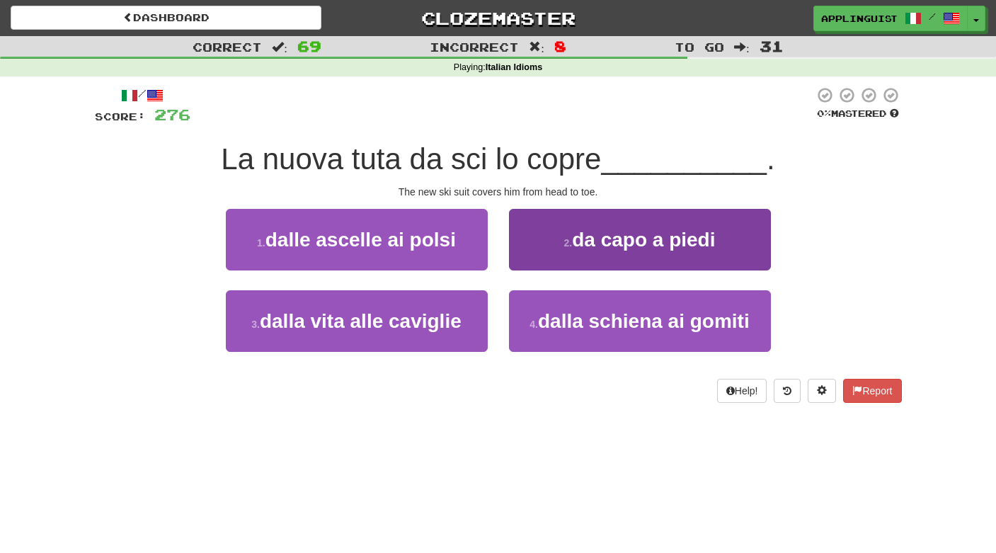
click at [606, 234] on span "da capo a piedi" at bounding box center [643, 240] width 143 height 22
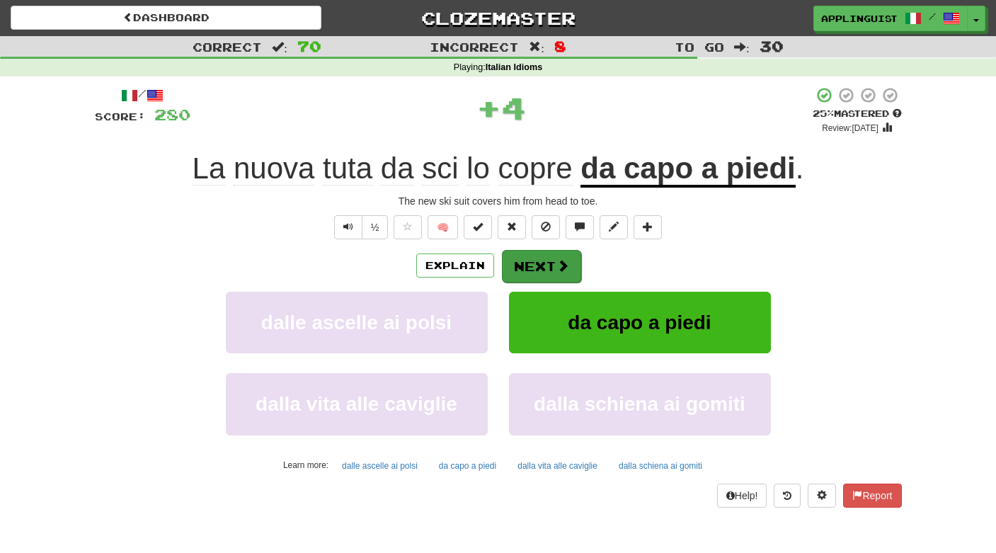
click at [553, 257] on button "Next" at bounding box center [541, 266] width 79 height 33
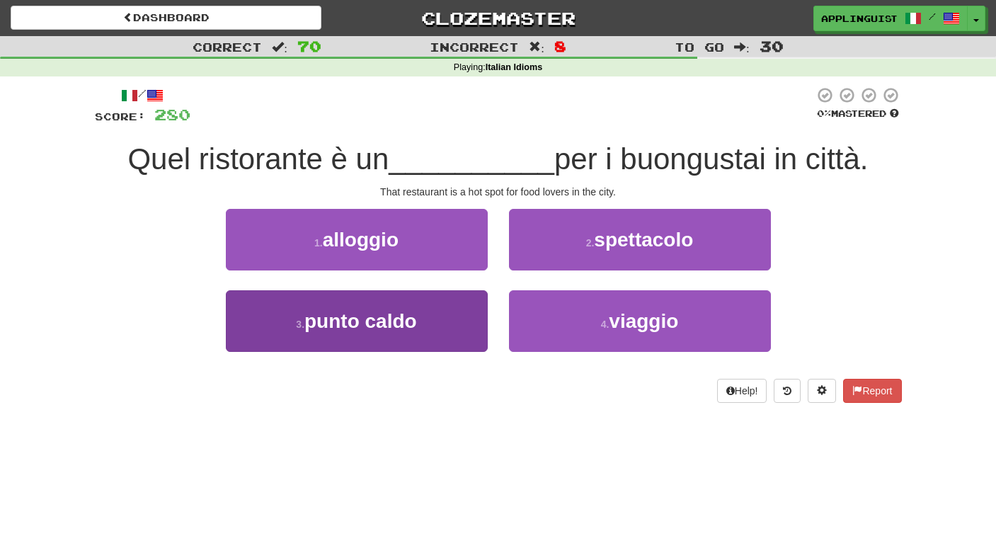
click at [452, 326] on button "3 . punto caldo" at bounding box center [357, 321] width 262 height 62
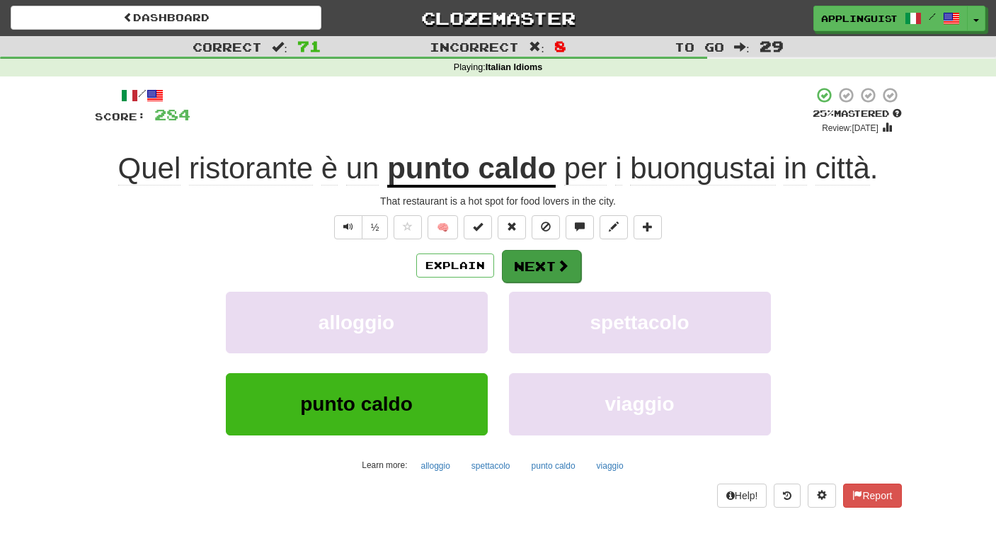
click at [536, 263] on button "Next" at bounding box center [541, 266] width 79 height 33
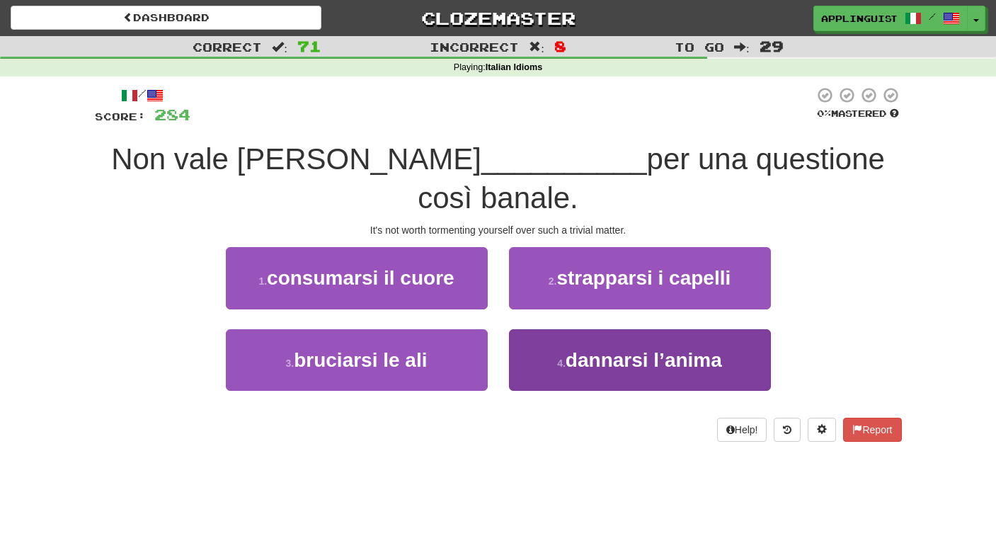
click at [581, 349] on span "dannarsi l’anima" at bounding box center [643, 360] width 156 height 22
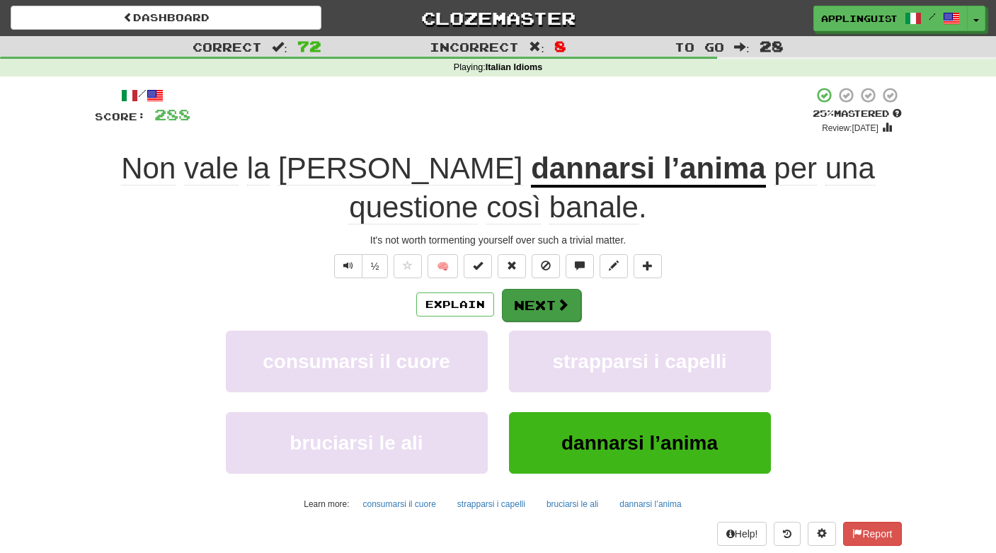
click at [548, 296] on button "Next" at bounding box center [541, 305] width 79 height 33
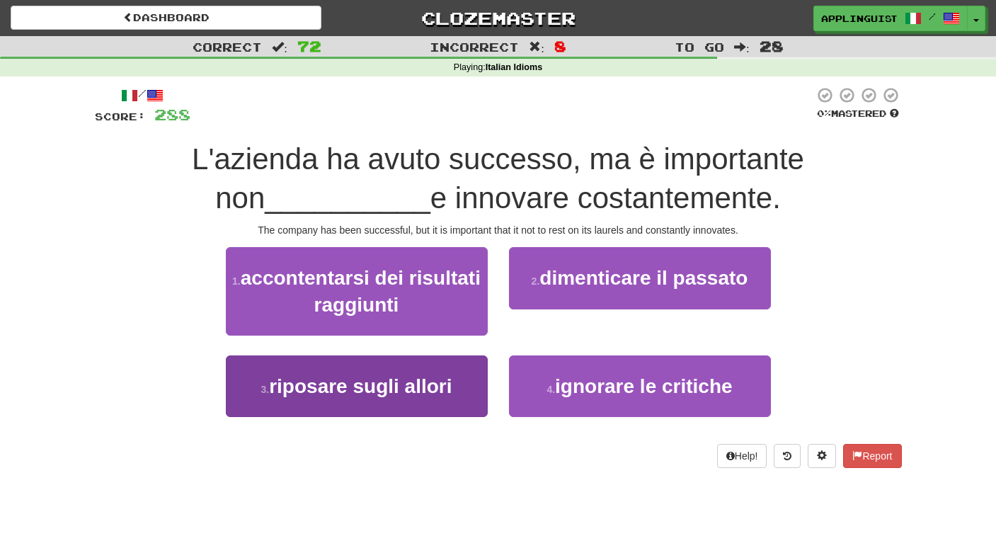
click at [446, 386] on span "riposare sugli allori" at bounding box center [360, 386] width 183 height 22
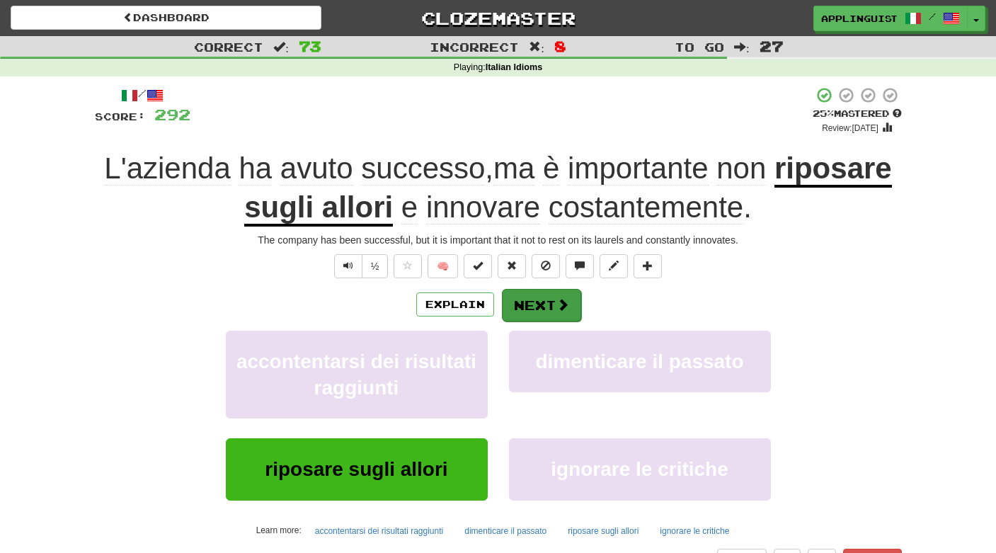
click at [546, 304] on button "Next" at bounding box center [541, 305] width 79 height 33
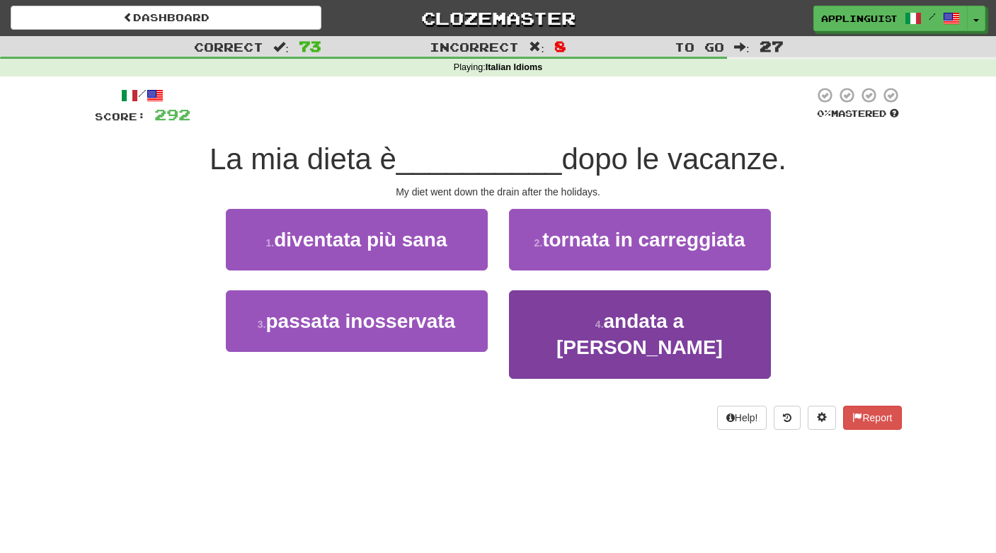
click at [630, 325] on span "andata a rotoli" at bounding box center [639, 334] width 166 height 48
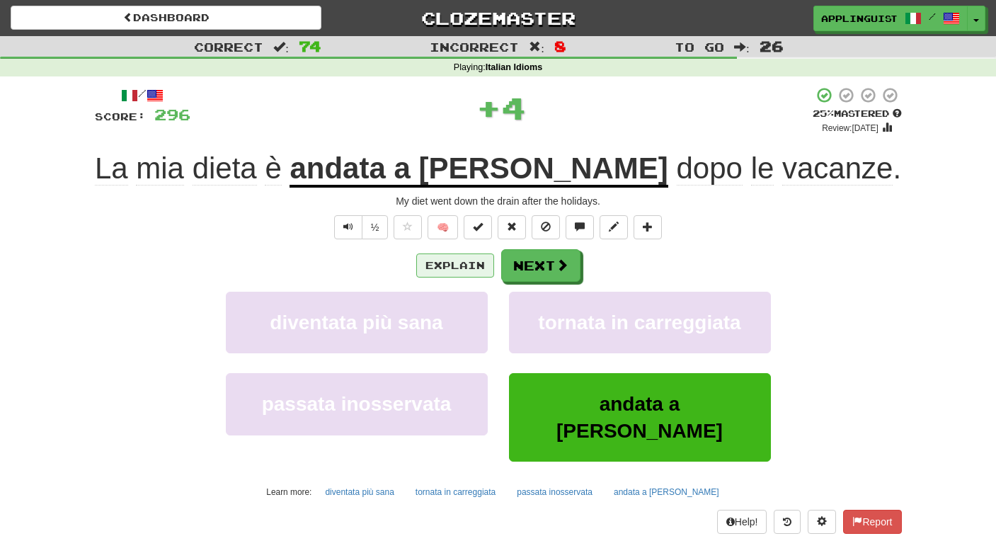
click at [451, 258] on button "Explain" at bounding box center [455, 265] width 78 height 24
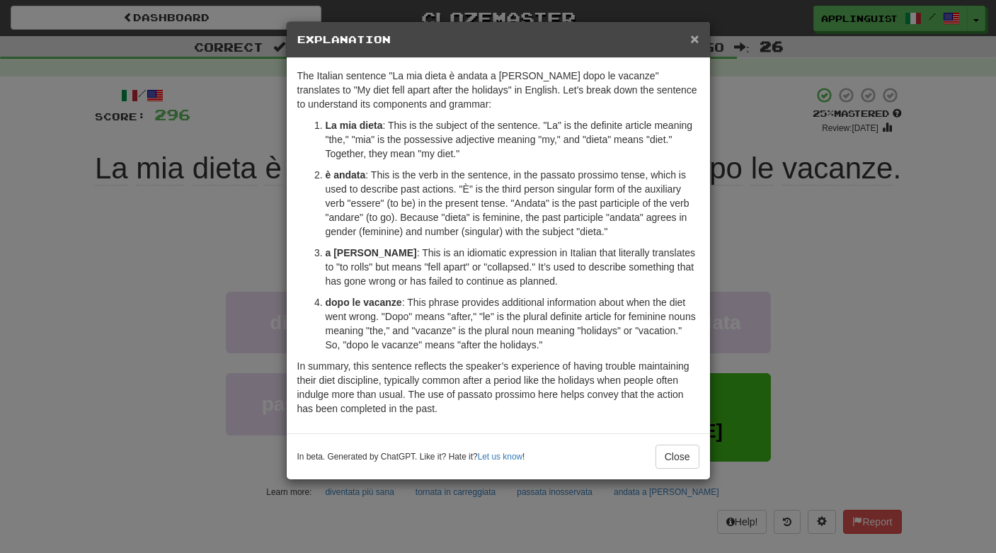
click at [696, 44] on span "×" at bounding box center [694, 38] width 8 height 16
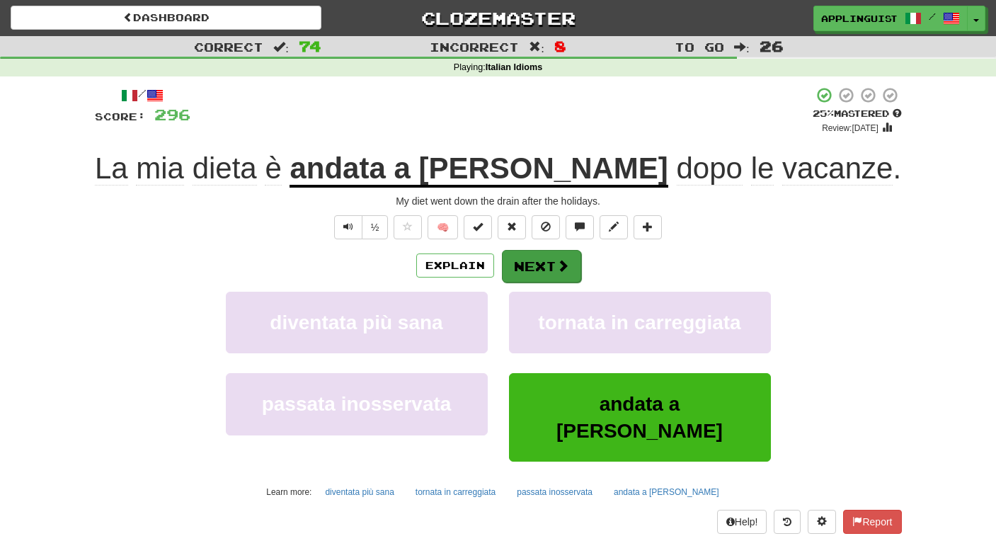
click at [559, 260] on span at bounding box center [562, 265] width 13 height 13
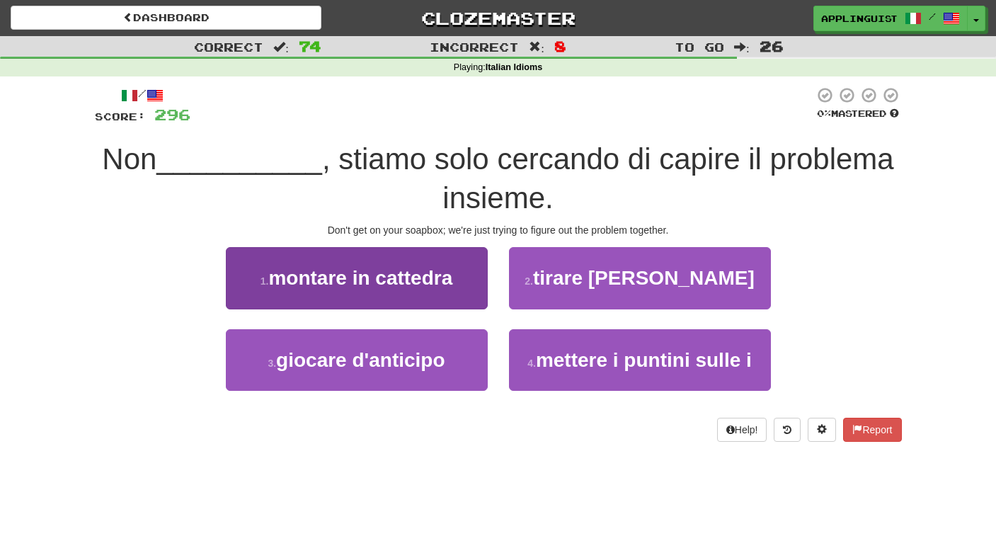
click at [396, 267] on span "montare in cattedra" at bounding box center [360, 278] width 184 height 22
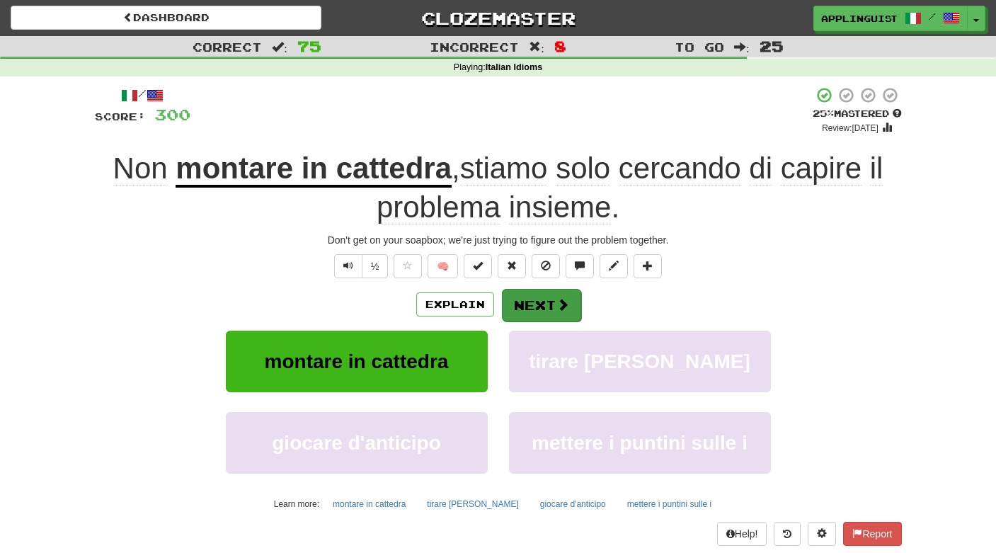
click at [546, 308] on button "Next" at bounding box center [541, 305] width 79 height 33
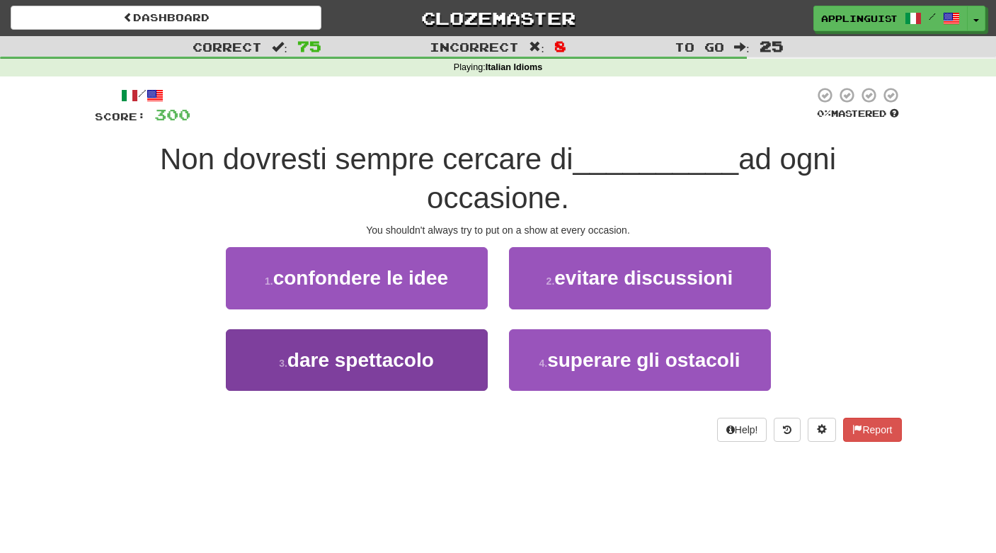
click at [434, 359] on span "dare spettacolo" at bounding box center [360, 360] width 146 height 22
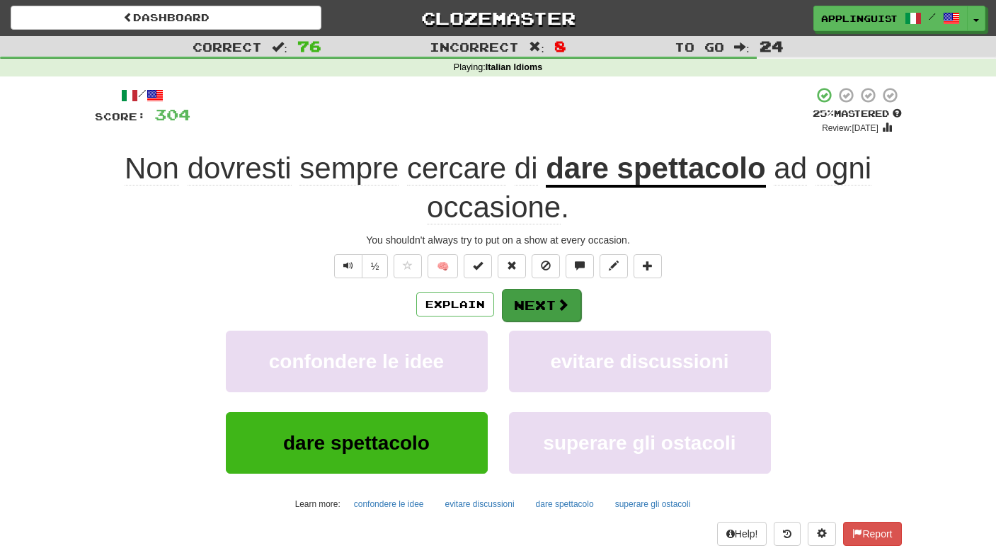
click at [556, 301] on span at bounding box center [562, 304] width 13 height 13
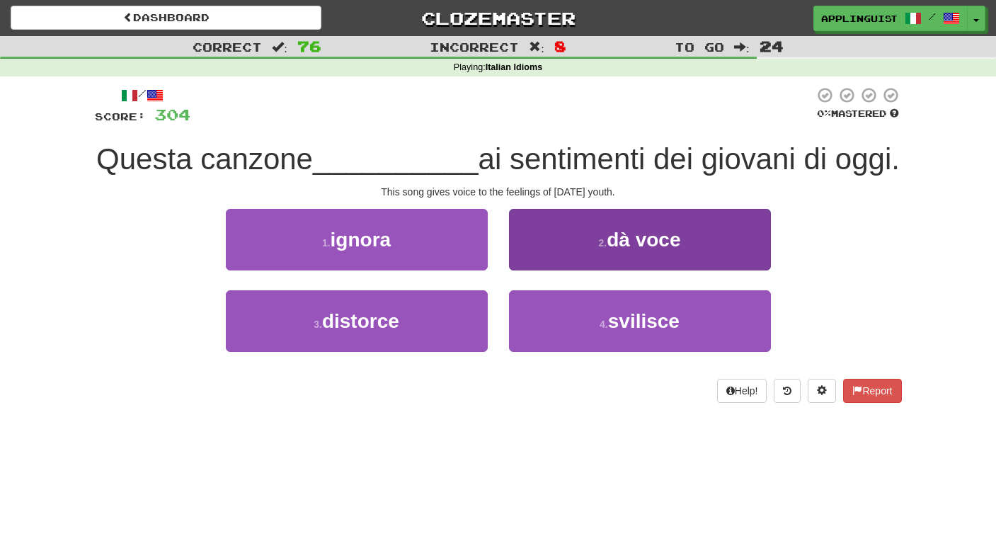
click at [638, 250] on span "dà voce" at bounding box center [643, 240] width 74 height 22
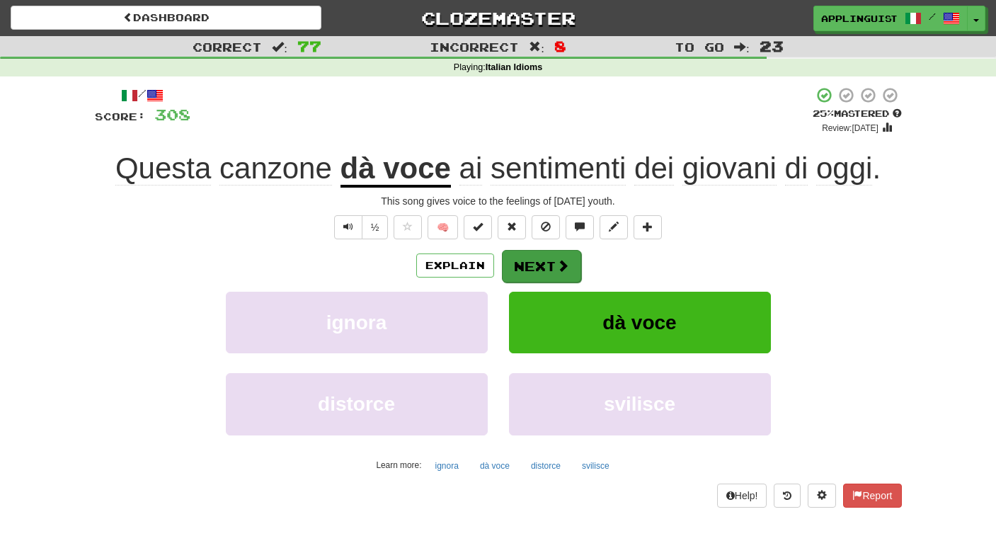
click at [544, 268] on button "Next" at bounding box center [541, 266] width 79 height 33
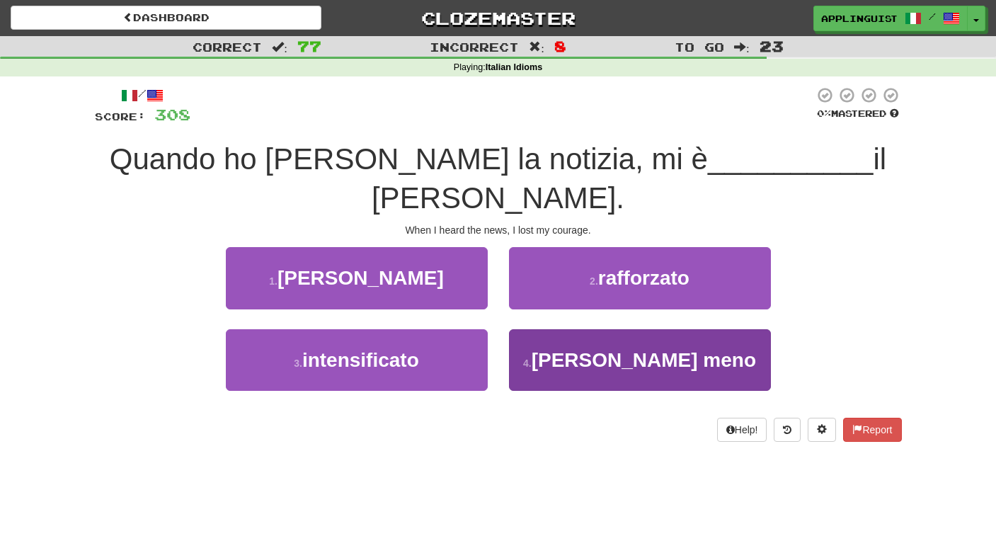
click at [638, 329] on button "4 . venuto meno" at bounding box center [640, 360] width 262 height 62
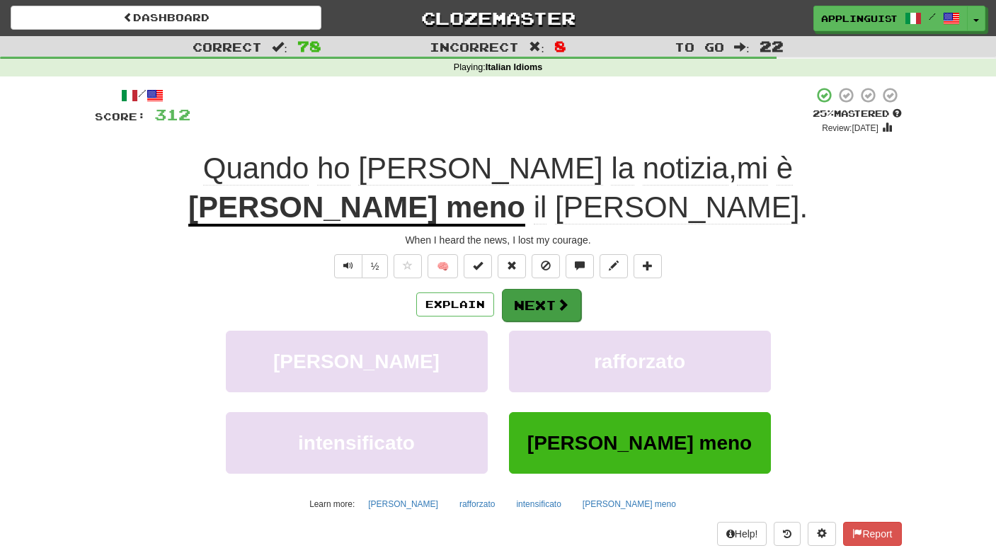
click at [541, 289] on button "Next" at bounding box center [541, 305] width 79 height 33
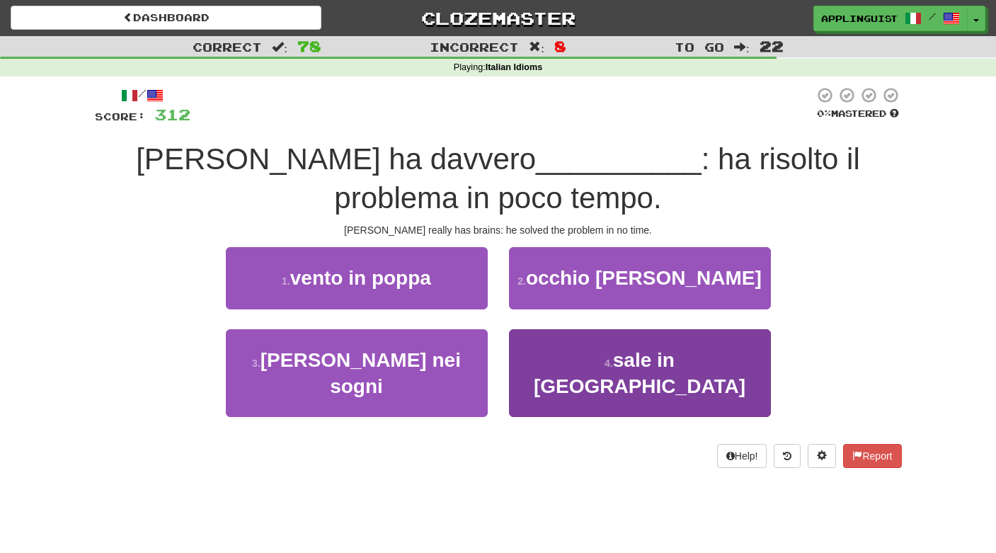
click at [606, 374] on button "4 . sale in zucca" at bounding box center [640, 373] width 262 height 88
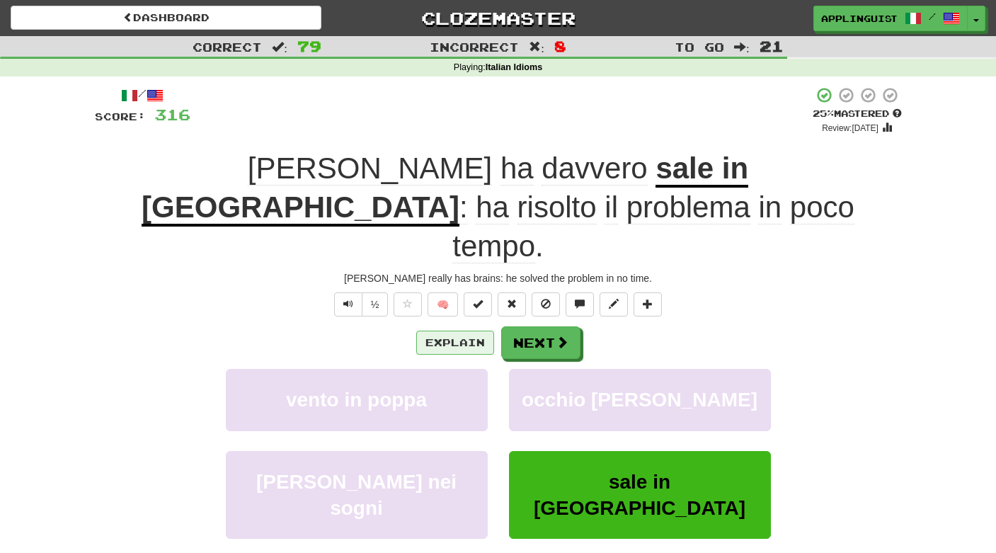
click at [459, 330] on button "Explain" at bounding box center [455, 342] width 78 height 24
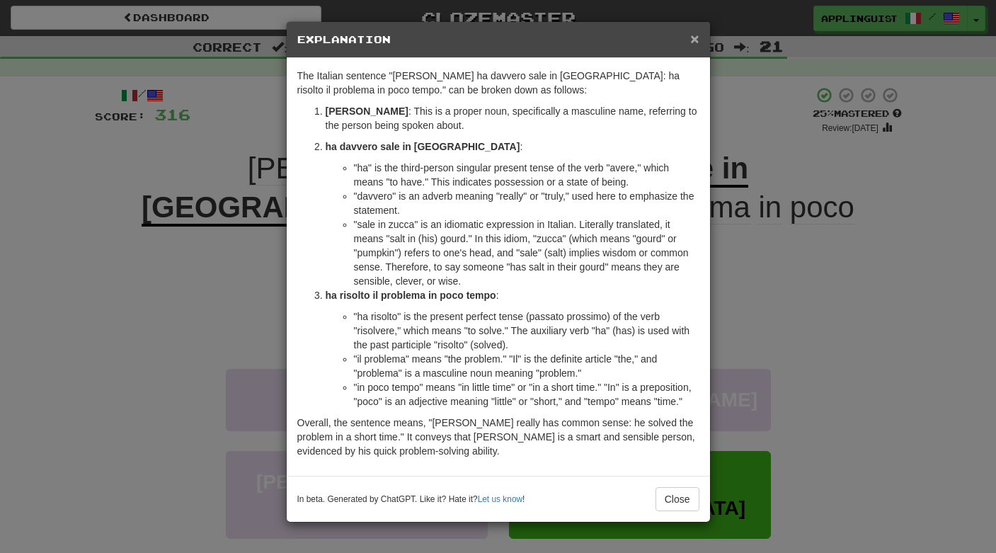
click at [691, 44] on span "×" at bounding box center [694, 38] width 8 height 16
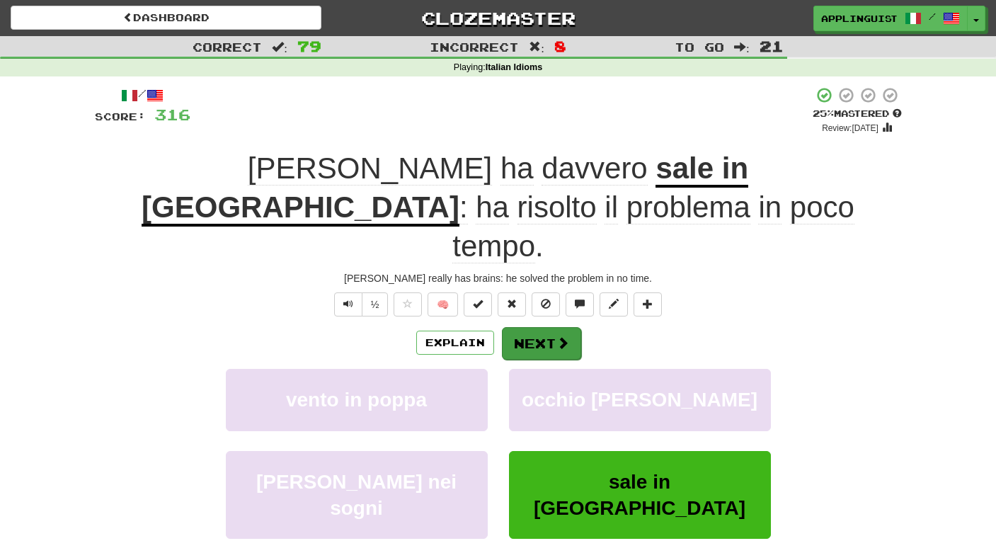
click at [536, 327] on button "Next" at bounding box center [541, 343] width 79 height 33
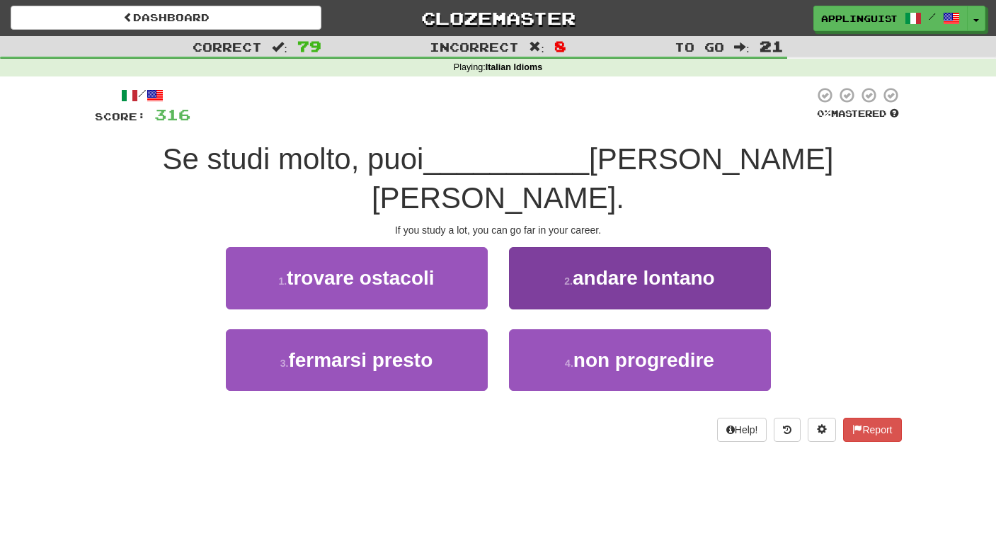
click at [569, 275] on small "2 ." at bounding box center [568, 280] width 8 height 11
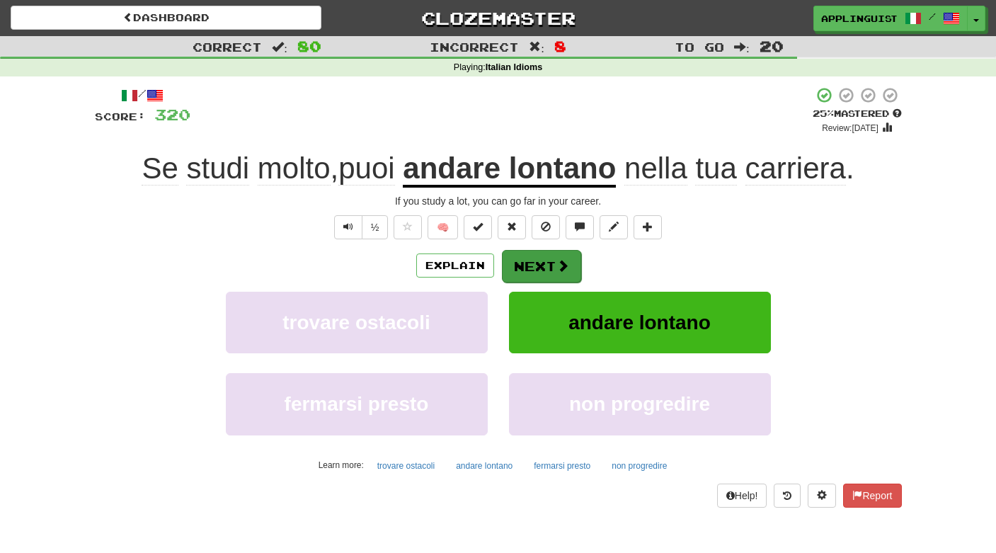
click at [537, 267] on button "Next" at bounding box center [541, 266] width 79 height 33
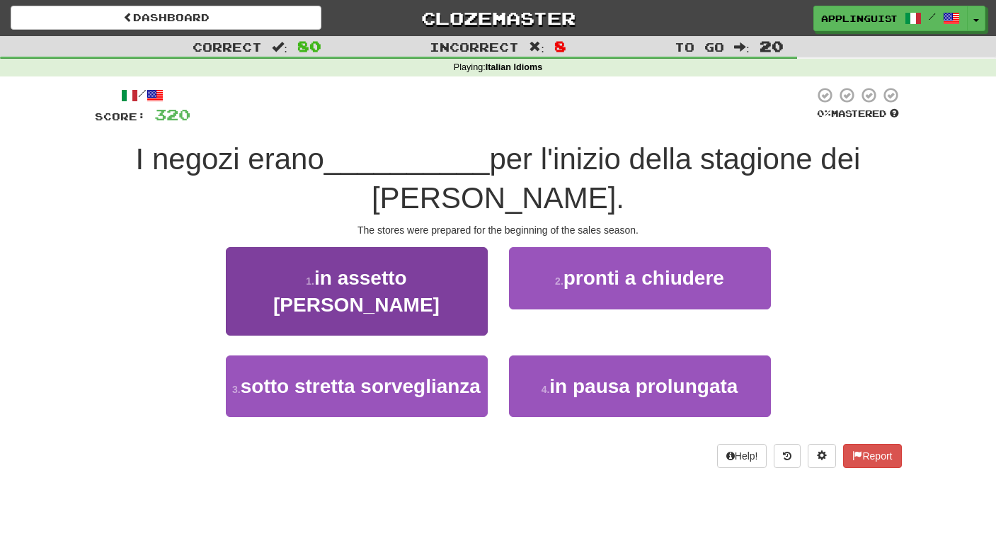
click at [436, 267] on span "in assetto di guerra" at bounding box center [356, 291] width 166 height 48
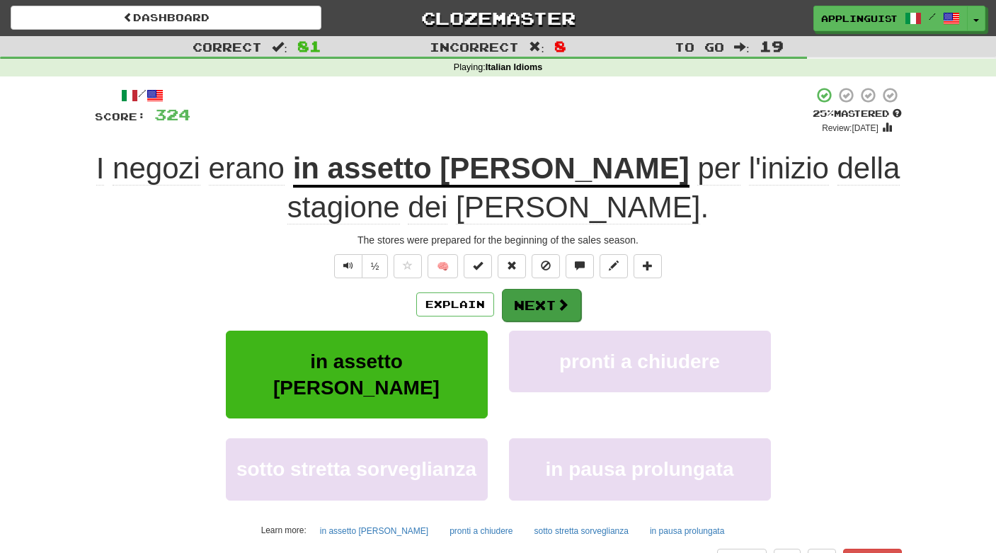
click at [550, 299] on button "Next" at bounding box center [541, 305] width 79 height 33
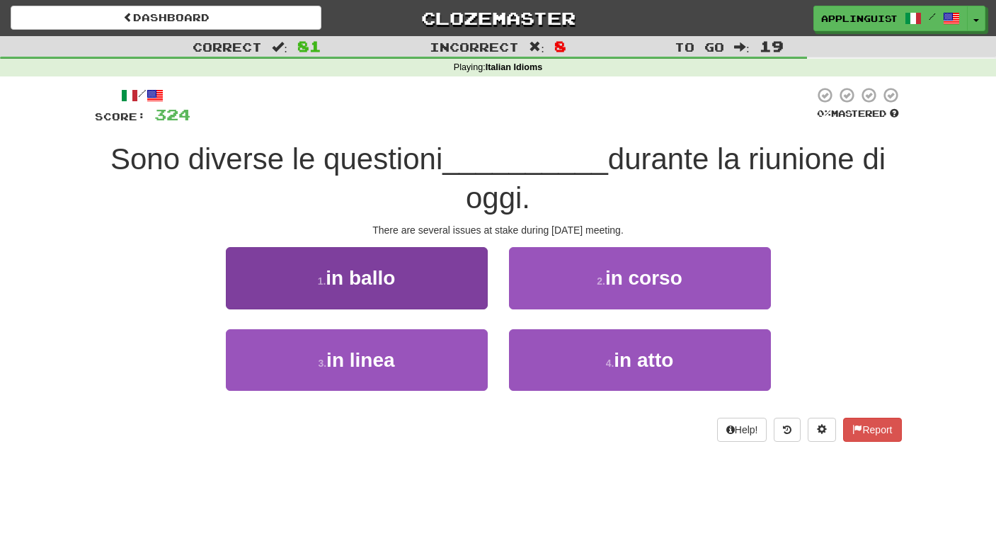
click at [424, 282] on button "1 . in ballo" at bounding box center [357, 278] width 262 height 62
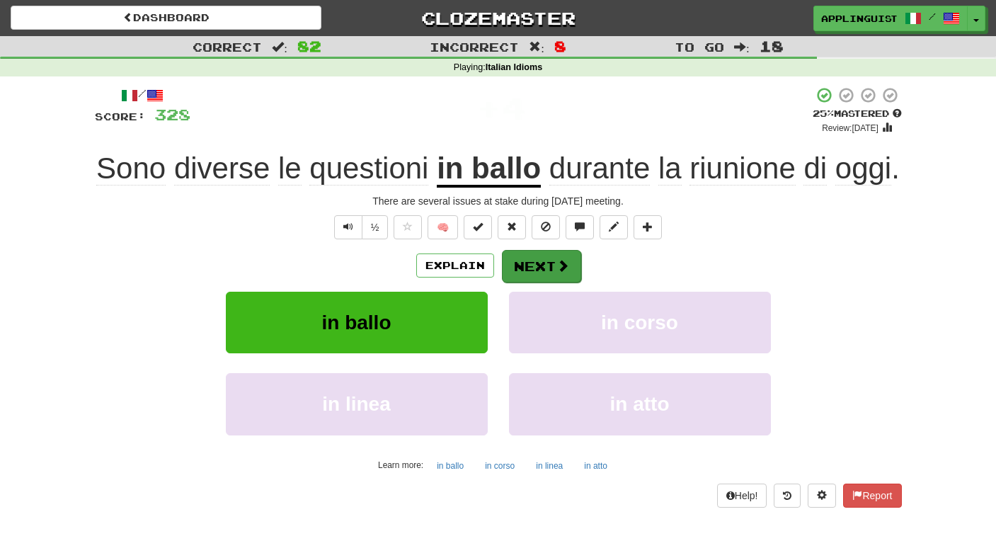
click at [532, 269] on button "Next" at bounding box center [541, 266] width 79 height 33
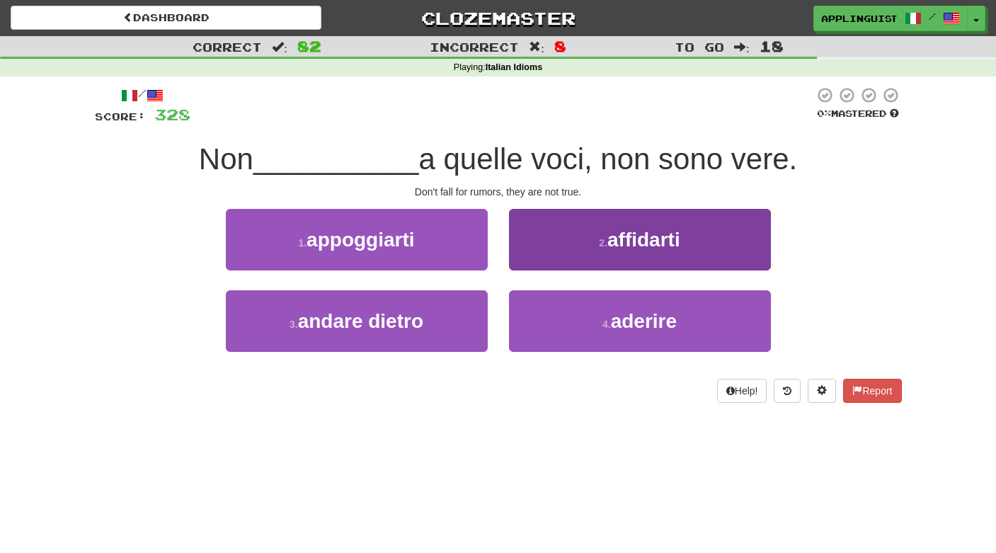
click at [618, 245] on span "affidarti" at bounding box center [643, 240] width 73 height 22
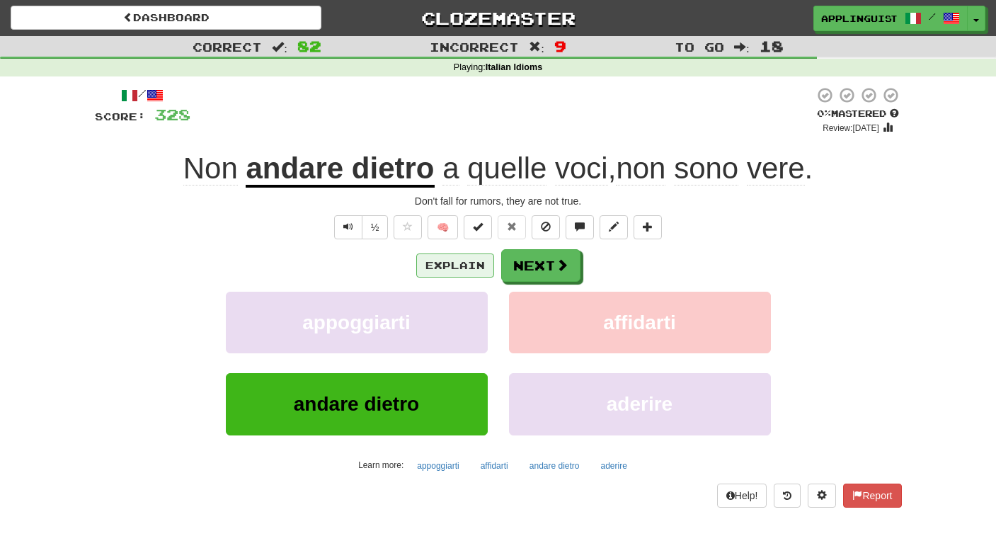
click at [460, 258] on button "Explain" at bounding box center [455, 265] width 78 height 24
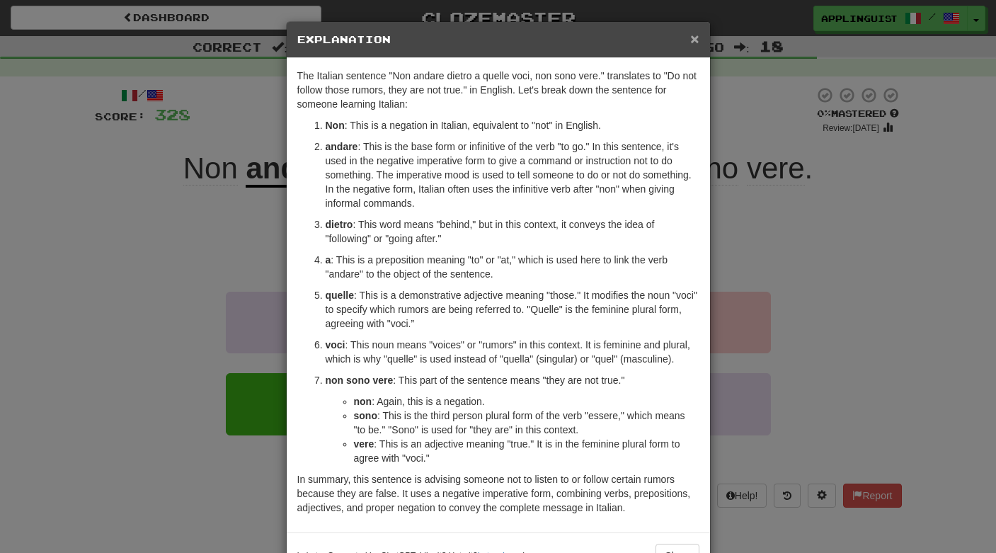
click at [696, 45] on span "×" at bounding box center [694, 38] width 8 height 16
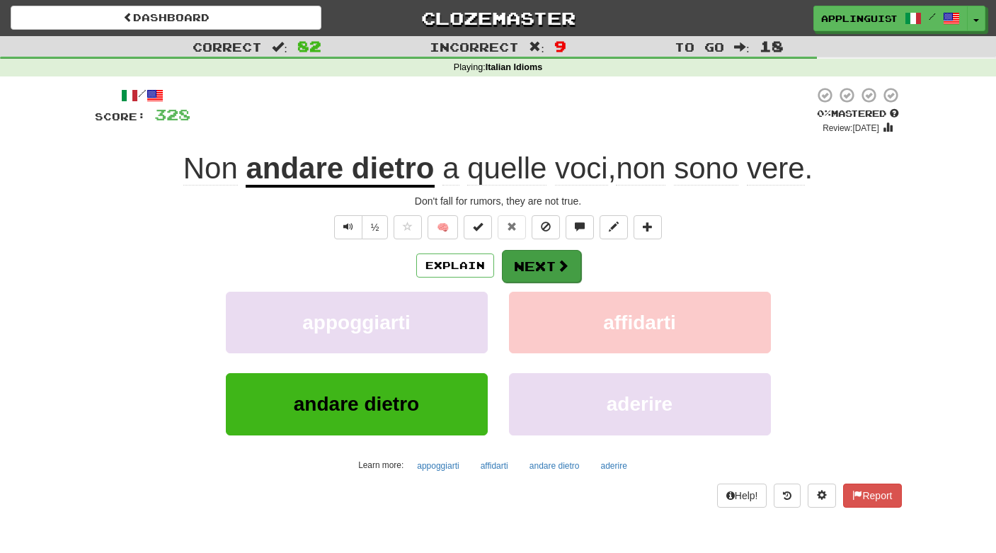
click at [552, 261] on button "Next" at bounding box center [541, 266] width 79 height 33
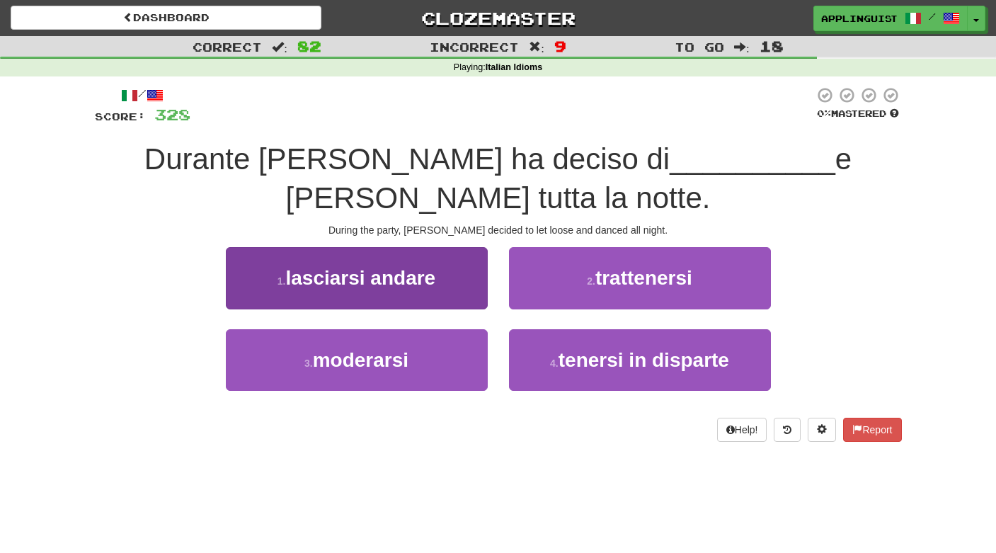
click at [427, 280] on span "lasciarsi andare" at bounding box center [360, 278] width 150 height 22
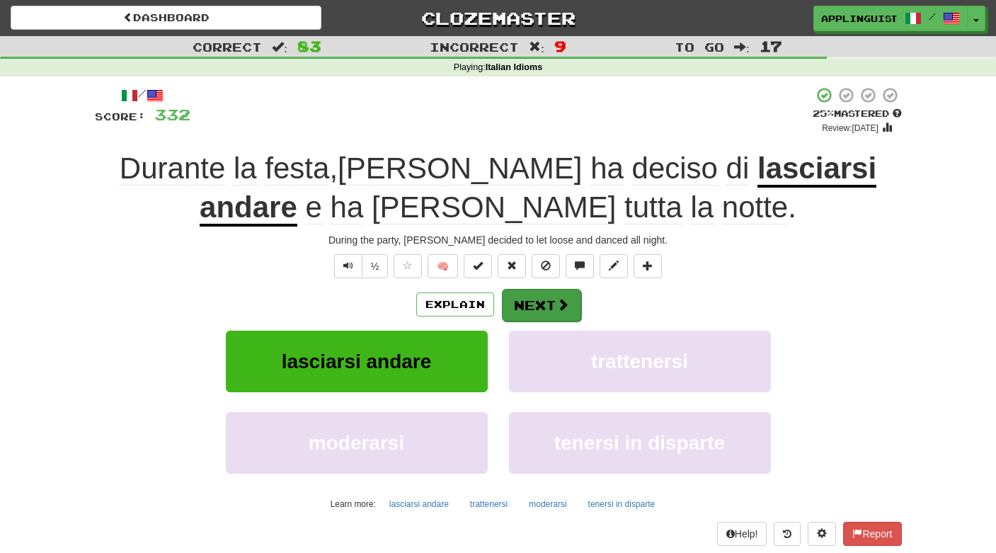
click at [543, 299] on button "Next" at bounding box center [541, 305] width 79 height 33
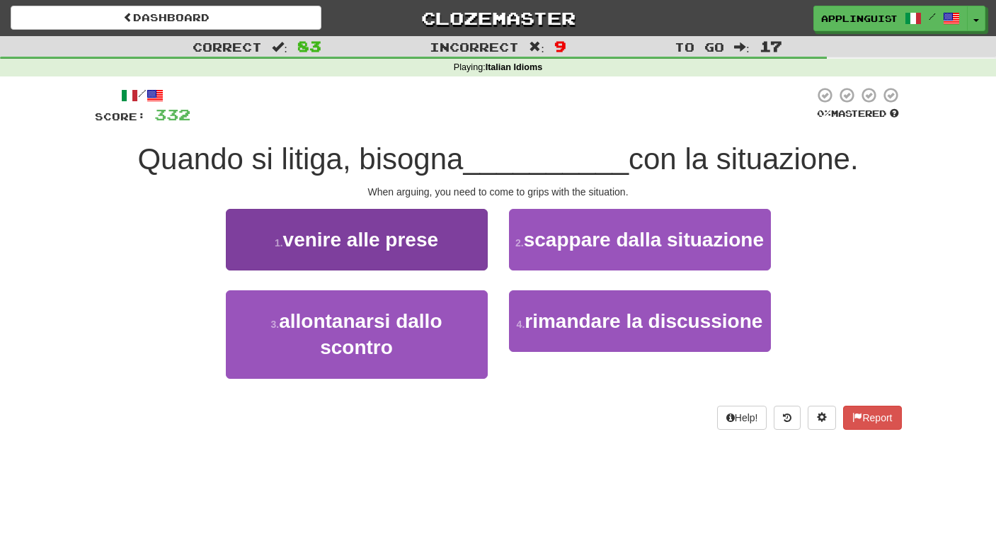
click at [417, 229] on span "venire alle prese" at bounding box center [360, 240] width 155 height 22
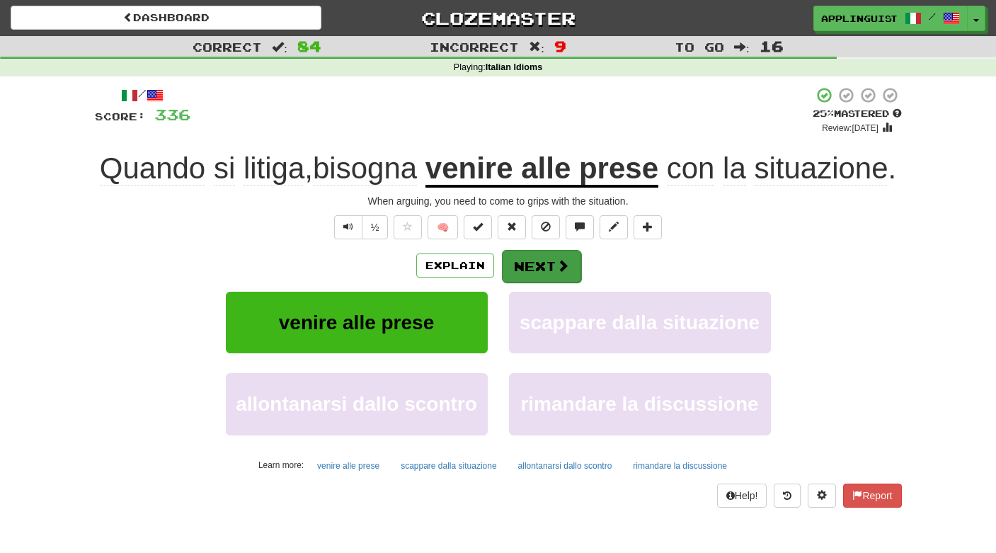
click at [557, 272] on span at bounding box center [562, 265] width 13 height 13
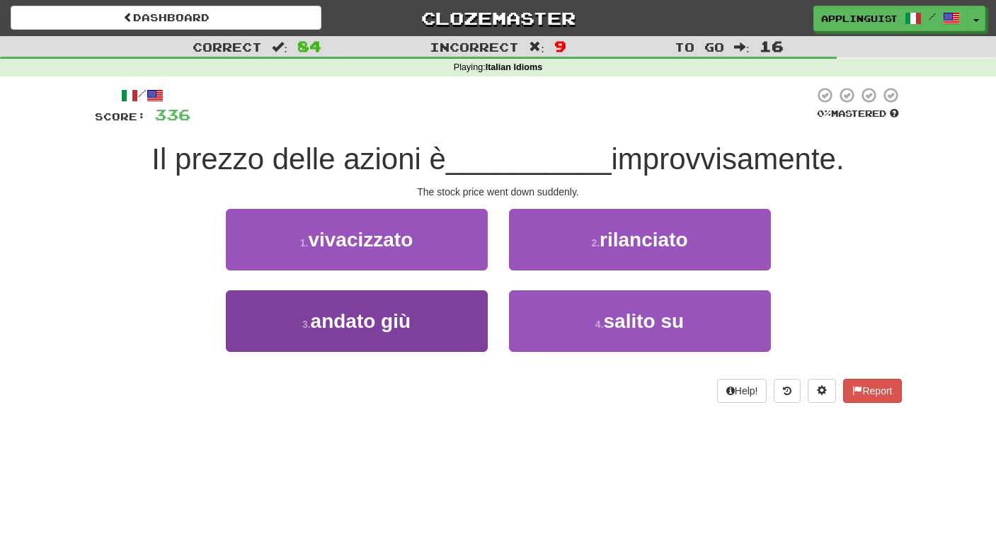
click at [445, 329] on button "3 . andato giù" at bounding box center [357, 321] width 262 height 62
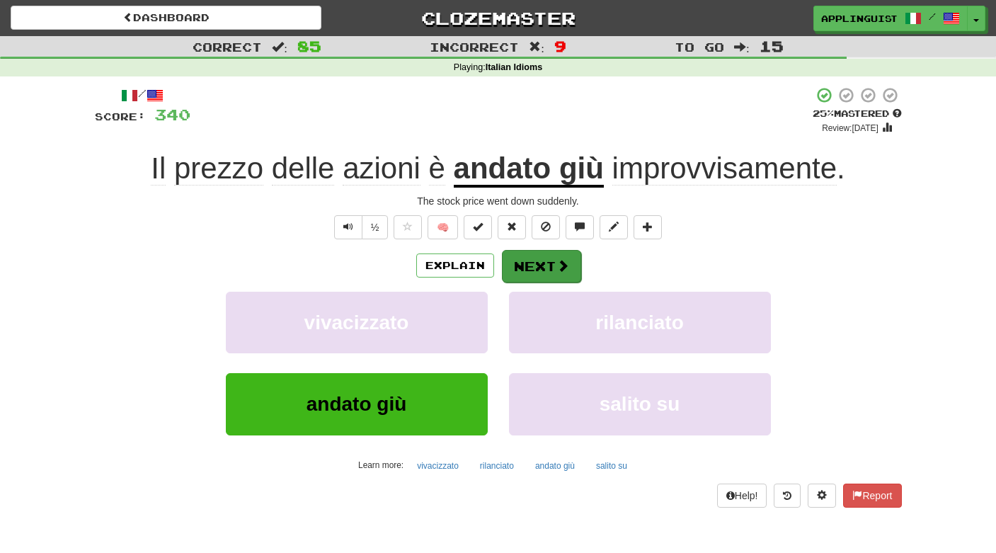
click at [558, 260] on span at bounding box center [562, 265] width 13 height 13
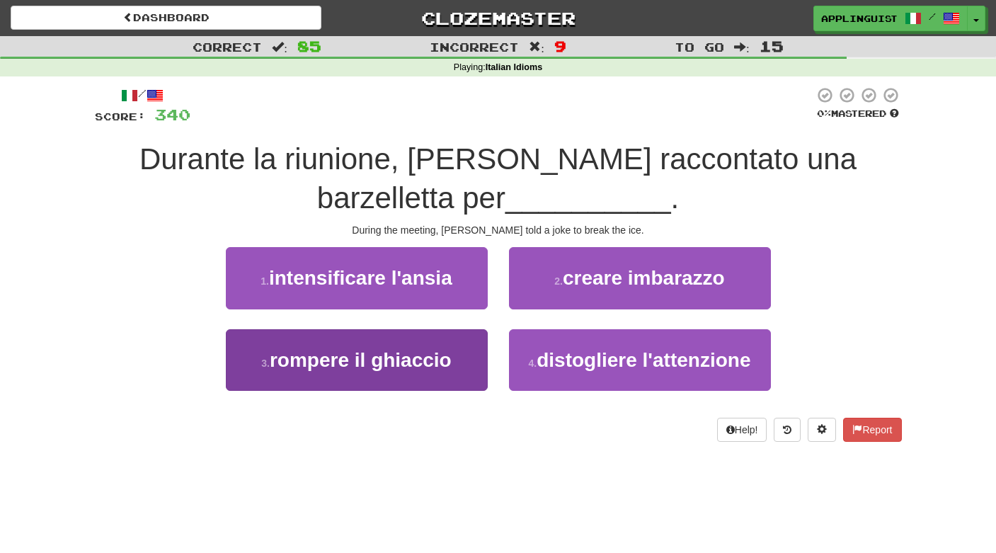
click at [469, 358] on button "3 . rompere il ghiaccio" at bounding box center [357, 360] width 262 height 62
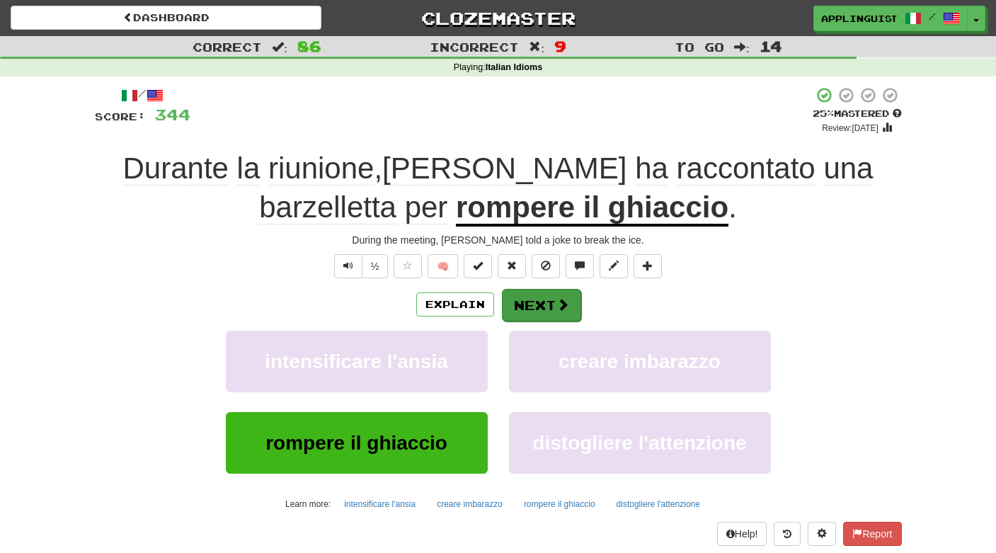
click at [556, 302] on span at bounding box center [562, 304] width 13 height 13
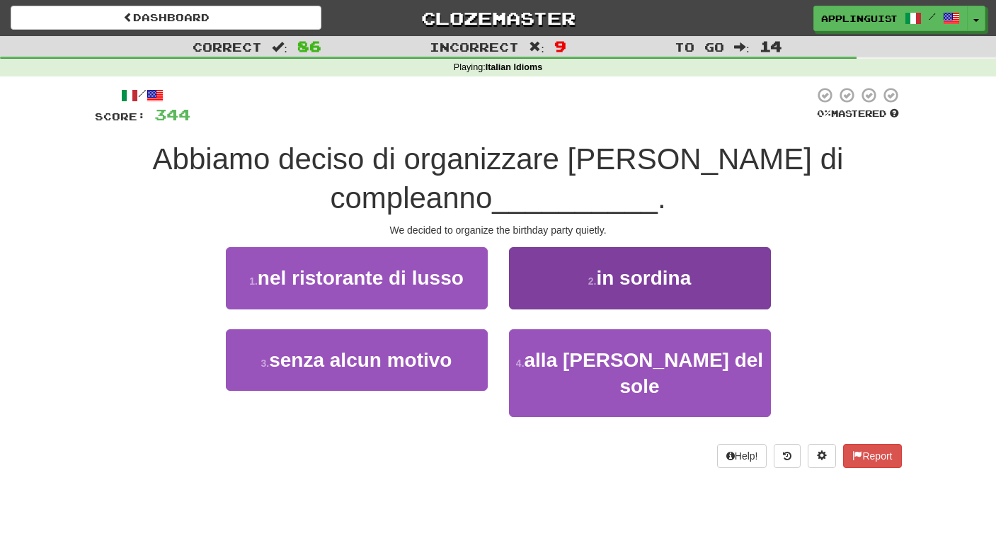
click at [659, 271] on span "in sordina" at bounding box center [643, 278] width 95 height 22
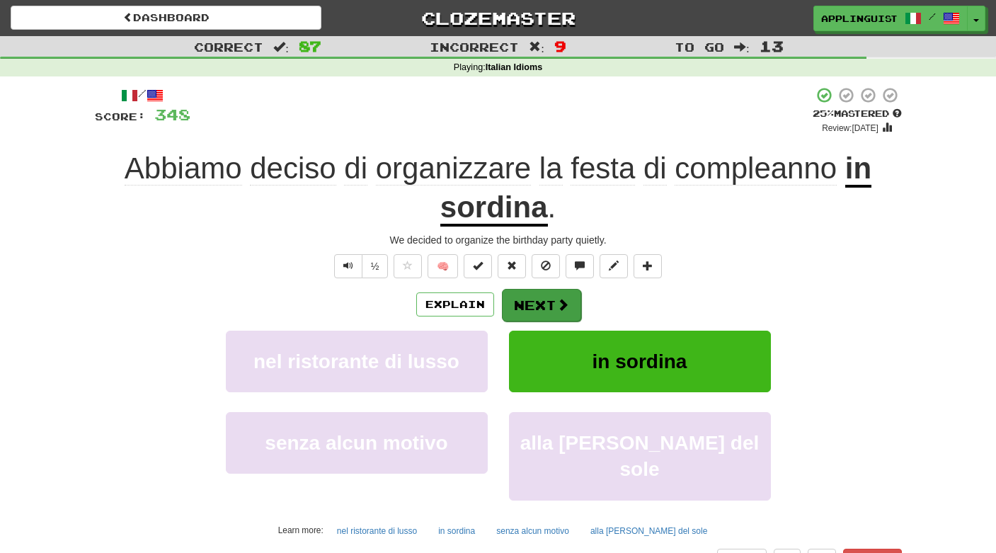
click at [546, 304] on button "Next" at bounding box center [541, 305] width 79 height 33
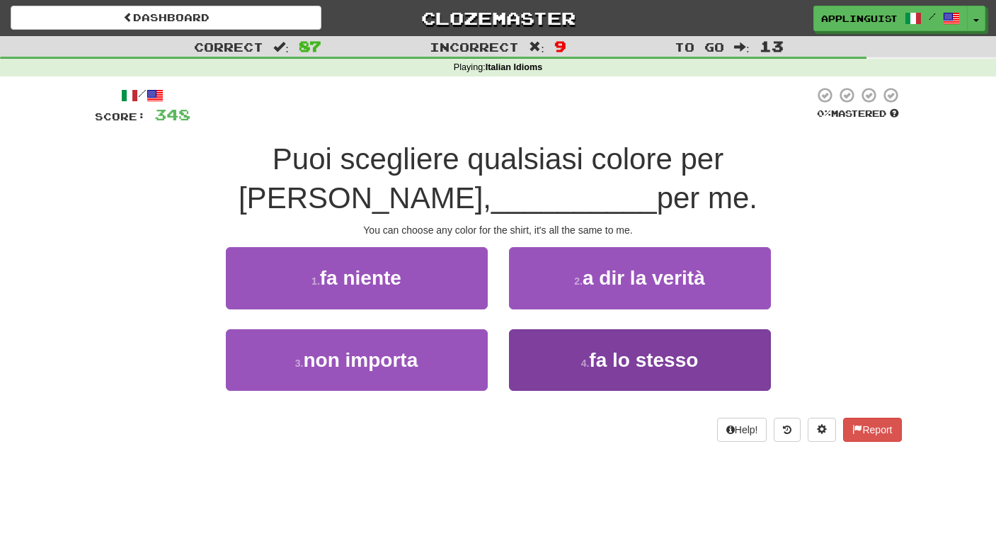
click at [573, 375] on button "4 . fa lo stesso" at bounding box center [640, 360] width 262 height 62
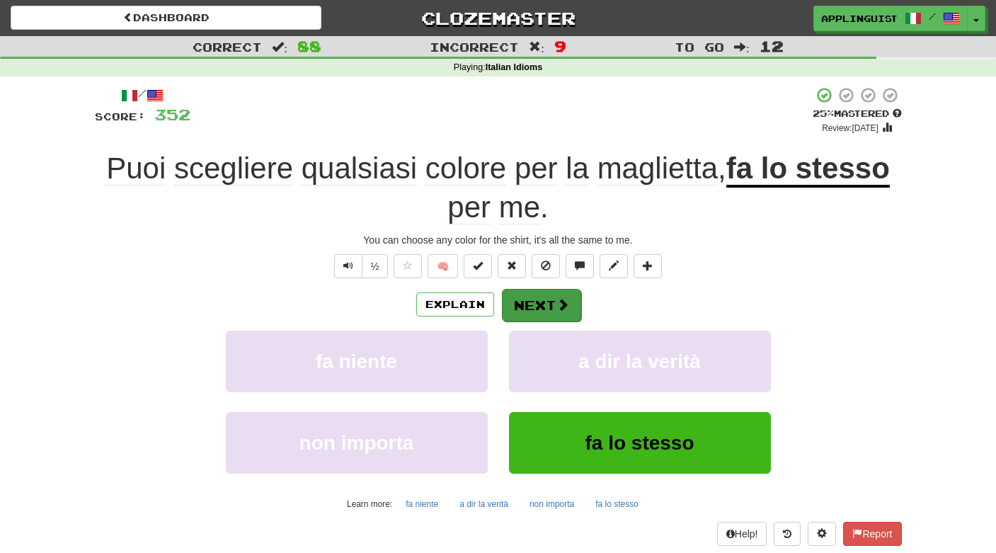
click at [556, 299] on span at bounding box center [562, 304] width 13 height 13
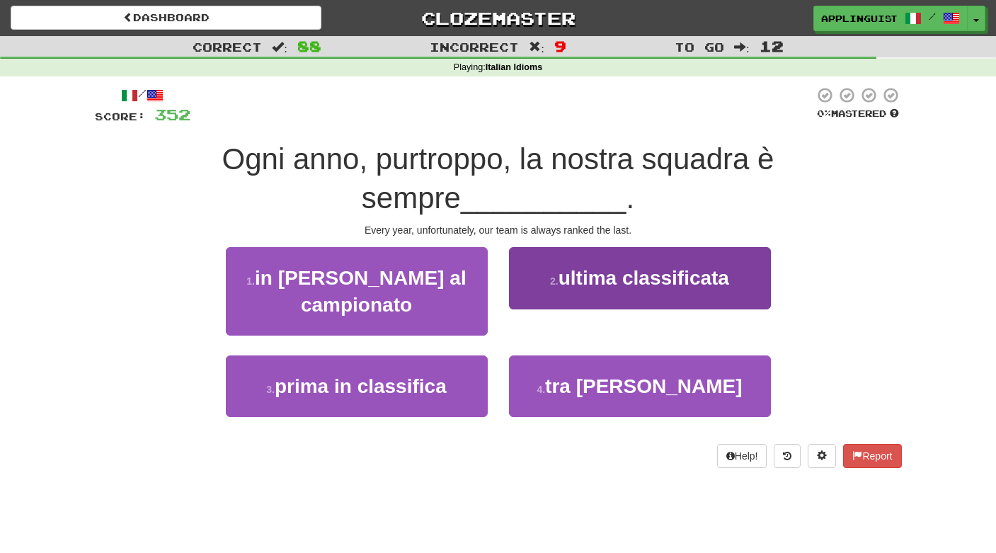
click at [610, 282] on span "ultima classificata" at bounding box center [643, 278] width 171 height 22
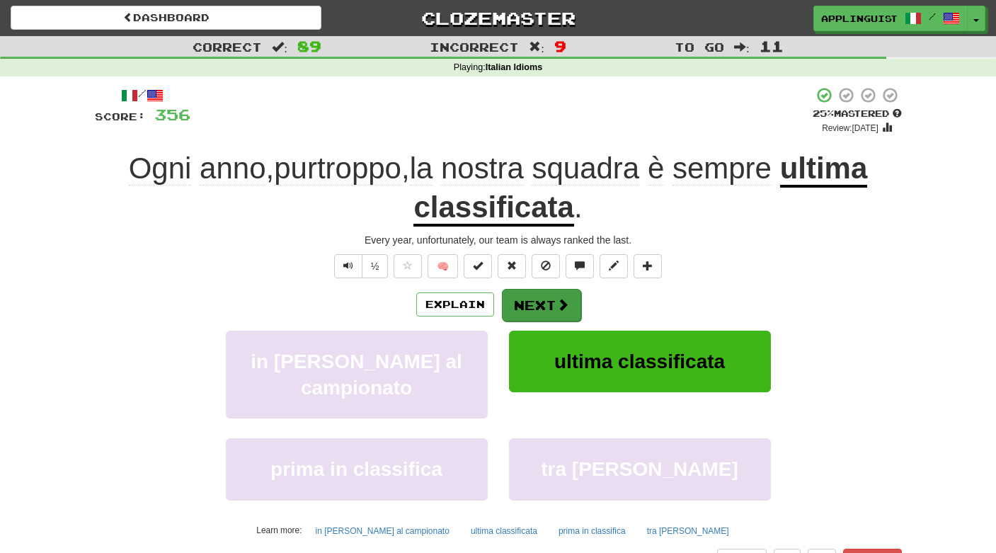
click at [559, 298] on span at bounding box center [562, 304] width 13 height 13
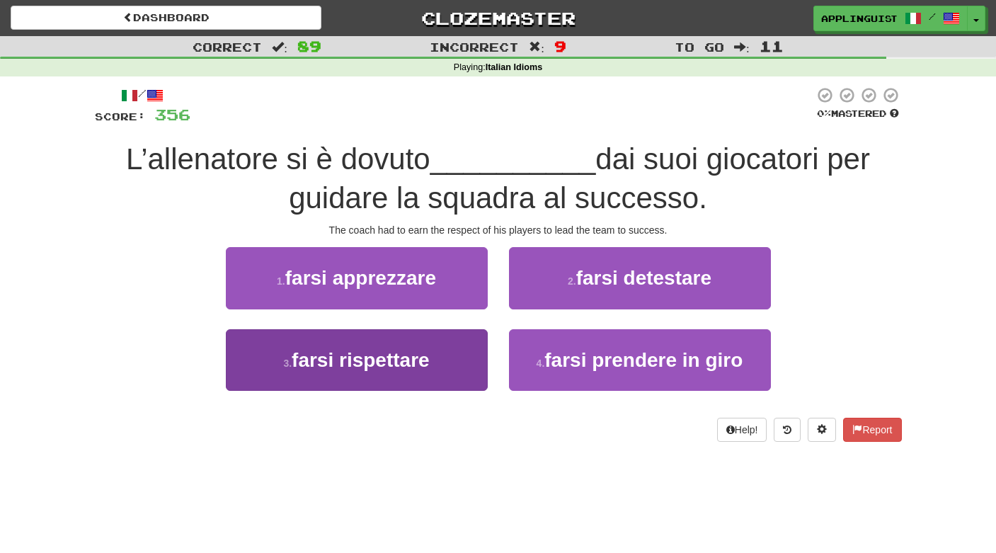
click at [405, 349] on span "farsi rispettare" at bounding box center [361, 360] width 138 height 22
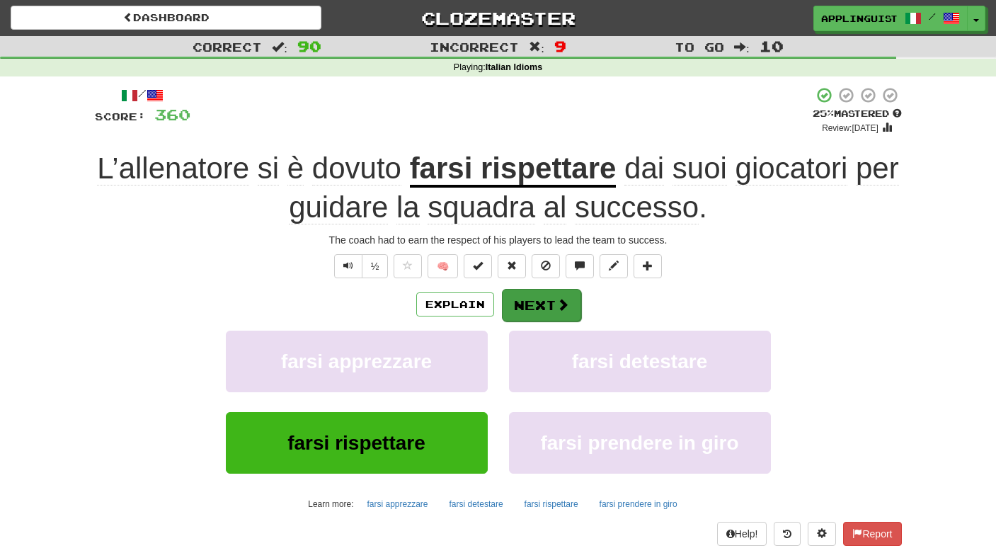
click at [553, 296] on button "Next" at bounding box center [541, 305] width 79 height 33
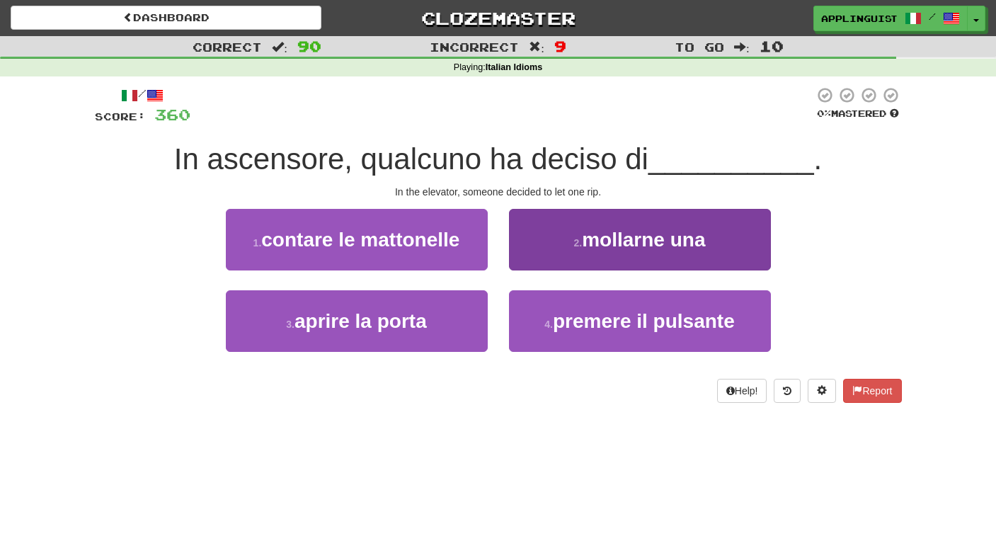
click at [589, 241] on span "mollarne una" at bounding box center [643, 240] width 123 height 22
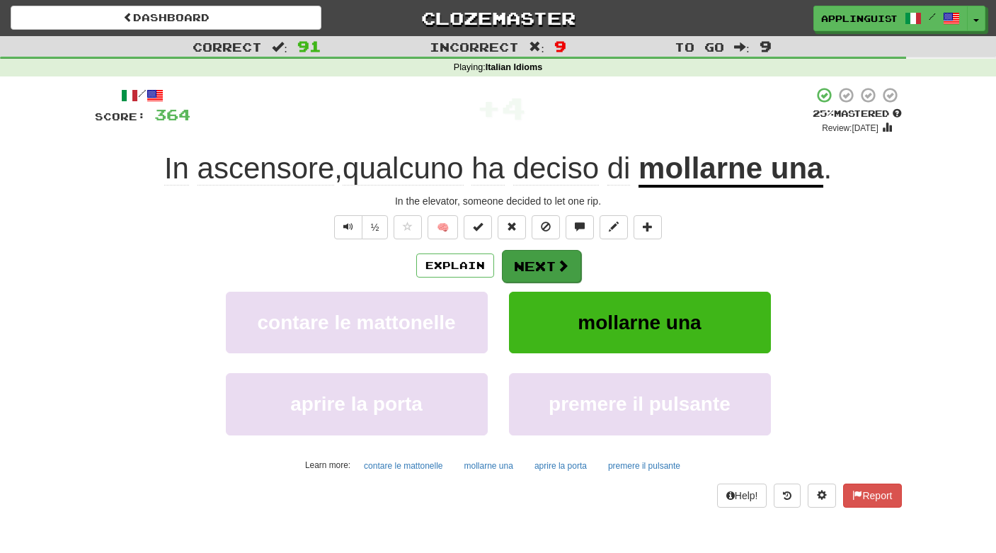
click at [548, 258] on button "Next" at bounding box center [541, 266] width 79 height 33
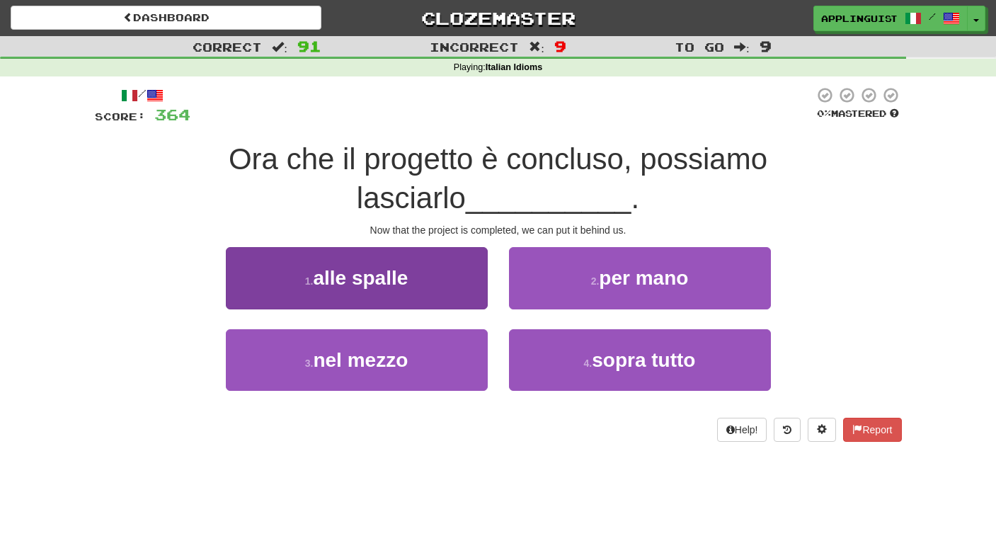
click at [437, 290] on button "1 . alle spalle" at bounding box center [357, 278] width 262 height 62
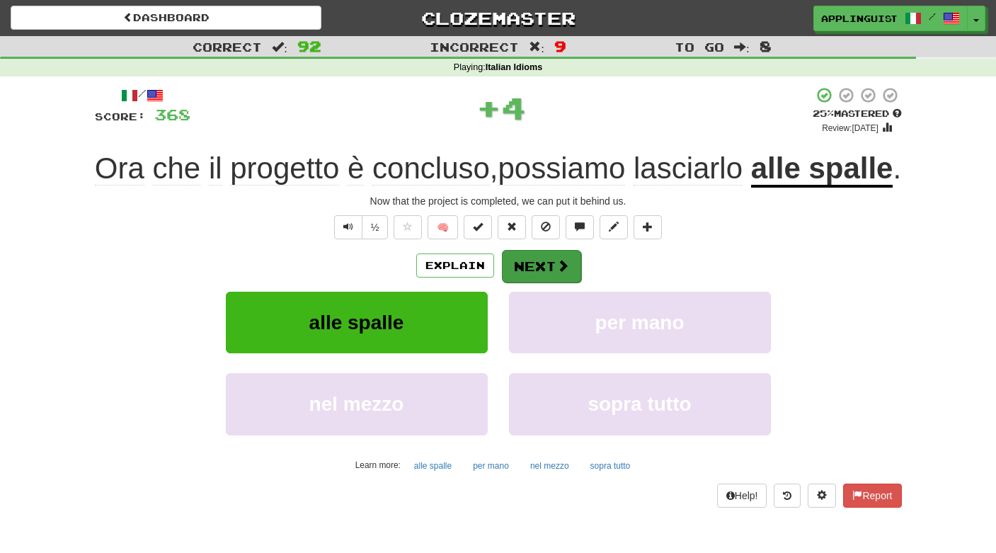
click at [544, 282] on button "Next" at bounding box center [541, 266] width 79 height 33
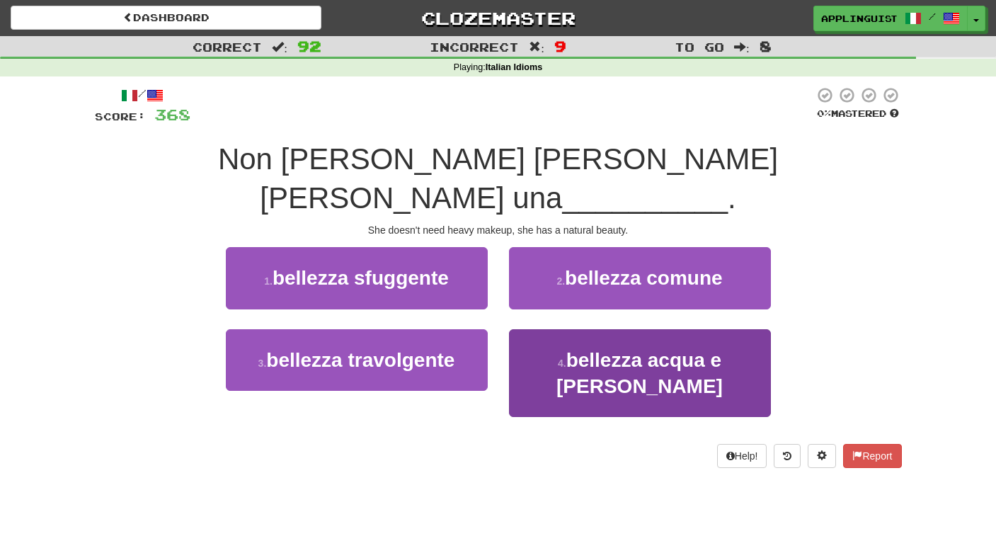
click at [572, 349] on span "bellezza acqua e sapone" at bounding box center [639, 373] width 166 height 48
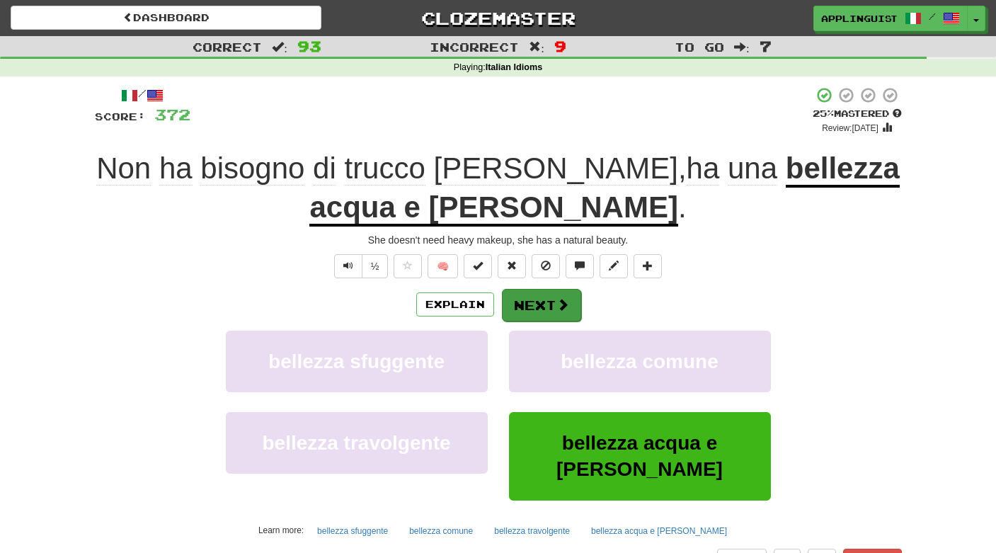
click at [550, 303] on button "Next" at bounding box center [541, 305] width 79 height 33
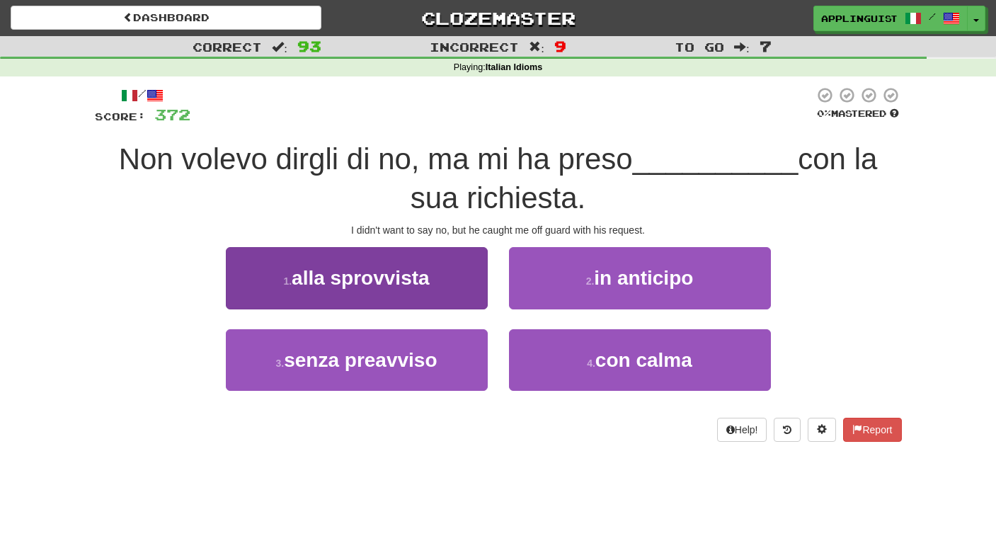
click at [448, 281] on button "1 . alla sprovvista" at bounding box center [357, 278] width 262 height 62
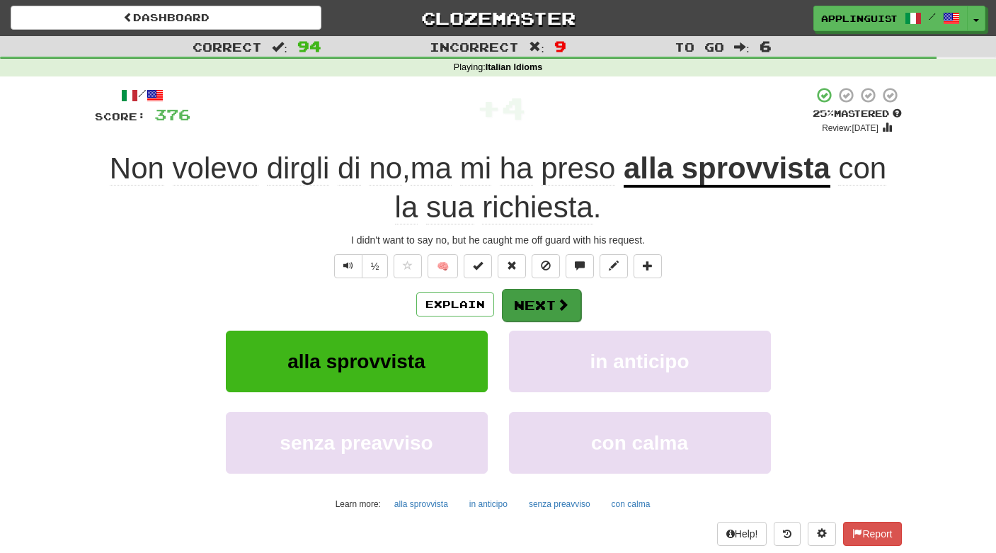
click at [548, 301] on button "Next" at bounding box center [541, 305] width 79 height 33
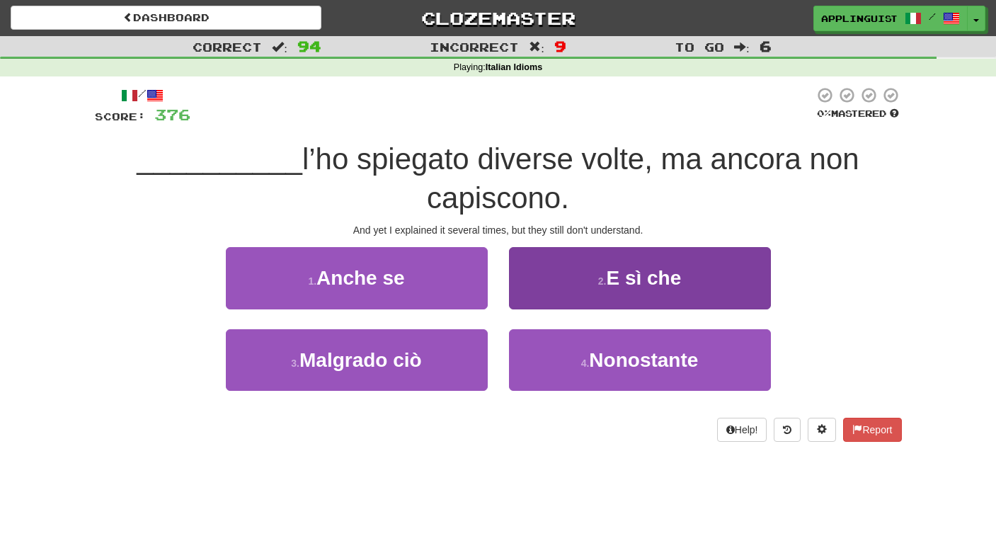
click at [594, 290] on button "2 . E sì che" at bounding box center [640, 278] width 262 height 62
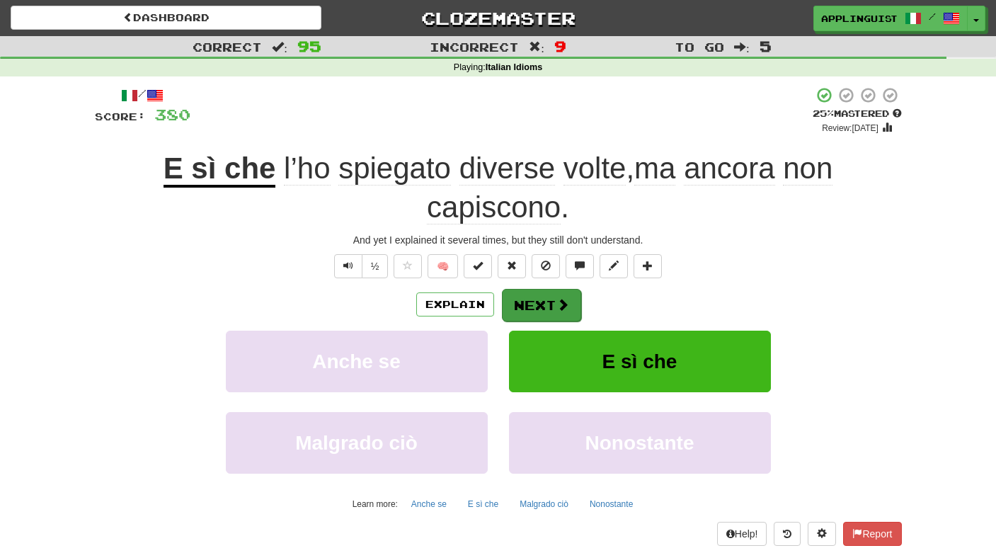
click at [543, 300] on button "Next" at bounding box center [541, 305] width 79 height 33
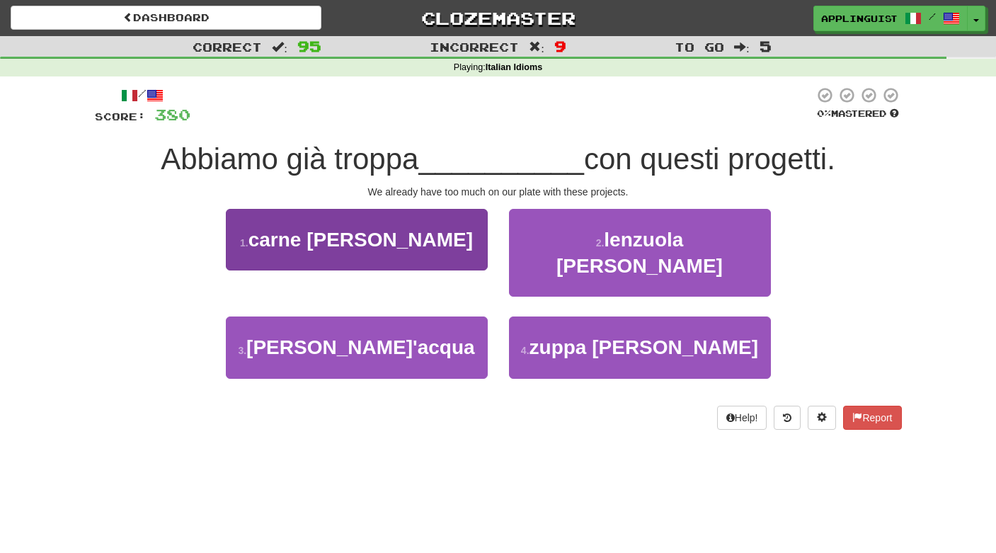
click at [434, 248] on button "1 . carne al fuoco" at bounding box center [357, 240] width 262 height 62
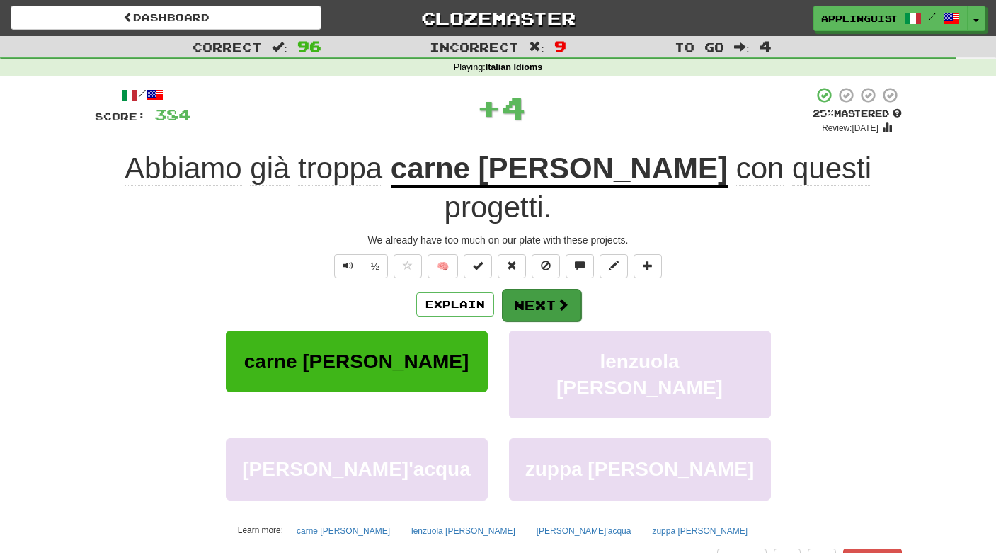
click at [537, 289] on button "Next" at bounding box center [541, 305] width 79 height 33
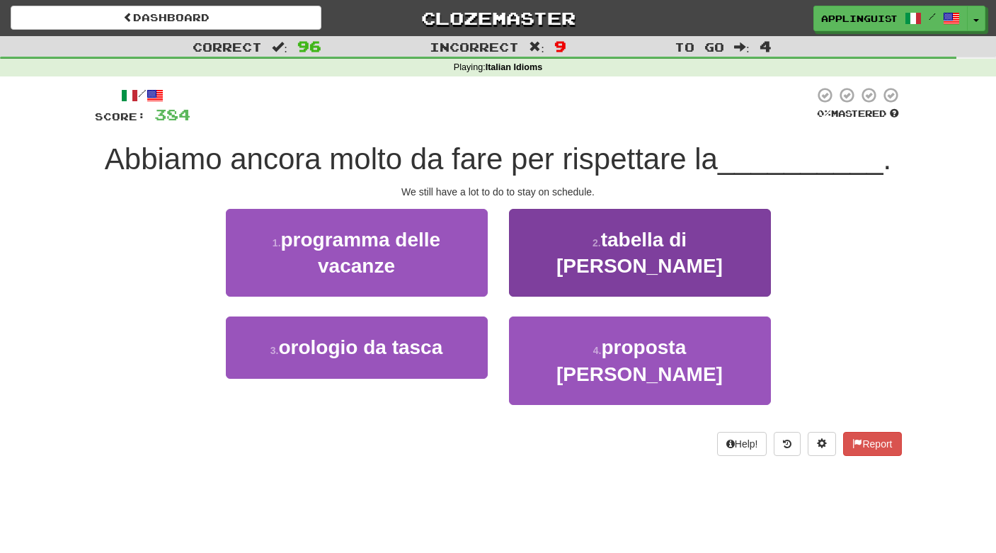
click at [592, 248] on span "tabella di marcia" at bounding box center [639, 253] width 166 height 48
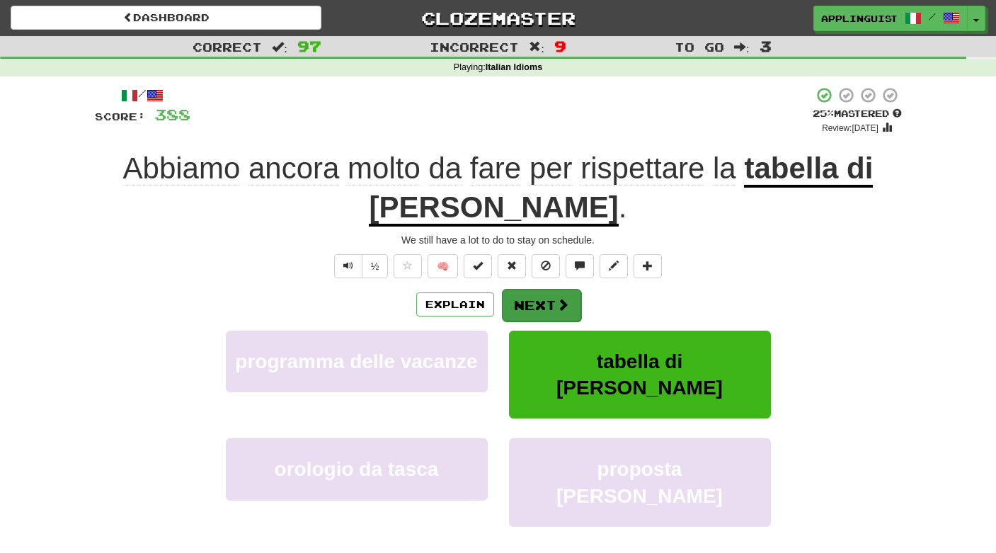
click at [543, 296] on button "Next" at bounding box center [541, 305] width 79 height 33
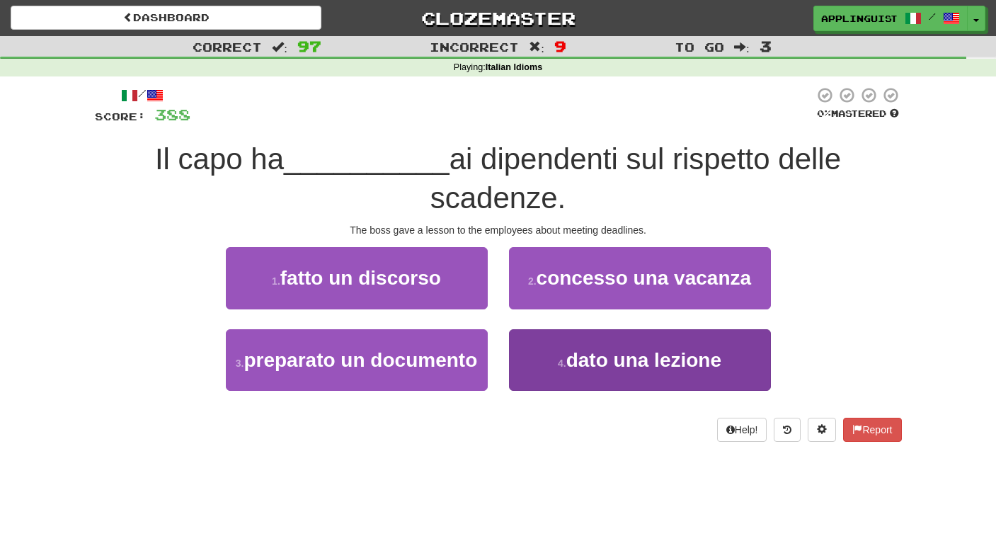
click at [575, 369] on button "4 . dato una lezione" at bounding box center [640, 360] width 262 height 62
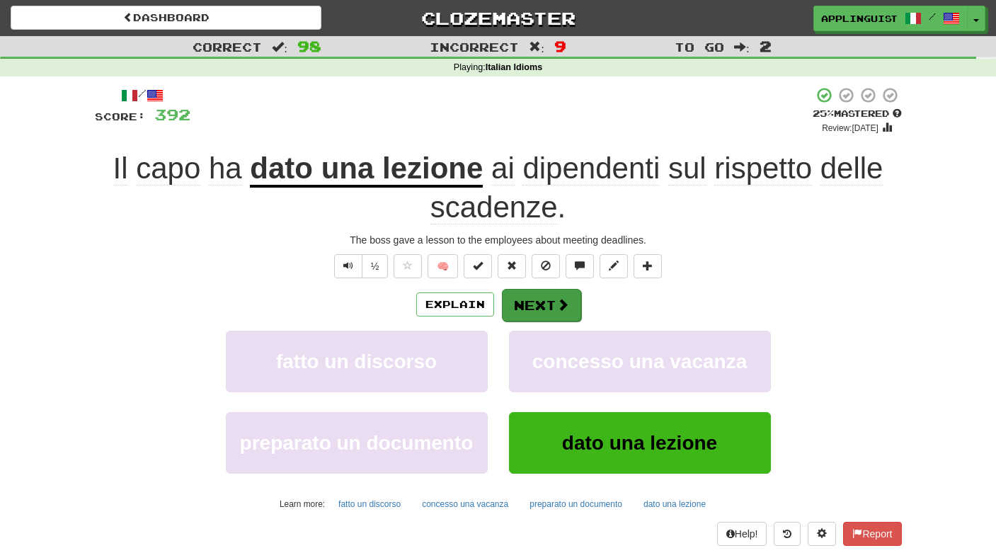
click at [556, 298] on span at bounding box center [562, 304] width 13 height 13
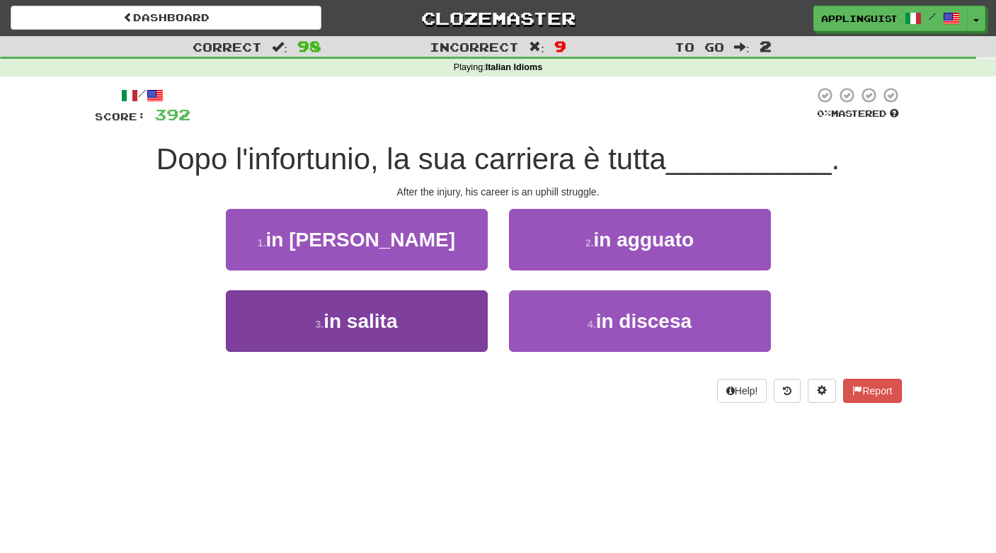
click at [439, 331] on button "3 . in salita" at bounding box center [357, 321] width 262 height 62
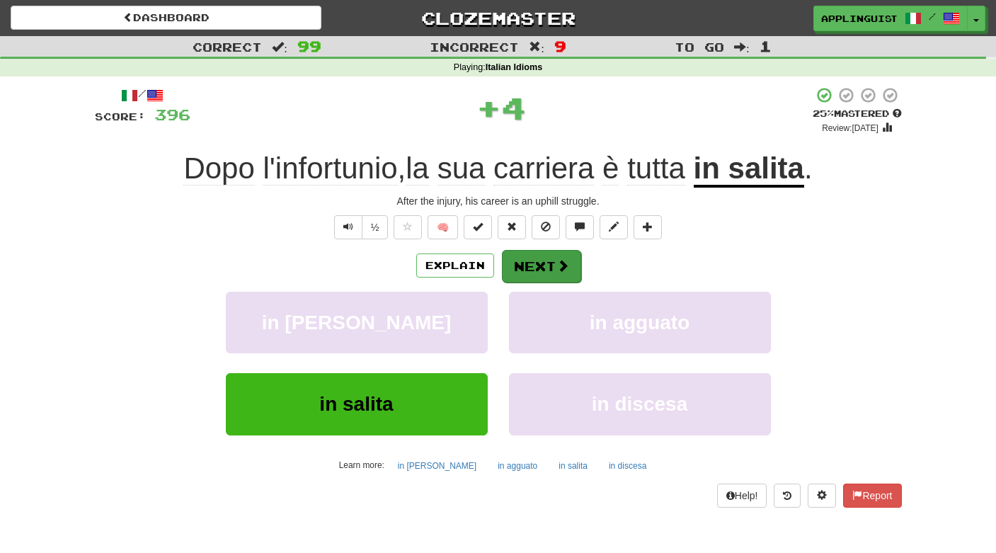
click at [546, 266] on button "Next" at bounding box center [541, 266] width 79 height 33
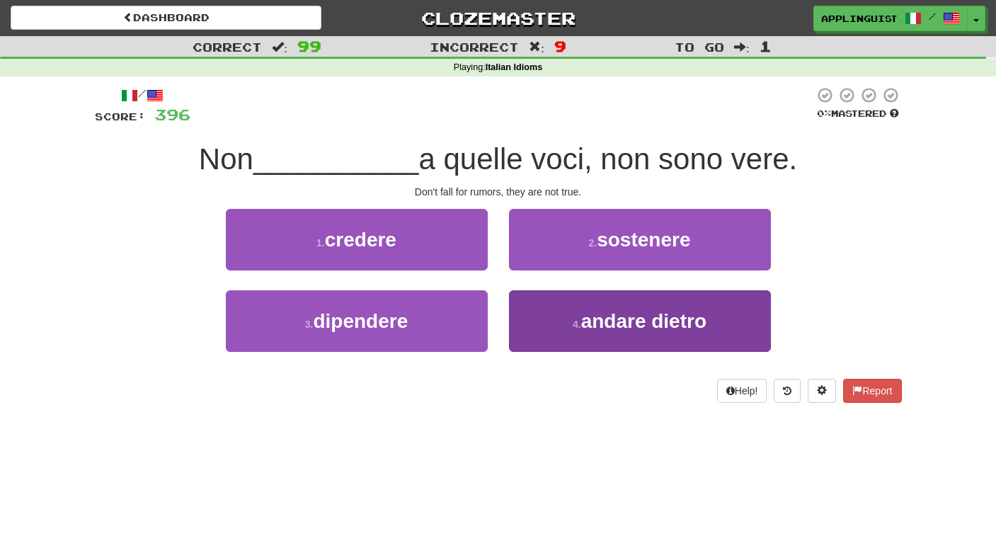
click at [594, 336] on button "4 . andare dietro" at bounding box center [640, 321] width 262 height 62
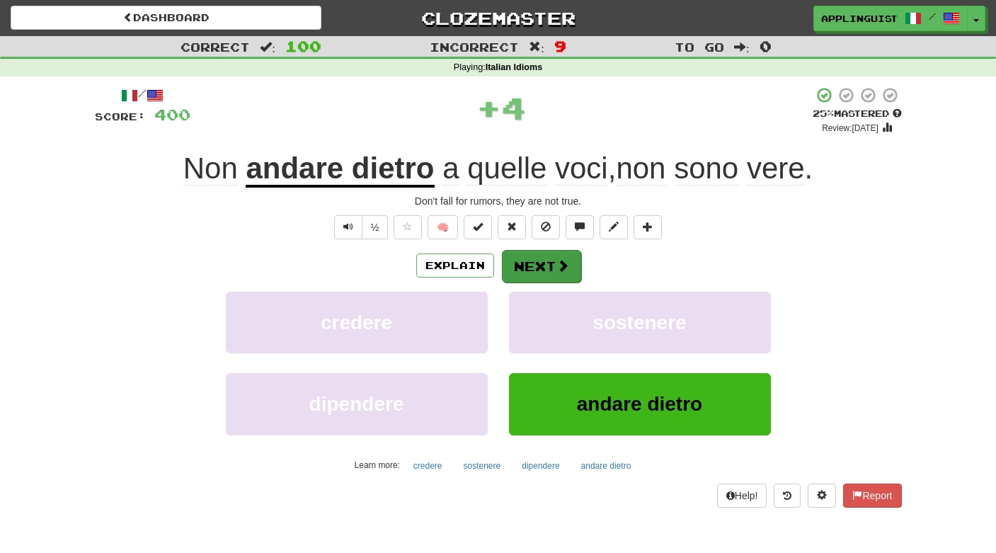
click at [552, 263] on button "Next" at bounding box center [541, 266] width 79 height 33
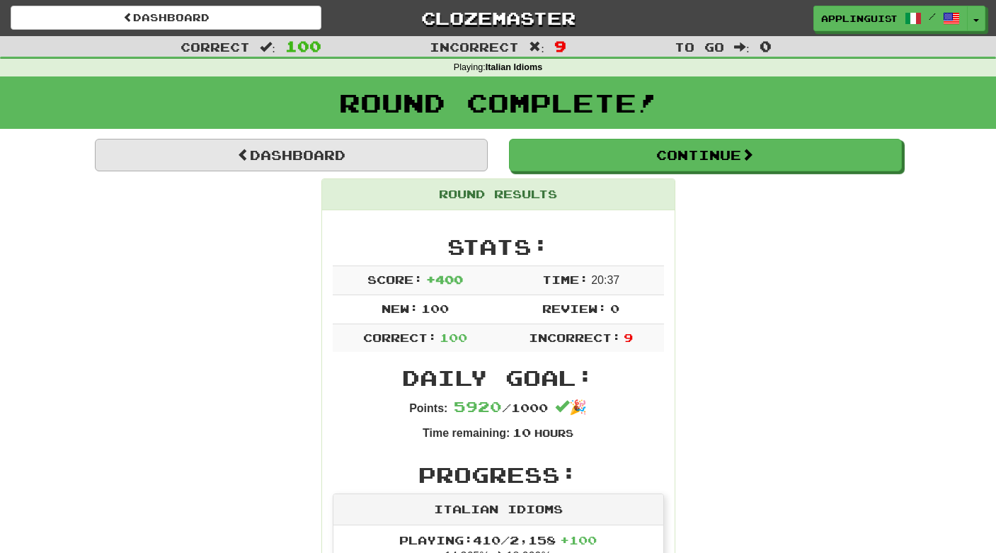
click at [406, 145] on link "Dashboard" at bounding box center [291, 155] width 393 height 33
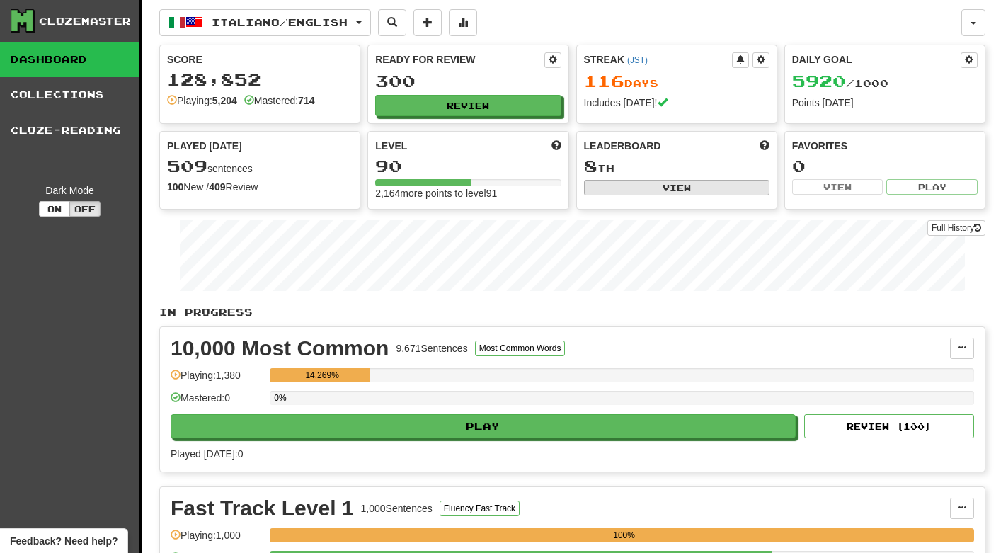
click at [629, 180] on button "View" at bounding box center [676, 188] width 185 height 16
select select "**********"
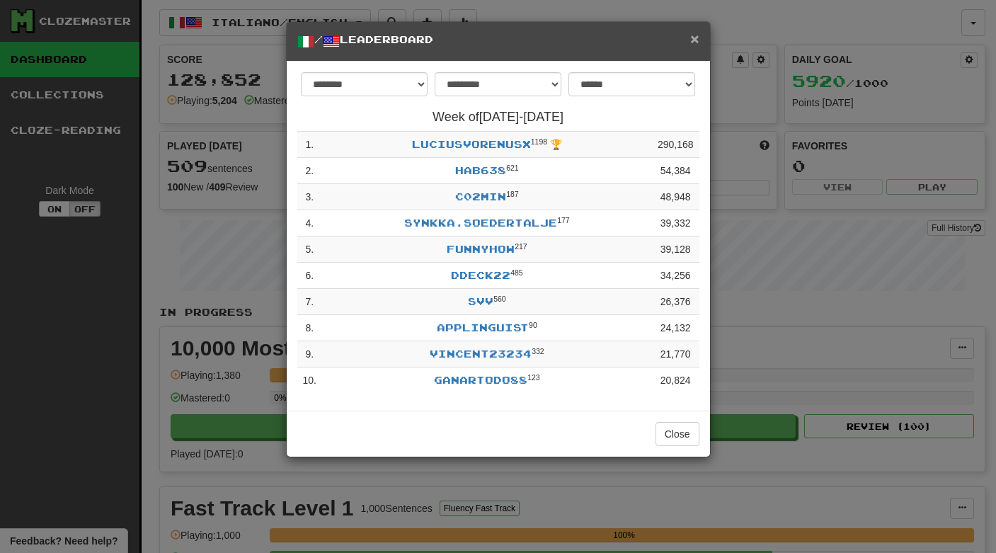
click at [692, 40] on span "×" at bounding box center [694, 38] width 8 height 16
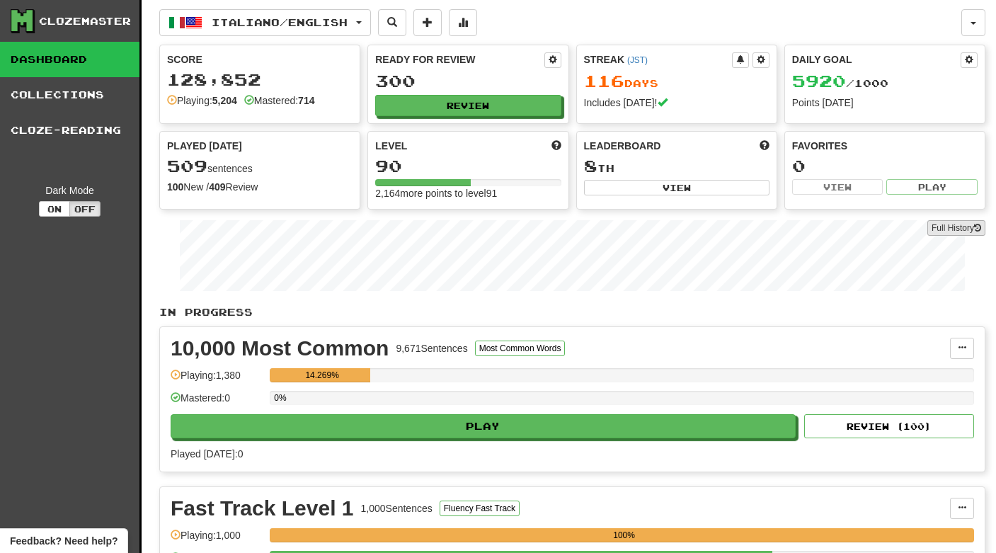
click at [964, 224] on link "Full History" at bounding box center [956, 228] width 58 height 16
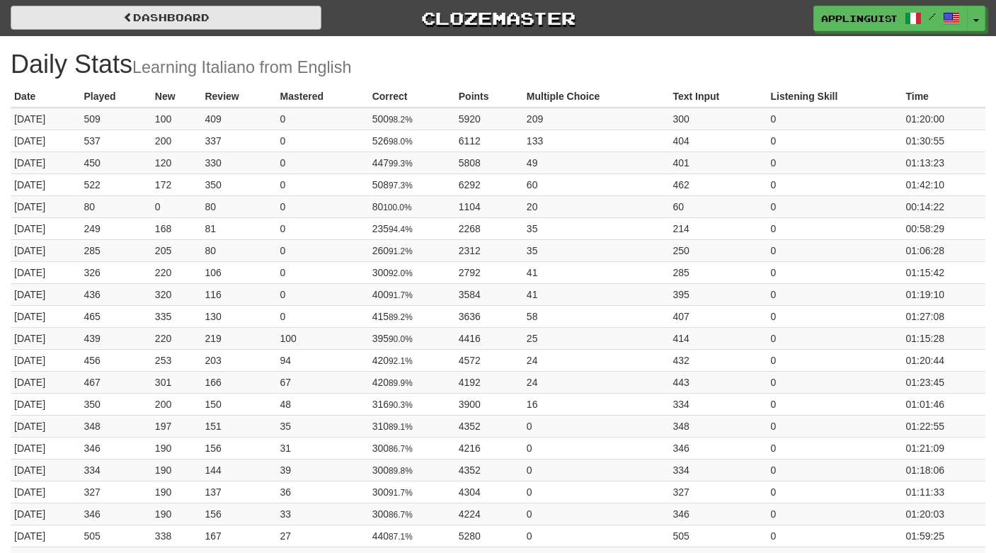
click at [246, 10] on link "Dashboard" at bounding box center [166, 18] width 311 height 24
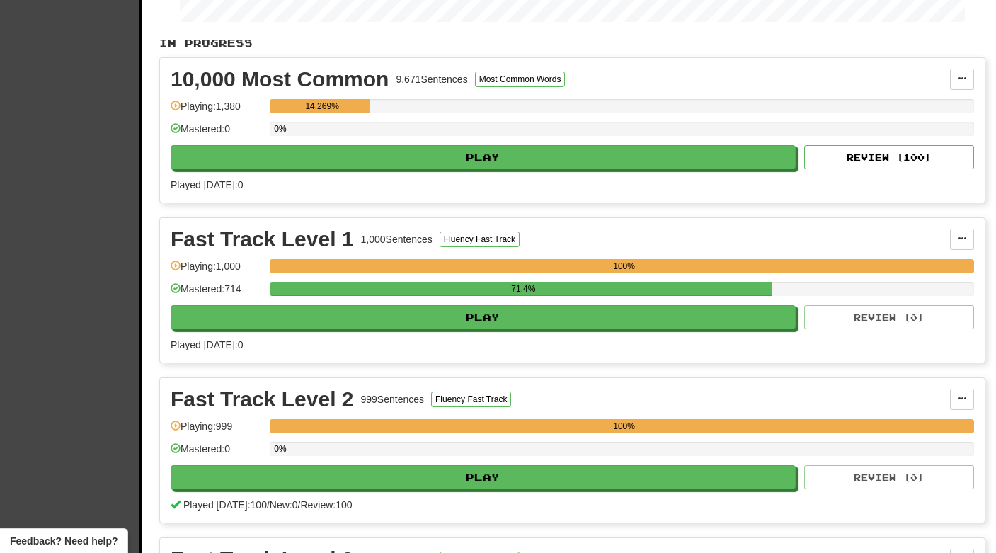
scroll to position [173, 0]
